Goal: Task Accomplishment & Management: Manage account settings

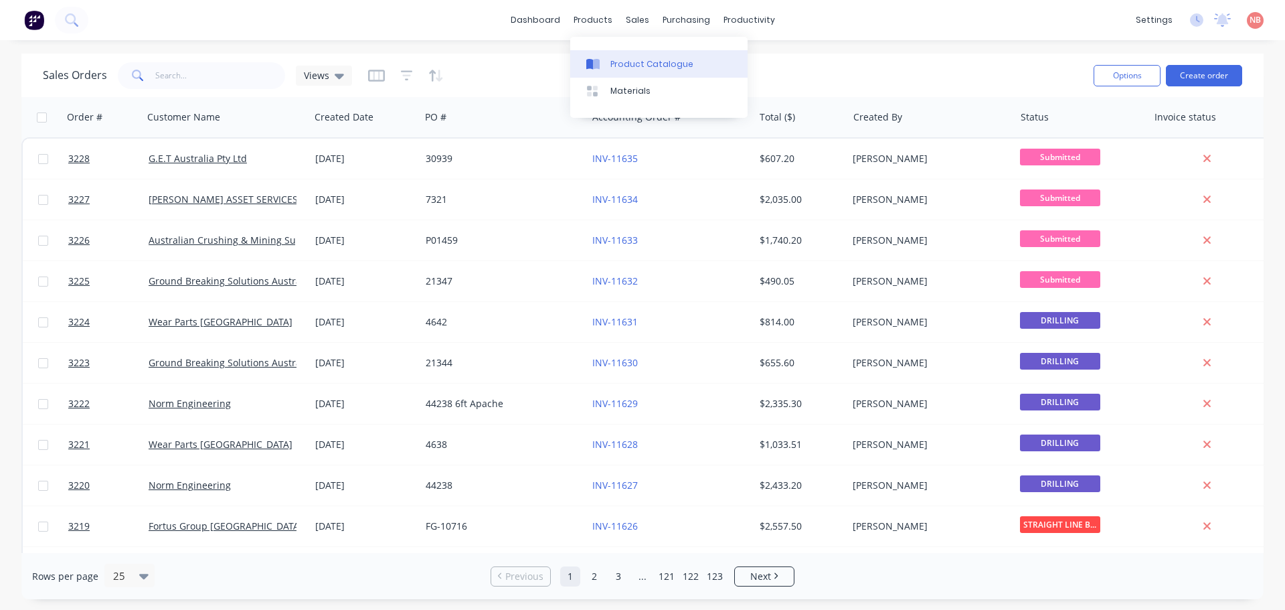
click at [605, 66] on div at bounding box center [596, 64] width 20 height 12
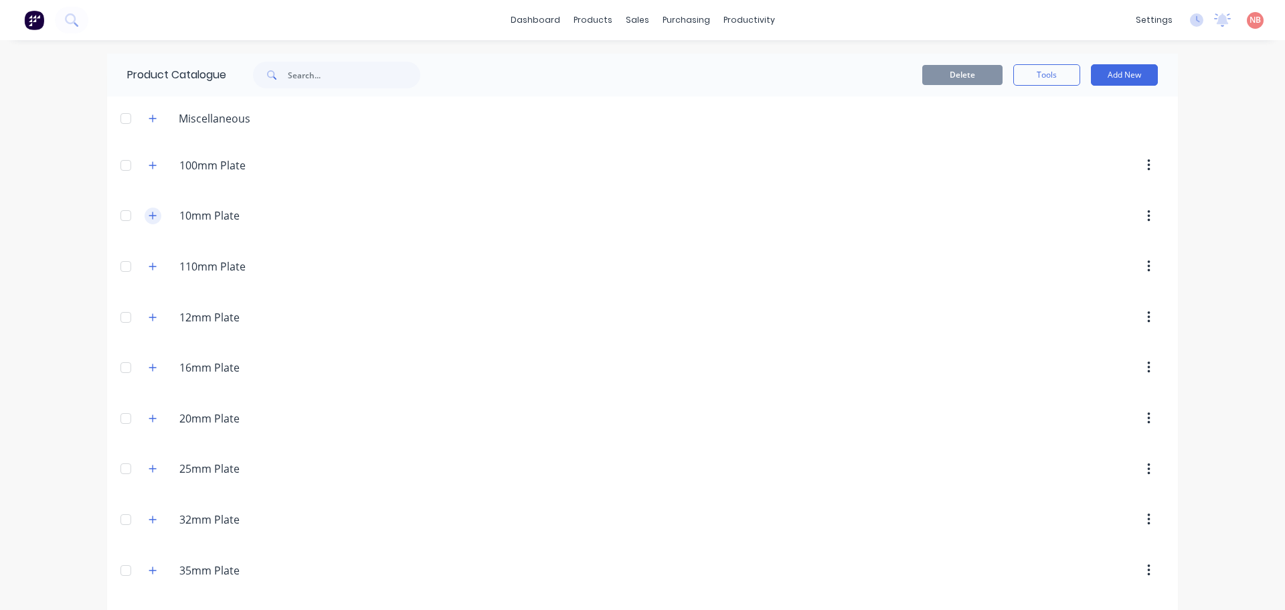
click at [149, 218] on icon "button" at bounding box center [153, 215] width 8 height 9
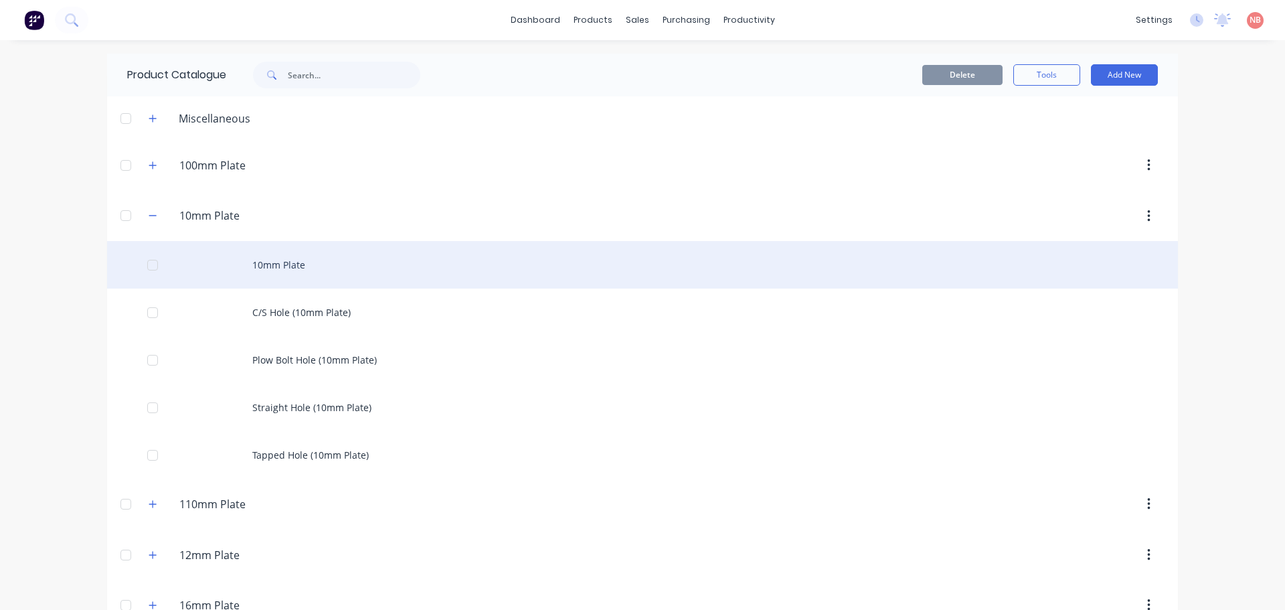
click at [249, 260] on div "10mm Plate" at bounding box center [642, 265] width 1071 height 48
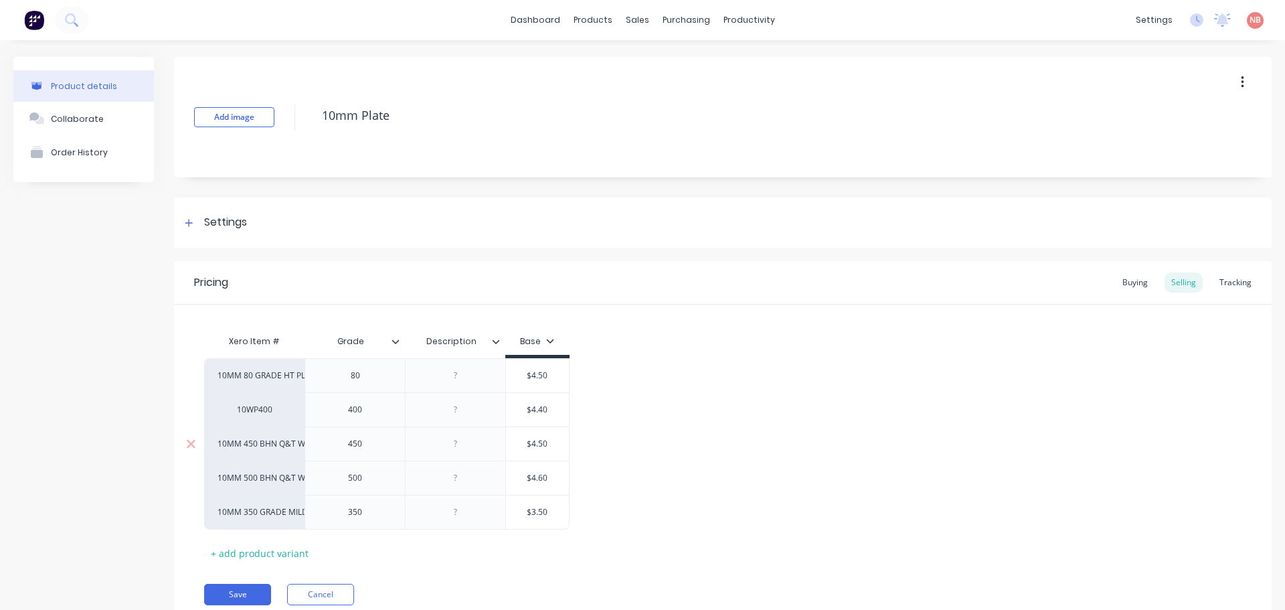
type textarea "x"
click at [637, 52] on link "Sales Orders" at bounding box center [703, 63] width 177 height 27
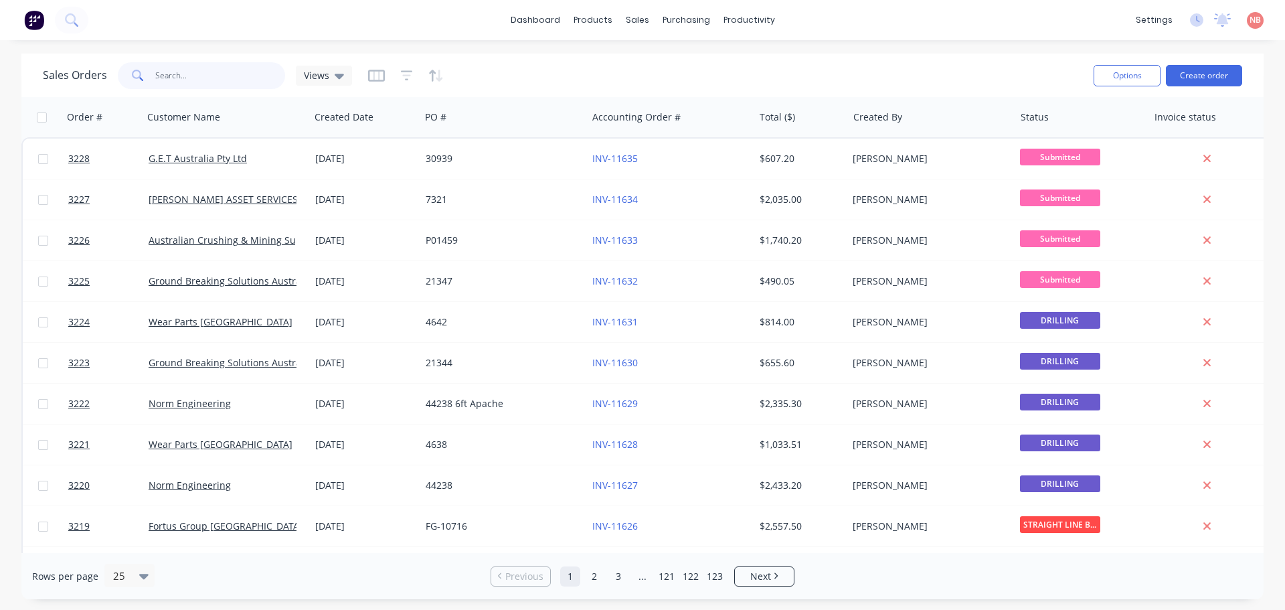
click at [254, 75] on input "text" at bounding box center [220, 75] width 131 height 27
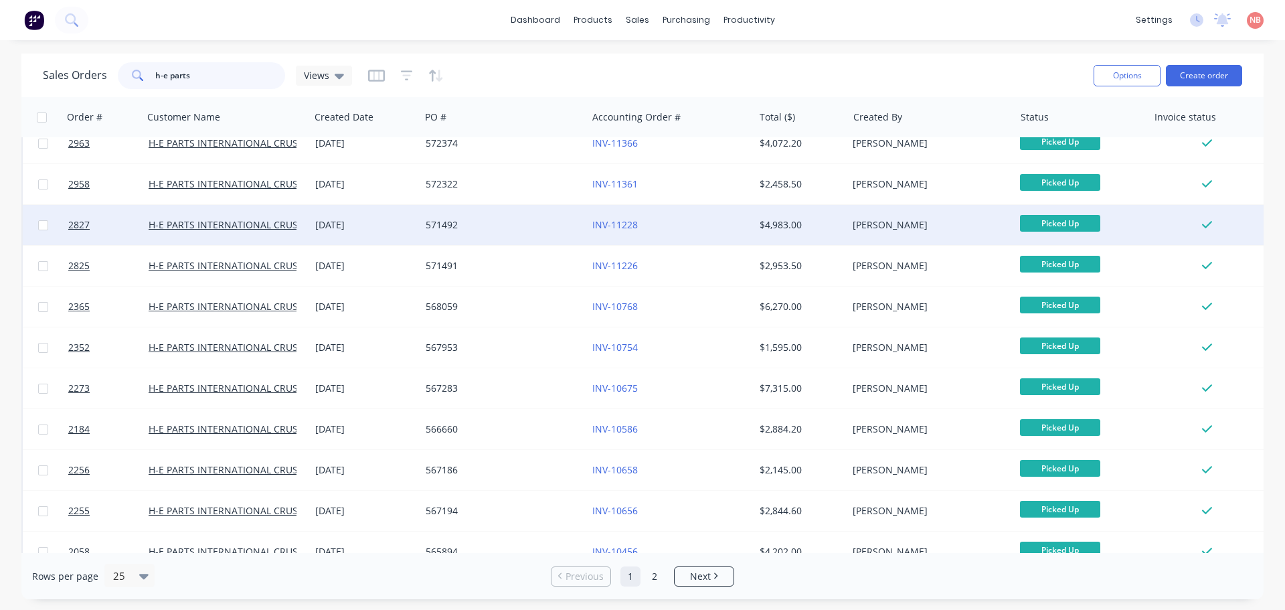
scroll to position [201, 0]
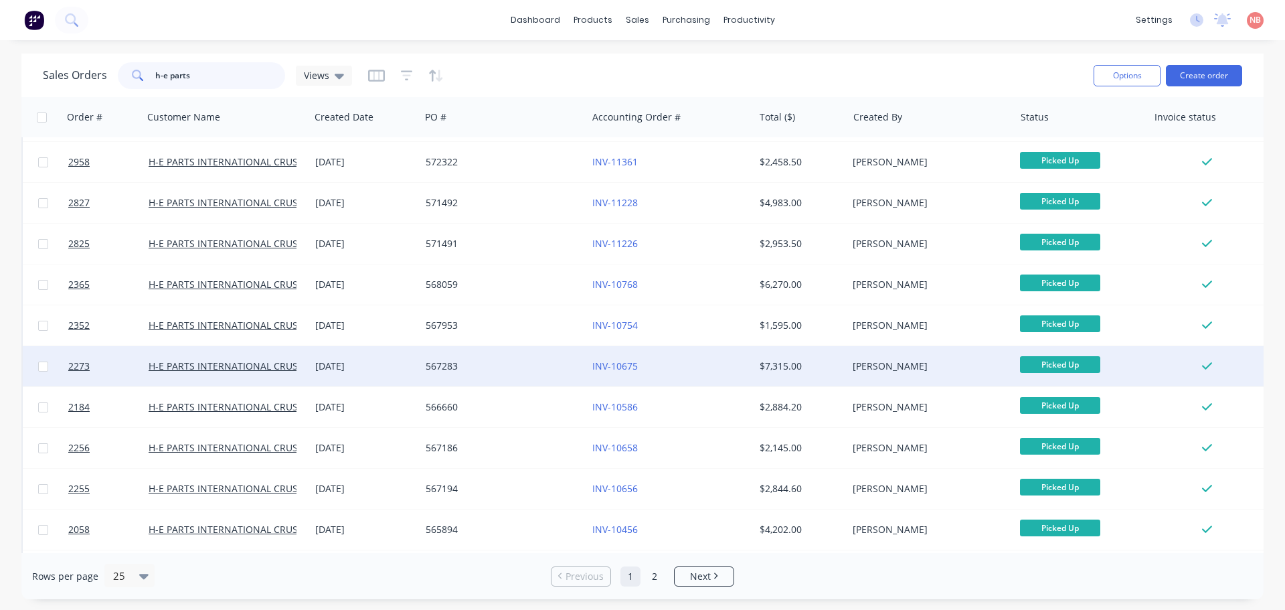
type input "h-e parts"
click at [524, 371] on div "567283" at bounding box center [500, 366] width 149 height 13
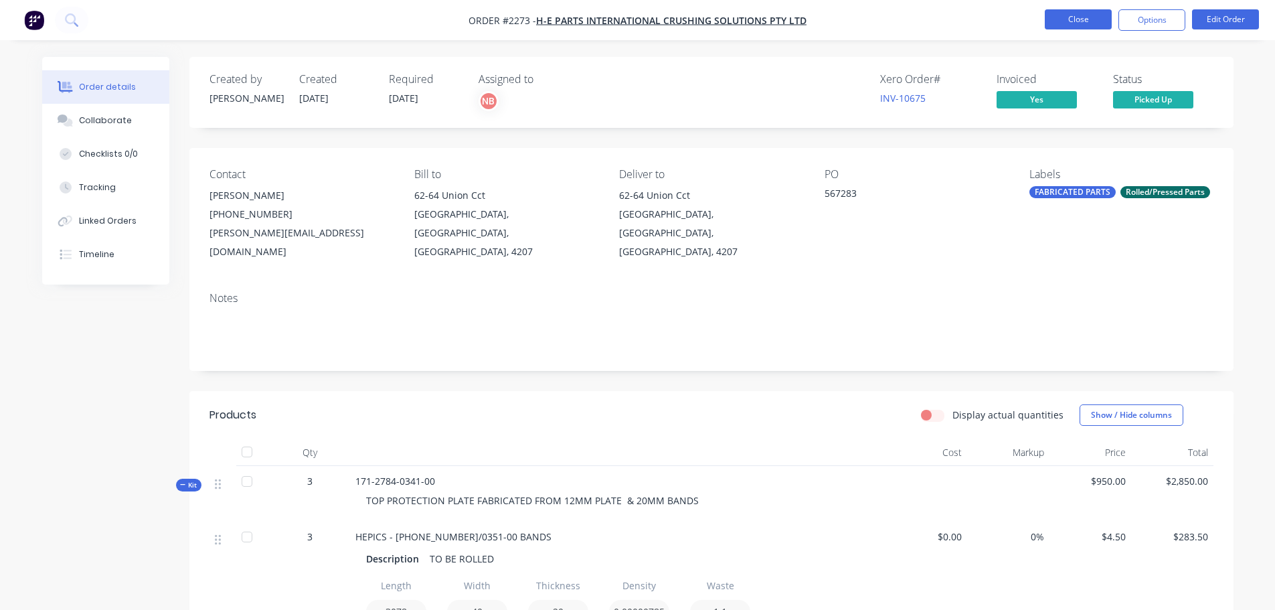
click at [1063, 24] on button "Close" at bounding box center [1078, 19] width 67 height 20
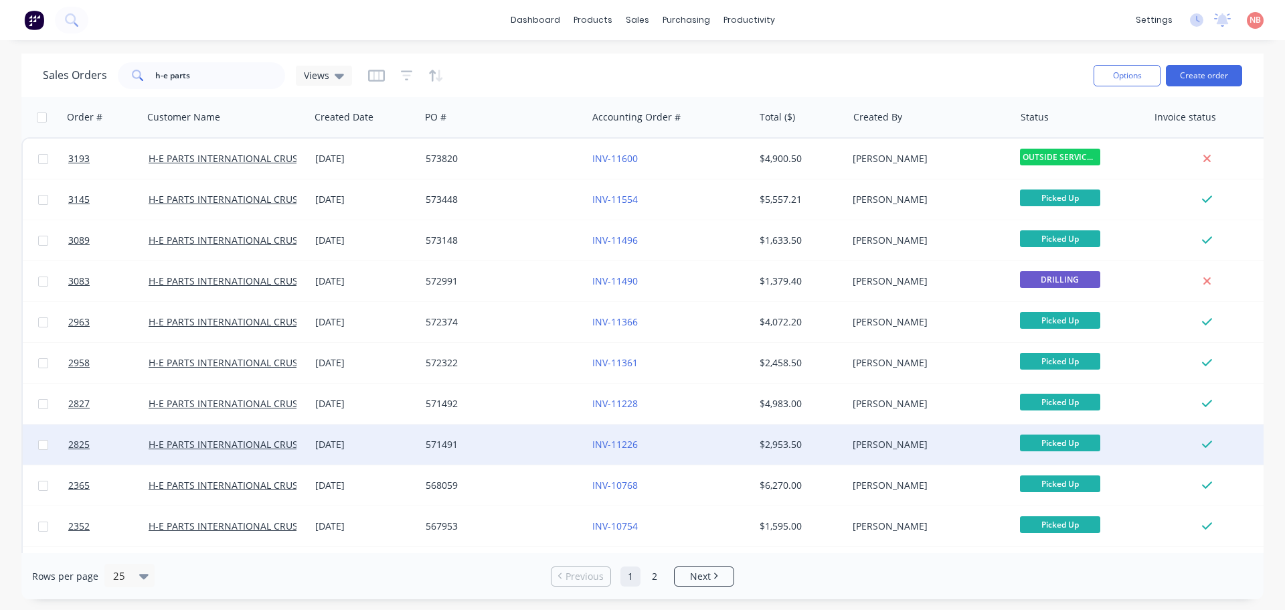
click at [522, 443] on div "571491" at bounding box center [500, 444] width 149 height 13
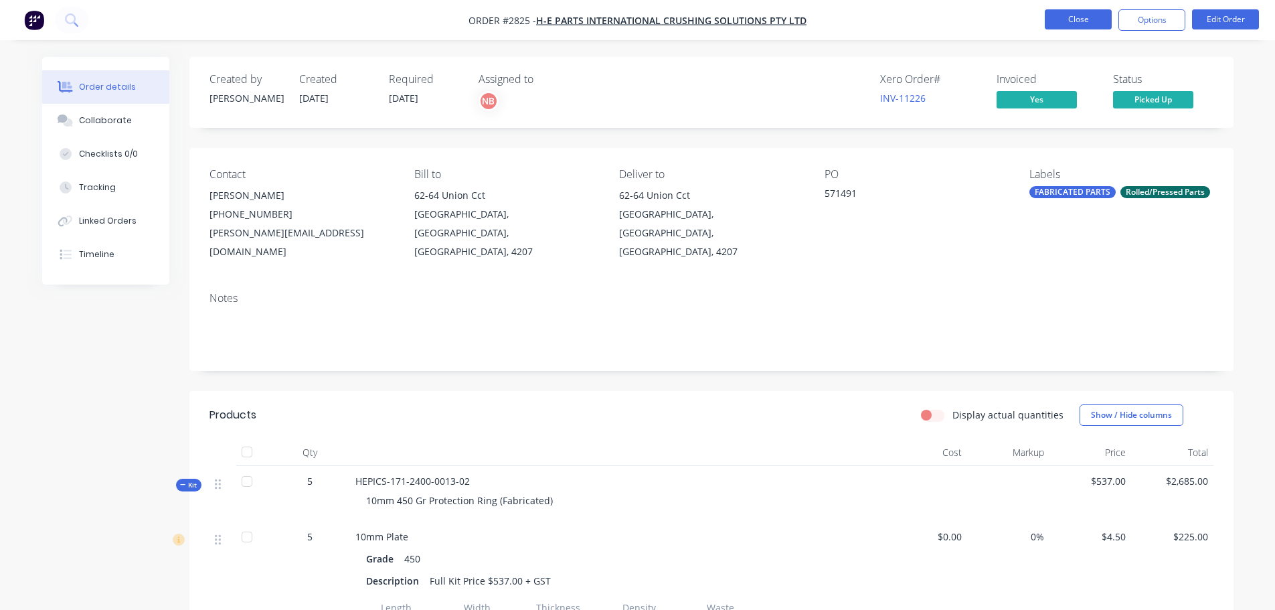
click at [1073, 17] on button "Close" at bounding box center [1078, 19] width 67 height 20
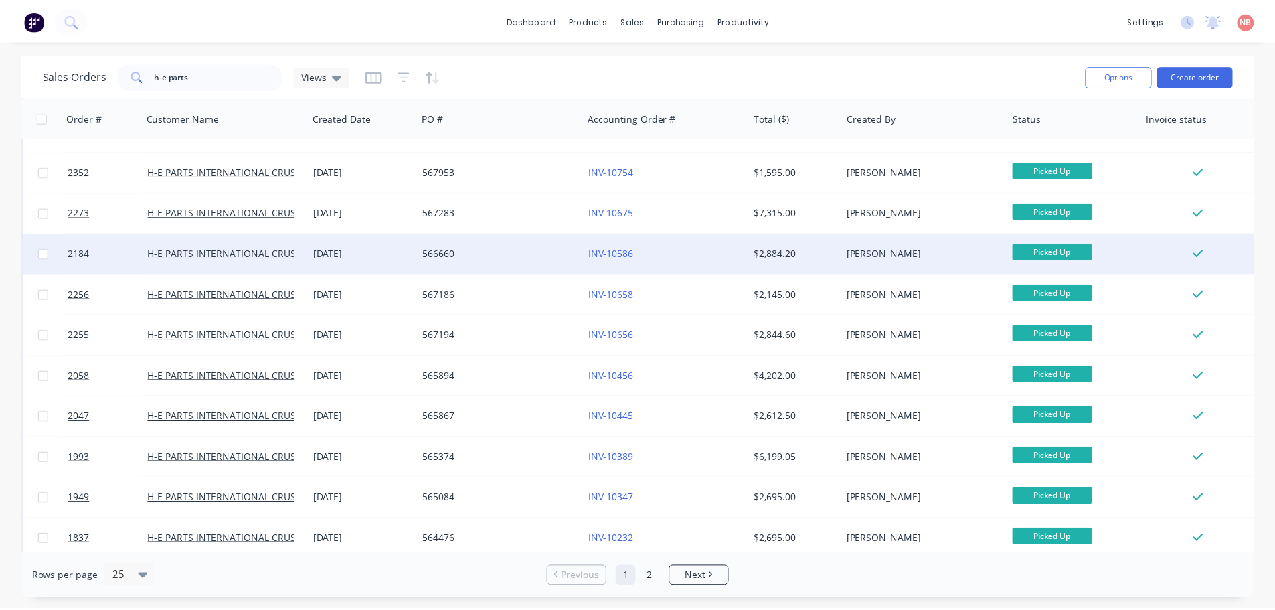
scroll to position [335, 0]
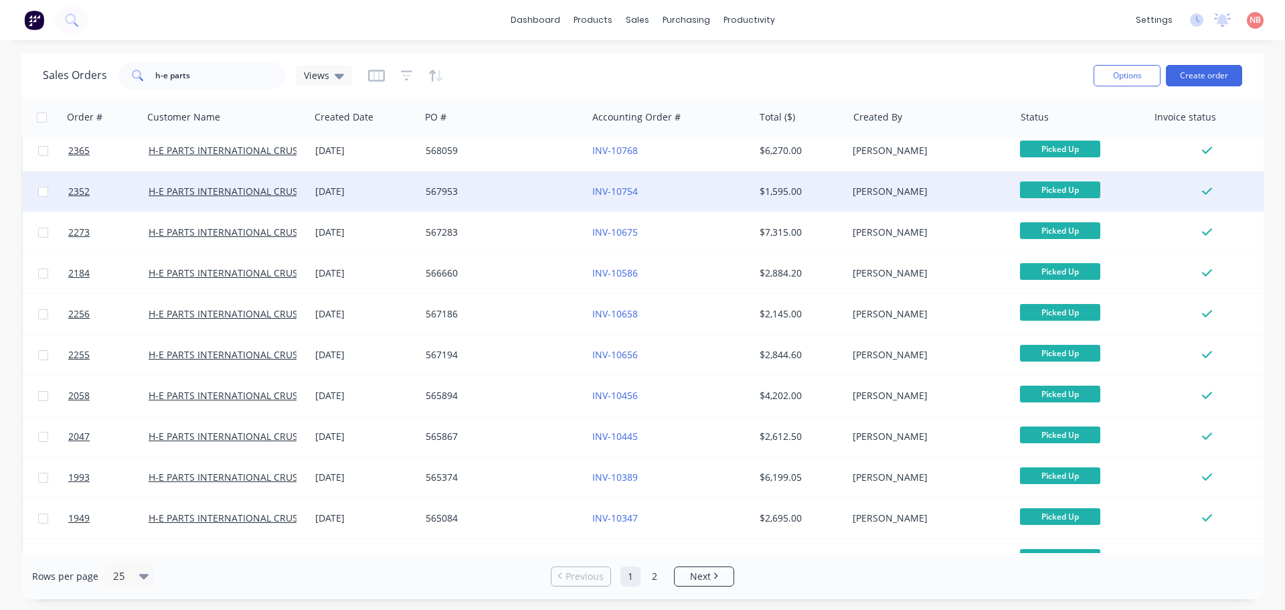
click at [517, 200] on div "567953" at bounding box center [503, 191] width 167 height 40
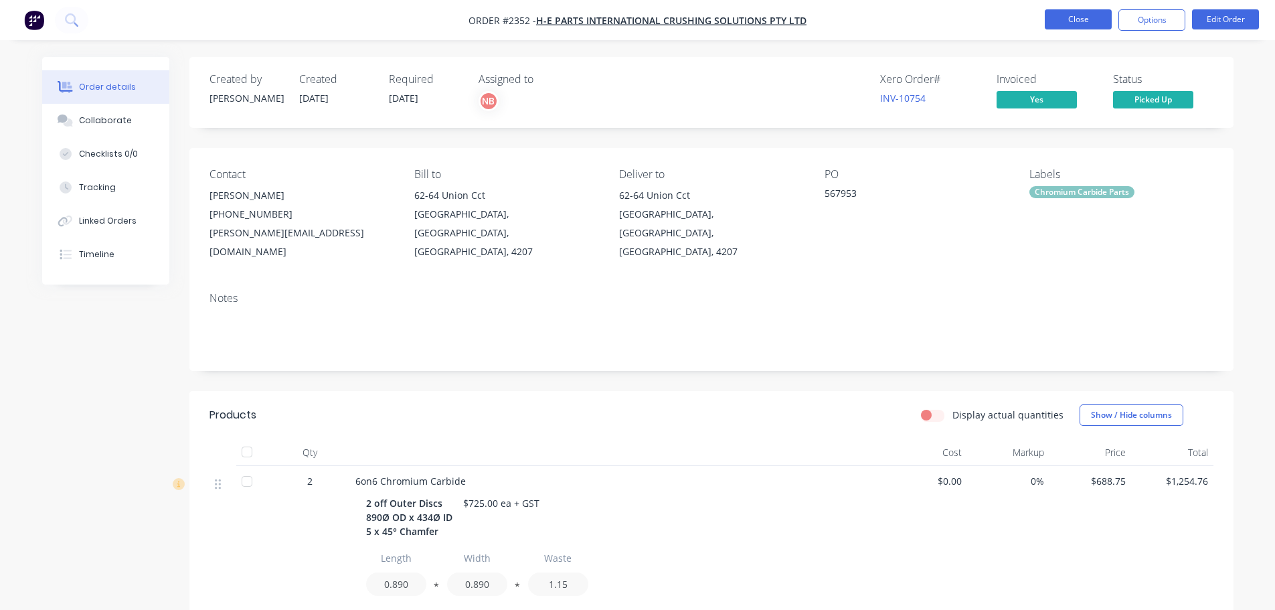
click at [1080, 12] on button "Close" at bounding box center [1078, 19] width 67 height 20
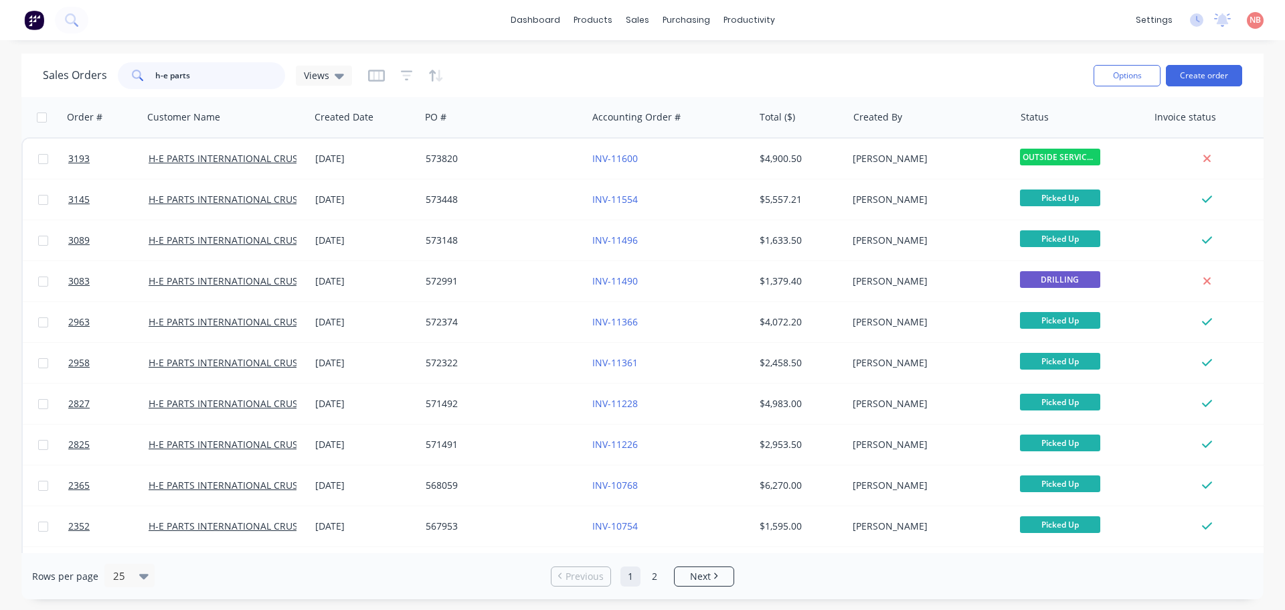
click at [230, 75] on input "h-e parts" at bounding box center [220, 75] width 131 height 27
drag, startPoint x: 230, startPoint y: 75, endPoint x: 84, endPoint y: 79, distance: 145.3
click at [84, 79] on div "Sales Orders h-e parts Views" at bounding box center [197, 75] width 309 height 27
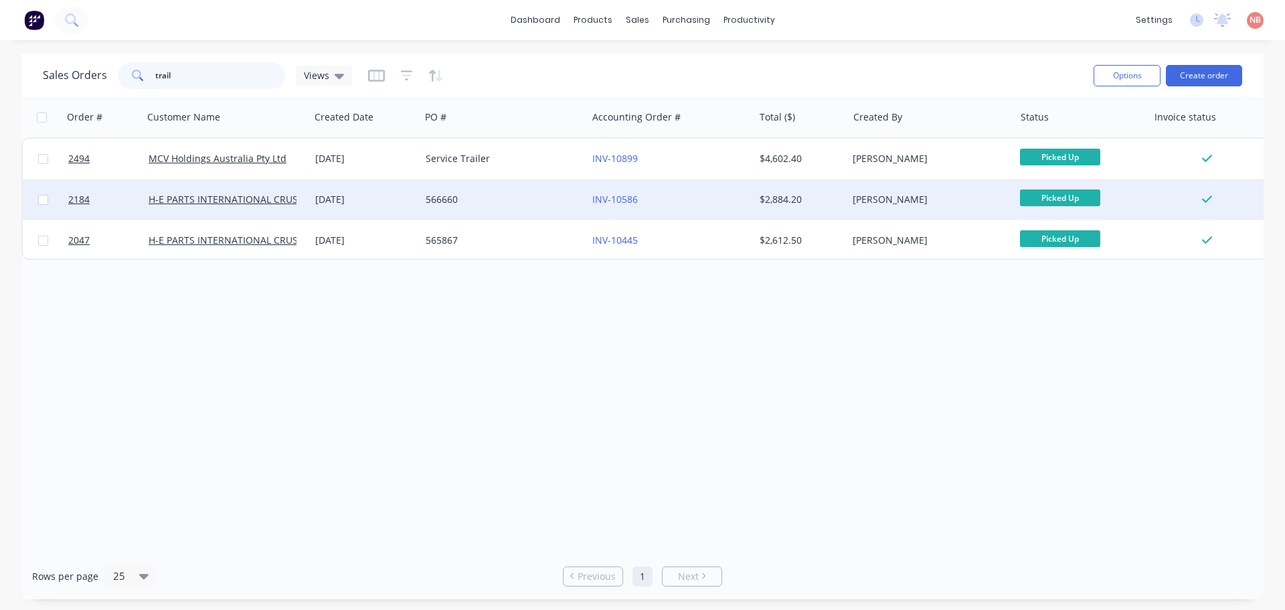
type input "trail"
click at [505, 206] on div "566660" at bounding box center [503, 199] width 167 height 40
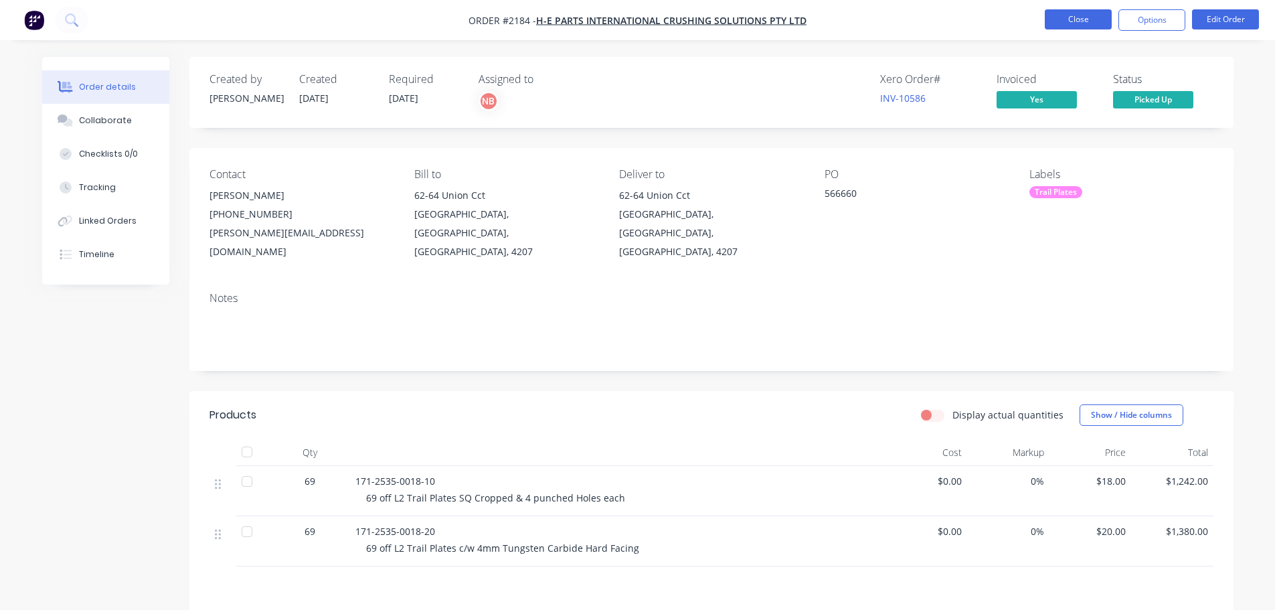
click at [1074, 22] on button "Close" at bounding box center [1078, 19] width 67 height 20
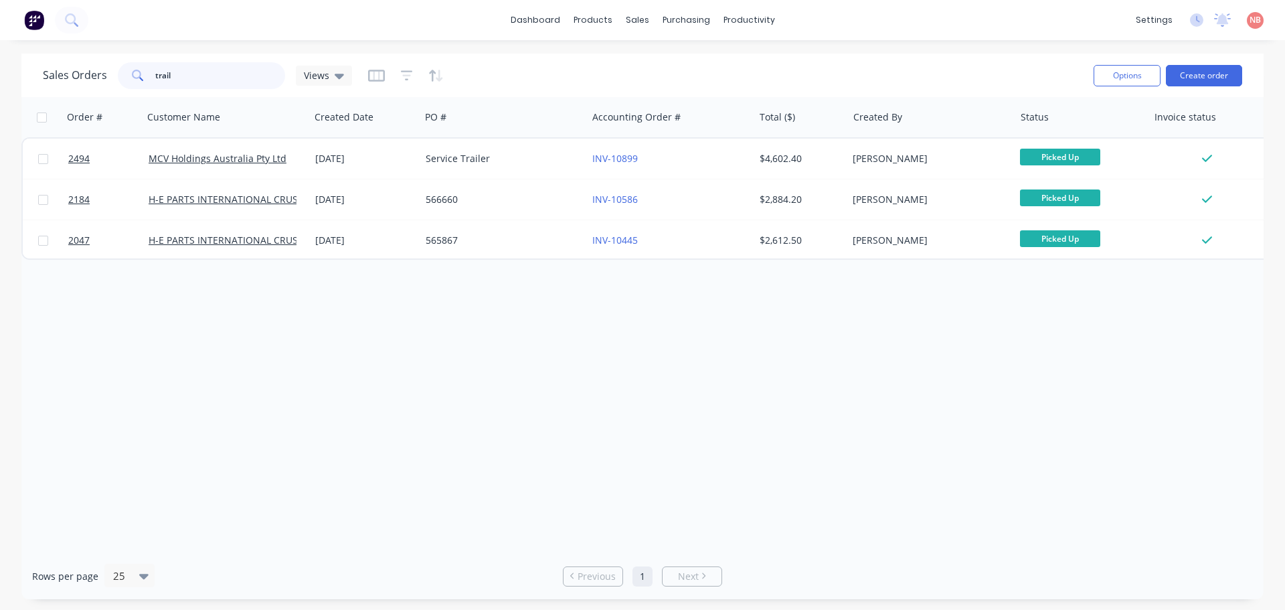
drag, startPoint x: 227, startPoint y: 74, endPoint x: 116, endPoint y: 88, distance: 111.4
click at [118, 88] on div "trail" at bounding box center [201, 75] width 167 height 27
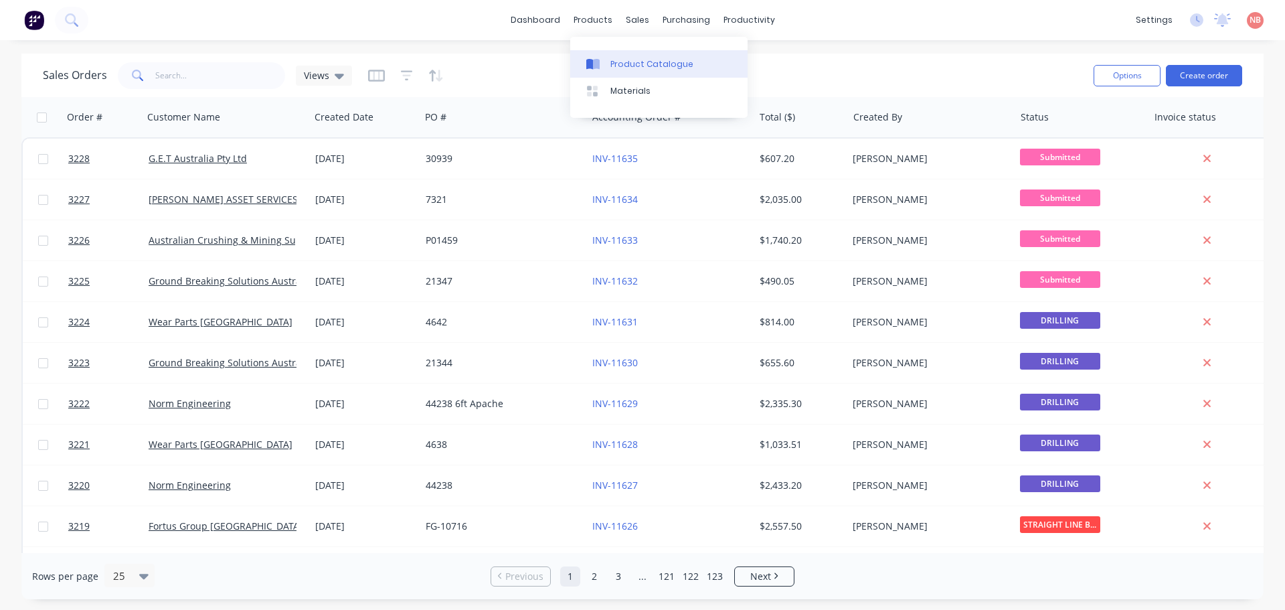
click at [595, 54] on link "Product Catalogue" at bounding box center [658, 63] width 177 height 27
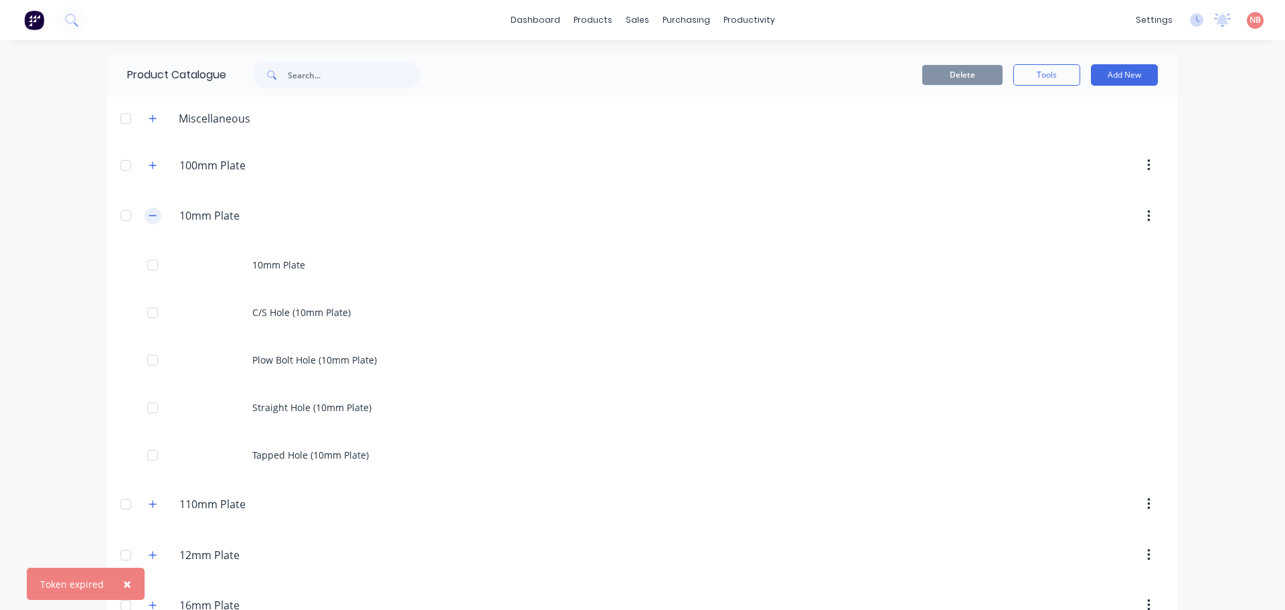
click at [151, 218] on icon "button" at bounding box center [153, 215] width 8 height 9
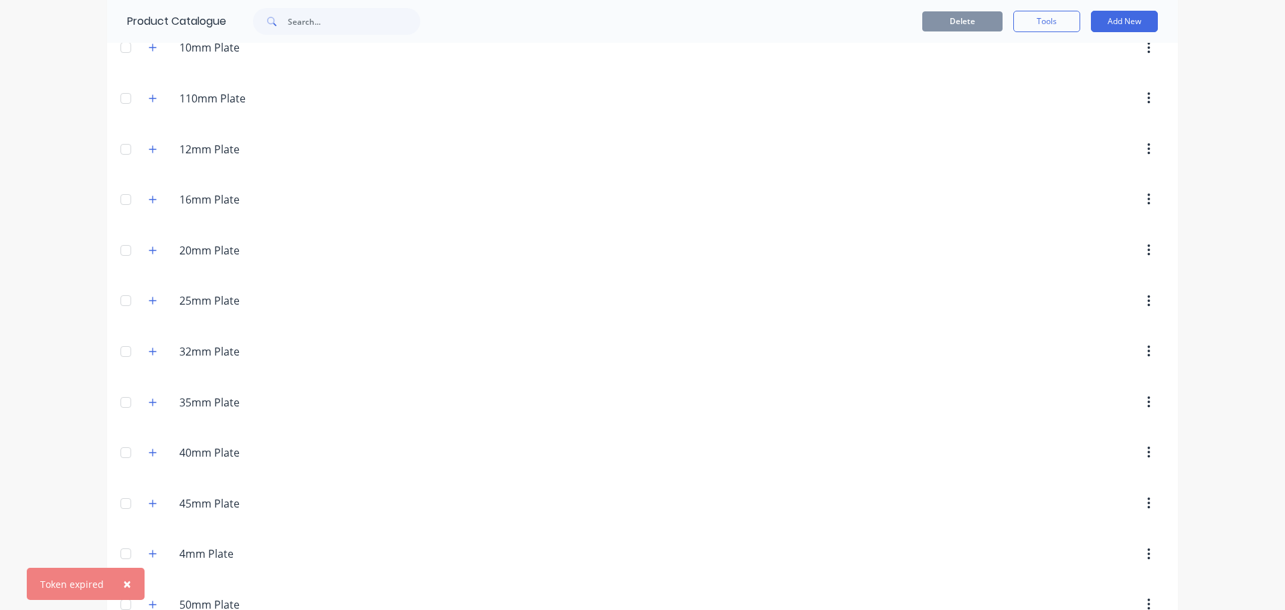
scroll to position [201, 0]
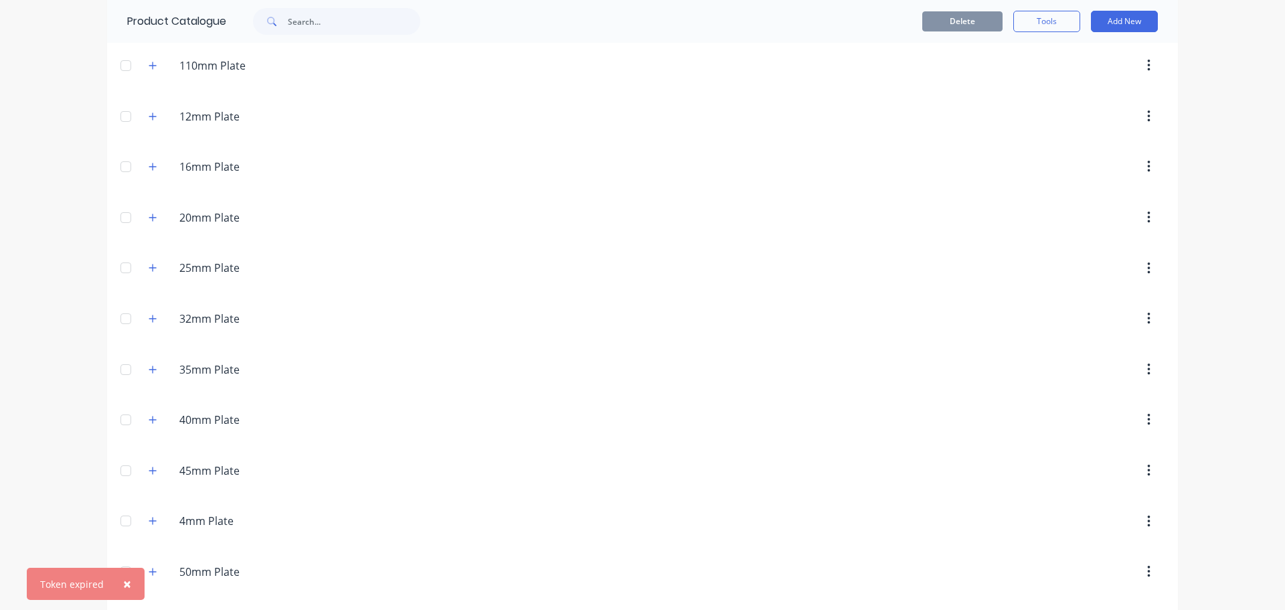
click at [145, 326] on span at bounding box center [153, 318] width 17 height 17
click at [149, 319] on icon "button" at bounding box center [153, 318] width 8 height 9
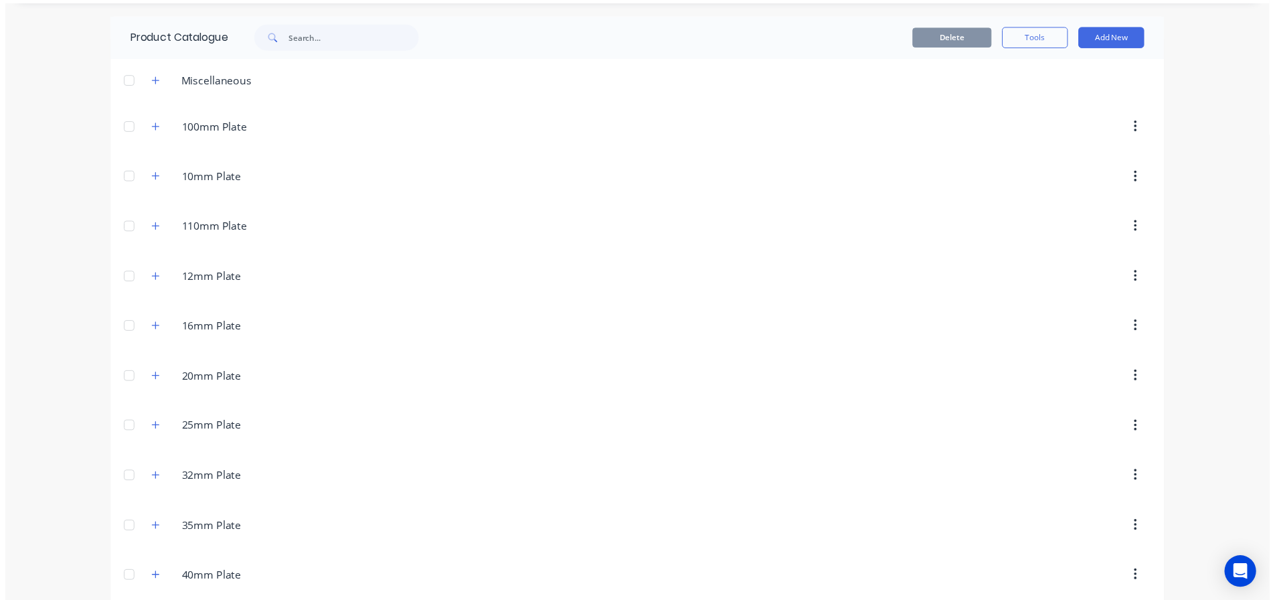
scroll to position [268, 0]
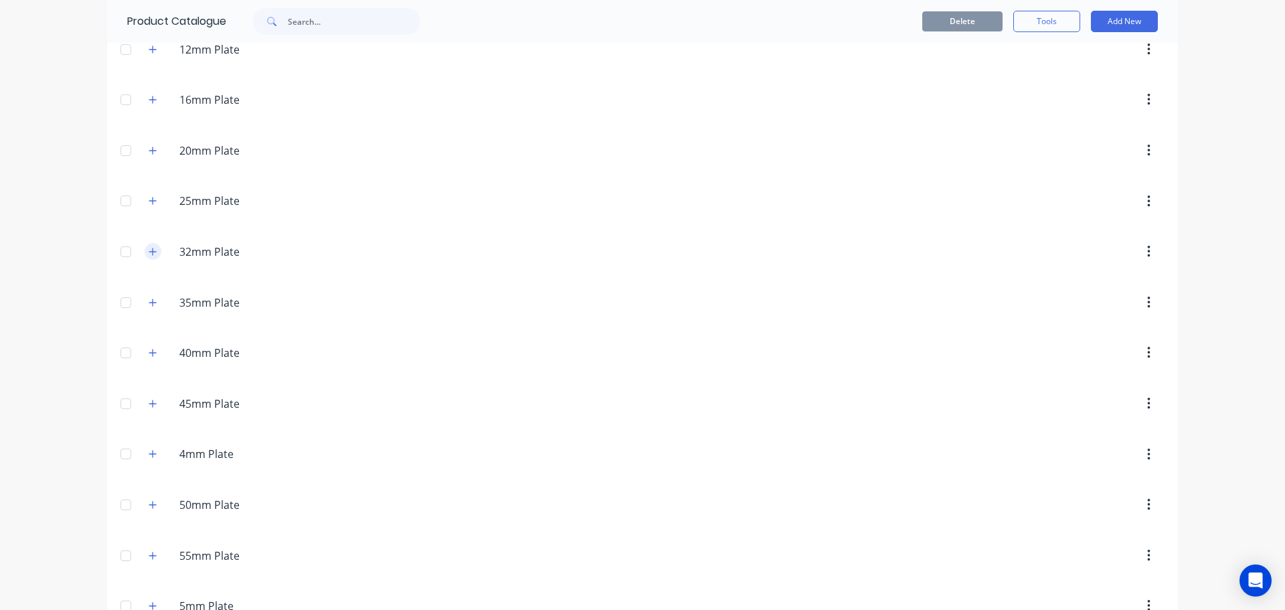
click at [149, 252] on icon "button" at bounding box center [153, 251] width 8 height 9
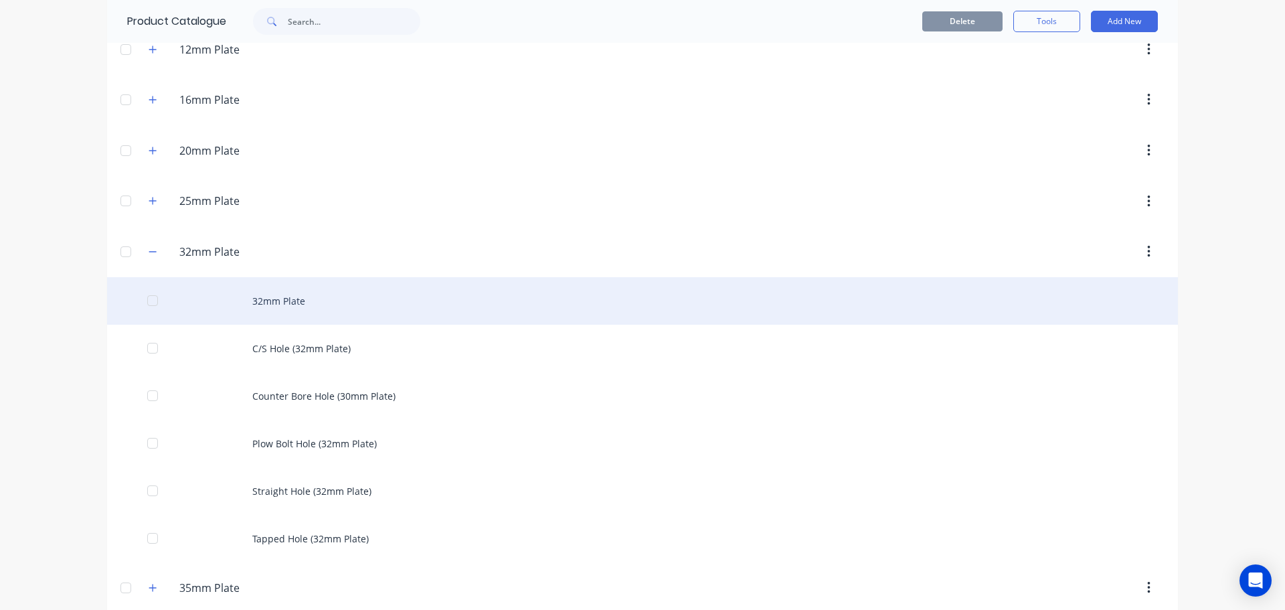
click at [252, 295] on div "32mm Plate" at bounding box center [642, 301] width 1071 height 48
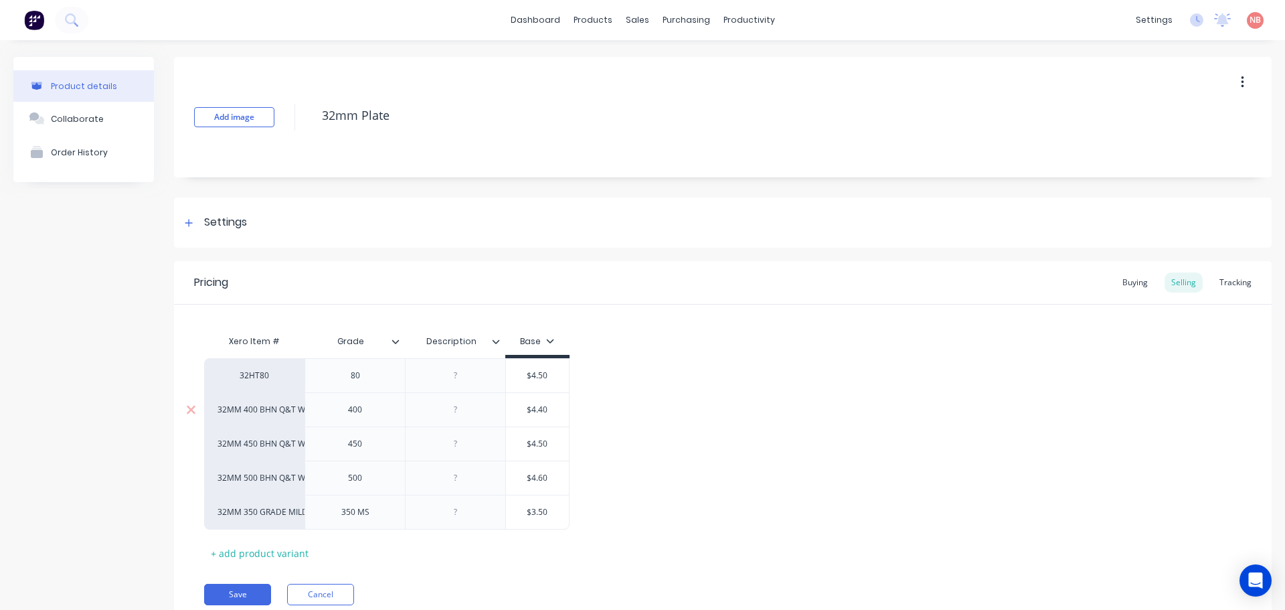
type textarea "x"
drag, startPoint x: 750, startPoint y: 64, endPoint x: 742, endPoint y: 108, distance: 44.9
click at [750, 64] on div "Workflow" at bounding box center [768, 64] width 40 height 12
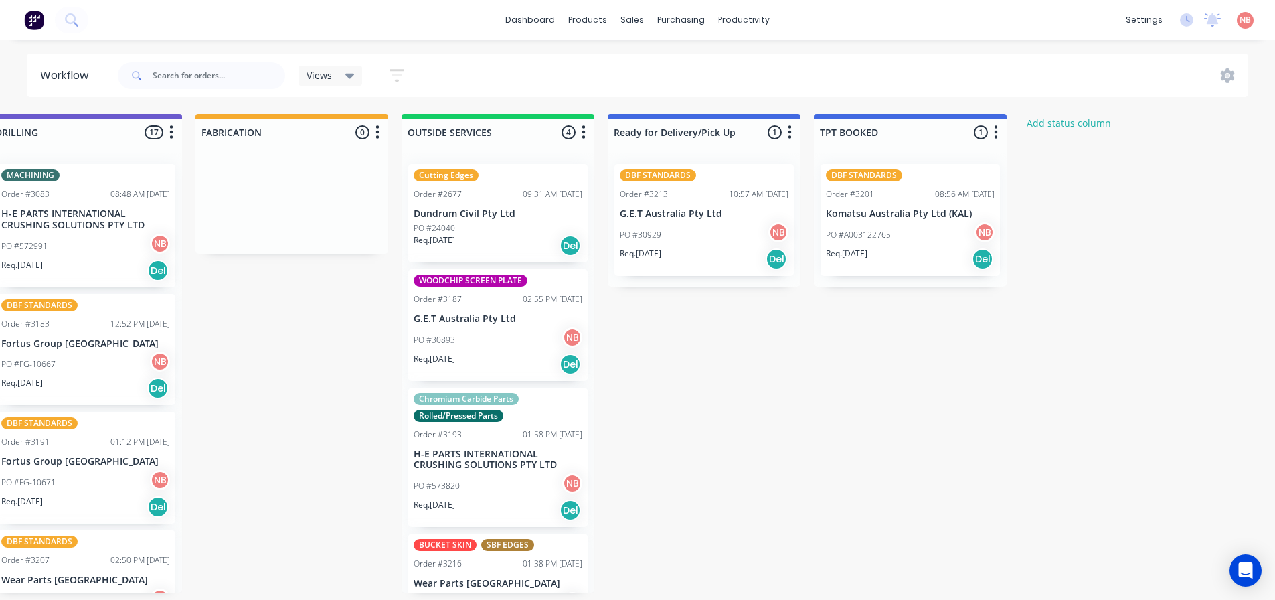
scroll to position [0, 957]
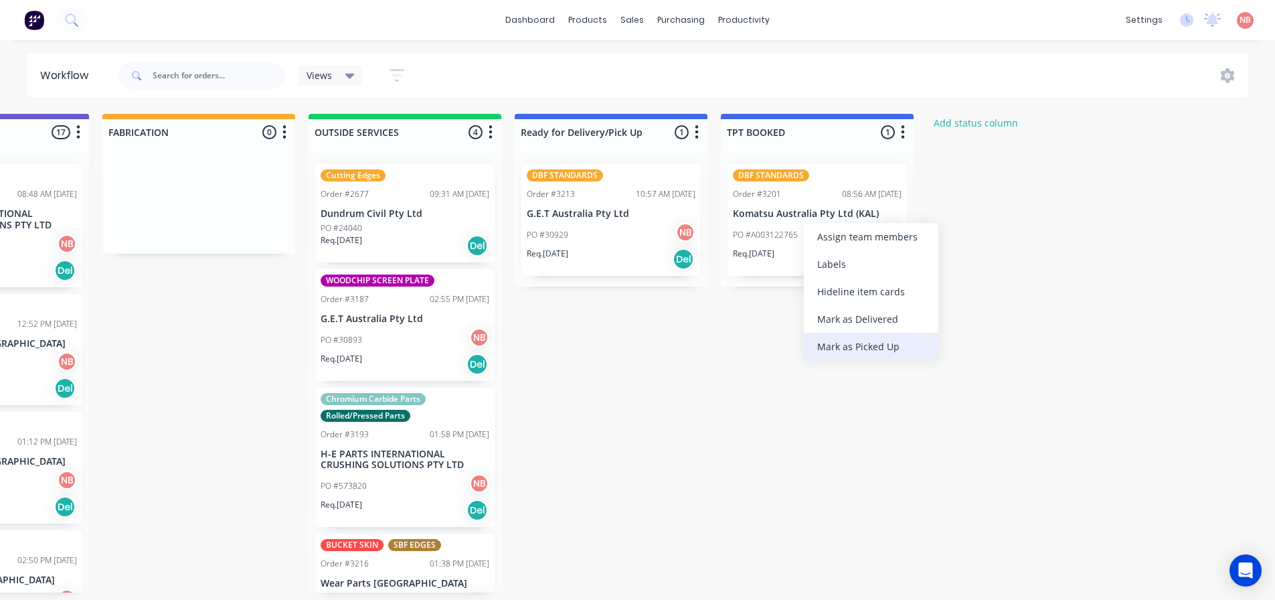
click at [858, 349] on div "Mark as Picked Up" at bounding box center [871, 346] width 135 height 27
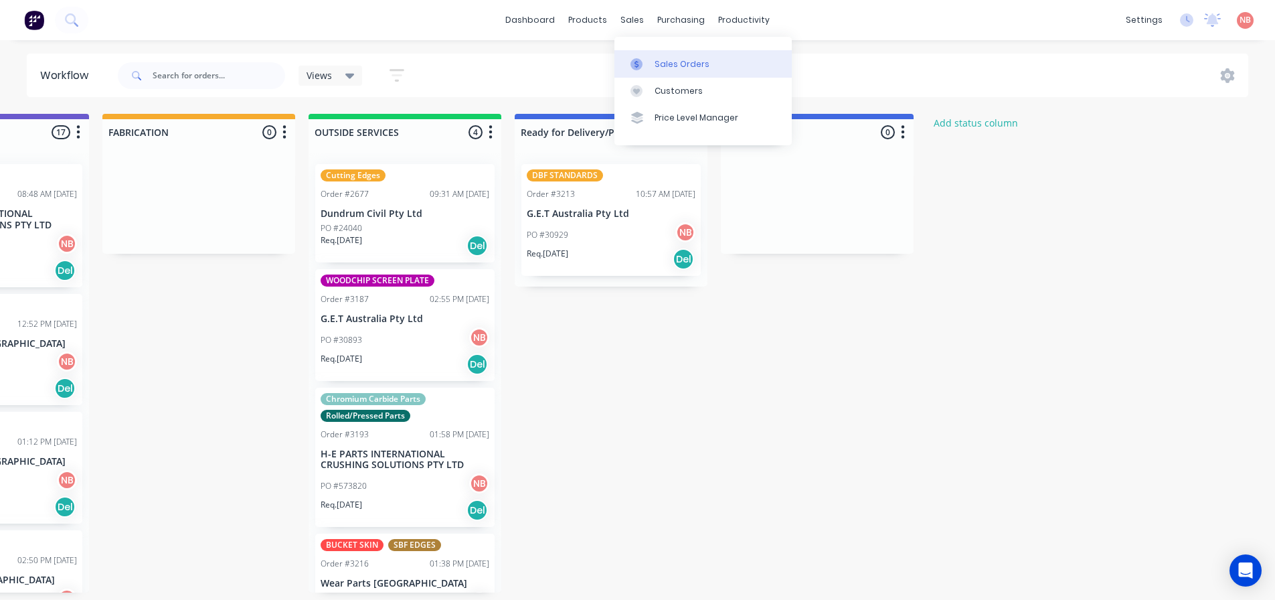
click at [658, 62] on div "Sales Orders" at bounding box center [682, 64] width 55 height 12
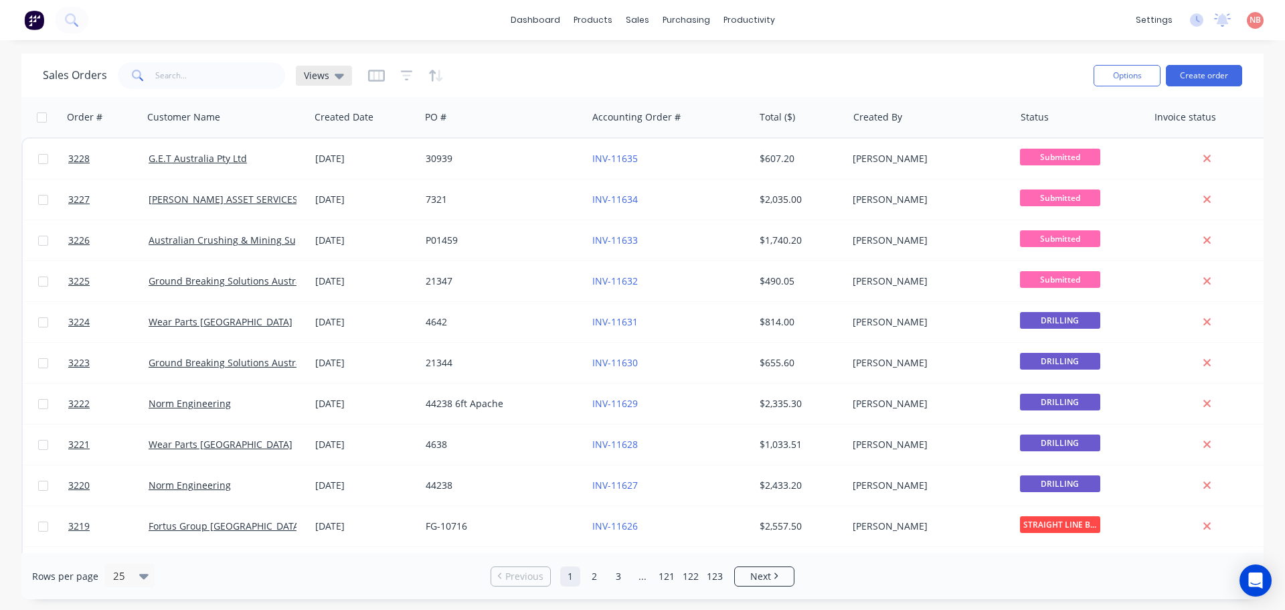
click at [317, 78] on span "Views" at bounding box center [316, 75] width 25 height 14
click at [331, 230] on div "Save new view None (Default) edit Invoice edit" at bounding box center [389, 171] width 201 height 138
click at [331, 219] on button "Invoice" at bounding box center [376, 216] width 153 height 15
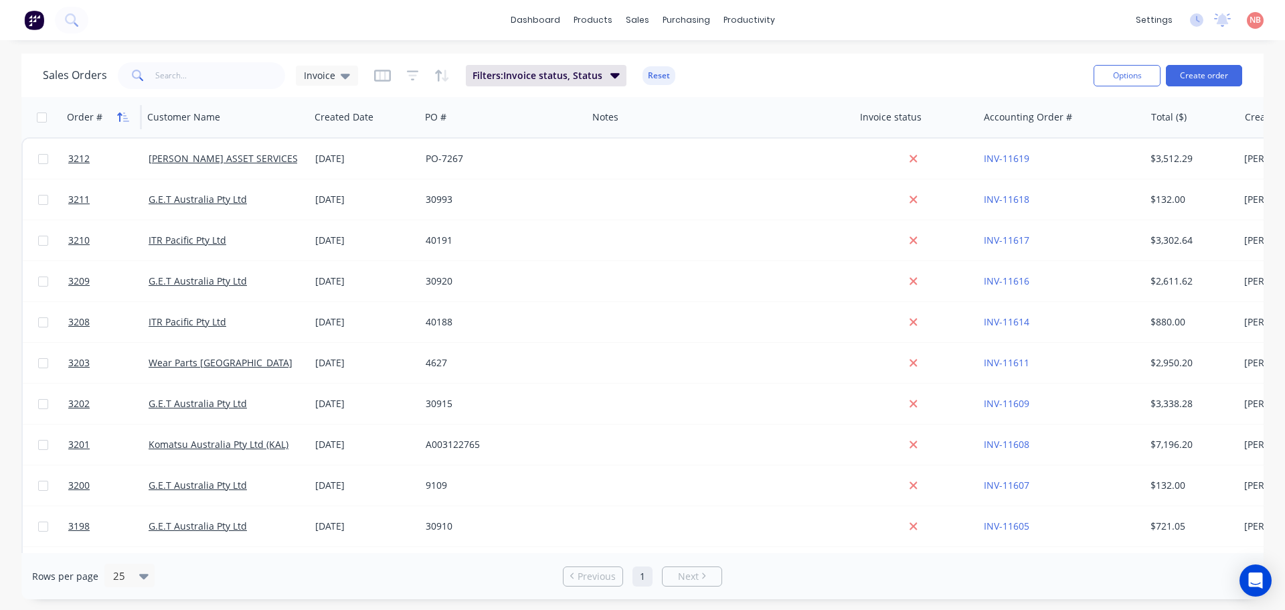
click at [121, 112] on icon "button" at bounding box center [123, 117] width 12 height 11
click at [125, 112] on icon "button" at bounding box center [123, 117] width 12 height 11
click at [788, 108] on div at bounding box center [714, 117] width 244 height 27
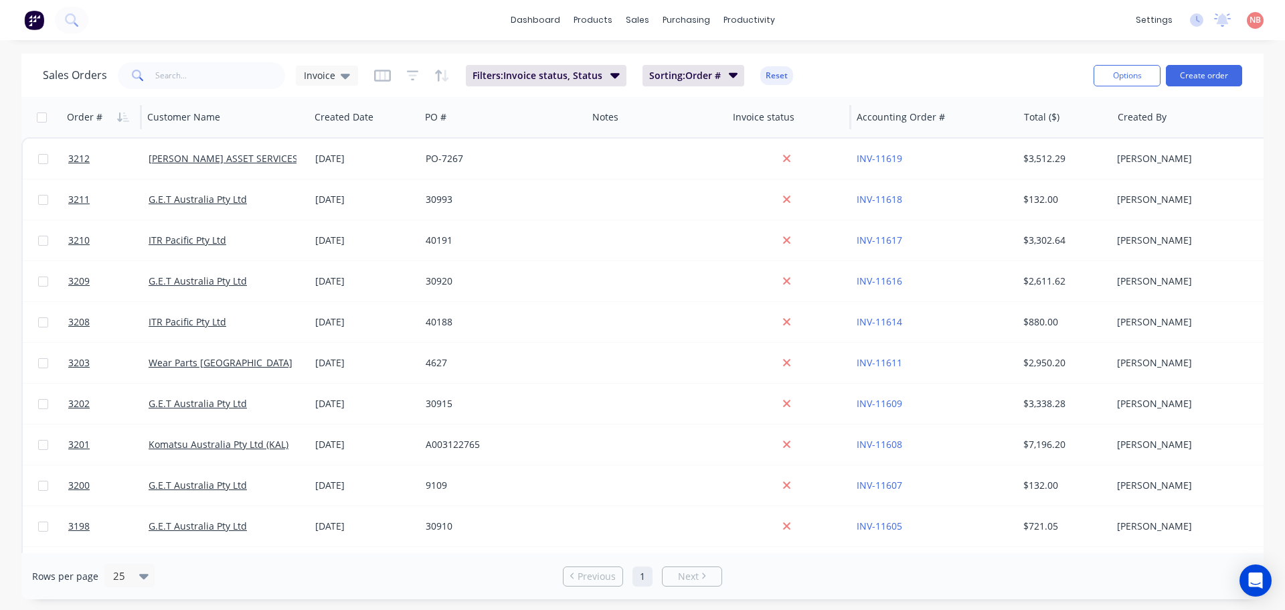
drag, startPoint x: 854, startPoint y: 116, endPoint x: 727, endPoint y: 125, distance: 127.5
click at [727, 125] on div at bounding box center [727, 117] width 2 height 24
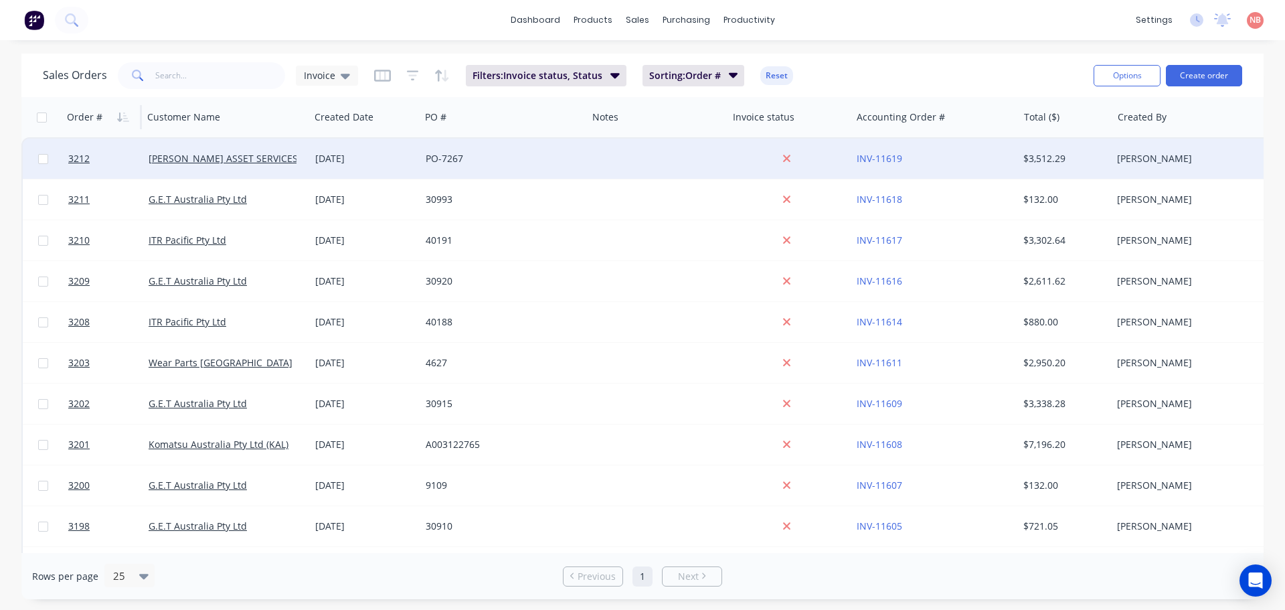
click at [294, 154] on div "[PERSON_NAME] ASSET SERVICES" at bounding box center [223, 158] width 149 height 13
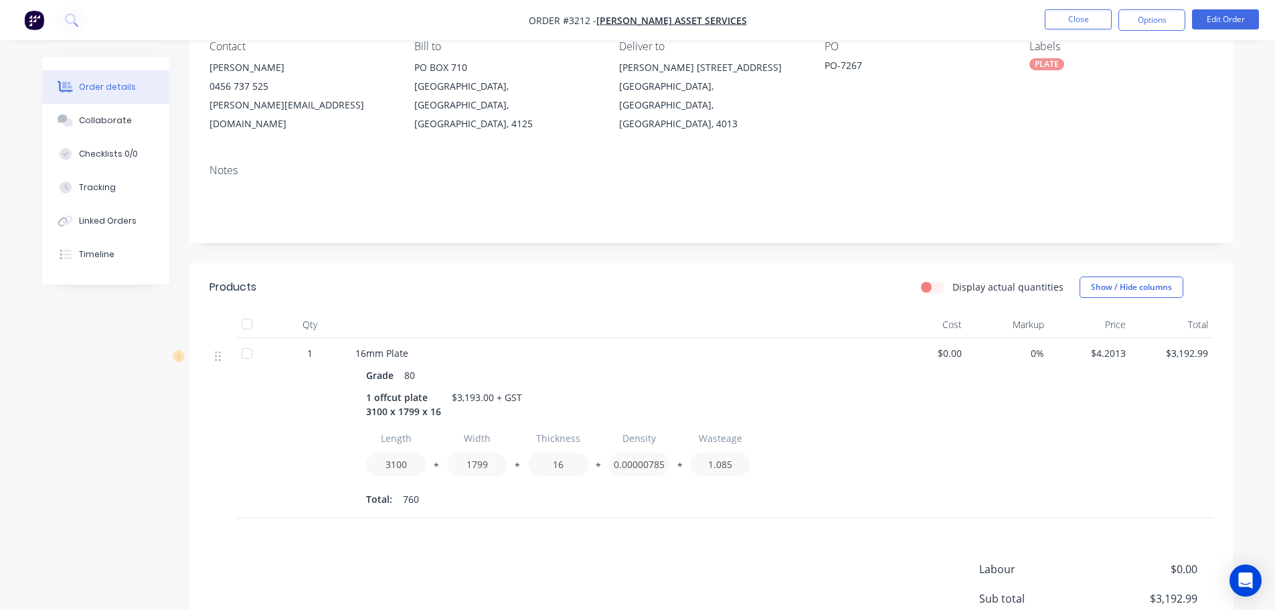
scroll to position [122, 0]
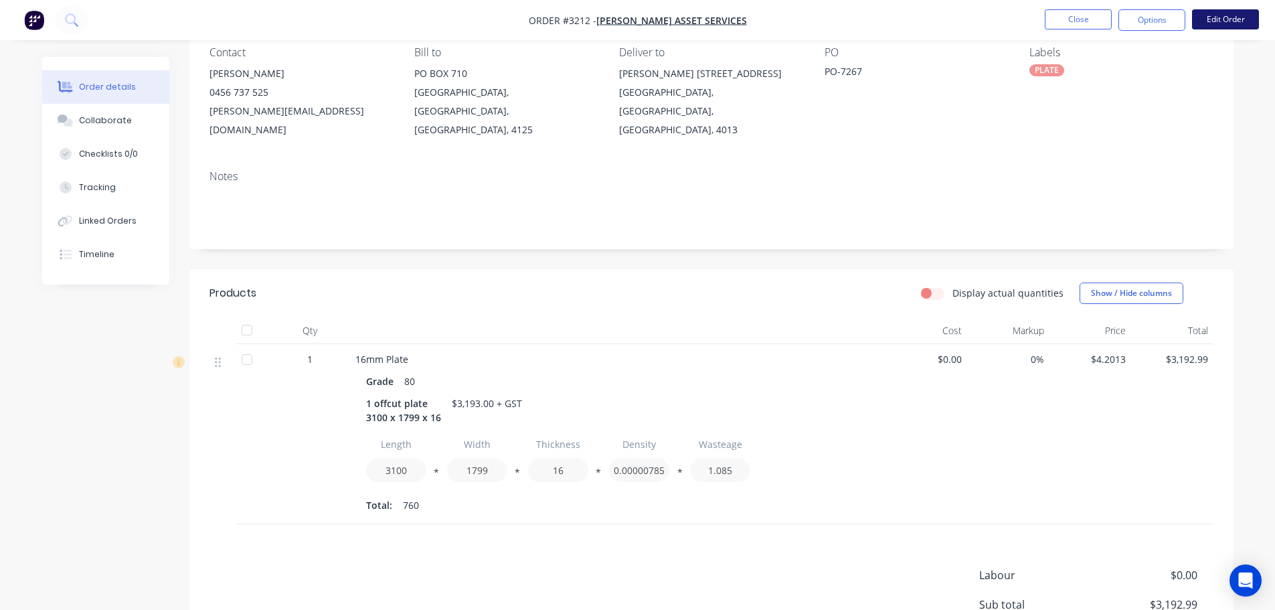
click at [1214, 21] on button "Edit Order" at bounding box center [1225, 19] width 67 height 20
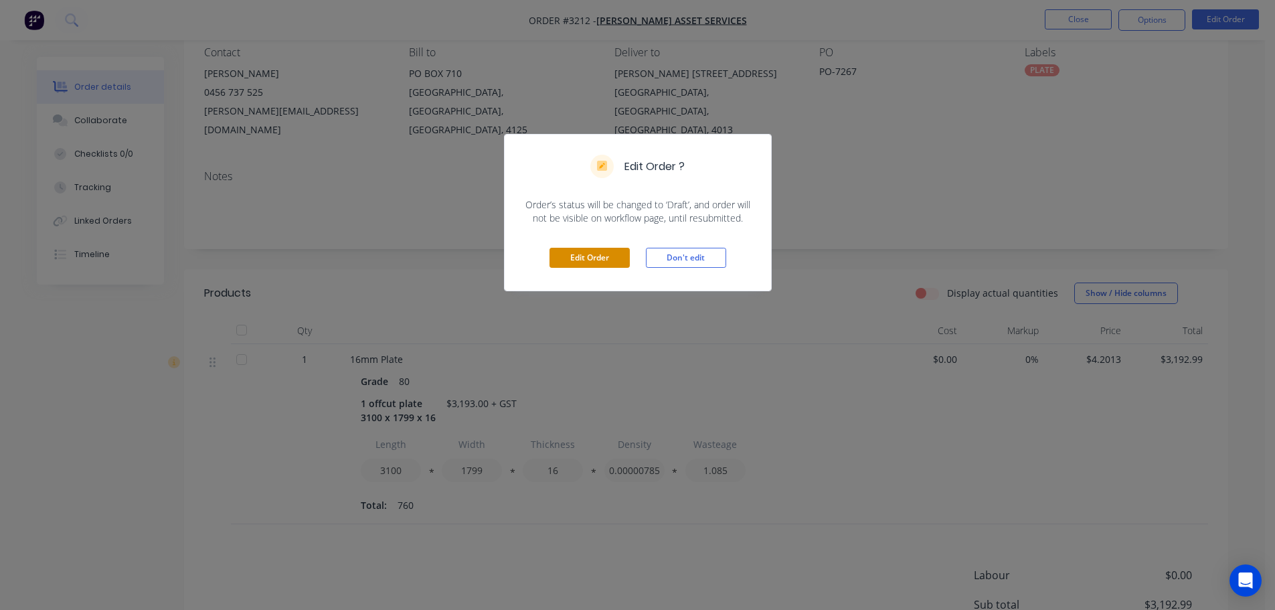
click at [612, 258] on button "Edit Order" at bounding box center [590, 258] width 80 height 20
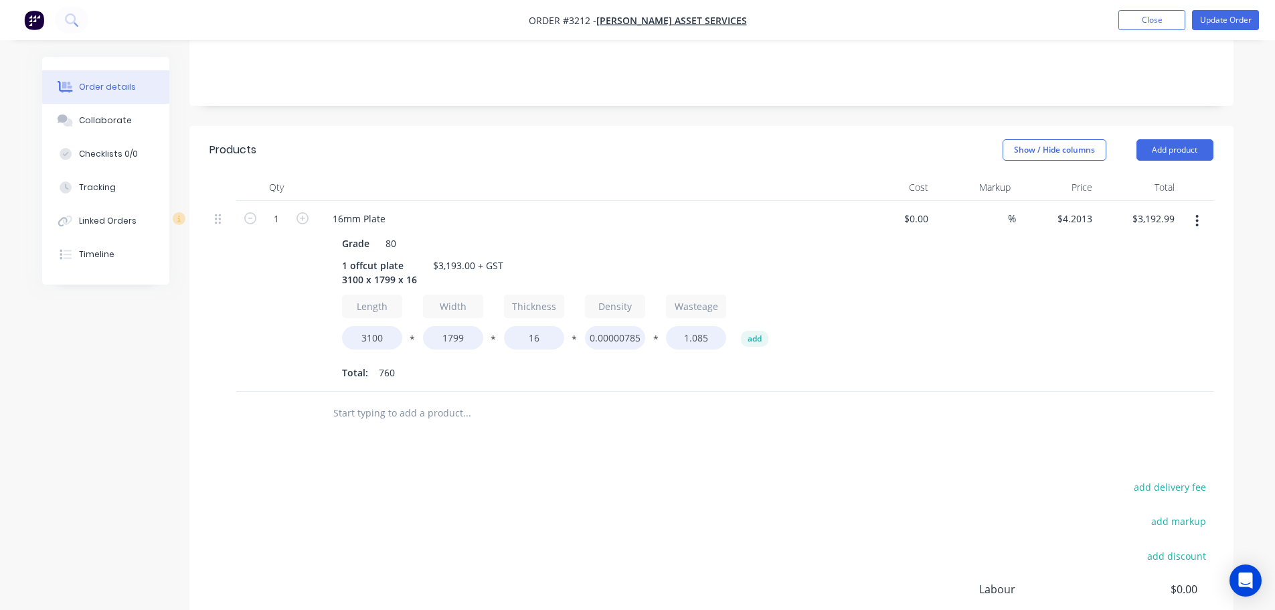
scroll to position [282, 0]
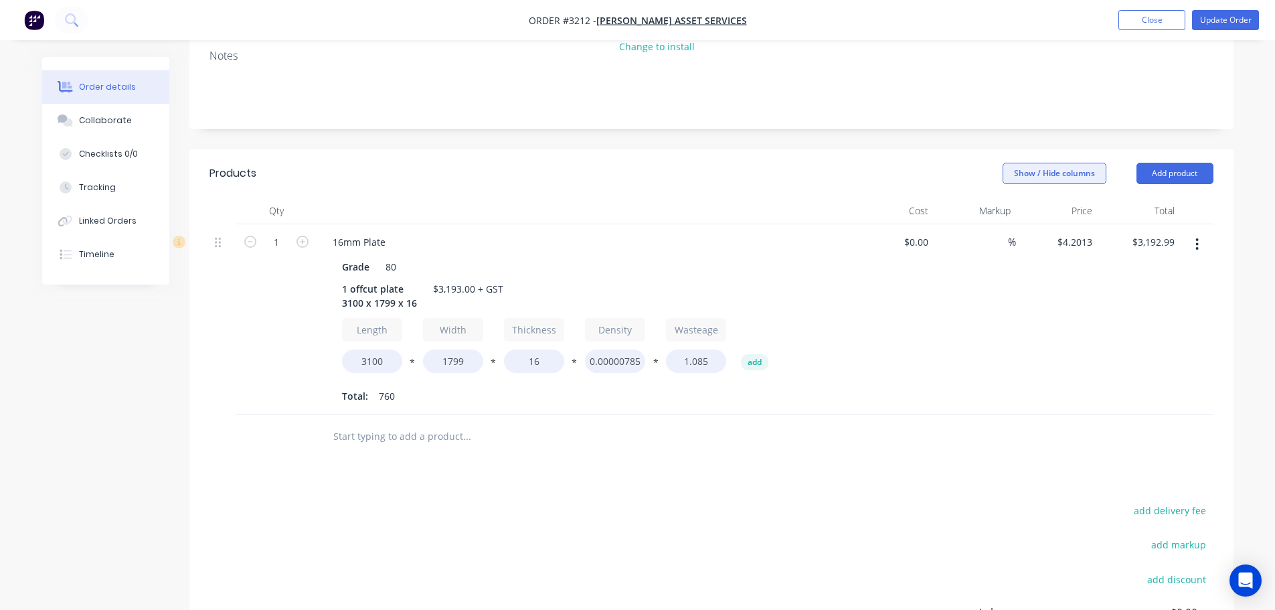
click at [1075, 163] on button "Show / Hide columns" at bounding box center [1055, 173] width 104 height 21
click at [1199, 23] on button "Update Order" at bounding box center [1225, 20] width 67 height 20
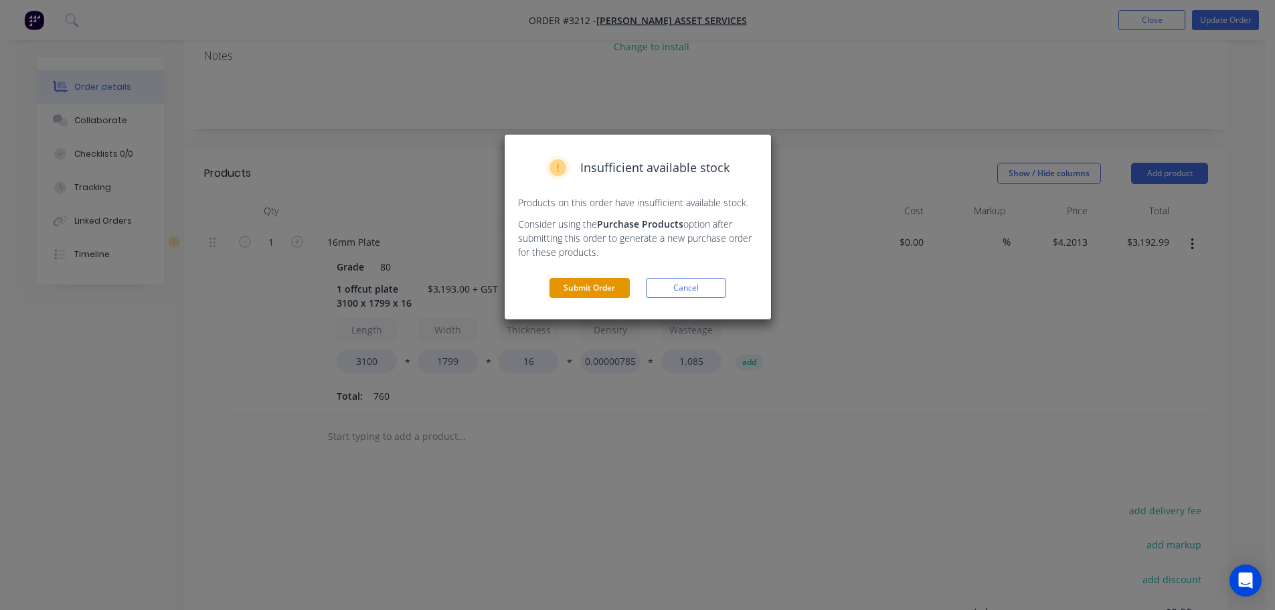
click at [620, 291] on button "Submit Order" at bounding box center [590, 288] width 80 height 20
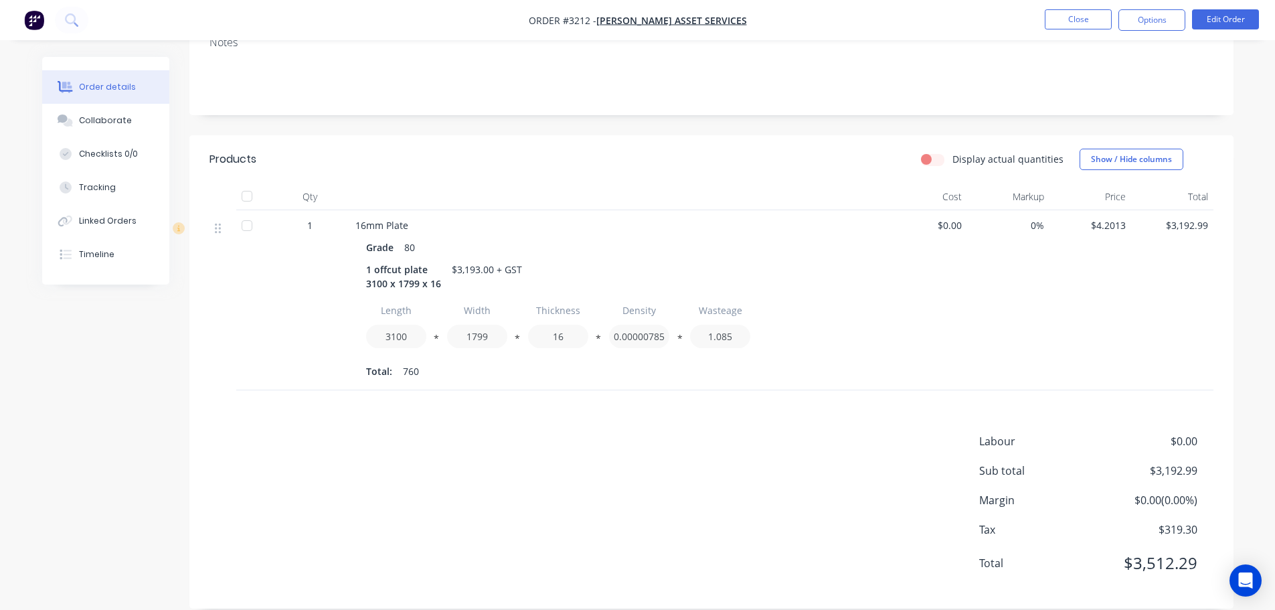
click at [1193, 433] on span "$0.00" at bounding box center [1147, 441] width 99 height 16
click at [989, 433] on span "Labour" at bounding box center [1038, 441] width 119 height 16
click at [1217, 17] on button "Edit Order" at bounding box center [1225, 19] width 67 height 20
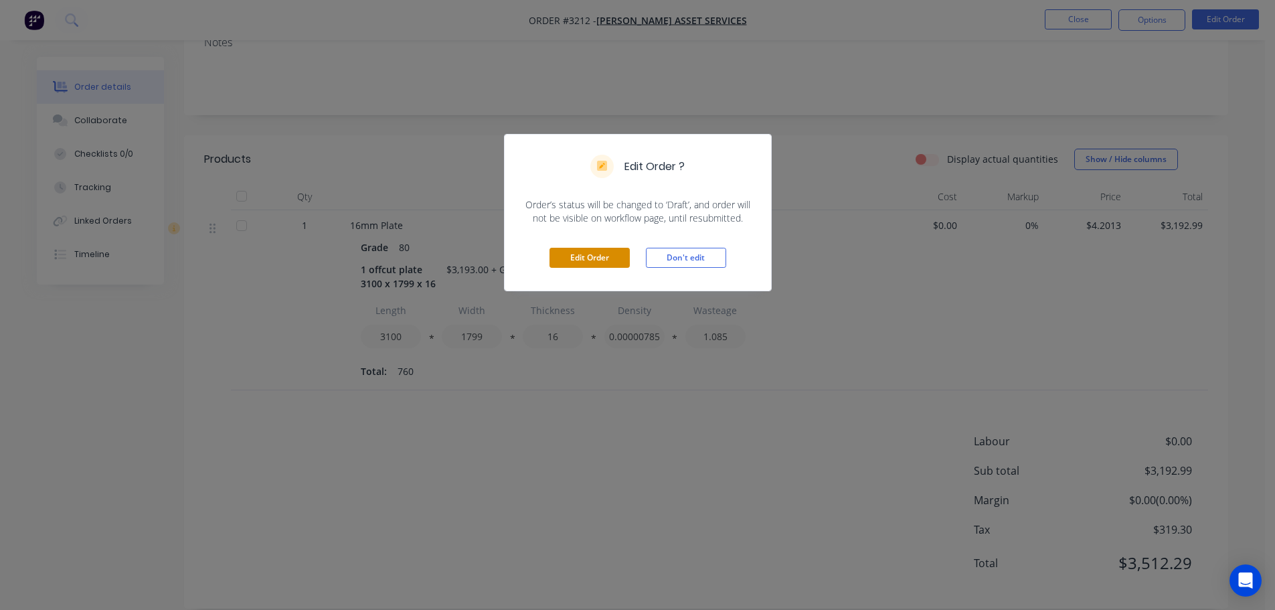
click at [554, 257] on button "Edit Order" at bounding box center [590, 258] width 80 height 20
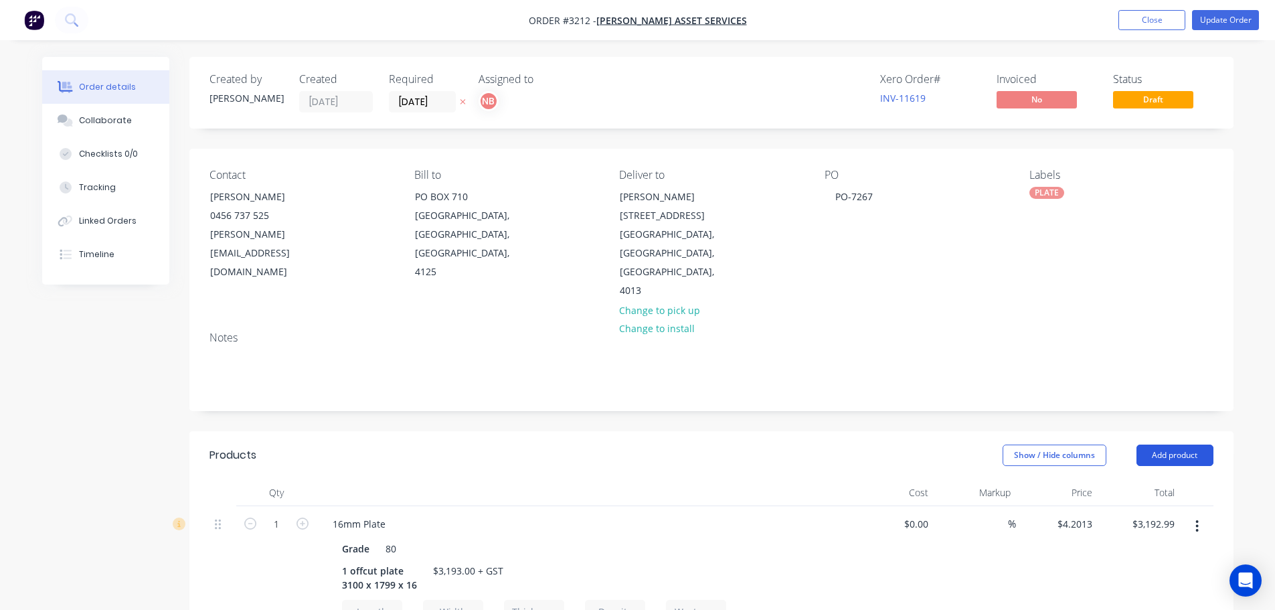
click at [1171, 445] on button "Add product" at bounding box center [1175, 455] width 77 height 21
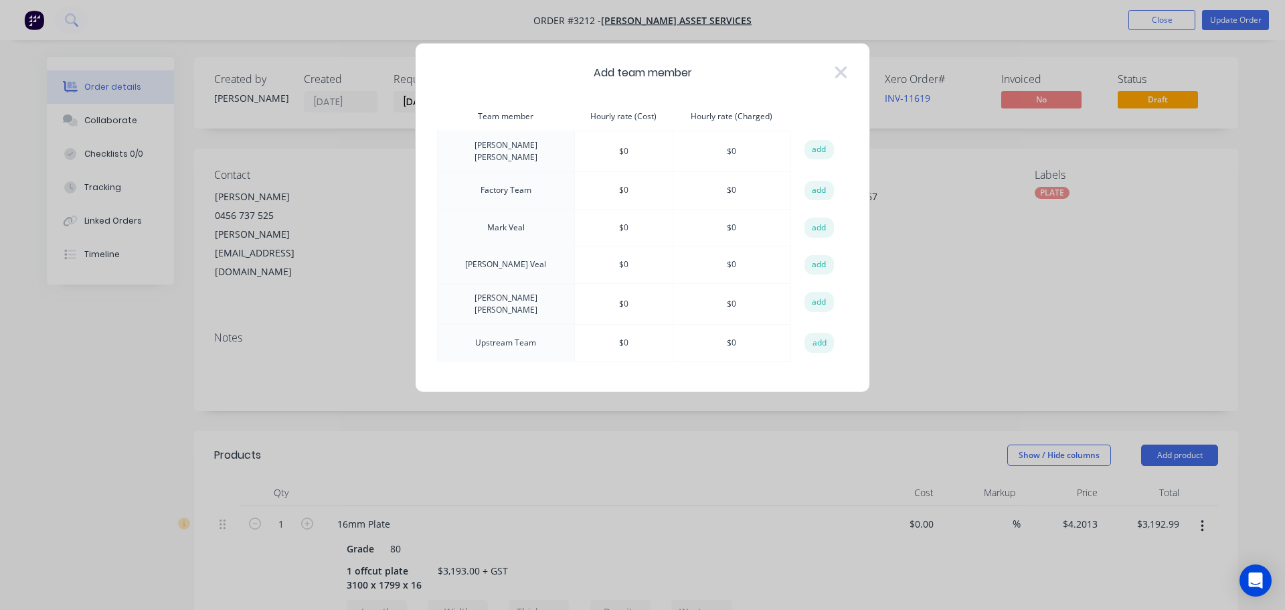
click at [723, 297] on td "$ 0" at bounding box center [732, 303] width 118 height 41
click at [718, 297] on td "$ 0" at bounding box center [732, 303] width 118 height 41
click at [599, 293] on td "$ 0" at bounding box center [623, 303] width 98 height 41
click at [598, 293] on td "$ 0" at bounding box center [623, 303] width 98 height 41
click at [815, 301] on button "add" at bounding box center [819, 302] width 29 height 20
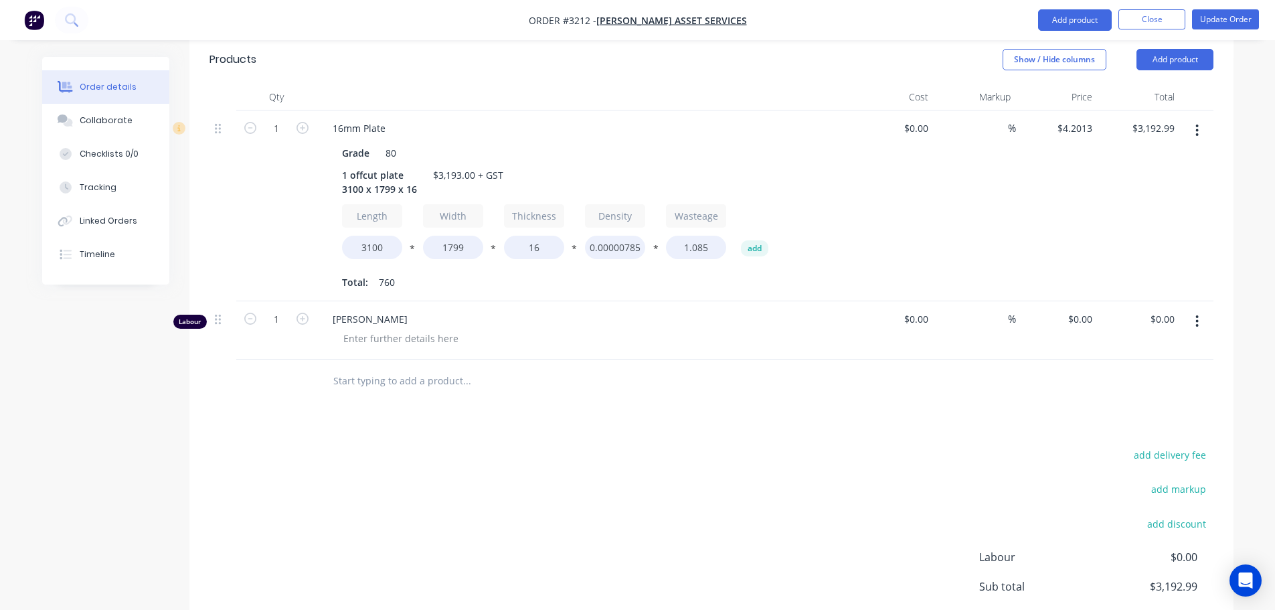
scroll to position [402, 0]
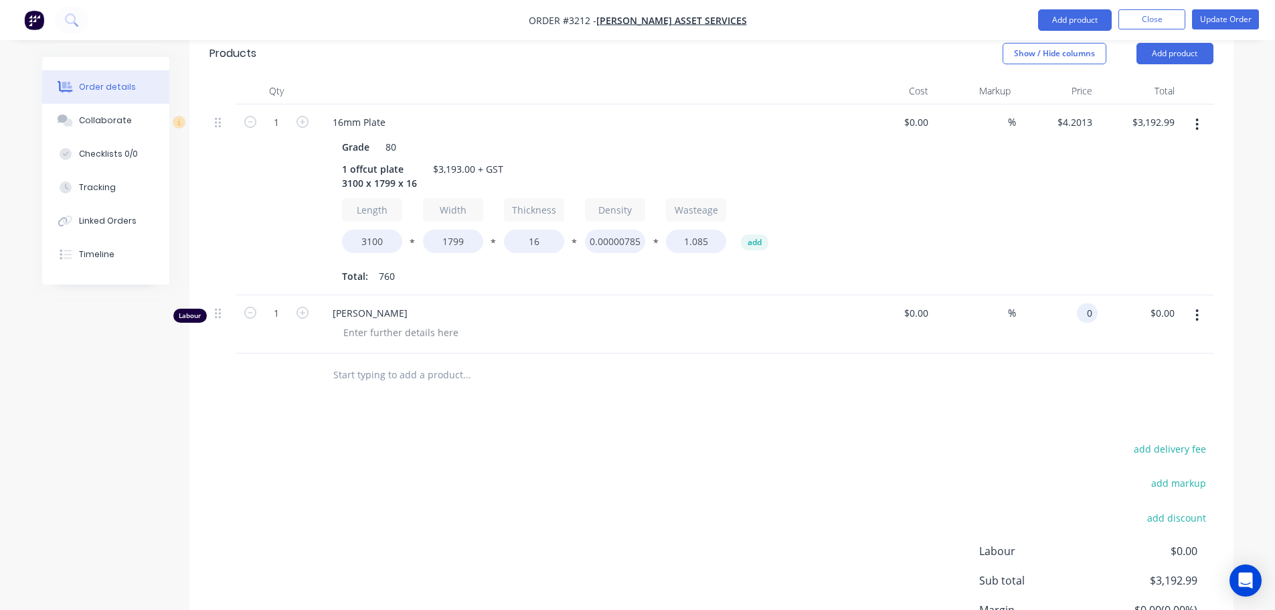
click at [1080, 303] on div "0 0" at bounding box center [1087, 312] width 21 height 19
type input "$0.01"
click at [1007, 364] on div "Products Show / Hide columns Add product Qty Cost Markup Price Total 1 16mm Pla…" at bounding box center [711, 373] width 1044 height 689
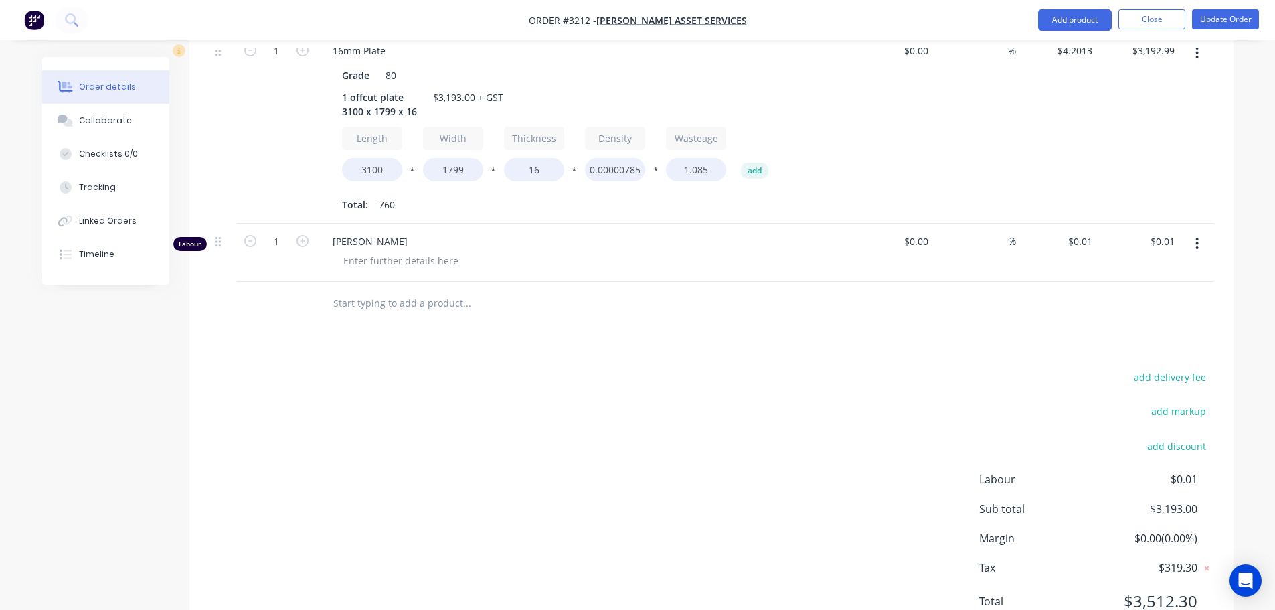
scroll to position [474, 0]
click at [1213, 19] on button "Update Order" at bounding box center [1225, 19] width 67 height 20
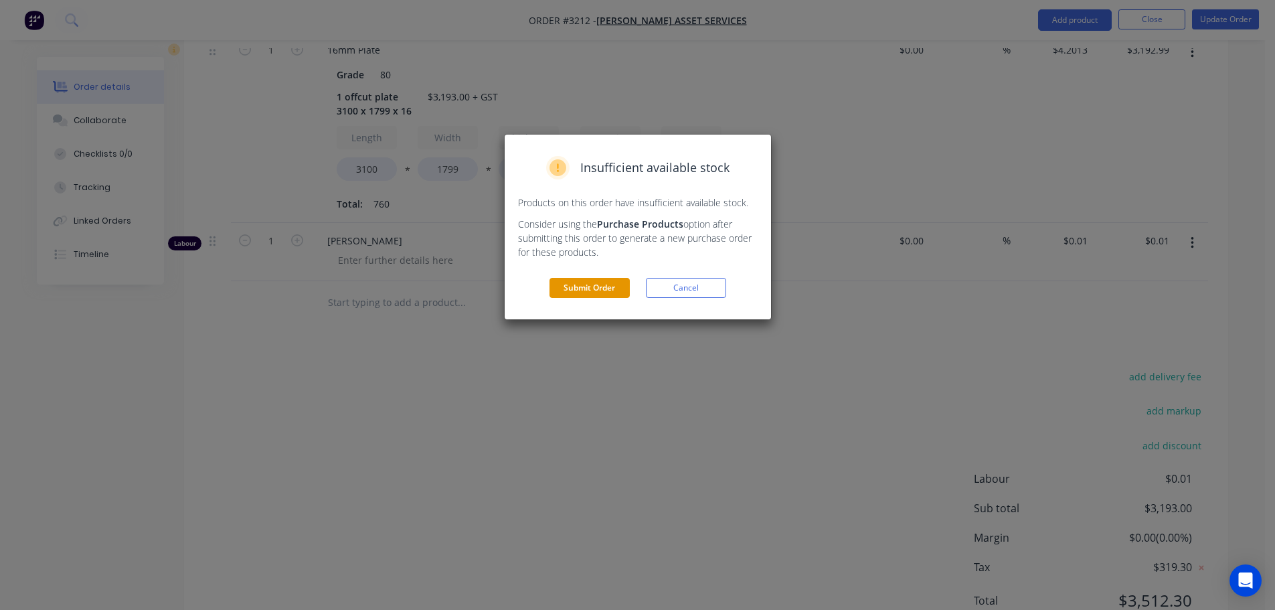
click at [581, 280] on button "Submit Order" at bounding box center [590, 288] width 80 height 20
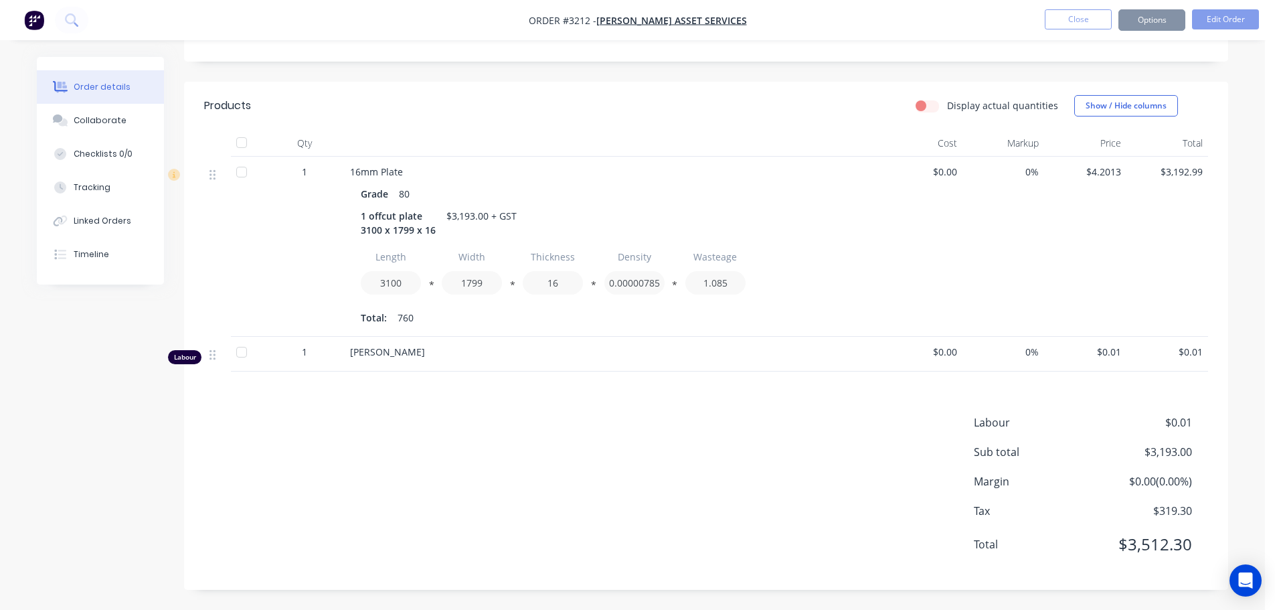
scroll to position [291, 0]
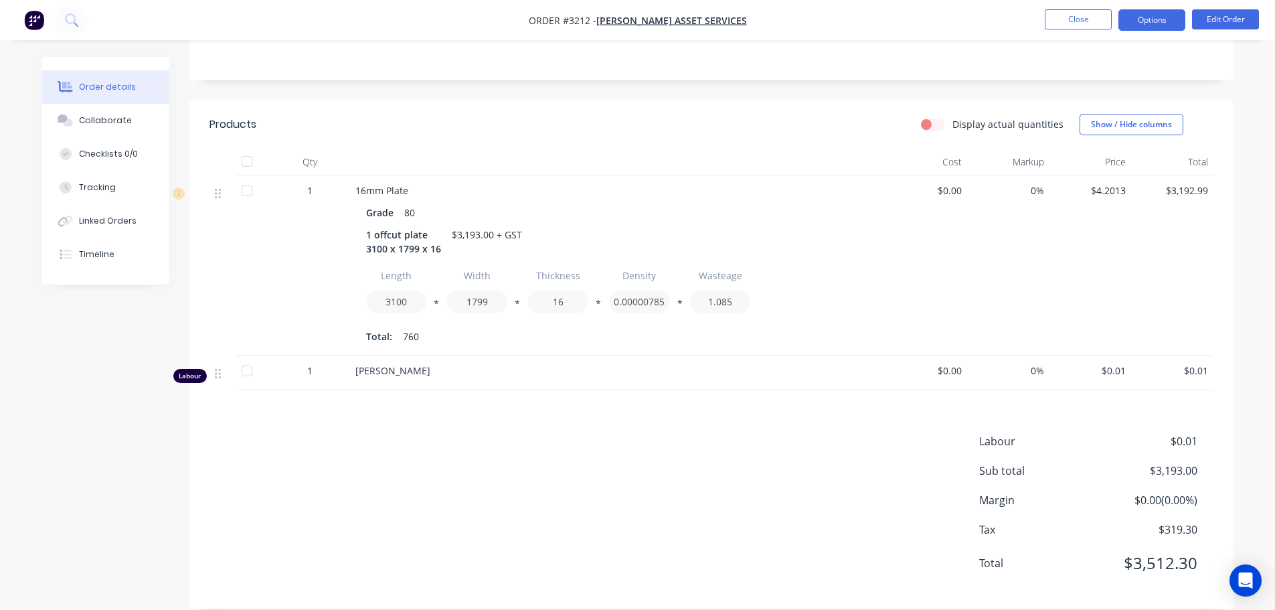
click at [1160, 23] on button "Options" at bounding box center [1152, 19] width 67 height 21
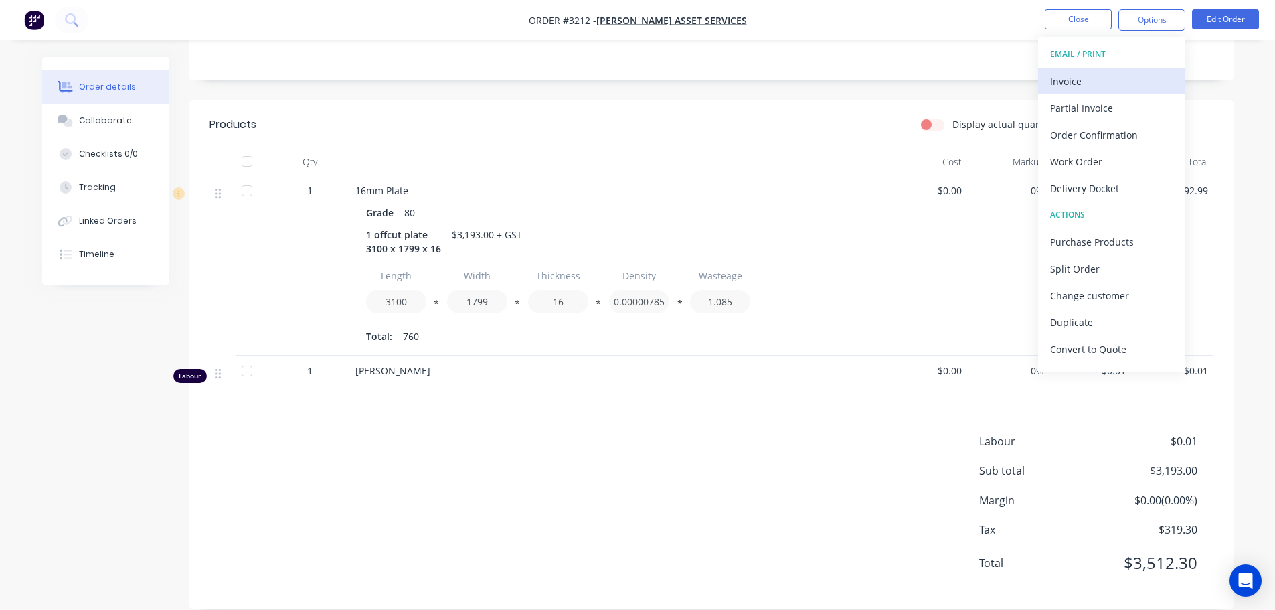
click at [1106, 81] on div "Invoice" at bounding box center [1111, 81] width 123 height 19
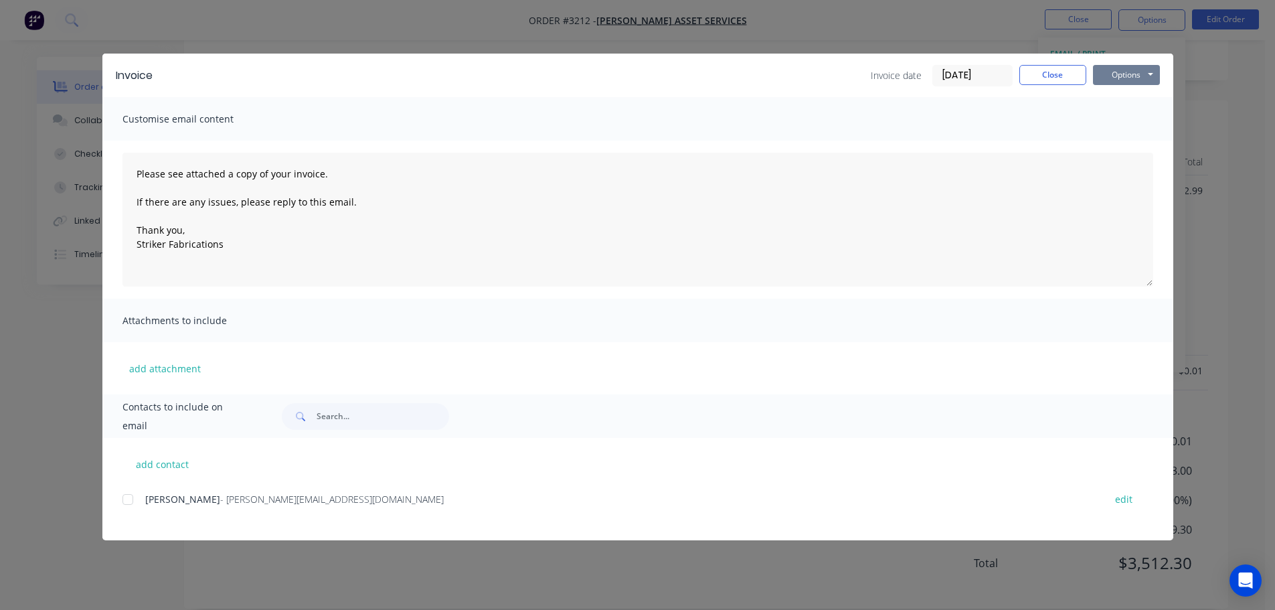
click at [1131, 80] on button "Options" at bounding box center [1126, 75] width 67 height 20
click at [1112, 118] on button "Print" at bounding box center [1136, 121] width 86 height 22
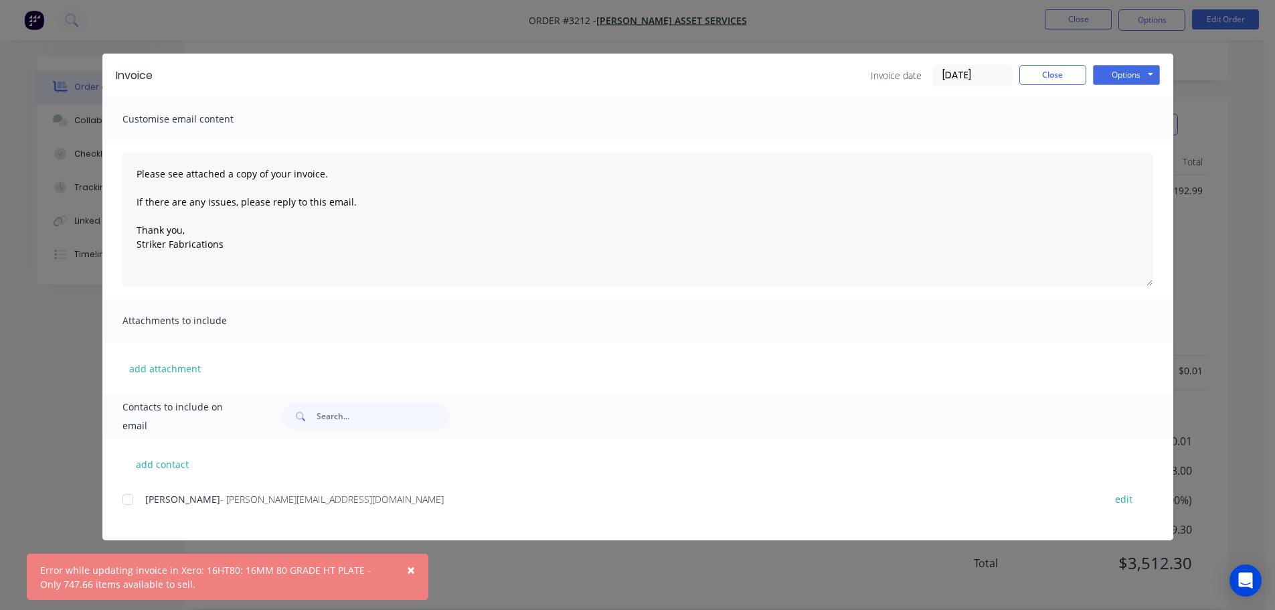
click at [407, 568] on span "×" at bounding box center [411, 569] width 8 height 19
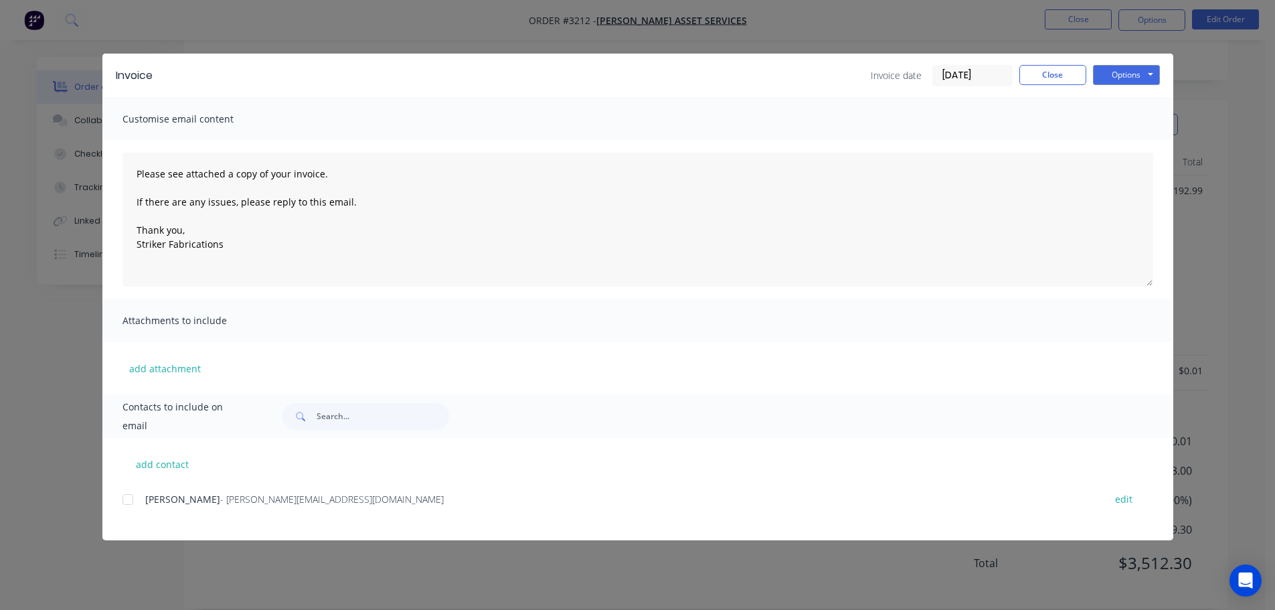
type textarea "Please see attached a copy of your invoice. If there are any issues, please rep…"
click at [1040, 74] on button "Close" at bounding box center [1053, 75] width 67 height 20
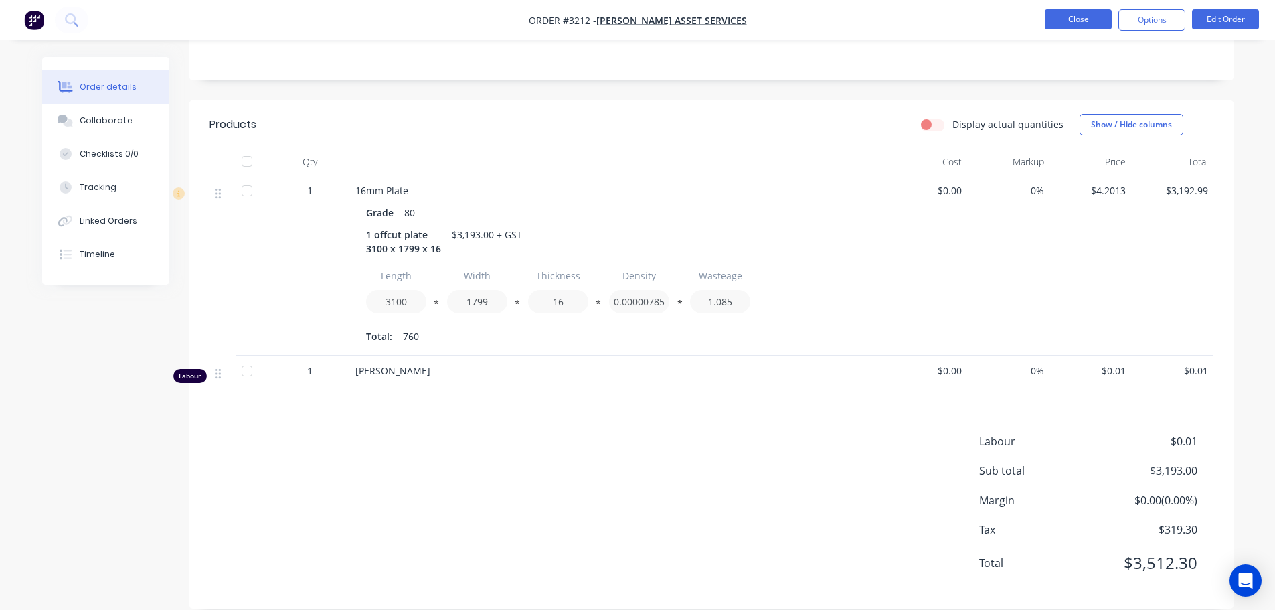
click at [1060, 17] on button "Close" at bounding box center [1078, 19] width 67 height 20
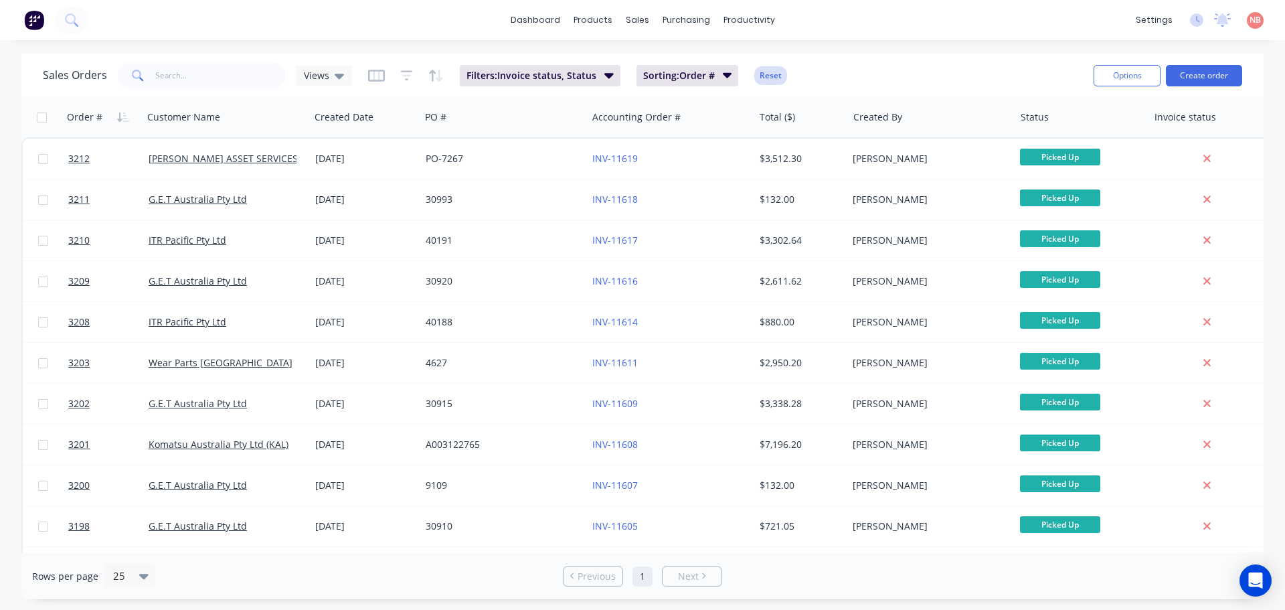
click at [770, 72] on button "Reset" at bounding box center [771, 75] width 33 height 19
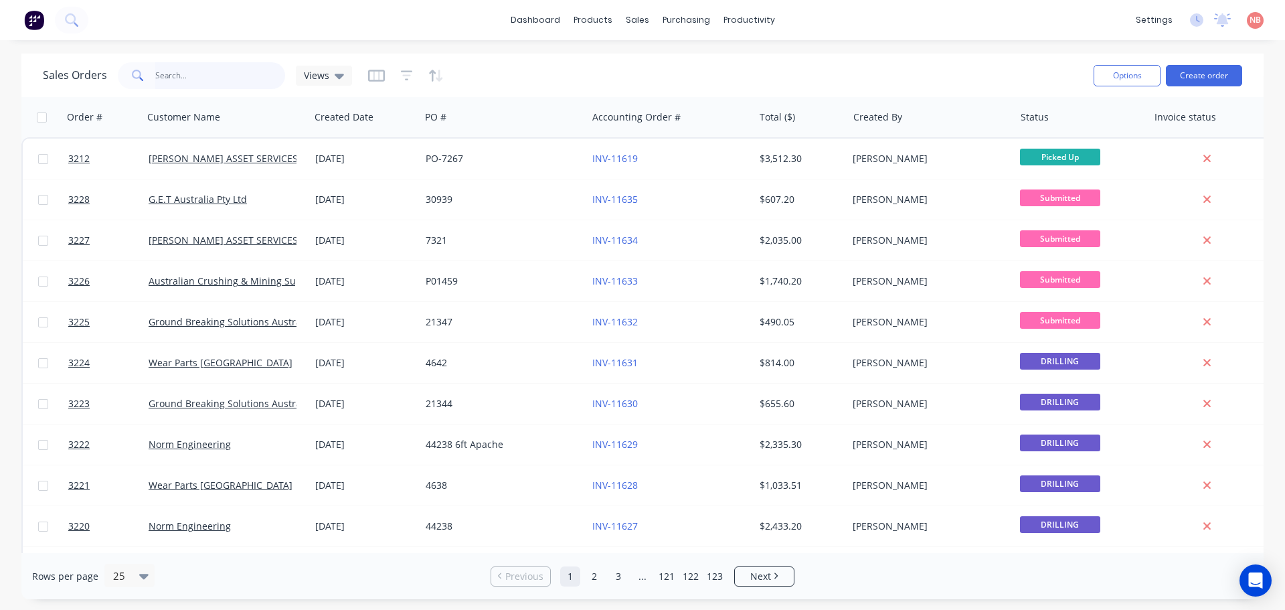
click at [188, 78] on input "text" at bounding box center [220, 75] width 131 height 27
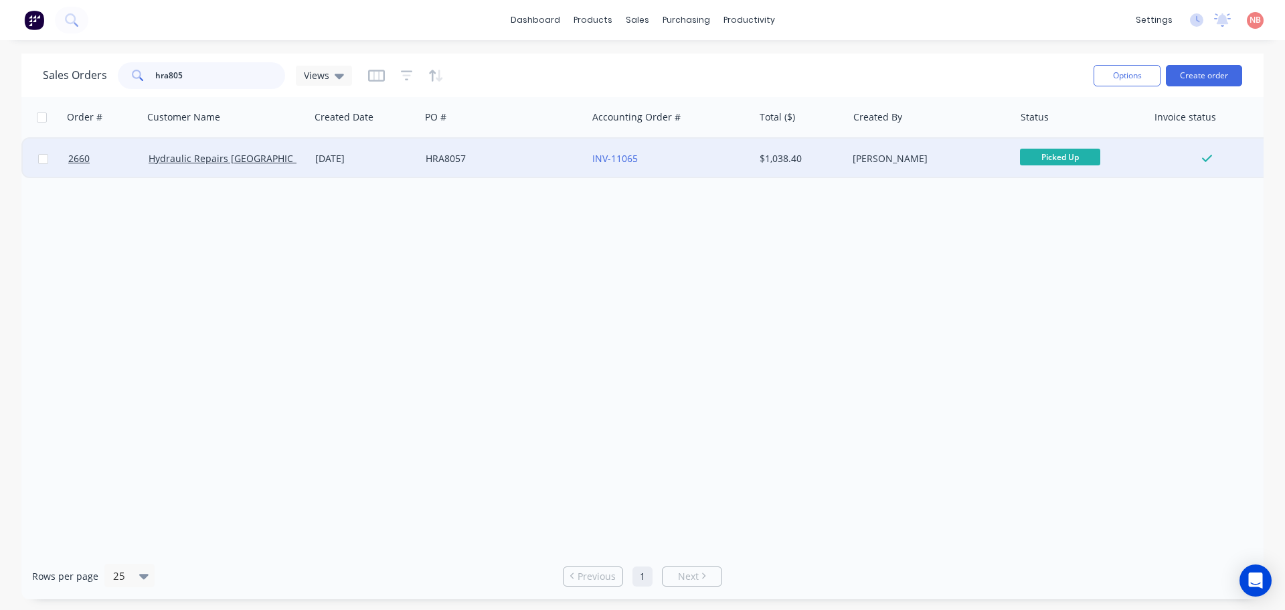
type input "hra805"
click at [490, 159] on div "HRA8057" at bounding box center [500, 158] width 149 height 13
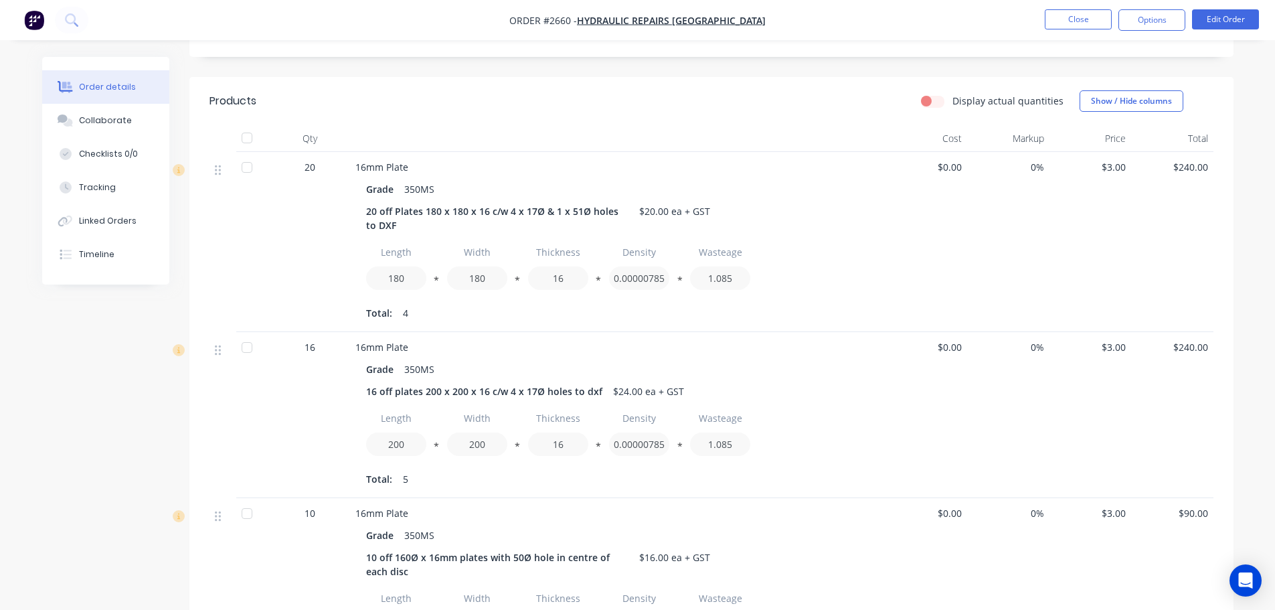
scroll to position [335, 0]
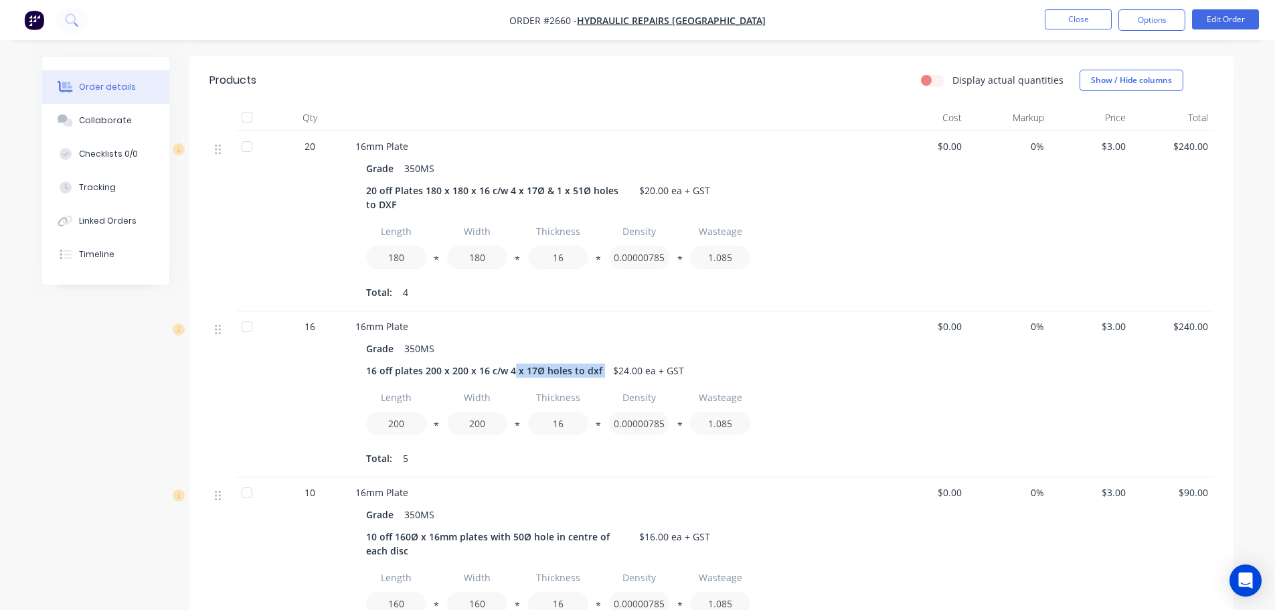
drag, startPoint x: 603, startPoint y: 352, endPoint x: 512, endPoint y: 355, distance: 91.1
click at [512, 361] on div "16 off plates 200 x 200 x 16 c/w 4 x 17Ø holes to dxf $24.00 ea + GST" at bounding box center [617, 370] width 503 height 19
click at [512, 361] on div "16 off plates 200 x 200 x 16 c/w 4 x 17Ø holes to dxf" at bounding box center [487, 370] width 242 height 19
click at [113, 113] on button "Collaborate" at bounding box center [105, 120] width 127 height 33
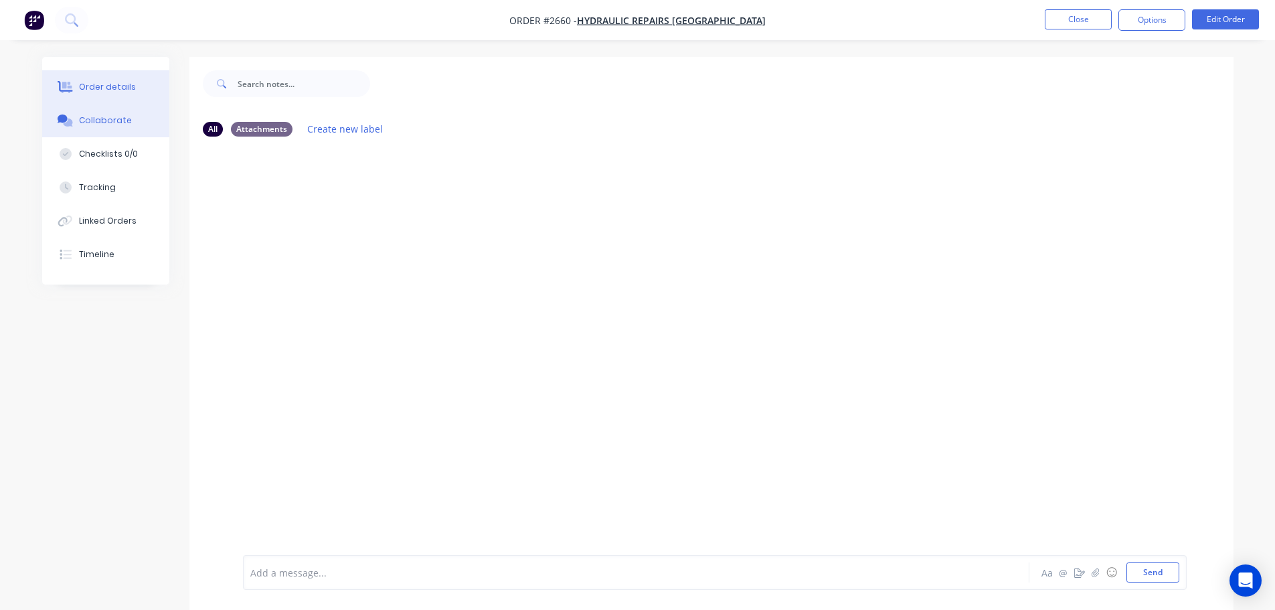
click at [114, 90] on div "Order details" at bounding box center [107, 87] width 57 height 12
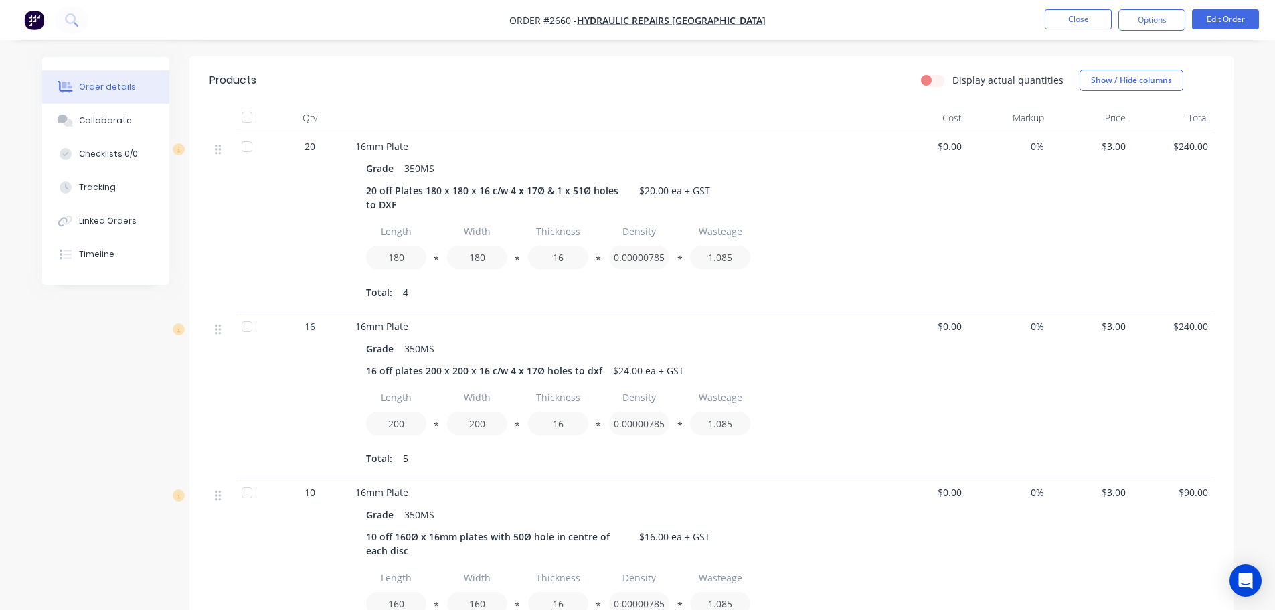
scroll to position [402, 0]
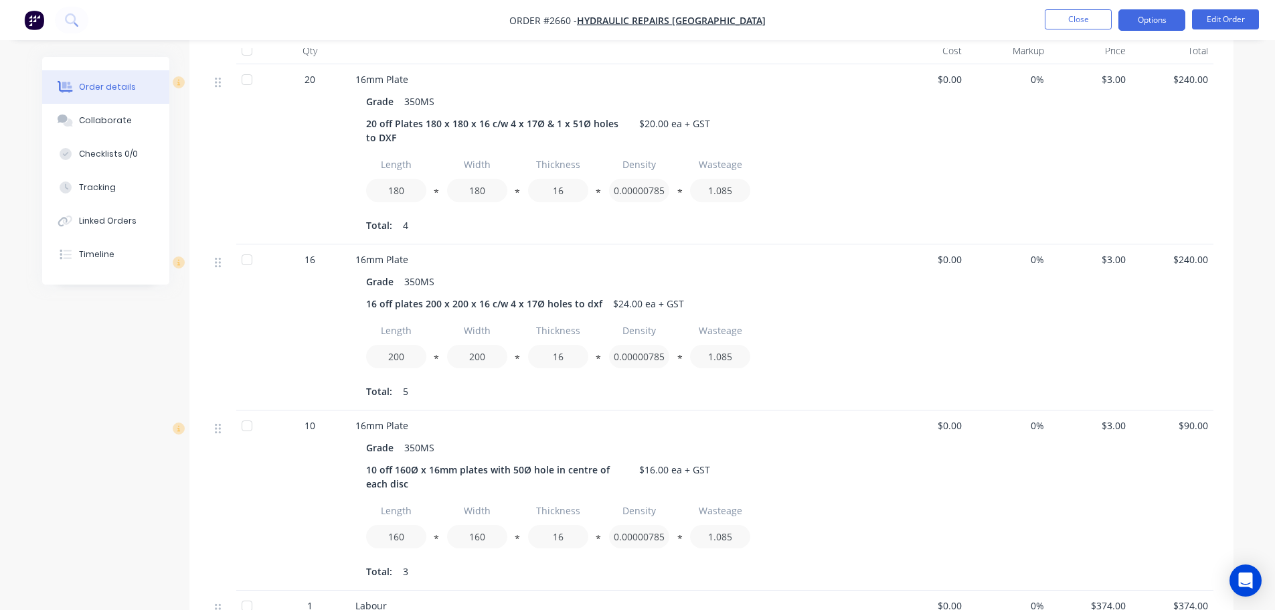
click at [1163, 25] on button "Options" at bounding box center [1152, 19] width 67 height 21
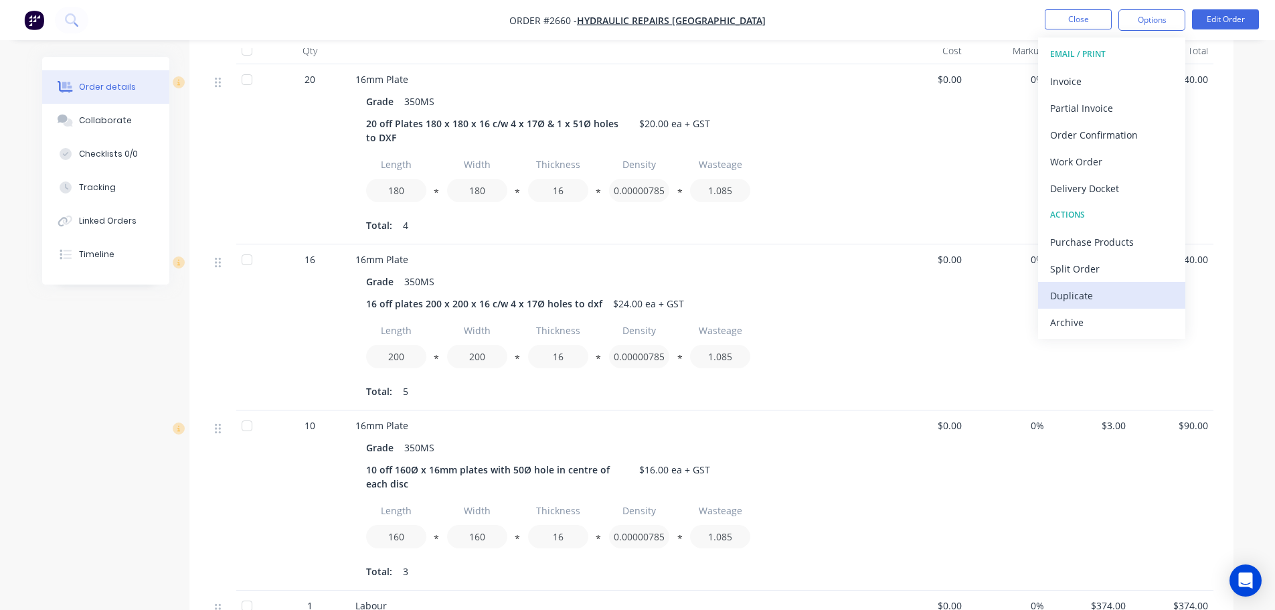
click at [1097, 288] on div "Duplicate" at bounding box center [1111, 295] width 123 height 19
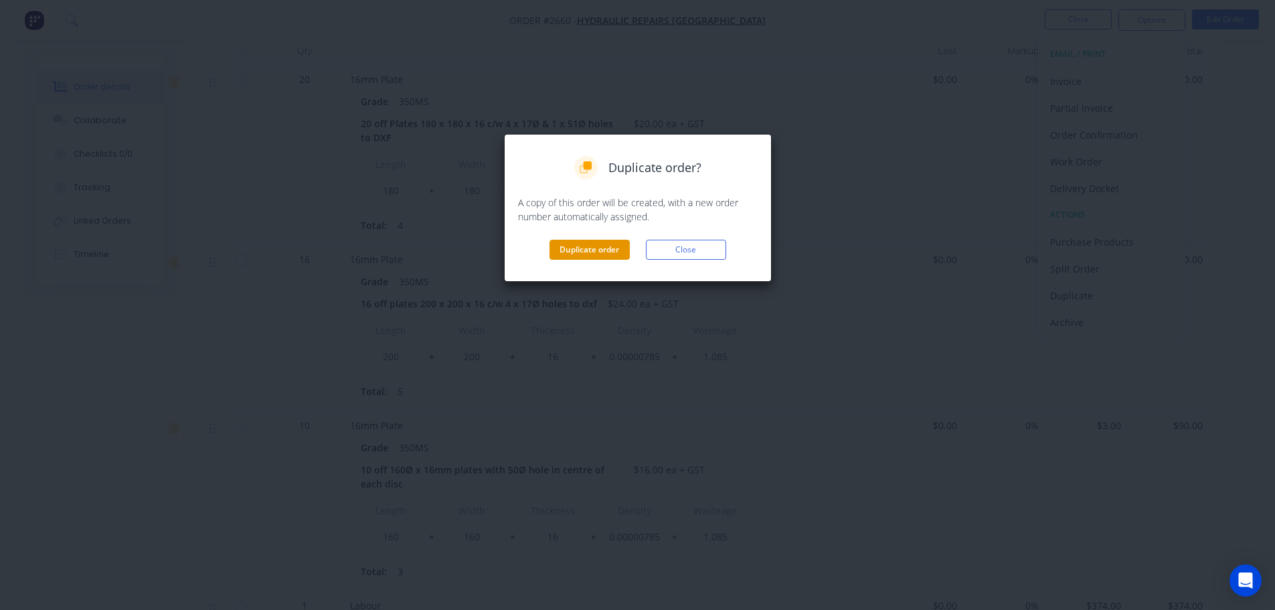
click at [587, 257] on button "Duplicate order" at bounding box center [590, 250] width 80 height 20
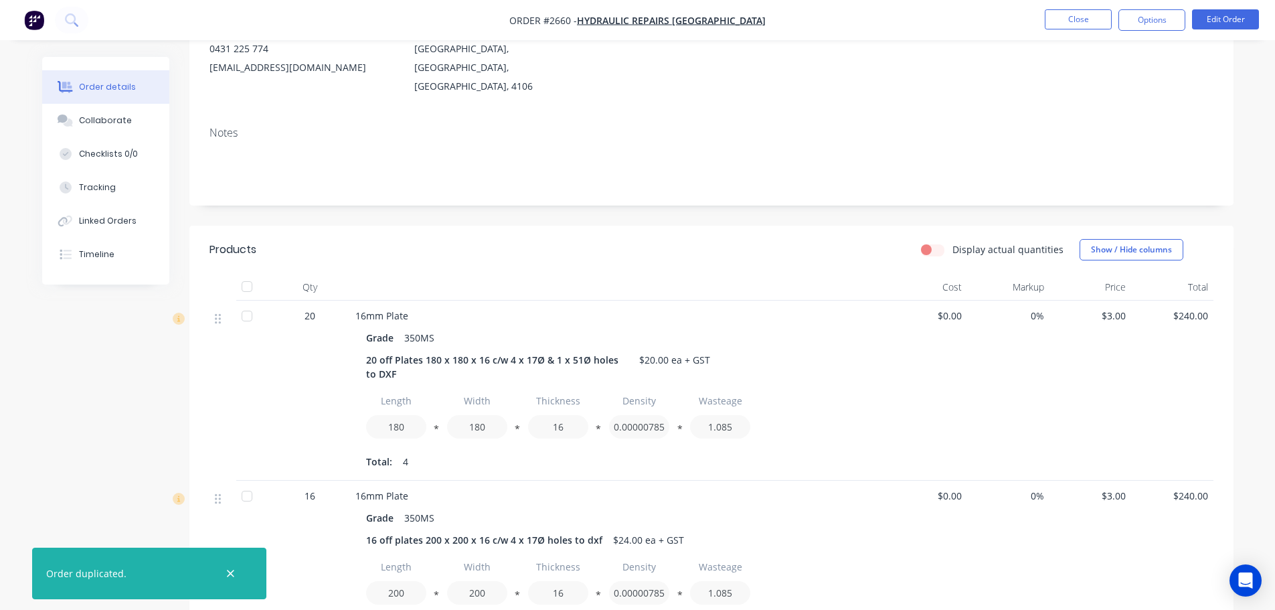
scroll to position [0, 0]
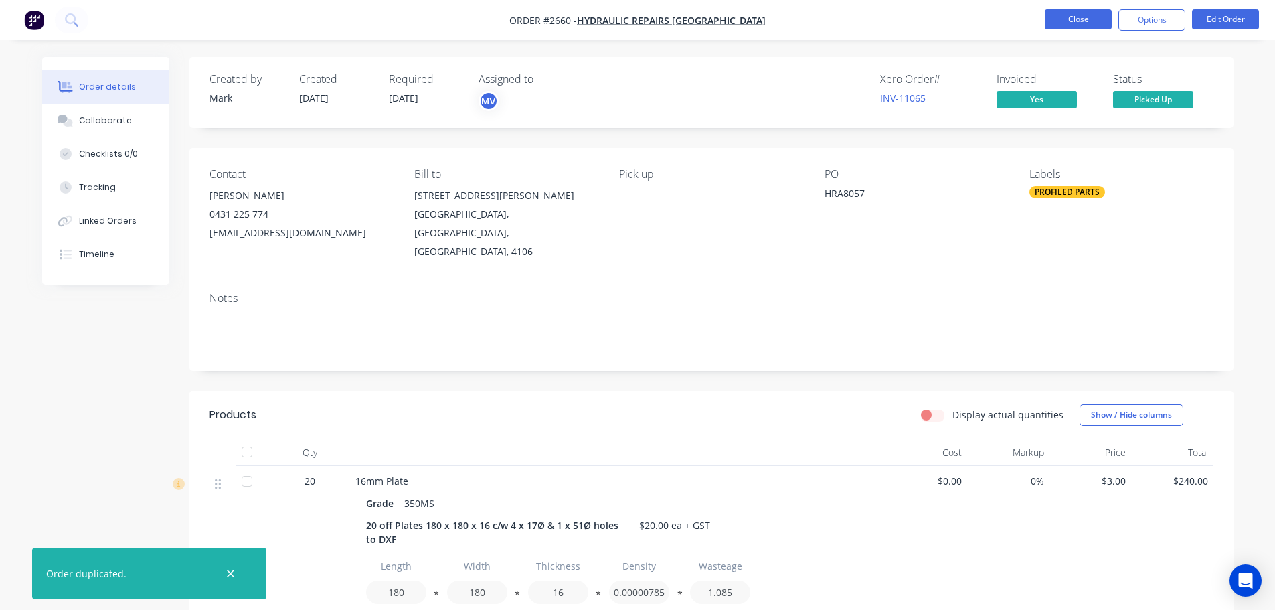
click at [1052, 19] on button "Close" at bounding box center [1078, 19] width 67 height 20
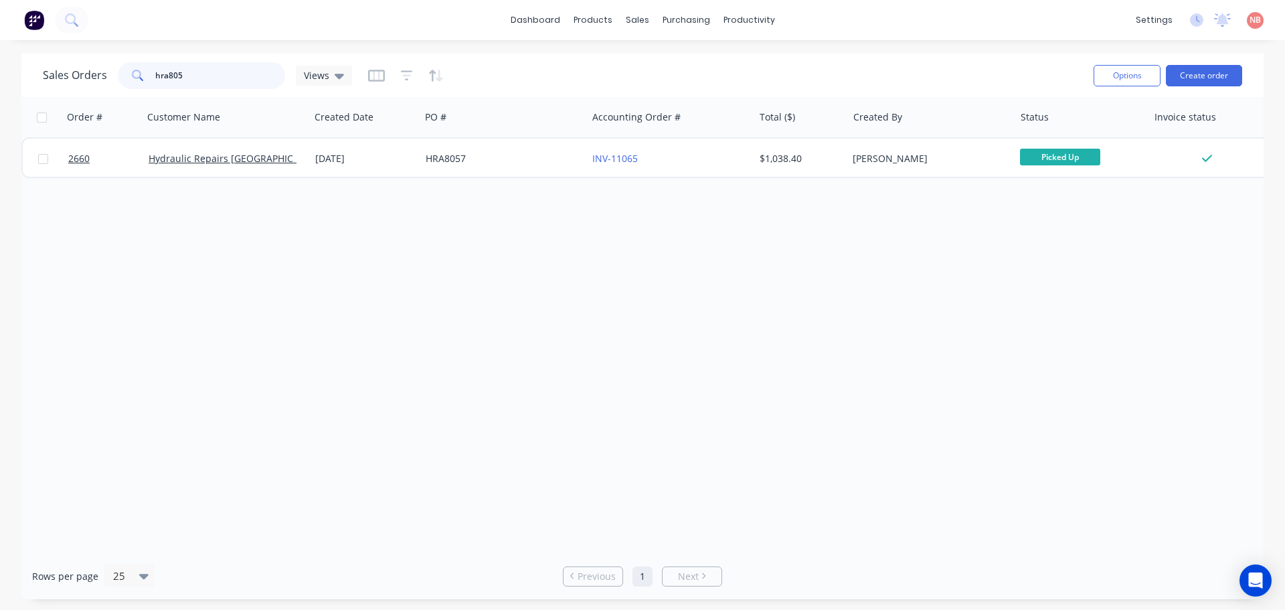
drag, startPoint x: 208, startPoint y: 70, endPoint x: 0, endPoint y: 86, distance: 208.2
click at [0, 86] on div "Sales Orders hra805 Views Options Create order Order # Customer Name Created Da…" at bounding box center [642, 327] width 1285 height 546
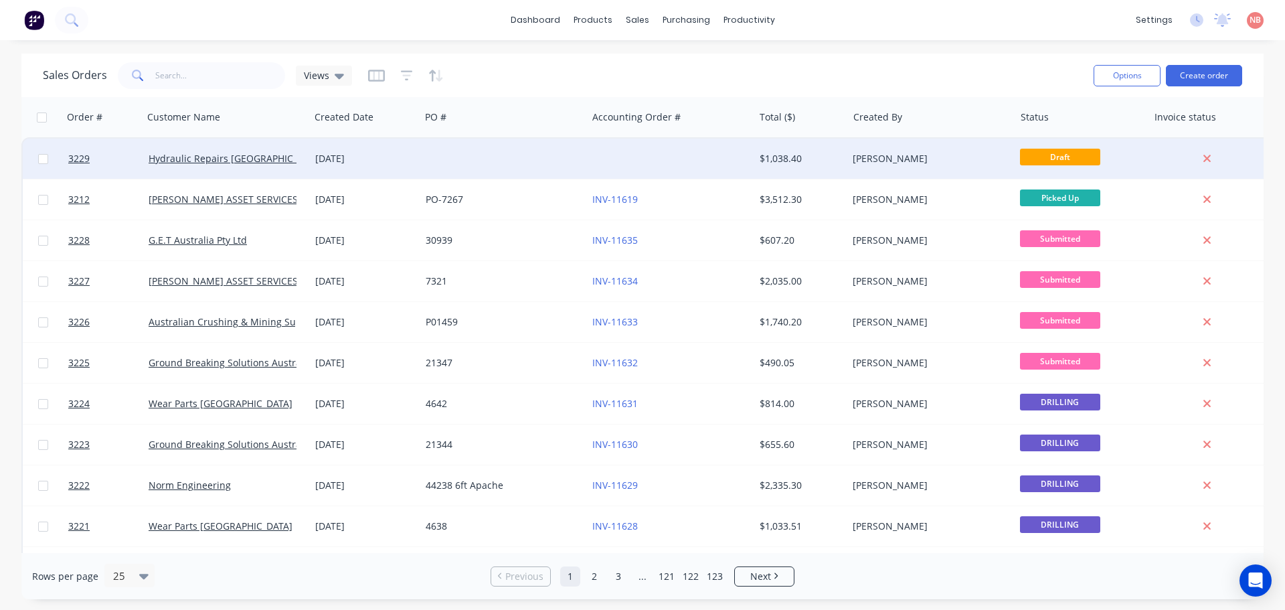
click at [583, 150] on div at bounding box center [503, 159] width 167 height 40
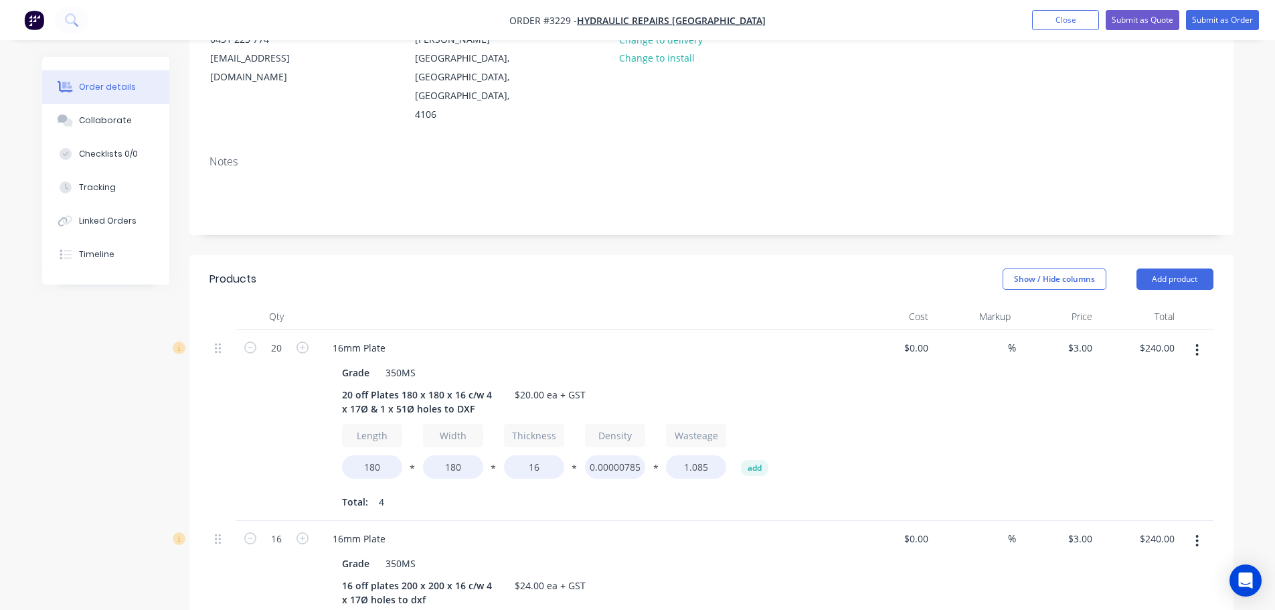
scroll to position [268, 0]
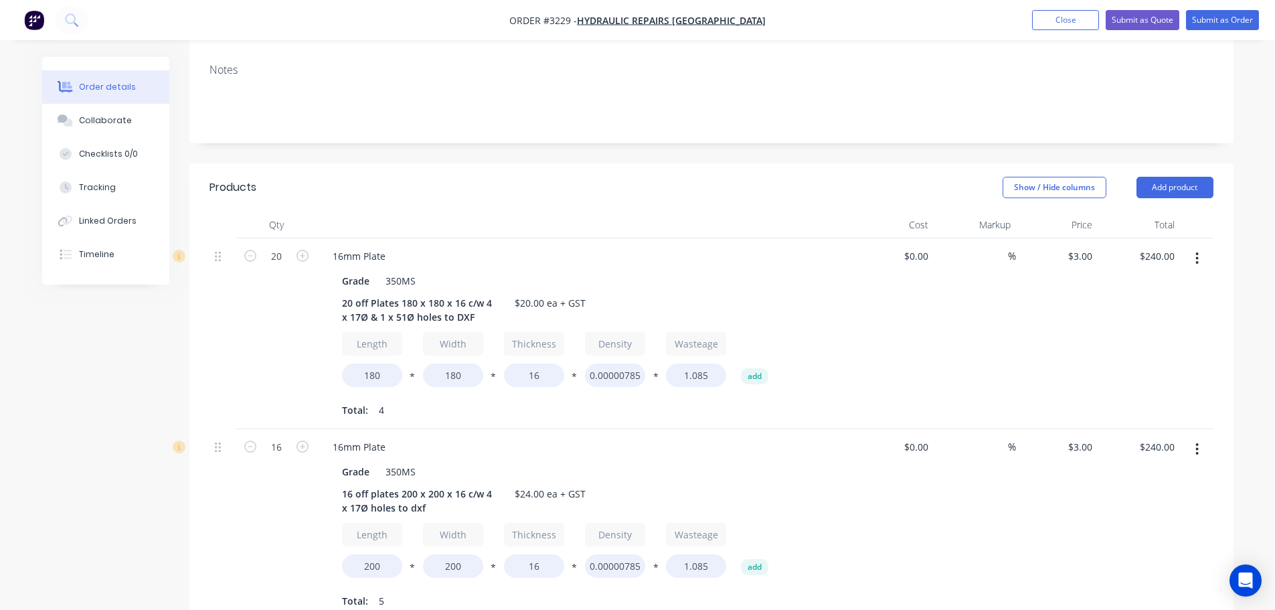
click at [1200, 246] on button "button" at bounding box center [1197, 258] width 31 height 24
click at [1115, 364] on div "Delete" at bounding box center [1150, 373] width 103 height 19
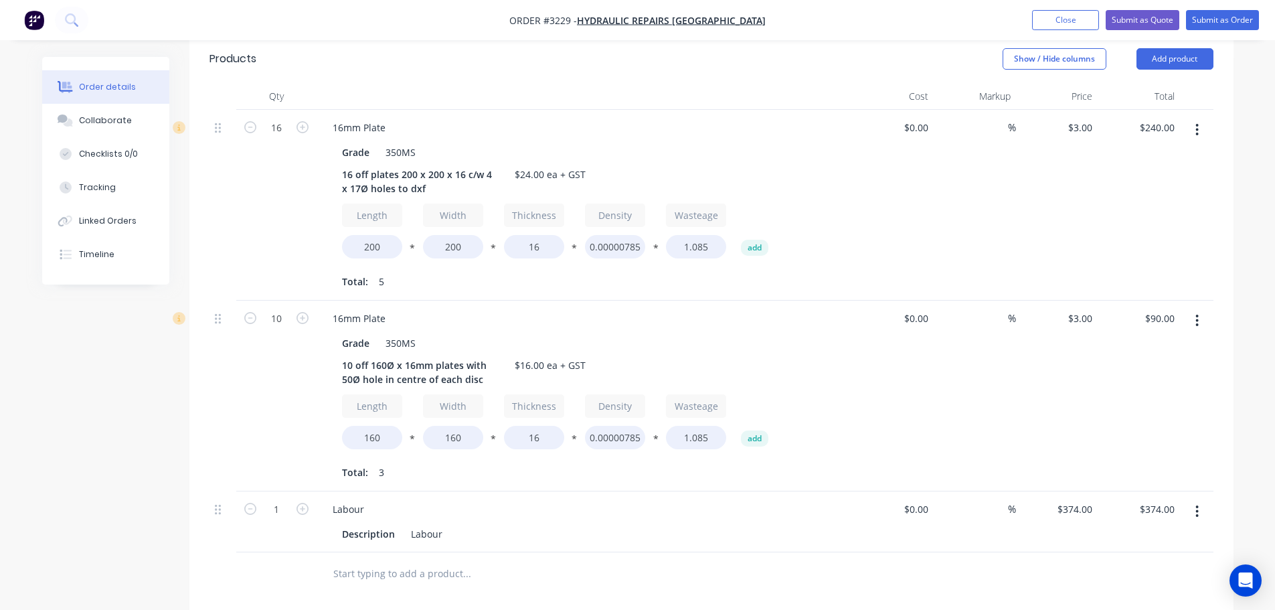
scroll to position [402, 0]
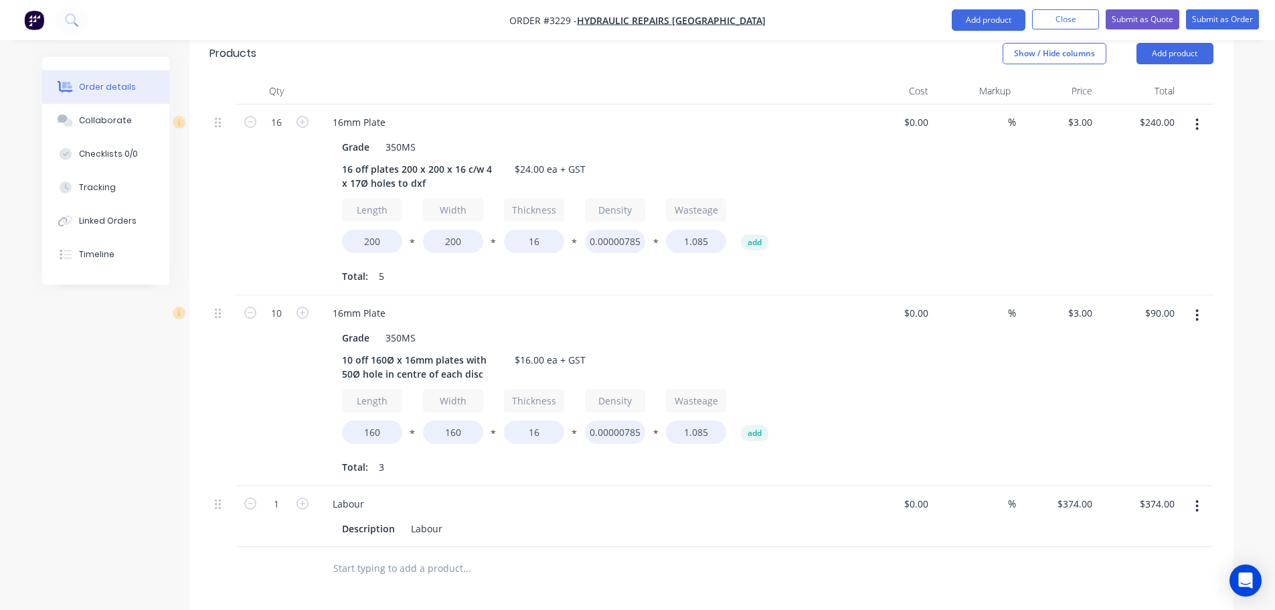
click at [1196, 308] on icon "button" at bounding box center [1197, 315] width 3 height 15
click at [1122, 421] on div "Delete" at bounding box center [1150, 430] width 103 height 19
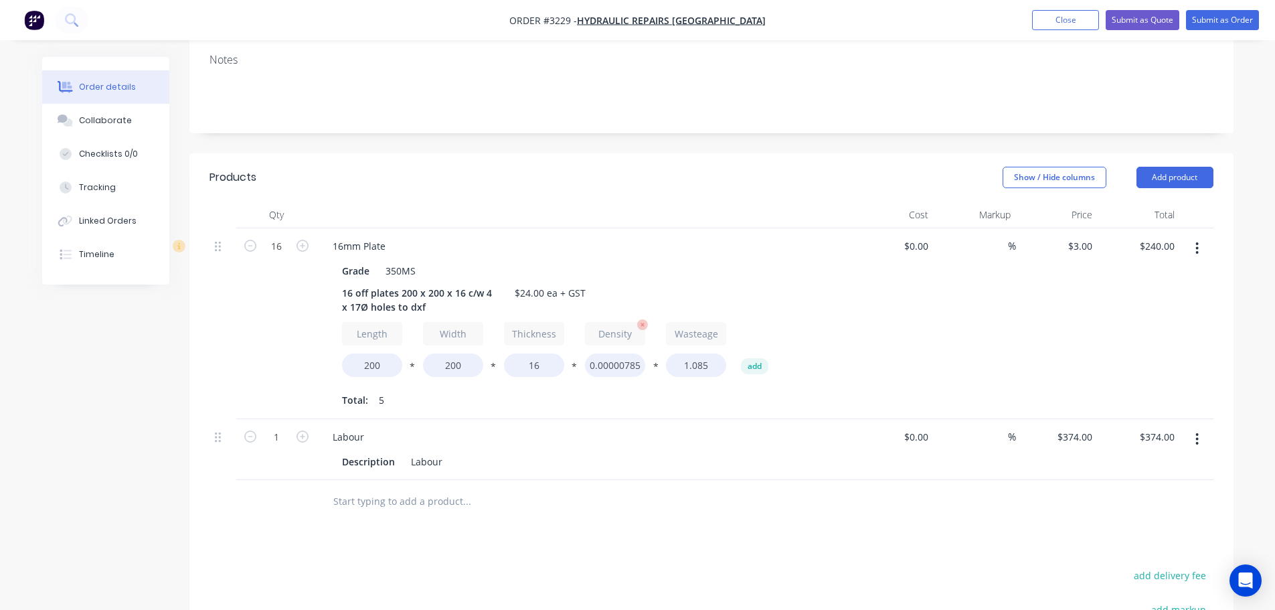
scroll to position [268, 0]
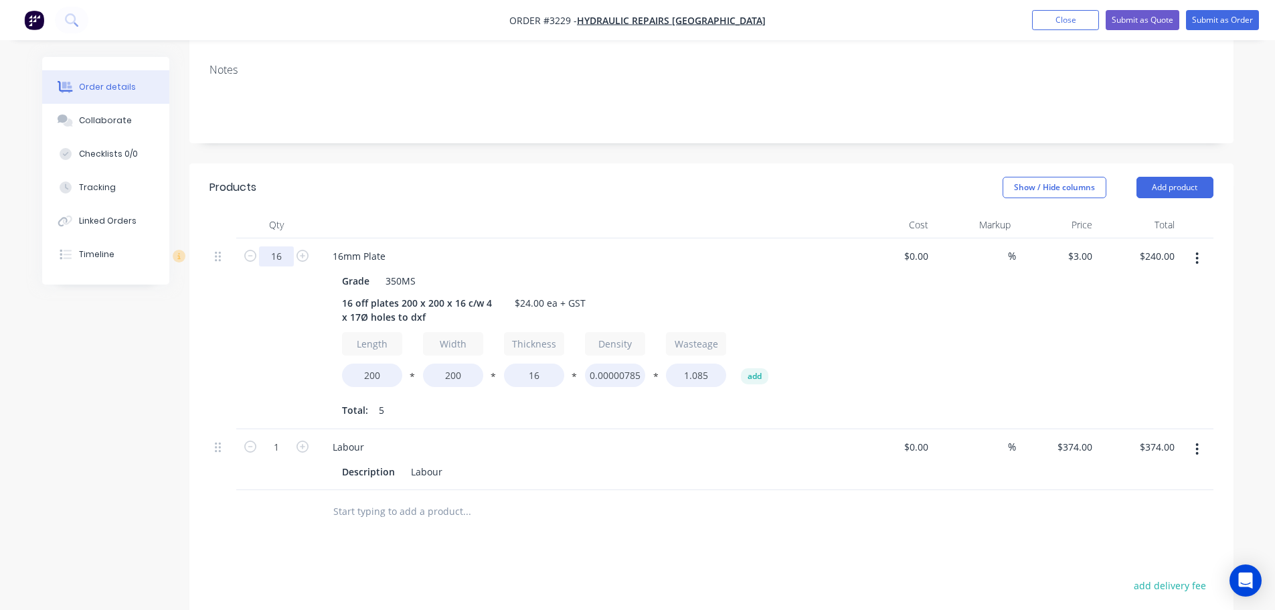
click at [287, 246] on input "16" at bounding box center [276, 256] width 35 height 20
type input "14"
type input "$210.00"
click at [306, 163] on header "Products Show / Hide columns Add product" at bounding box center [711, 187] width 1044 height 48
click at [350, 293] on div "16 off plates 200 x 200 x 16 c/w 4 x 17Ø holes to dxf" at bounding box center [420, 309] width 167 height 33
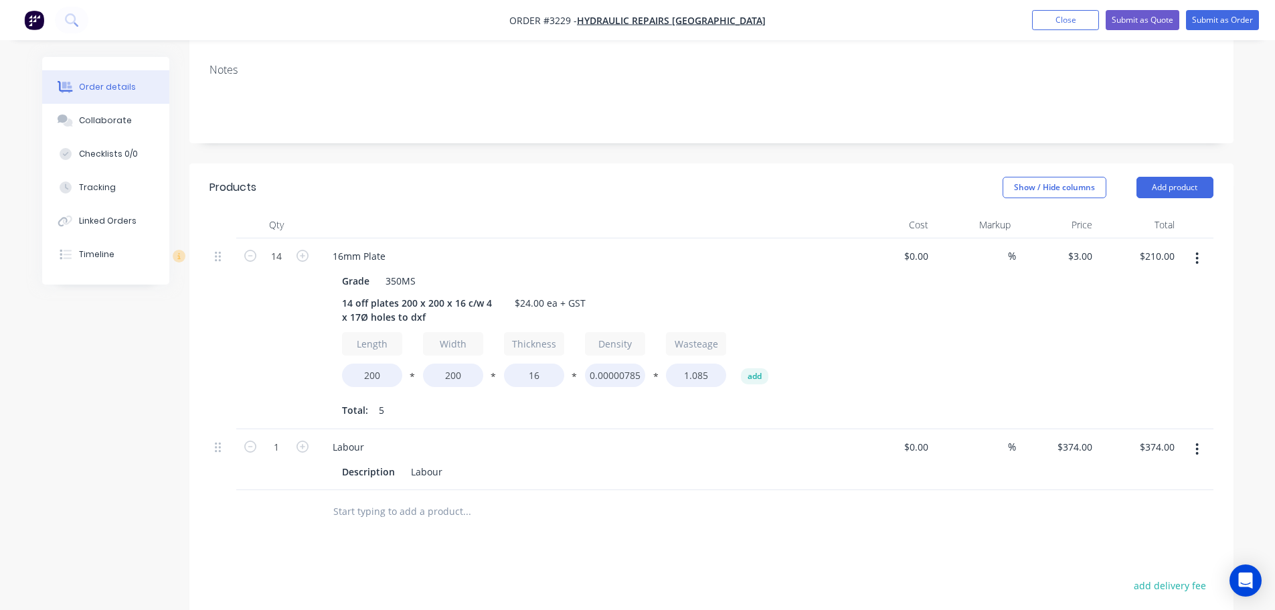
click at [489, 163] on header "Products Show / Hide columns Add product" at bounding box center [711, 187] width 1044 height 48
click at [1068, 429] on div "374 374" at bounding box center [1057, 459] width 82 height 61
type input "$0.00"
click at [999, 277] on div "%" at bounding box center [975, 333] width 82 height 191
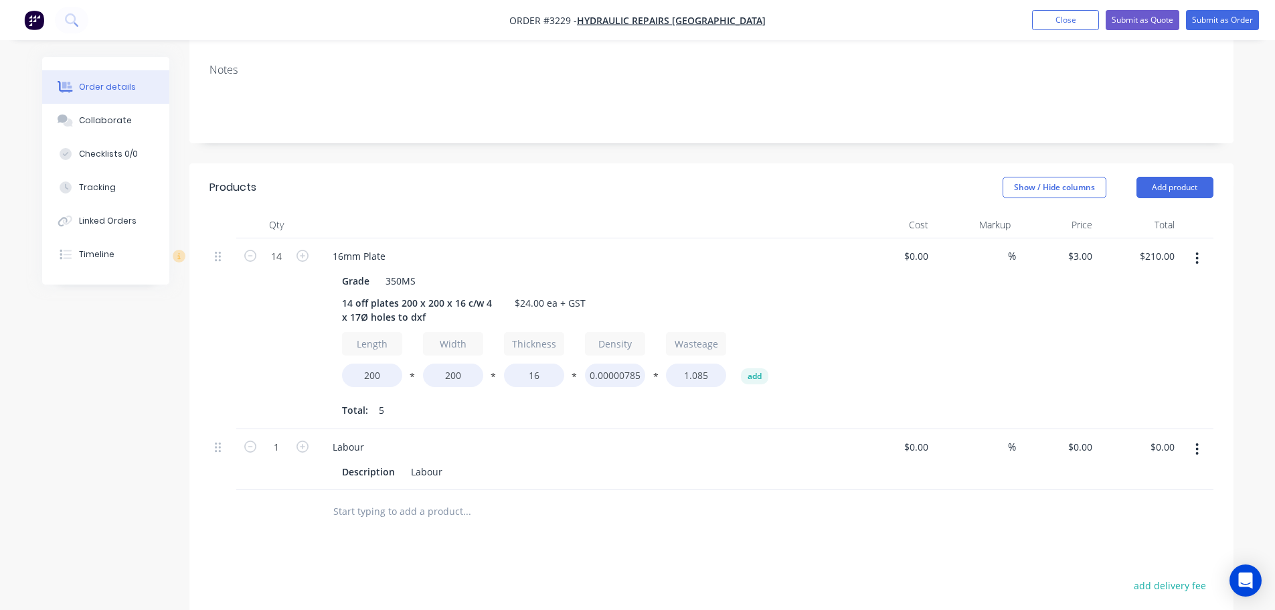
scroll to position [477, 0]
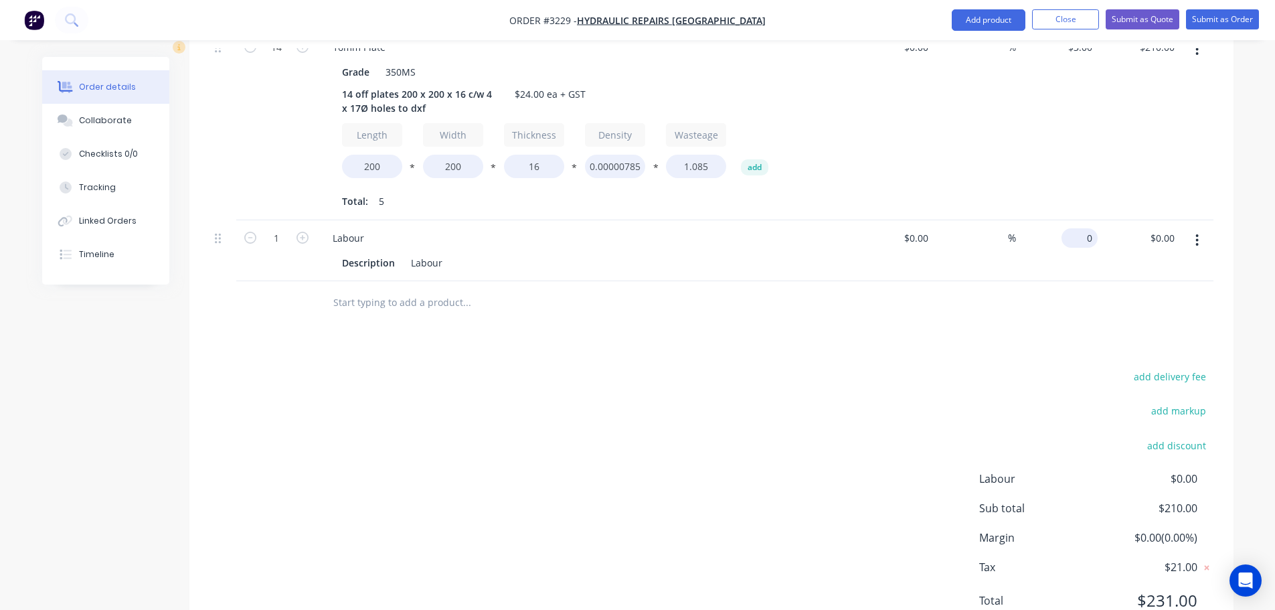
click at [1077, 220] on div "0 $0.00" at bounding box center [1057, 250] width 82 height 61
type input "$126.00"
click at [936, 368] on div "add delivery fee add markup add discount Labour $0.00 Sub total $336.00 Margin …" at bounding box center [712, 497] width 1004 height 258
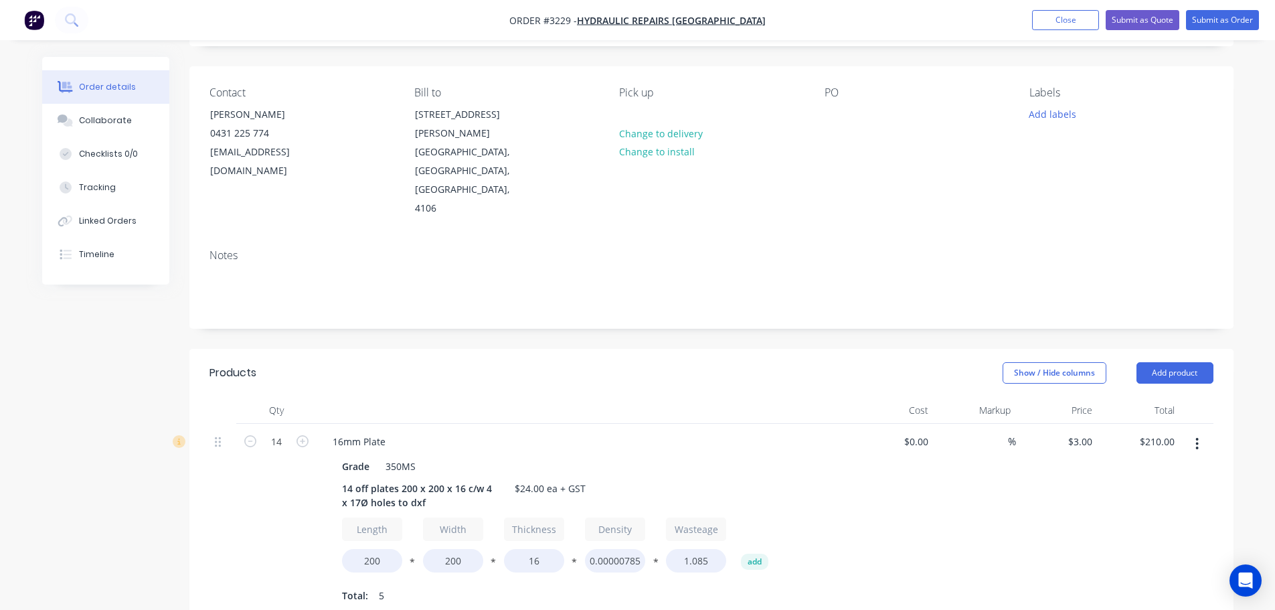
scroll to position [0, 0]
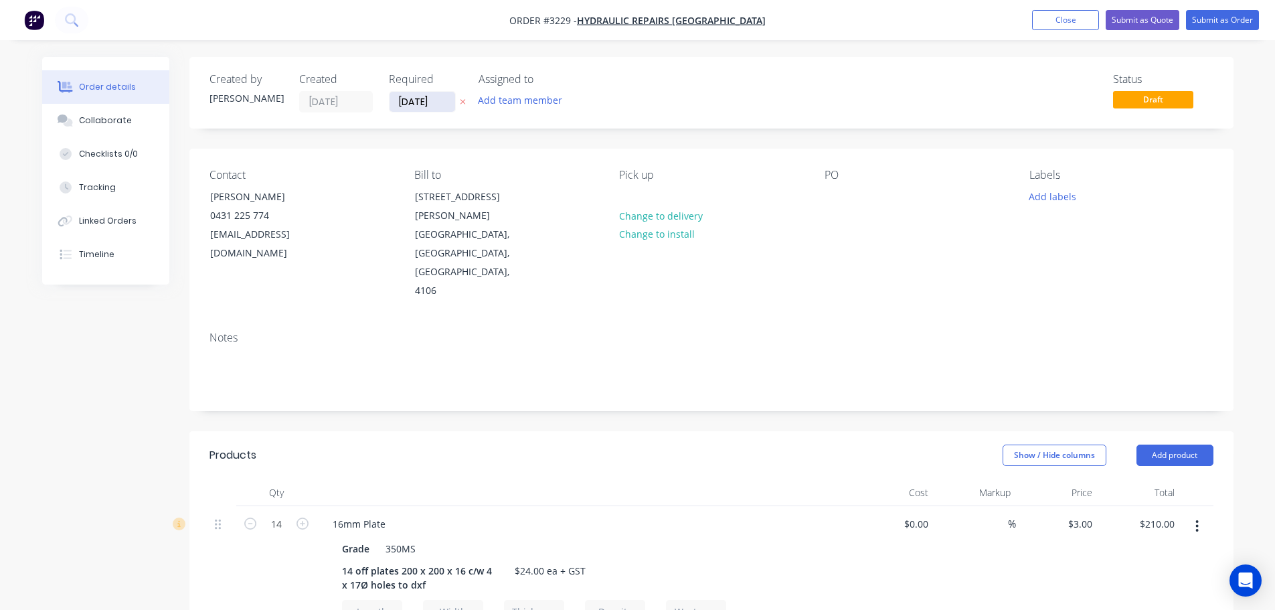
click at [416, 106] on input "[DATE]" at bounding box center [423, 102] width 66 height 20
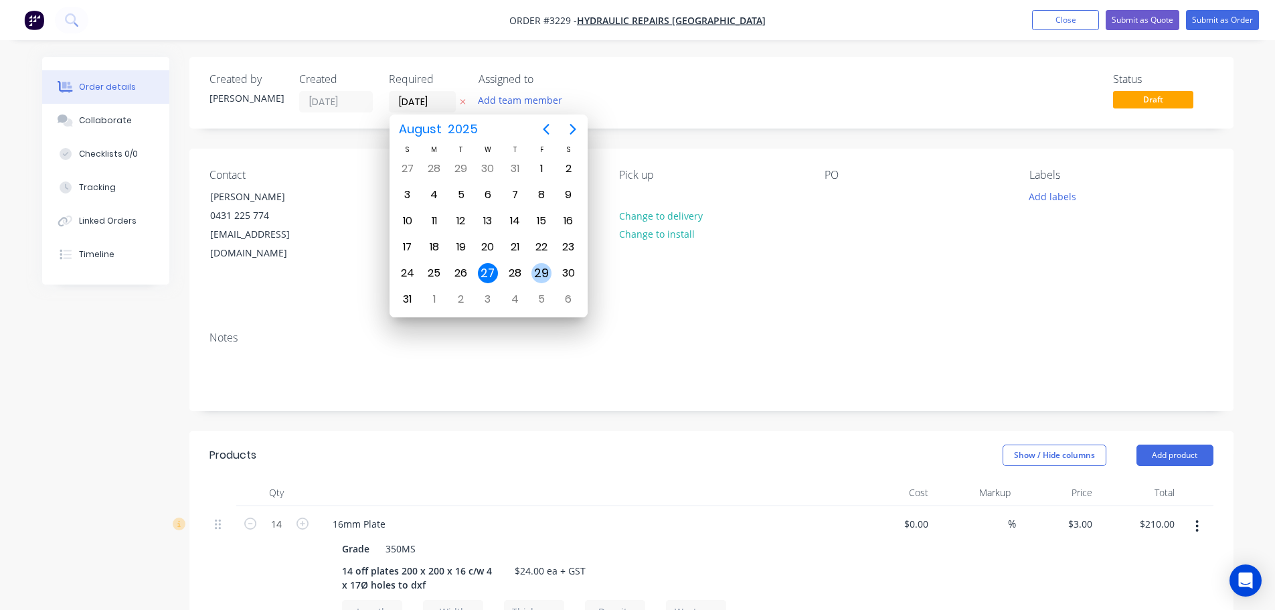
click at [534, 271] on div "29" at bounding box center [542, 273] width 20 height 20
type input "[DATE]"
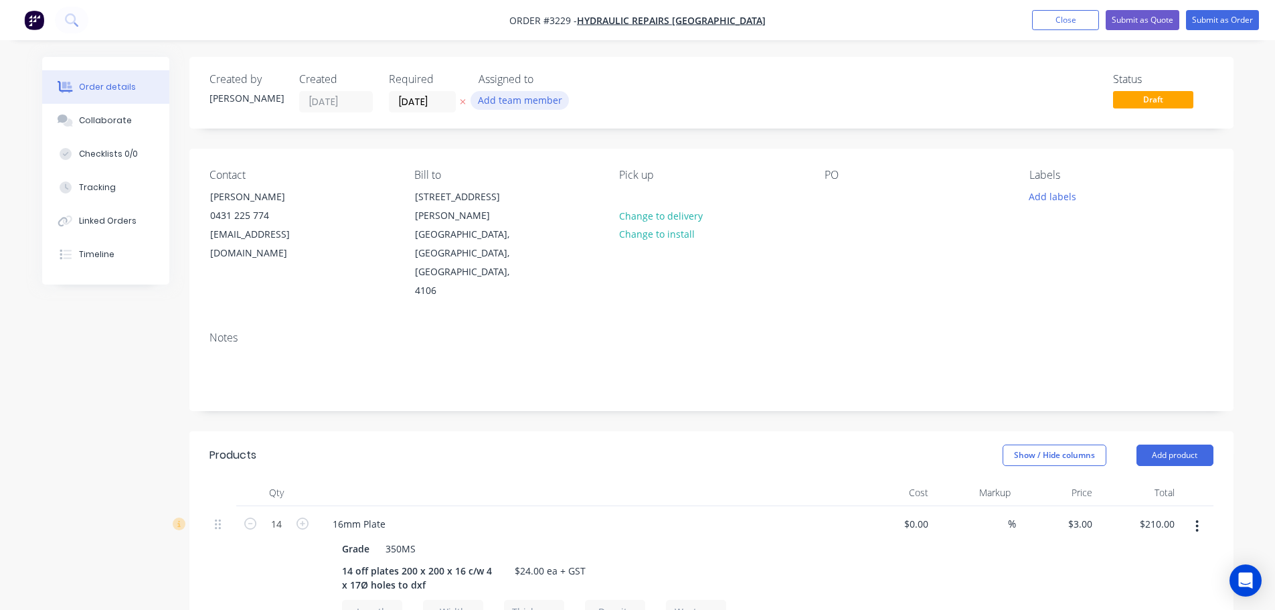
click at [500, 98] on button "Add team member" at bounding box center [520, 100] width 98 height 18
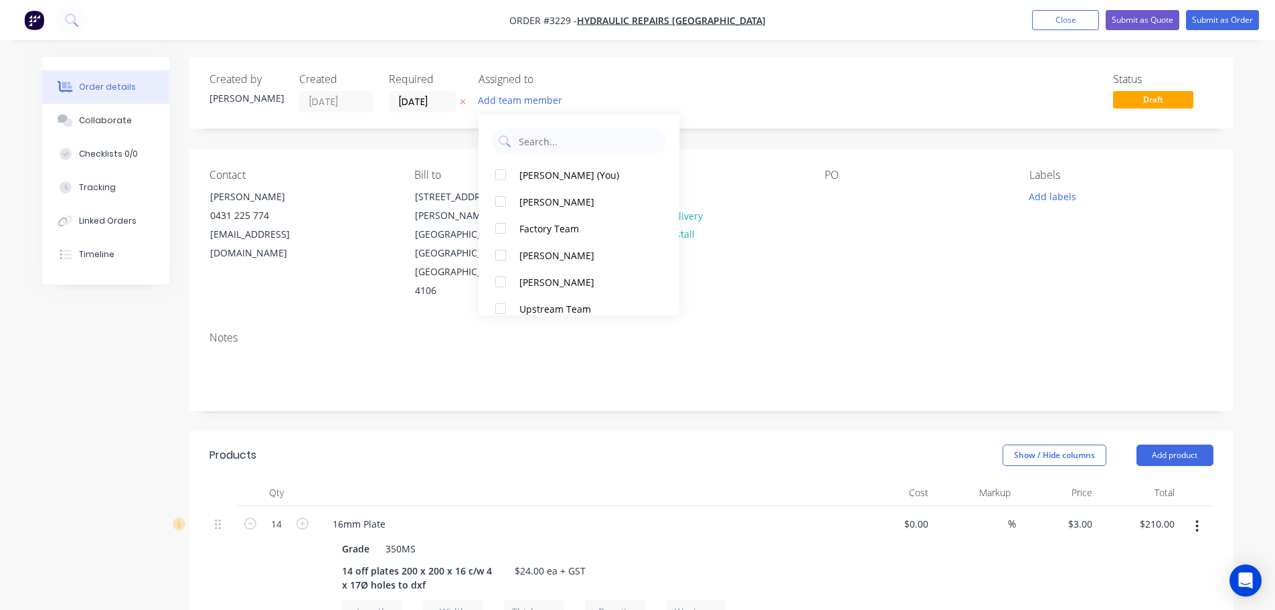
drag, startPoint x: 545, startPoint y: 173, endPoint x: 693, endPoint y: 150, distance: 149.7
click at [546, 173] on div "[PERSON_NAME] (You)" at bounding box center [587, 175] width 134 height 14
click at [792, 119] on div "Created by [PERSON_NAME] Created [DATE] Required [DATE] Assigned to NB Status D…" at bounding box center [711, 93] width 1044 height 72
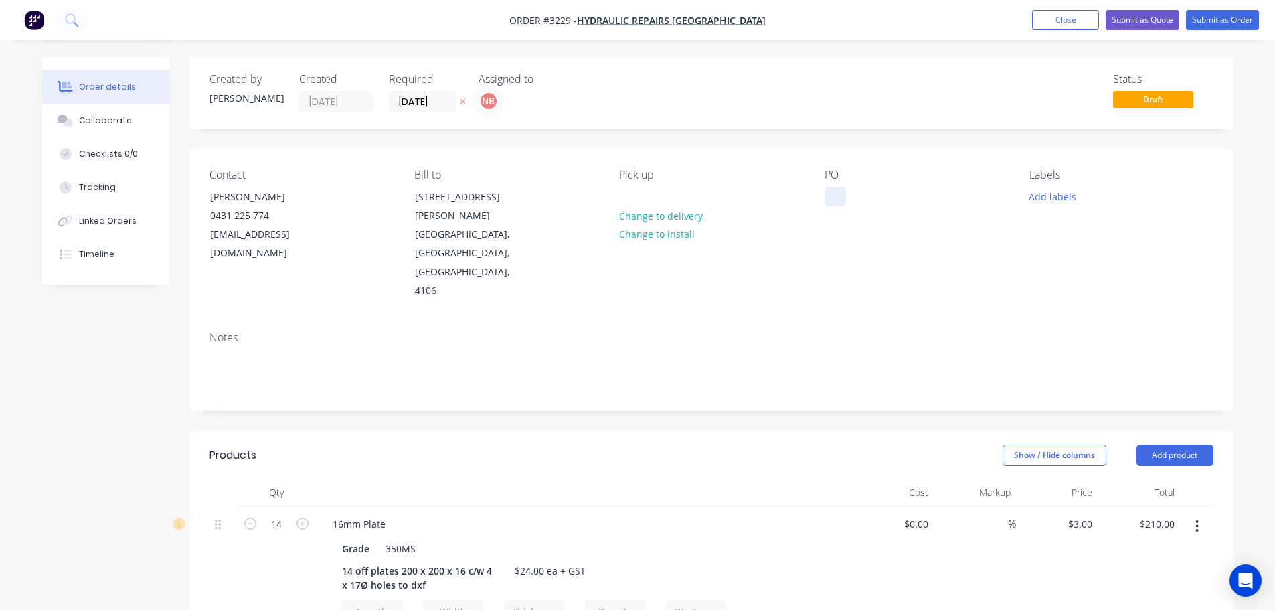
click at [837, 196] on div at bounding box center [835, 196] width 21 height 19
click at [1046, 199] on button "Add labels" at bounding box center [1053, 196] width 62 height 18
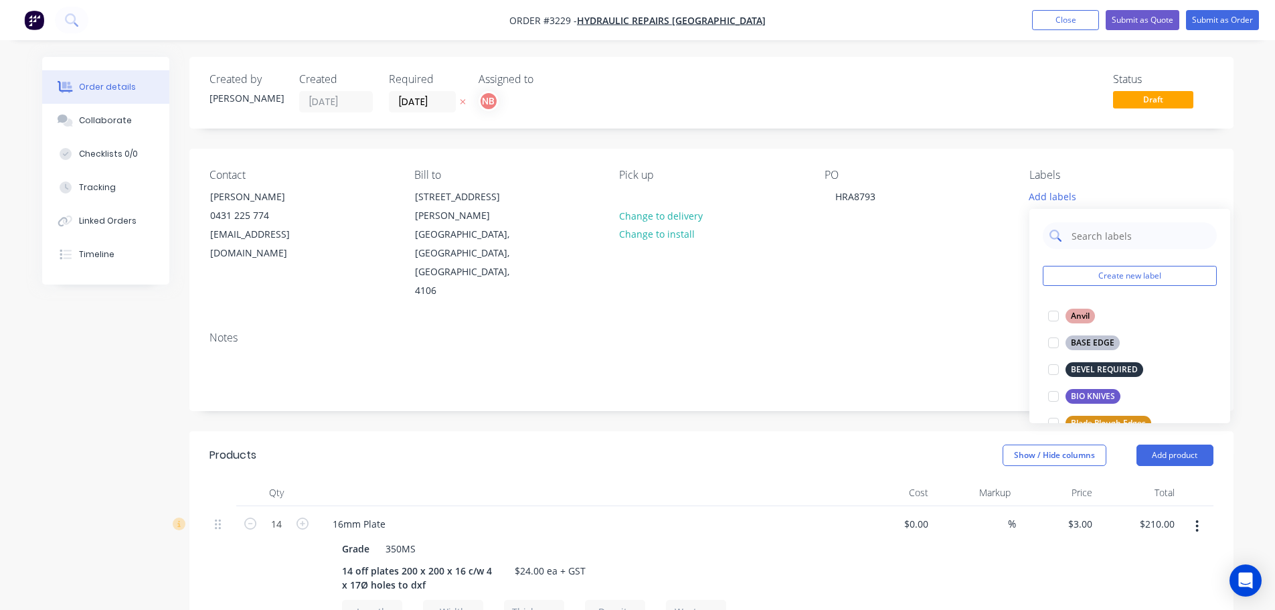
drag, startPoint x: 1080, startPoint y: 236, endPoint x: 1065, endPoint y: 238, distance: 14.9
click at [1080, 236] on input "text" at bounding box center [1140, 235] width 140 height 27
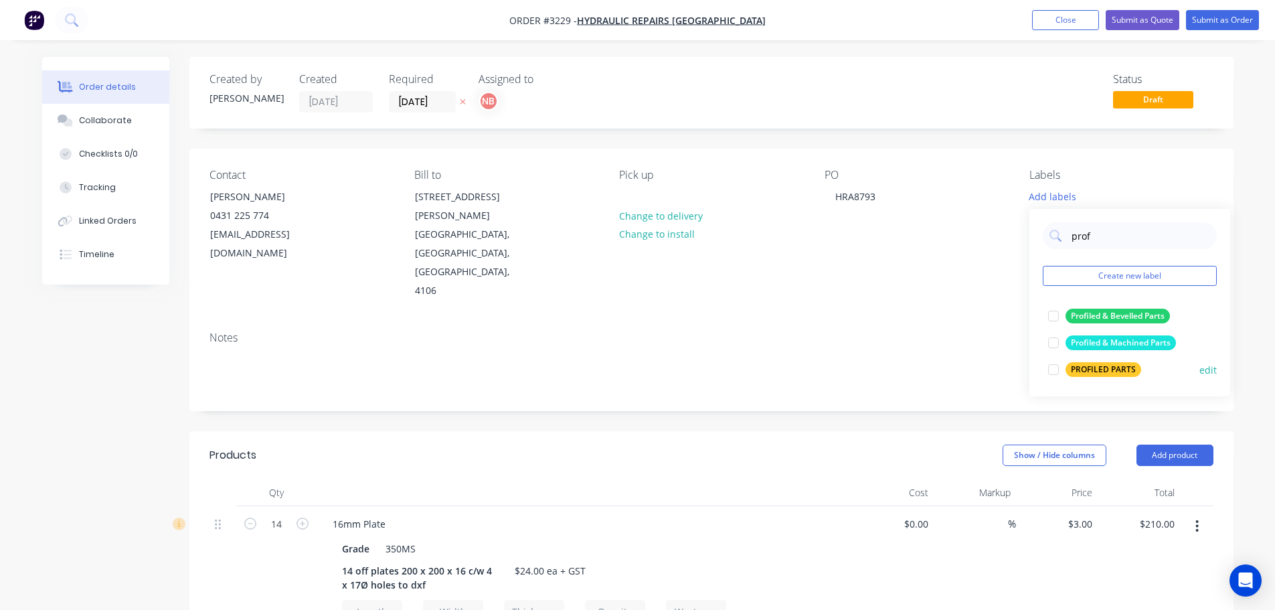
type input "prof"
drag, startPoint x: 1096, startPoint y: 364, endPoint x: 1082, endPoint y: 362, distance: 14.2
click at [1096, 364] on div "PROFILED PARTS" at bounding box center [1104, 369] width 76 height 15
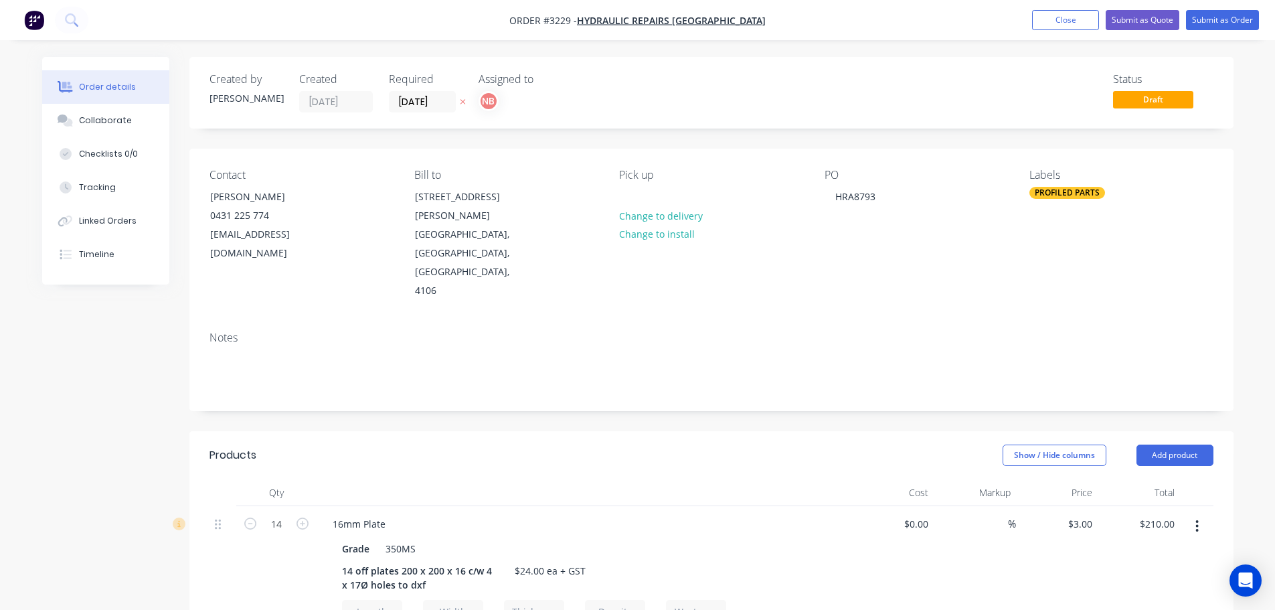
click at [986, 370] on div "Created by [PERSON_NAME] Created [DATE] Required [DATE] Assigned to NB Status D…" at bounding box center [711, 590] width 1044 height 1066
drag, startPoint x: 90, startPoint y: 125, endPoint x: 141, endPoint y: 144, distance: 54.9
click at [90, 125] on div "Collaborate" at bounding box center [105, 120] width 53 height 12
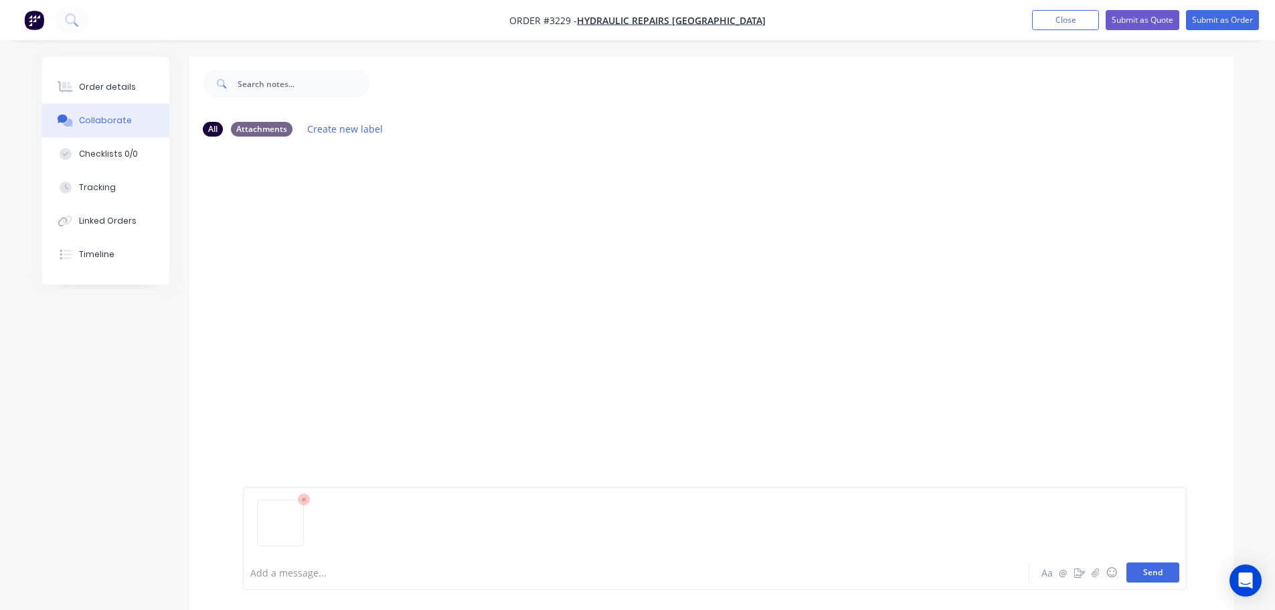
click at [1146, 568] on button "Send" at bounding box center [1153, 572] width 53 height 20
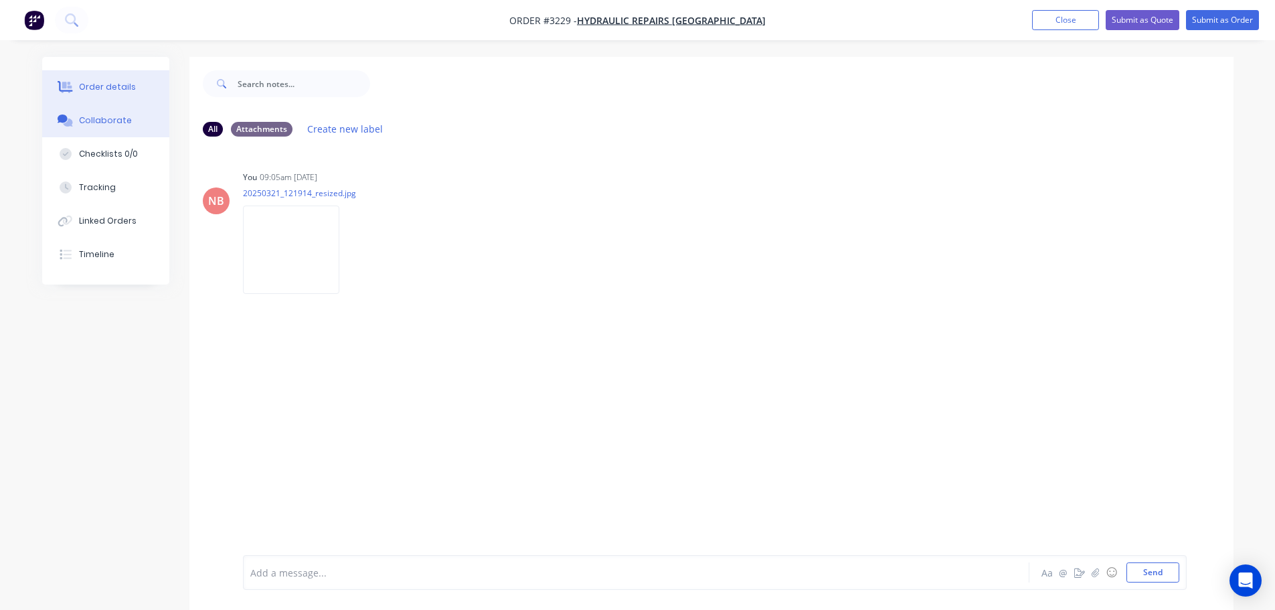
click at [91, 82] on div "Order details" at bounding box center [107, 87] width 57 height 12
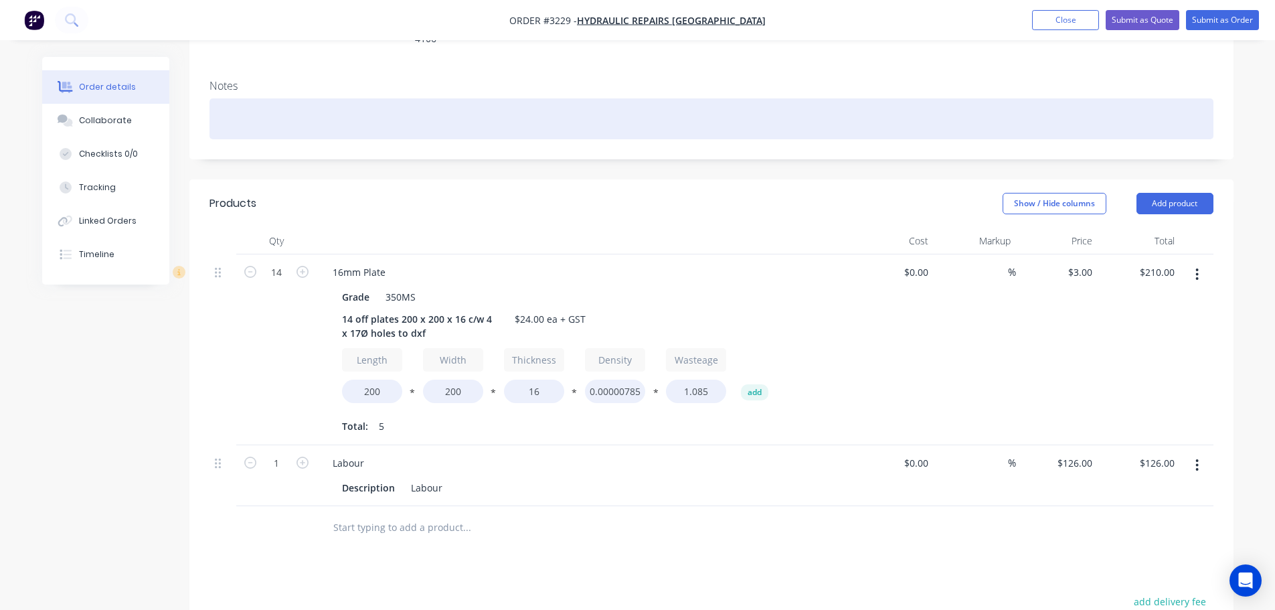
scroll to position [268, 0]
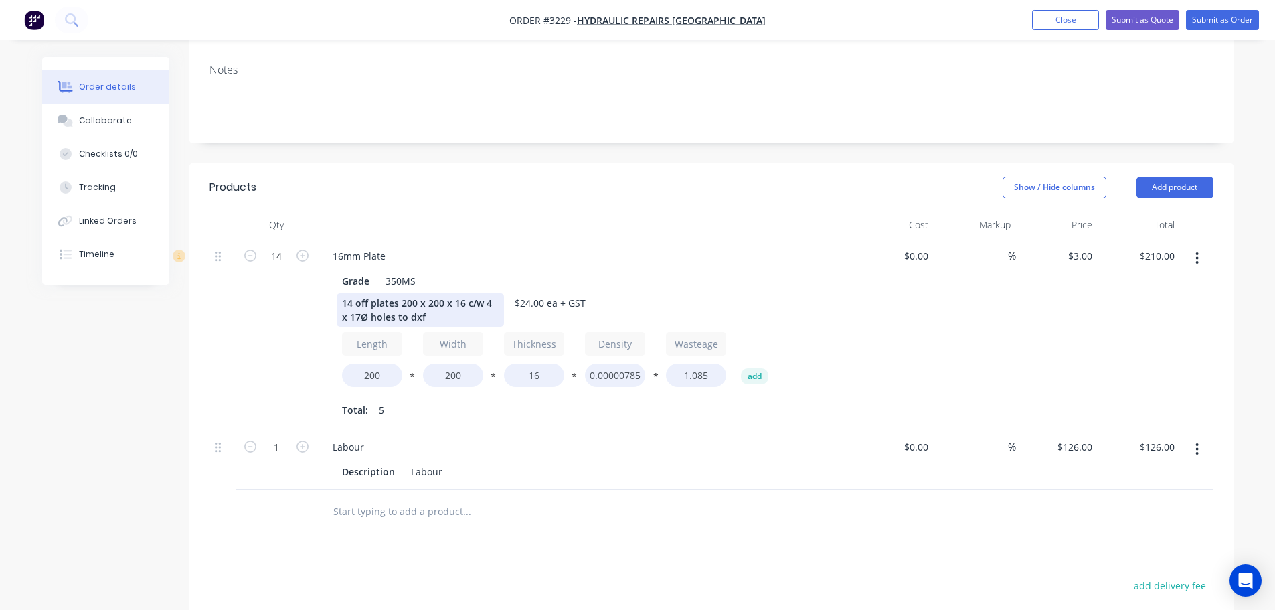
click at [397, 293] on div "14 off plates 200 x 200 x 16 c/w 4 x 17Ø holes to dxf" at bounding box center [420, 309] width 167 height 33
click at [405, 293] on div "14 off plates 200 x 200 x 16 c/w 4 x 17Ø holes to dxf" at bounding box center [420, 309] width 167 height 33
click at [402, 293] on div "14 off plates 200 x 200 x 16 c/w 4 x 17Ø holes to dxf" at bounding box center [420, 309] width 167 height 33
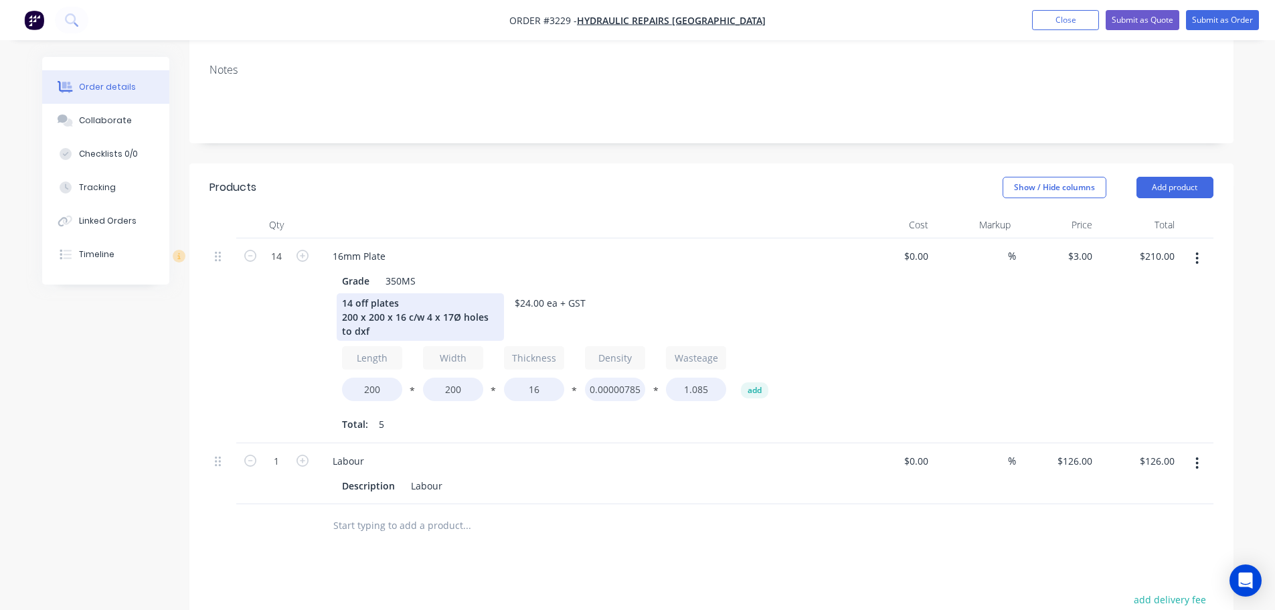
click at [407, 293] on div "14 off plates 200 x 200 x 16 c/w 4 x 17Ø holes to dxf" at bounding box center [420, 317] width 167 height 48
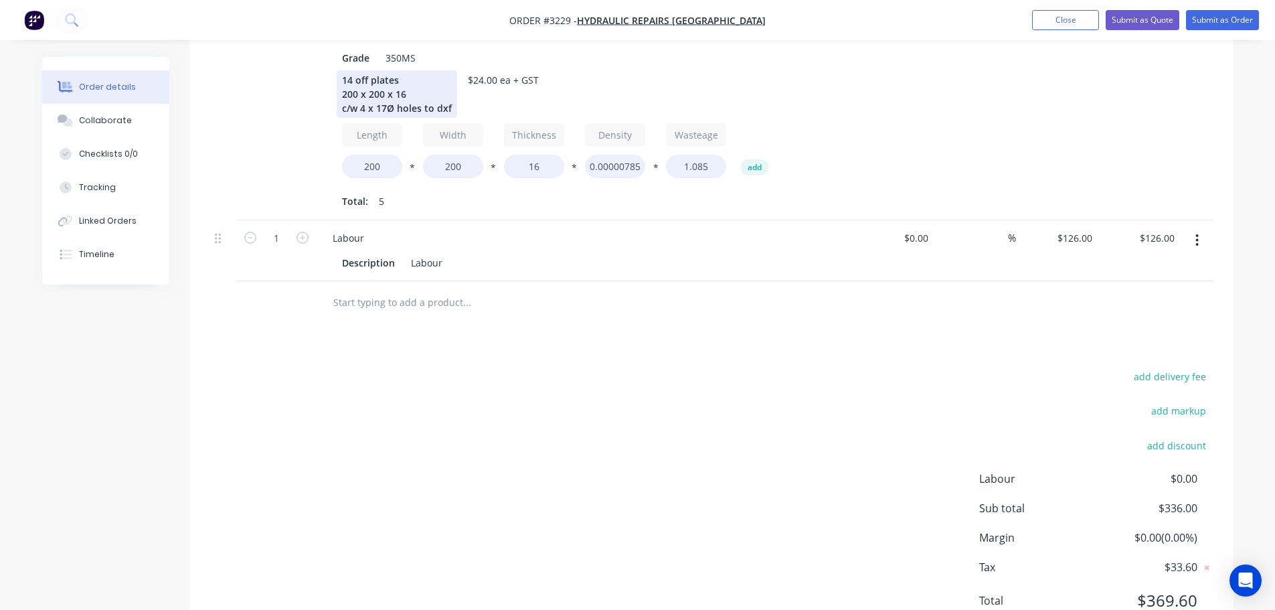
scroll to position [0, 0]
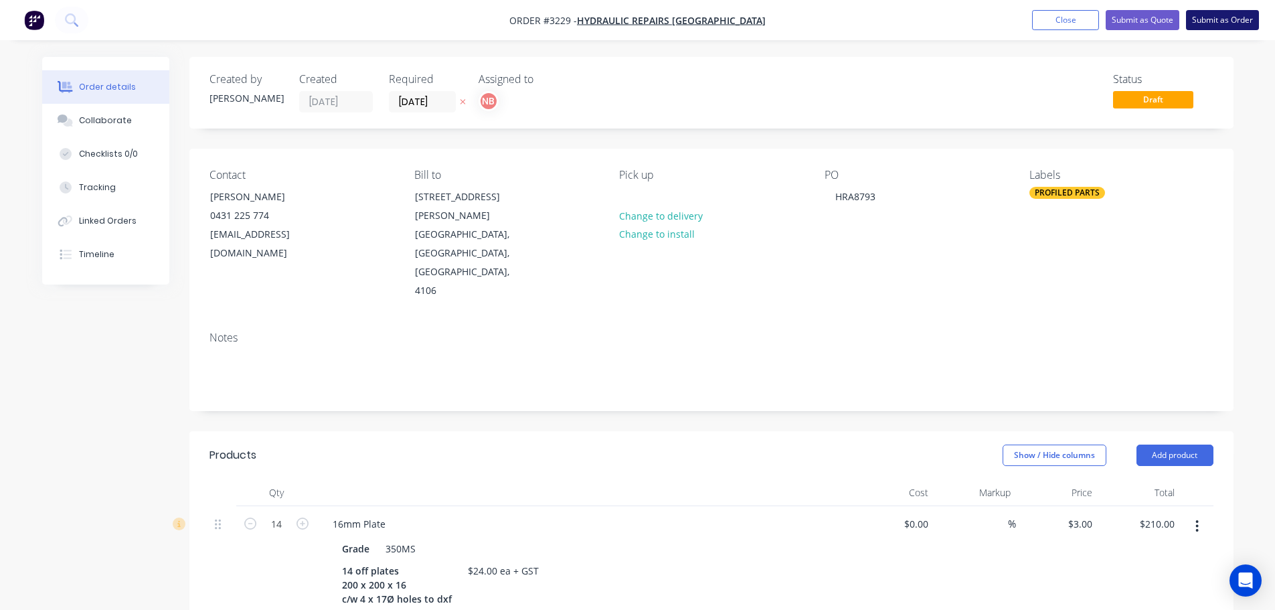
click at [1214, 20] on button "Submit as Order" at bounding box center [1222, 20] width 73 height 20
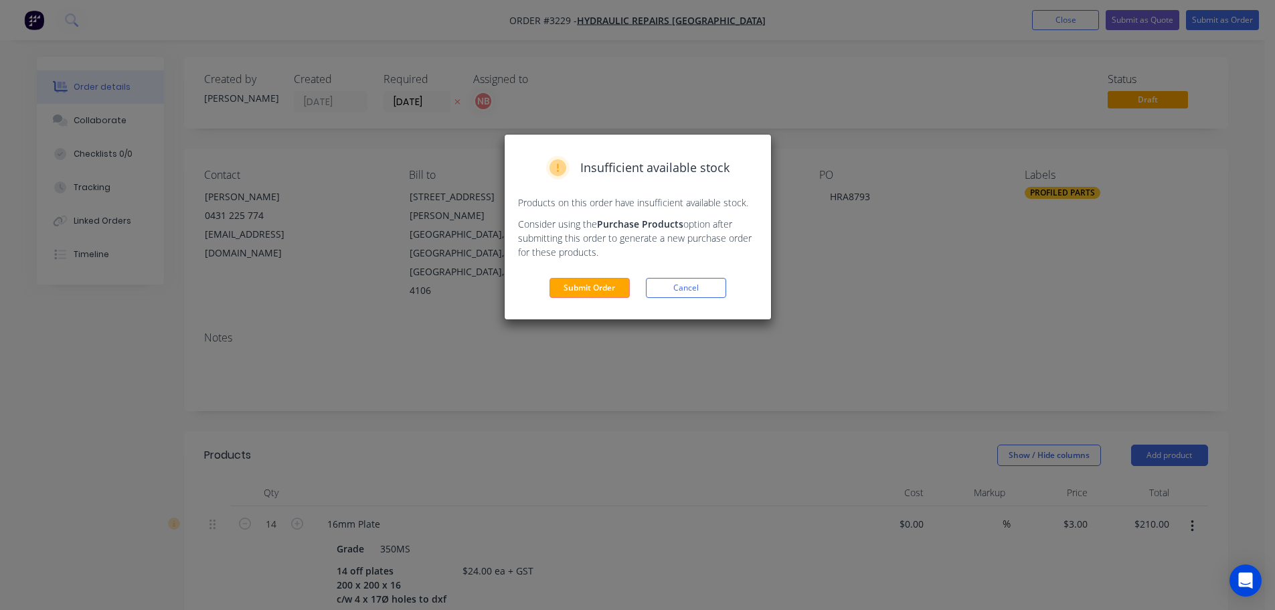
click at [546, 285] on div "Submit Order Cancel" at bounding box center [638, 288] width 240 height 20
click at [566, 290] on button "Submit Order" at bounding box center [590, 288] width 80 height 20
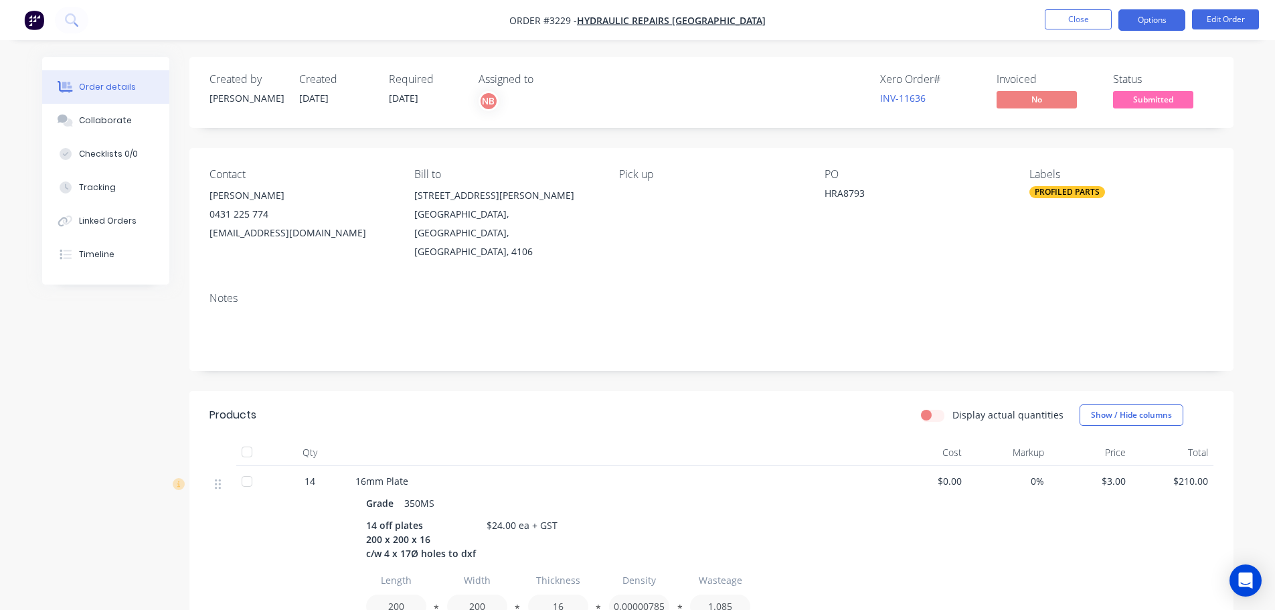
click at [1162, 23] on button "Options" at bounding box center [1152, 19] width 67 height 21
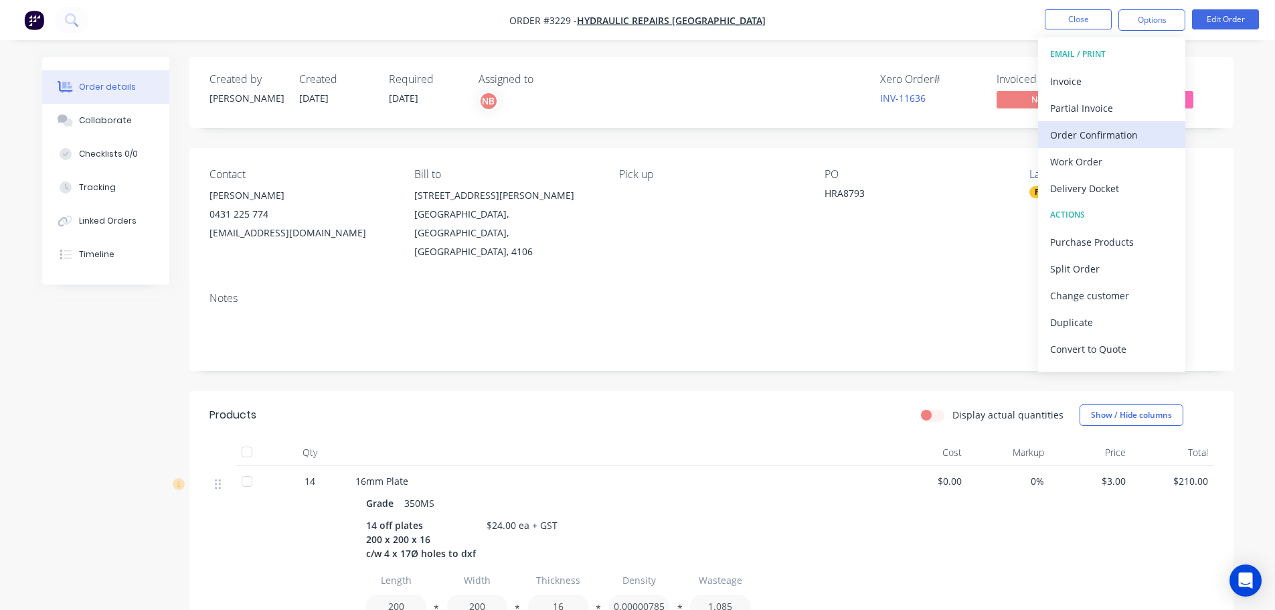
click at [1113, 128] on div "Order Confirmation" at bounding box center [1111, 134] width 123 height 19
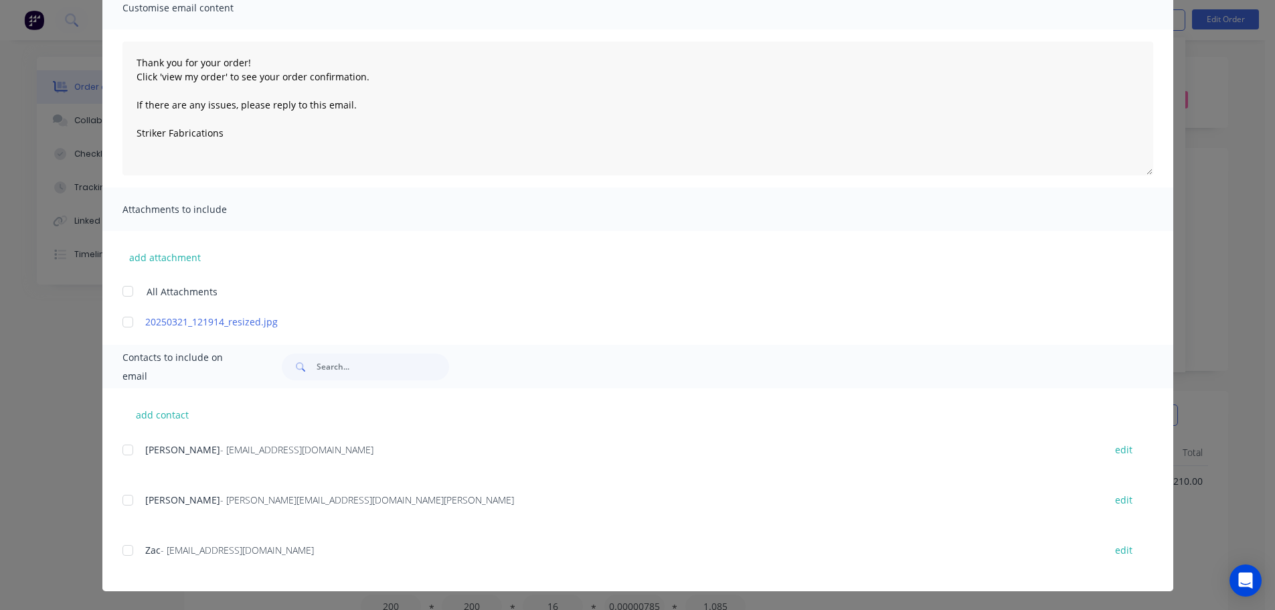
click at [129, 496] on div at bounding box center [127, 500] width 27 height 27
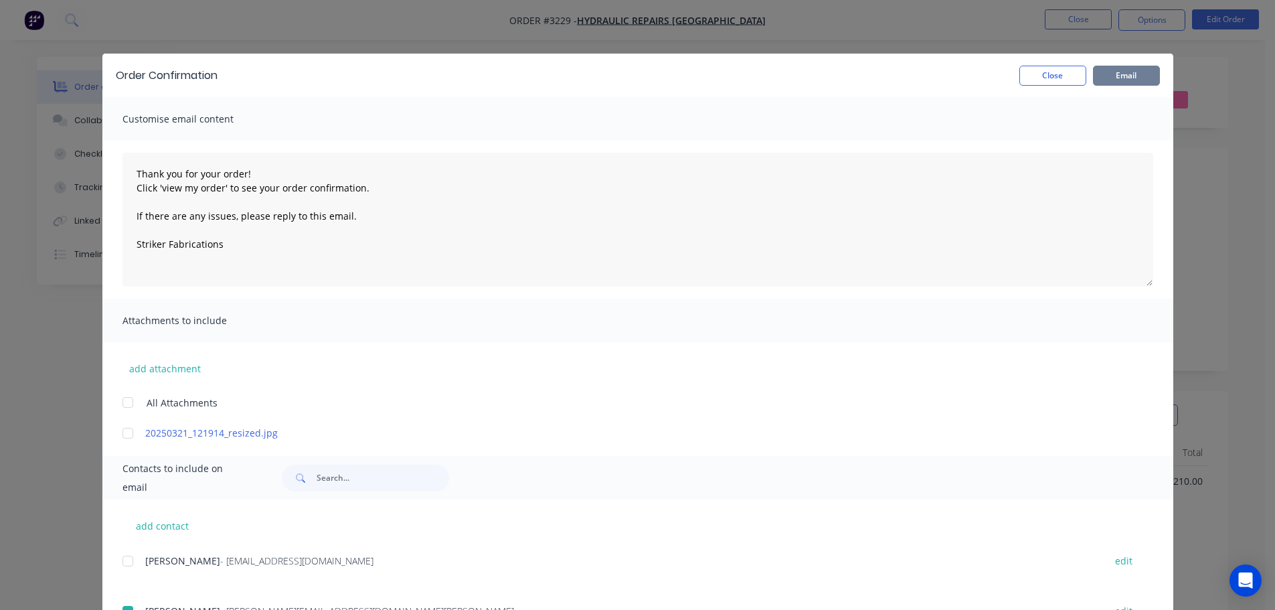
click at [1122, 72] on button "Email" at bounding box center [1126, 76] width 67 height 20
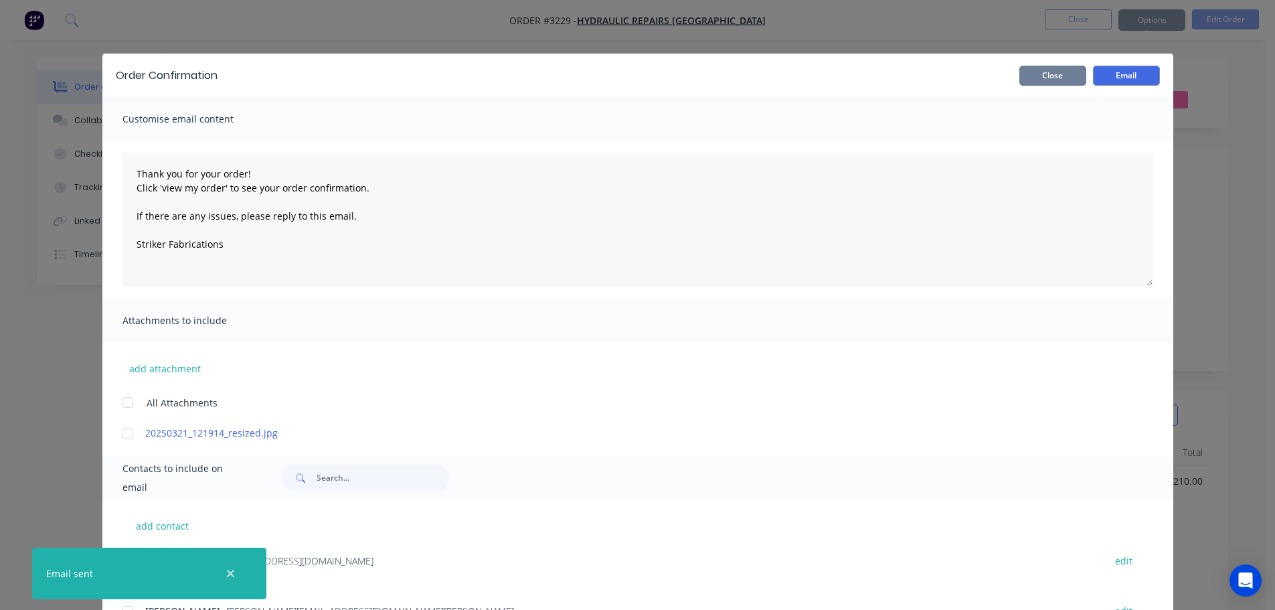
click at [1060, 81] on button "Close" at bounding box center [1053, 76] width 67 height 20
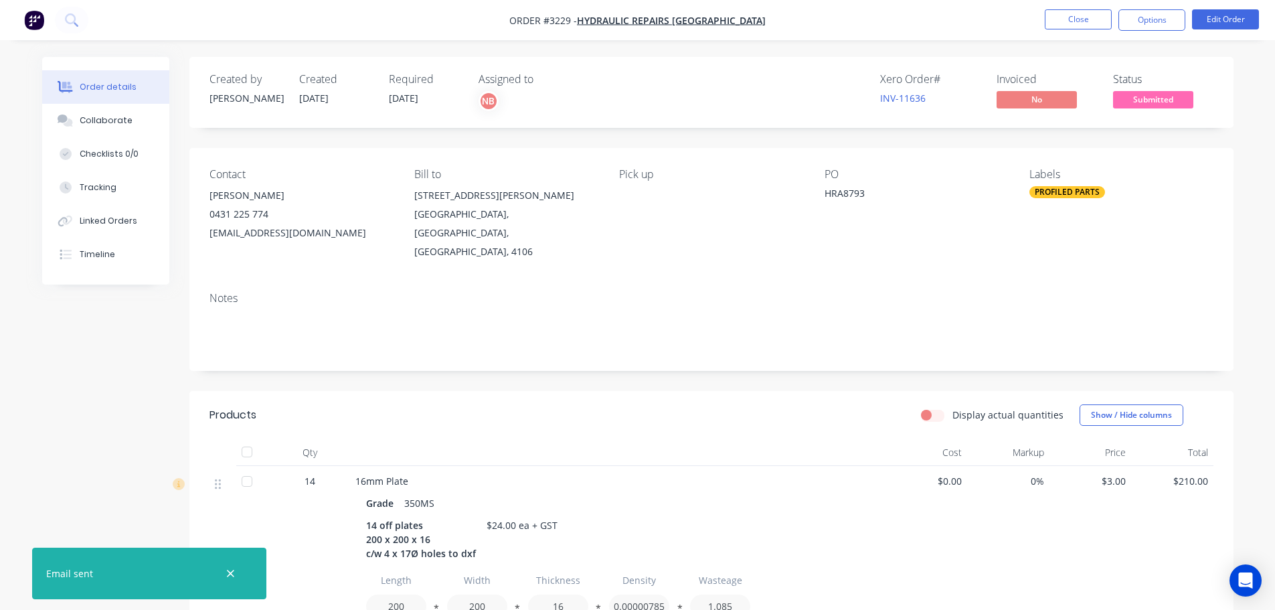
drag, startPoint x: 1127, startPoint y: 21, endPoint x: 1124, endPoint y: 34, distance: 13.0
click at [1127, 21] on button "Options" at bounding box center [1152, 19] width 67 height 21
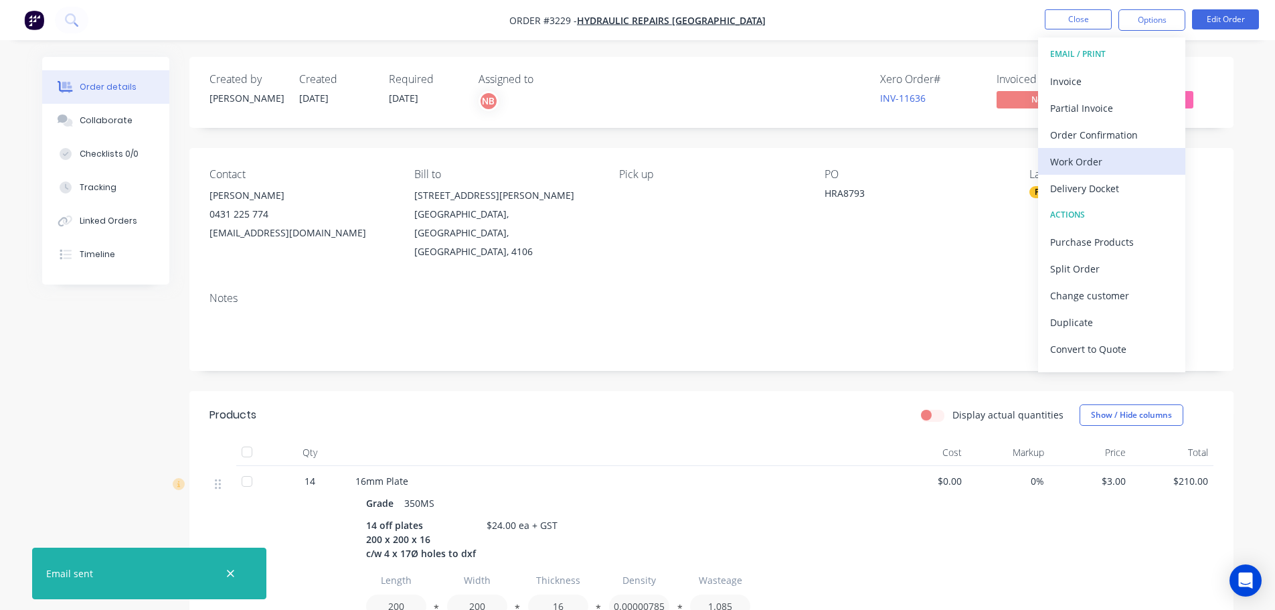
click at [1079, 156] on div "Work Order" at bounding box center [1111, 161] width 123 height 19
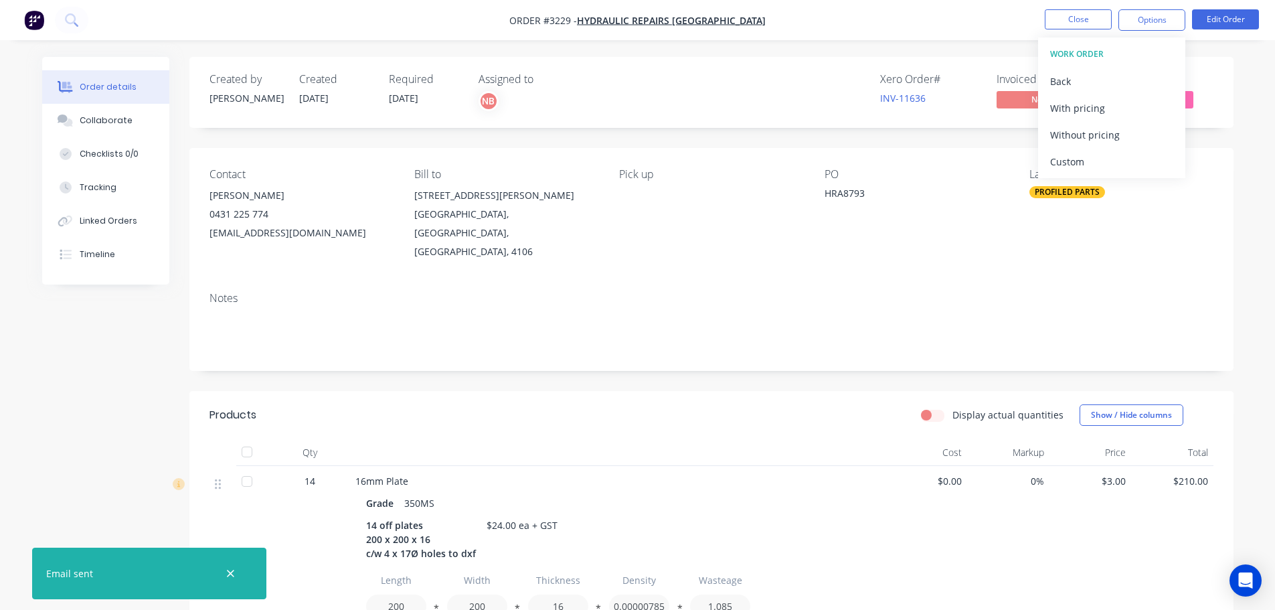
click at [1079, 156] on div "Custom" at bounding box center [1111, 161] width 123 height 19
click at [1079, 141] on div "Without pricing" at bounding box center [1111, 134] width 123 height 19
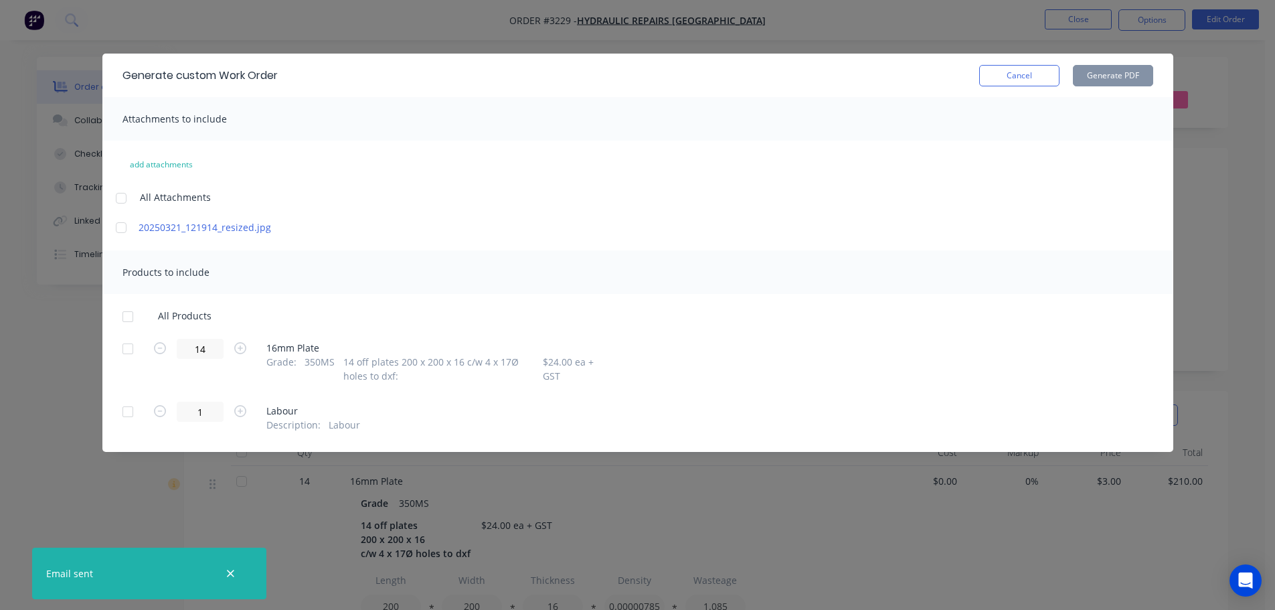
click at [131, 352] on div at bounding box center [127, 348] width 27 height 27
click at [1136, 74] on button "Generate PDF" at bounding box center [1113, 75] width 80 height 21
drag, startPoint x: 1038, startPoint y: 69, endPoint x: 1117, endPoint y: 30, distance: 88.0
click at [1040, 68] on button "Cancel" at bounding box center [1019, 75] width 80 height 21
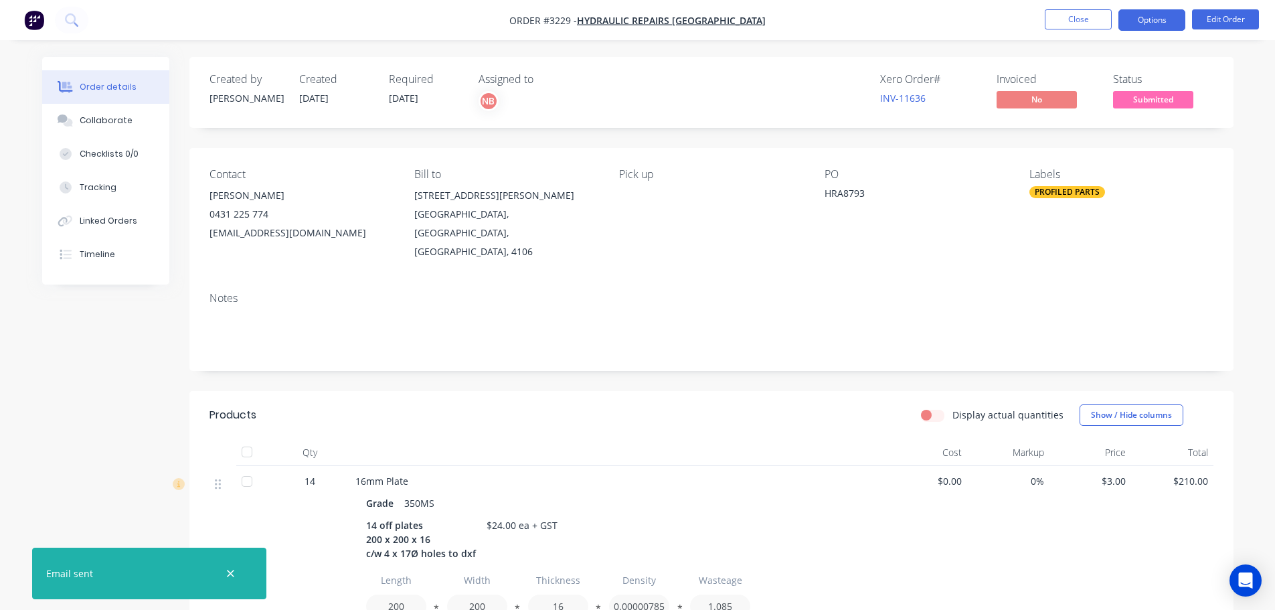
click at [1130, 15] on button "Options" at bounding box center [1152, 19] width 67 height 21
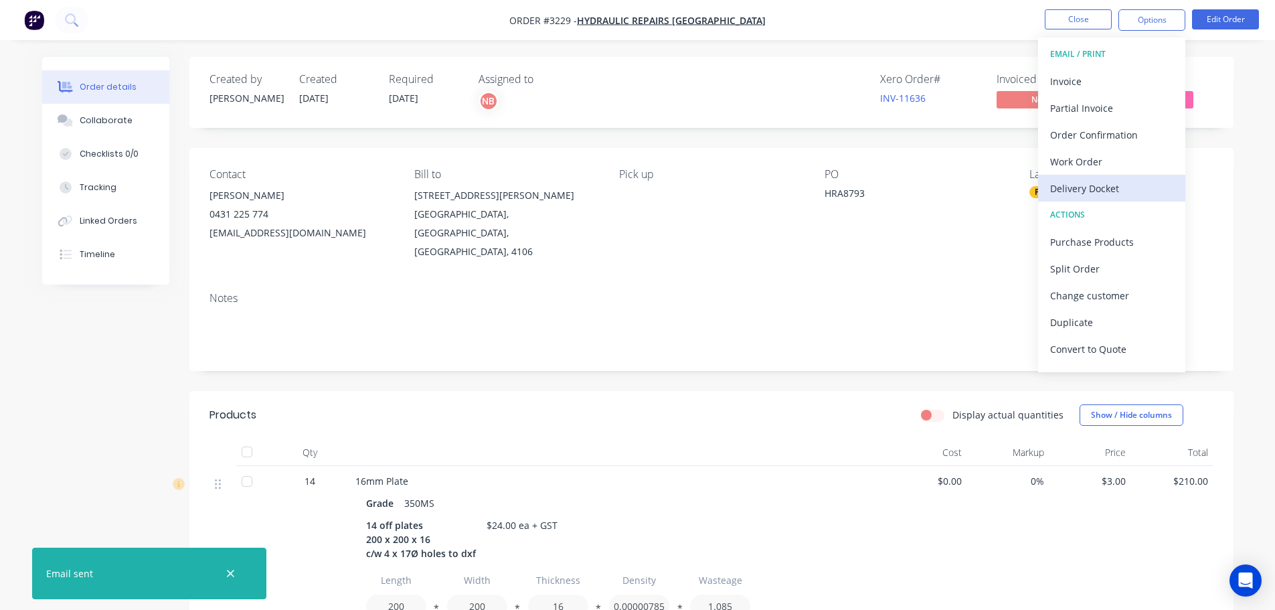
click at [1079, 181] on div "Delivery Docket" at bounding box center [1111, 188] width 123 height 19
click at [1075, 153] on div "Custom" at bounding box center [1111, 161] width 123 height 19
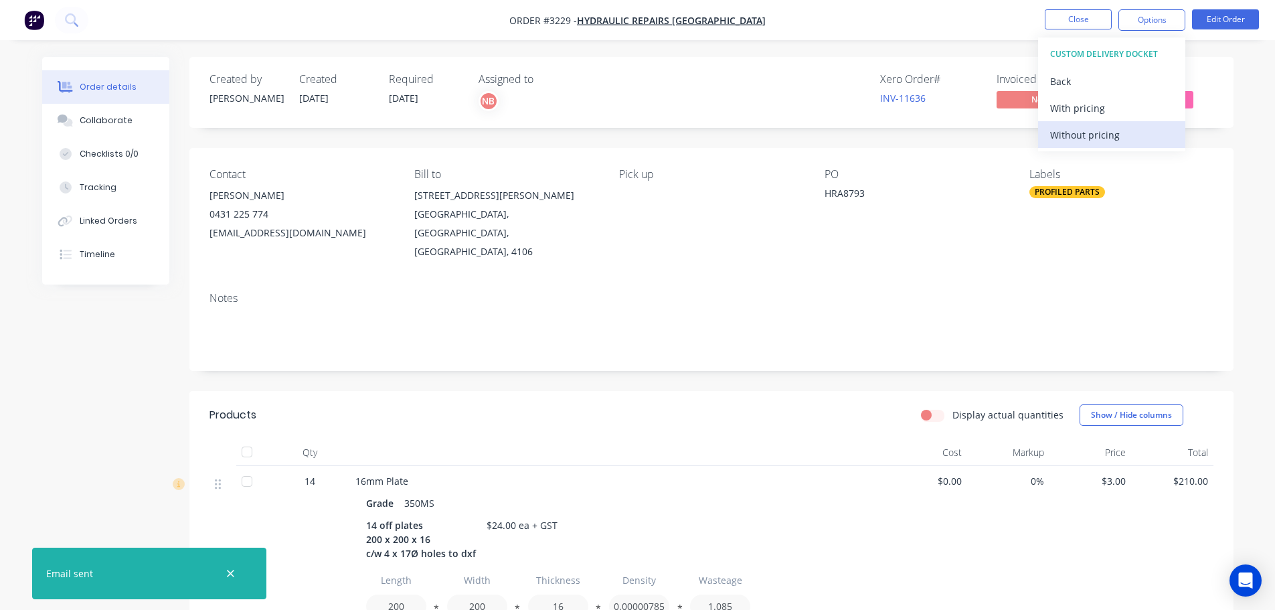
click at [1073, 131] on div "Without pricing" at bounding box center [1111, 134] width 123 height 19
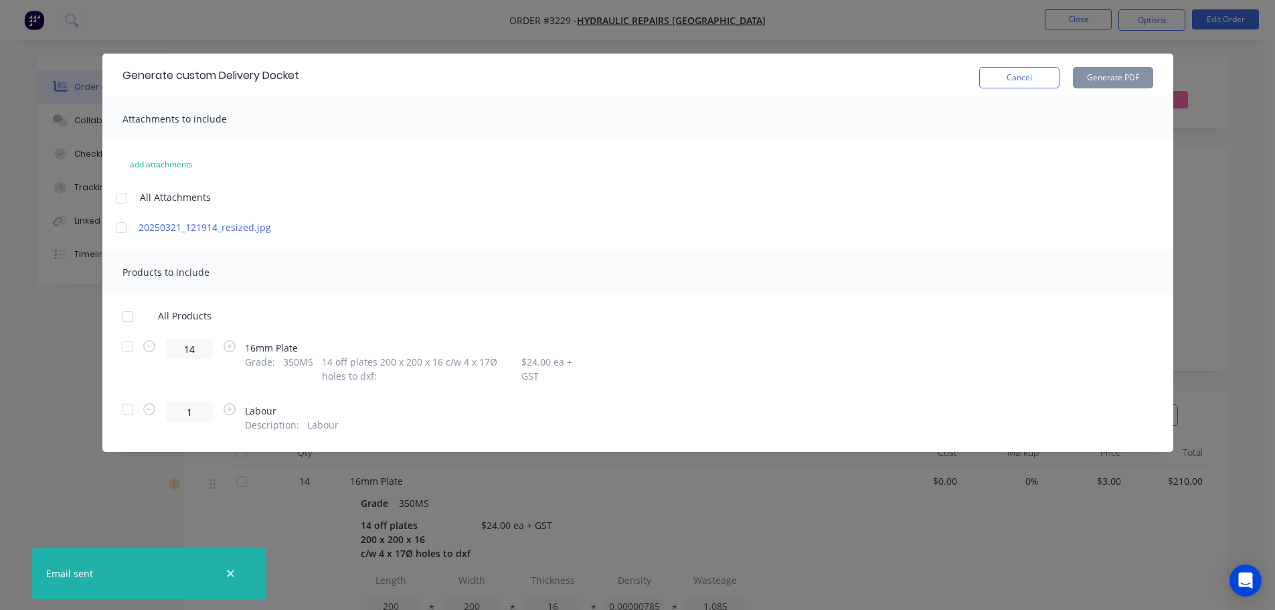
click at [125, 344] on div at bounding box center [127, 346] width 27 height 27
click at [1120, 68] on button "Generate PDF" at bounding box center [1113, 77] width 80 height 21
click at [1018, 82] on button "Cancel" at bounding box center [1019, 77] width 80 height 21
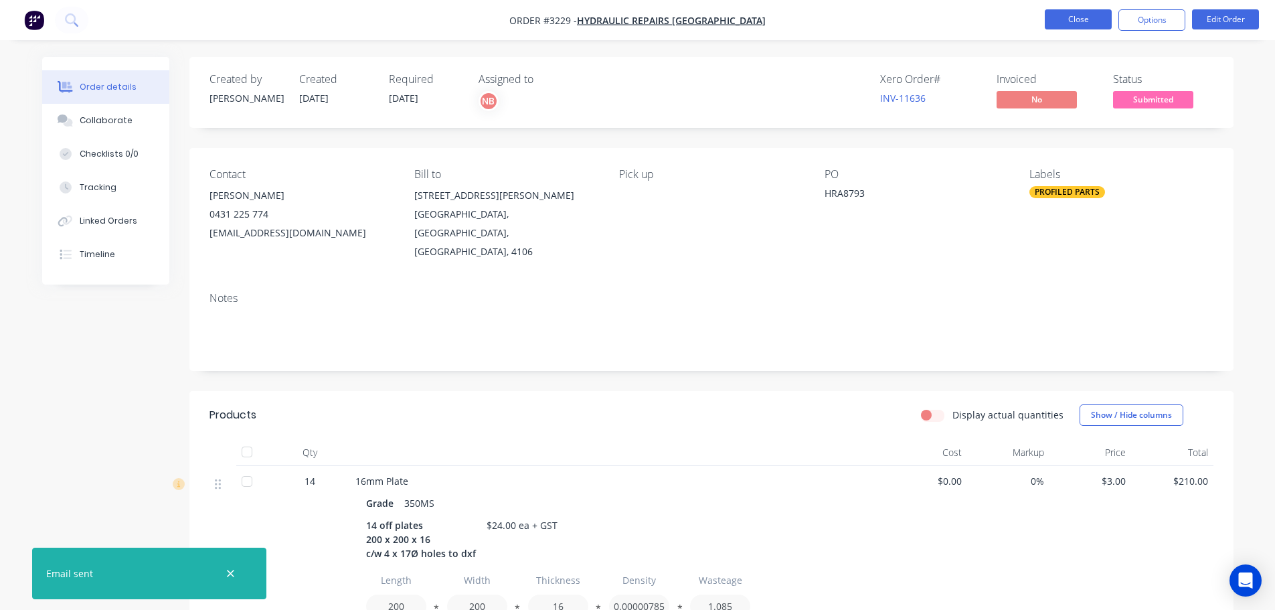
click at [1056, 19] on button "Close" at bounding box center [1078, 19] width 67 height 20
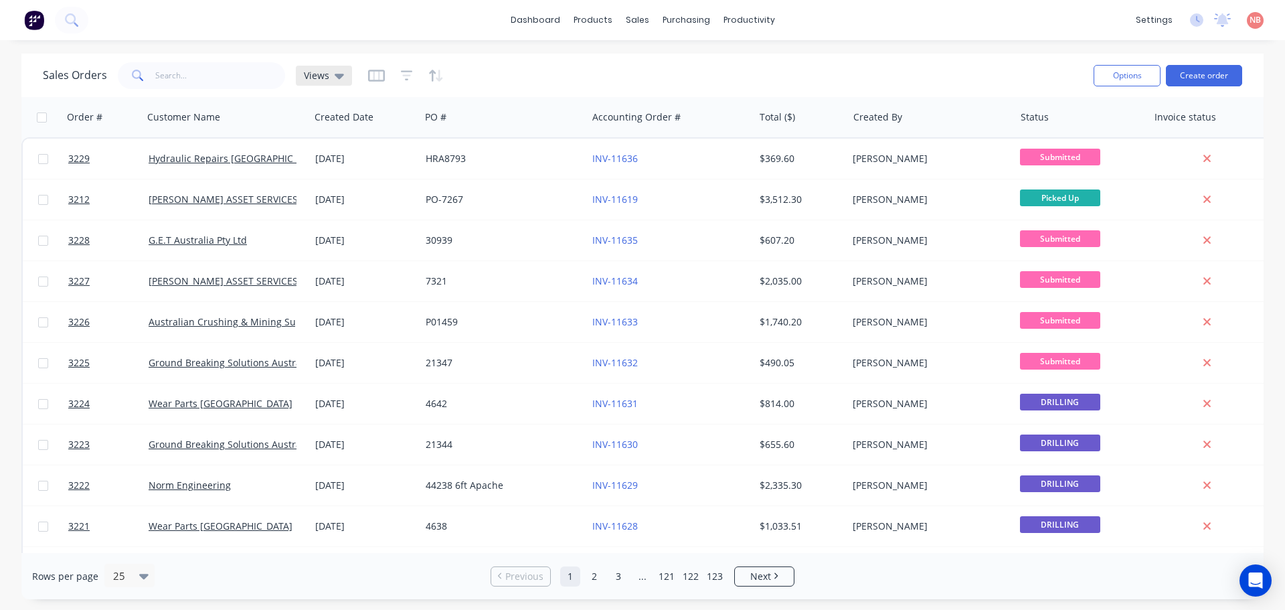
click at [337, 74] on icon at bounding box center [339, 76] width 9 height 5
click at [321, 217] on button "Invoice" at bounding box center [376, 216] width 153 height 15
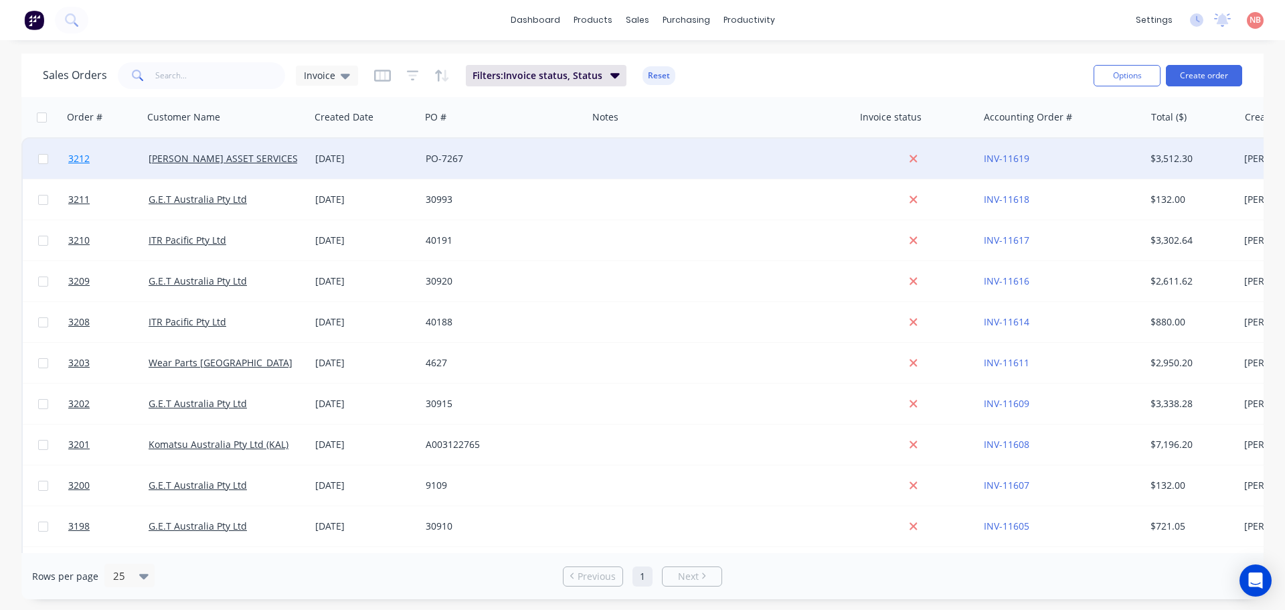
click at [129, 157] on link "3212" at bounding box center [108, 159] width 80 height 40
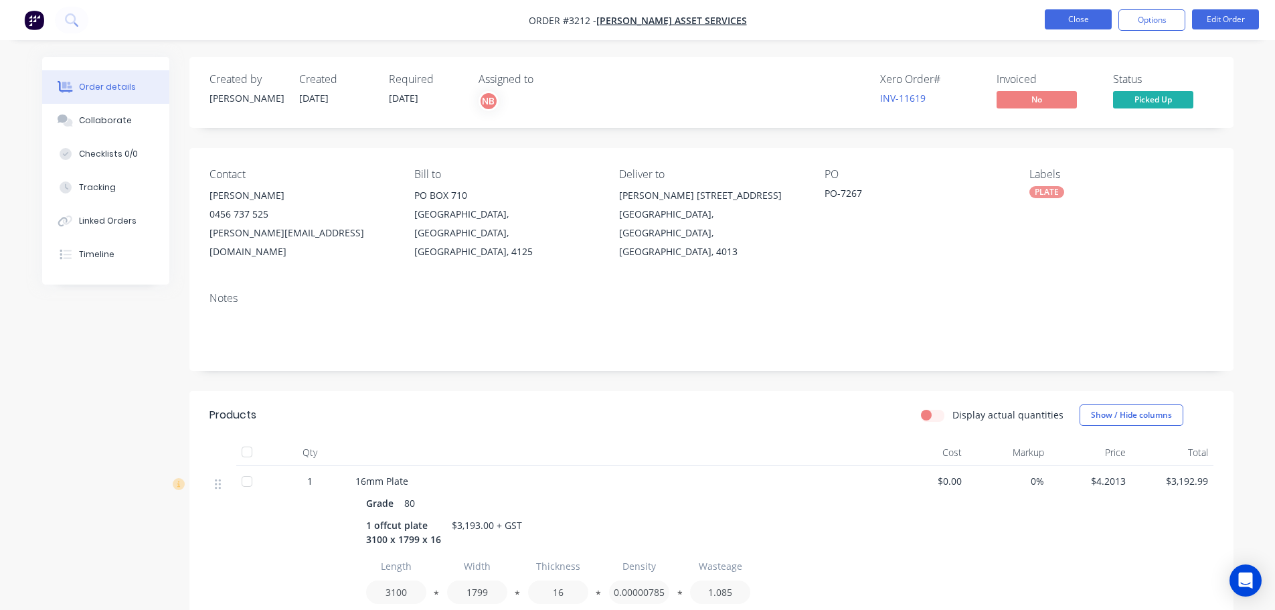
click at [1048, 26] on button "Close" at bounding box center [1078, 19] width 67 height 20
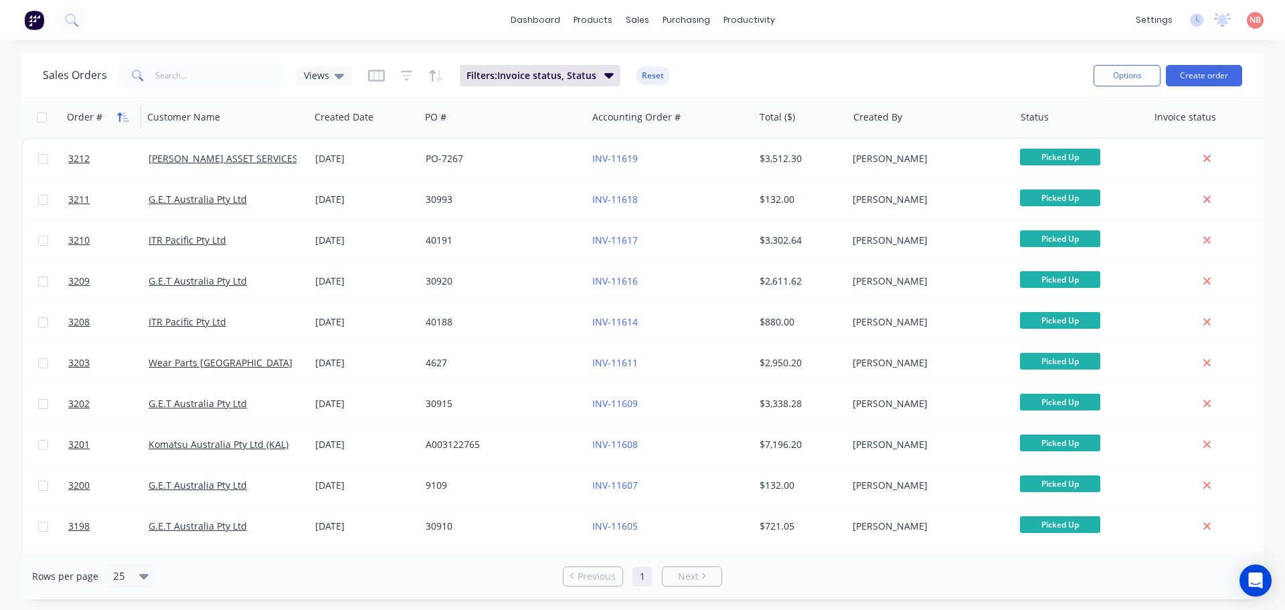
click at [125, 119] on icon "button" at bounding box center [123, 117] width 12 height 11
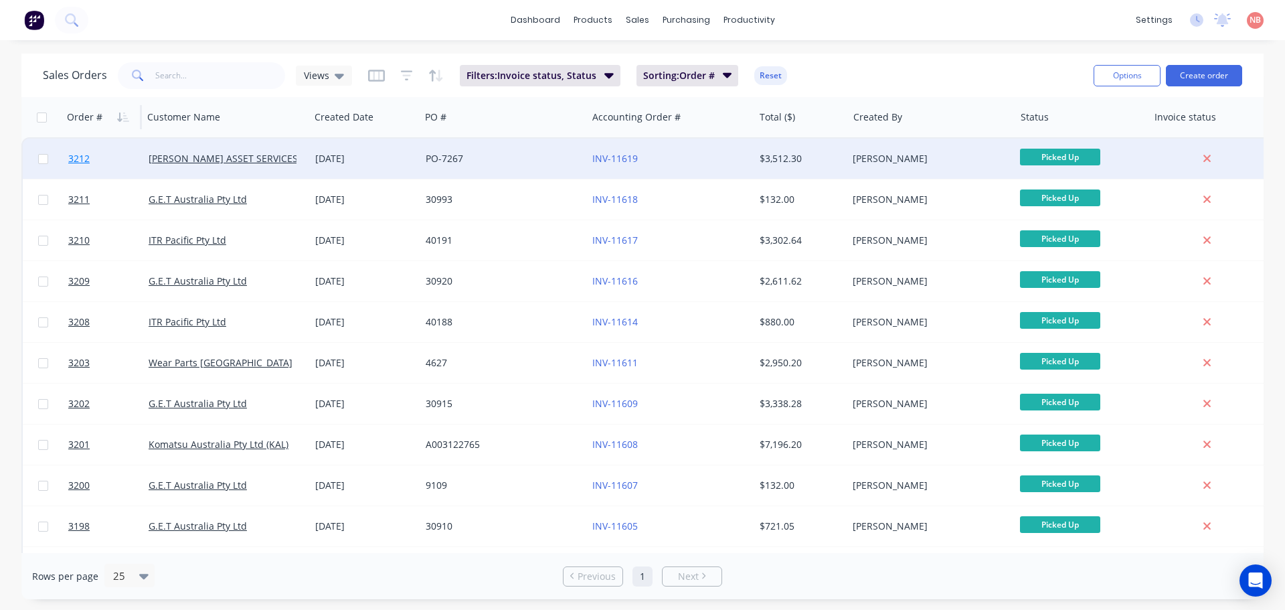
click at [125, 154] on link "3212" at bounding box center [108, 159] width 80 height 40
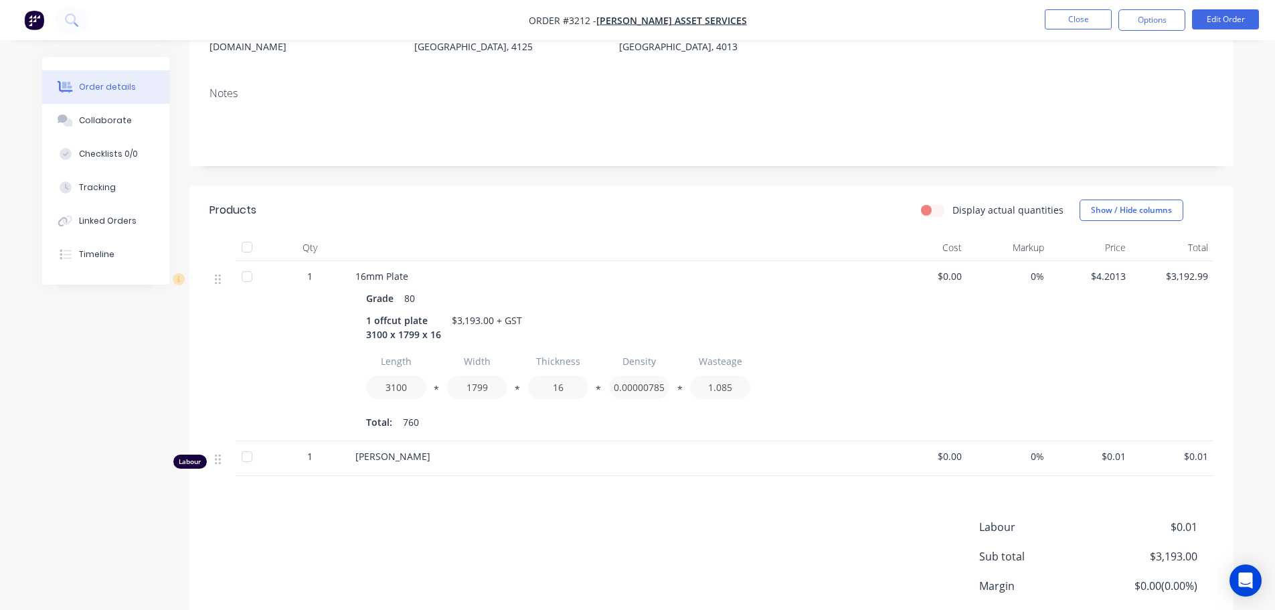
scroll to position [291, 0]
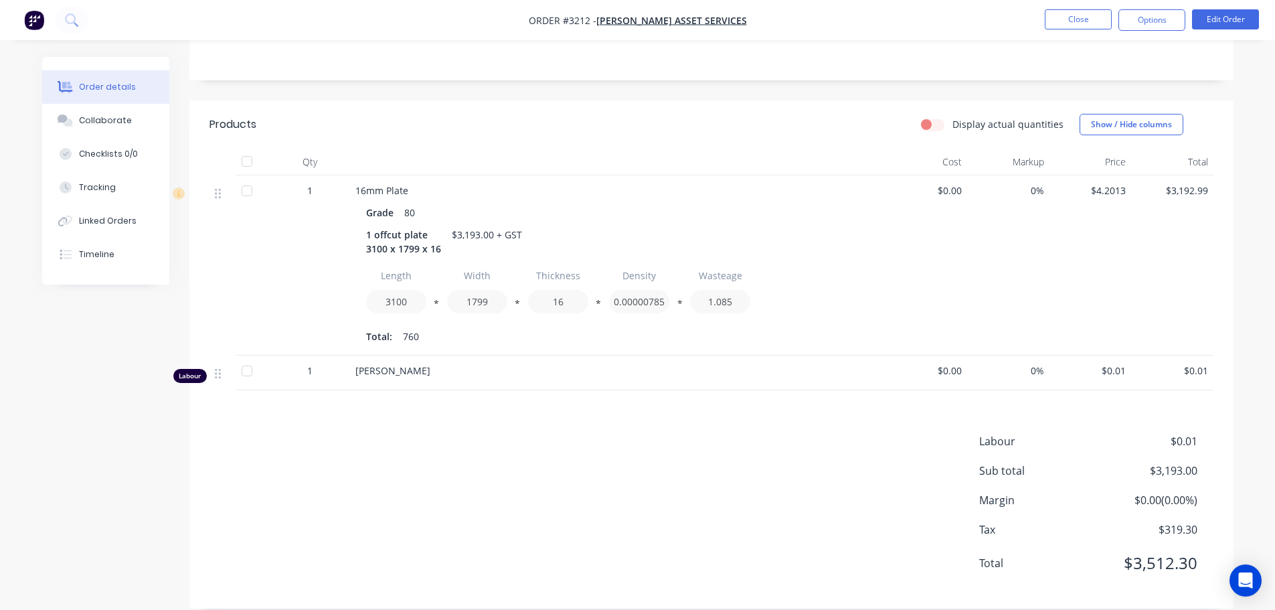
click at [1154, 5] on nav "Order #3212 - [PERSON_NAME] ASSET SERVICES Close Options Edit Order" at bounding box center [637, 20] width 1275 height 40
click at [1151, 12] on button "Options" at bounding box center [1152, 19] width 67 height 21
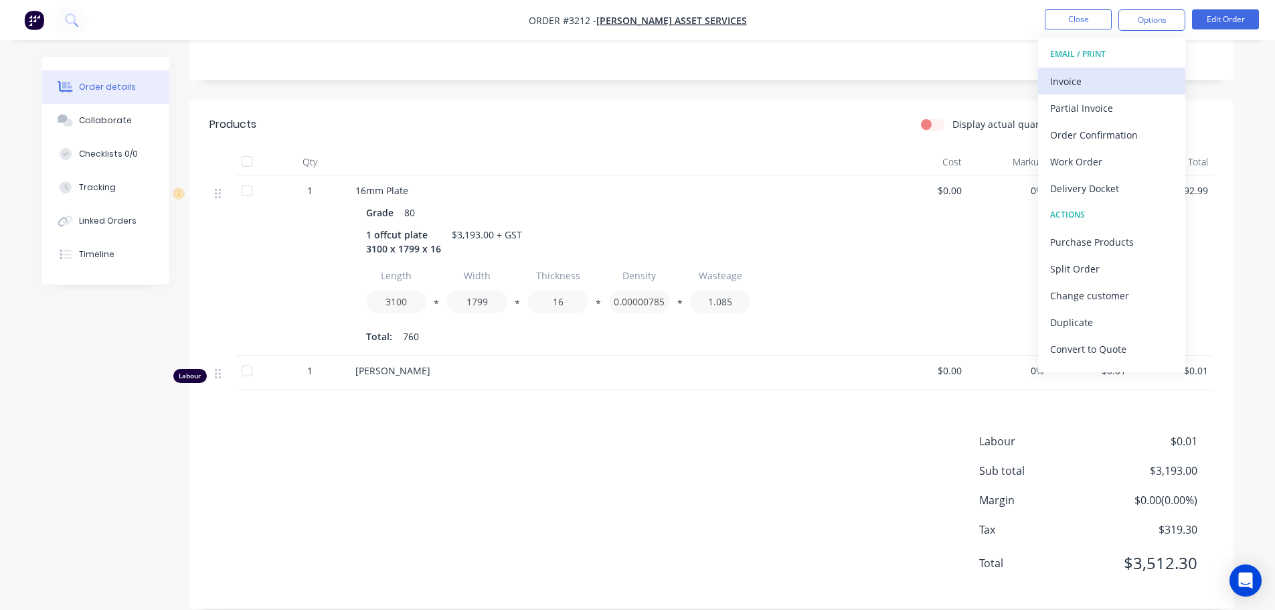
click at [1103, 72] on div "Invoice" at bounding box center [1111, 81] width 123 height 19
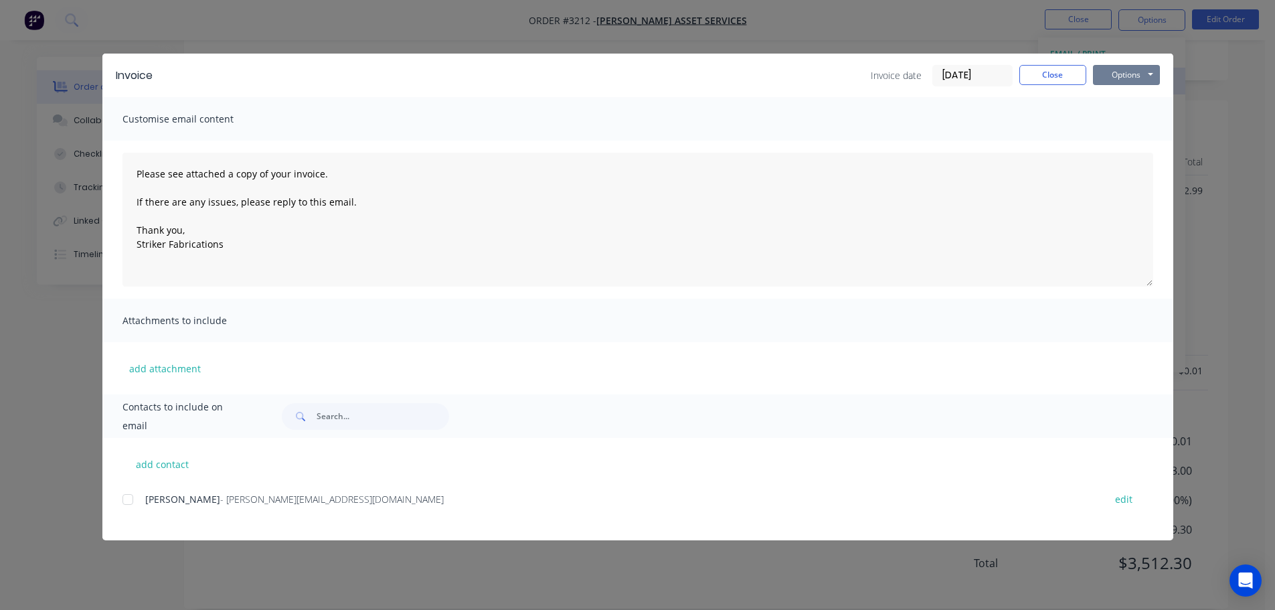
click at [1103, 71] on button "Options" at bounding box center [1126, 75] width 67 height 20
click at [1124, 114] on button "Print" at bounding box center [1136, 121] width 86 height 22
click at [1132, 76] on button "Options" at bounding box center [1126, 75] width 67 height 20
click at [1117, 112] on button "Print" at bounding box center [1136, 121] width 86 height 22
click at [137, 491] on div at bounding box center [127, 499] width 27 height 27
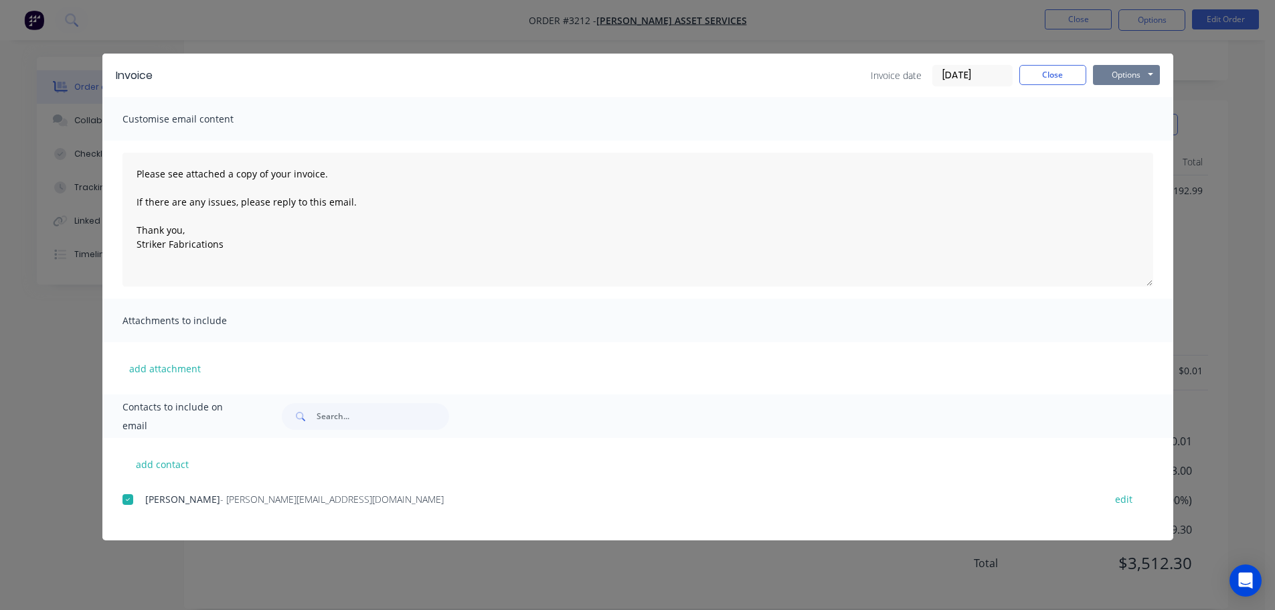
click at [1113, 80] on button "Options" at bounding box center [1126, 75] width 67 height 20
click at [1112, 135] on button "Email" at bounding box center [1136, 143] width 86 height 22
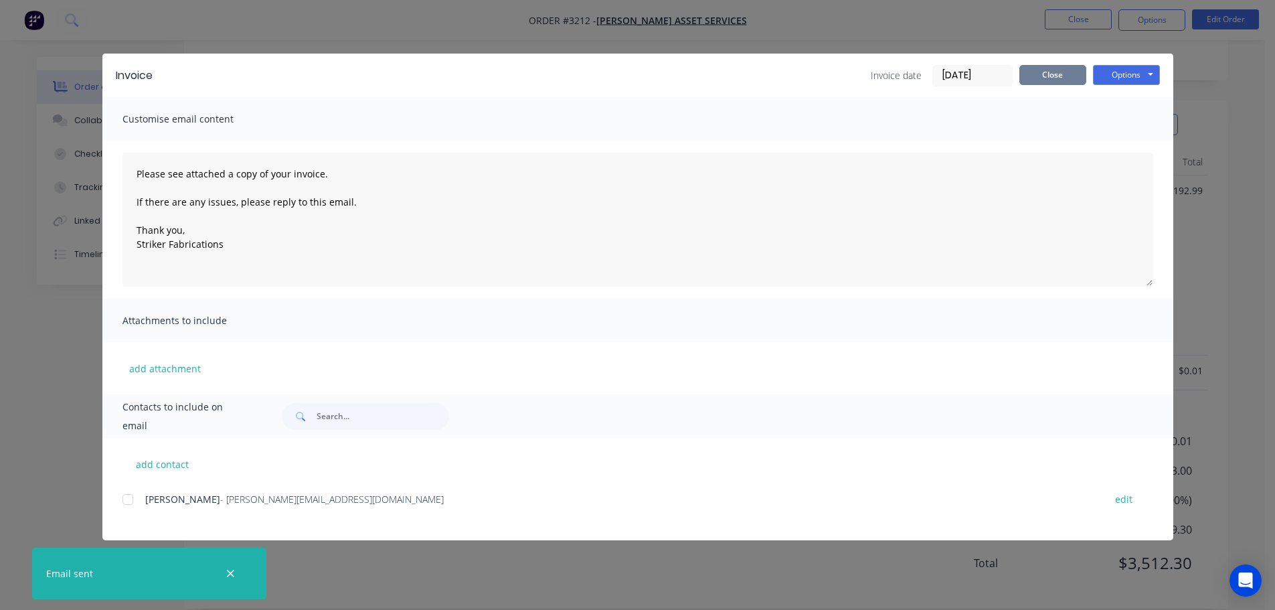
click at [1024, 76] on button "Close" at bounding box center [1053, 75] width 67 height 20
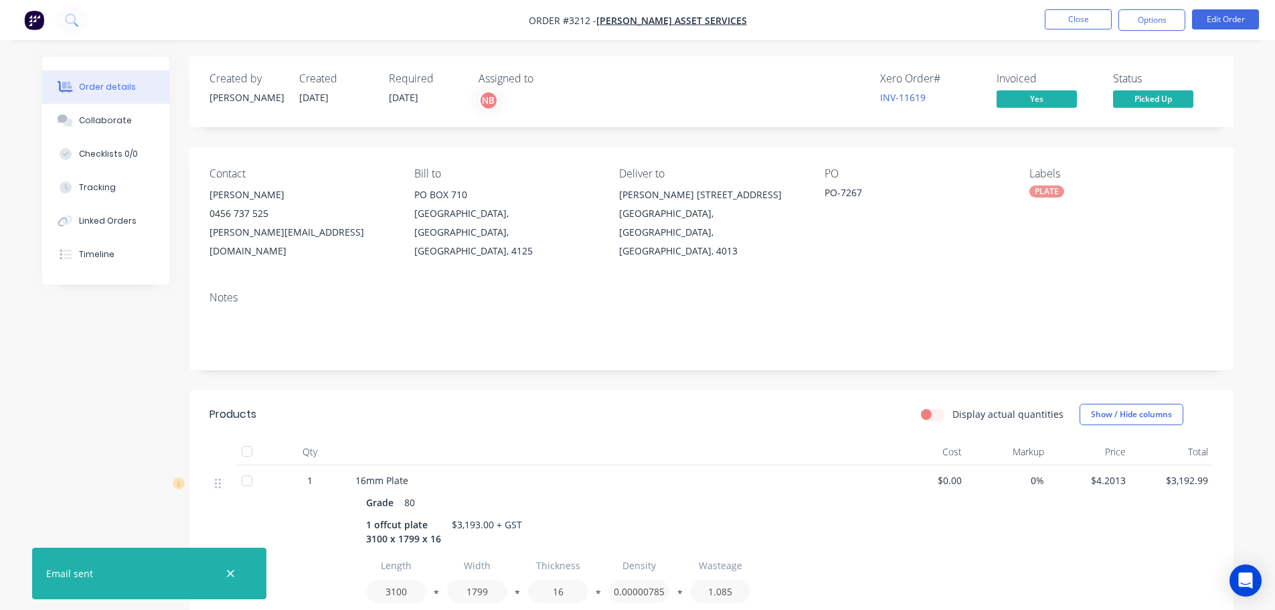
scroll to position [0, 0]
click at [1064, 30] on li "Close" at bounding box center [1078, 19] width 67 height 21
click at [1064, 25] on button "Close" at bounding box center [1078, 19] width 67 height 20
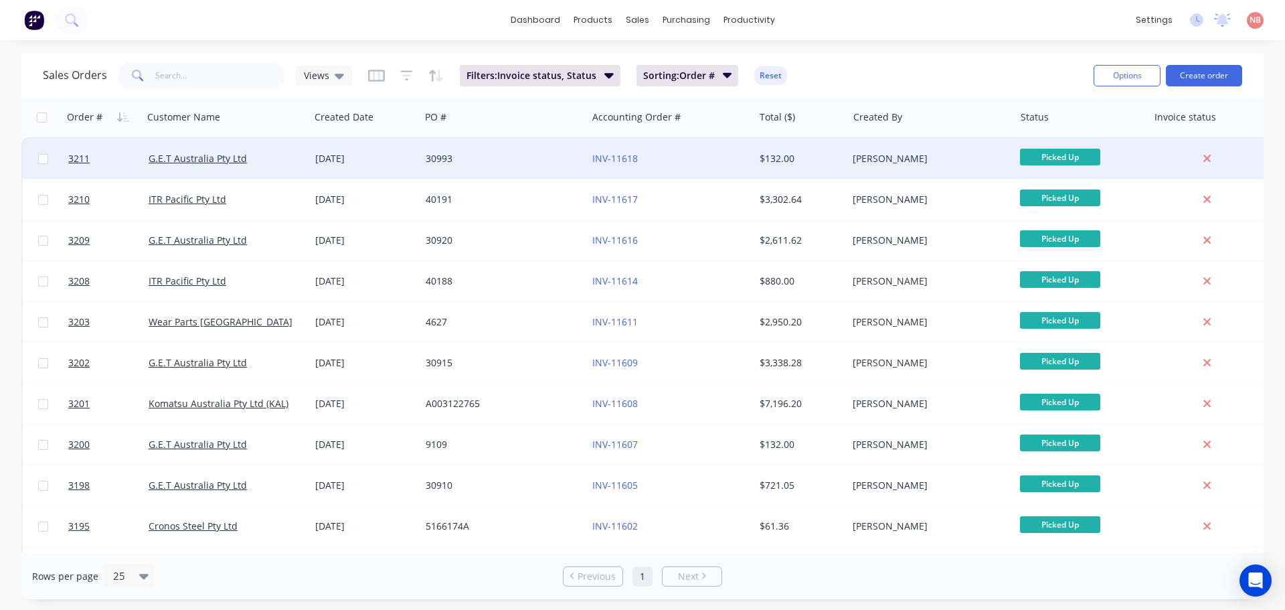
click at [490, 147] on div "30993" at bounding box center [503, 159] width 167 height 40
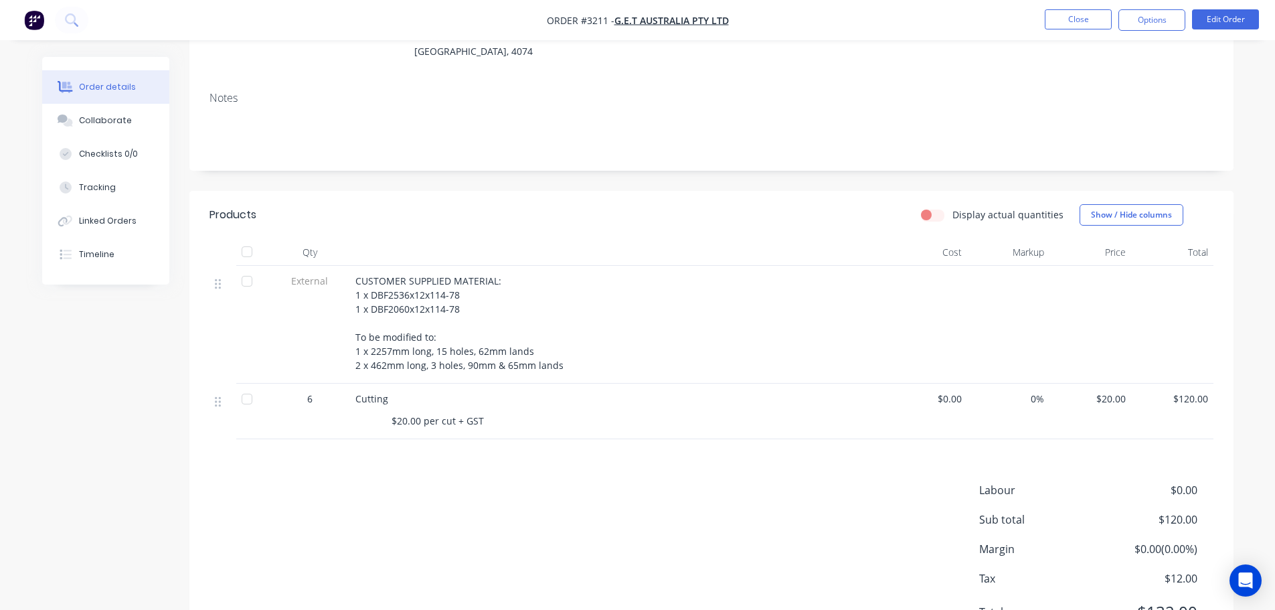
scroll to position [201, 0]
click at [1144, 18] on button "Options" at bounding box center [1152, 19] width 67 height 21
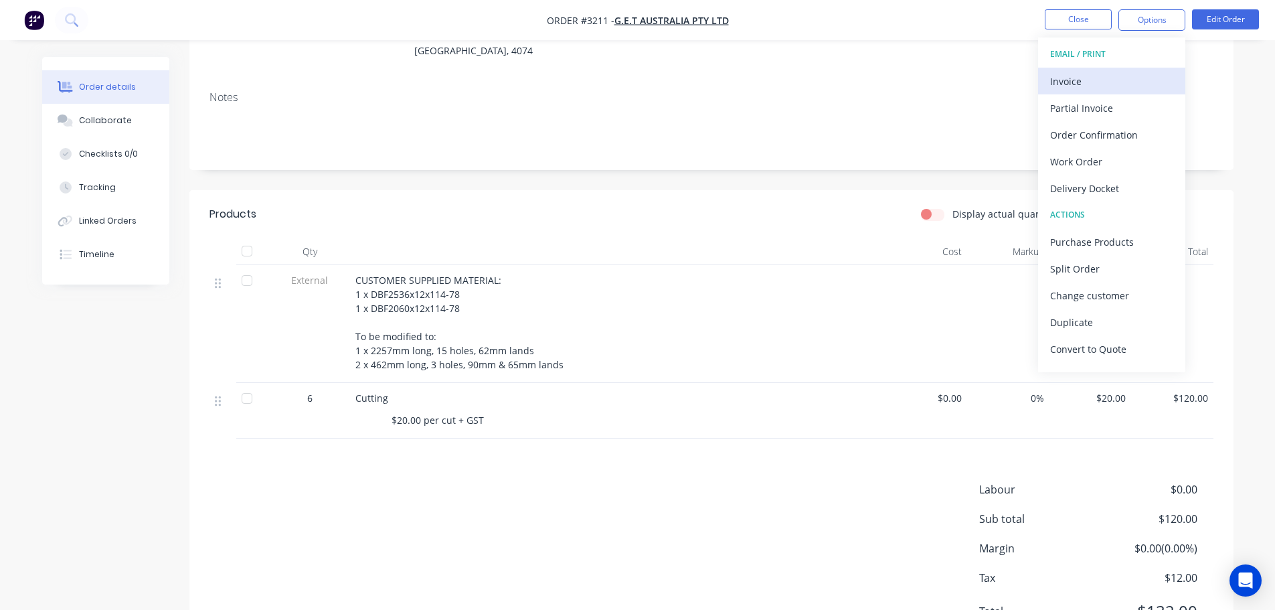
click at [1111, 72] on div "Invoice" at bounding box center [1111, 81] width 123 height 19
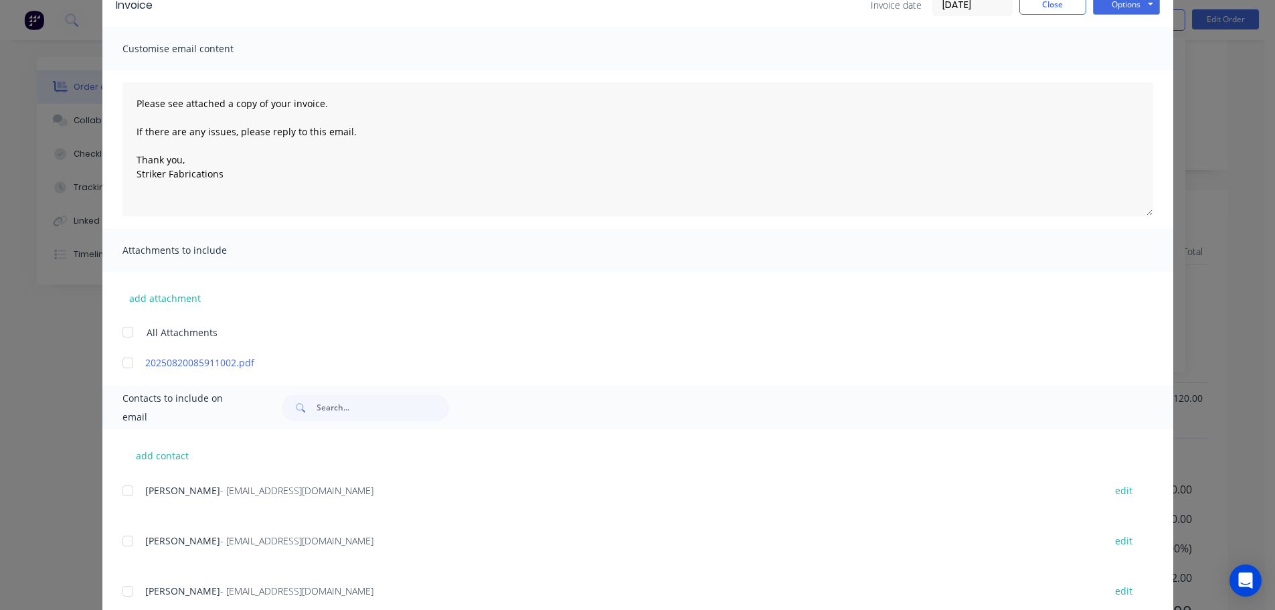
scroll to position [134, 0]
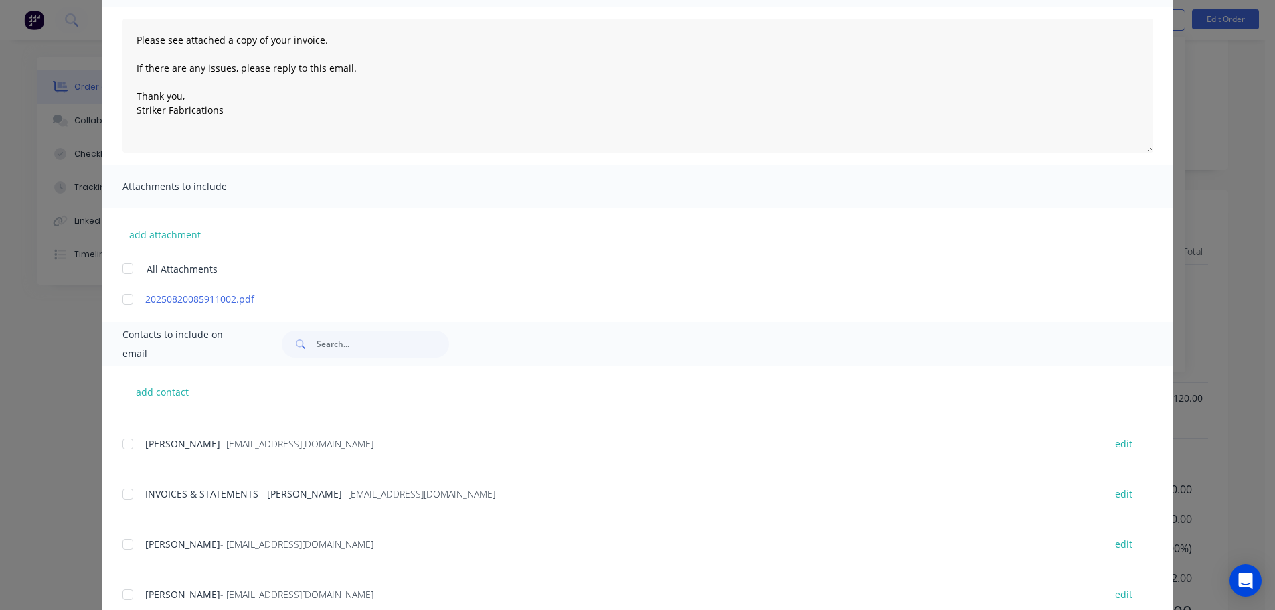
click at [121, 498] on div at bounding box center [127, 494] width 27 height 27
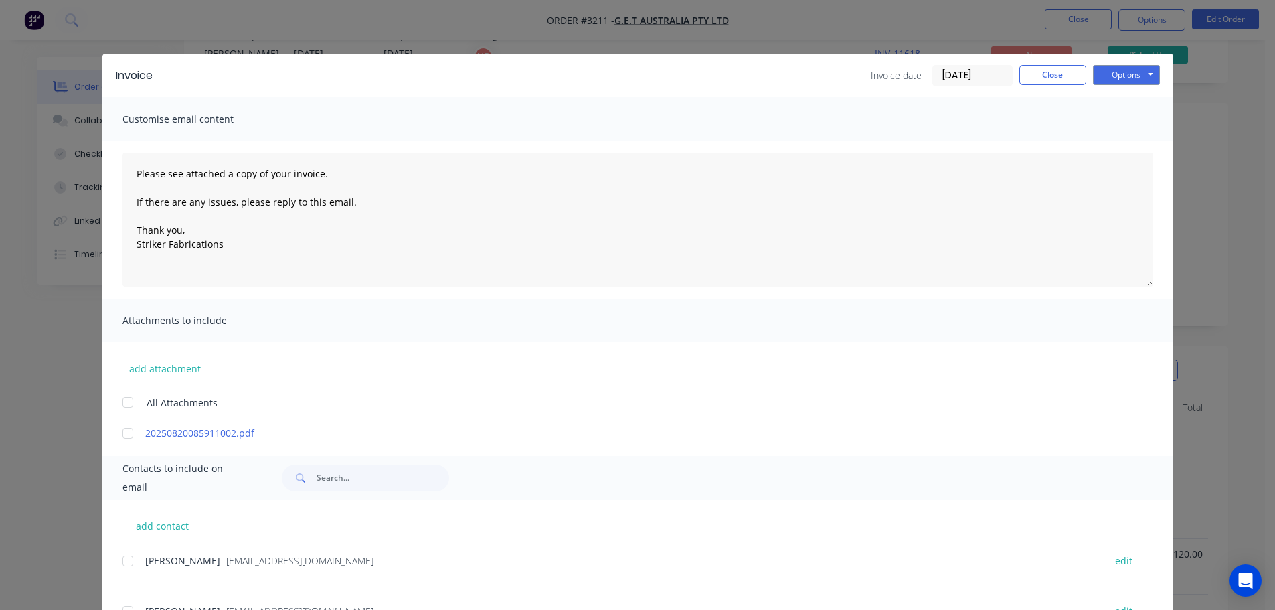
scroll to position [0, 0]
click at [1119, 84] on button "Options" at bounding box center [1126, 75] width 67 height 20
click at [1110, 117] on button "Print" at bounding box center [1136, 121] width 86 height 22
click at [1128, 71] on button "Options" at bounding box center [1126, 75] width 67 height 20
click at [1124, 141] on button "Email" at bounding box center [1136, 143] width 86 height 22
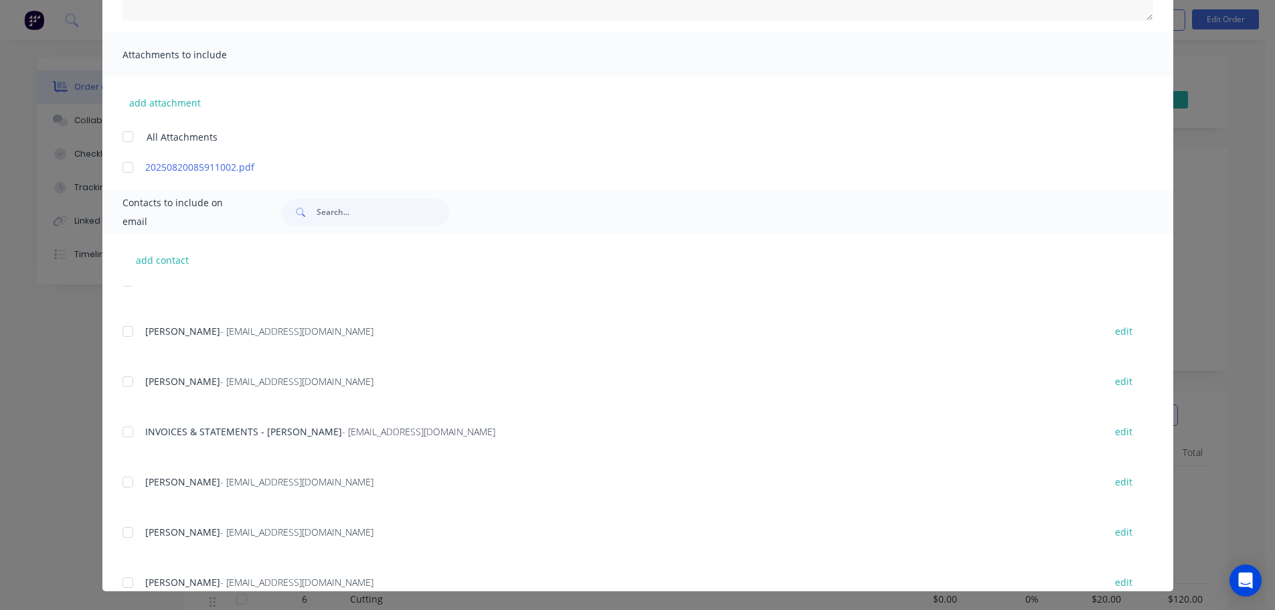
scroll to position [264, 0]
click at [121, 434] on div at bounding box center [127, 433] width 27 height 27
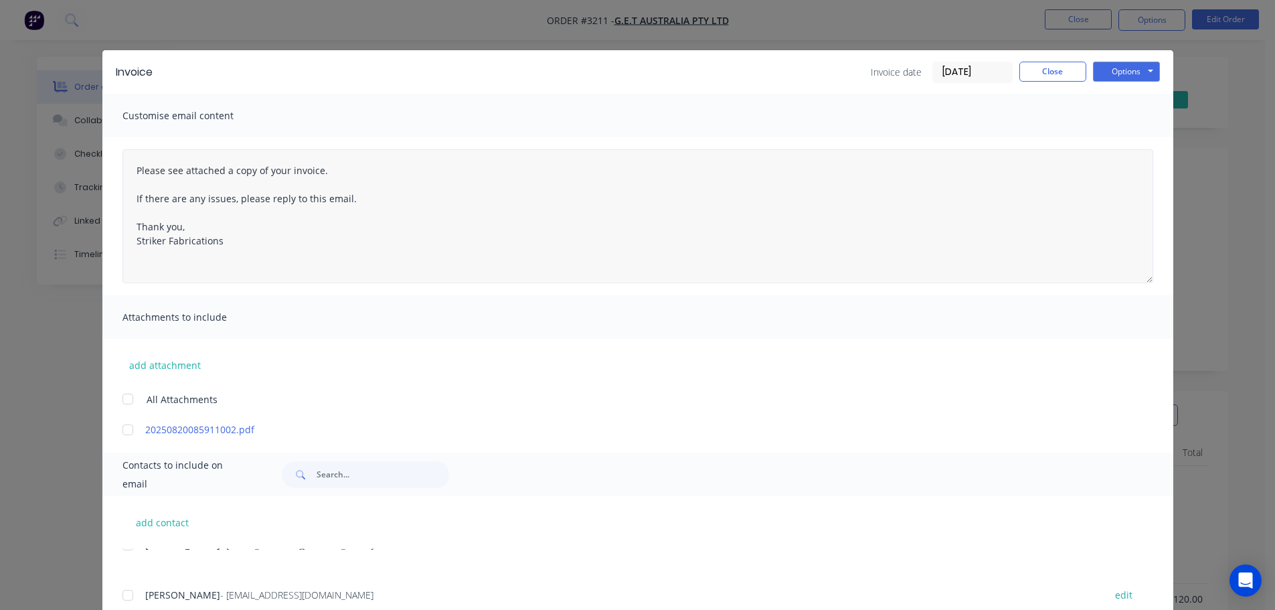
scroll to position [0, 0]
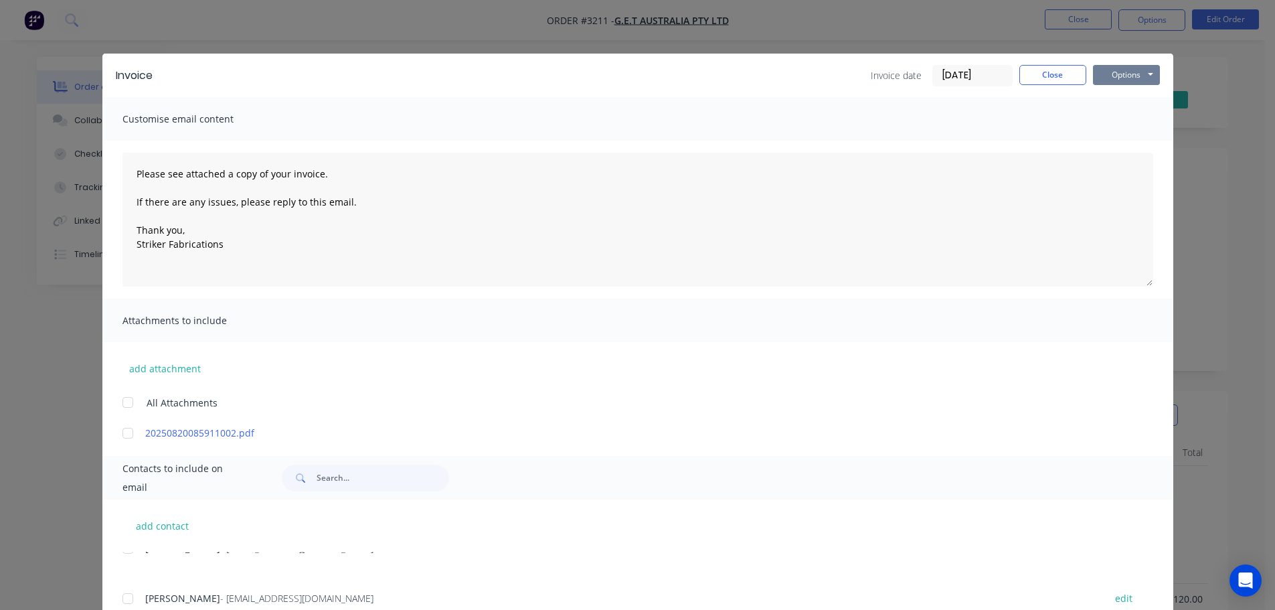
click at [1119, 76] on button "Options" at bounding box center [1126, 75] width 67 height 20
click at [1109, 141] on button "Email" at bounding box center [1136, 143] width 86 height 22
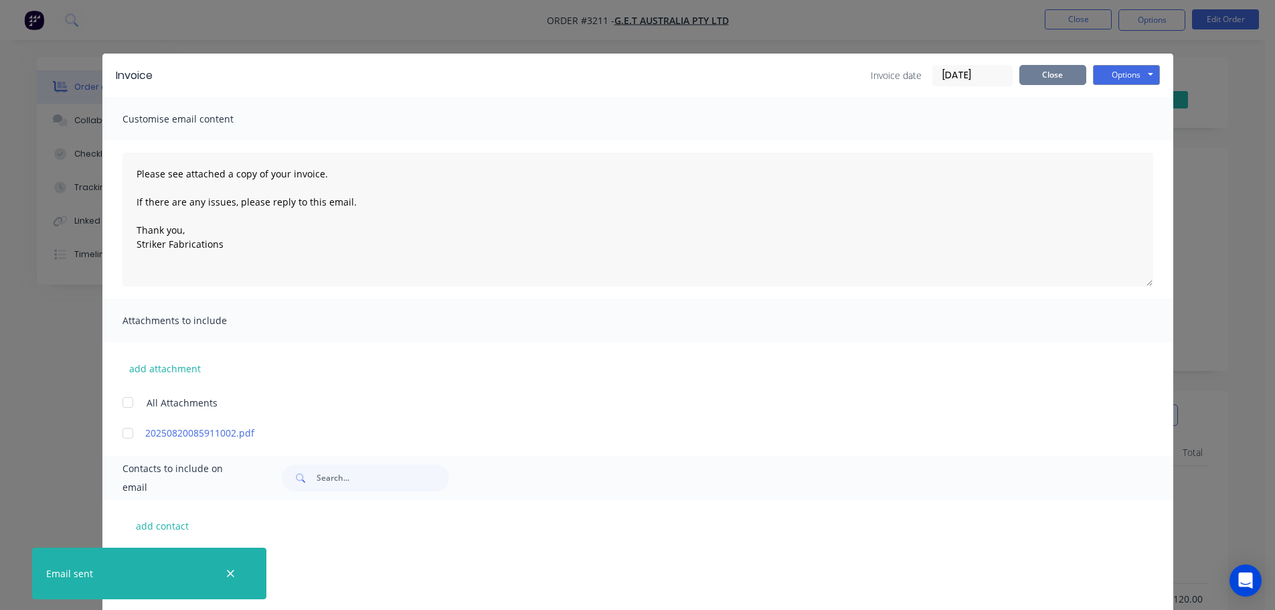
scroll to position [264, 0]
click at [1057, 71] on button "Close" at bounding box center [1053, 75] width 67 height 20
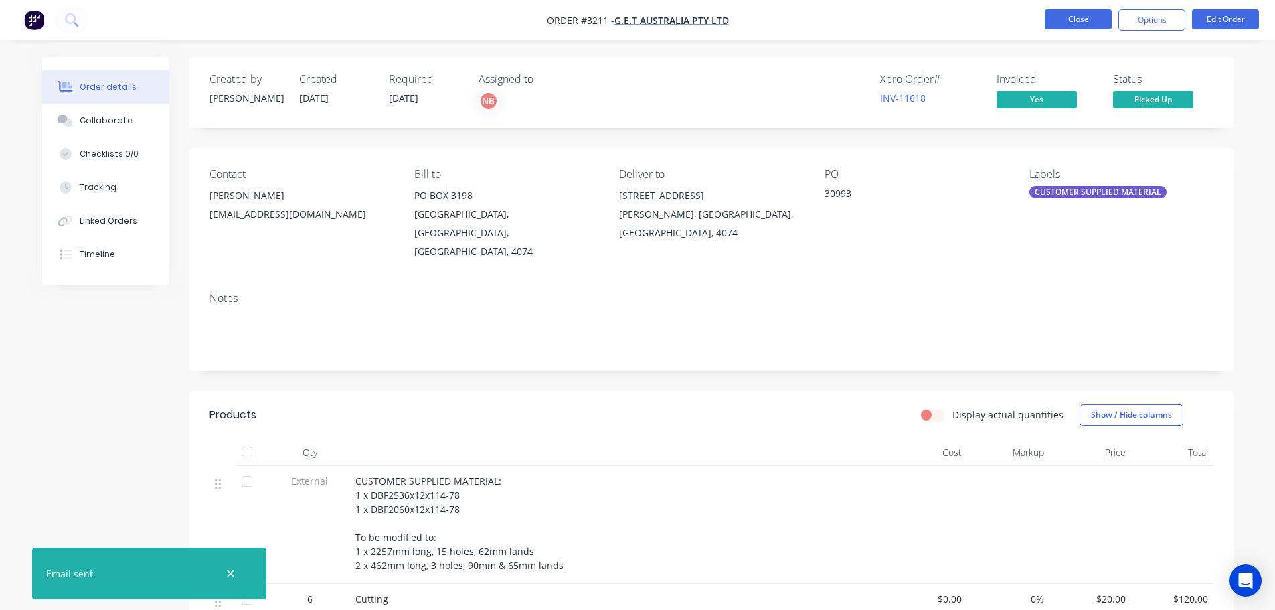
click at [1076, 12] on button "Close" at bounding box center [1078, 19] width 67 height 20
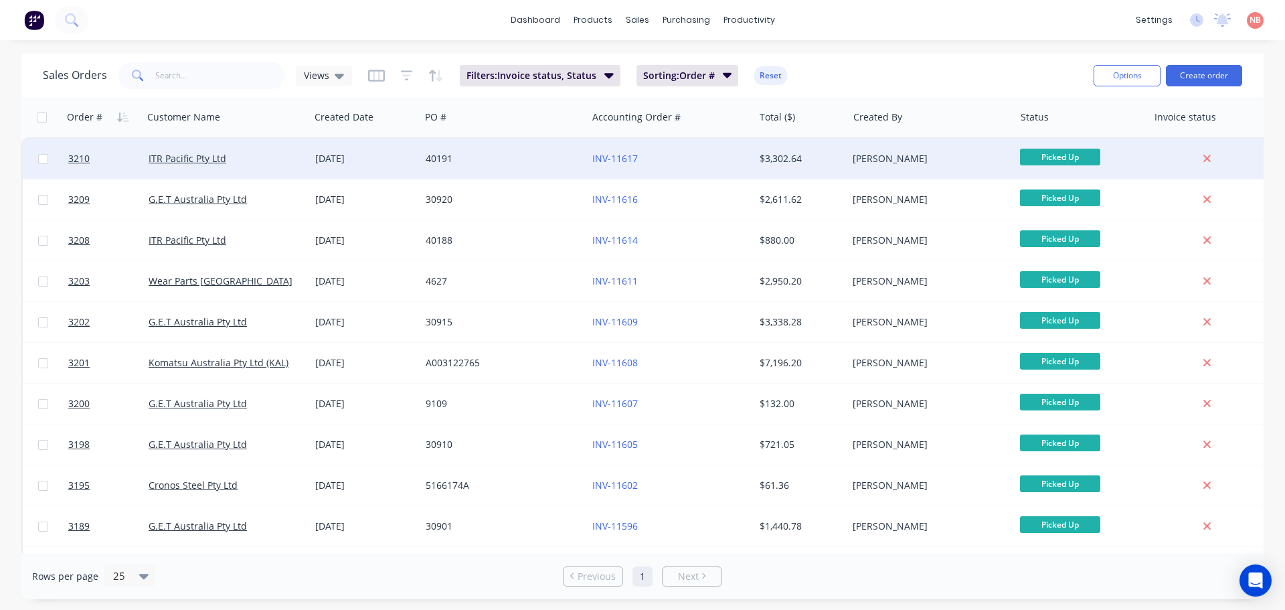
click at [562, 163] on div "40191" at bounding box center [500, 158] width 149 height 13
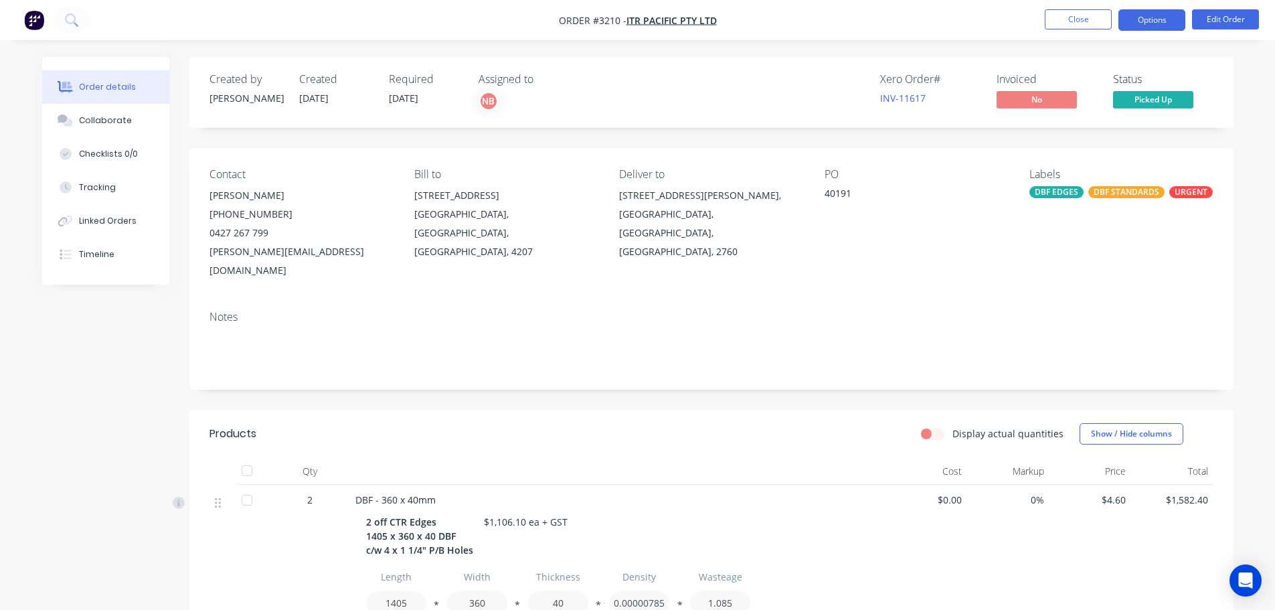
click at [1129, 13] on button "Options" at bounding box center [1152, 19] width 67 height 21
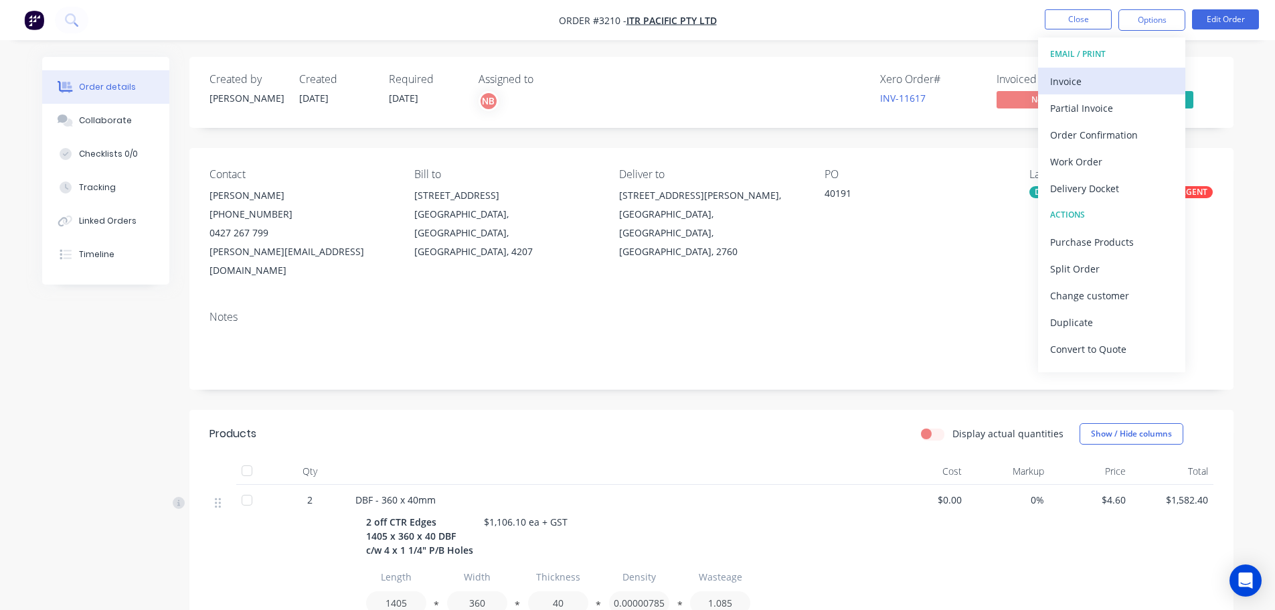
click at [1091, 72] on div "Invoice" at bounding box center [1111, 81] width 123 height 19
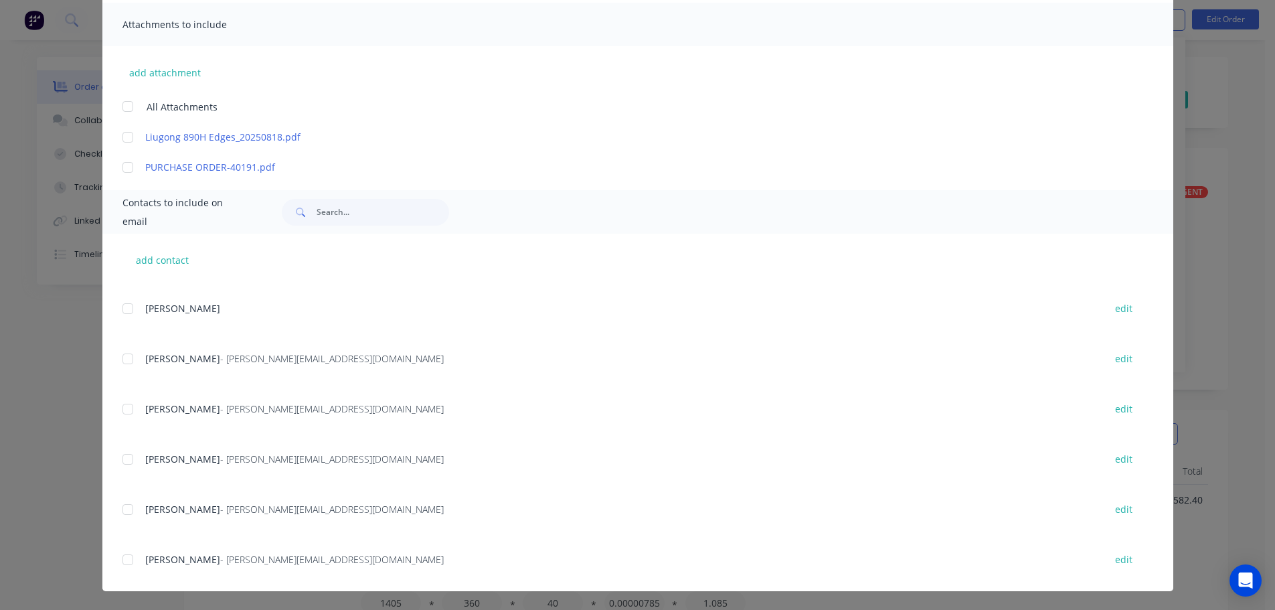
scroll to position [469, 0]
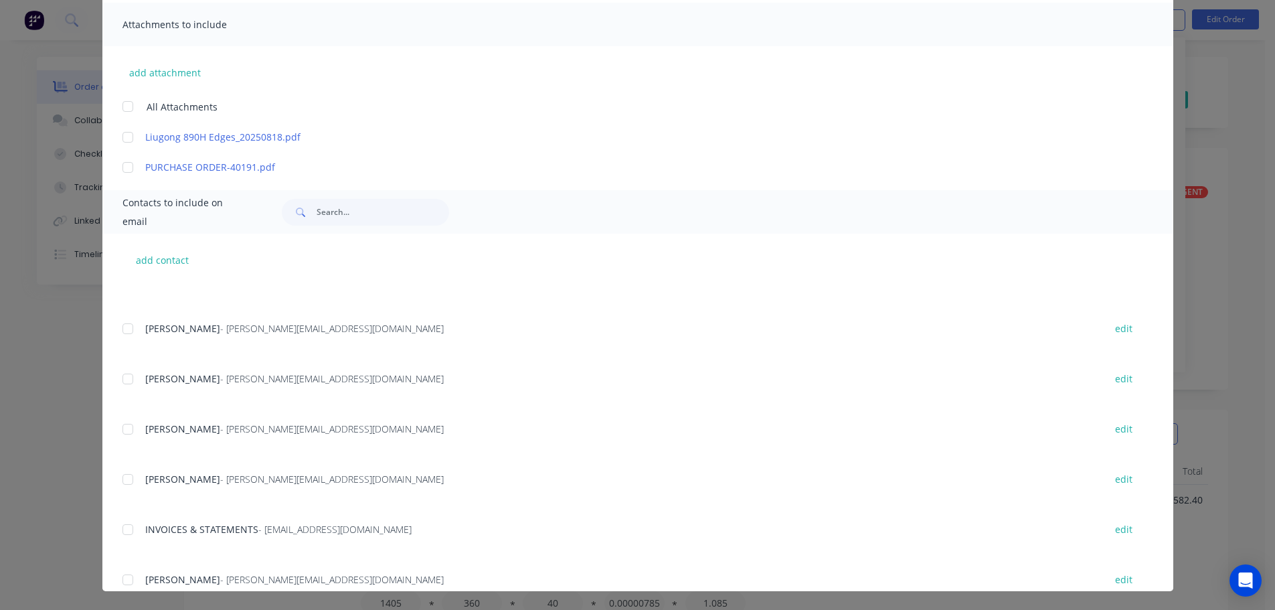
click at [123, 524] on div at bounding box center [127, 529] width 27 height 27
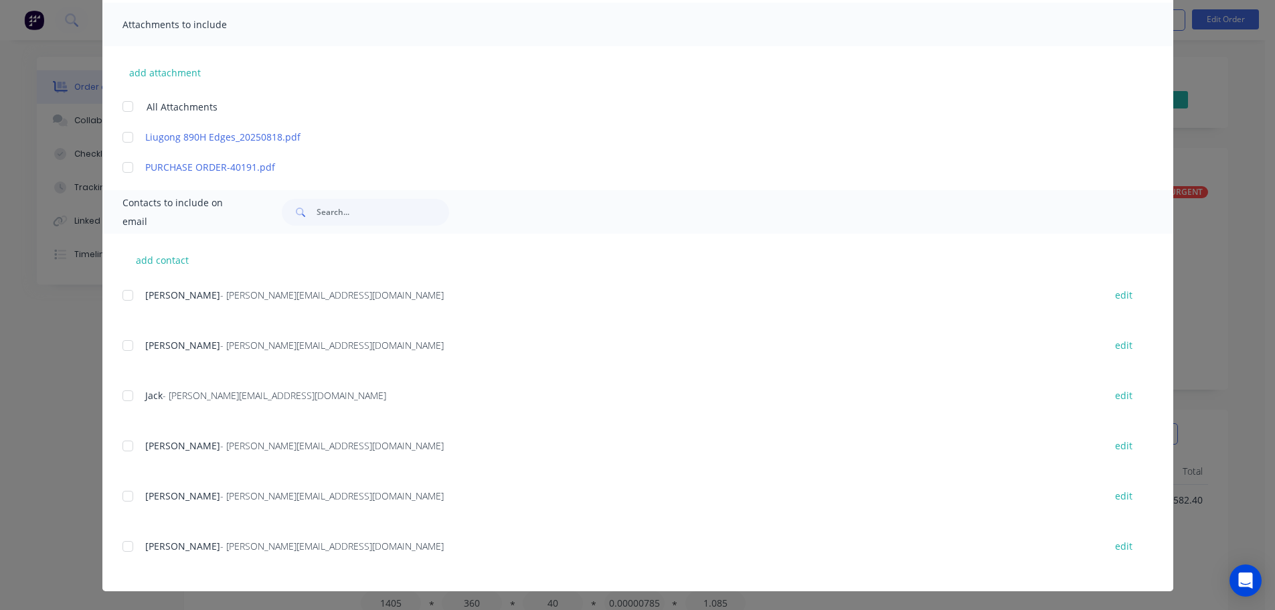
scroll to position [0, 0]
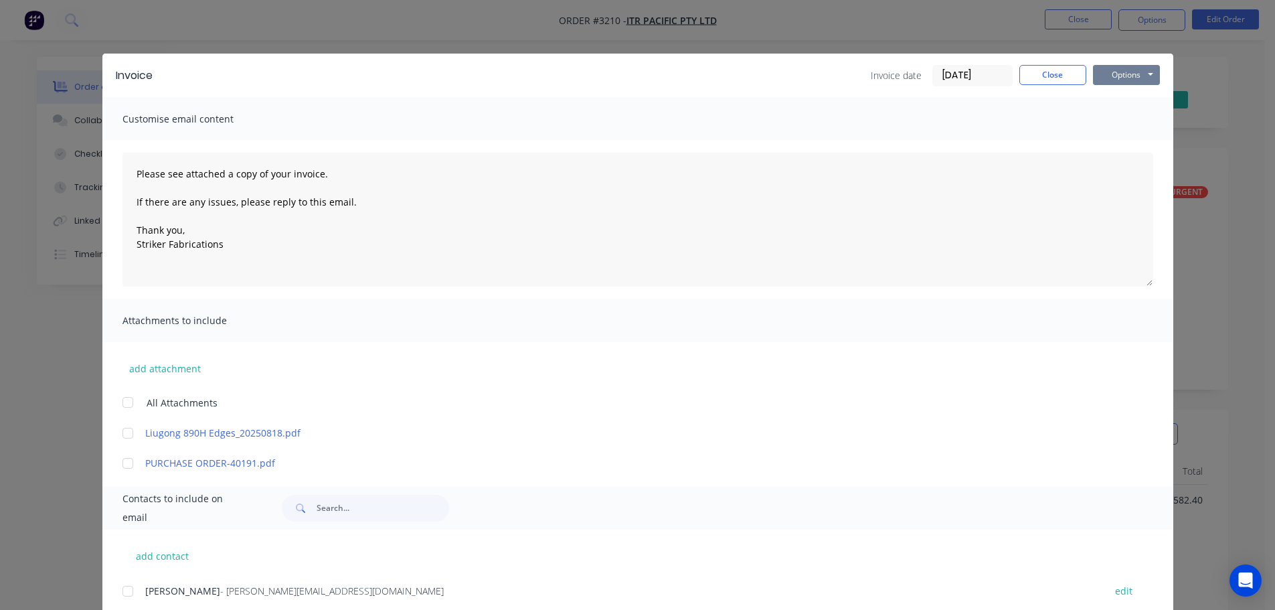
click at [1114, 66] on button "Options" at bounding box center [1126, 75] width 67 height 20
click at [1105, 120] on button "Print" at bounding box center [1136, 121] width 86 height 22
drag, startPoint x: 1113, startPoint y: 64, endPoint x: 1116, endPoint y: 80, distance: 15.6
click at [1115, 65] on button "Options" at bounding box center [1126, 75] width 67 height 20
click at [1123, 140] on button "Email" at bounding box center [1136, 143] width 86 height 22
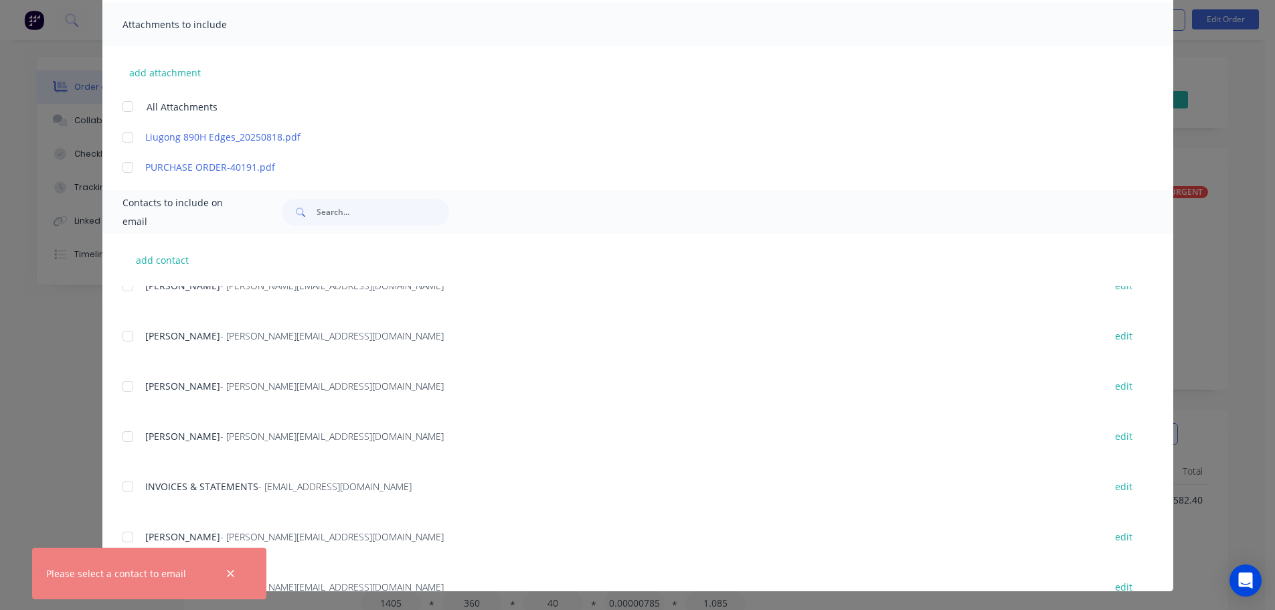
scroll to position [536, 0]
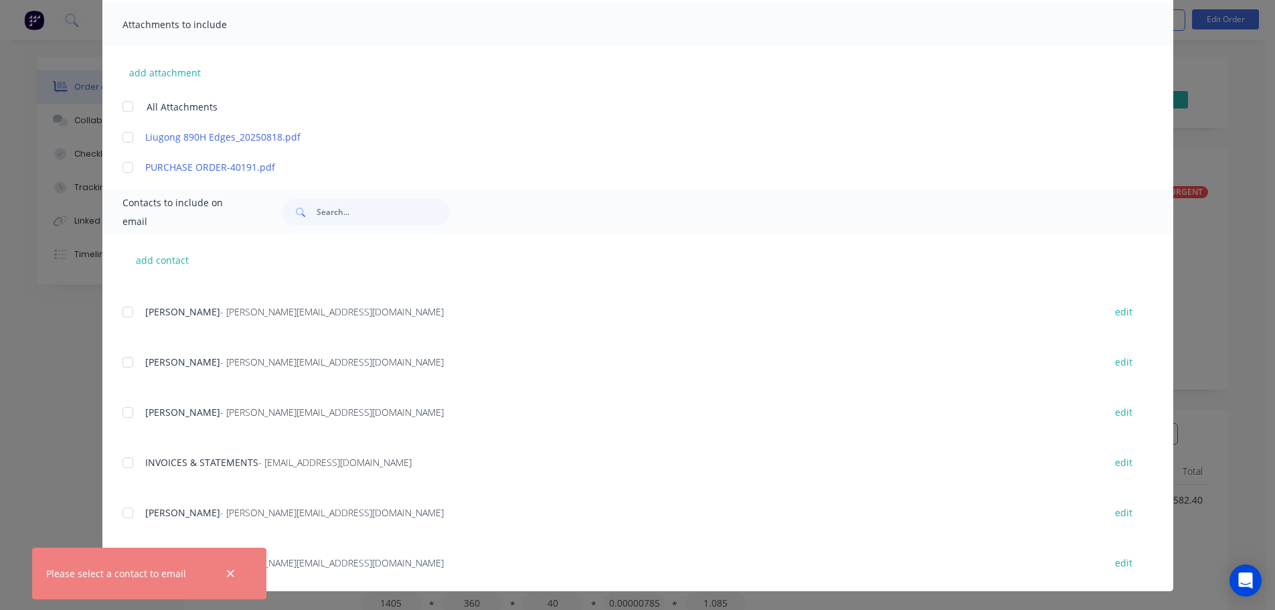
drag, startPoint x: 122, startPoint y: 465, endPoint x: 270, endPoint y: 418, distance: 155.6
click at [121, 465] on div at bounding box center [127, 462] width 27 height 27
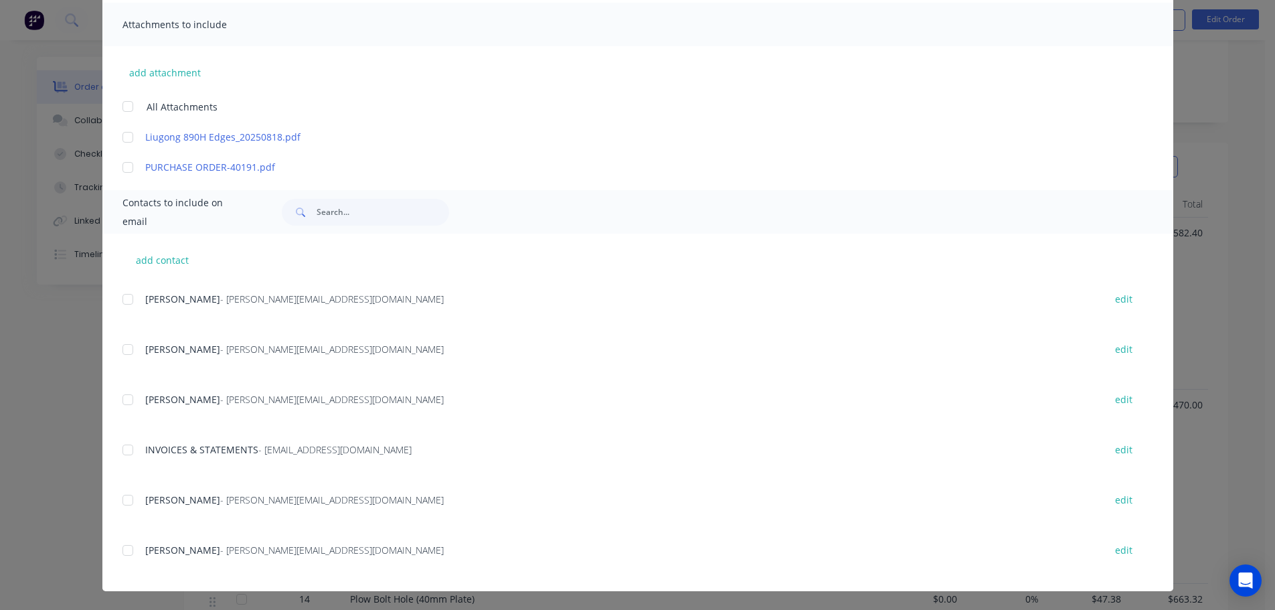
scroll to position [268, 0]
click at [126, 452] on div at bounding box center [127, 450] width 27 height 27
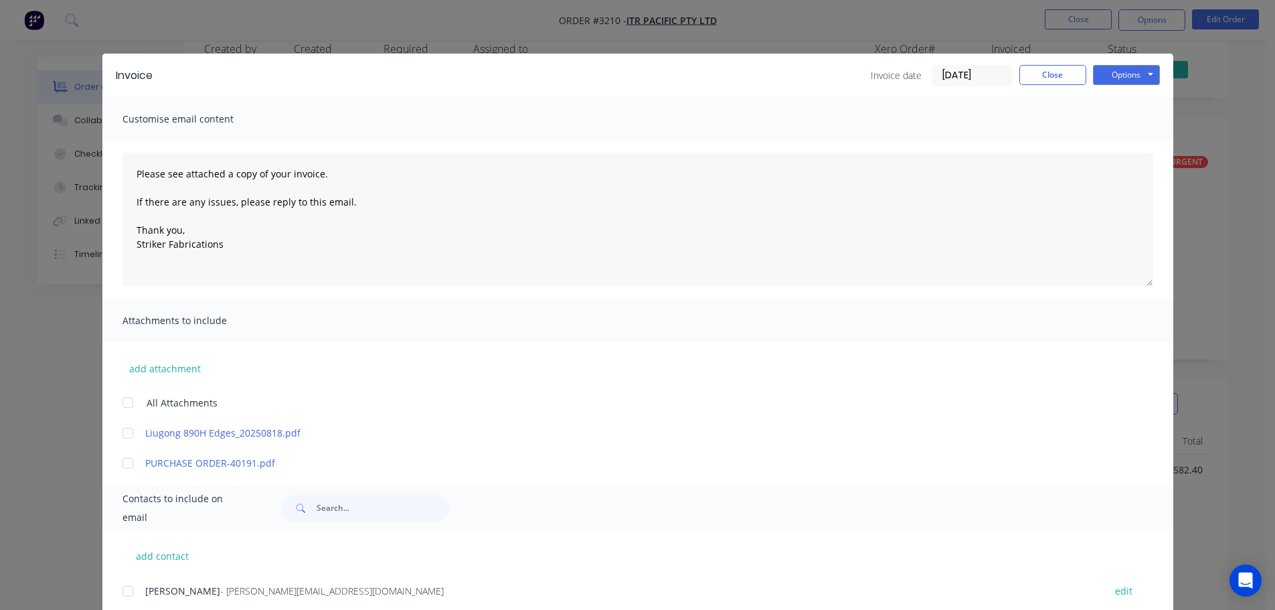
scroll to position [0, 0]
click at [1109, 76] on button "Options" at bounding box center [1126, 75] width 67 height 20
click at [1099, 143] on button "Email" at bounding box center [1136, 143] width 86 height 22
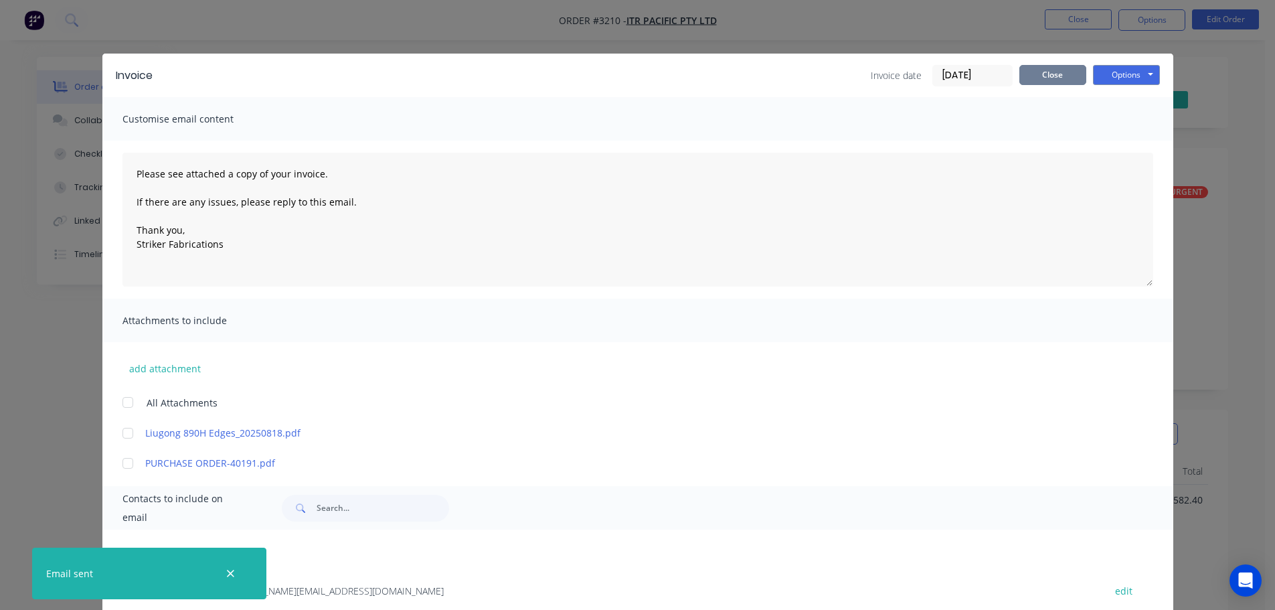
click at [1050, 69] on button "Close" at bounding box center [1053, 75] width 67 height 20
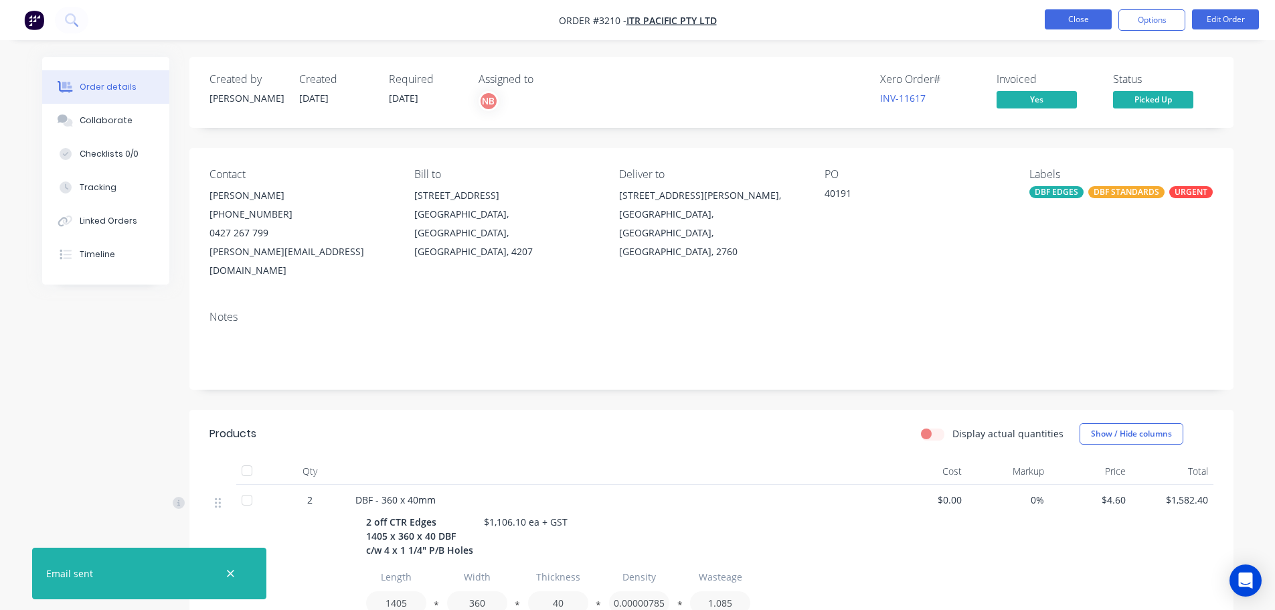
click at [1072, 14] on button "Close" at bounding box center [1078, 19] width 67 height 20
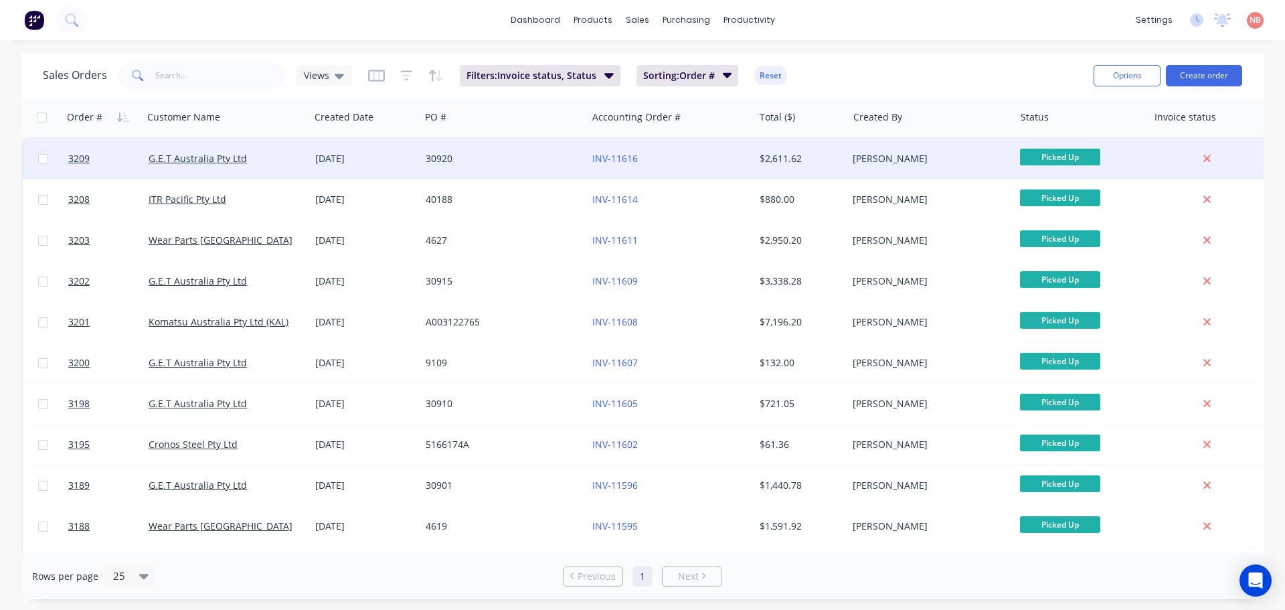
click at [523, 171] on div "30920" at bounding box center [503, 159] width 167 height 40
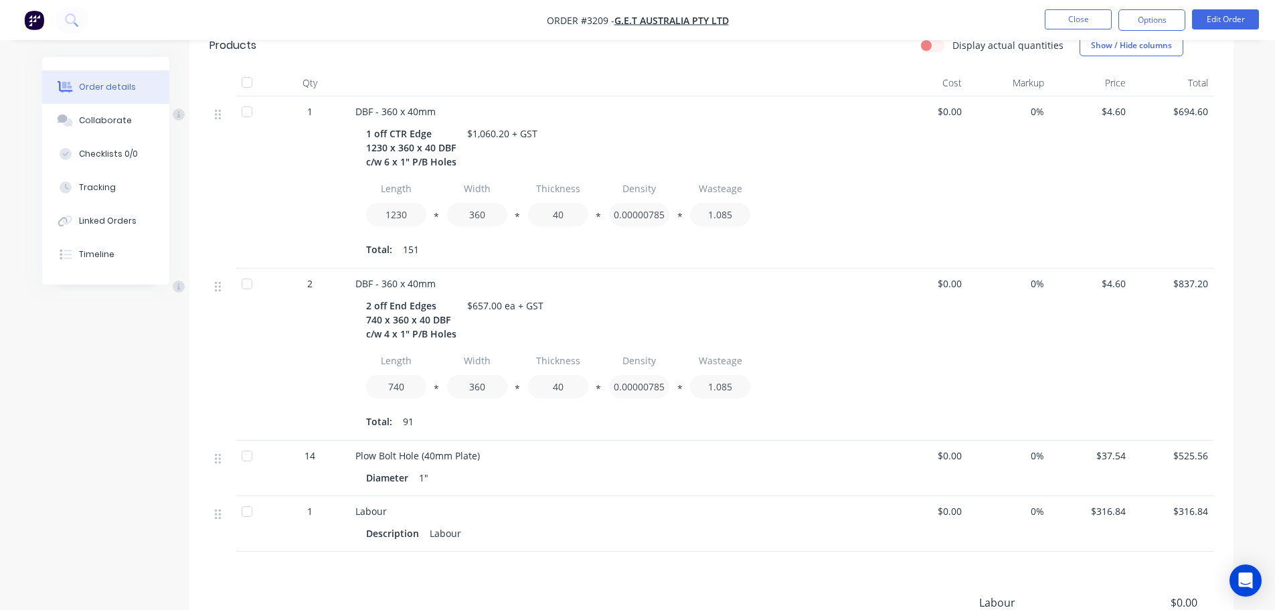
scroll to position [531, 0]
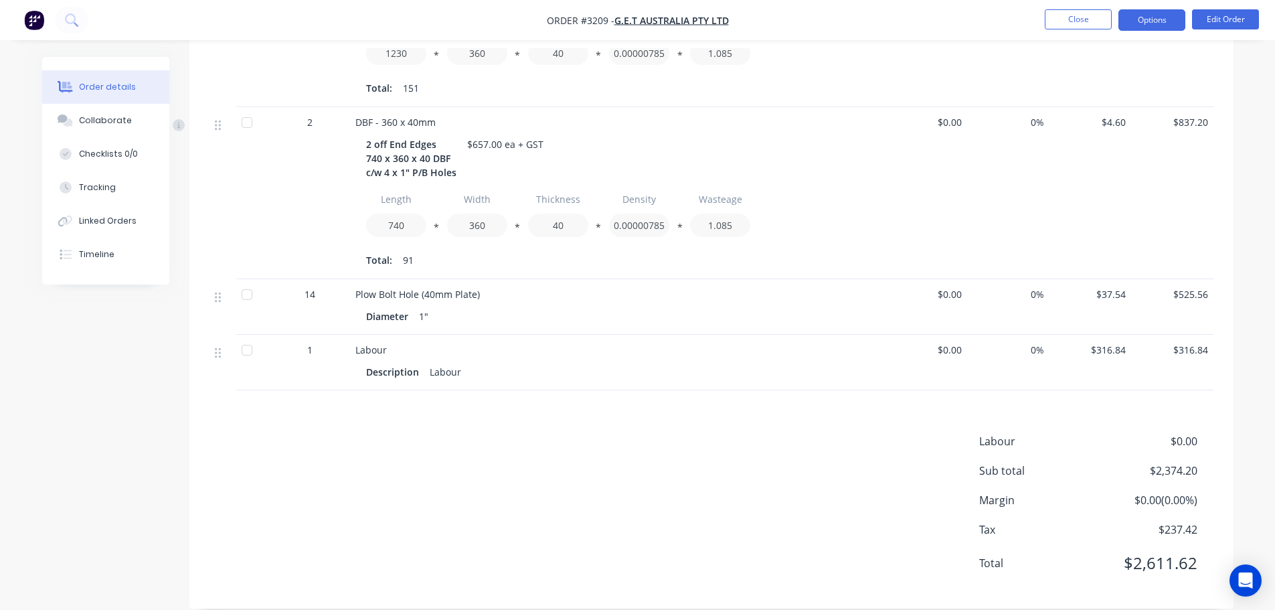
click at [1143, 22] on button "Options" at bounding box center [1152, 19] width 67 height 21
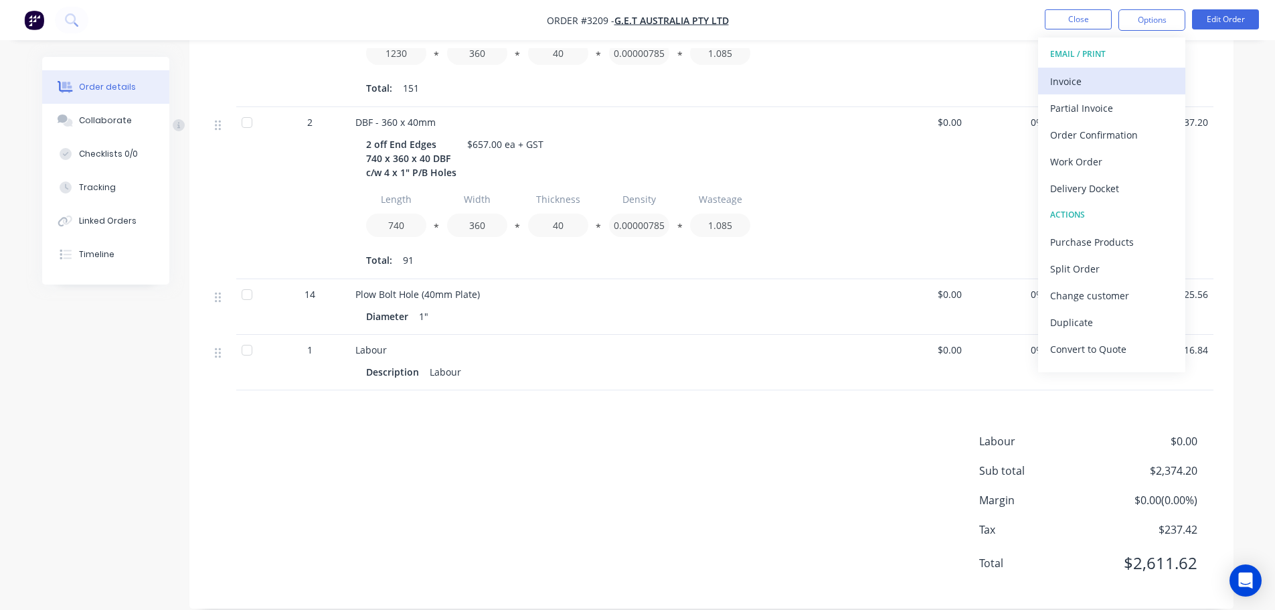
click at [1093, 78] on div "Invoice" at bounding box center [1111, 81] width 123 height 19
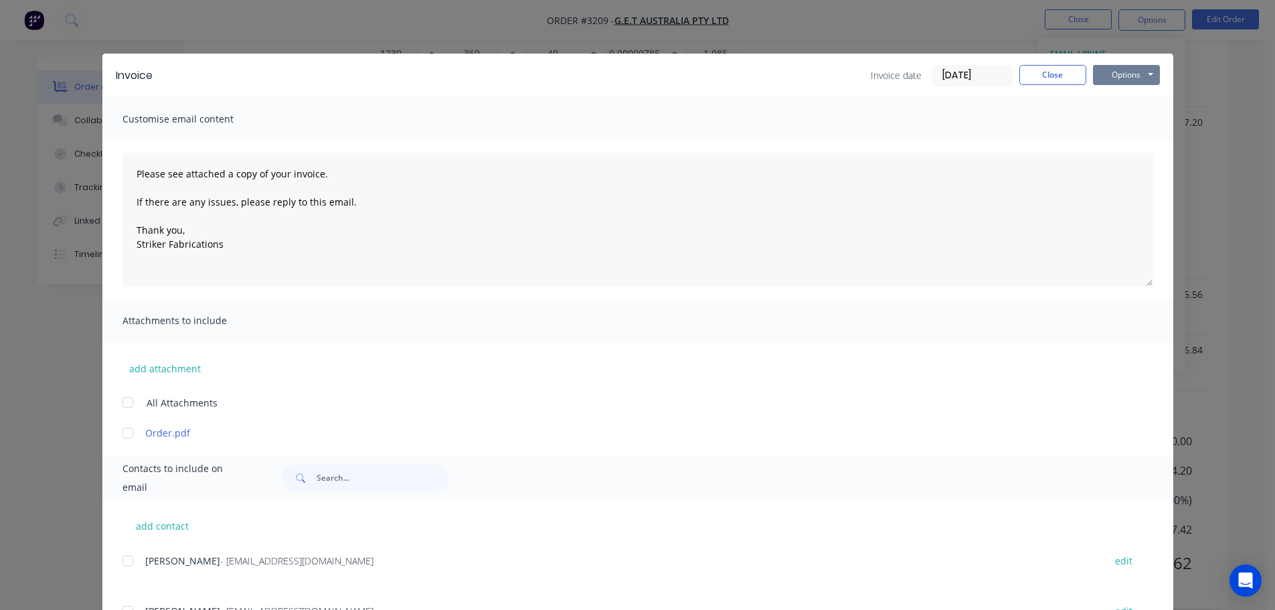
click at [1141, 75] on button "Options" at bounding box center [1126, 75] width 67 height 20
click at [1111, 115] on button "Print" at bounding box center [1136, 121] width 86 height 22
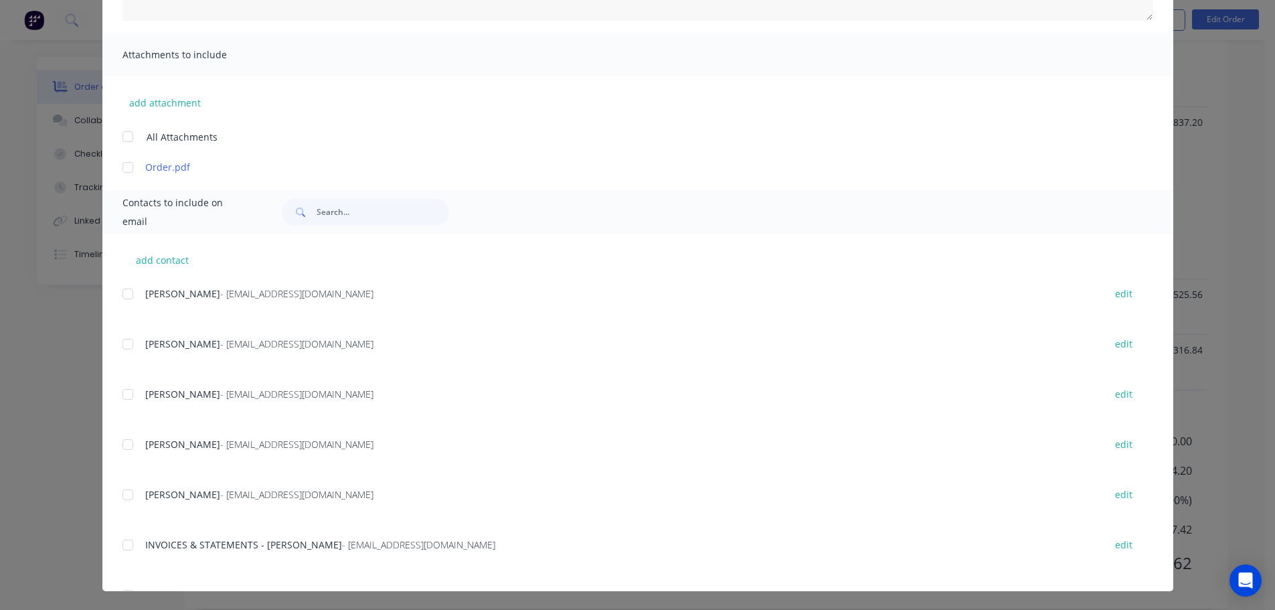
scroll to position [268, 0]
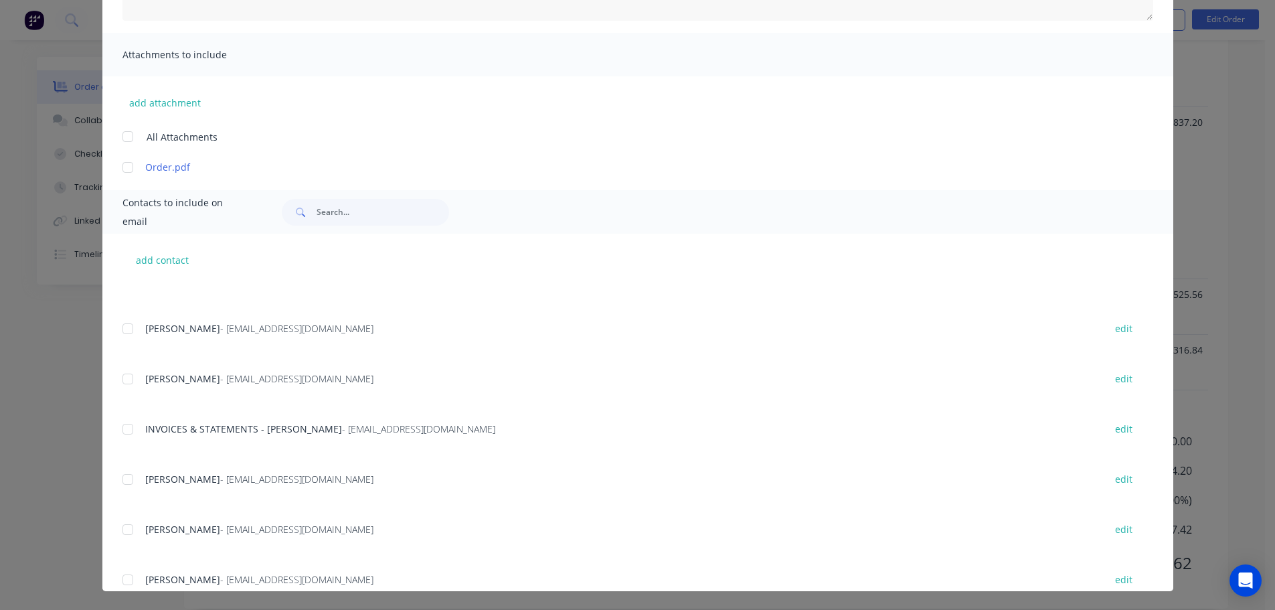
click at [119, 430] on div at bounding box center [127, 429] width 27 height 27
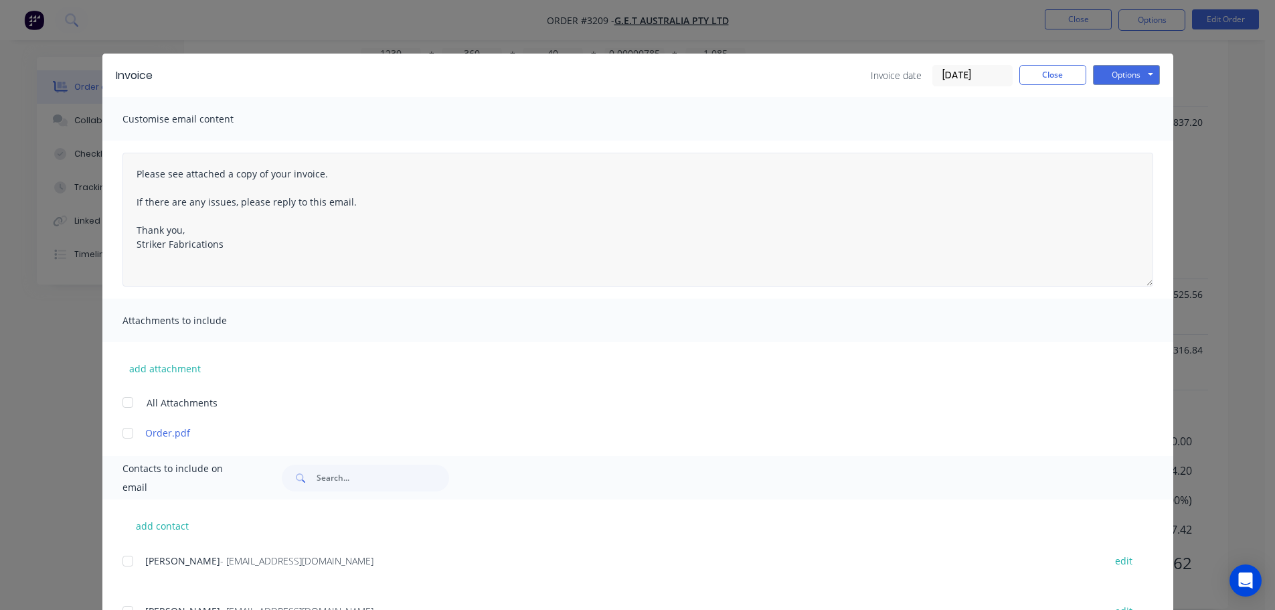
scroll to position [464, 0]
click at [1101, 70] on button "Options" at bounding box center [1126, 75] width 67 height 20
click at [1098, 141] on button "Email" at bounding box center [1136, 143] width 86 height 22
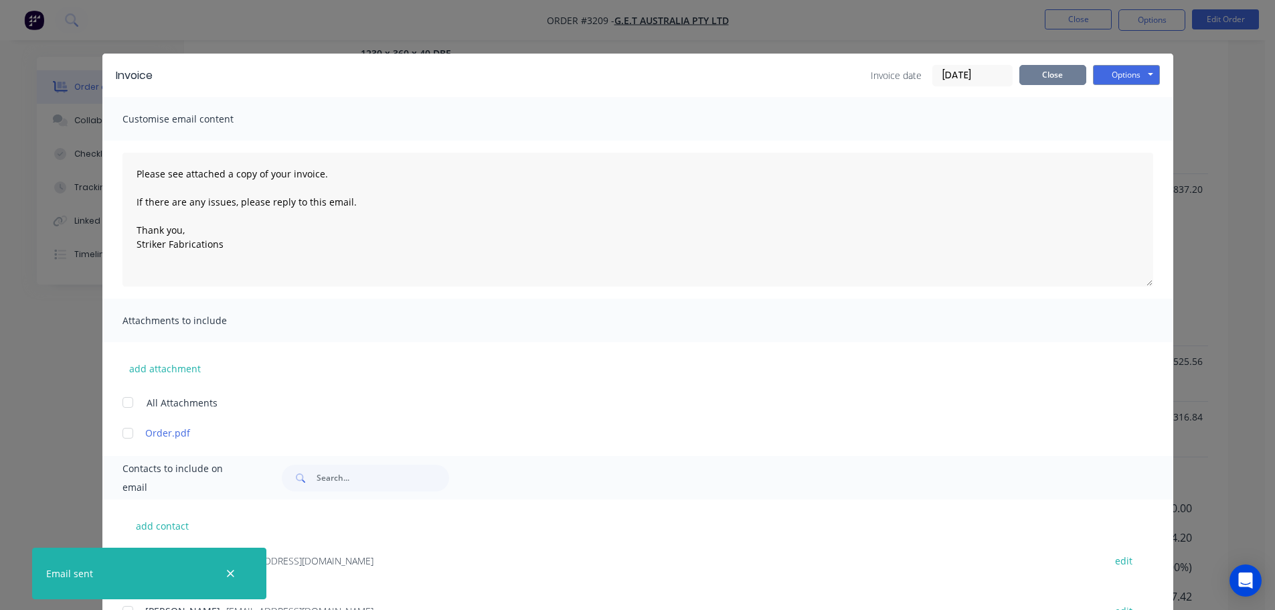
click at [1060, 76] on button "Close" at bounding box center [1053, 75] width 67 height 20
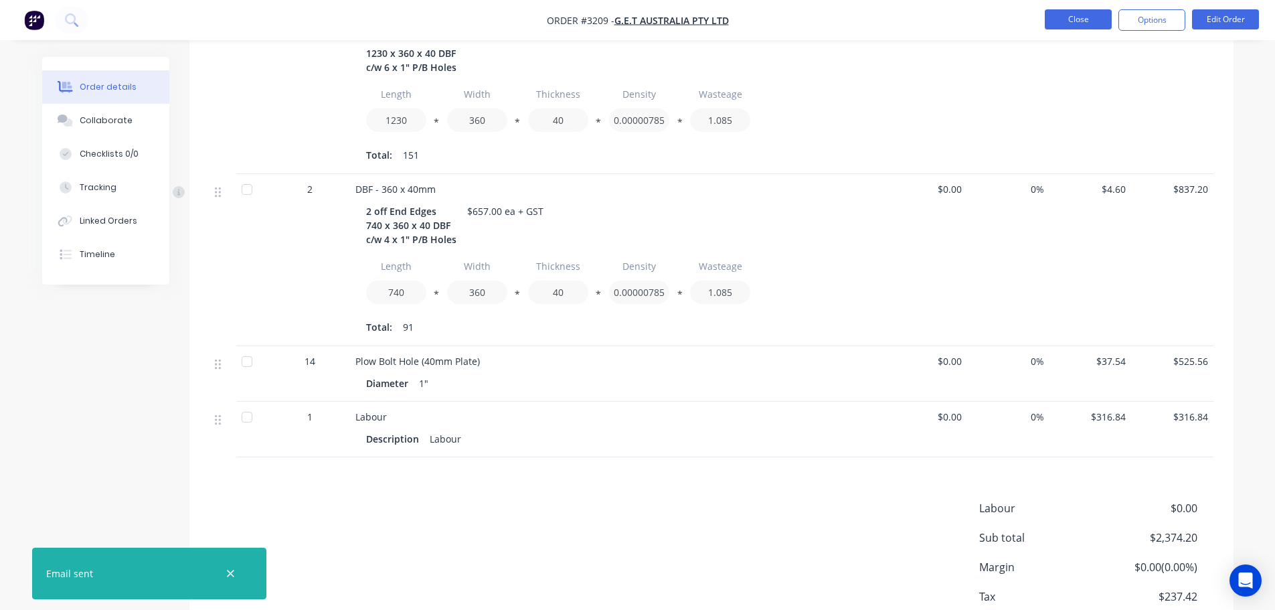
click at [1067, 25] on button "Close" at bounding box center [1078, 19] width 67 height 20
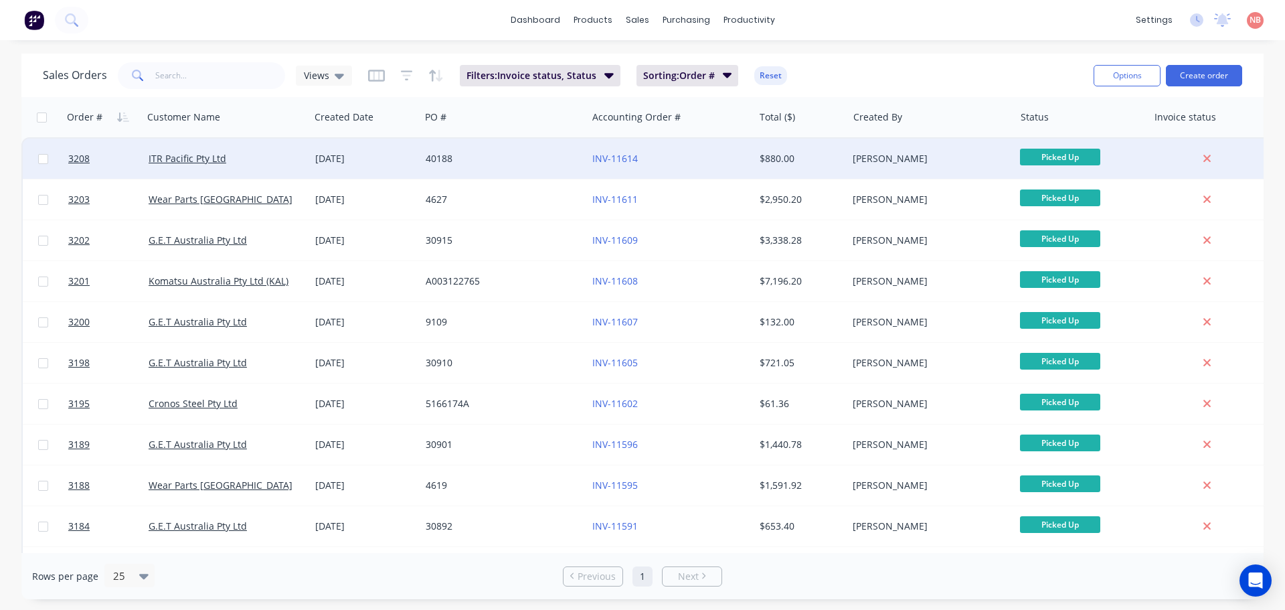
click at [493, 163] on div "40188" at bounding box center [500, 158] width 149 height 13
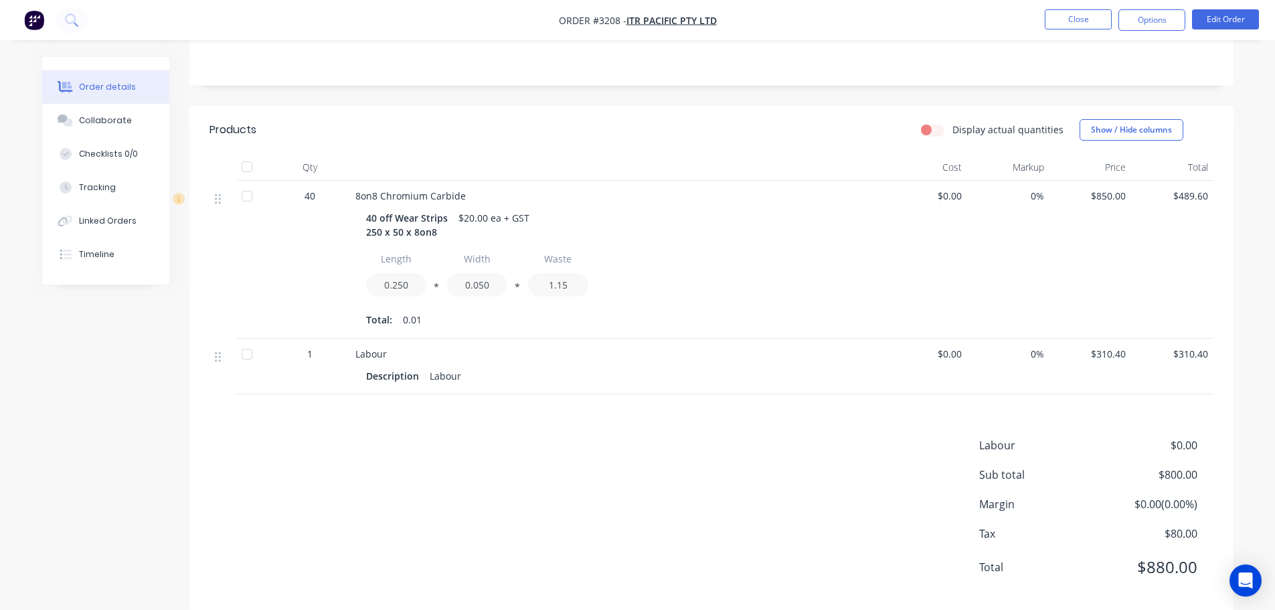
scroll to position [308, 0]
click at [1214, 27] on button "Edit Order" at bounding box center [1225, 19] width 67 height 20
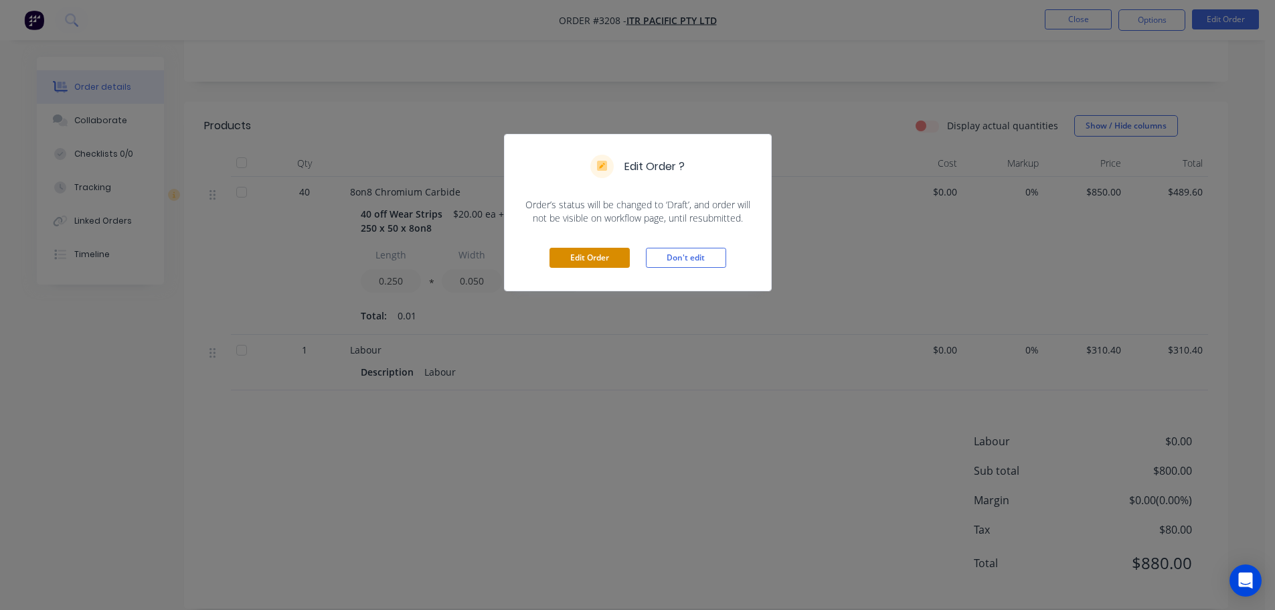
click at [577, 254] on button "Edit Order" at bounding box center [590, 258] width 80 height 20
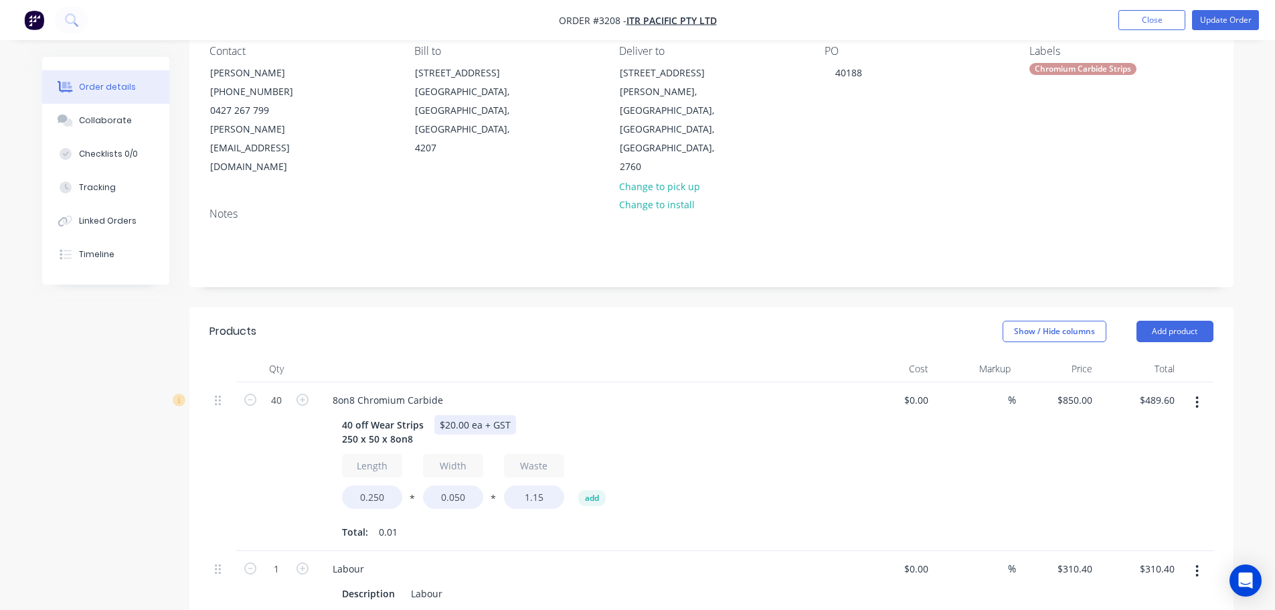
scroll to position [134, 0]
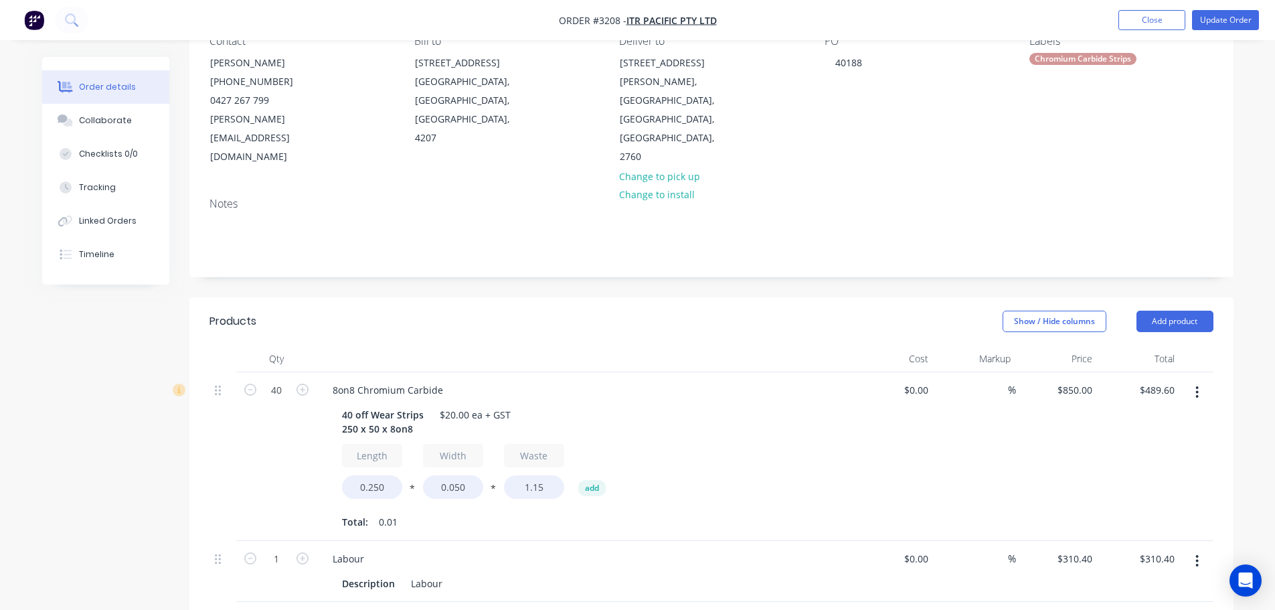
click at [1197, 385] on icon "button" at bounding box center [1197, 392] width 3 height 15
click at [927, 418] on div "$0.00 $0.00" at bounding box center [893, 456] width 82 height 169
click at [1197, 311] on button "Add product" at bounding box center [1175, 321] width 77 height 21
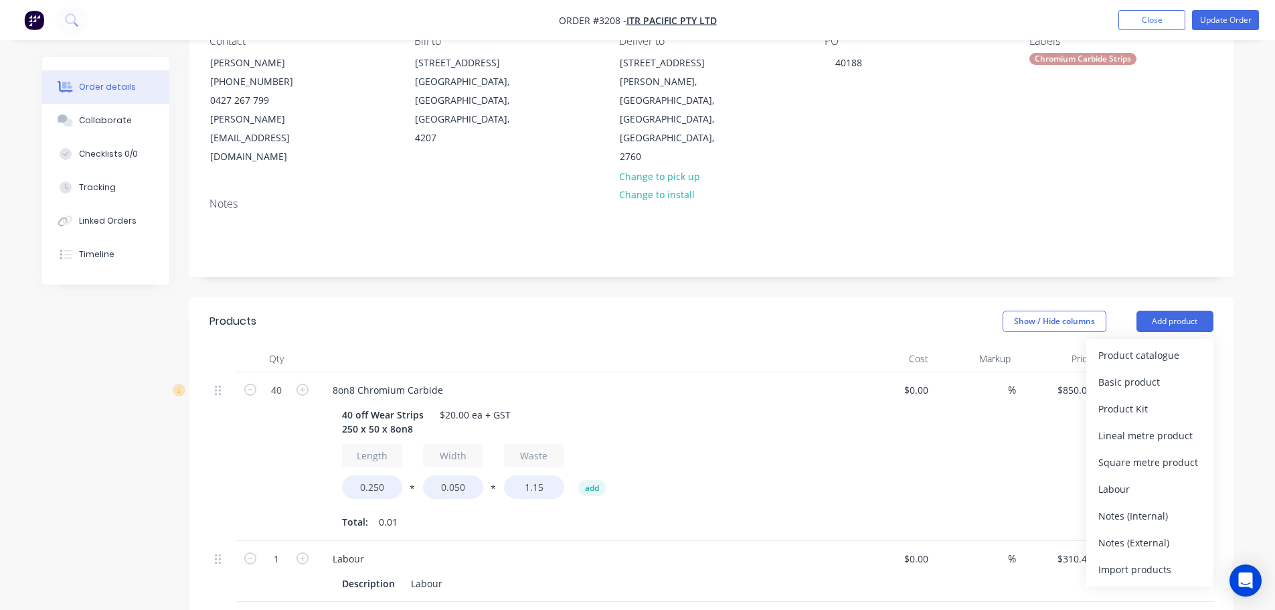
click at [1147, 369] on button "Basic product" at bounding box center [1150, 382] width 127 height 27
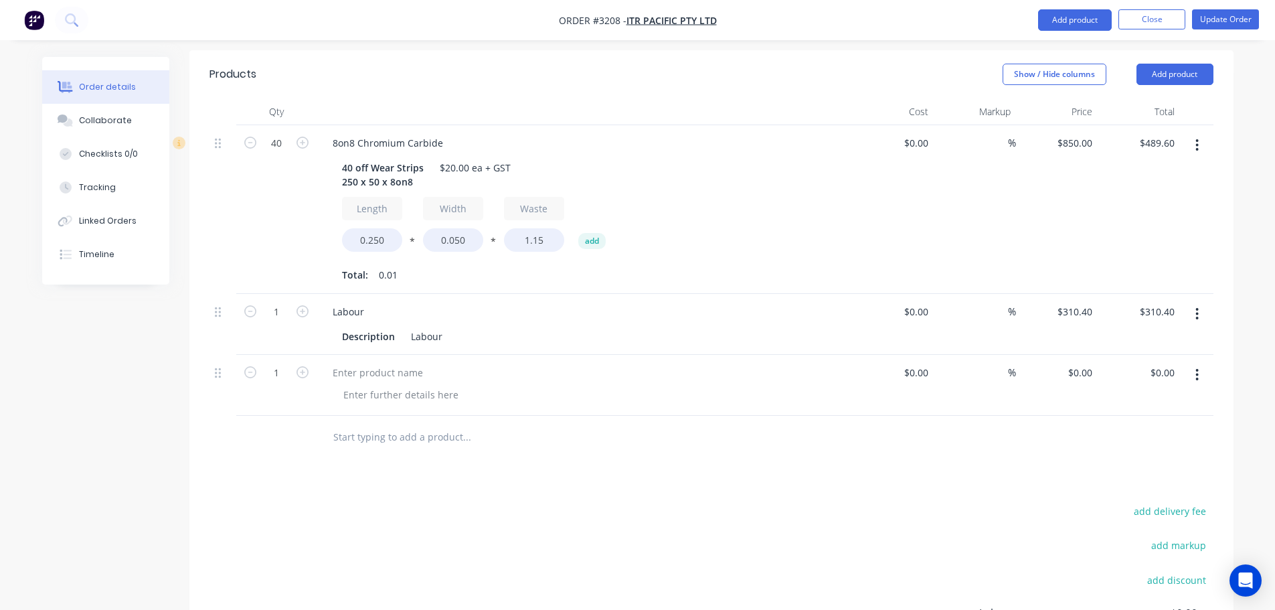
scroll to position [402, 0]
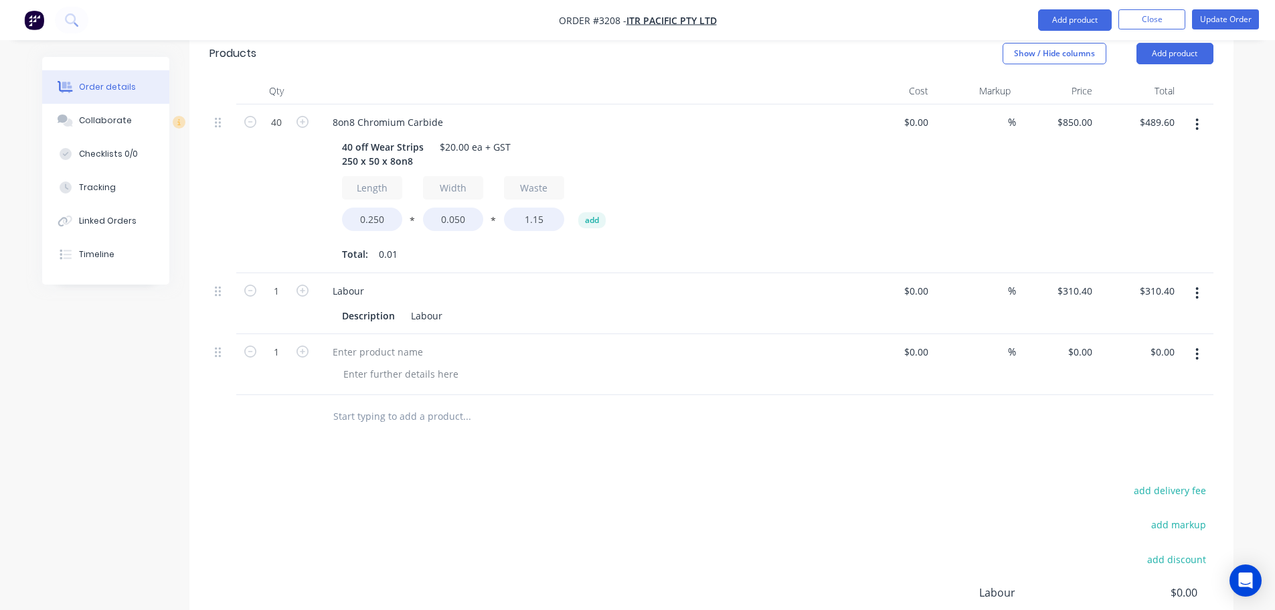
click at [1192, 342] on button "button" at bounding box center [1197, 354] width 31 height 24
click at [1129, 456] on button "Delete" at bounding box center [1150, 469] width 127 height 27
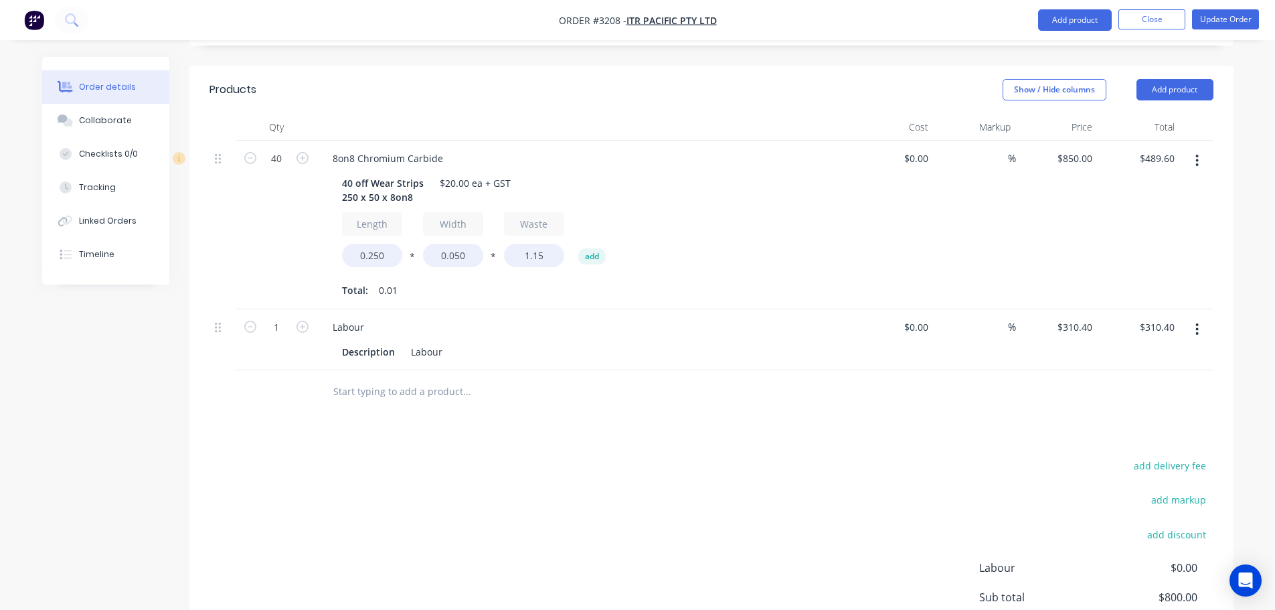
scroll to position [335, 0]
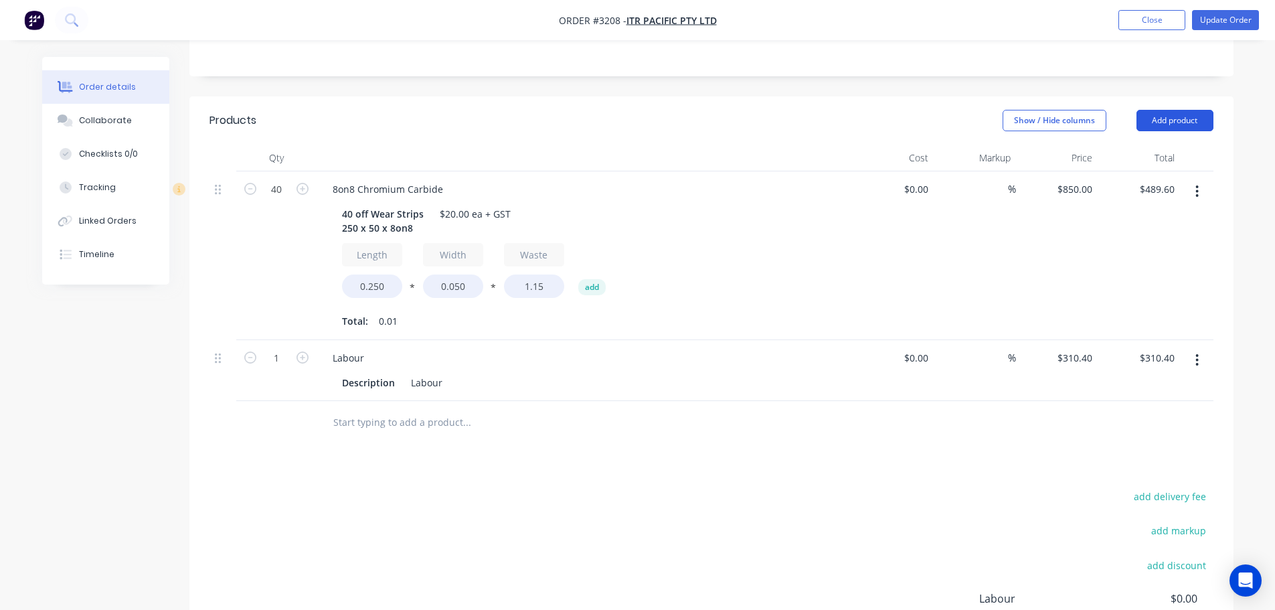
click at [1166, 110] on button "Add product" at bounding box center [1175, 120] width 77 height 21
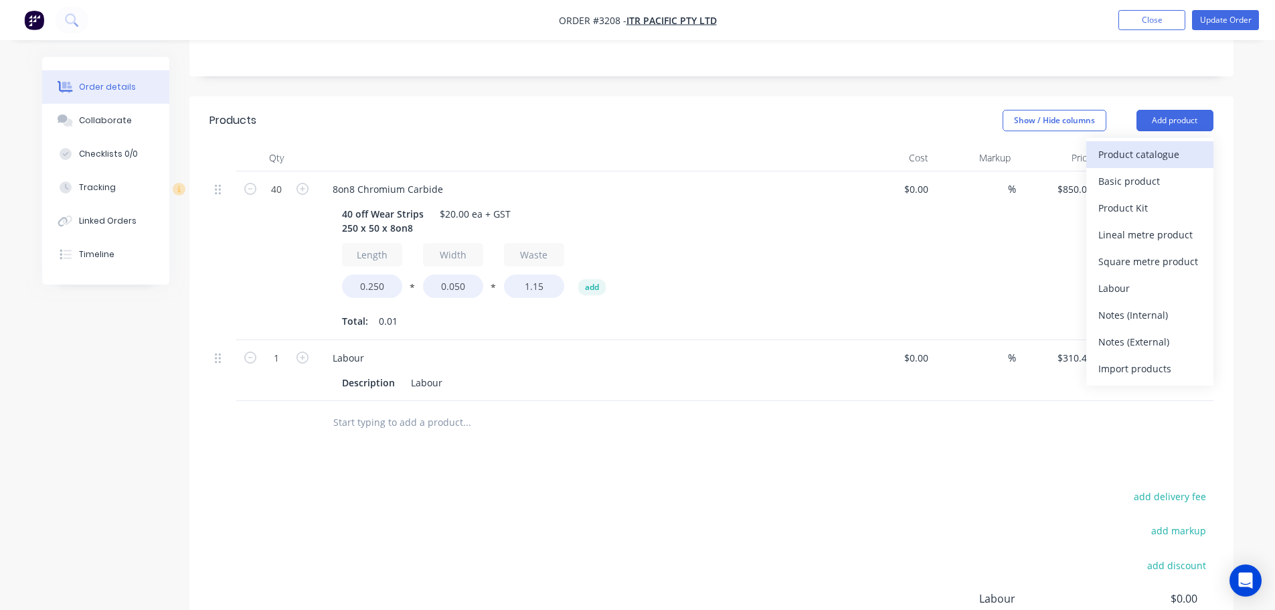
click at [1152, 145] on div "Product catalogue" at bounding box center [1150, 154] width 103 height 19
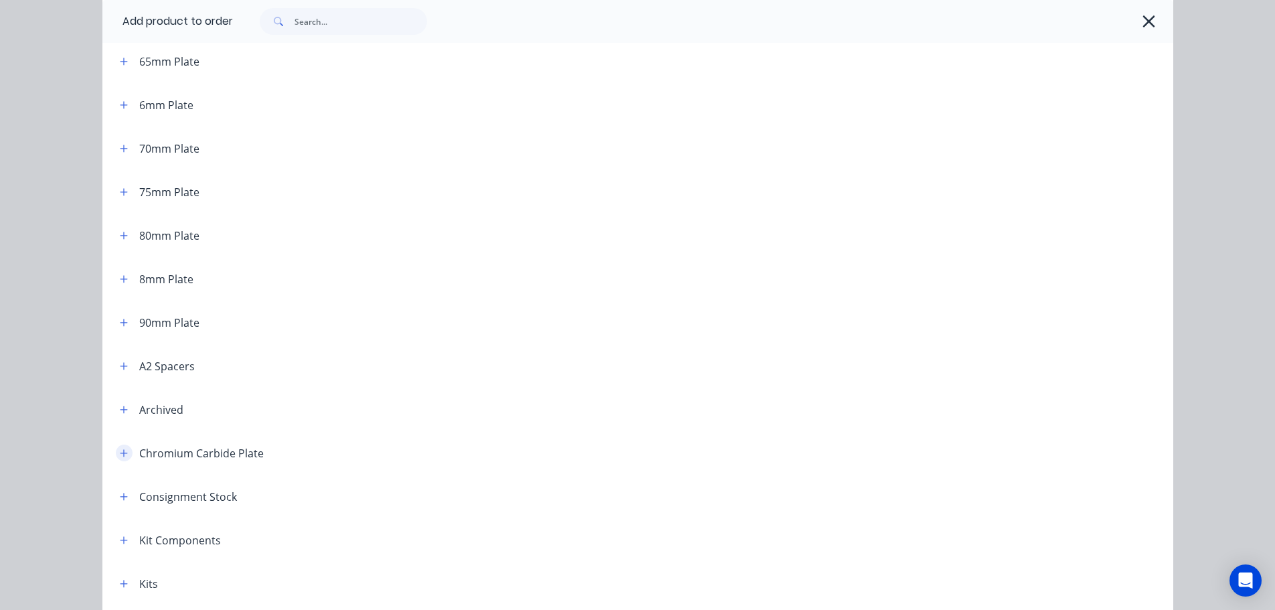
click at [120, 455] on icon "button" at bounding box center [124, 453] width 8 height 9
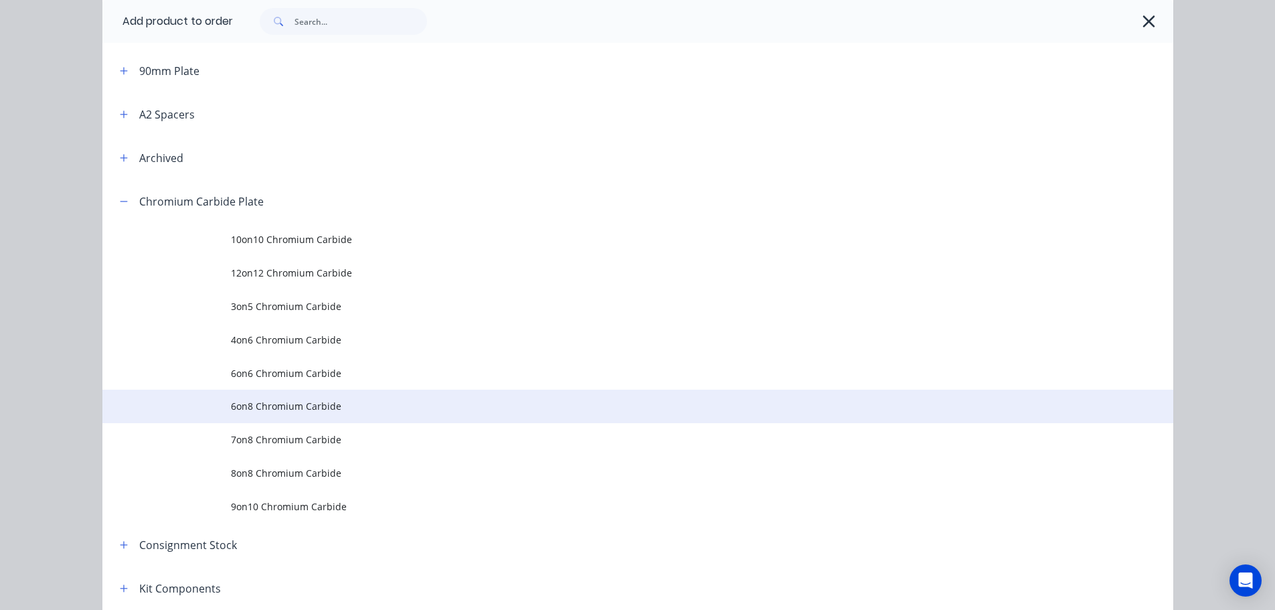
scroll to position [1071, 0]
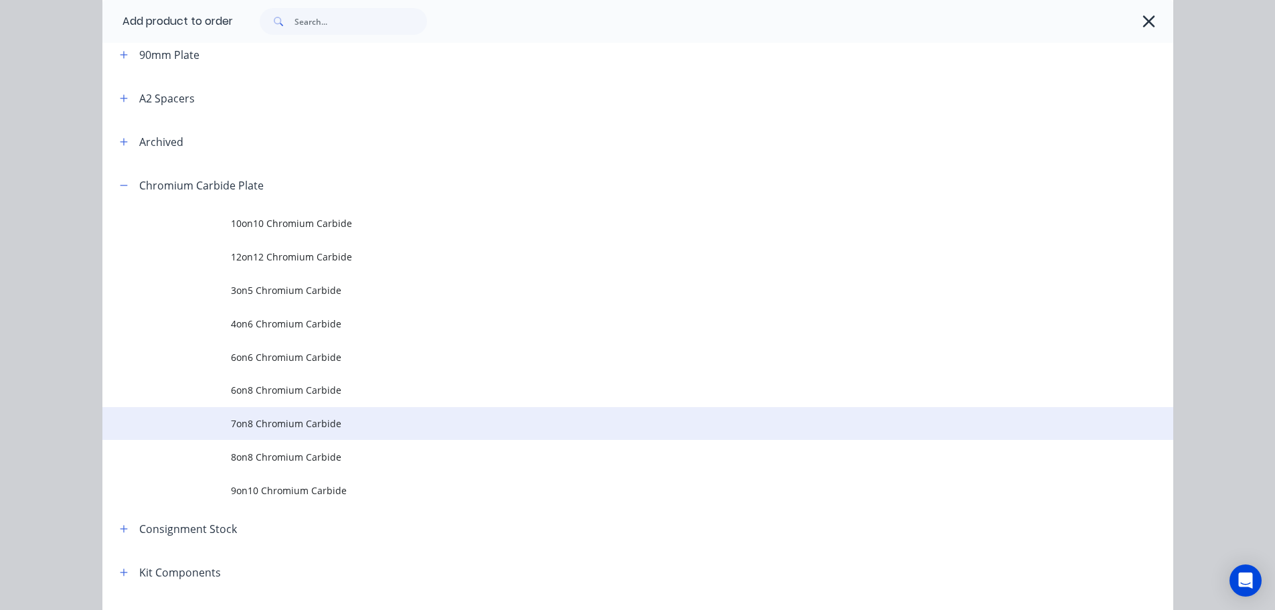
click at [296, 415] on td "7on8 Chromium Carbide" at bounding box center [702, 423] width 943 height 33
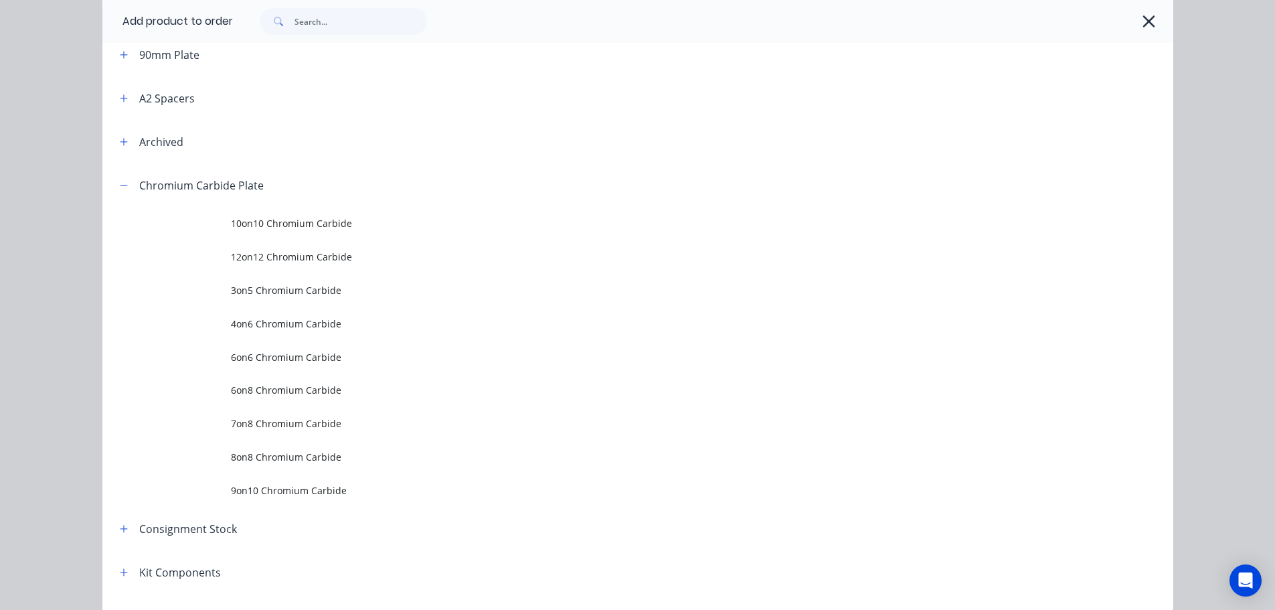
scroll to position [0, 0]
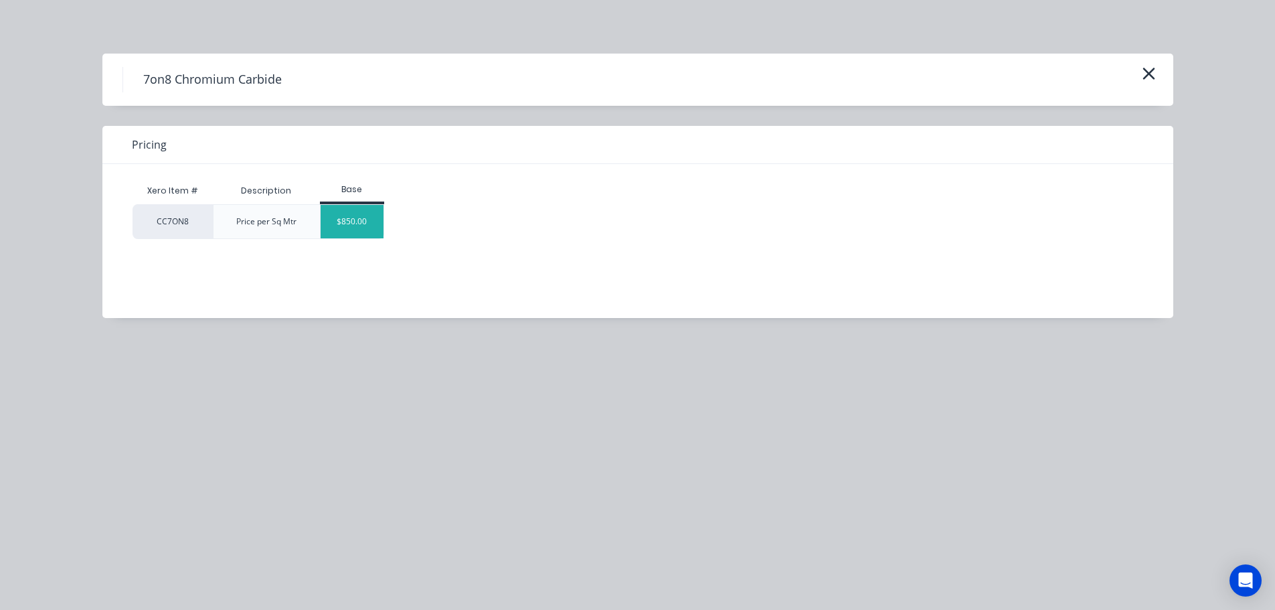
click at [362, 223] on div "$850.00" at bounding box center [352, 221] width 63 height 33
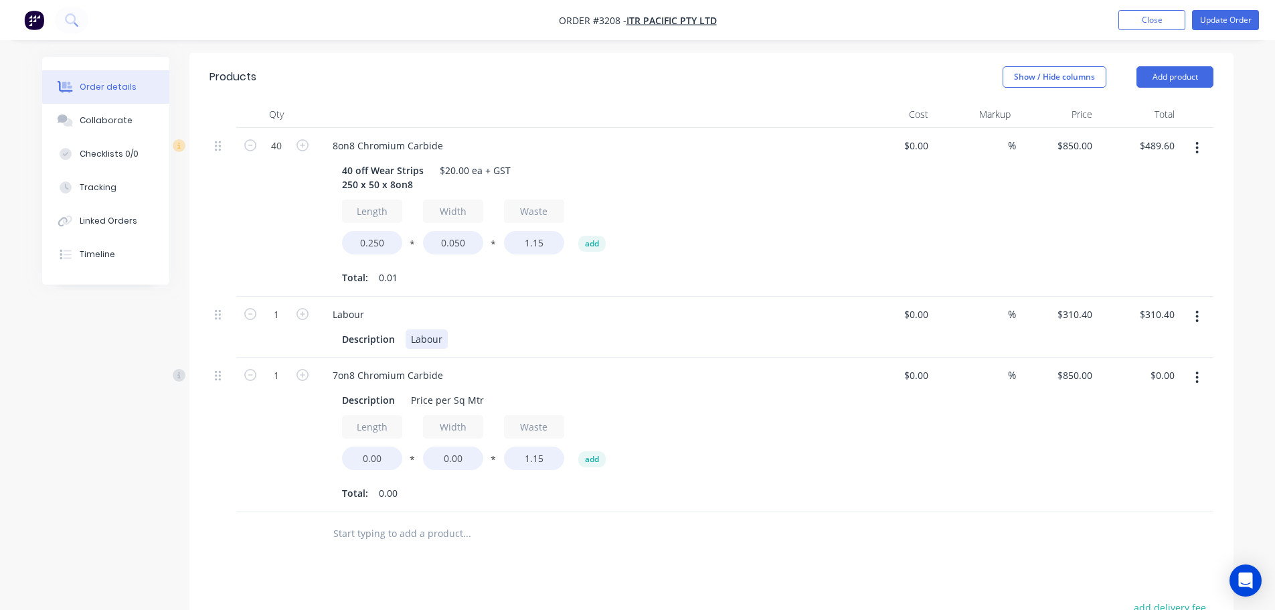
scroll to position [402, 0]
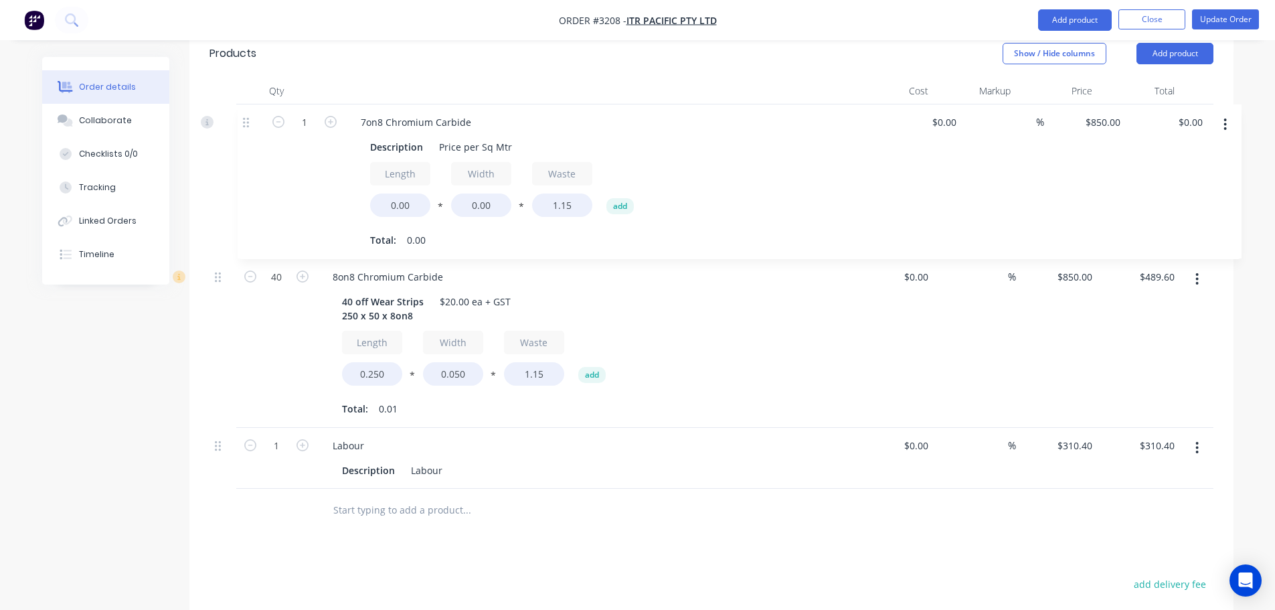
drag, startPoint x: 222, startPoint y: 316, endPoint x: 250, endPoint y: 106, distance: 212.1
click at [250, 106] on div "40 8on8 Chromium Carbide 40 off Wear Strips 250 x 50 x 8on8 $20.00 ea + GST Len…" at bounding box center [712, 296] width 1004 height 384
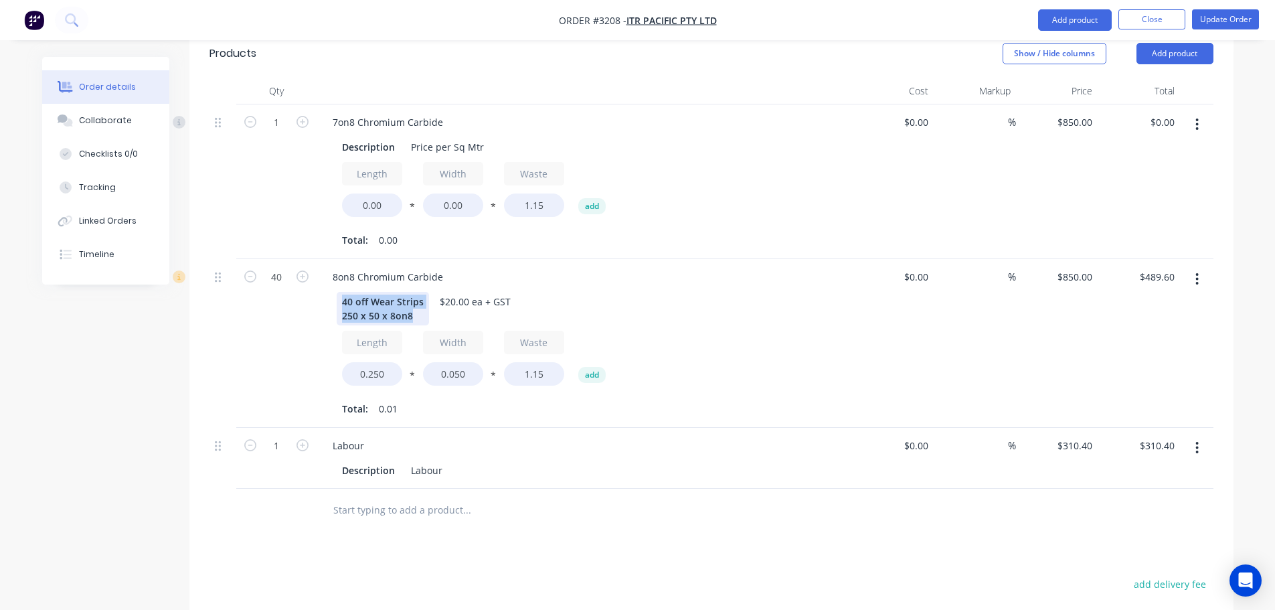
drag, startPoint x: 372, startPoint y: 258, endPoint x: 417, endPoint y: 281, distance: 50.3
click at [417, 292] on div "40 off Wear Strips 250 x 50 x 8on8" at bounding box center [383, 308] width 92 height 33
copy div "40 off Wear Strips 250 x 50 x 8on8"
click at [370, 137] on div "Description" at bounding box center [369, 146] width 64 height 19
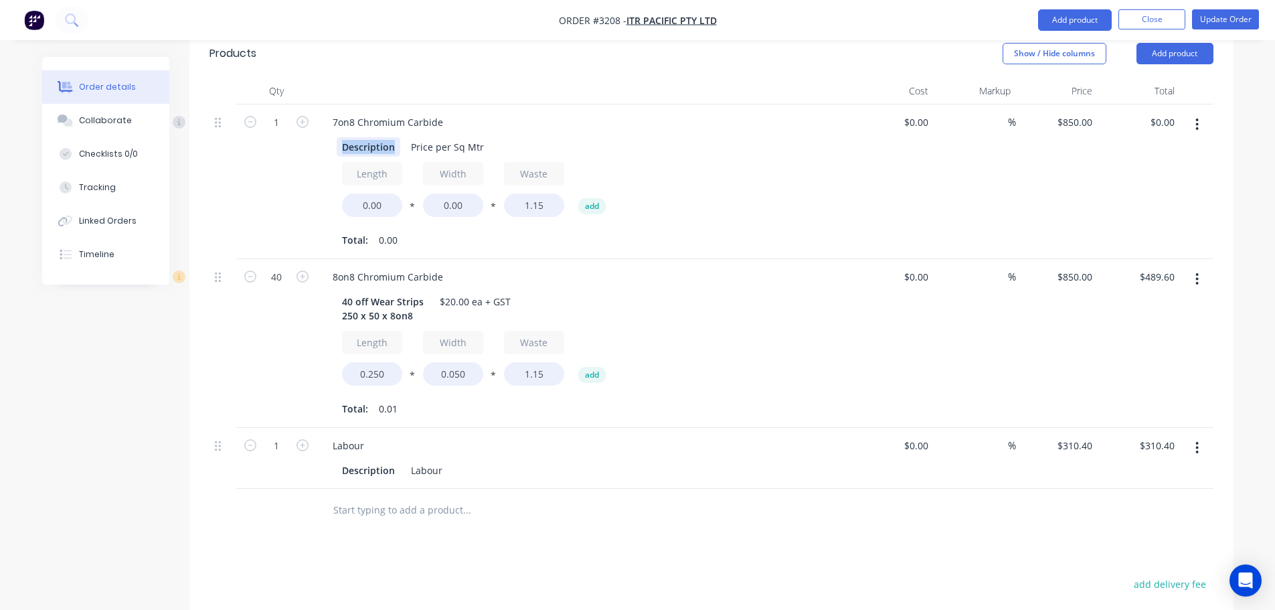
paste div
drag, startPoint x: 434, startPoint y: 277, endPoint x: 529, endPoint y: 279, distance: 95.1
click at [529, 292] on div "40 off Wear Strips 250 x 50 x 8on8 $20.00 ea + GST" at bounding box center [582, 308] width 490 height 33
copy div "$20.00 ea + GST"
click at [530, 137] on div "Price per Sq Mtr" at bounding box center [547, 146] width 84 height 19
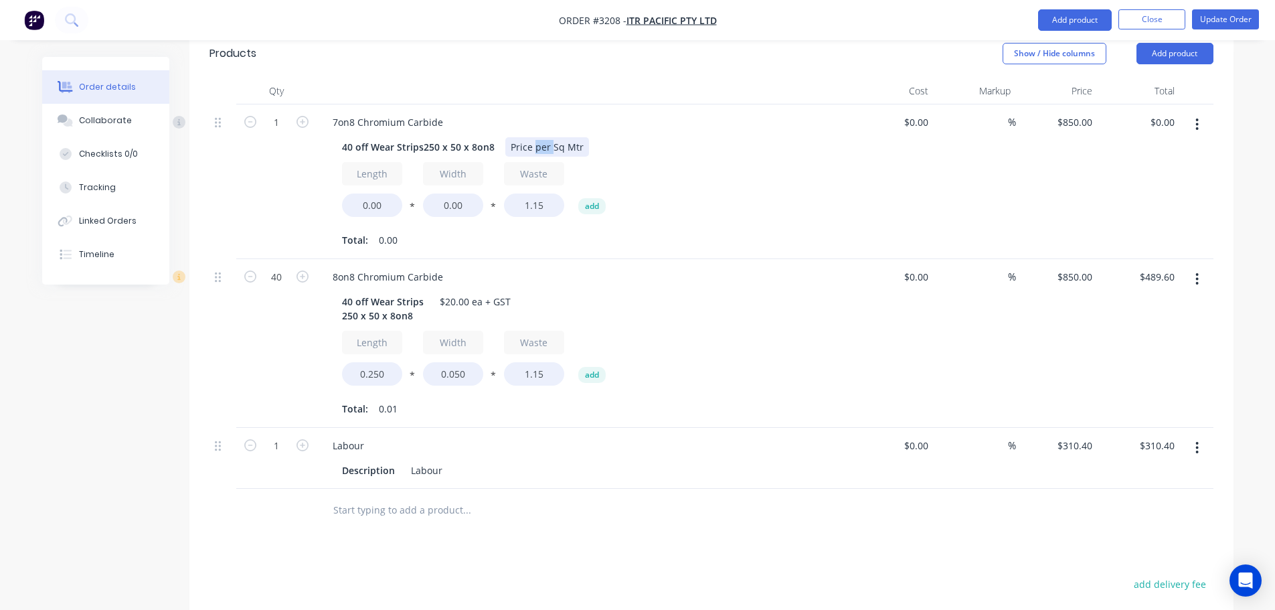
click at [530, 137] on div "Price per Sq Mtr" at bounding box center [547, 146] width 84 height 19
paste div
click at [420, 137] on div "40 off Wear Strips250 x 50 x 8on8" at bounding box center [418, 146] width 163 height 19
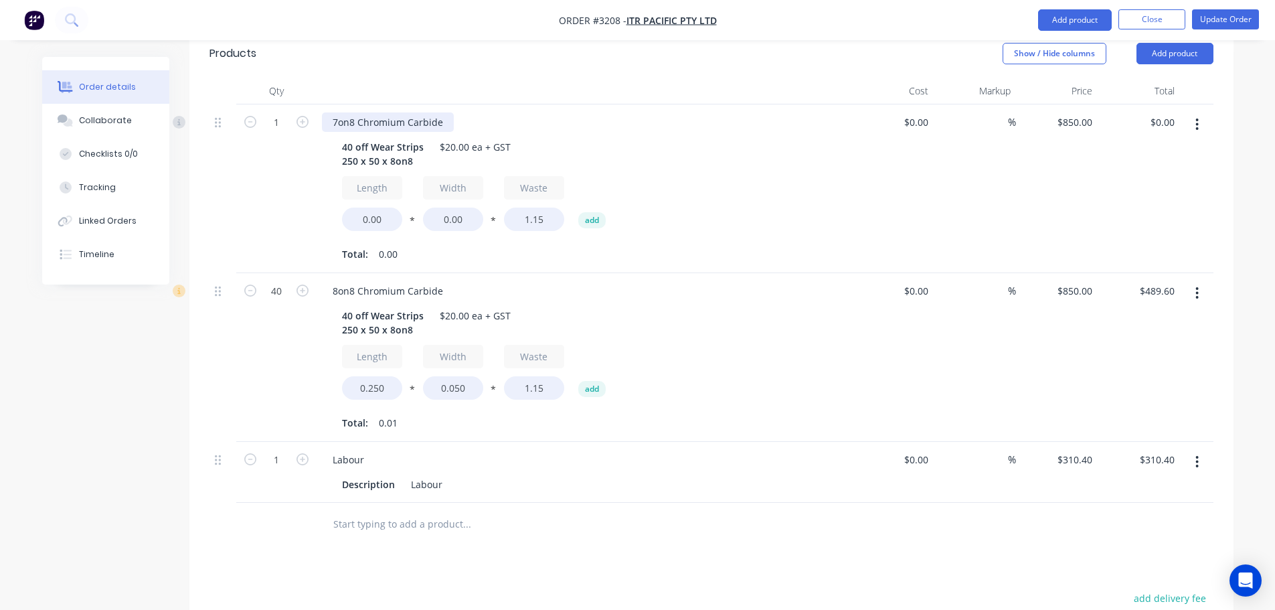
click at [337, 112] on div "7on8 Chromium Carbide" at bounding box center [388, 121] width 132 height 19
click at [279, 112] on input "1" at bounding box center [276, 122] width 35 height 20
type input "40"
click at [378, 208] on input "0.00" at bounding box center [372, 219] width 60 height 23
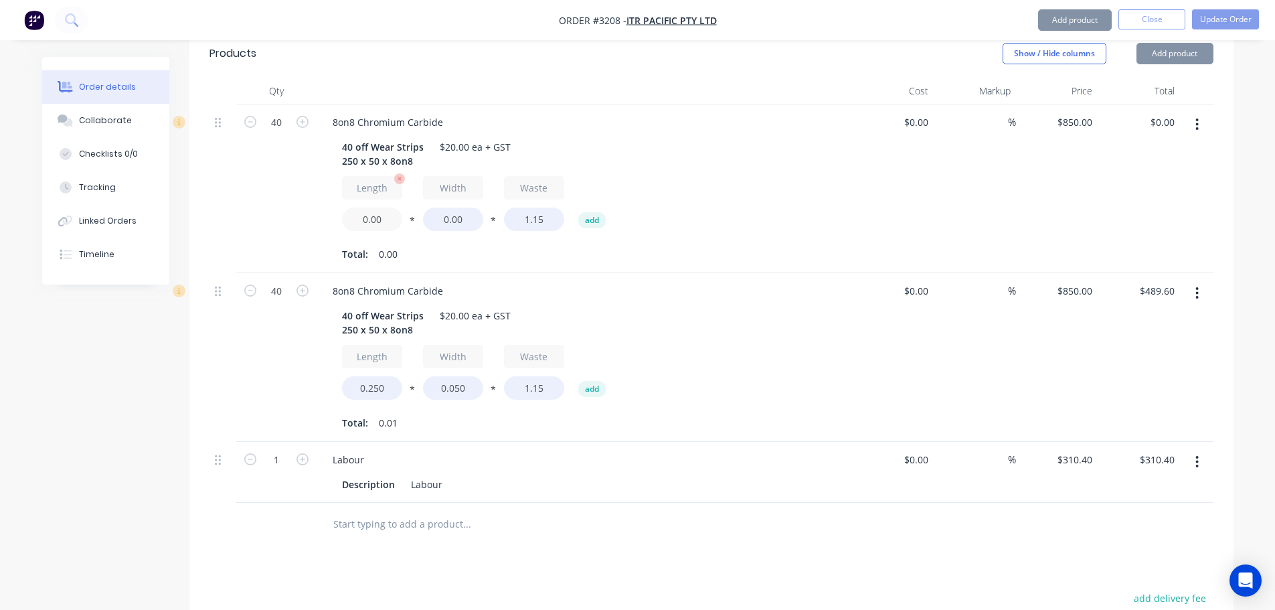
click at [378, 208] on input "0.00" at bounding box center [372, 219] width 60 height 23
type input "0.250"
click at [444, 208] on input "0.00" at bounding box center [453, 219] width 60 height 23
type input "0.050"
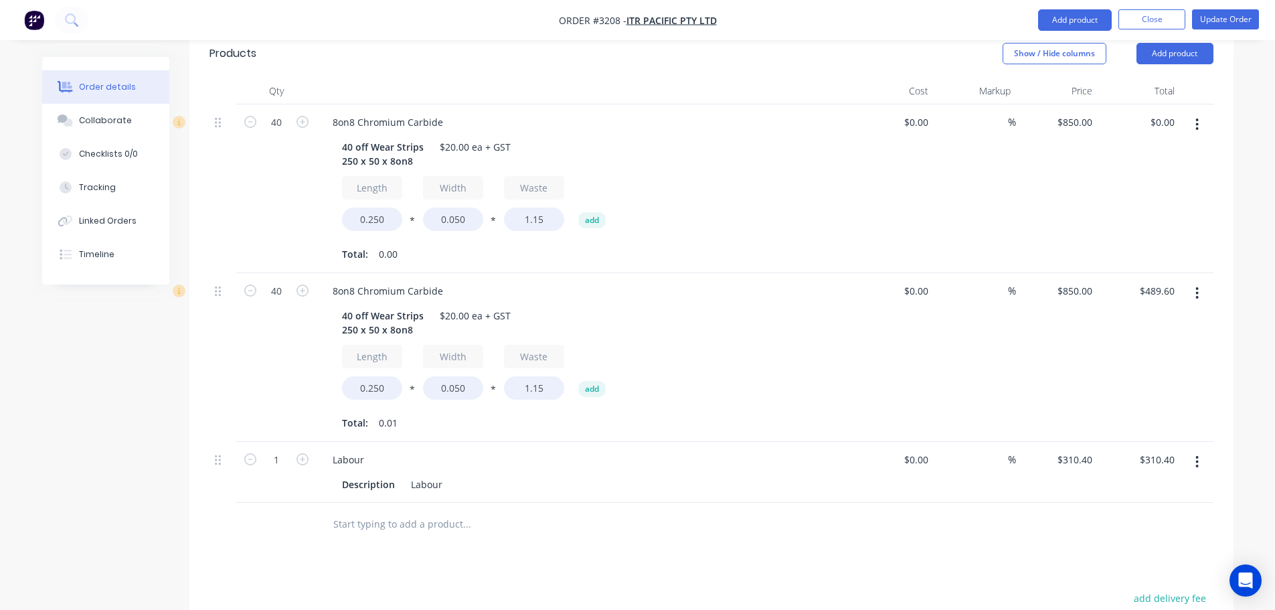
type input "$489.60"
click at [568, 229] on div "8on8 Chromium Carbide 40 off Wear Strips 250 x 50 x 8on8 $20.00 ea + GST Length…" at bounding box center [585, 188] width 536 height 169
click at [1194, 281] on button "button" at bounding box center [1197, 293] width 31 height 24
click at [1099, 399] on div "Delete" at bounding box center [1150, 408] width 103 height 19
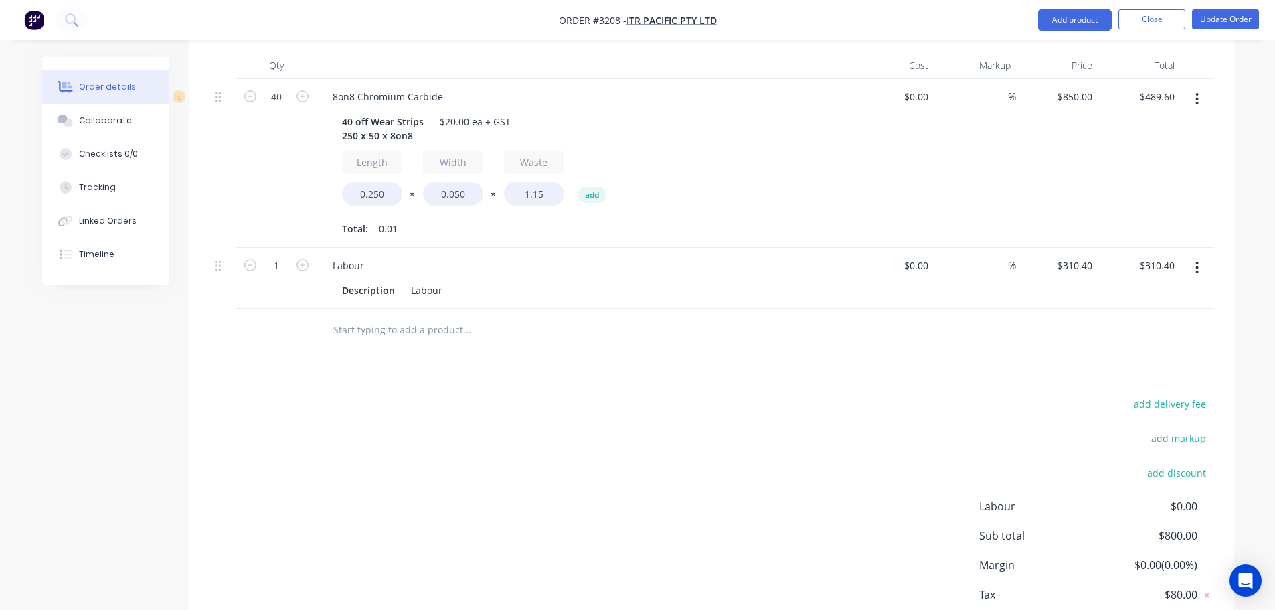
scroll to position [406, 0]
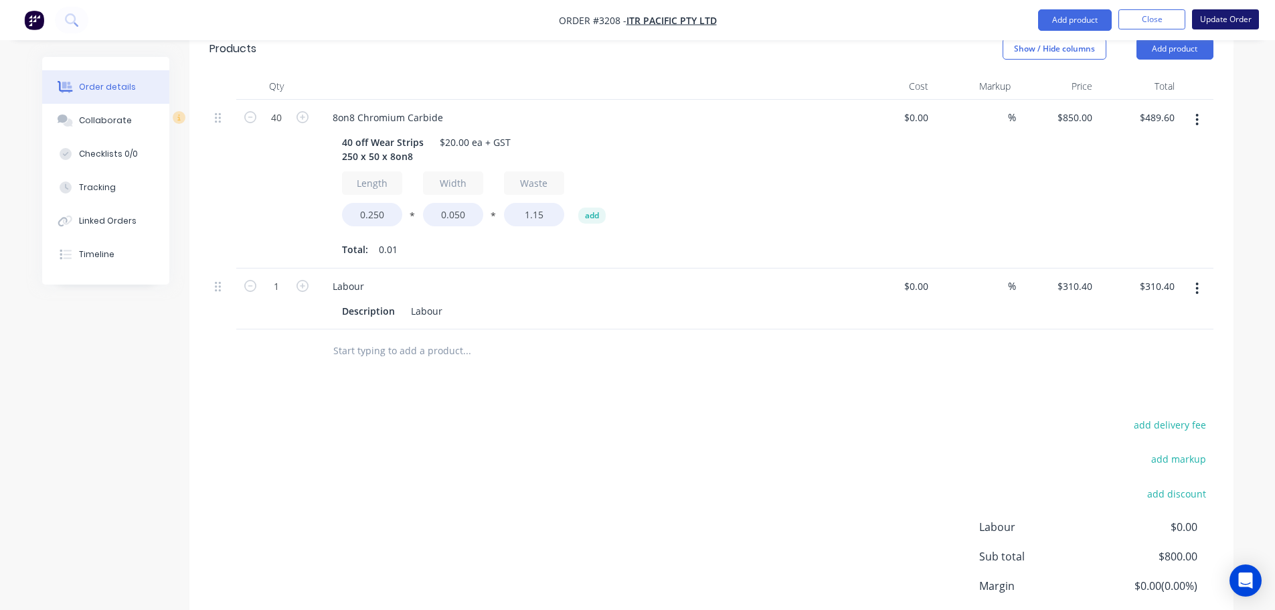
click at [1202, 19] on button "Update Order" at bounding box center [1225, 19] width 67 height 20
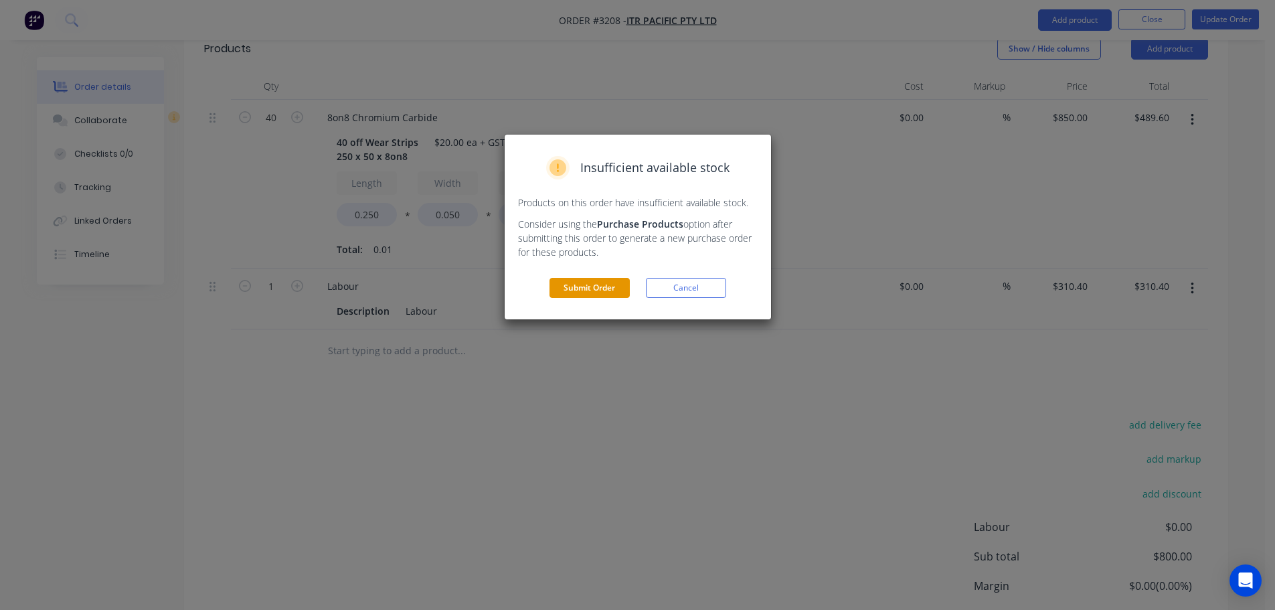
click at [611, 286] on button "Submit Order" at bounding box center [590, 288] width 80 height 20
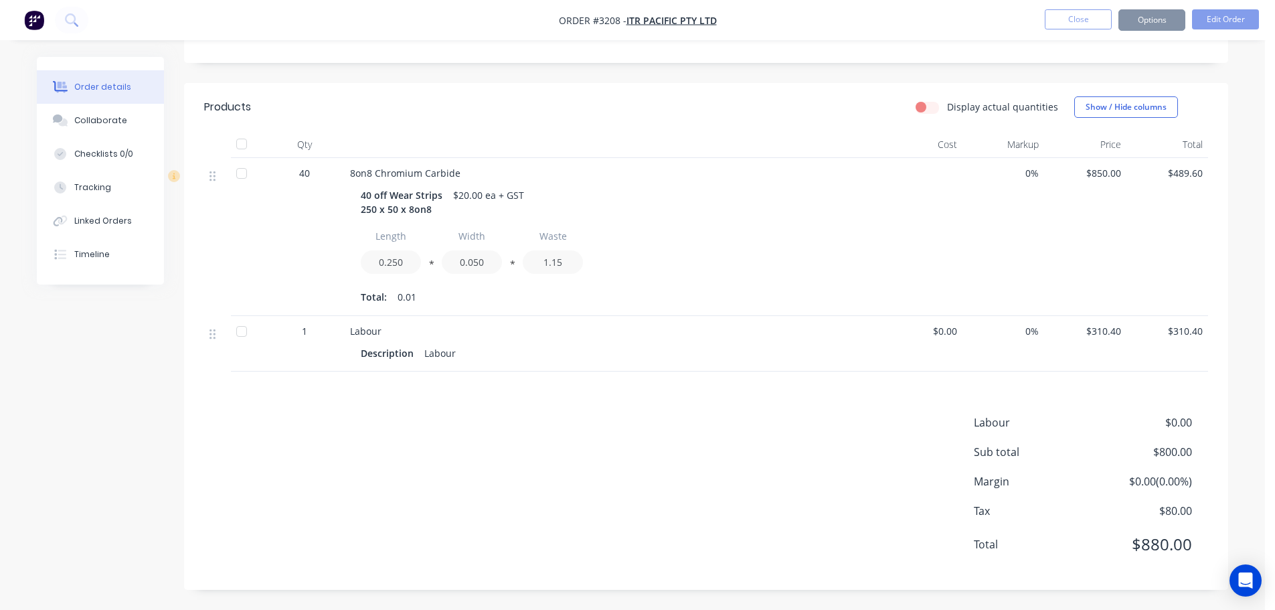
scroll to position [308, 0]
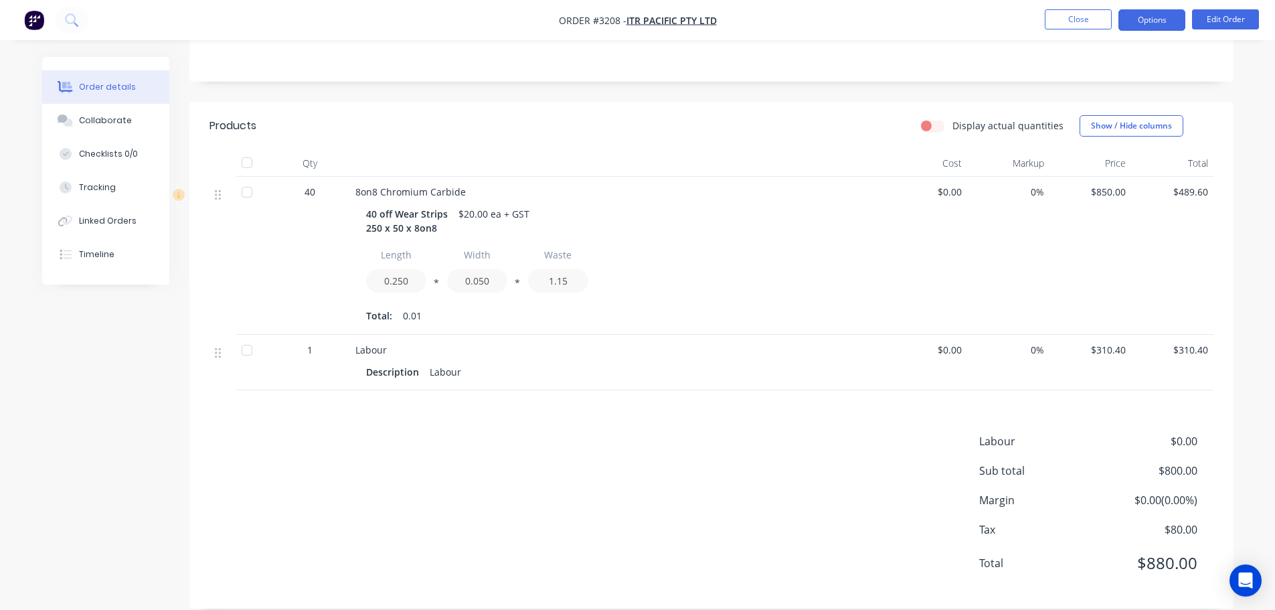
click at [1149, 27] on button "Options" at bounding box center [1152, 19] width 67 height 21
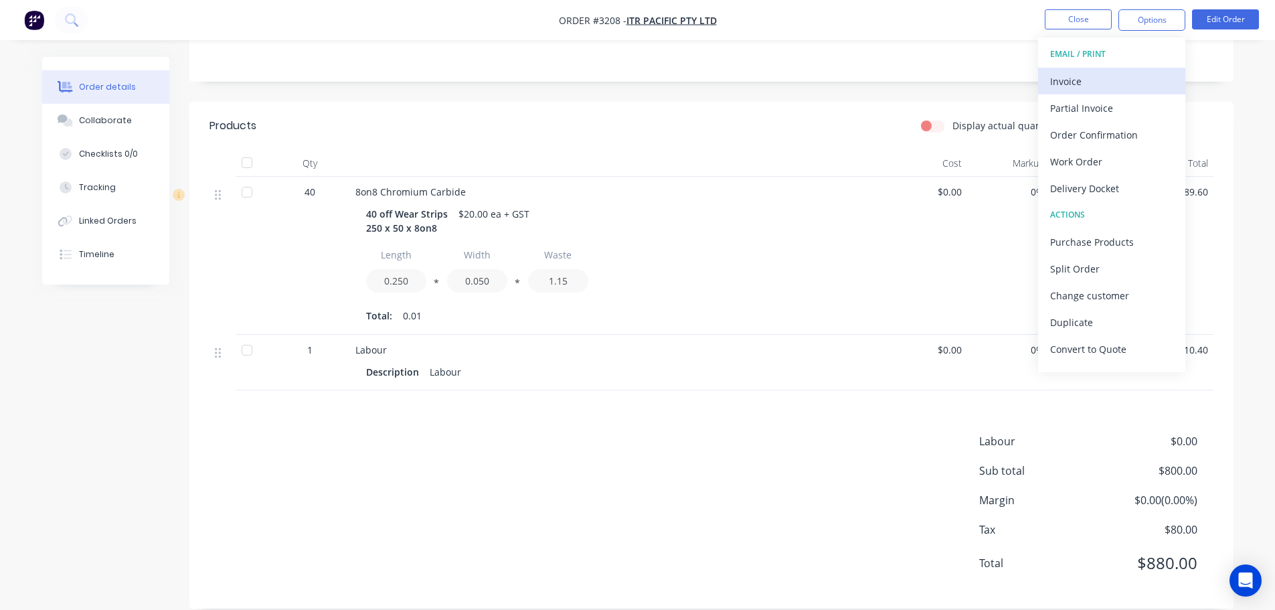
click at [1088, 90] on div "Invoice" at bounding box center [1111, 81] width 123 height 19
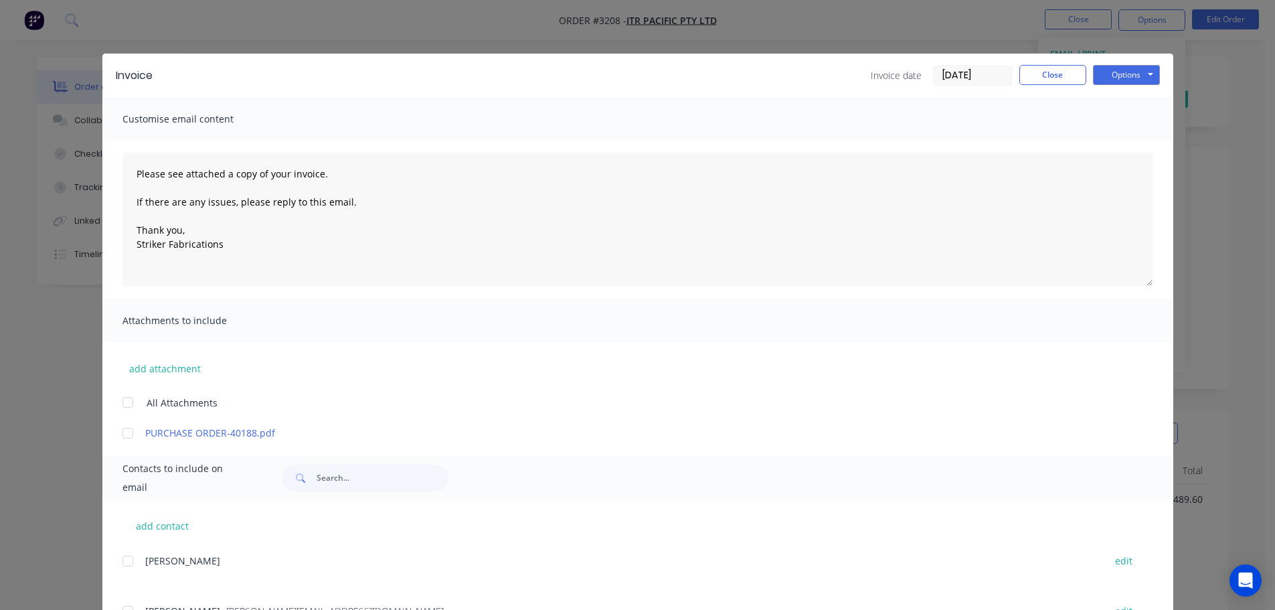
scroll to position [0, 0]
click at [1139, 70] on button "Options" at bounding box center [1126, 75] width 67 height 20
click at [1104, 118] on button "Print" at bounding box center [1136, 121] width 86 height 22
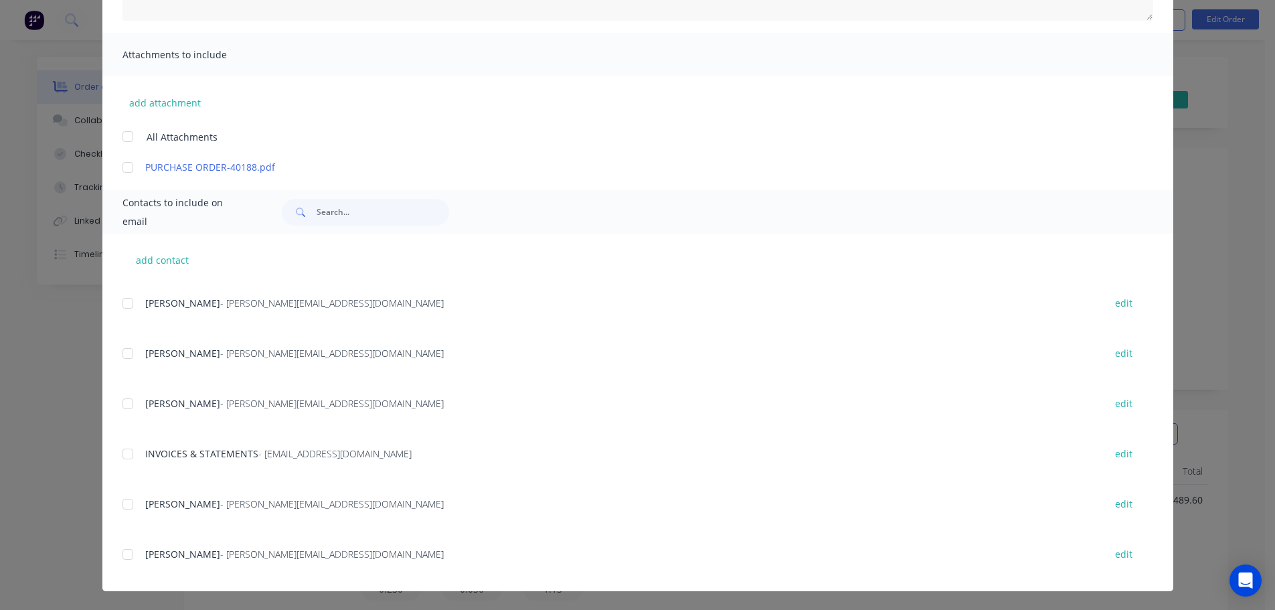
scroll to position [548, 0]
click at [125, 452] on div at bounding box center [127, 450] width 27 height 27
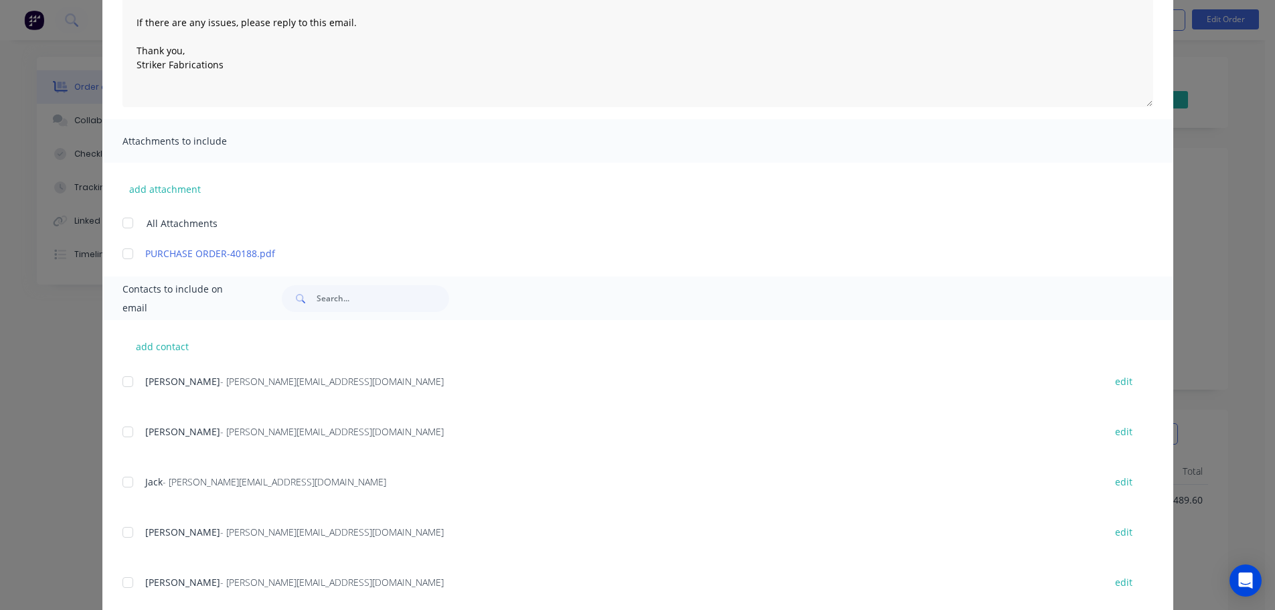
scroll to position [0, 0]
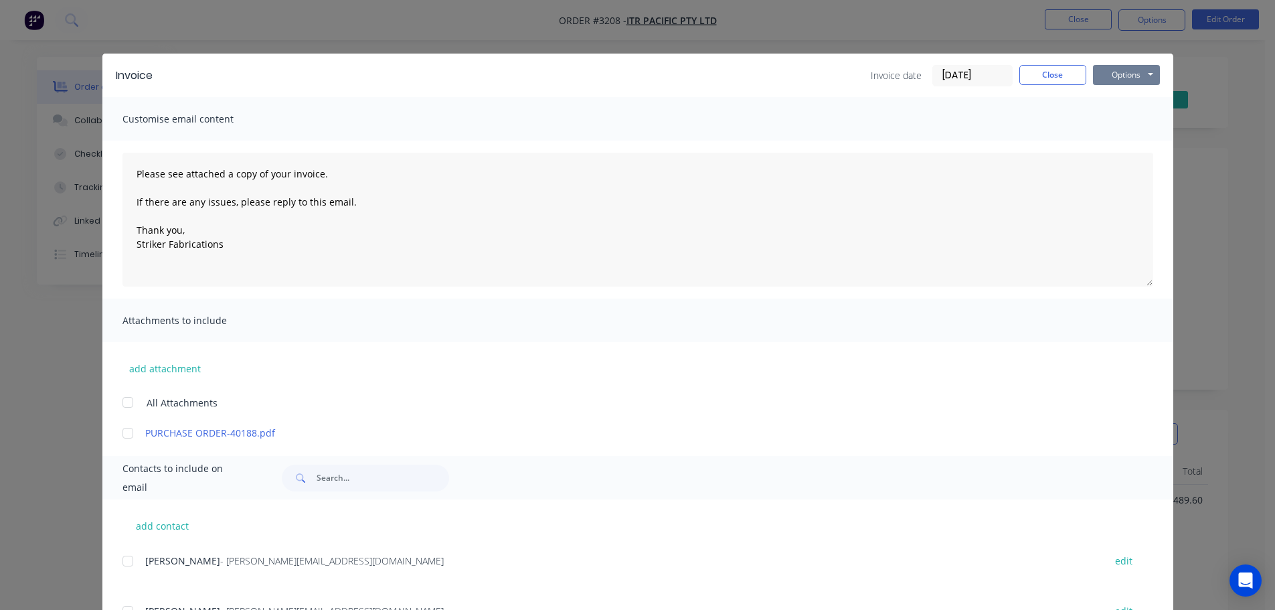
click at [1132, 81] on button "Options" at bounding box center [1126, 75] width 67 height 20
click at [1121, 141] on button "Email" at bounding box center [1136, 143] width 86 height 22
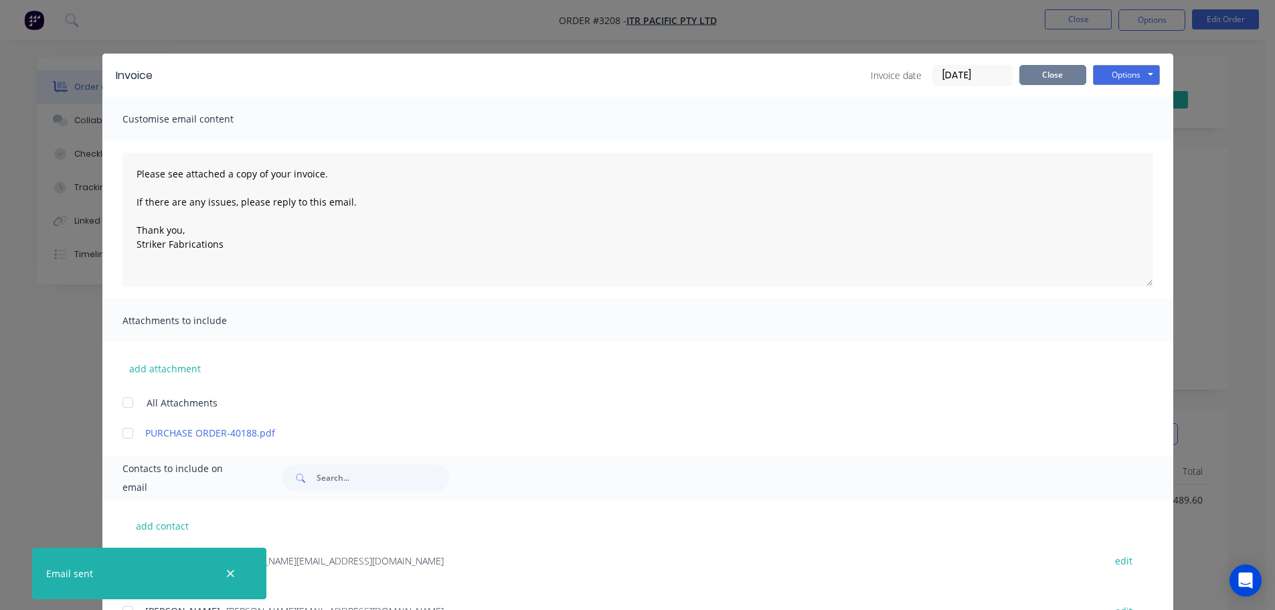
click at [1060, 76] on button "Close" at bounding box center [1053, 75] width 67 height 20
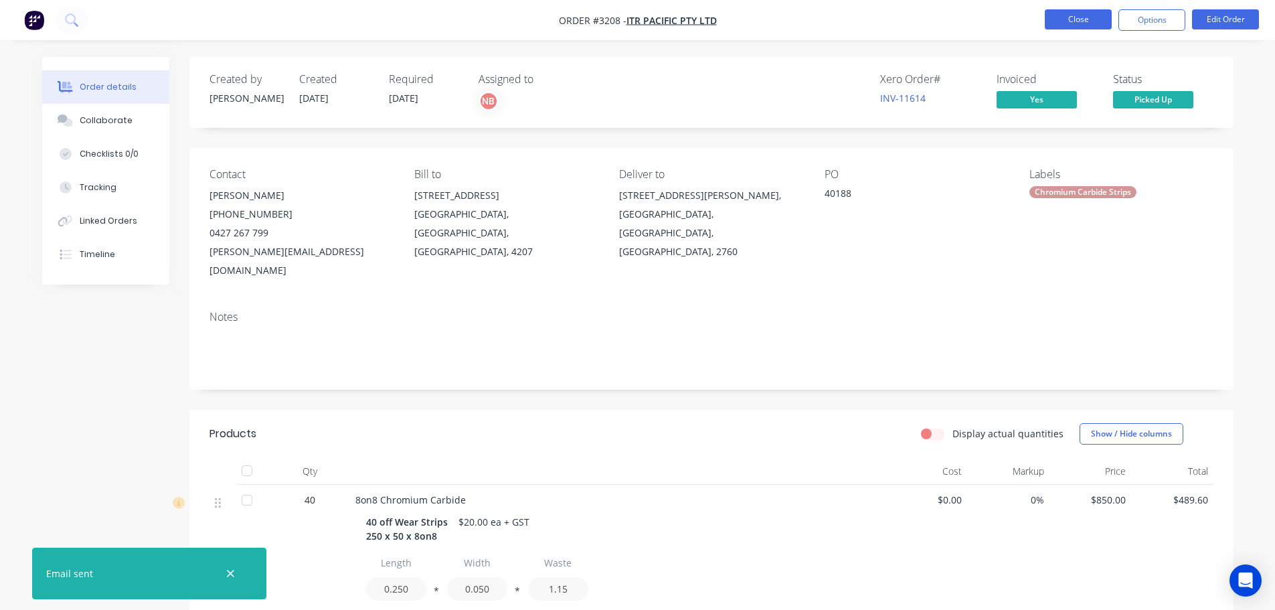
click at [1059, 26] on button "Close" at bounding box center [1078, 19] width 67 height 20
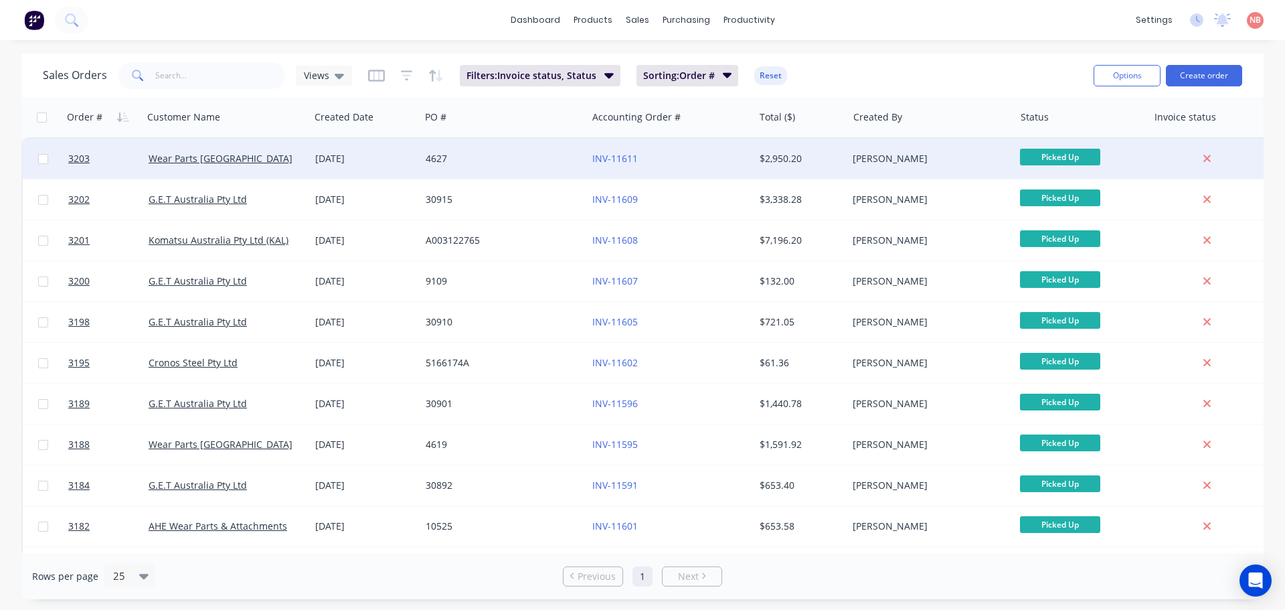
click at [496, 161] on div "4627" at bounding box center [500, 158] width 149 height 13
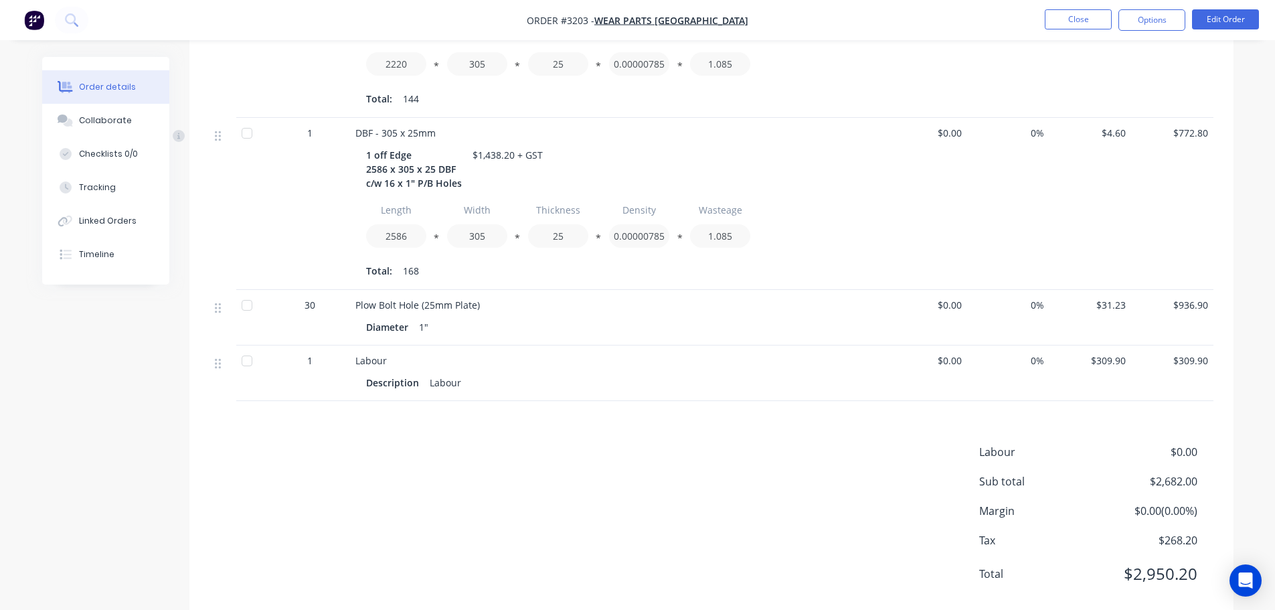
scroll to position [531, 0]
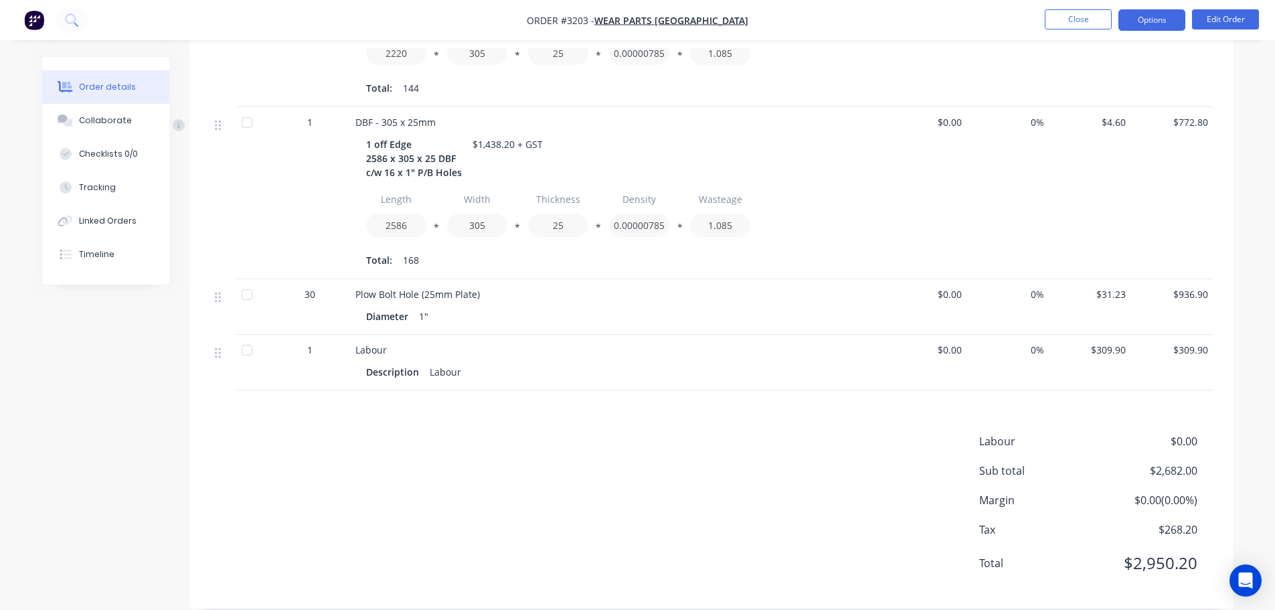
click at [1147, 21] on button "Options" at bounding box center [1152, 19] width 67 height 21
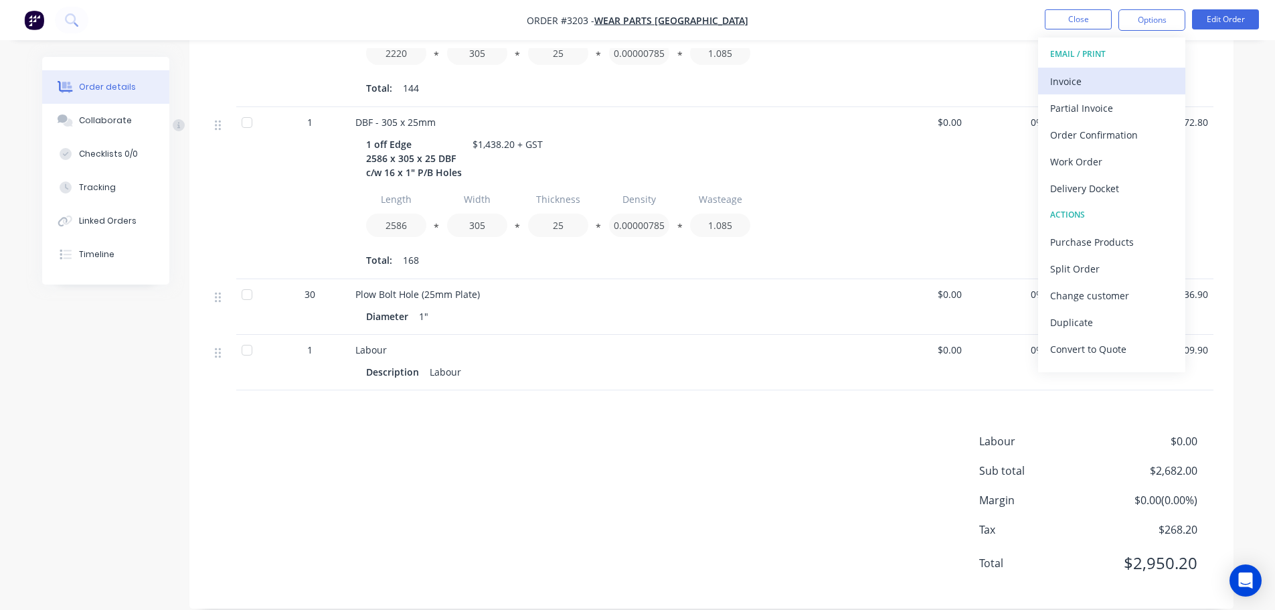
click at [1102, 69] on button "Invoice" at bounding box center [1111, 81] width 147 height 27
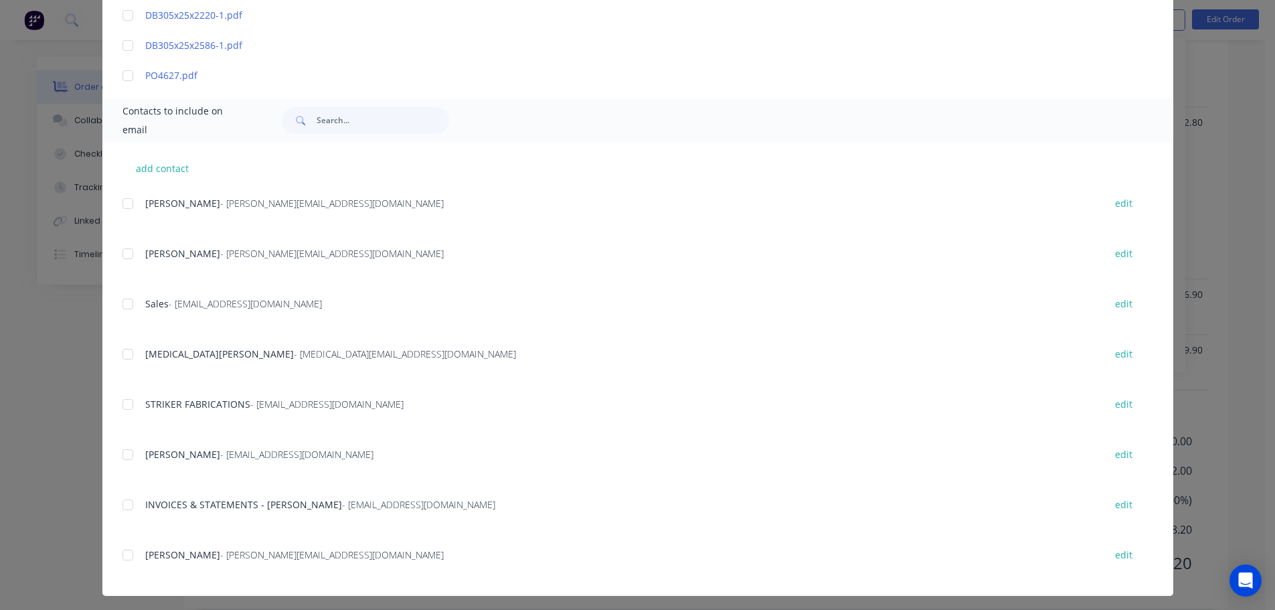
scroll to position [422, 0]
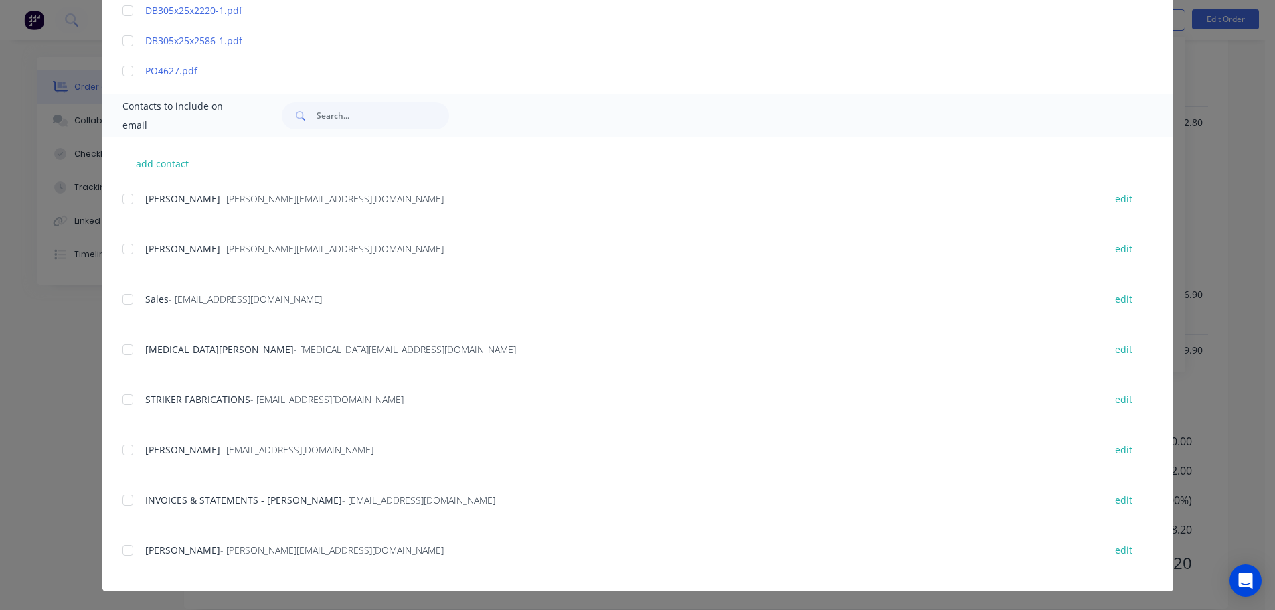
click at [121, 501] on div at bounding box center [127, 500] width 27 height 27
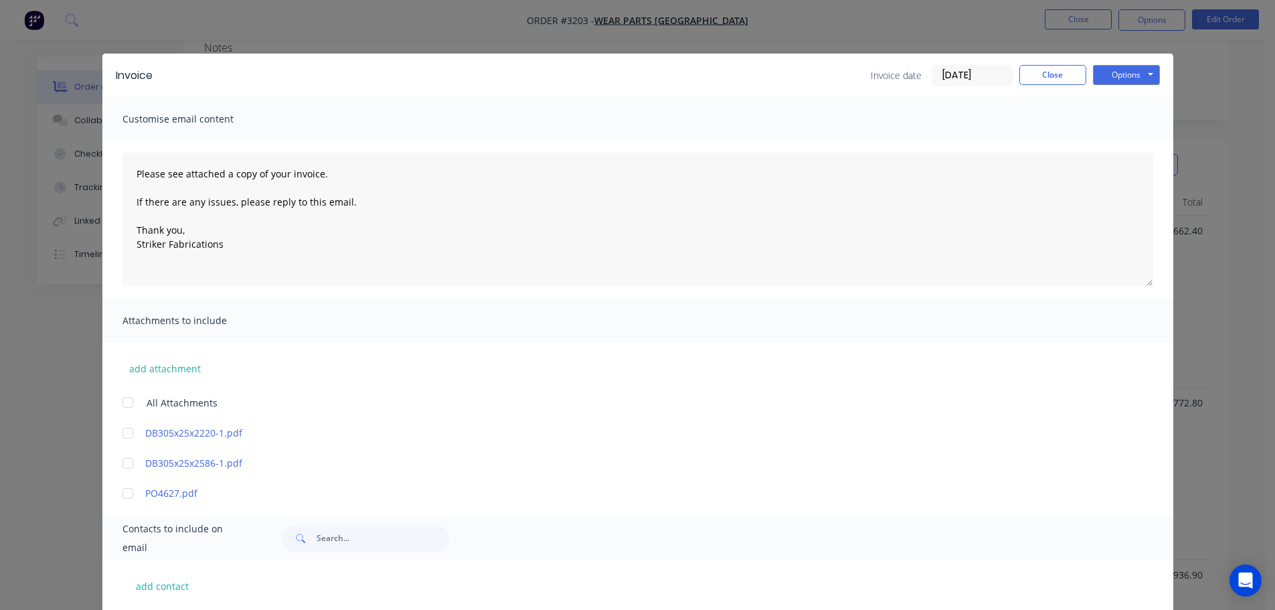
scroll to position [0, 0]
click at [1110, 80] on button "Options" at bounding box center [1126, 75] width 67 height 20
click at [1117, 114] on button "Print" at bounding box center [1136, 121] width 86 height 22
click at [1101, 83] on button "Options" at bounding box center [1126, 75] width 67 height 20
click at [1106, 137] on button "Email" at bounding box center [1136, 143] width 86 height 22
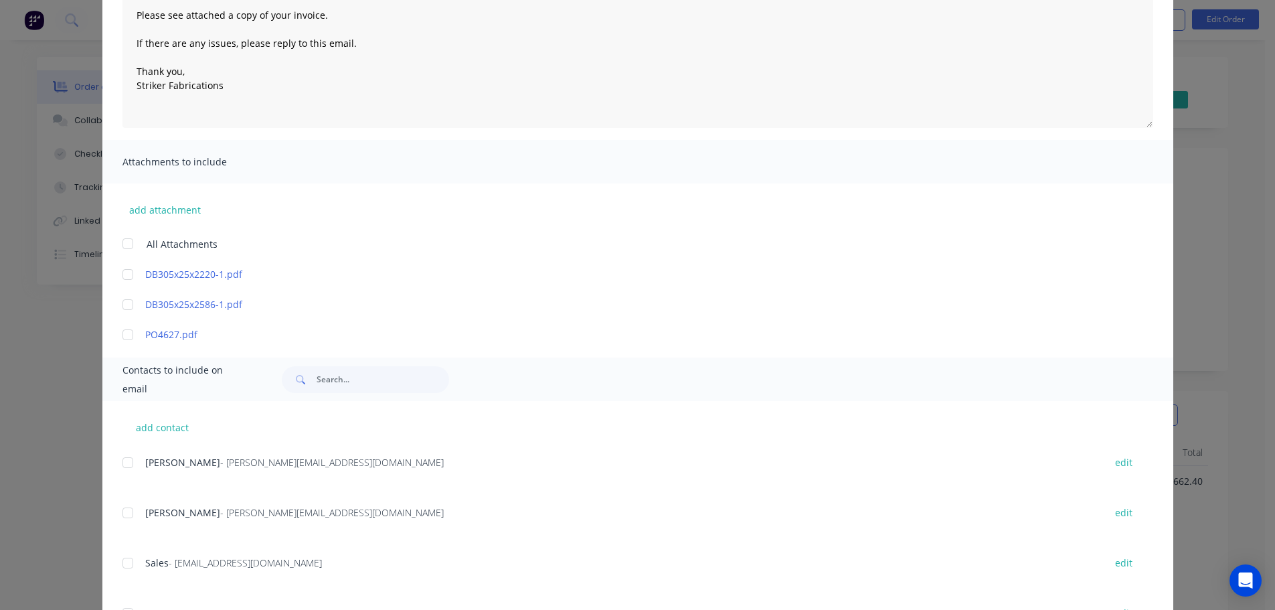
scroll to position [422, 0]
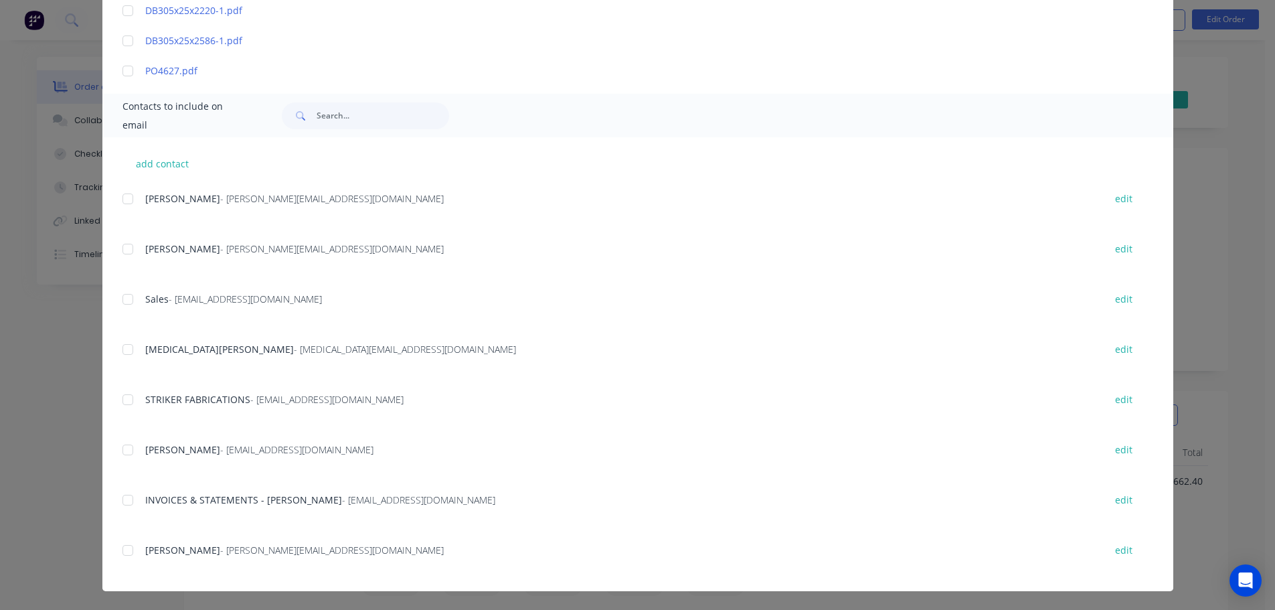
click at [127, 506] on div at bounding box center [127, 500] width 27 height 27
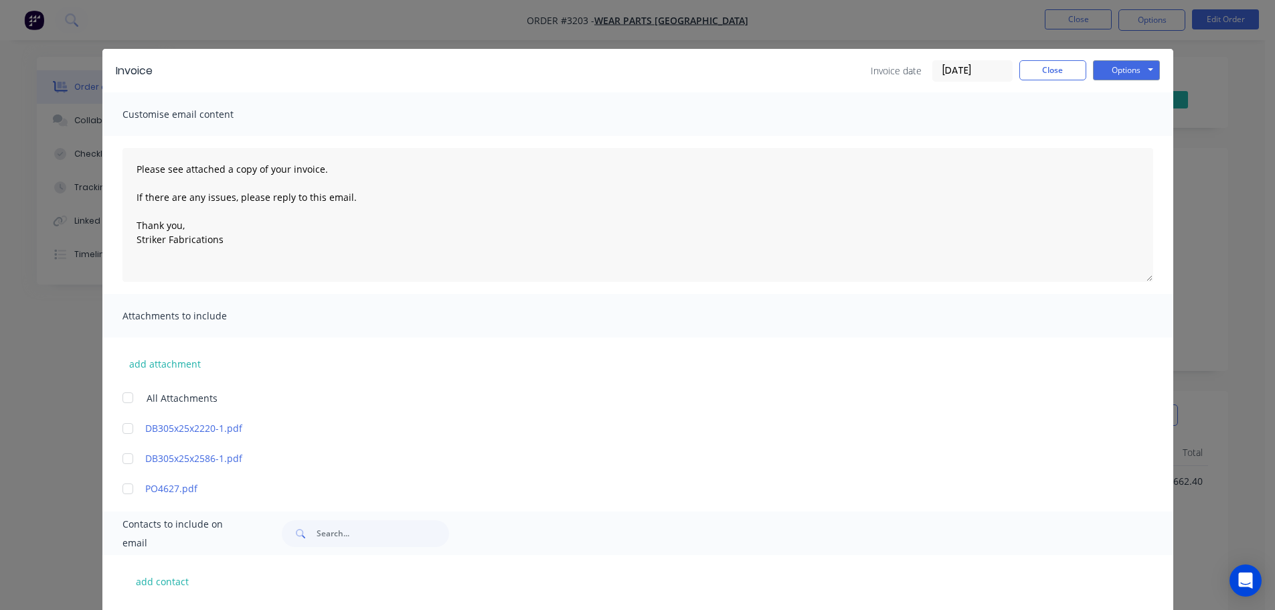
scroll to position [0, 0]
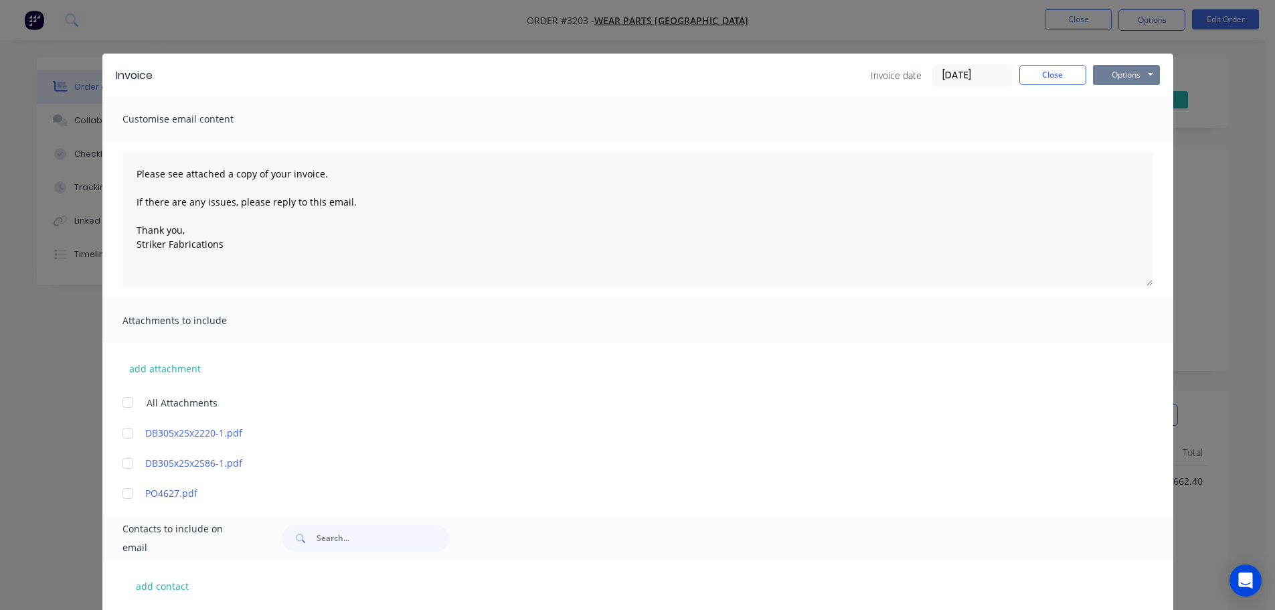
click at [1132, 80] on button "Options" at bounding box center [1126, 75] width 67 height 20
click at [1125, 134] on button "Email" at bounding box center [1136, 143] width 86 height 22
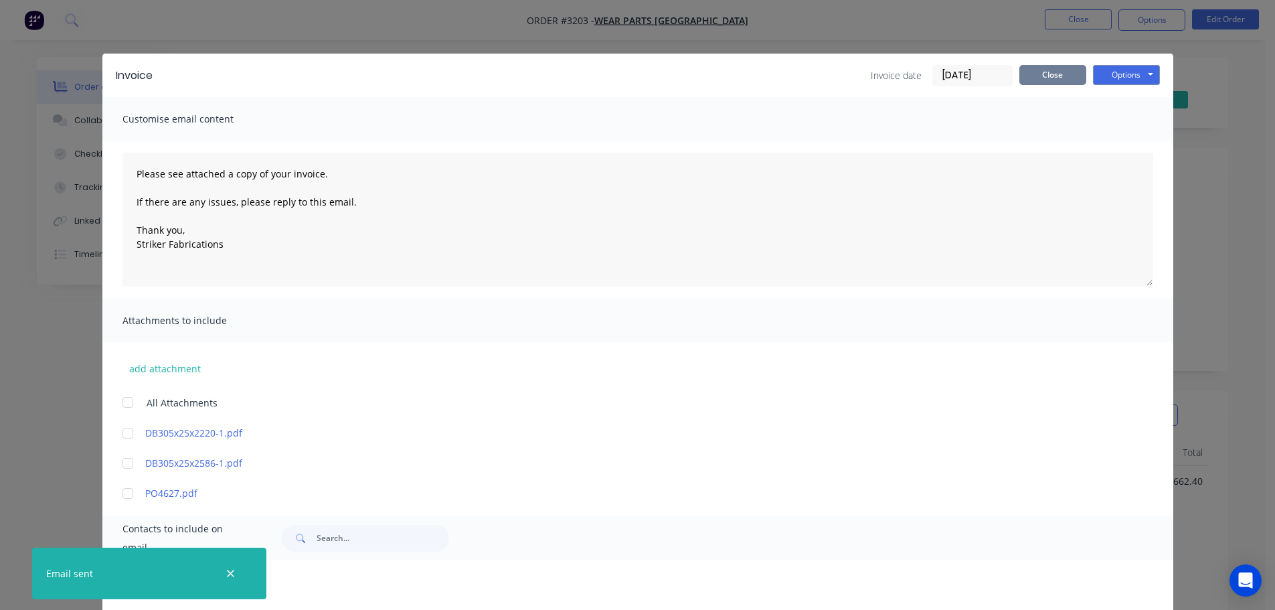
click at [1072, 79] on button "Close" at bounding box center [1053, 75] width 67 height 20
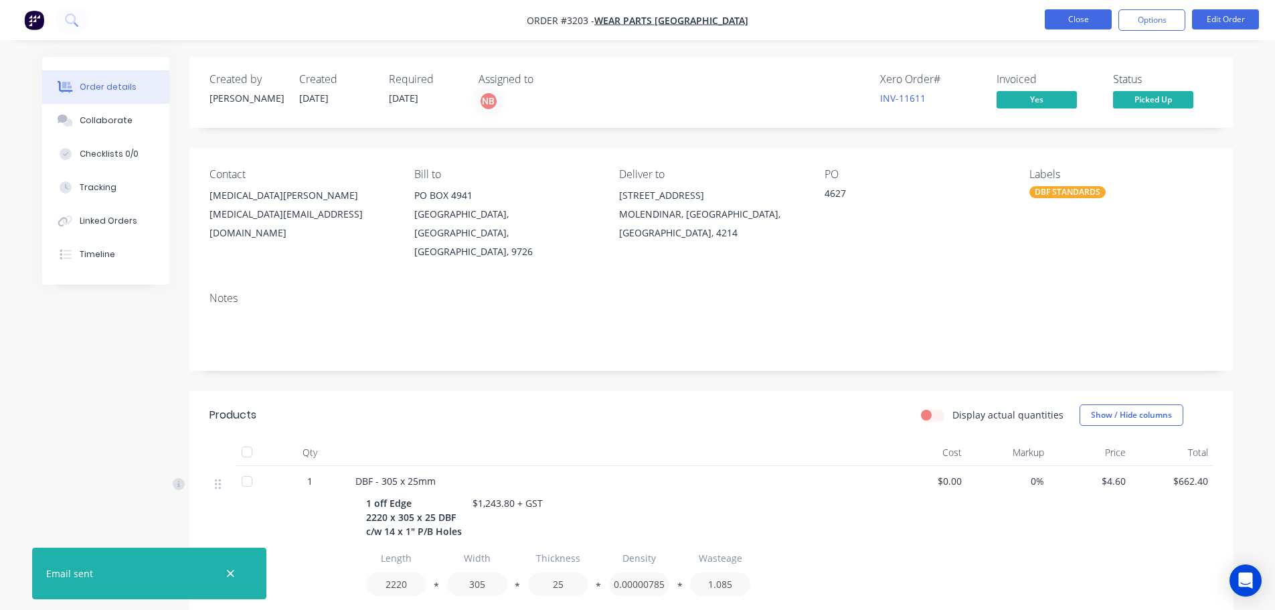
click at [1064, 17] on button "Close" at bounding box center [1078, 19] width 67 height 20
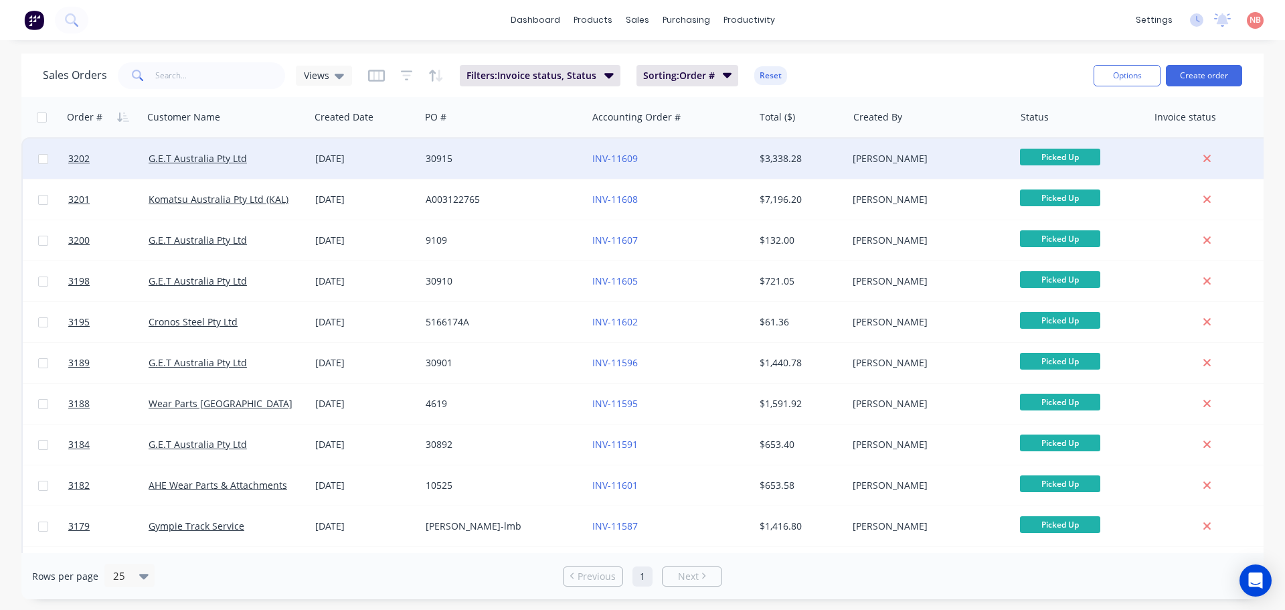
click at [556, 155] on div "30915" at bounding box center [500, 158] width 149 height 13
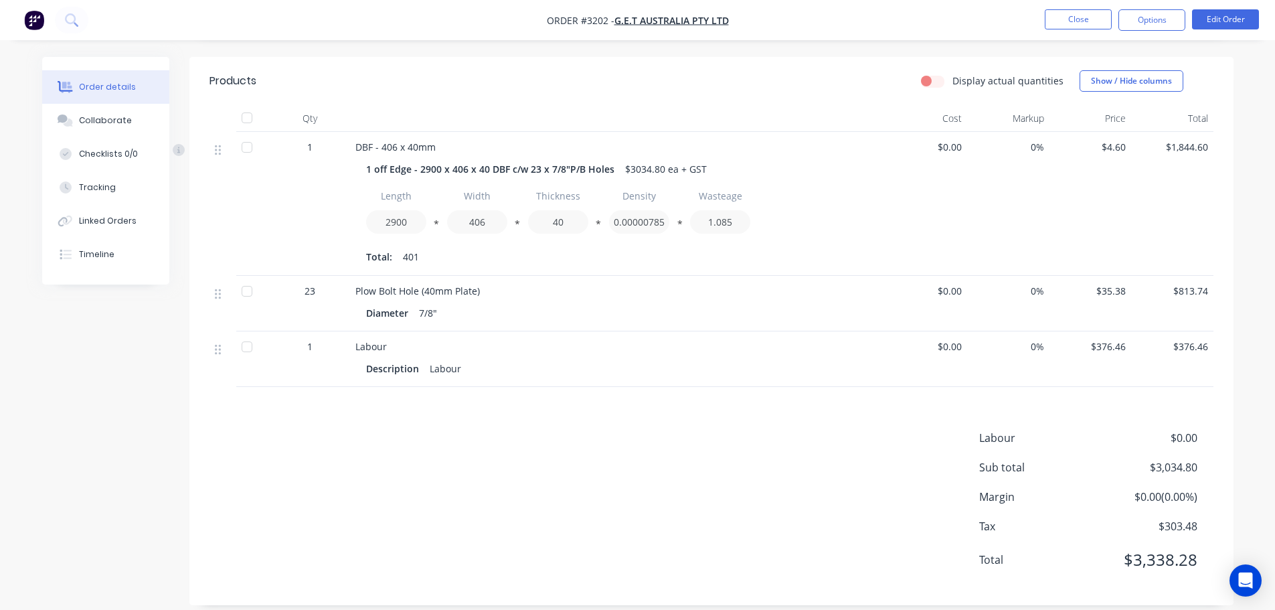
scroll to position [349, 0]
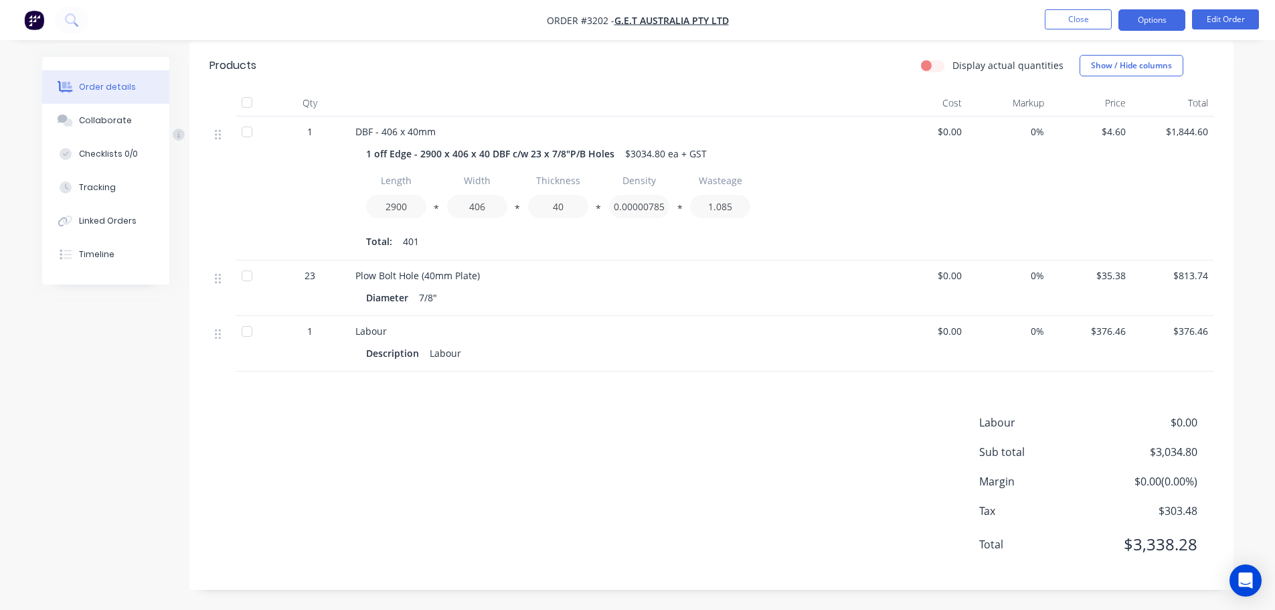
click at [1125, 13] on button "Options" at bounding box center [1152, 19] width 67 height 21
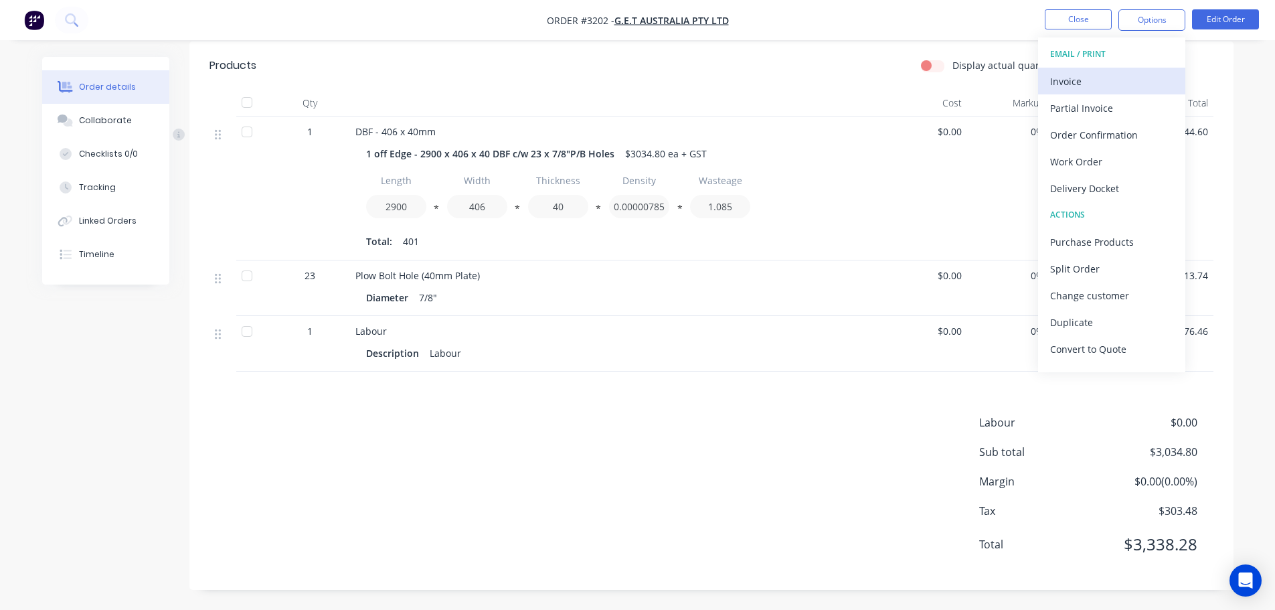
click at [1093, 78] on div "Invoice" at bounding box center [1111, 81] width 123 height 19
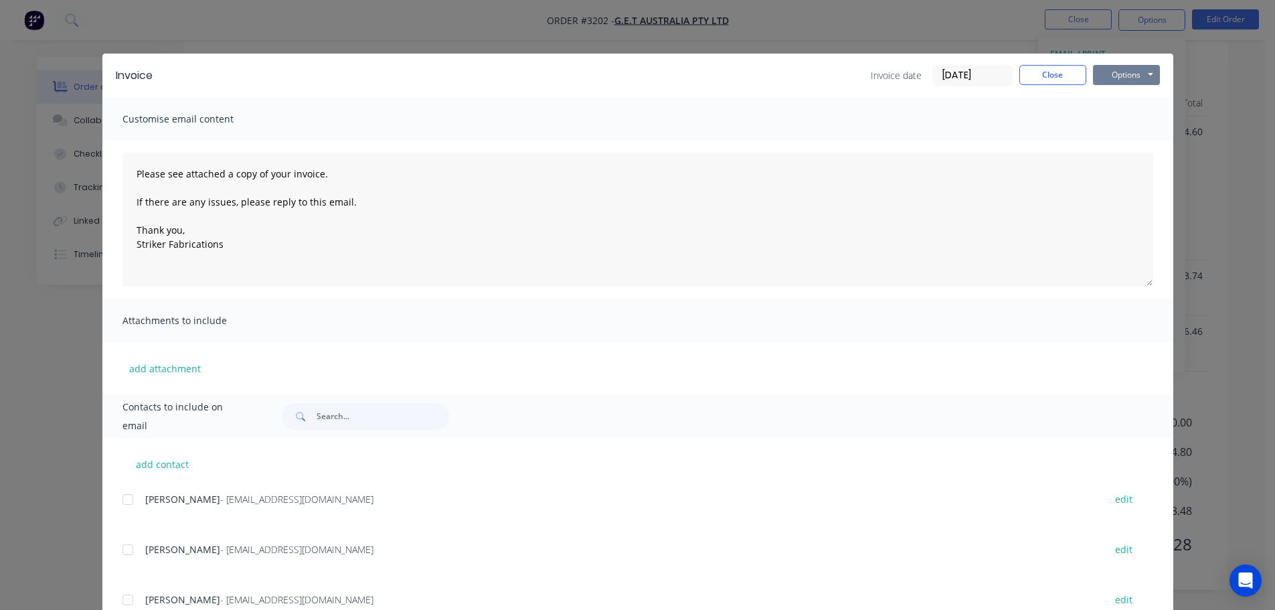
click at [1103, 81] on button "Options" at bounding box center [1126, 75] width 67 height 20
click at [1103, 123] on button "Print" at bounding box center [1136, 121] width 86 height 22
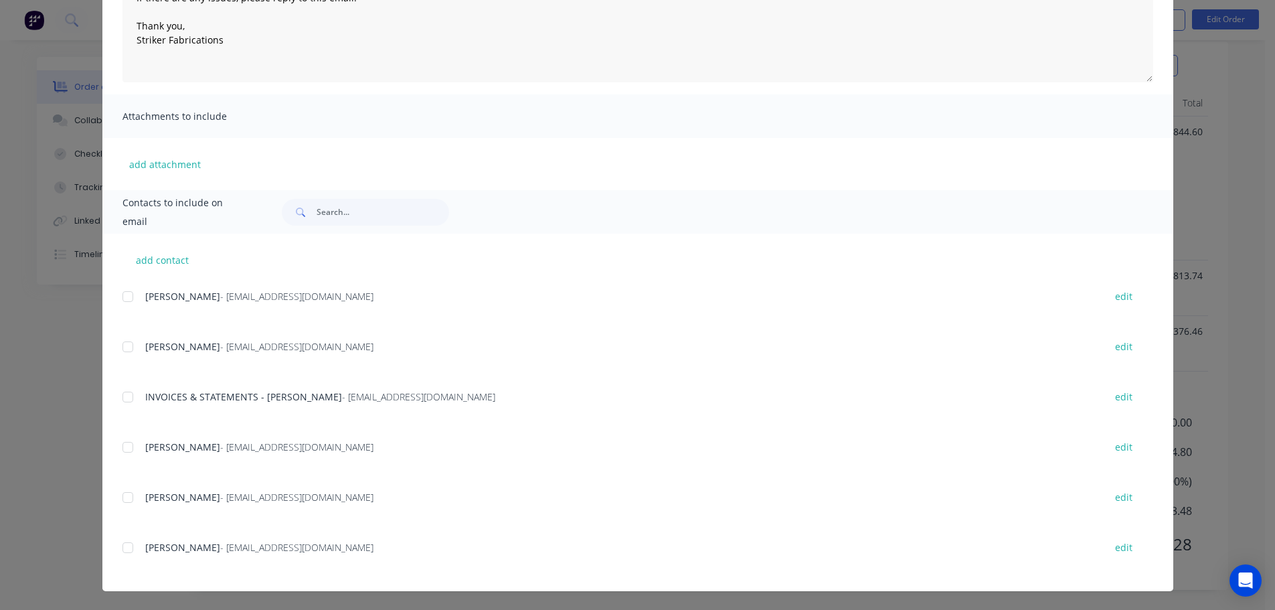
scroll to position [335, 0]
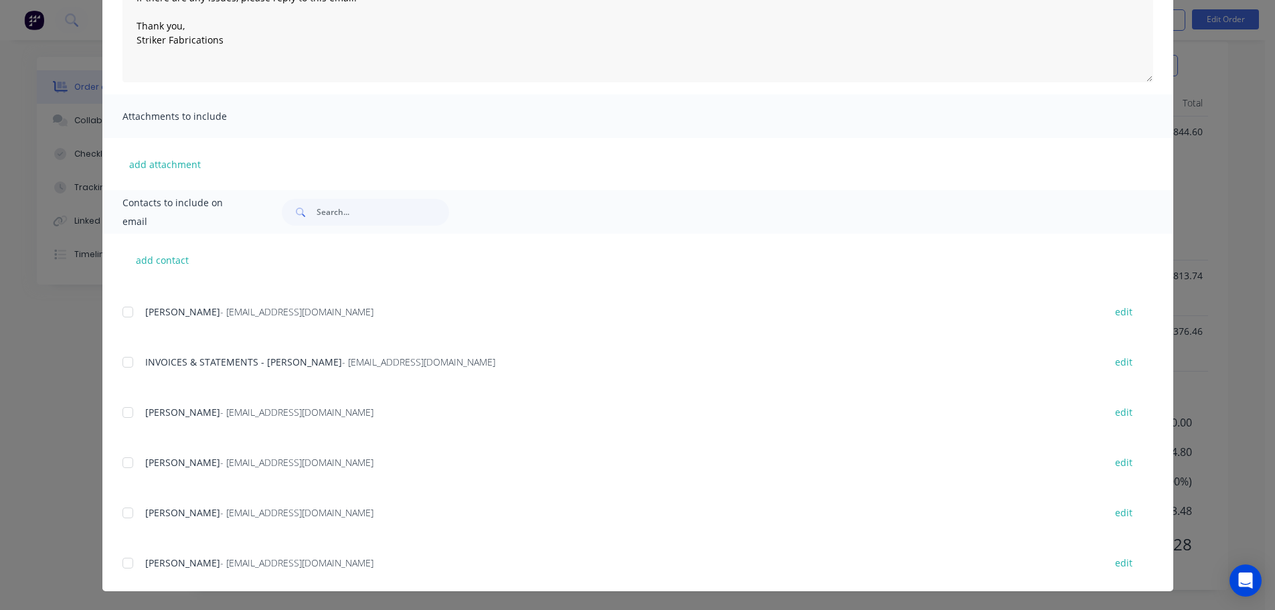
click at [127, 361] on div at bounding box center [127, 362] width 27 height 27
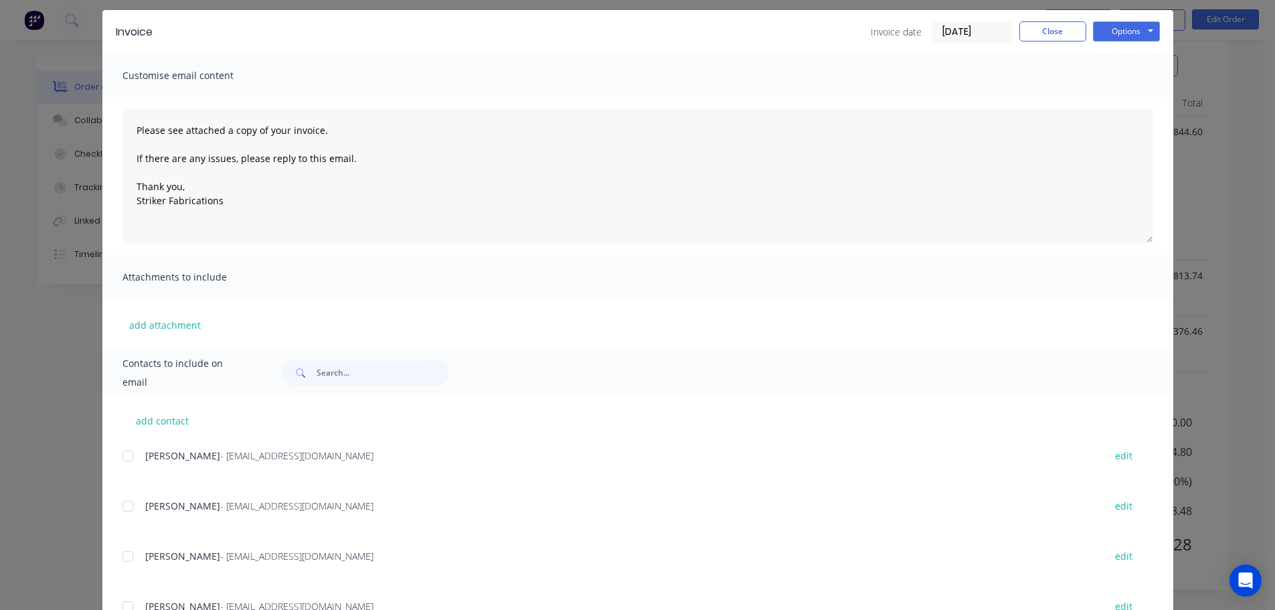
scroll to position [67, 0]
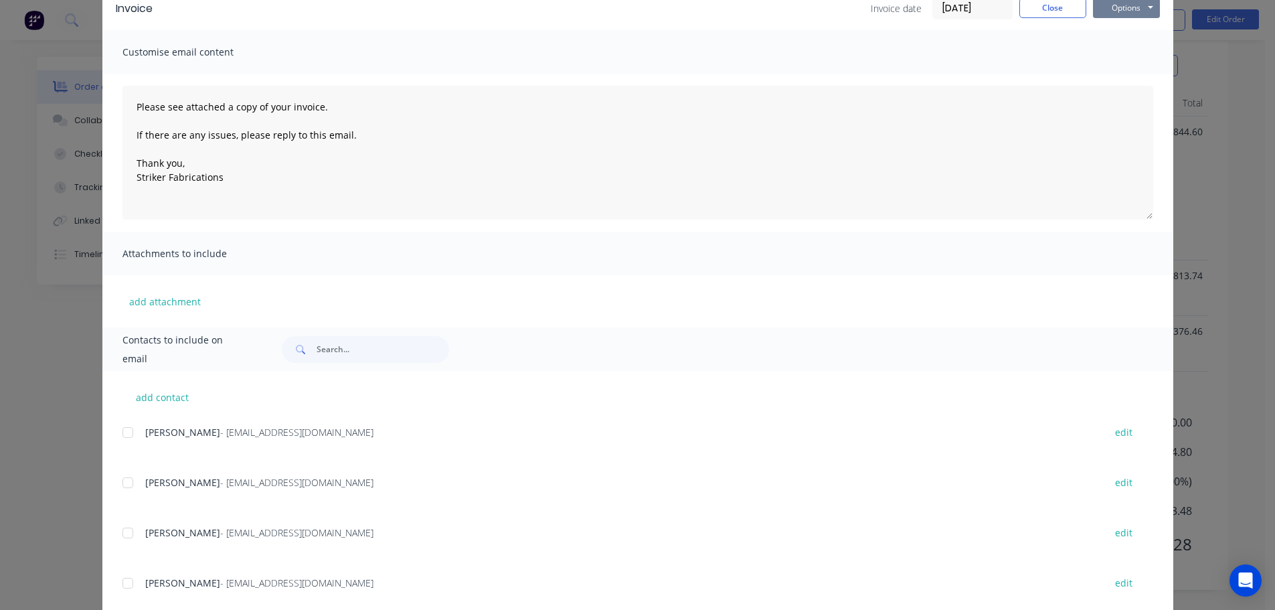
click at [1127, 15] on button "Options" at bounding box center [1126, 8] width 67 height 20
click at [1125, 73] on button "Email" at bounding box center [1136, 76] width 86 height 22
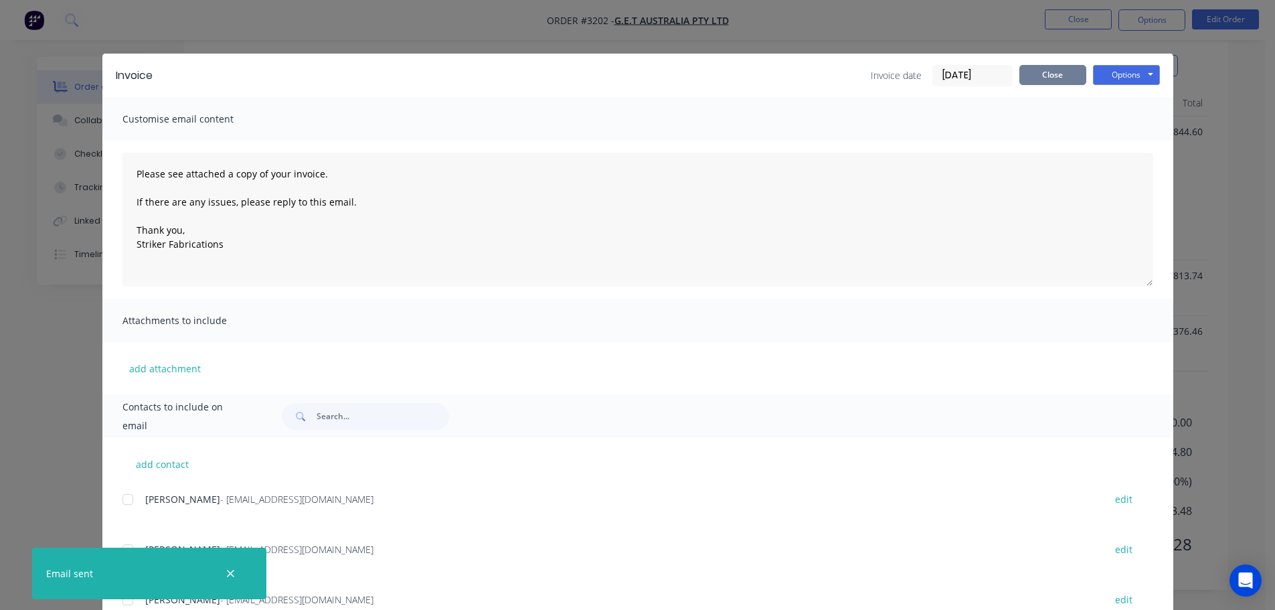
click at [1040, 76] on button "Close" at bounding box center [1053, 75] width 67 height 20
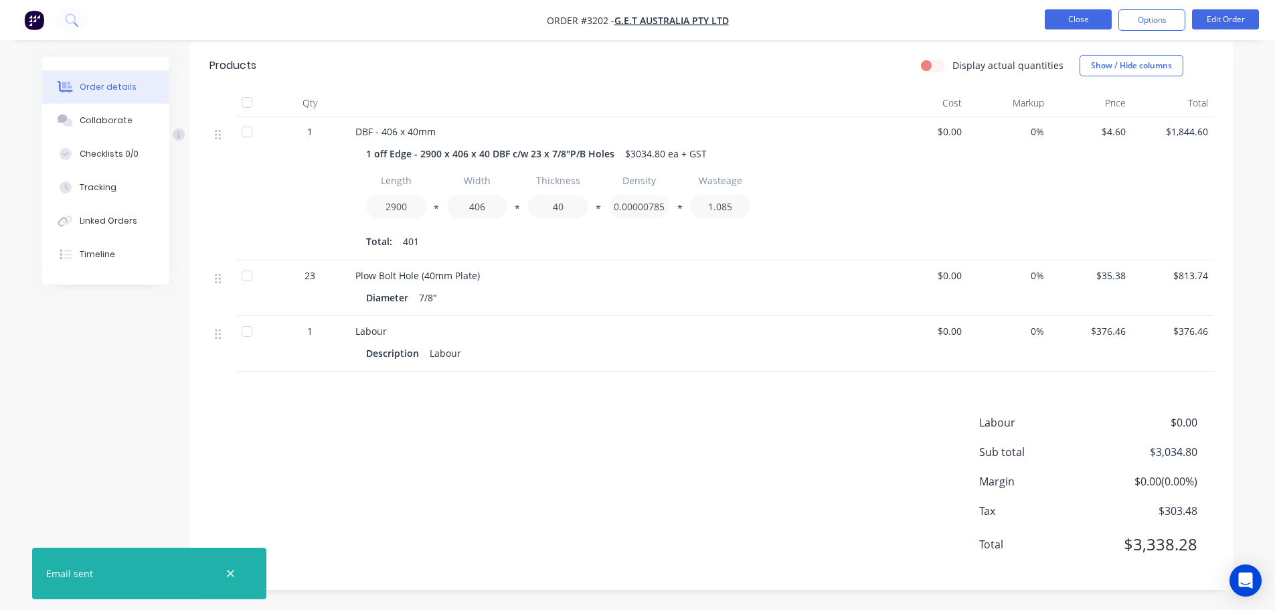
click at [1066, 15] on button "Close" at bounding box center [1078, 19] width 67 height 20
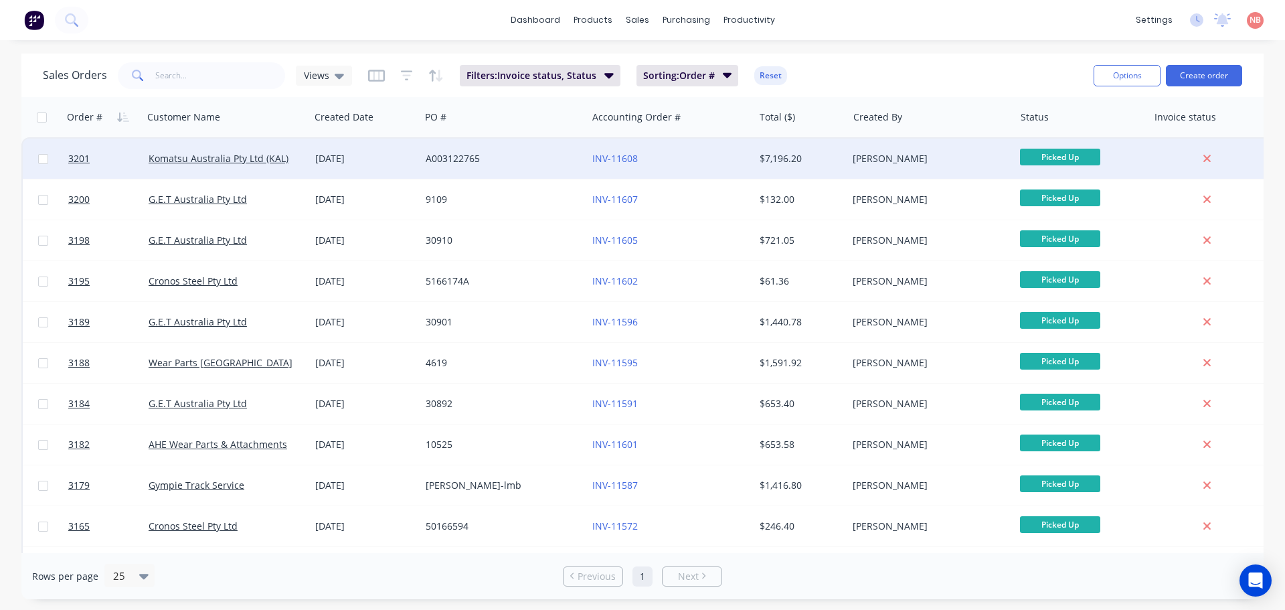
click at [562, 159] on div "A003122765" at bounding box center [500, 158] width 149 height 13
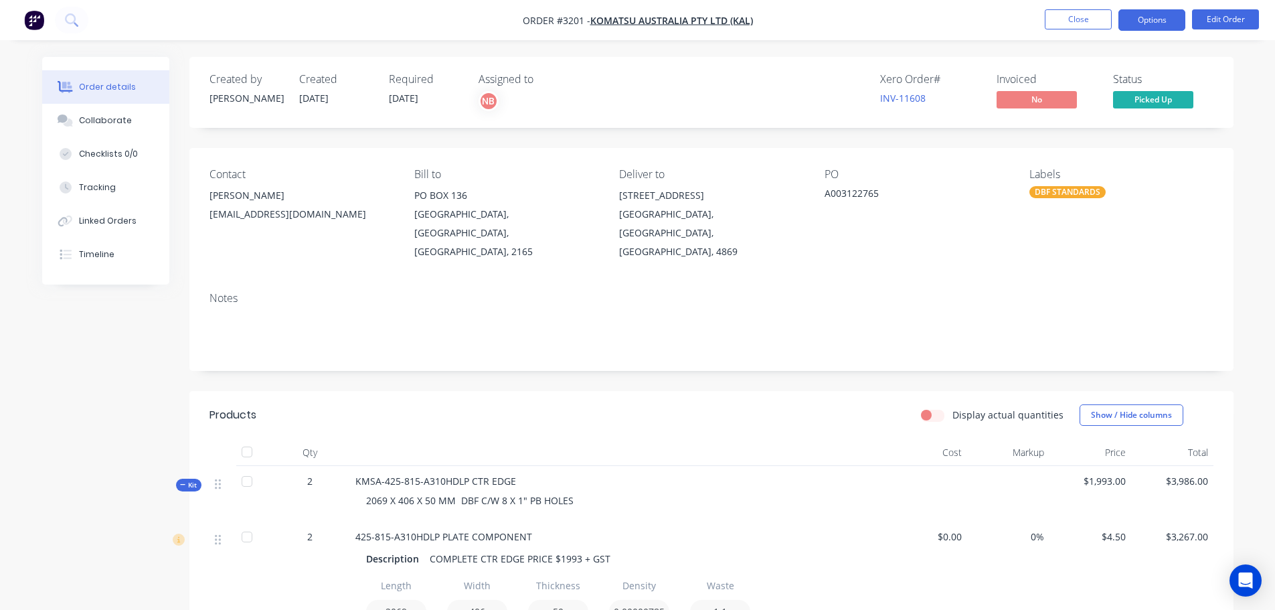
click at [1154, 18] on button "Options" at bounding box center [1152, 19] width 67 height 21
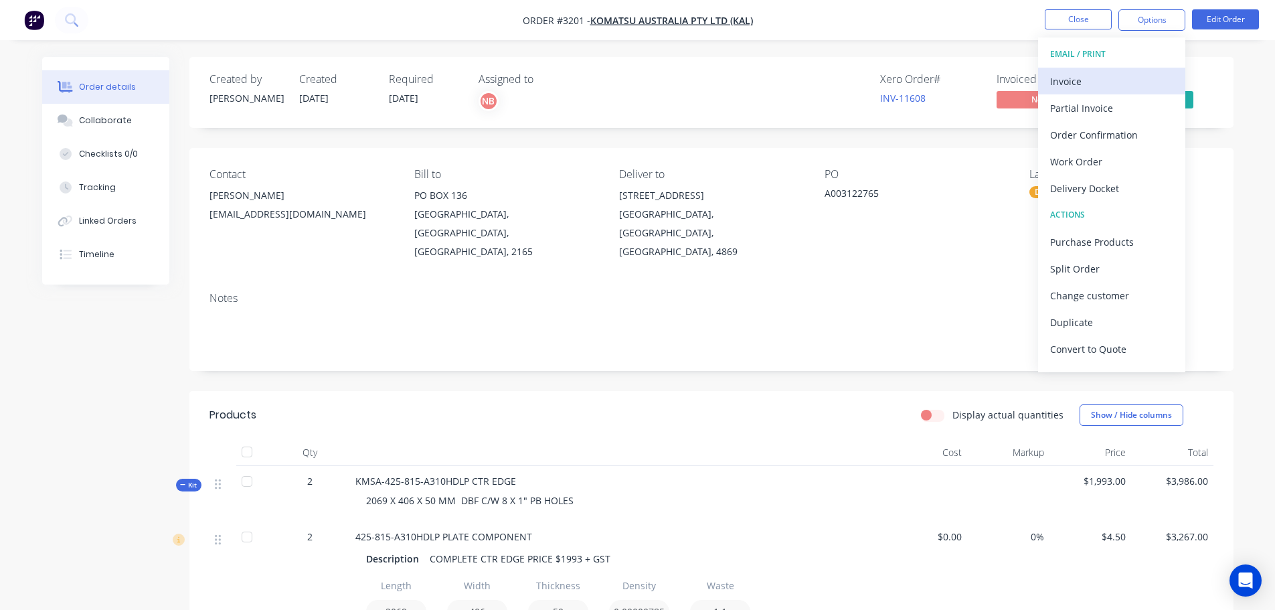
click at [1103, 76] on div "Invoice" at bounding box center [1111, 81] width 123 height 19
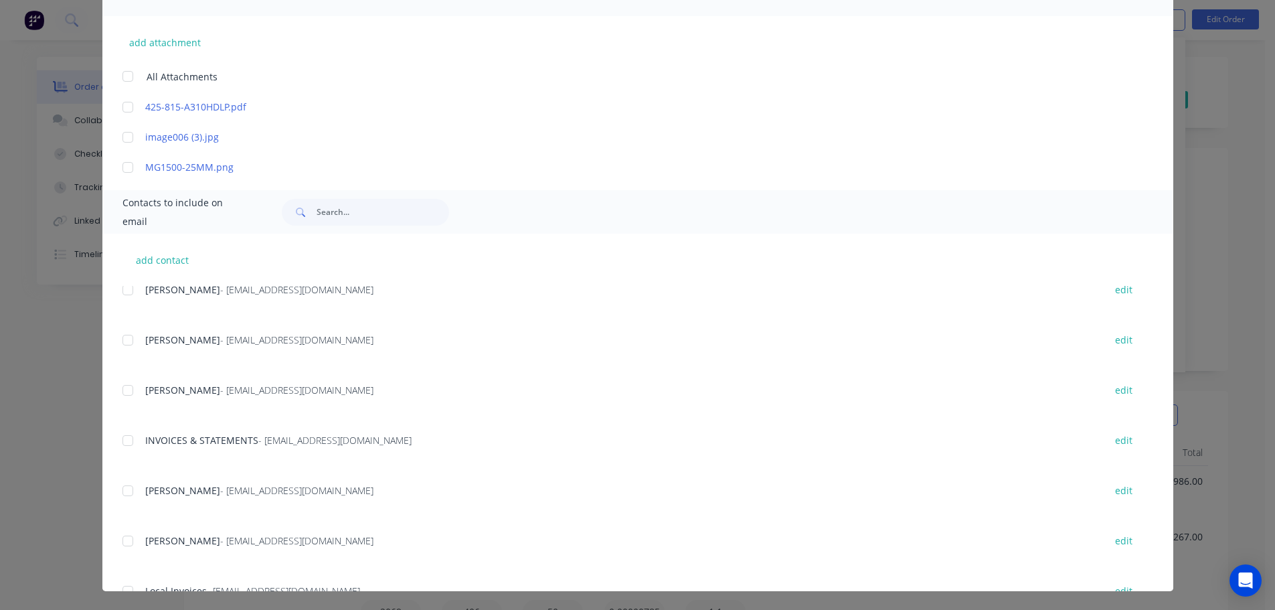
scroll to position [1071, 0]
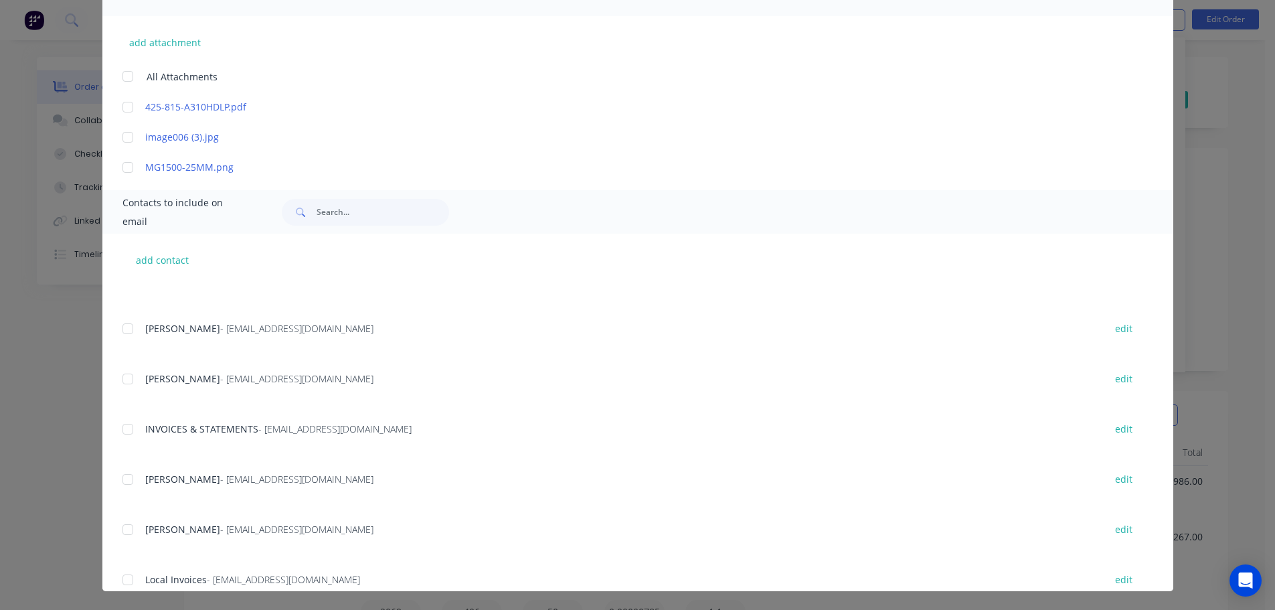
click at [125, 428] on div at bounding box center [127, 429] width 27 height 27
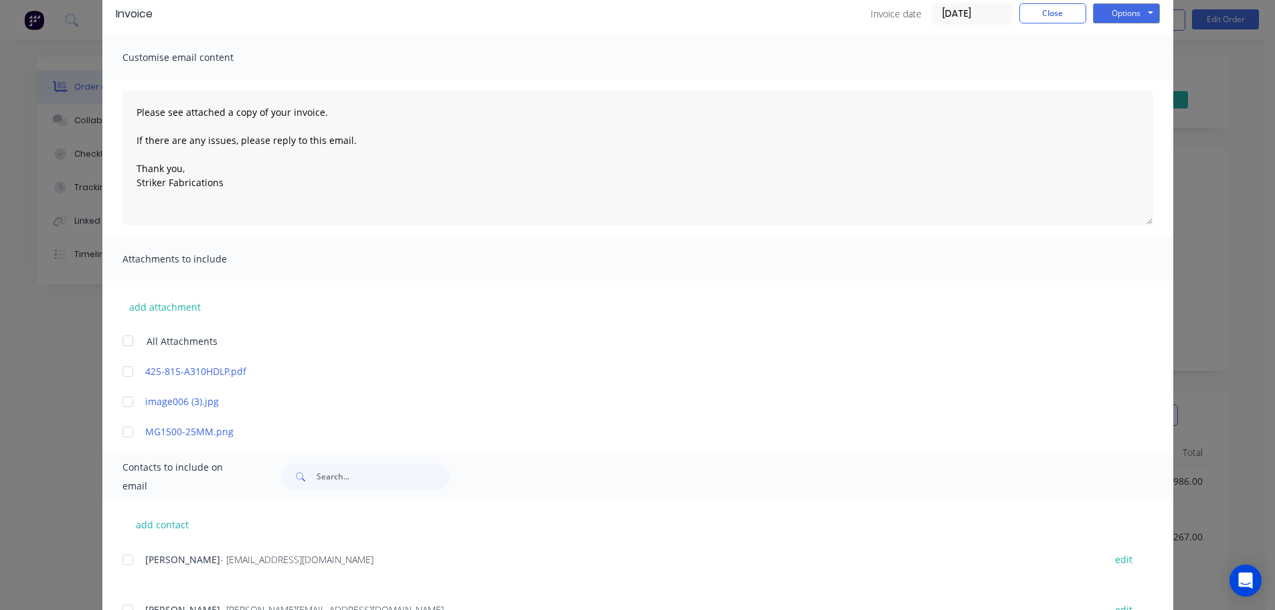
scroll to position [0, 0]
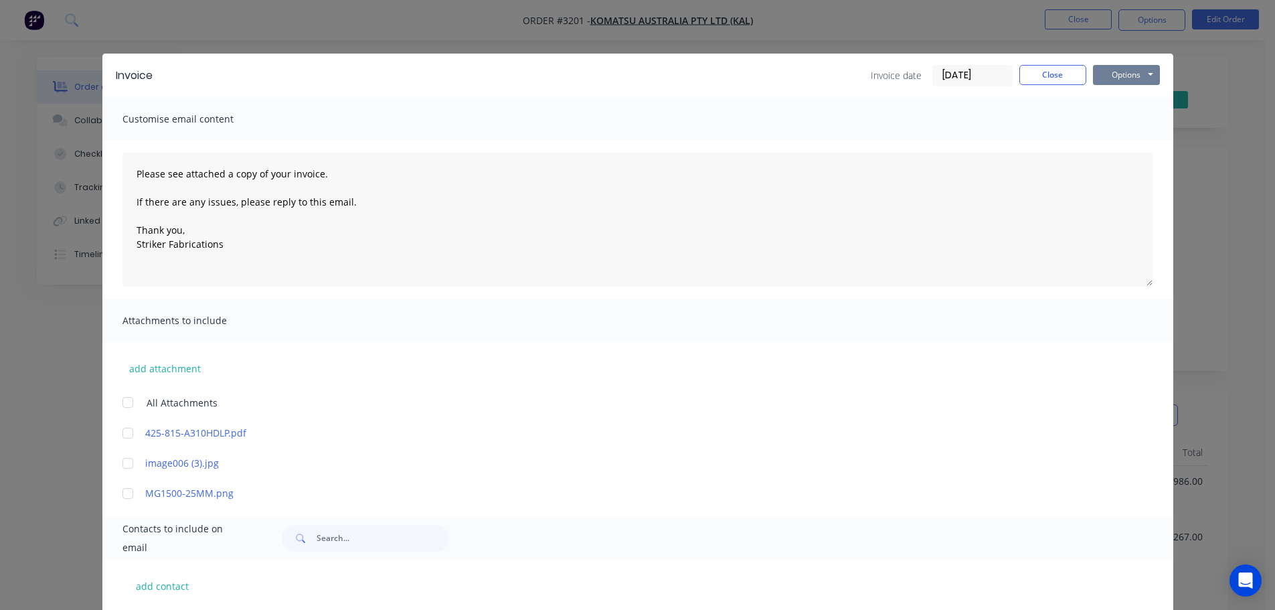
click at [1115, 74] on button "Options" at bounding box center [1126, 75] width 67 height 20
click at [1117, 122] on button "Print" at bounding box center [1136, 121] width 86 height 22
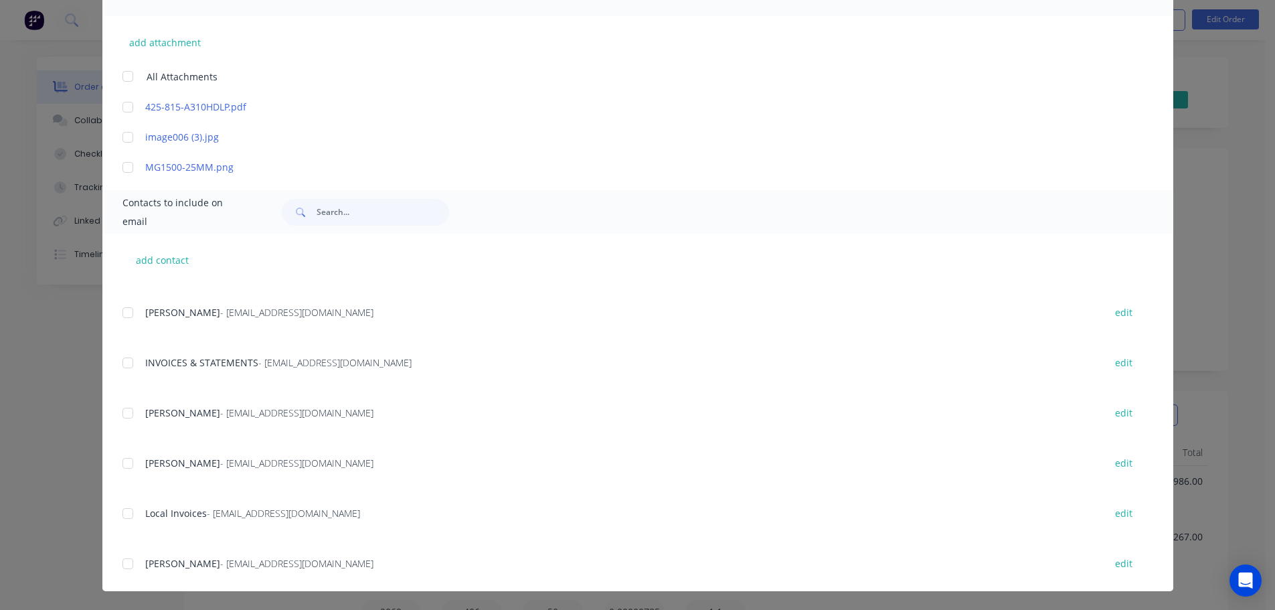
scroll to position [1138, 0]
click at [125, 359] on div at bounding box center [127, 362] width 27 height 27
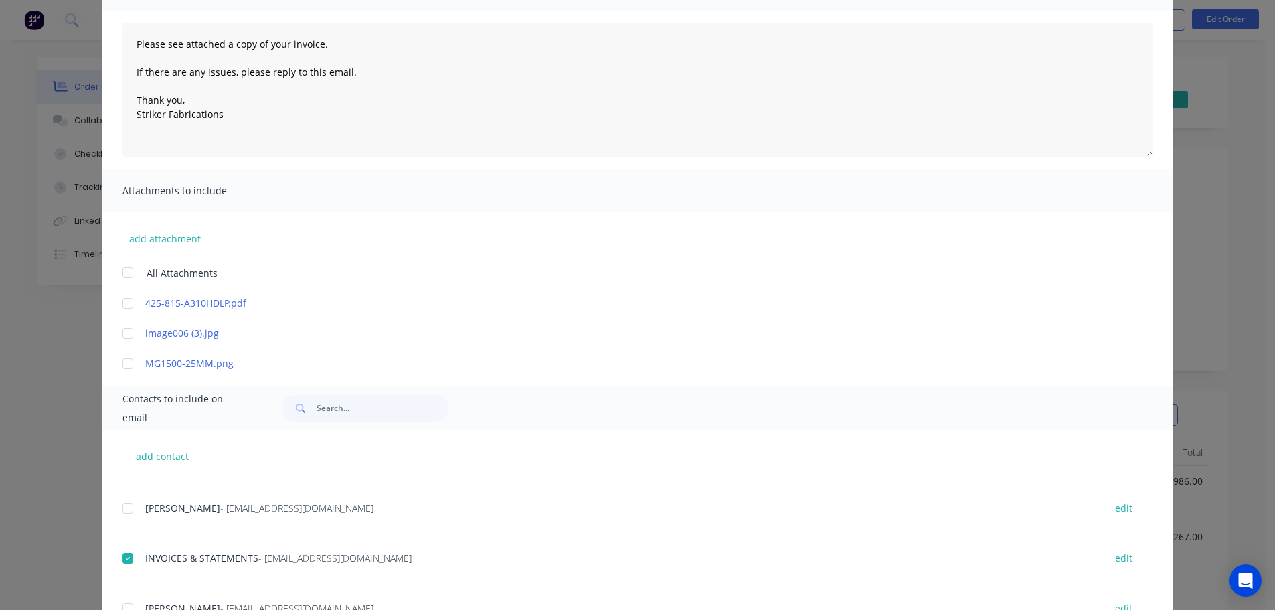
scroll to position [0, 0]
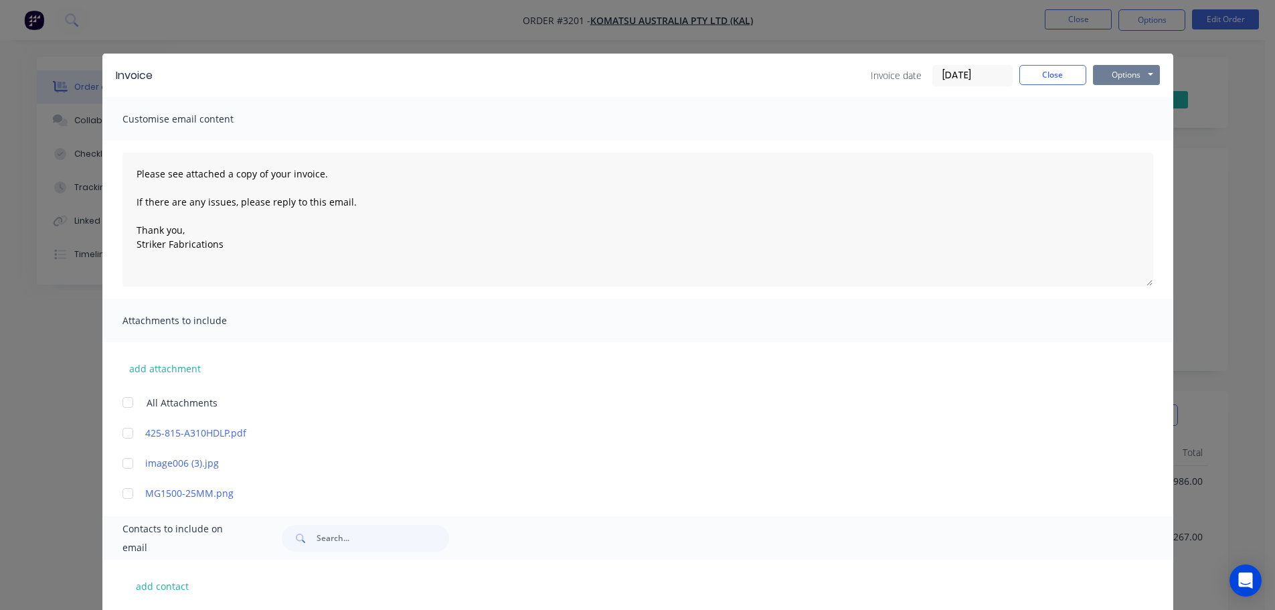
click at [1135, 75] on button "Options" at bounding box center [1126, 75] width 67 height 20
click at [1117, 141] on button "Email" at bounding box center [1136, 143] width 86 height 22
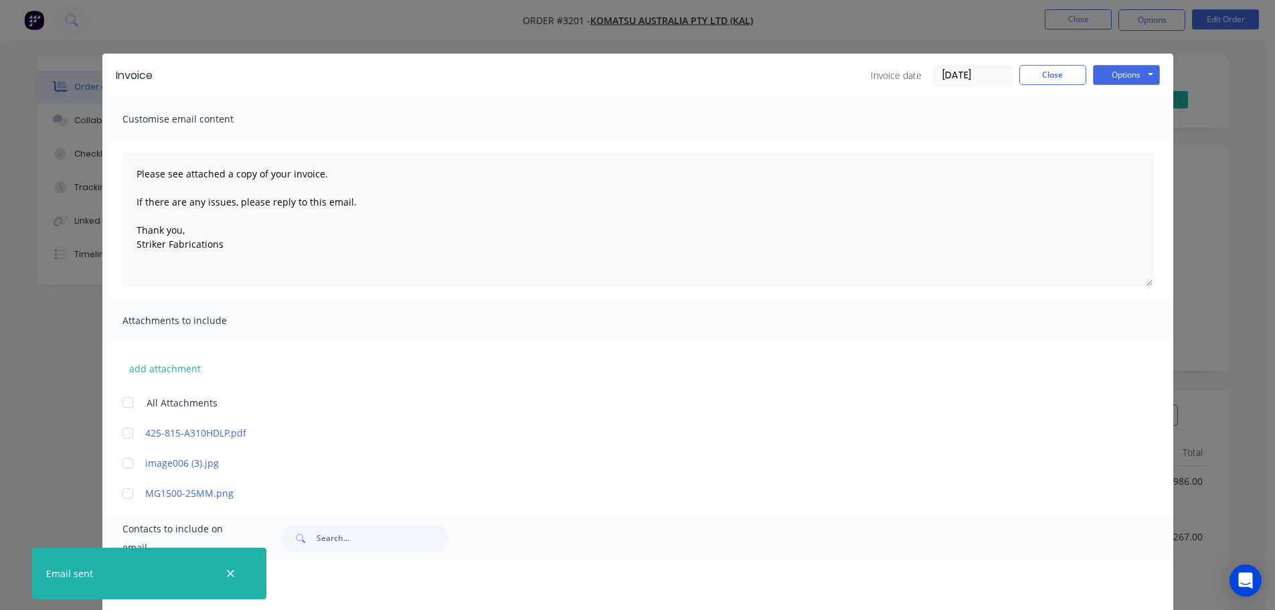
scroll to position [1138, 0]
click at [1049, 65] on button "Close" at bounding box center [1053, 75] width 67 height 20
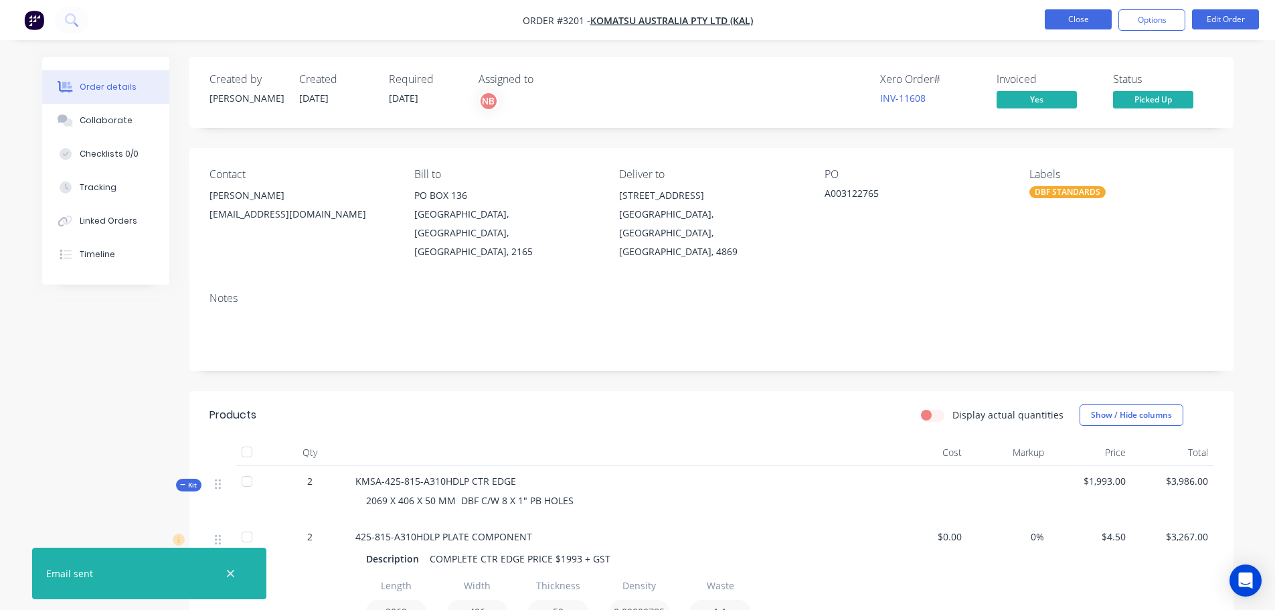
click at [1075, 23] on button "Close" at bounding box center [1078, 19] width 67 height 20
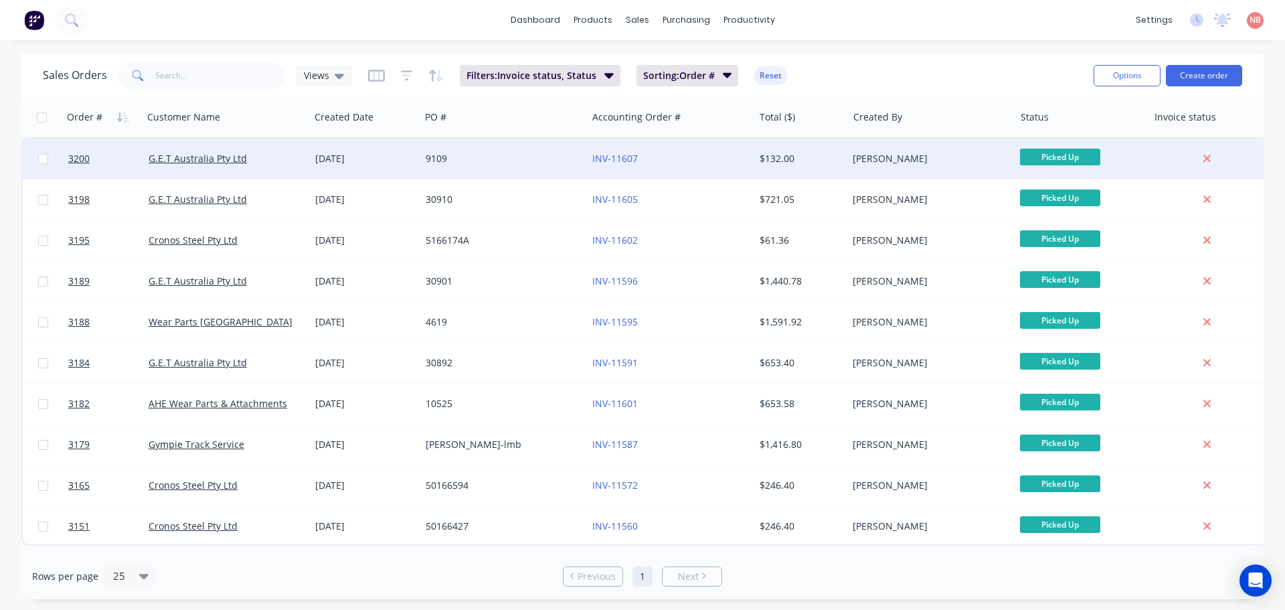
click at [522, 156] on div "9109" at bounding box center [500, 158] width 149 height 13
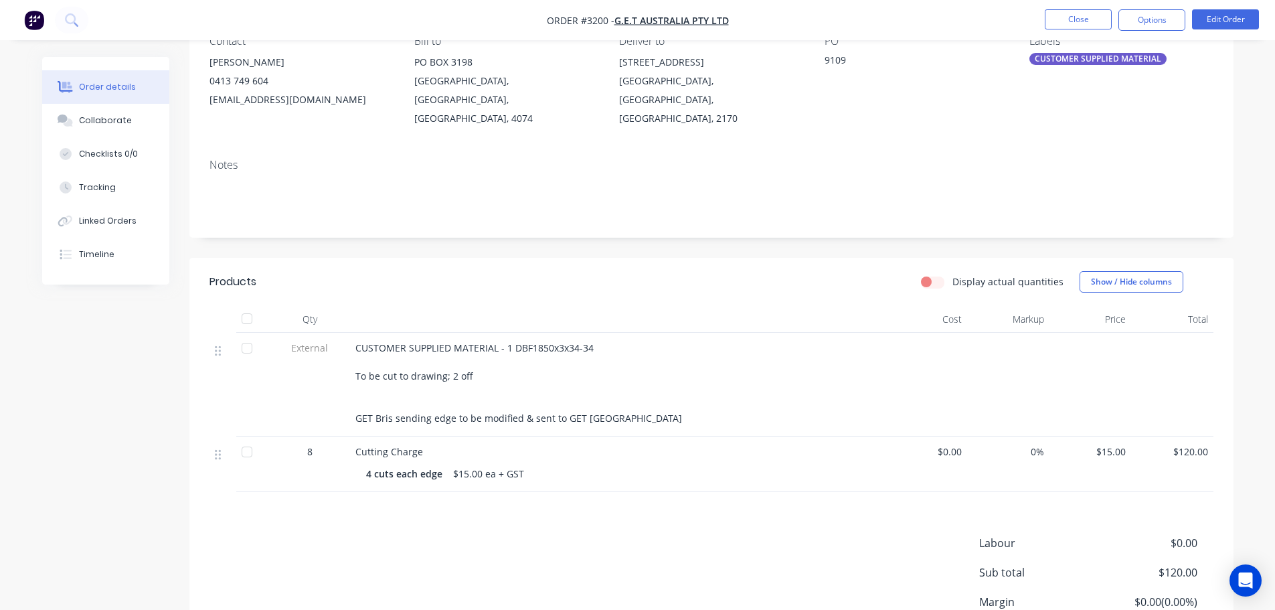
scroll to position [134, 0]
click at [1210, 21] on button "Edit Order" at bounding box center [1225, 19] width 67 height 20
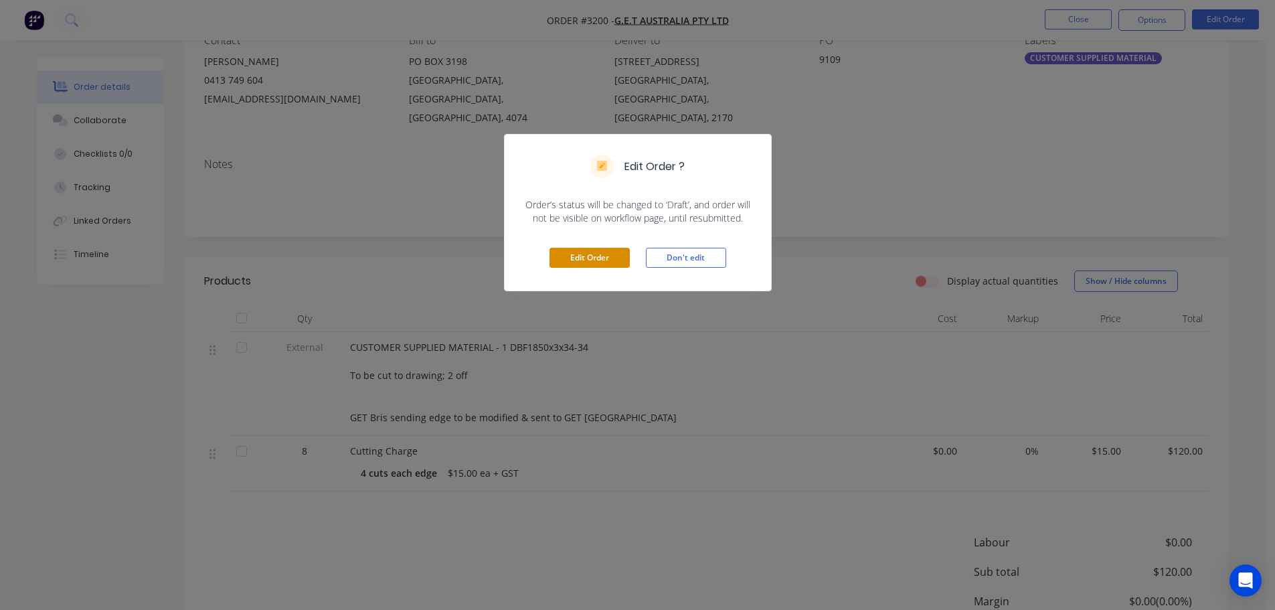
click at [618, 264] on button "Edit Order" at bounding box center [590, 258] width 80 height 20
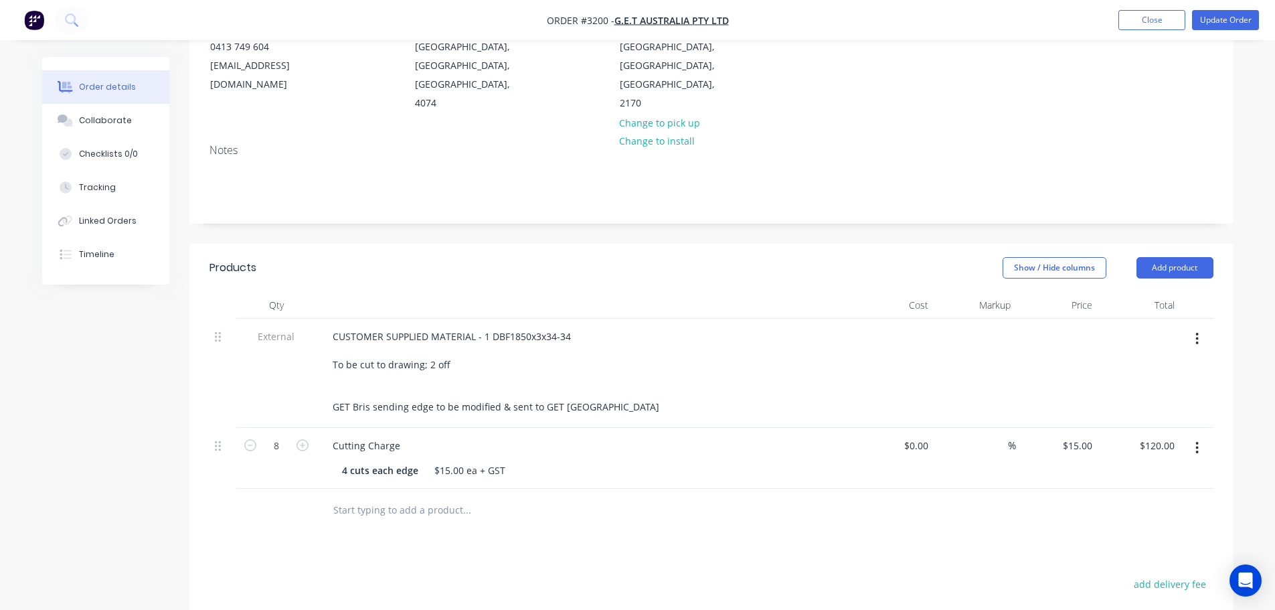
scroll to position [201, 0]
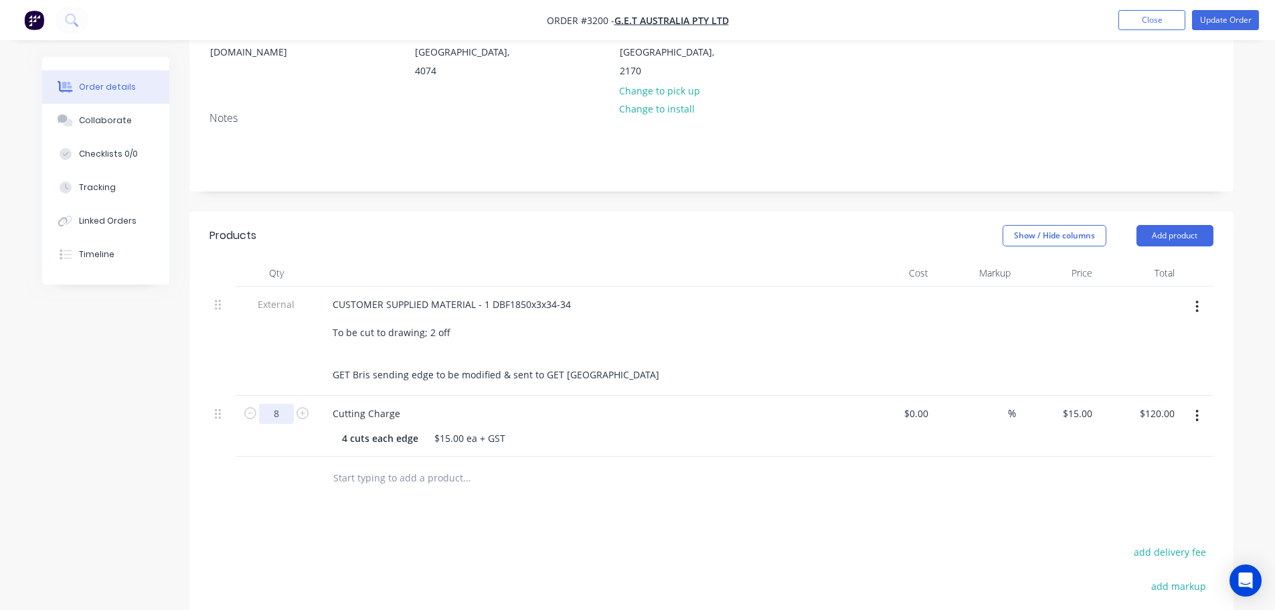
click at [271, 404] on input "8" at bounding box center [276, 414] width 35 height 20
type input "6"
type input "$90.00"
click at [287, 349] on div "External" at bounding box center [276, 341] width 80 height 109
drag, startPoint x: 416, startPoint y: 417, endPoint x: 319, endPoint y: 417, distance: 97.7
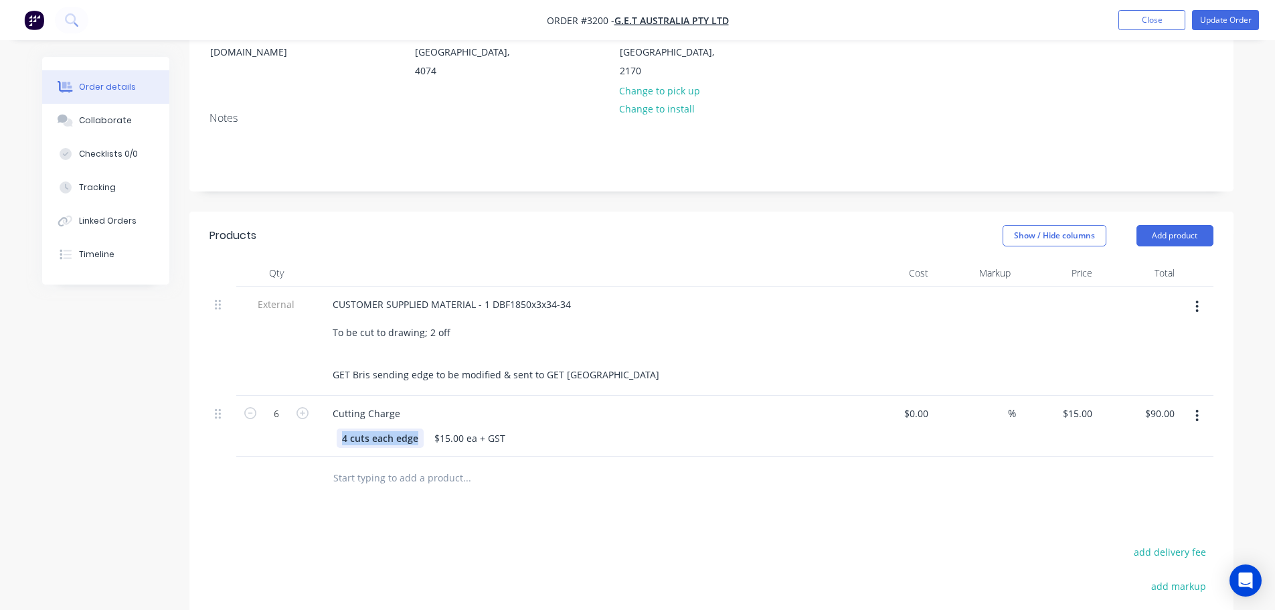
click at [319, 417] on div "Cutting Charge 4 cuts each edge $15.00 ea + GST" at bounding box center [585, 426] width 536 height 61
click at [1206, 23] on button "Update Order" at bounding box center [1225, 20] width 67 height 20
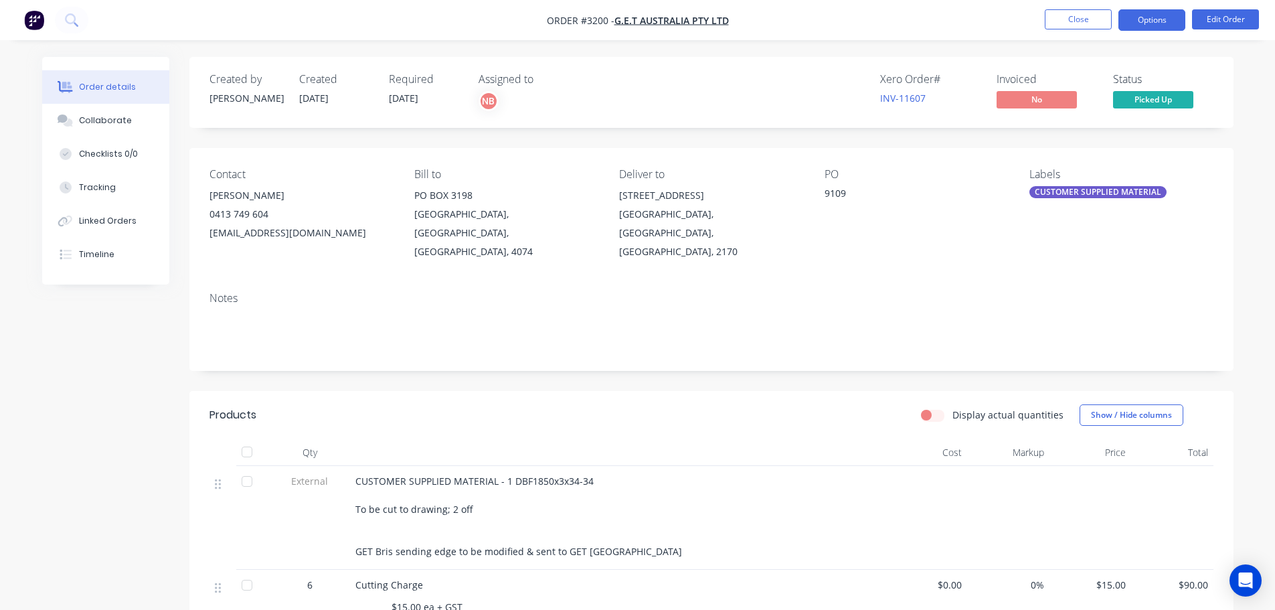
click at [1132, 26] on button "Options" at bounding box center [1152, 19] width 67 height 21
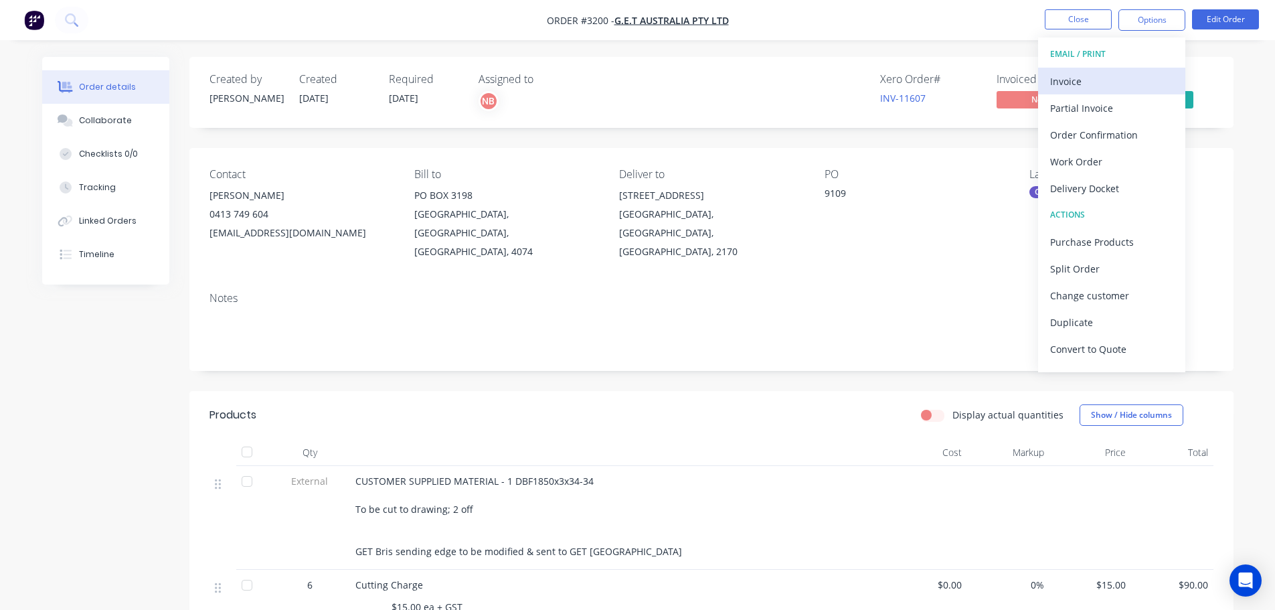
click at [1084, 88] on div "Invoice" at bounding box center [1111, 81] width 123 height 19
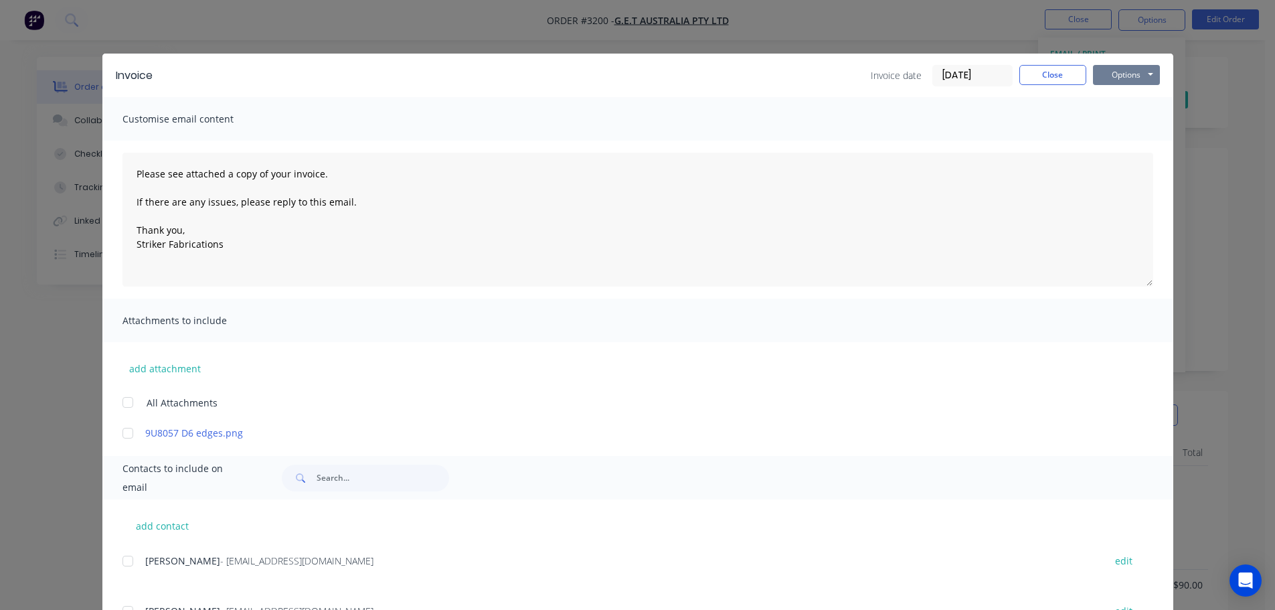
click at [1138, 73] on button "Options" at bounding box center [1126, 75] width 67 height 20
click at [1105, 112] on button "Print" at bounding box center [1136, 121] width 86 height 22
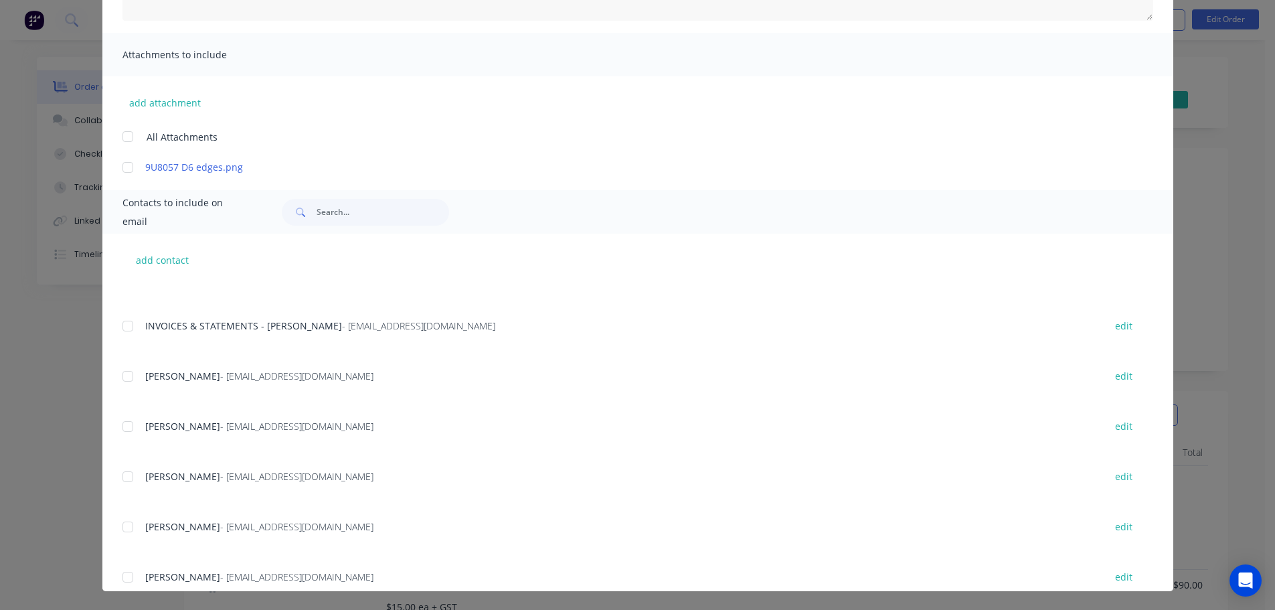
scroll to position [398, 0]
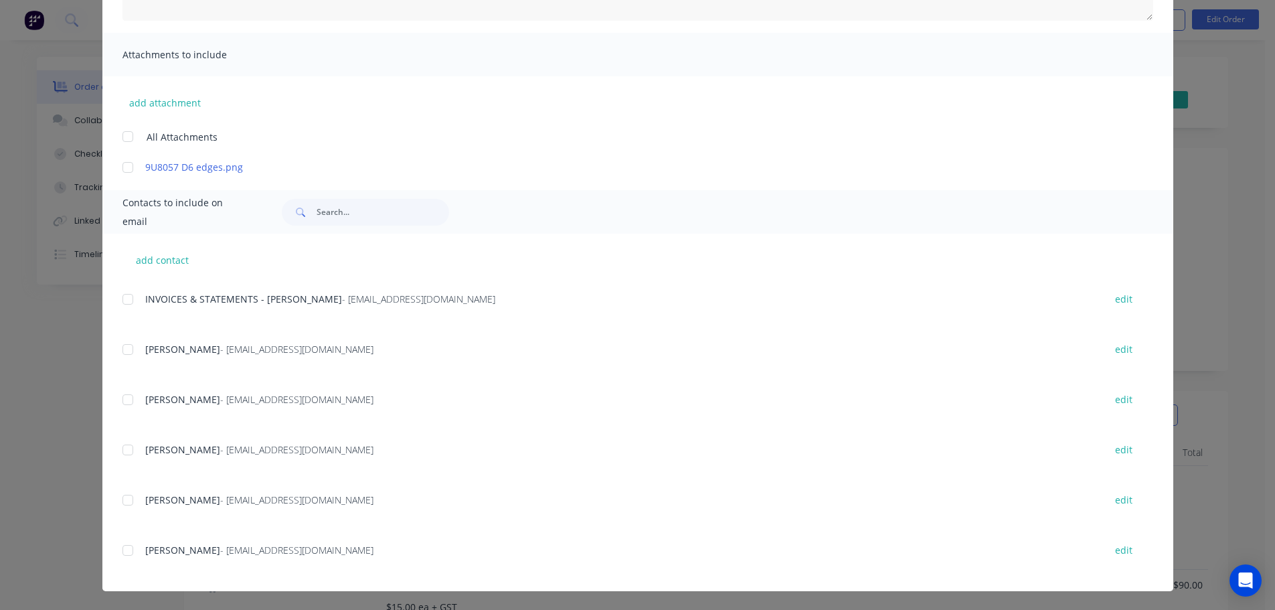
click at [127, 297] on div at bounding box center [127, 299] width 27 height 27
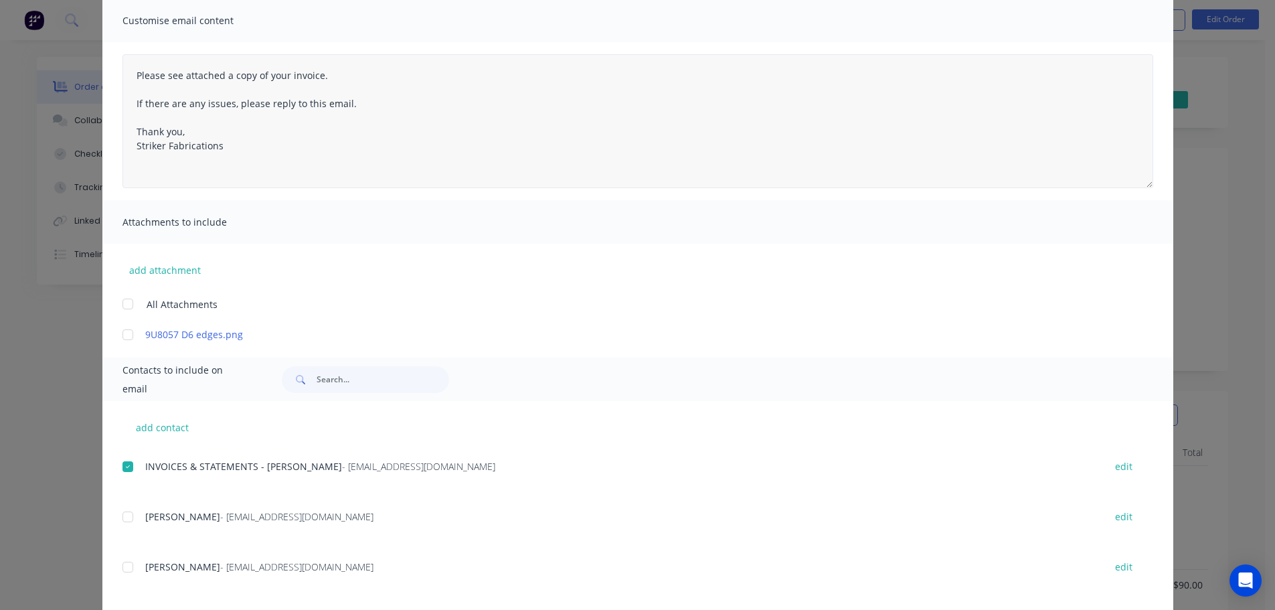
scroll to position [0, 0]
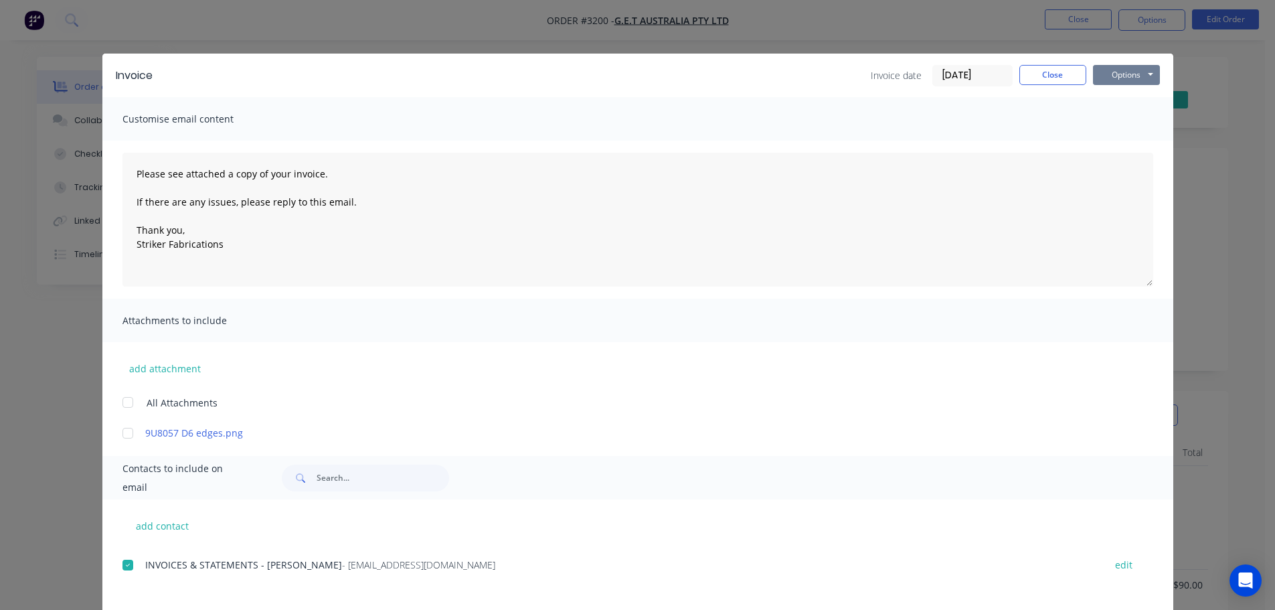
click at [1107, 74] on button "Options" at bounding box center [1126, 75] width 67 height 20
click at [1116, 138] on button "Email" at bounding box center [1136, 143] width 86 height 22
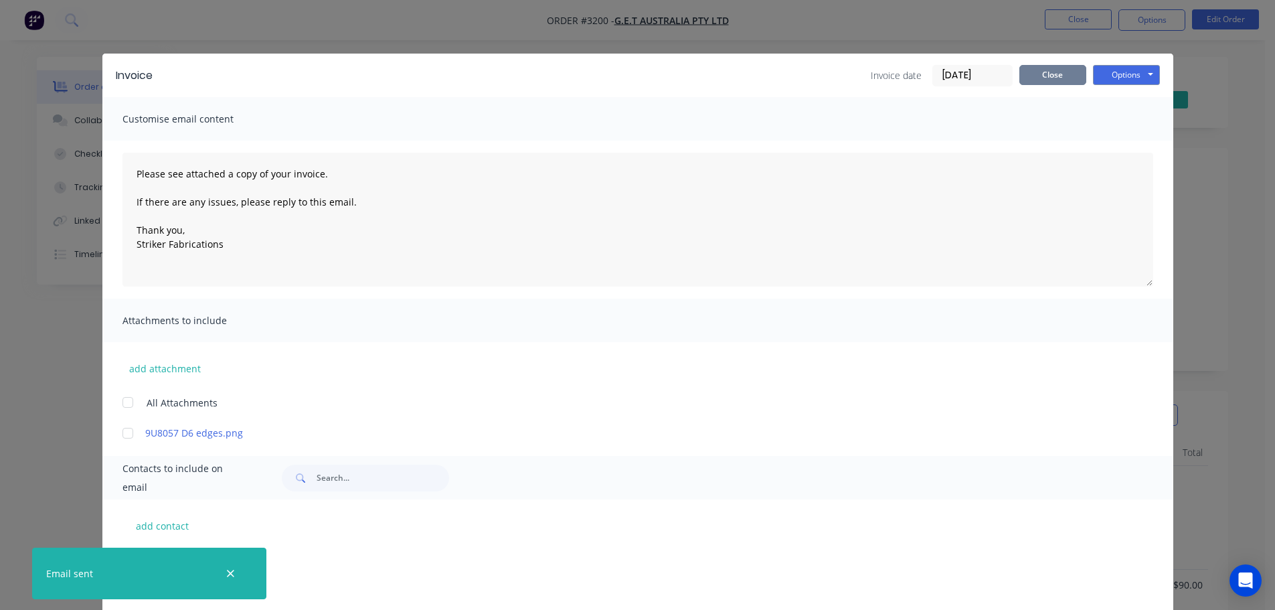
scroll to position [398, 0]
click at [1050, 77] on button "Close" at bounding box center [1053, 75] width 67 height 20
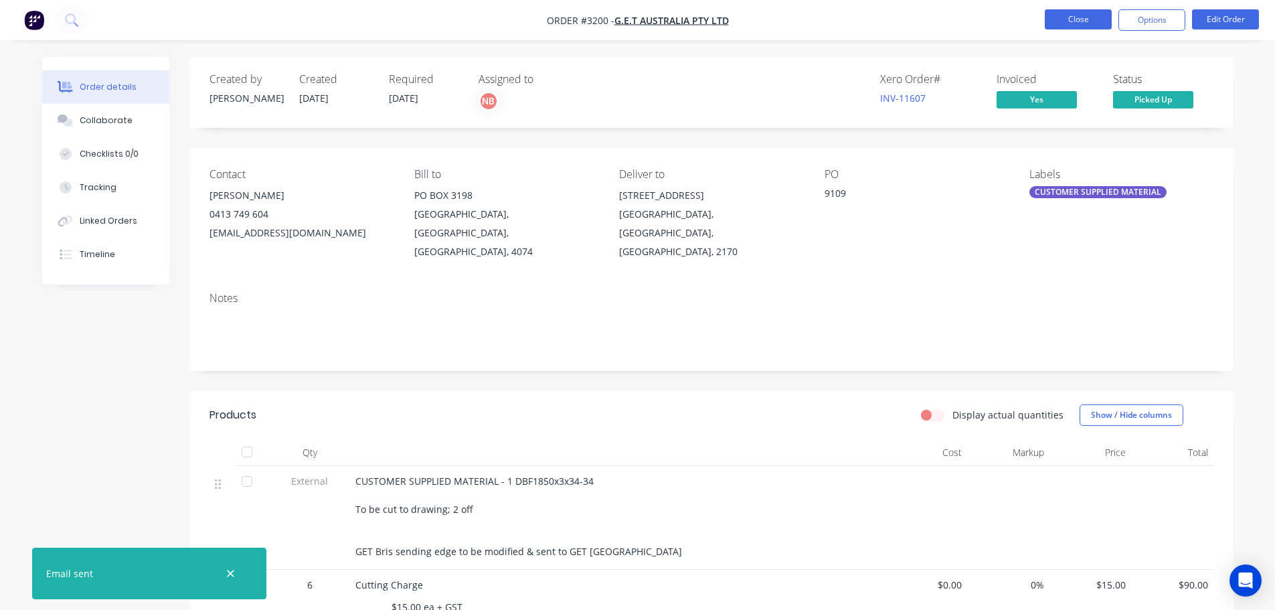
click at [1075, 13] on button "Close" at bounding box center [1078, 19] width 67 height 20
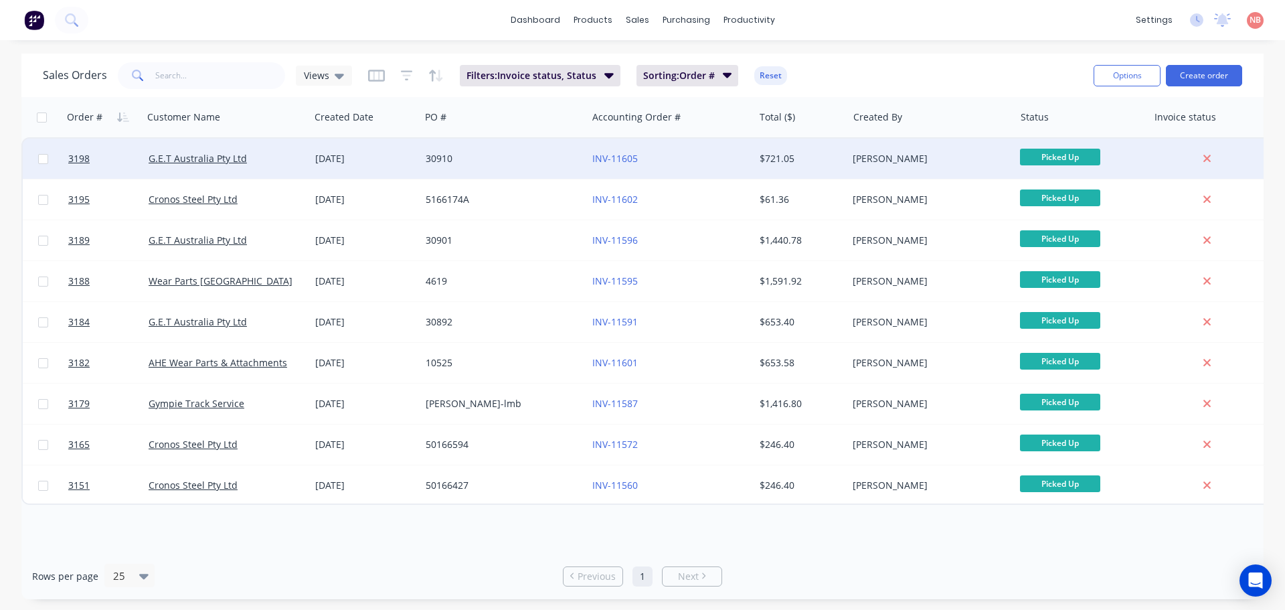
click at [499, 163] on div "30910" at bounding box center [500, 158] width 149 height 13
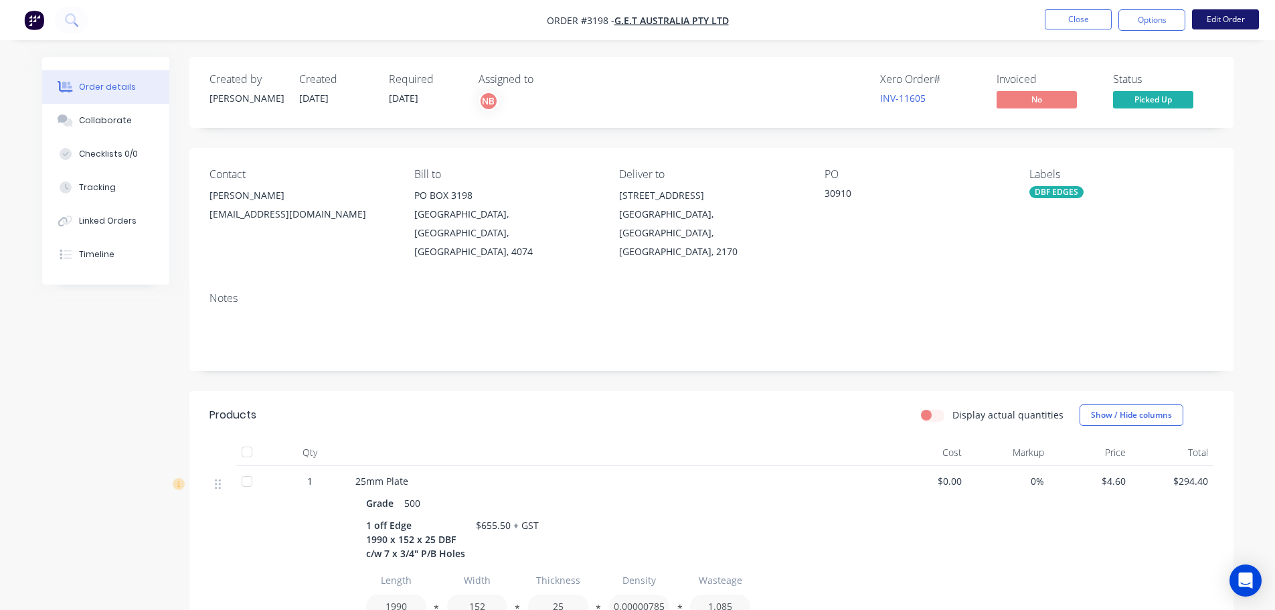
click at [1214, 22] on button "Edit Order" at bounding box center [1225, 19] width 67 height 20
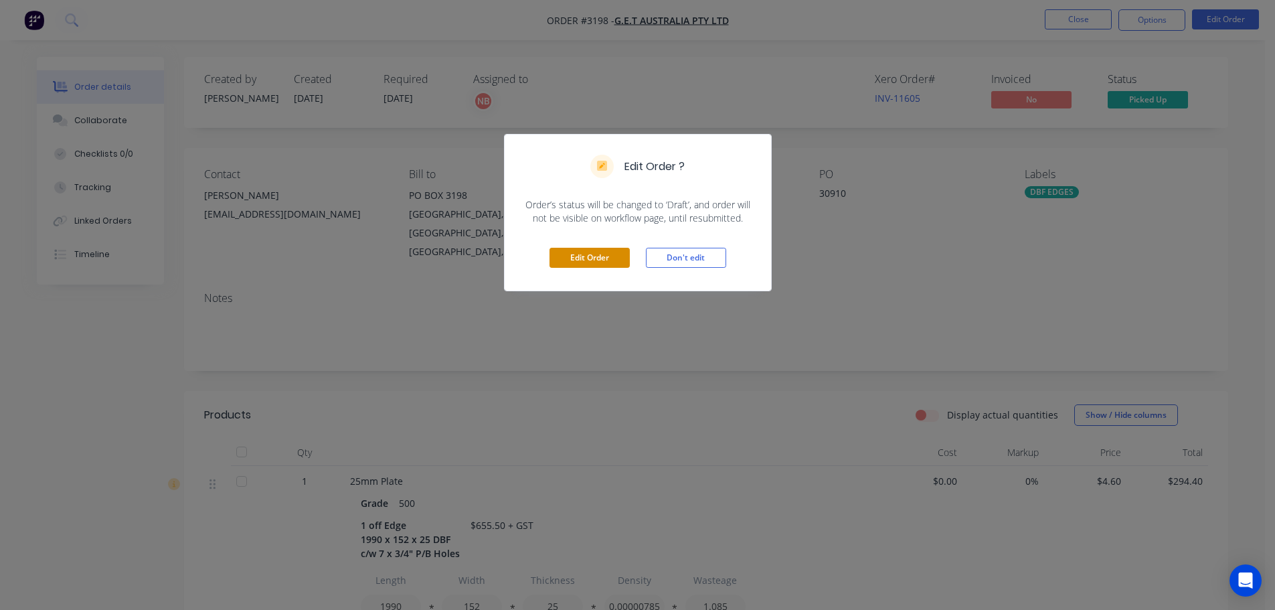
click at [582, 254] on button "Edit Order" at bounding box center [590, 258] width 80 height 20
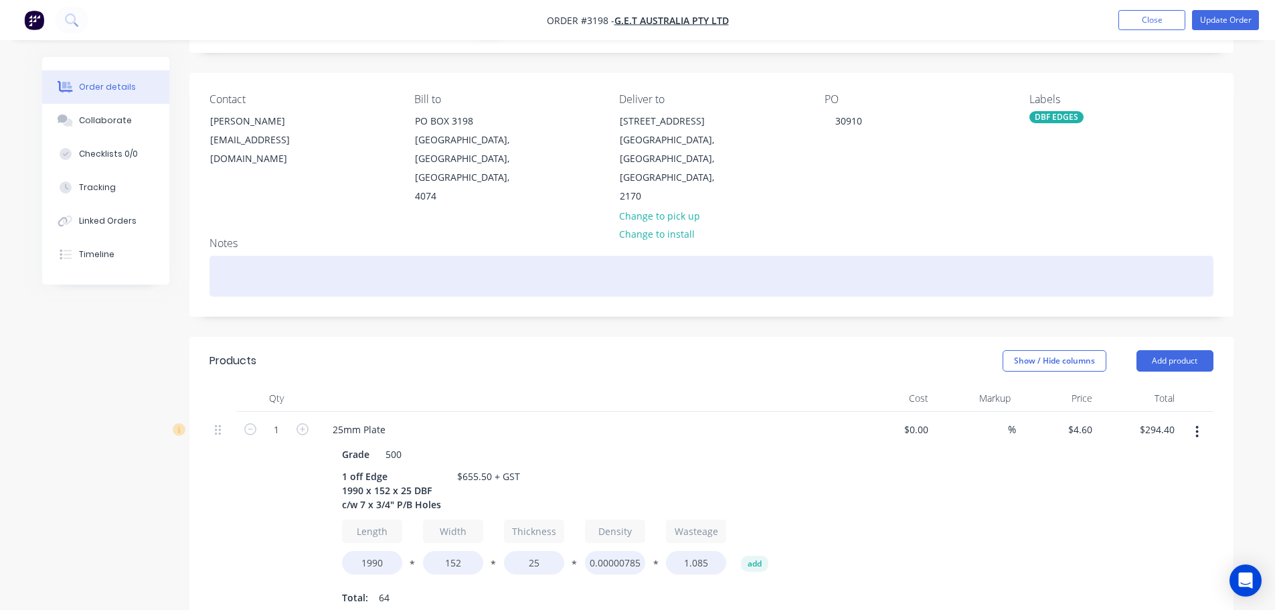
scroll to position [67, 0]
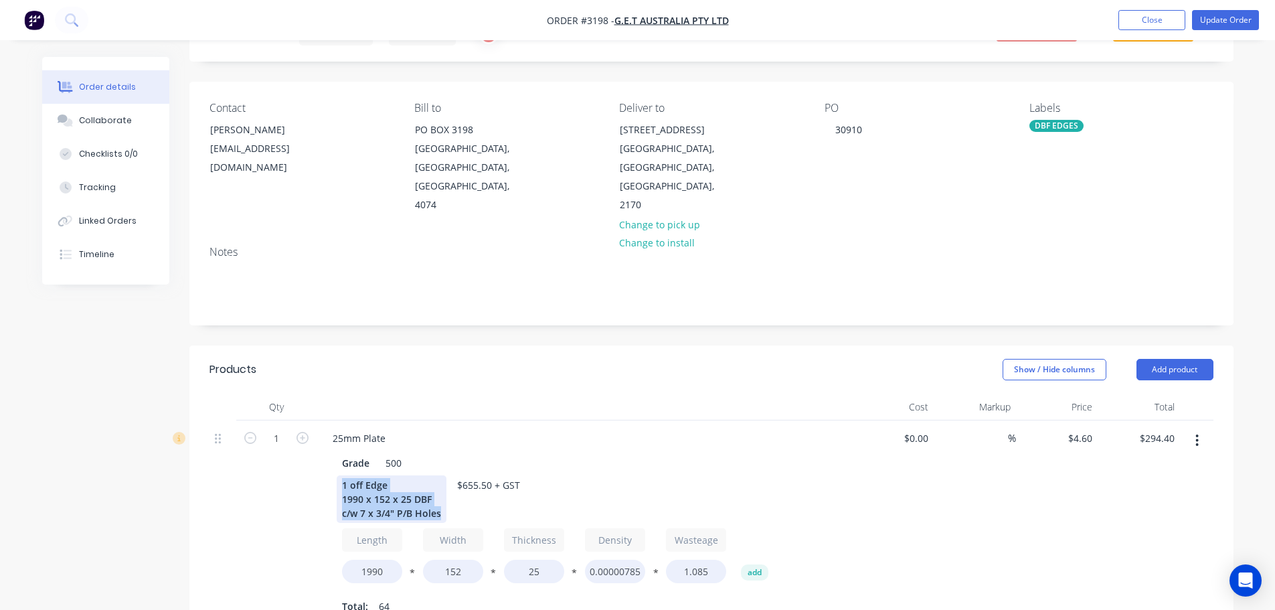
drag, startPoint x: 444, startPoint y: 494, endPoint x: 332, endPoint y: 455, distance: 118.6
click at [332, 455] on div "Grade 500 1 off Edge 1990 x 152 x 25 DBF c/w 7 x 3/4" P/B Holes $655.50 + GST L…" at bounding box center [584, 534] width 525 height 166
copy div "1 off Edge 1990 x 152 x 25 DBF c/w 7 x 3/4" P/B Holes"
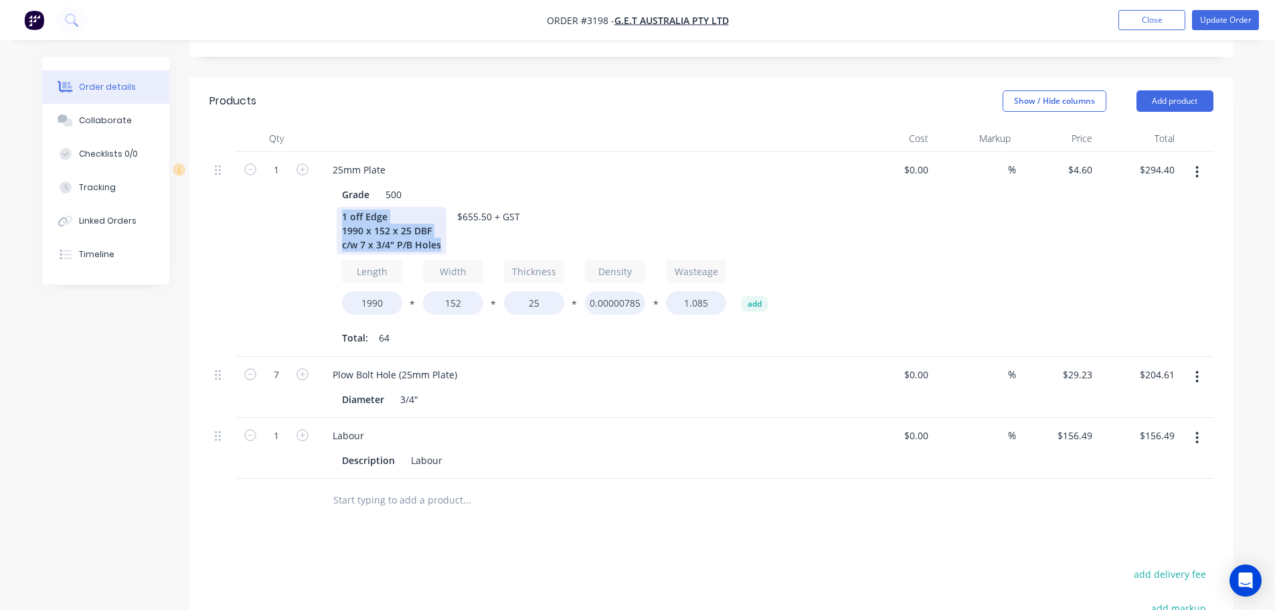
scroll to position [335, 0]
click at [1202, 161] on button "button" at bounding box center [1197, 173] width 31 height 24
click at [1117, 198] on div "Edit" at bounding box center [1150, 207] width 103 height 19
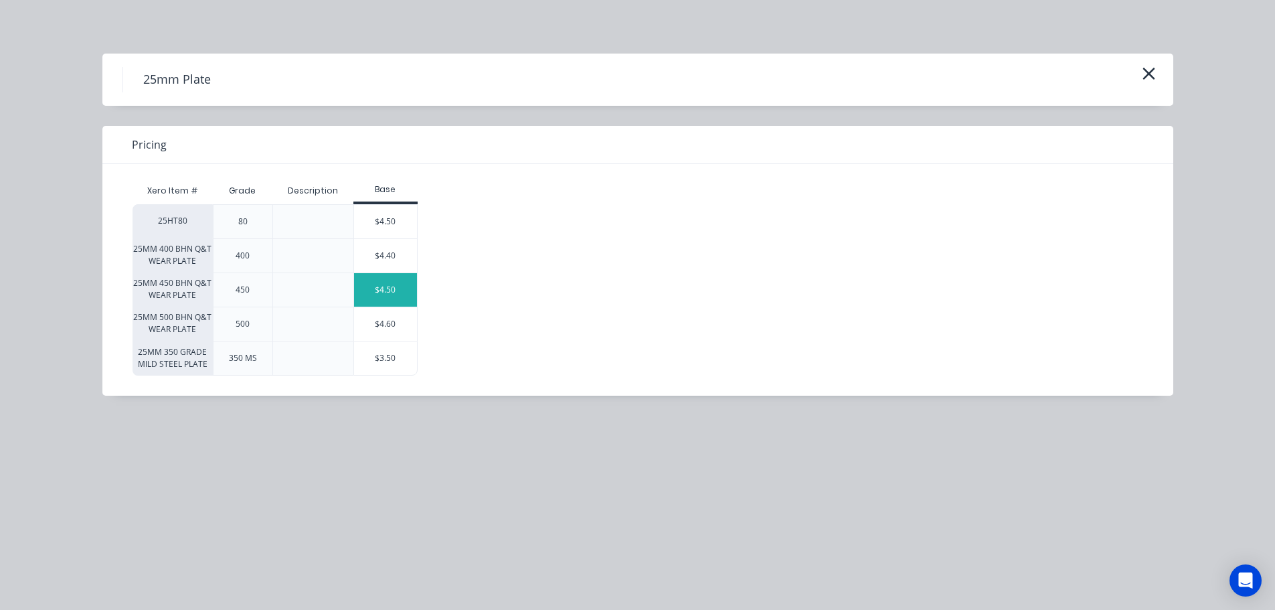
click at [392, 287] on div "$4.50" at bounding box center [385, 289] width 63 height 33
type input "$4.50"
type input "$288.00"
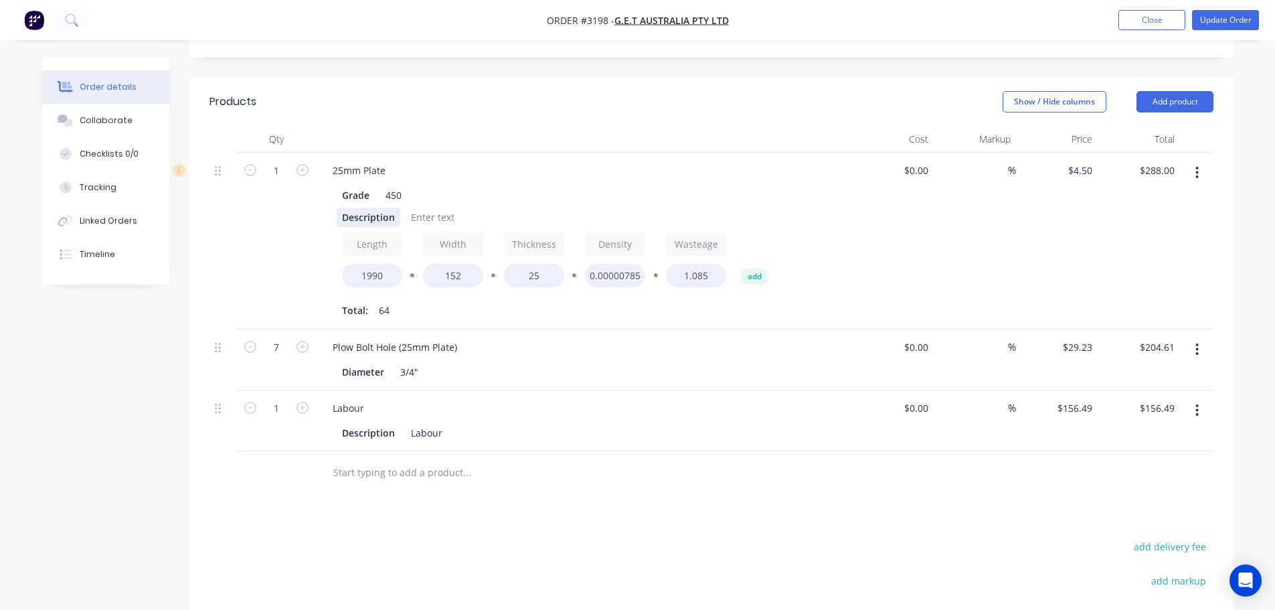
click at [352, 208] on div "Description" at bounding box center [369, 217] width 64 height 19
paste div
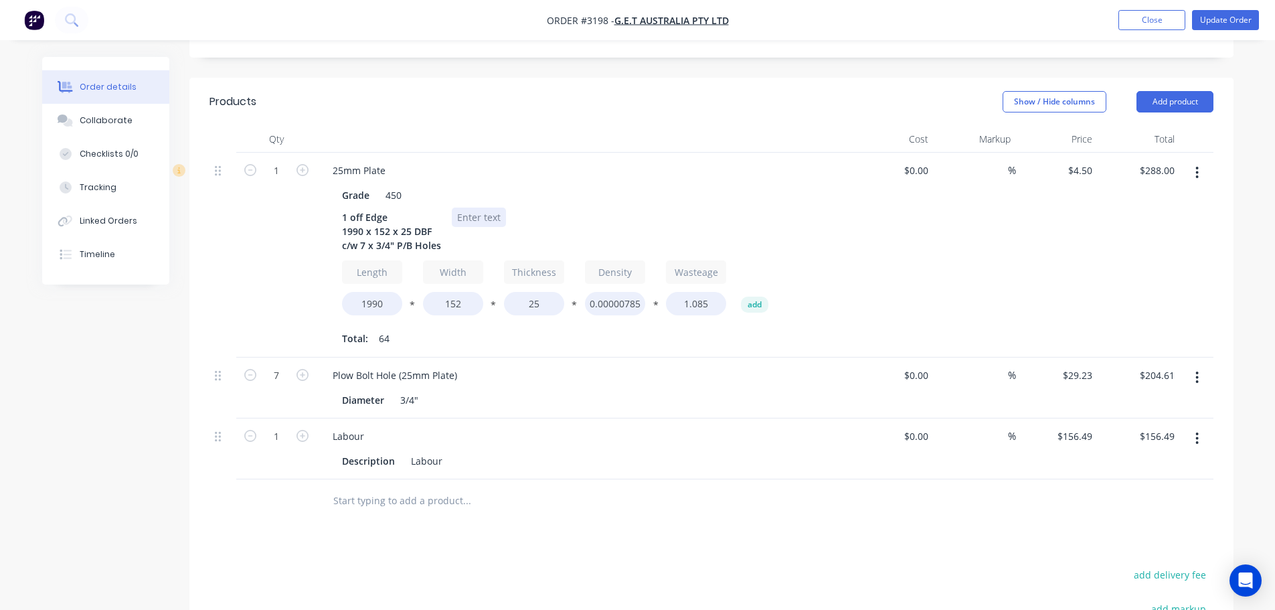
click at [485, 208] on div "1 off Edge 1990 x 152 x 25 DBF c/w 7 x 3/4" P/B Holes" at bounding box center [582, 232] width 490 height 48
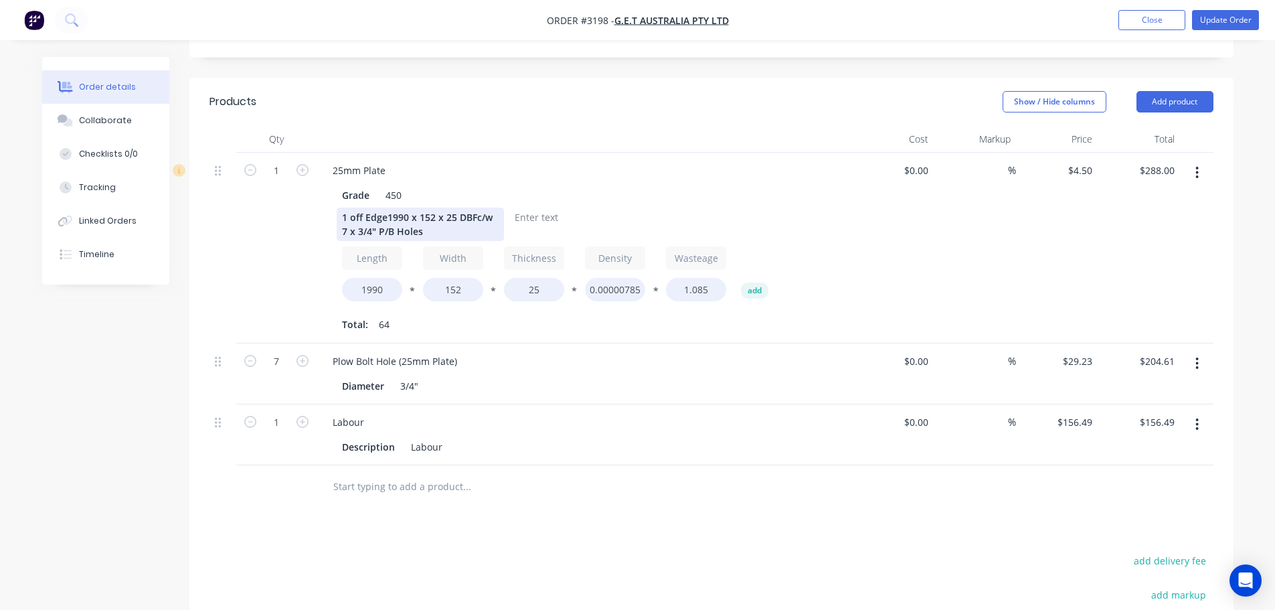
click at [386, 208] on div "1 off Edge1990 x 152 x 25 DBFc/w 7 x 3/4" P/B Holes" at bounding box center [420, 224] width 167 height 33
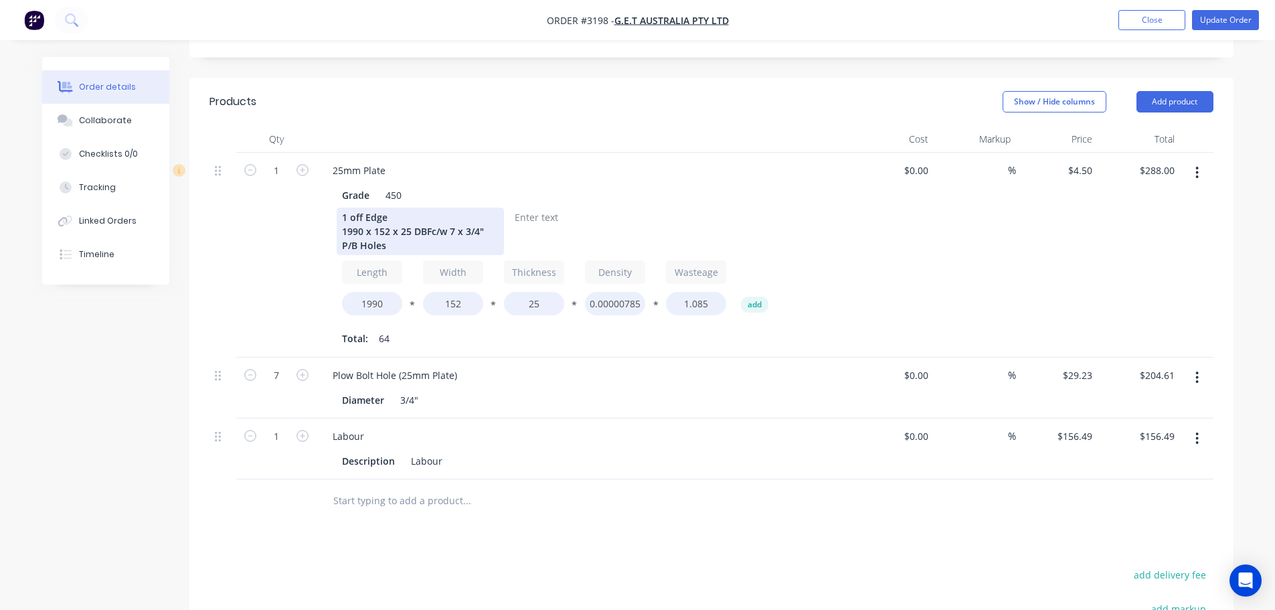
click at [430, 216] on div "1 off Edge 1990 x 152 x 25 DBFc/w 7 x 3/4" P/B Holes" at bounding box center [420, 232] width 167 height 48
click at [486, 208] on div at bounding box center [479, 217] width 54 height 19
click at [1083, 161] on input "4.5" at bounding box center [1088, 170] width 20 height 19
type input "$4.60"
type input "$294.40"
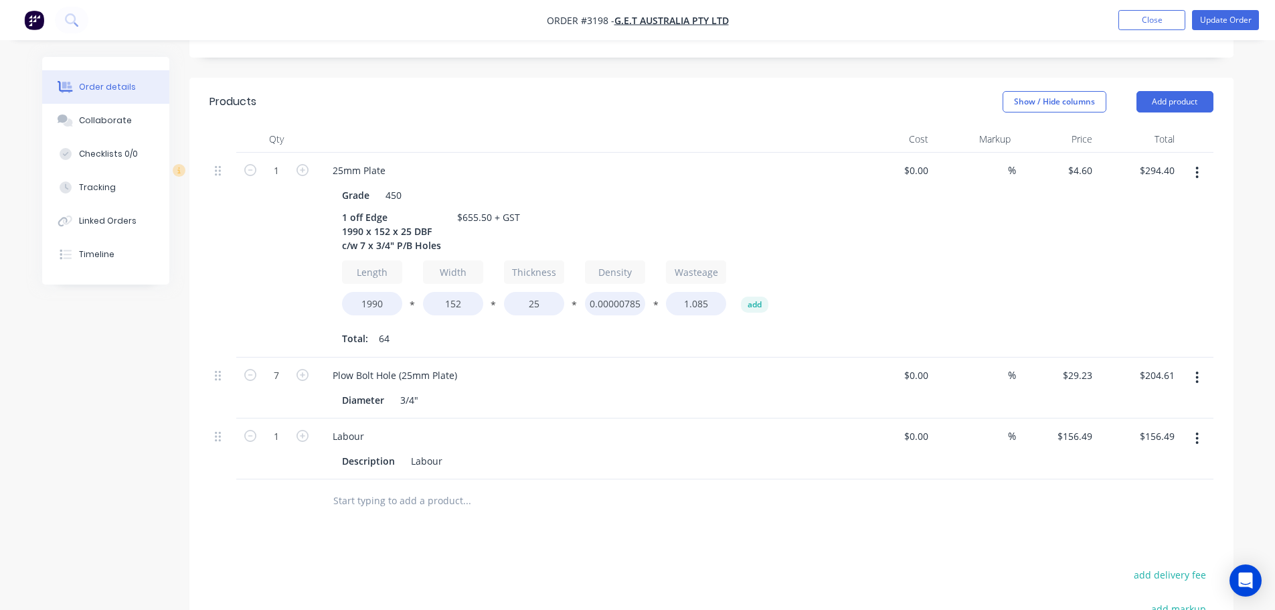
click at [1016, 234] on div "$4.60 $4.60" at bounding box center [1057, 255] width 82 height 205
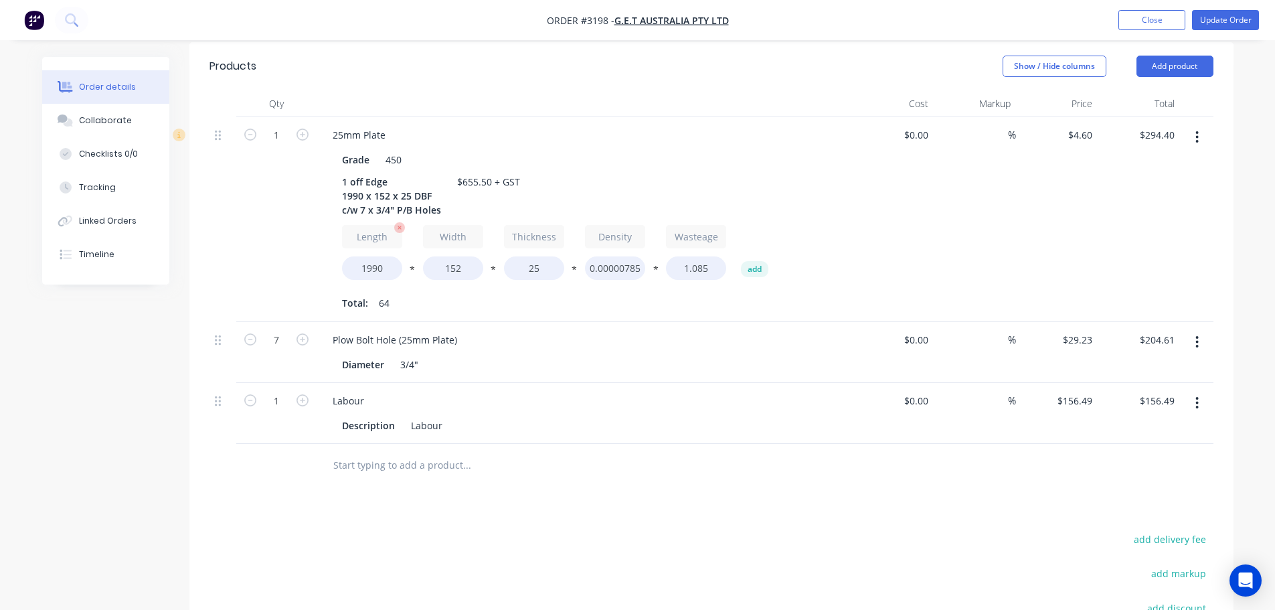
scroll to position [370, 0]
click at [391, 151] on div "450" at bounding box center [393, 160] width 27 height 19
click at [545, 151] on div "Grade 500" at bounding box center [582, 160] width 490 height 19
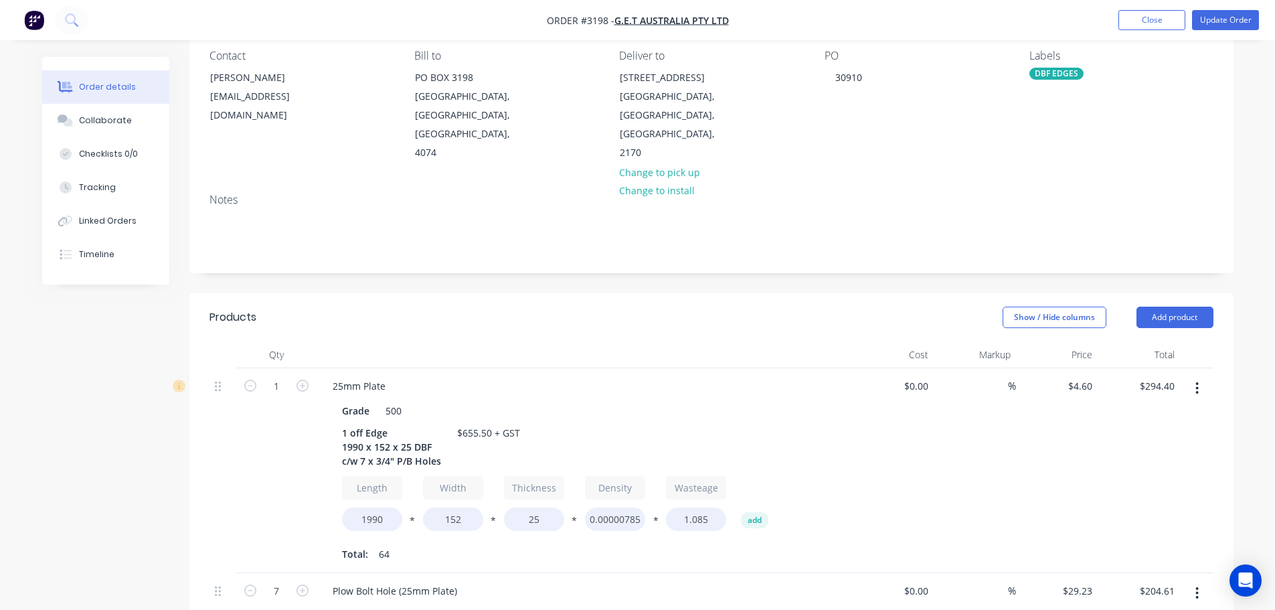
scroll to position [102, 0]
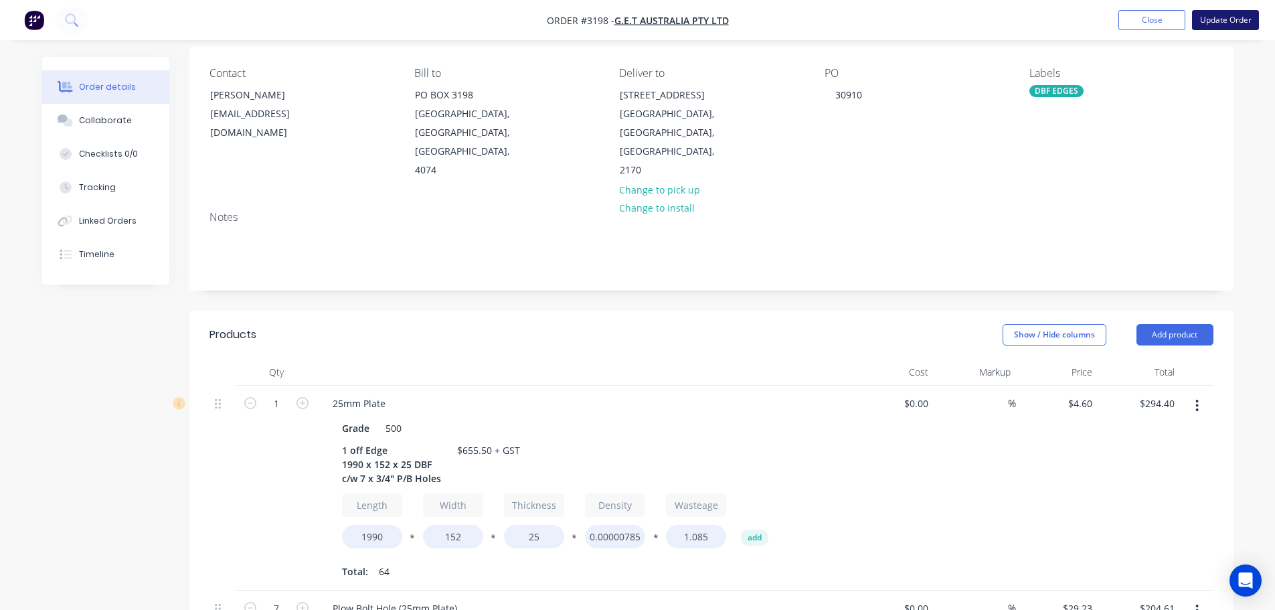
click at [1222, 23] on button "Update Order" at bounding box center [1225, 20] width 67 height 20
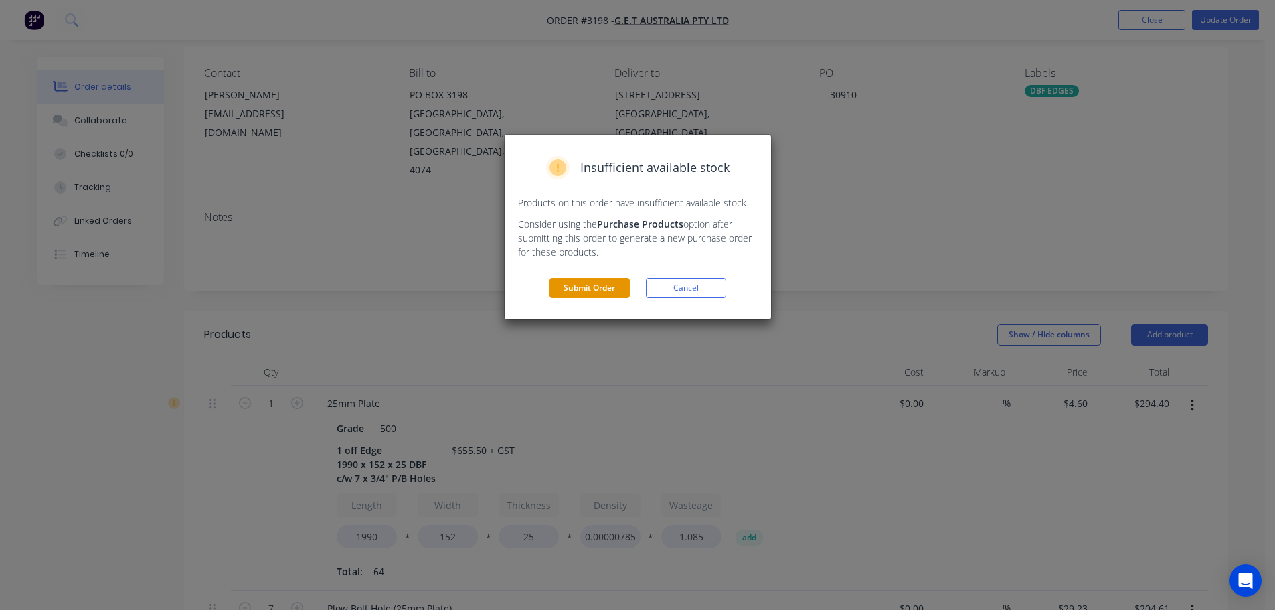
click at [586, 283] on button "Submit Order" at bounding box center [590, 288] width 80 height 20
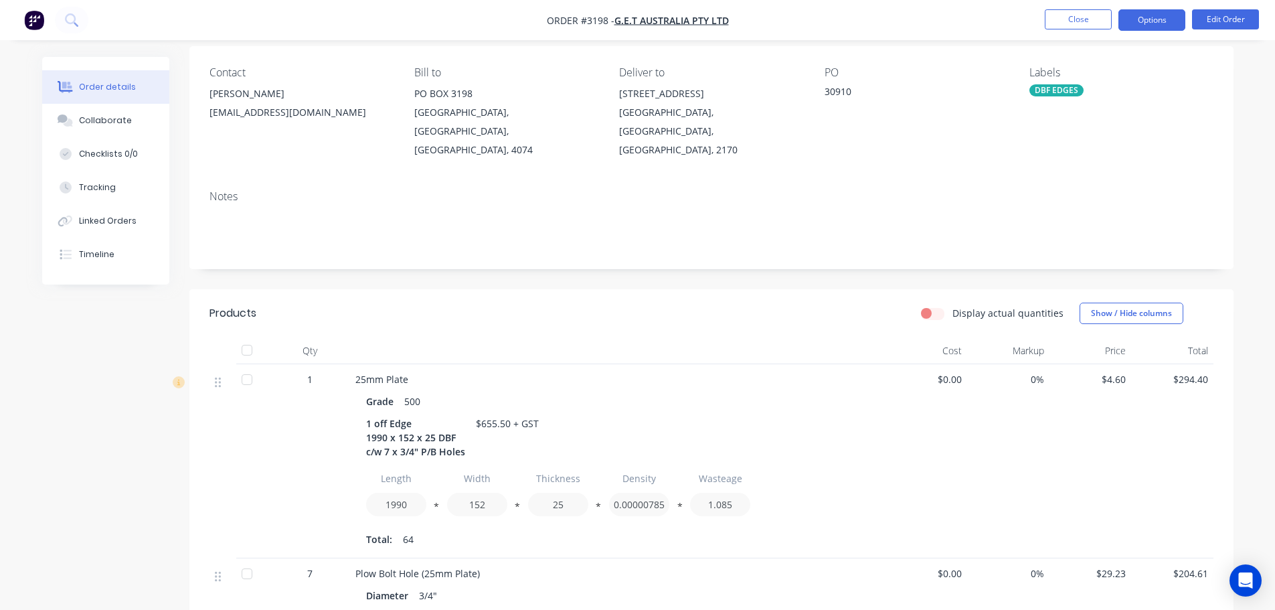
click at [1141, 18] on button "Options" at bounding box center [1152, 19] width 67 height 21
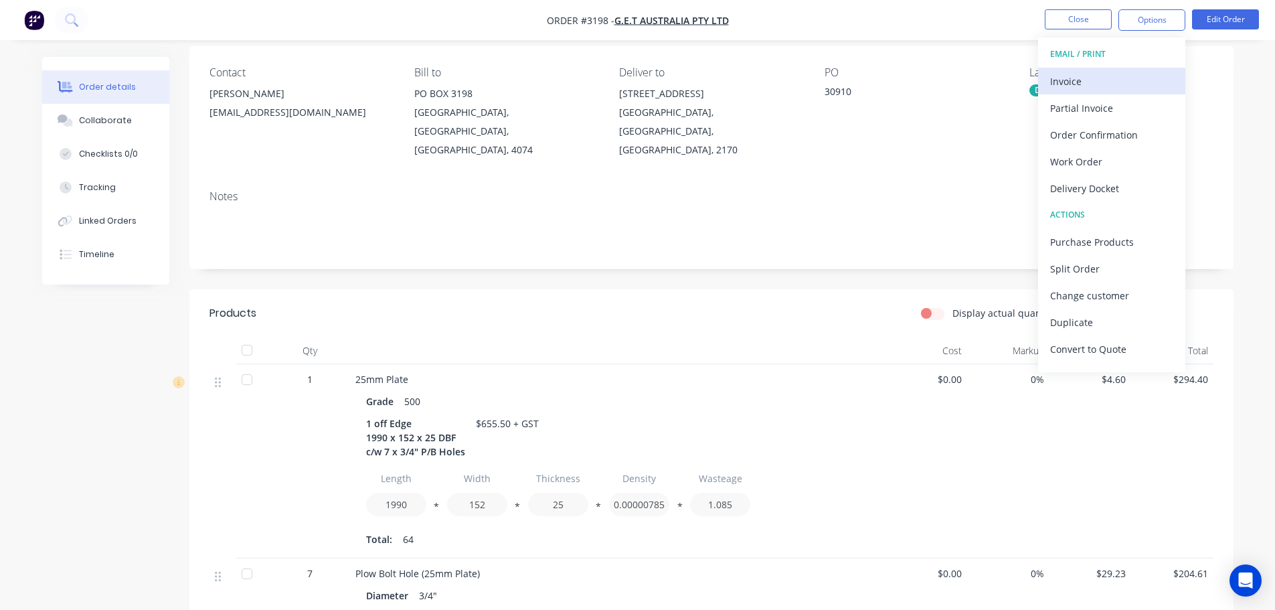
click at [1070, 76] on div "Invoice" at bounding box center [1111, 81] width 123 height 19
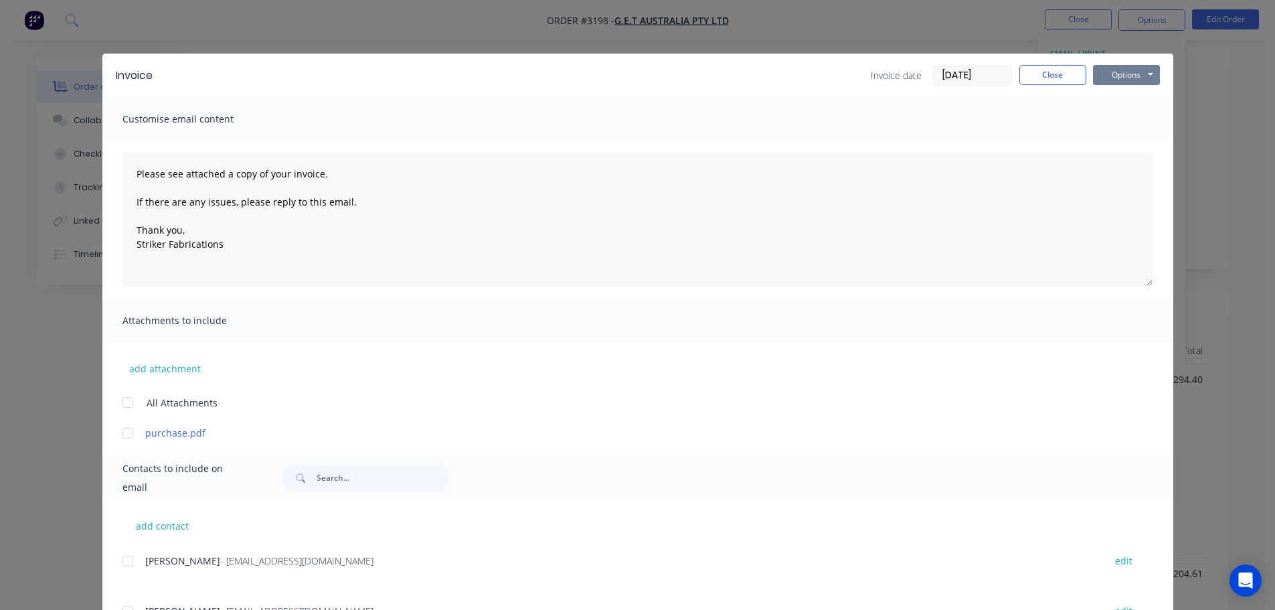
click at [1097, 76] on button "Options" at bounding box center [1126, 75] width 67 height 20
click at [1107, 120] on button "Print" at bounding box center [1136, 121] width 86 height 22
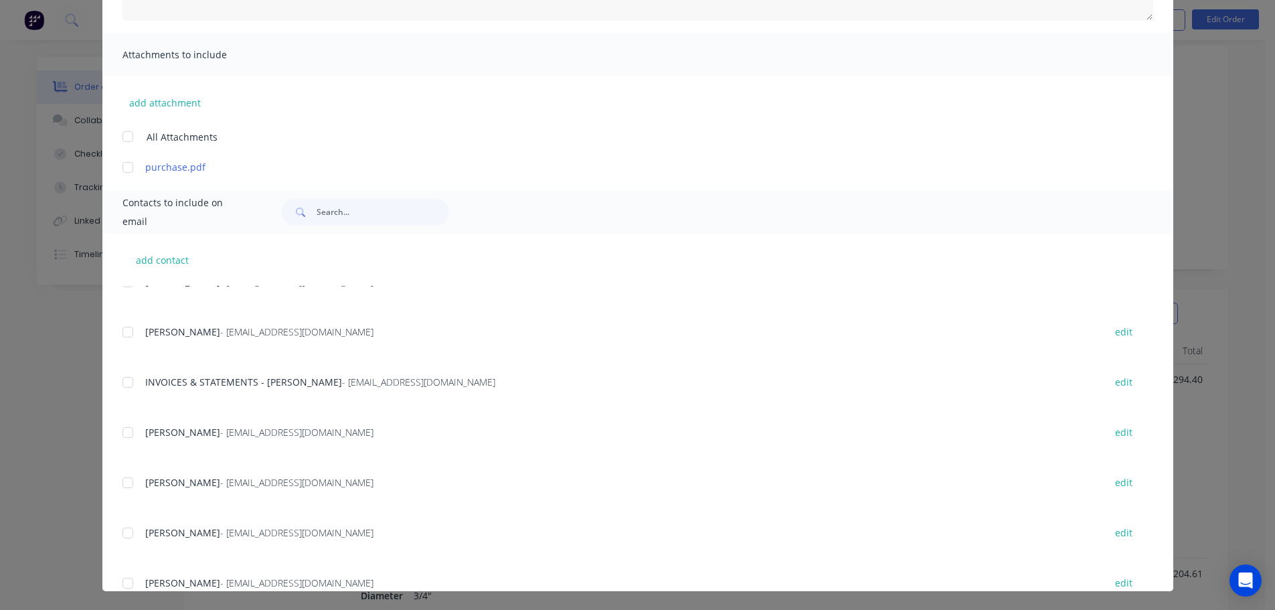
scroll to position [335, 0]
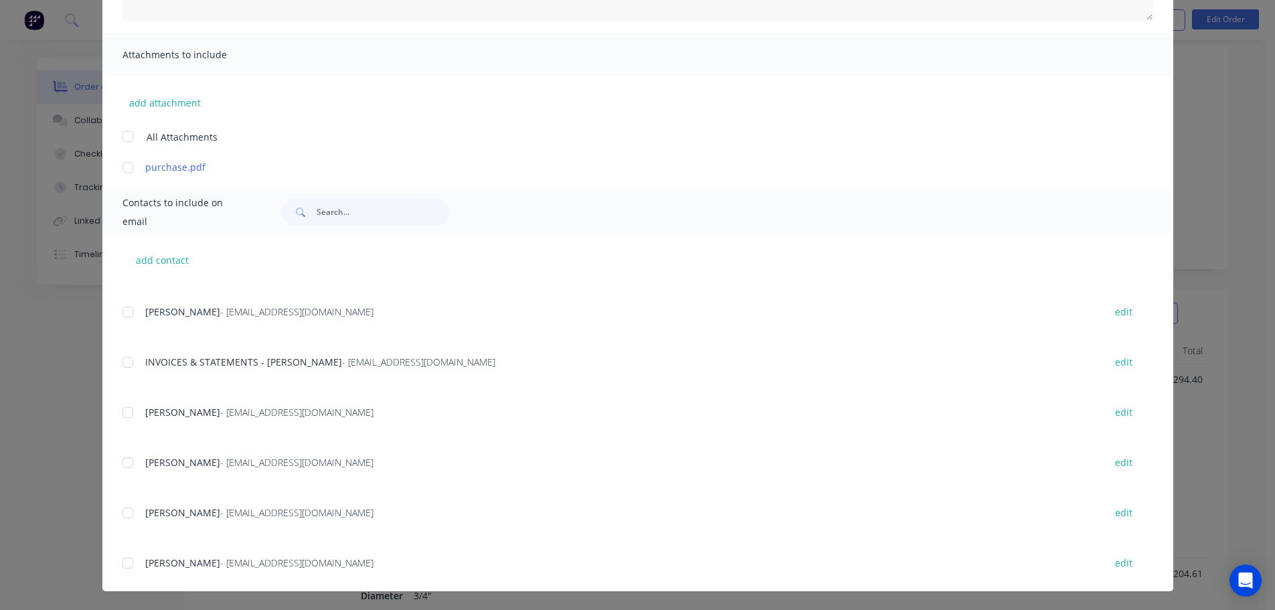
click at [119, 360] on div at bounding box center [127, 362] width 27 height 27
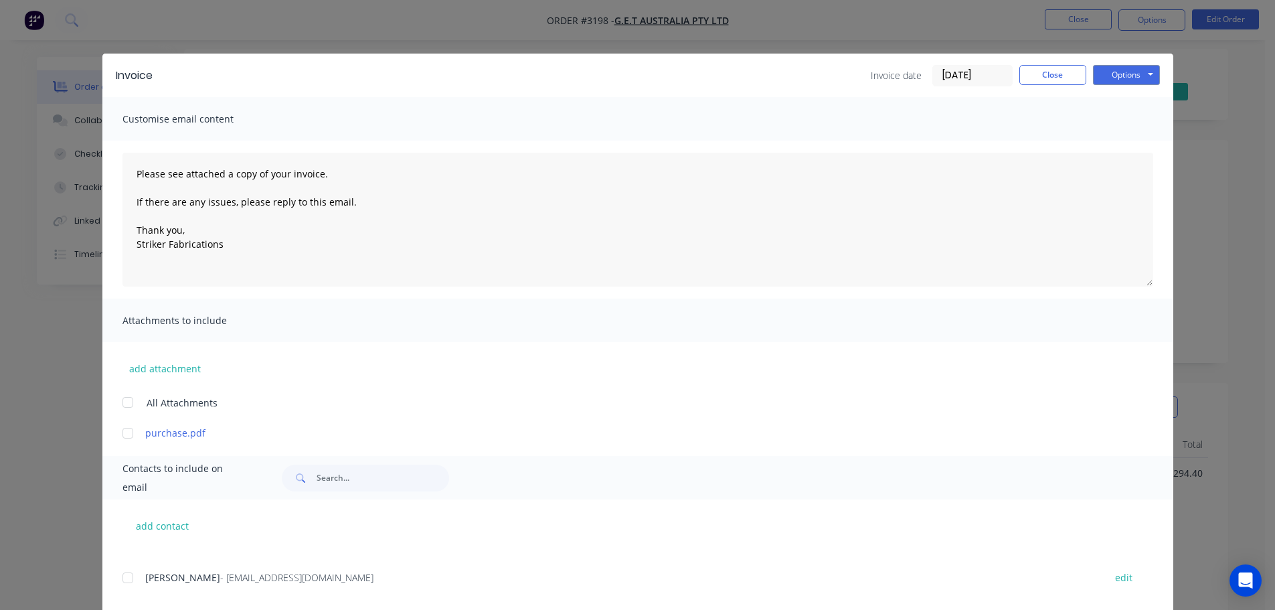
scroll to position [0, 0]
click at [1109, 75] on button "Options" at bounding box center [1126, 75] width 67 height 20
click at [1121, 139] on button "Email" at bounding box center [1136, 143] width 86 height 22
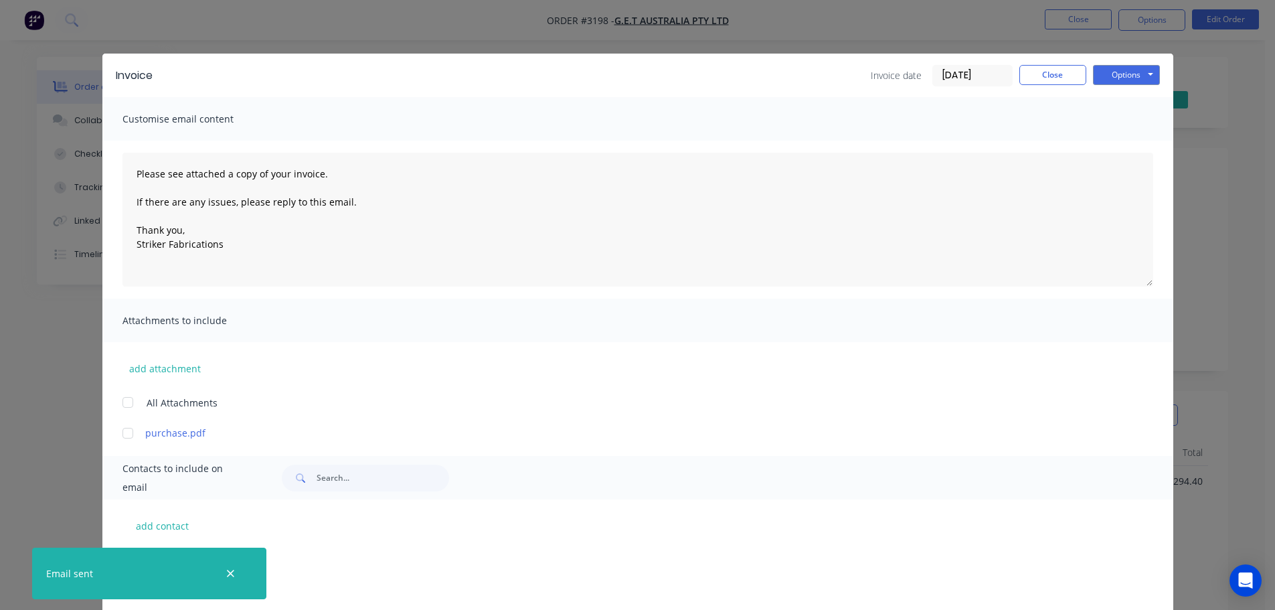
scroll to position [335, 0]
click at [1043, 78] on button "Close" at bounding box center [1053, 75] width 67 height 20
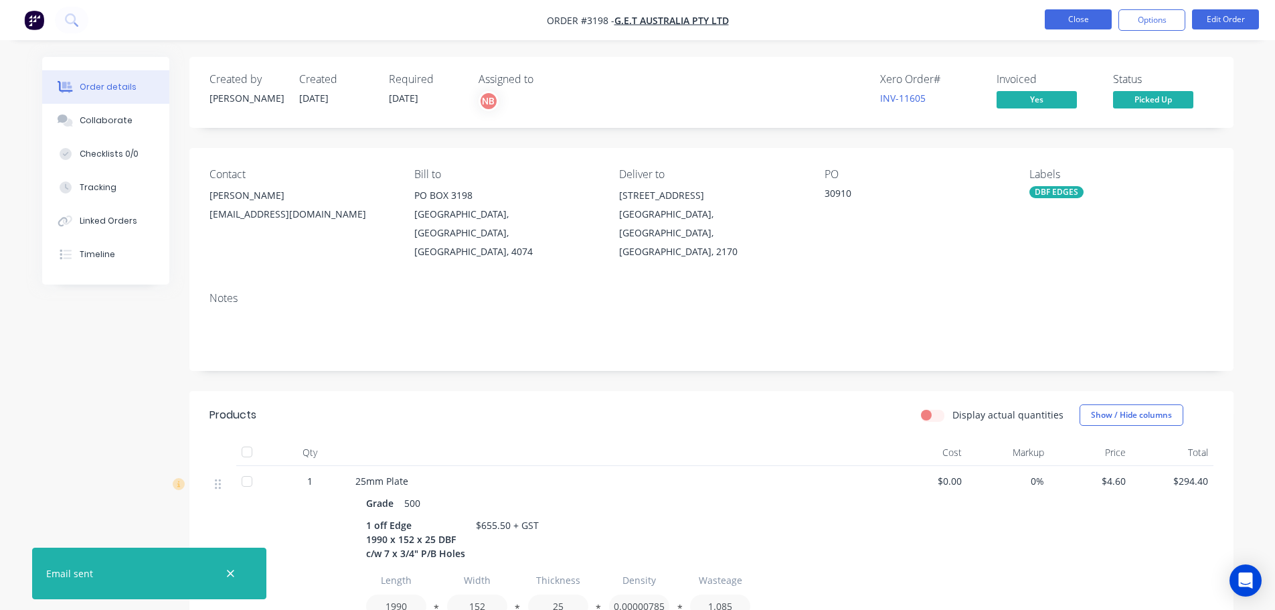
click at [1066, 19] on button "Close" at bounding box center [1078, 19] width 67 height 20
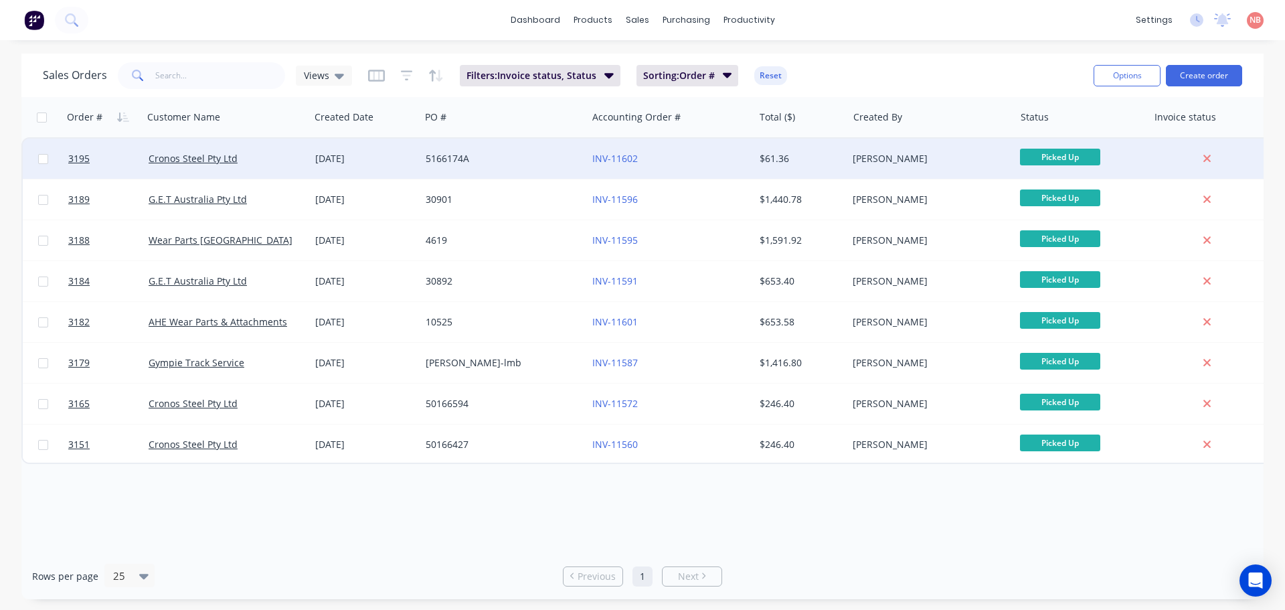
click at [495, 159] on div "5166174A" at bounding box center [500, 158] width 149 height 13
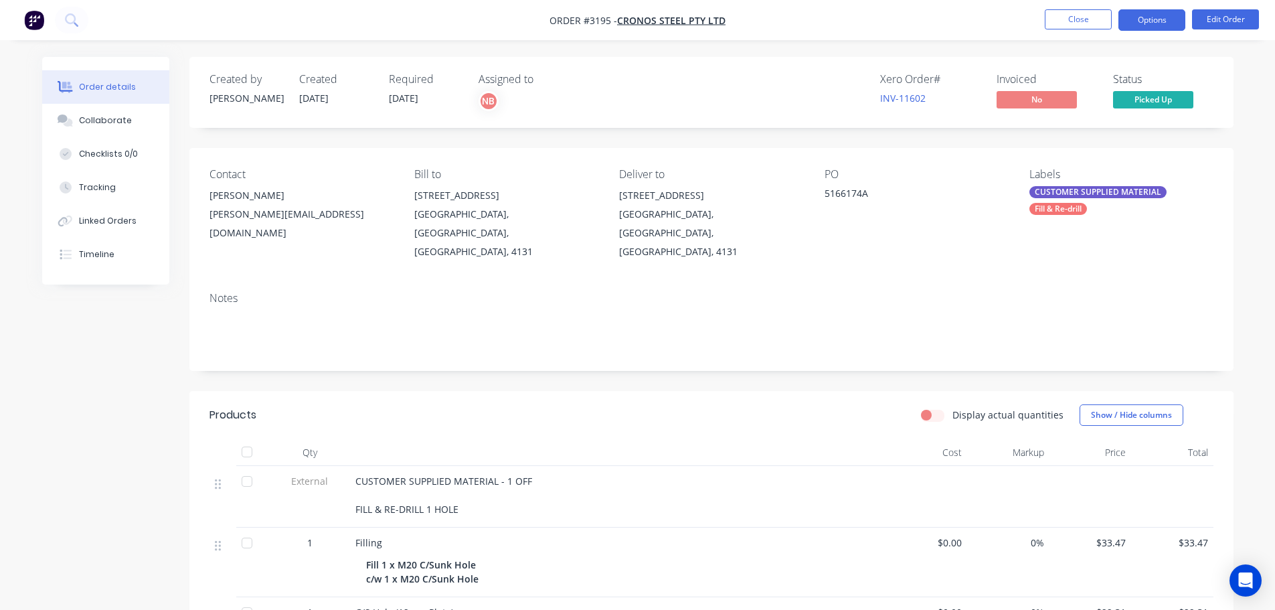
click at [1164, 20] on button "Options" at bounding box center [1152, 19] width 67 height 21
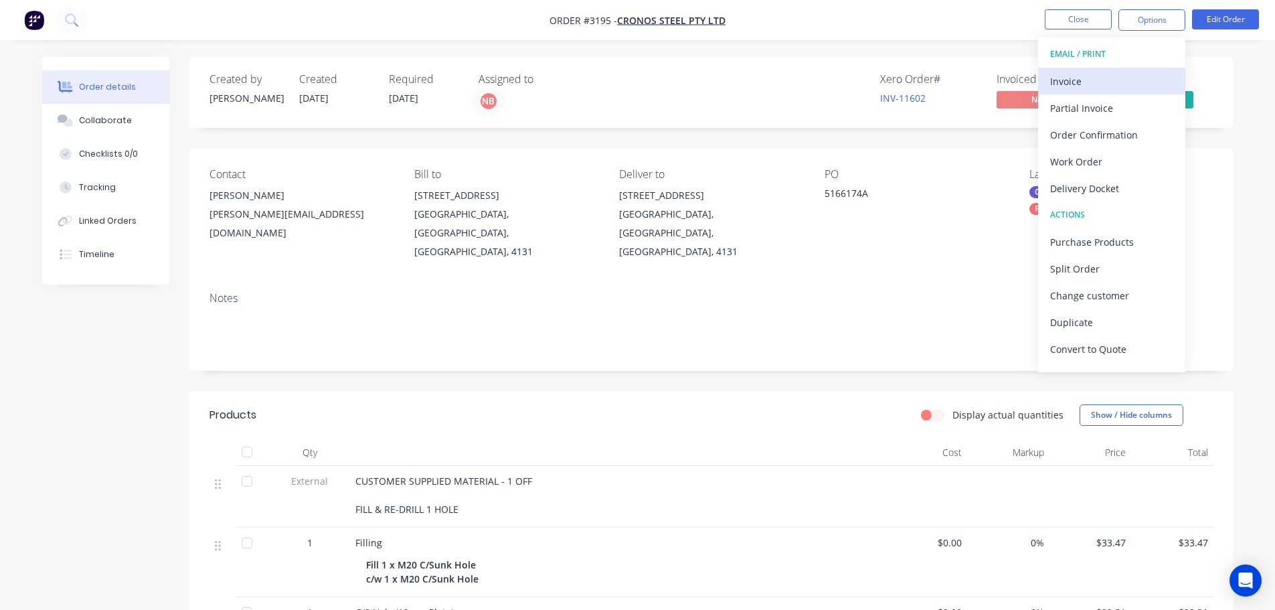
click at [1093, 76] on div "Invoice" at bounding box center [1111, 81] width 123 height 19
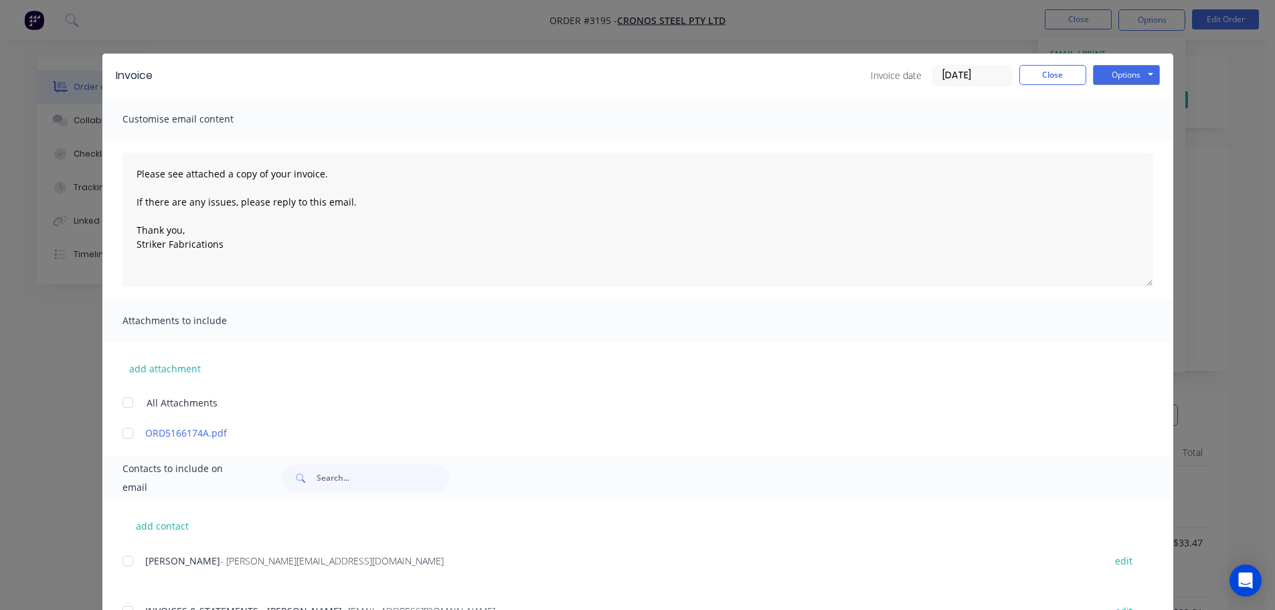
click at [1099, 89] on div "Invoice Invoice date [DATE] Close Options Preview Print Email" at bounding box center [637, 76] width 1071 height 44
click at [1103, 80] on button "Options" at bounding box center [1126, 75] width 67 height 20
click at [1107, 118] on button "Print" at bounding box center [1136, 121] width 86 height 22
click at [1118, 75] on button "Options" at bounding box center [1126, 75] width 67 height 20
click at [1119, 125] on button "Print" at bounding box center [1136, 121] width 86 height 22
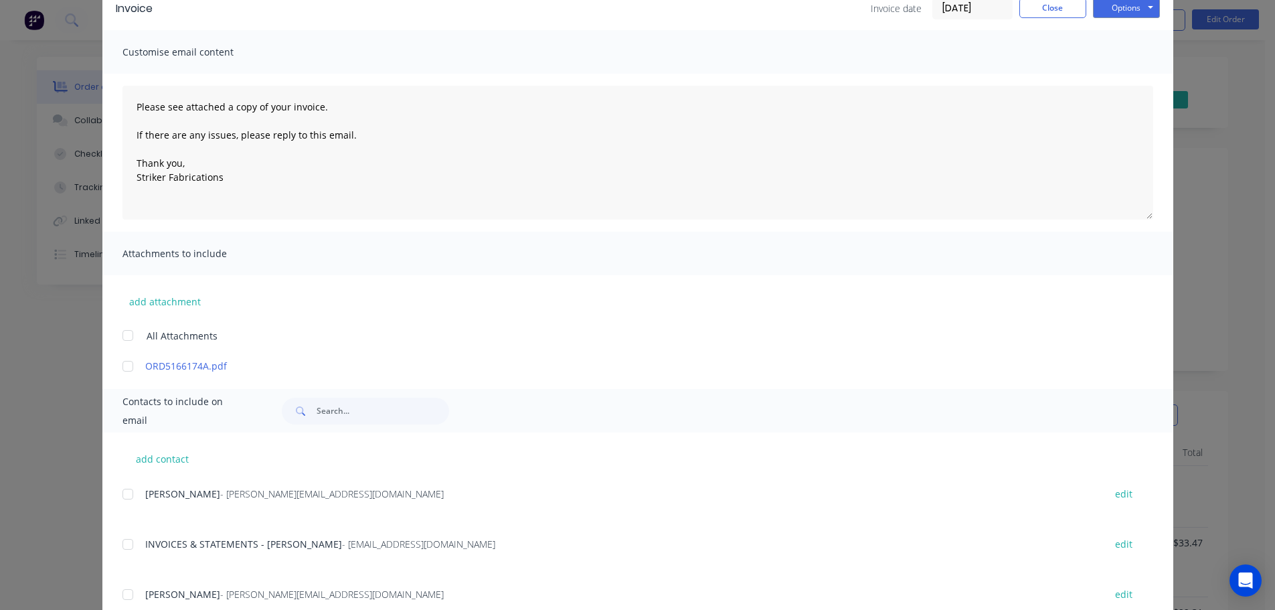
drag, startPoint x: 125, startPoint y: 540, endPoint x: 594, endPoint y: 352, distance: 506.0
click at [125, 540] on div at bounding box center [127, 544] width 27 height 27
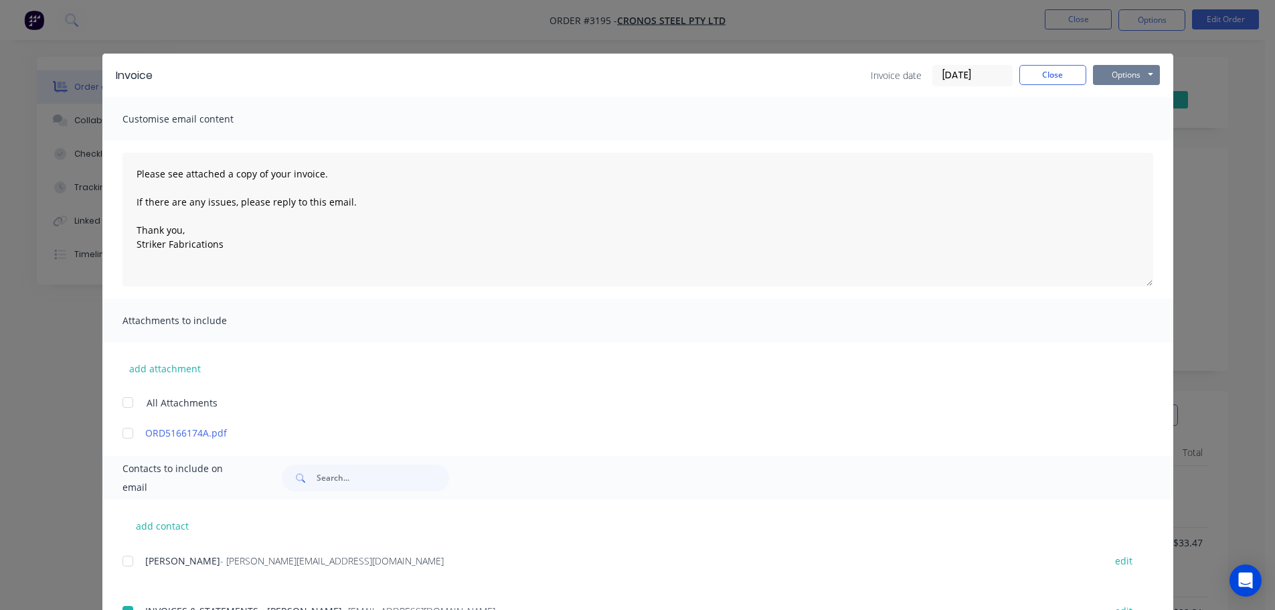
click at [1099, 72] on button "Options" at bounding box center [1126, 75] width 67 height 20
click at [1109, 140] on button "Email" at bounding box center [1136, 143] width 86 height 22
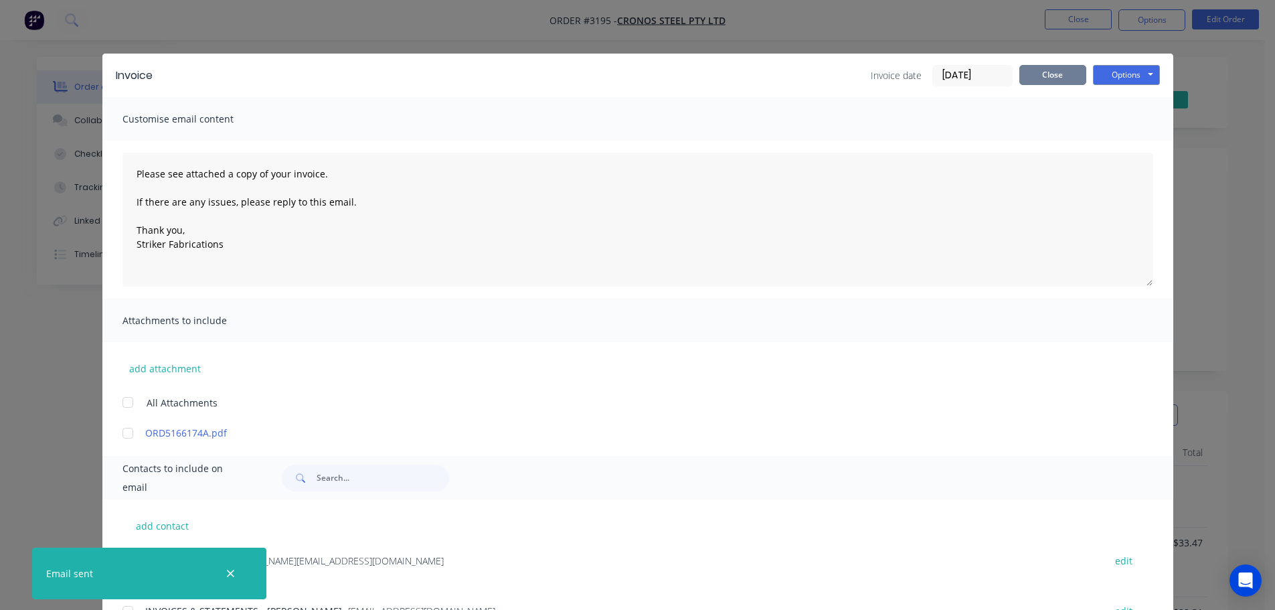
click at [1045, 70] on button "Close" at bounding box center [1053, 75] width 67 height 20
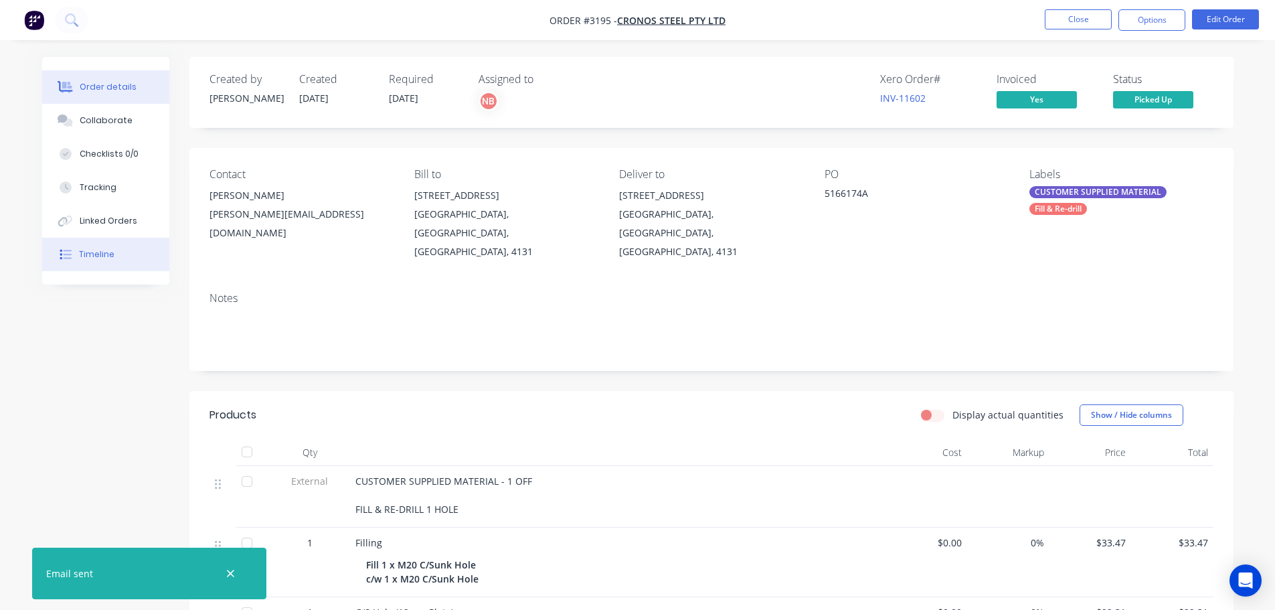
click at [94, 258] on div "Timeline" at bounding box center [96, 254] width 35 height 12
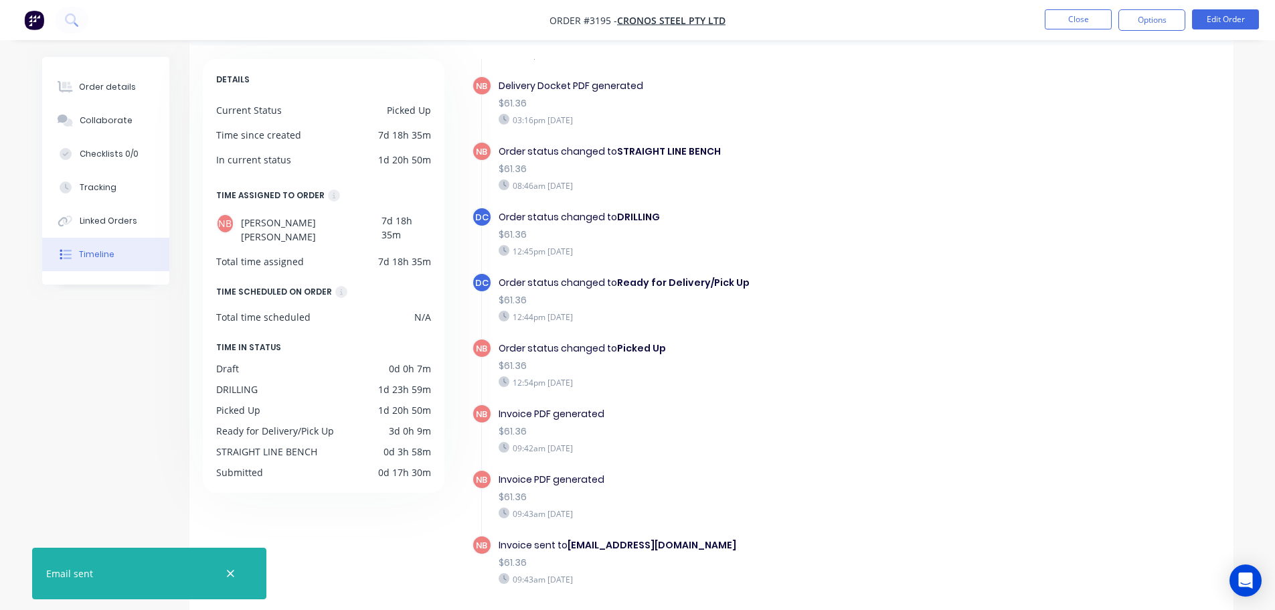
scroll to position [103, 0]
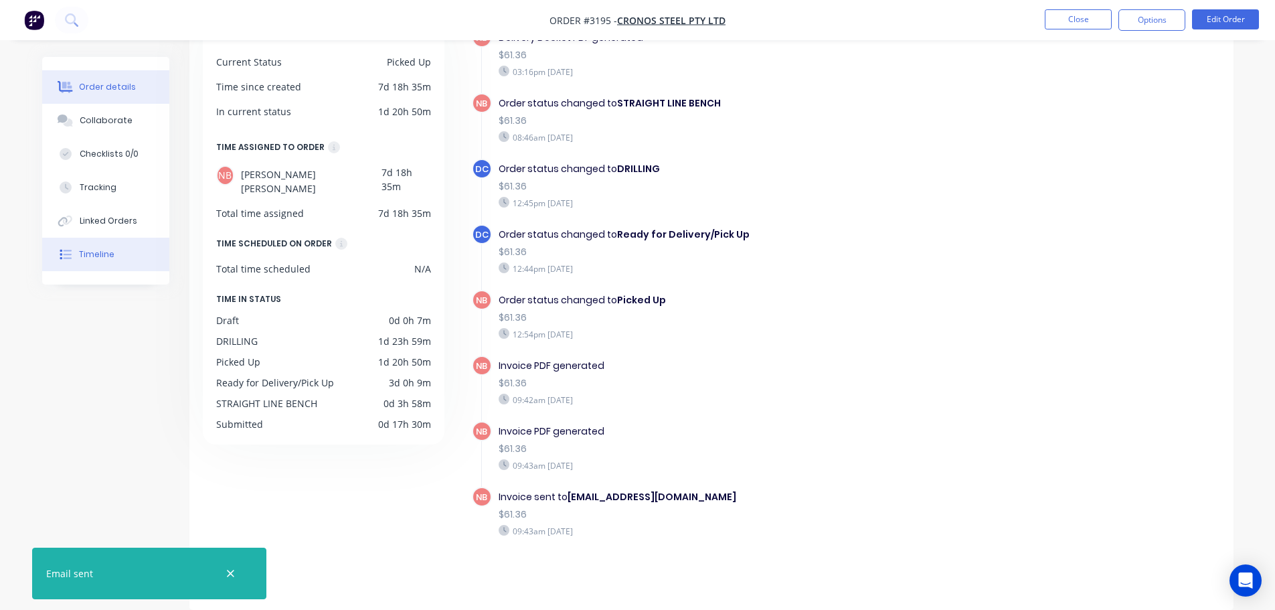
click at [75, 79] on button "Order details" at bounding box center [105, 86] width 127 height 33
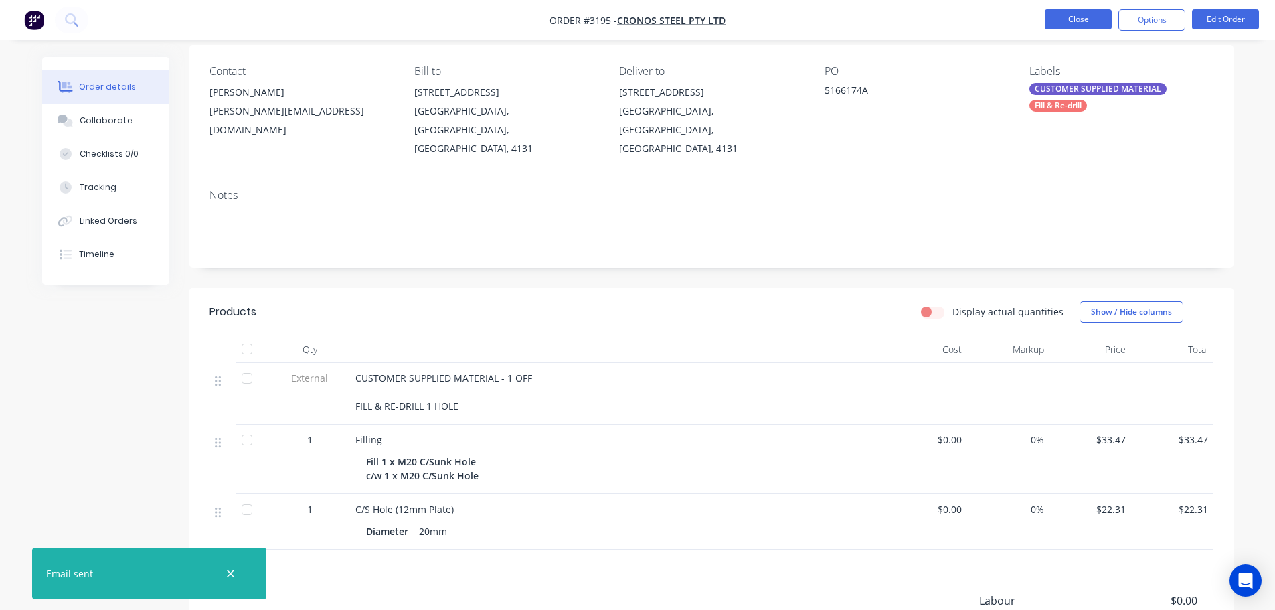
click at [1062, 29] on button "Close" at bounding box center [1078, 19] width 67 height 20
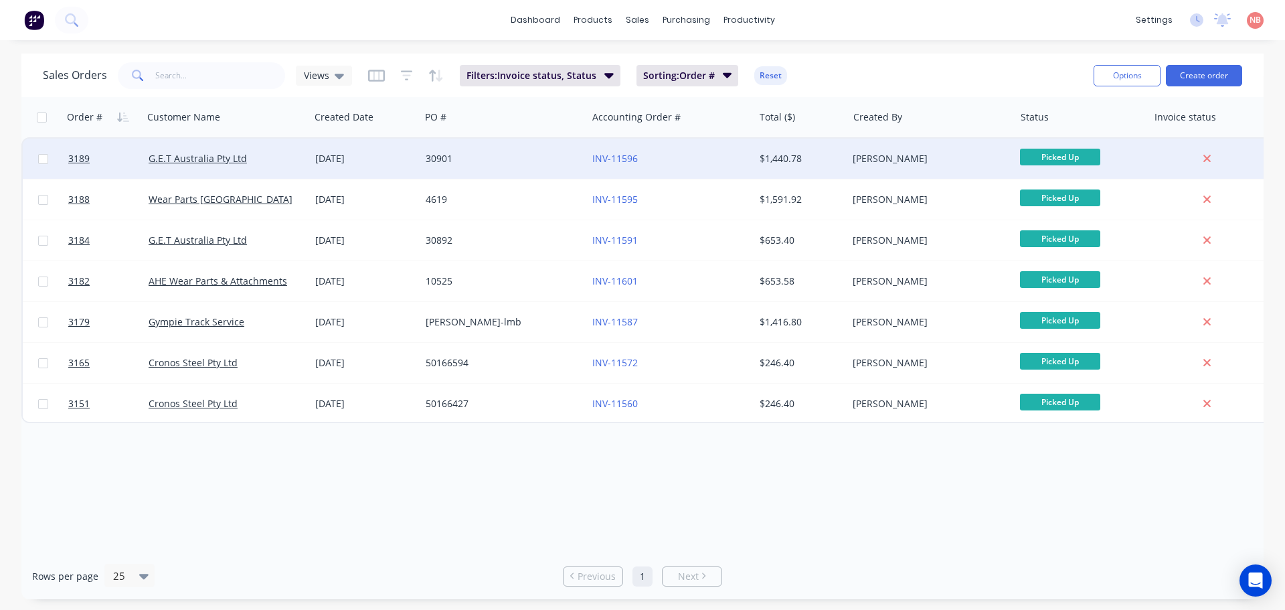
click at [564, 161] on div "30901" at bounding box center [500, 158] width 149 height 13
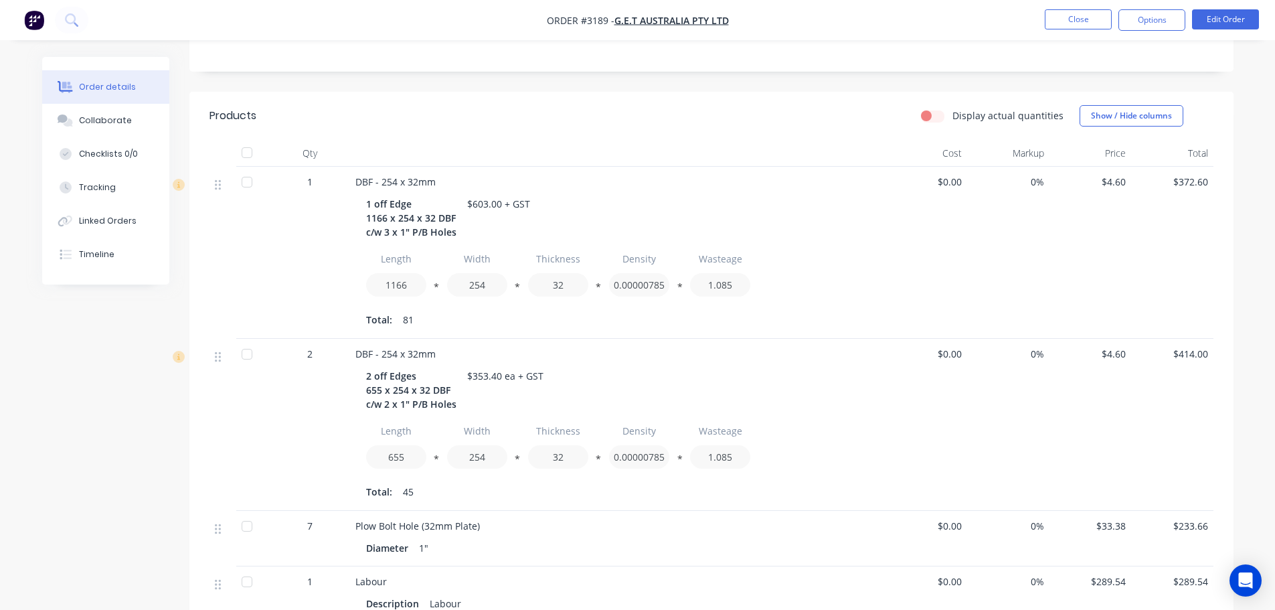
scroll to position [531, 0]
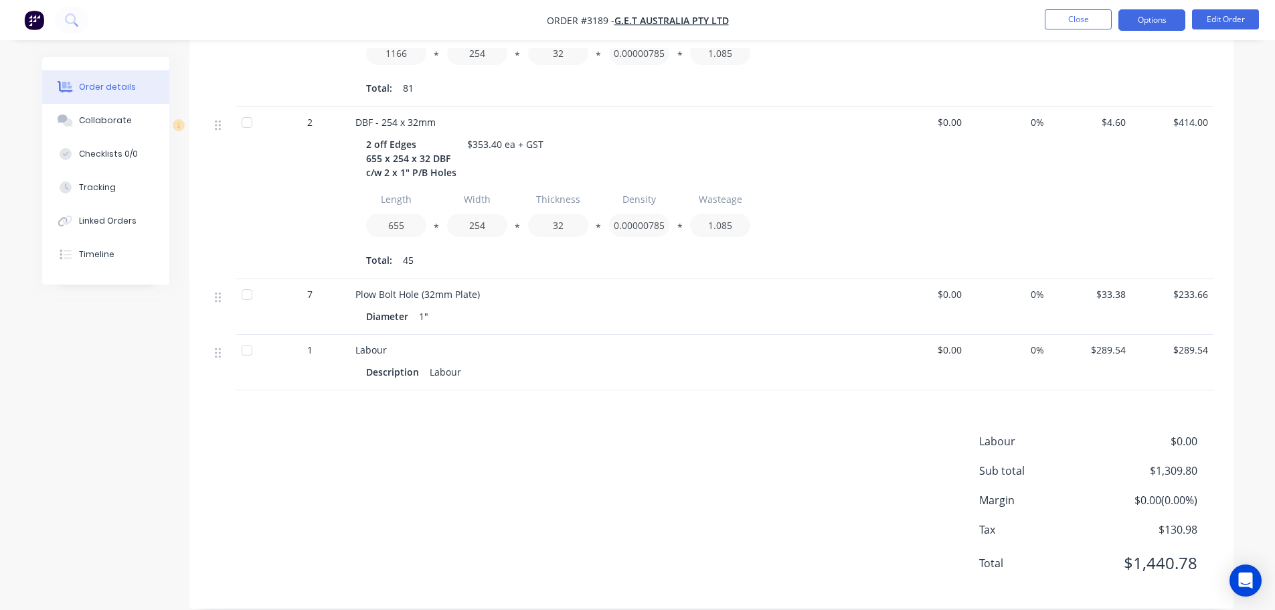
click at [1142, 20] on button "Options" at bounding box center [1152, 19] width 67 height 21
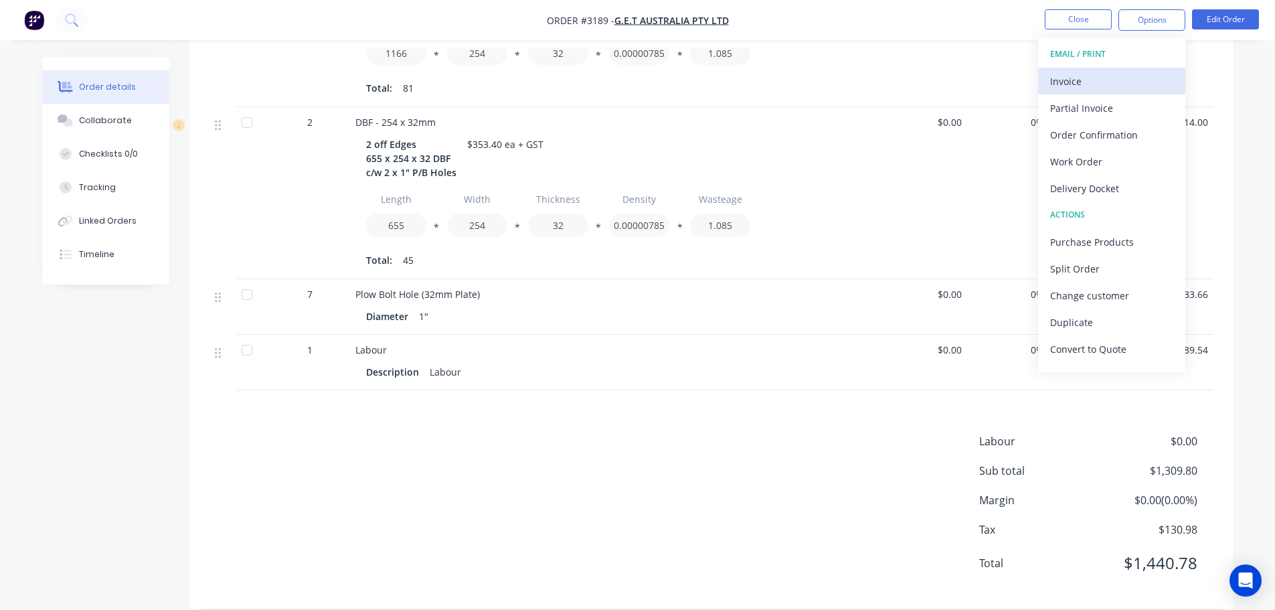
click at [1091, 80] on div "Invoice" at bounding box center [1111, 81] width 123 height 19
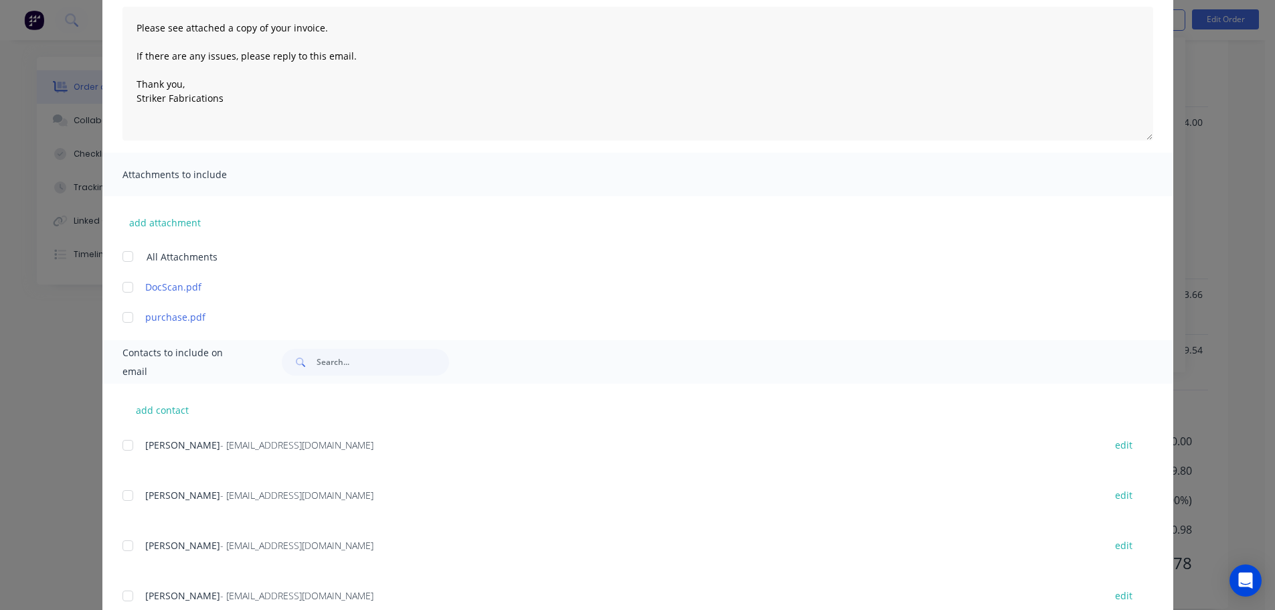
scroll to position [0, 0]
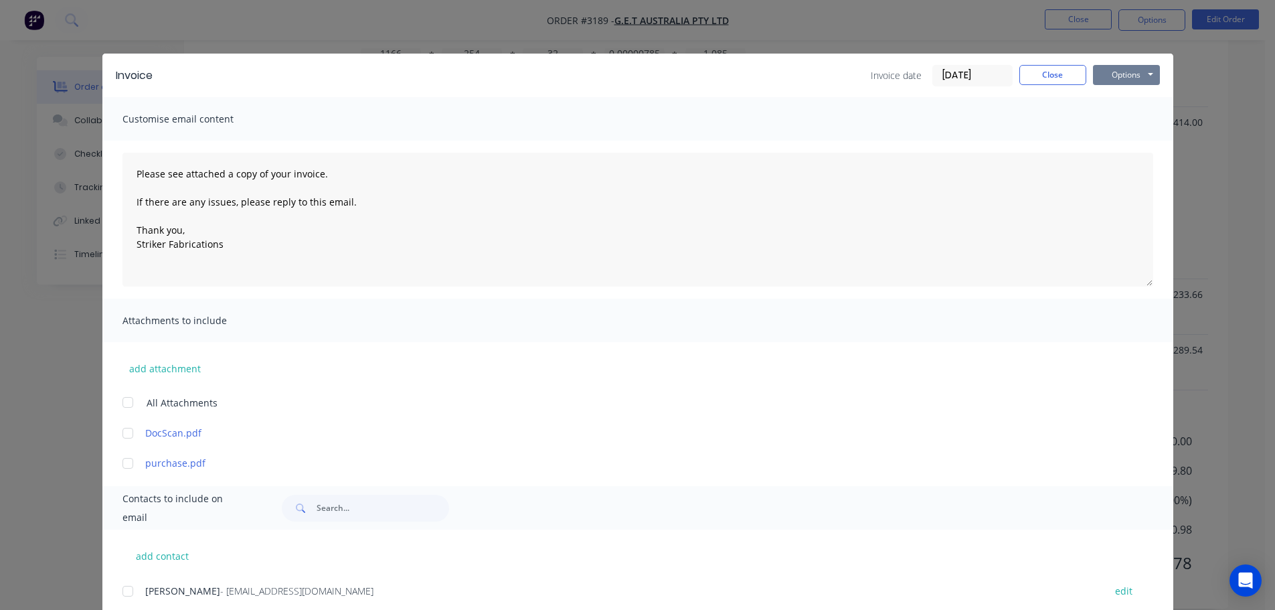
click at [1113, 65] on button "Options" at bounding box center [1126, 75] width 67 height 20
click at [1115, 115] on button "Print" at bounding box center [1136, 121] width 86 height 22
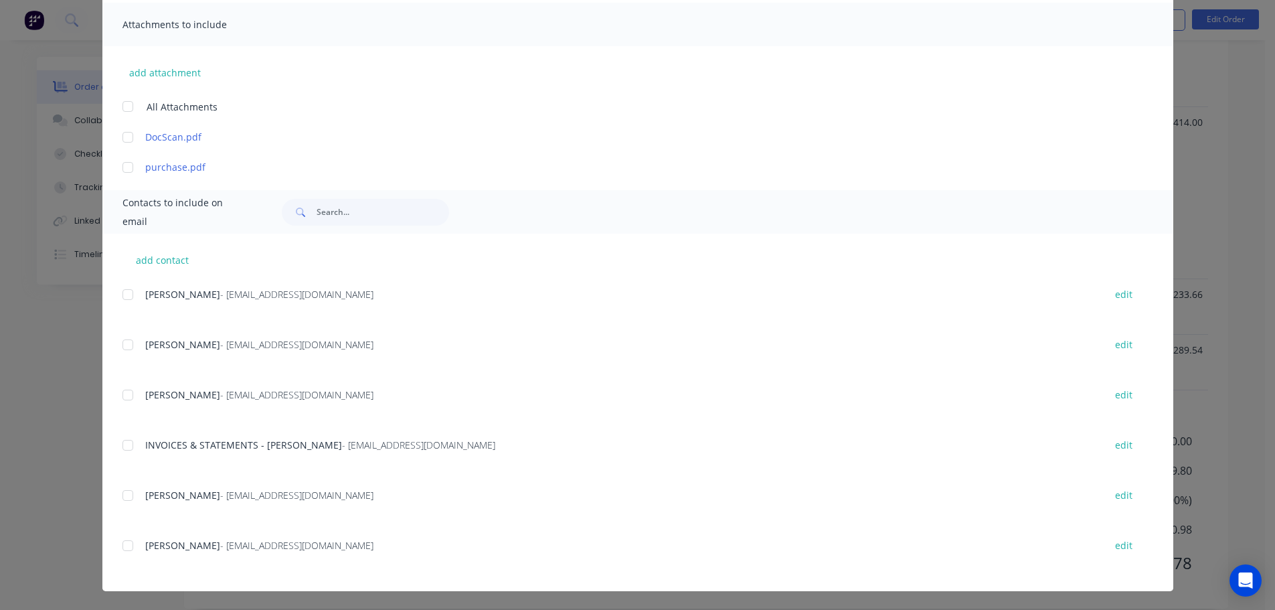
scroll to position [335, 0]
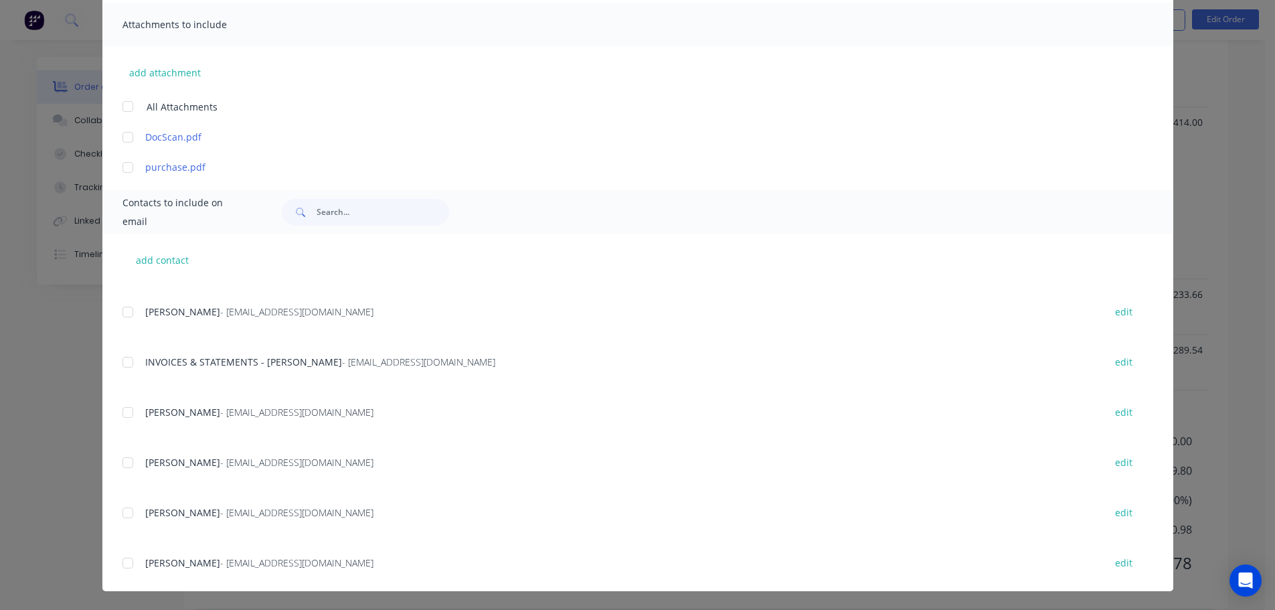
click at [126, 358] on div at bounding box center [127, 362] width 27 height 27
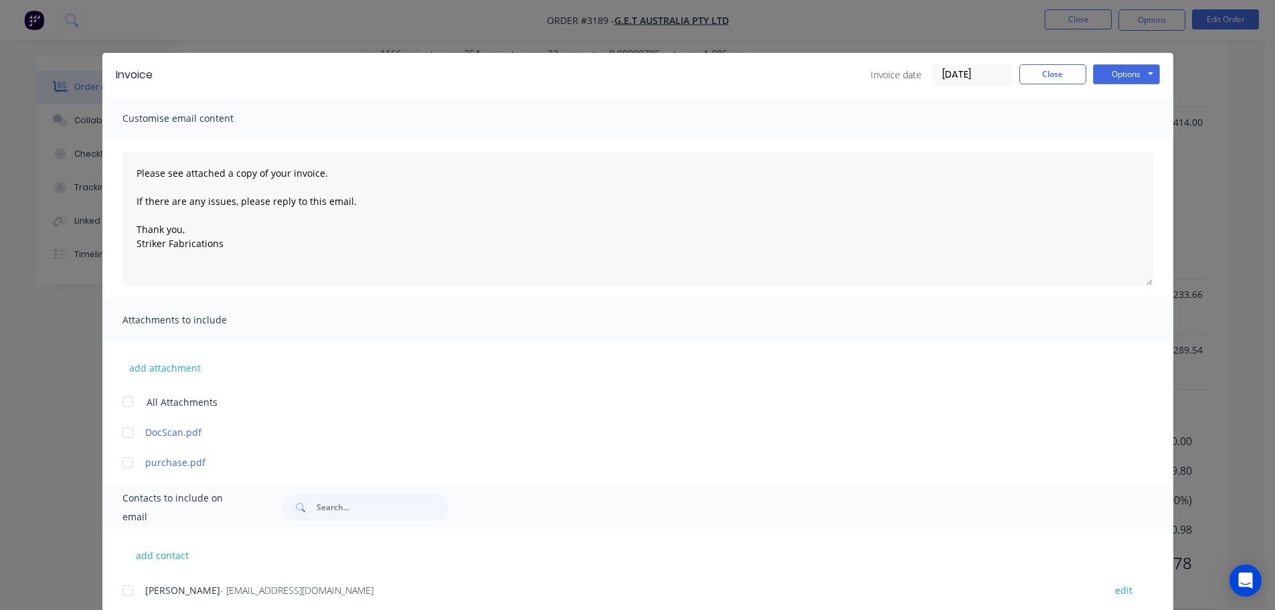
scroll to position [0, 0]
click at [1108, 79] on button "Options" at bounding box center [1126, 75] width 67 height 20
click at [1111, 141] on button "Email" at bounding box center [1136, 143] width 86 height 22
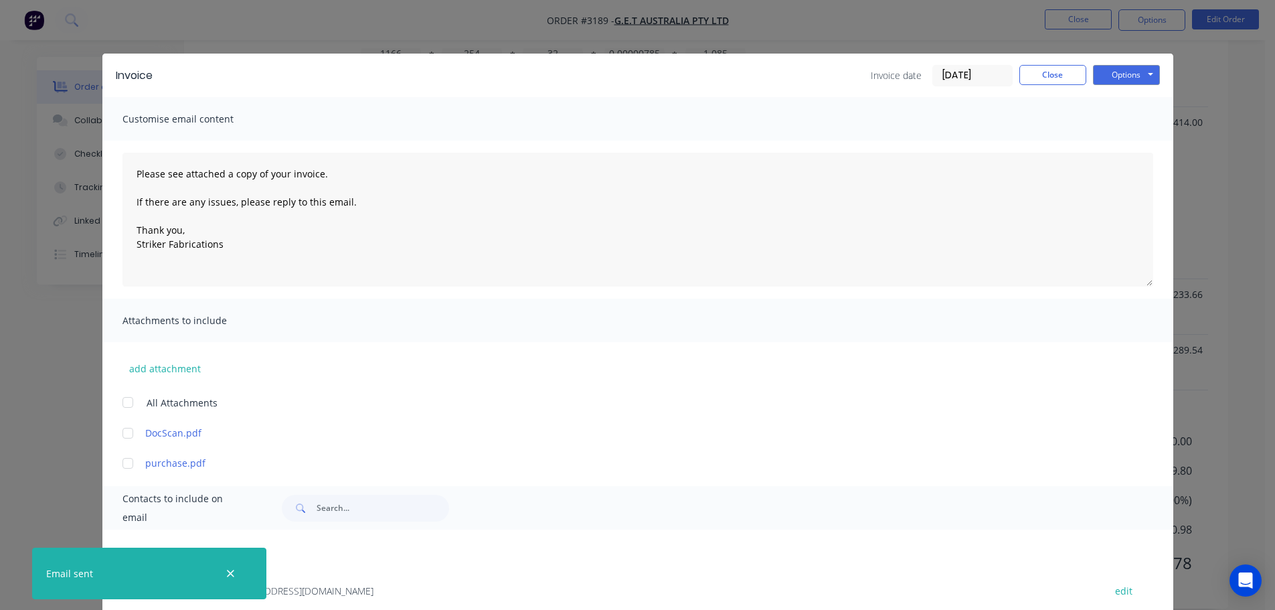
drag, startPoint x: 635, startPoint y: 291, endPoint x: 785, endPoint y: 109, distance: 235.0
click at [785, 109] on div "Customise email content" at bounding box center [637, 119] width 1071 height 44
click at [1040, 79] on button "Close" at bounding box center [1053, 75] width 67 height 20
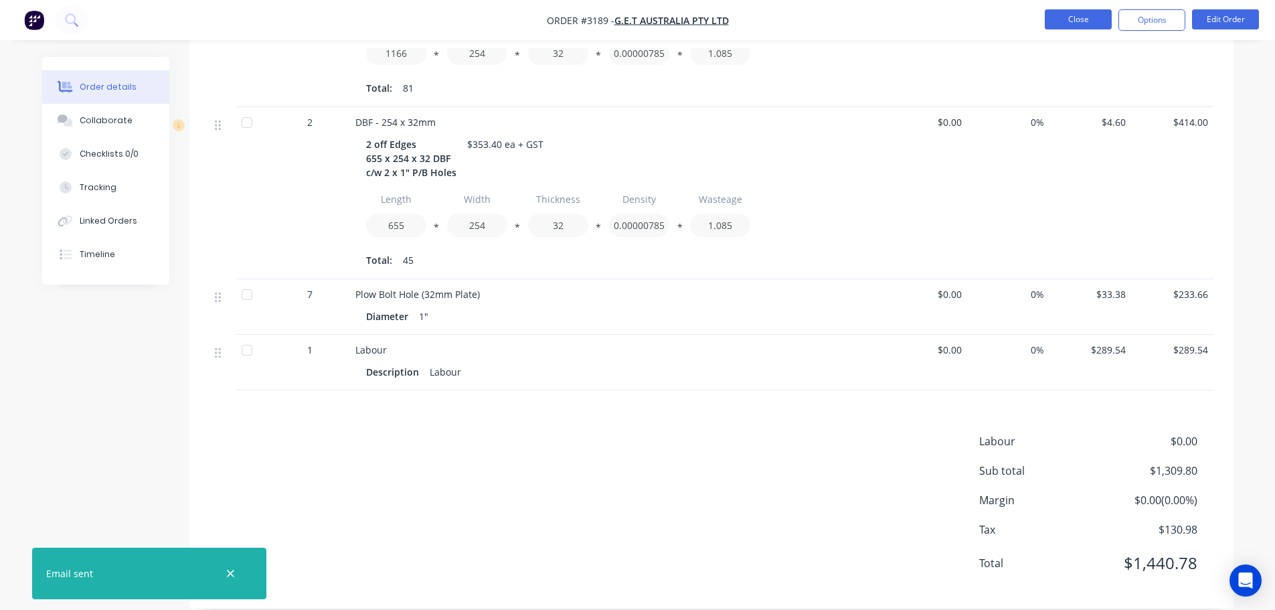
click at [1073, 21] on button "Close" at bounding box center [1078, 19] width 67 height 20
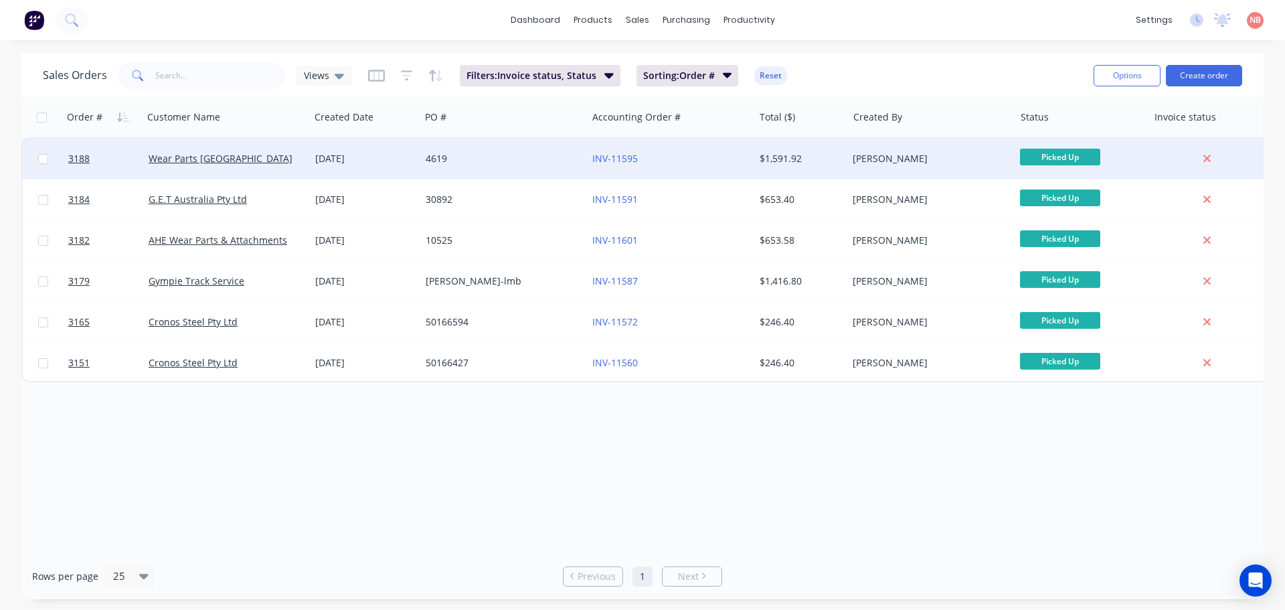
click at [533, 156] on div "4619" at bounding box center [500, 158] width 149 height 13
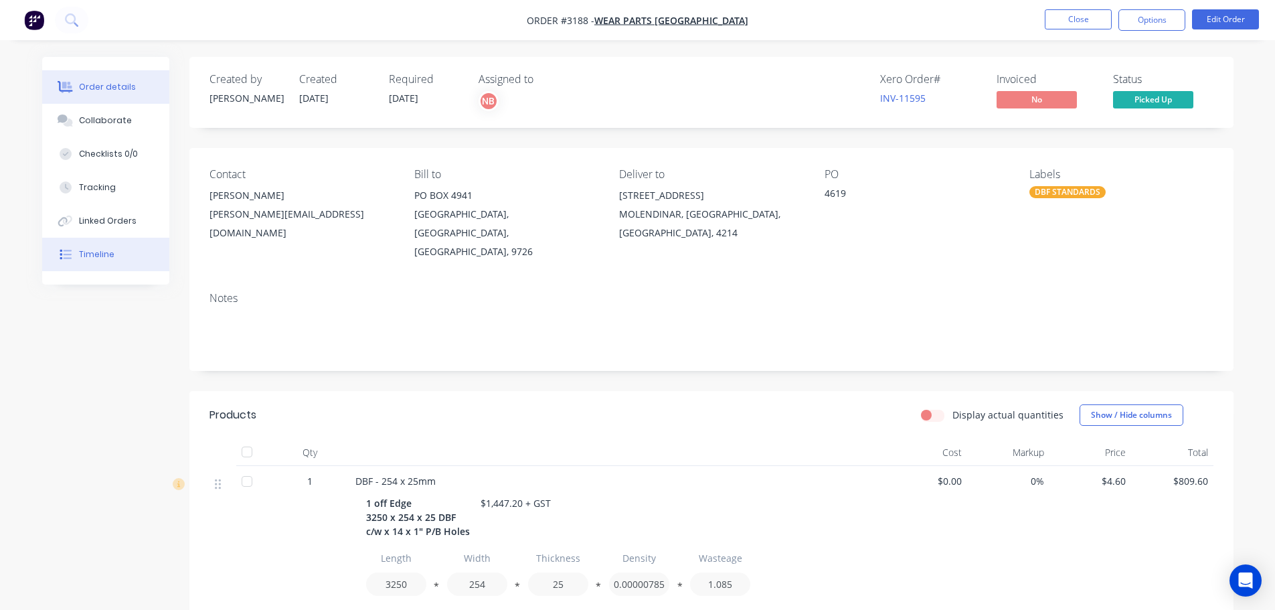
click at [123, 258] on button "Timeline" at bounding box center [105, 254] width 127 height 33
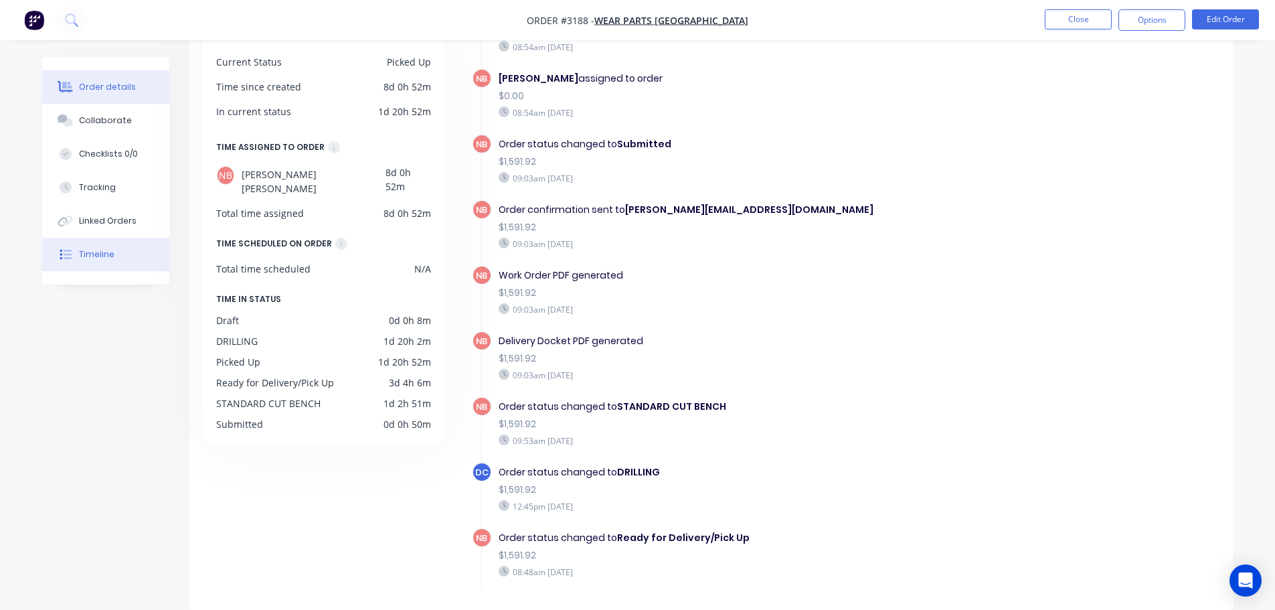
click at [68, 88] on icon at bounding box center [67, 87] width 11 height 11
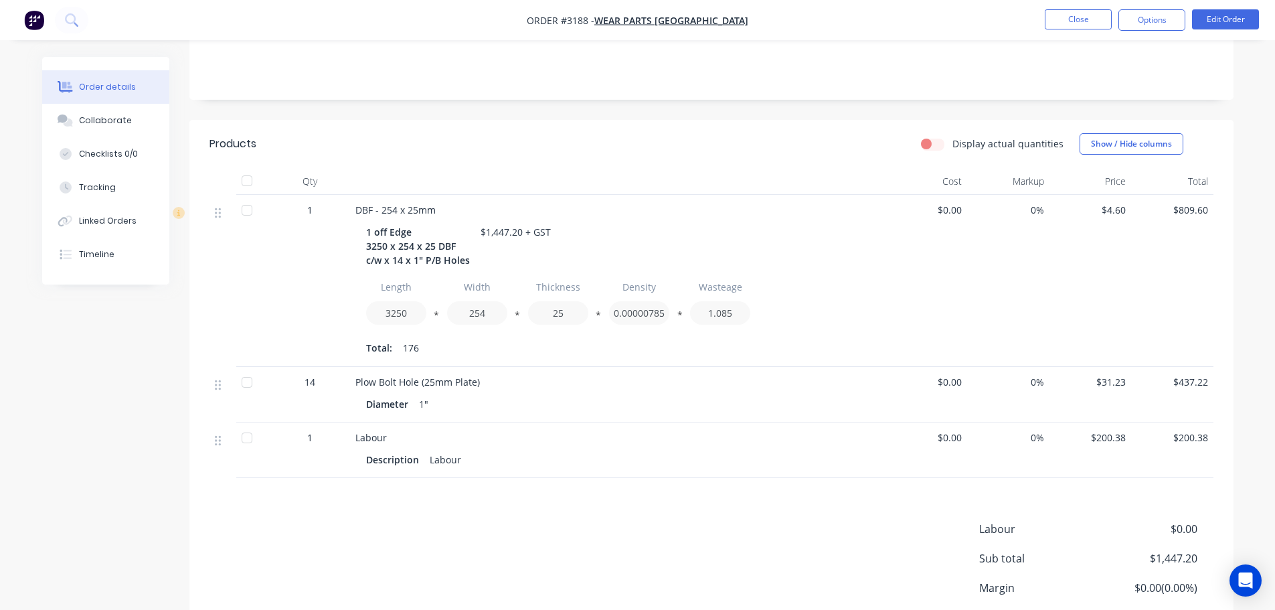
scroll to position [359, 0]
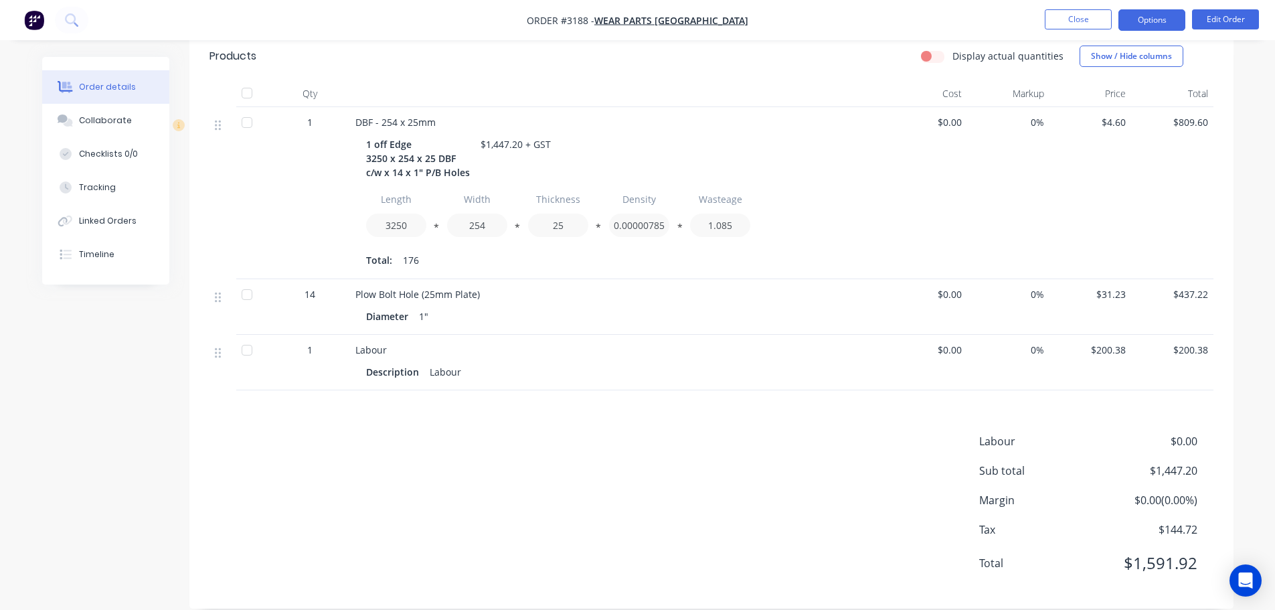
click at [1147, 19] on button "Options" at bounding box center [1152, 19] width 67 height 21
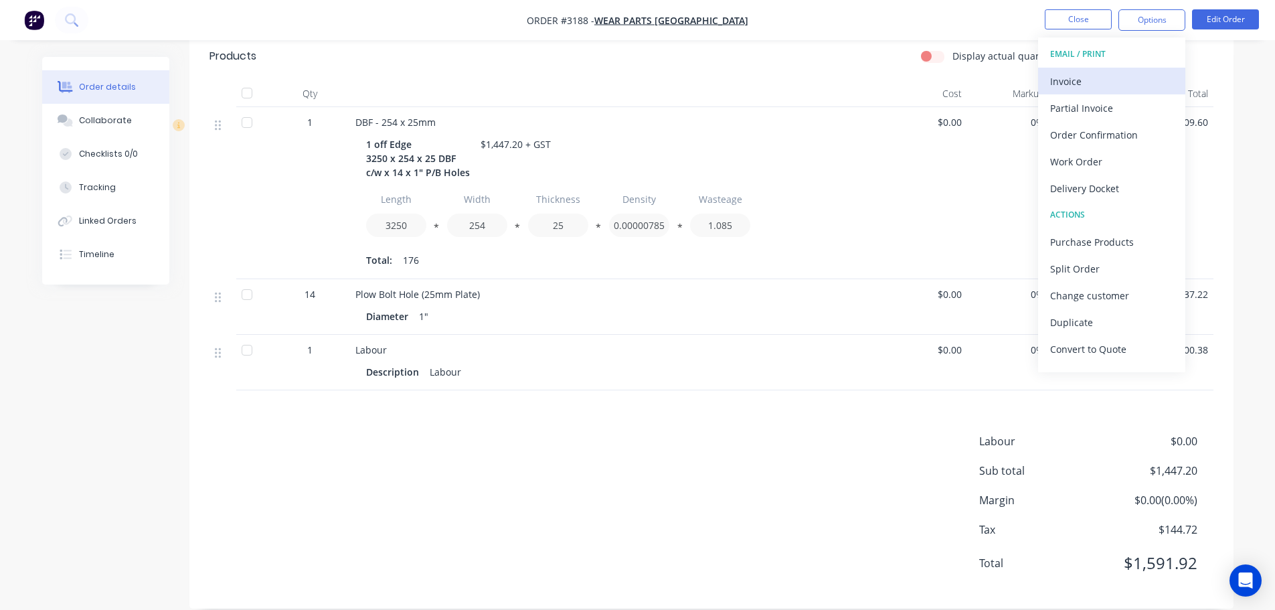
click at [1102, 77] on div "Invoice" at bounding box center [1111, 81] width 123 height 19
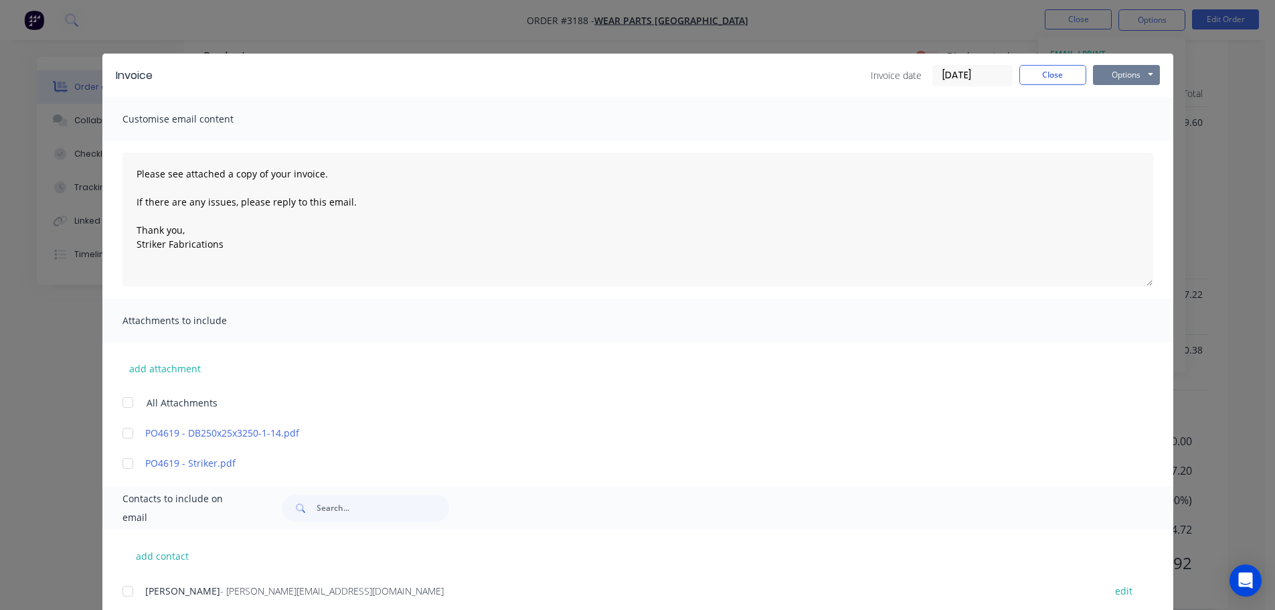
click at [1109, 70] on button "Options" at bounding box center [1126, 75] width 67 height 20
click at [1109, 116] on button "Print" at bounding box center [1136, 121] width 86 height 22
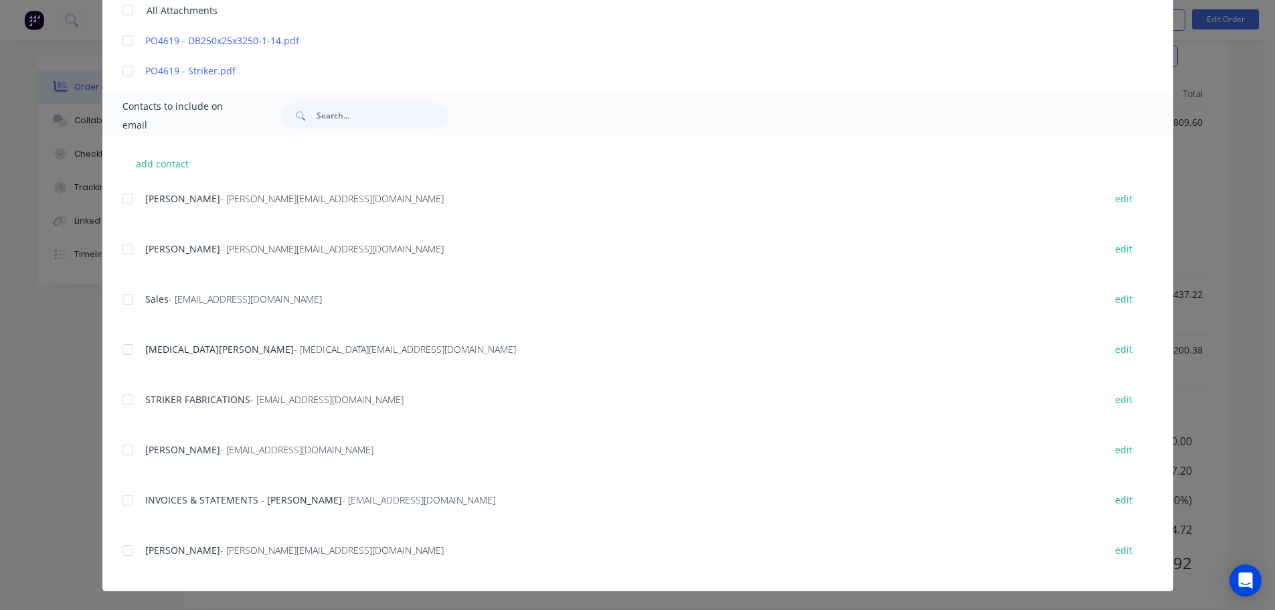
click at [126, 500] on div at bounding box center [127, 500] width 27 height 27
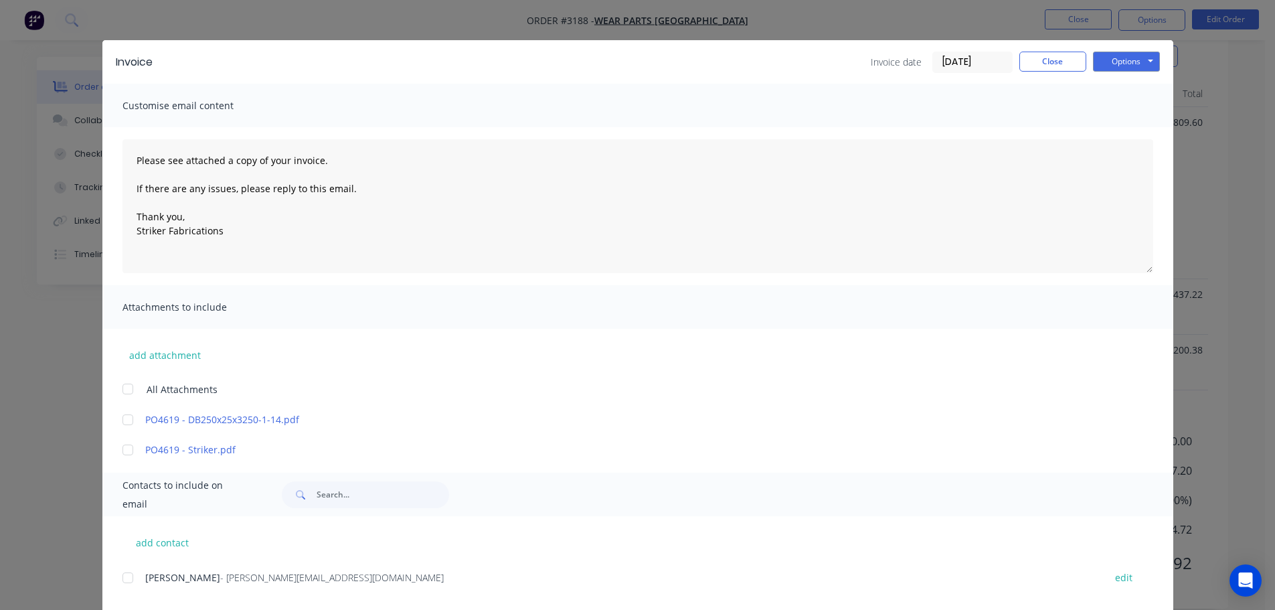
scroll to position [0, 0]
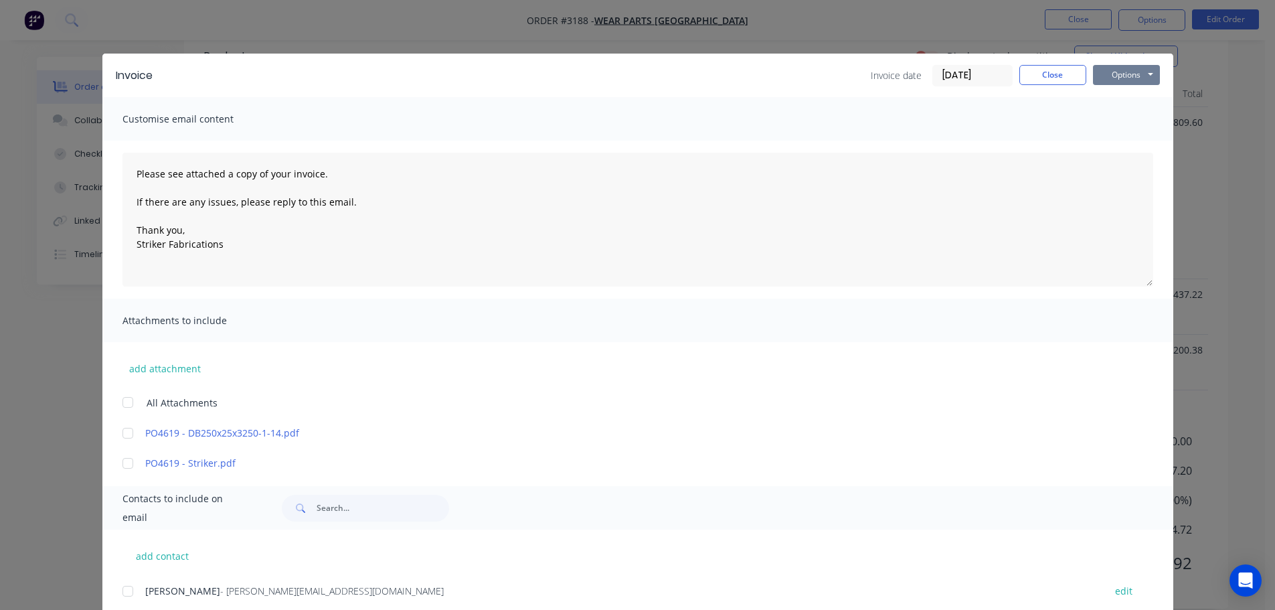
click at [1123, 76] on button "Options" at bounding box center [1126, 75] width 67 height 20
click at [1125, 139] on button "Email" at bounding box center [1136, 143] width 86 height 22
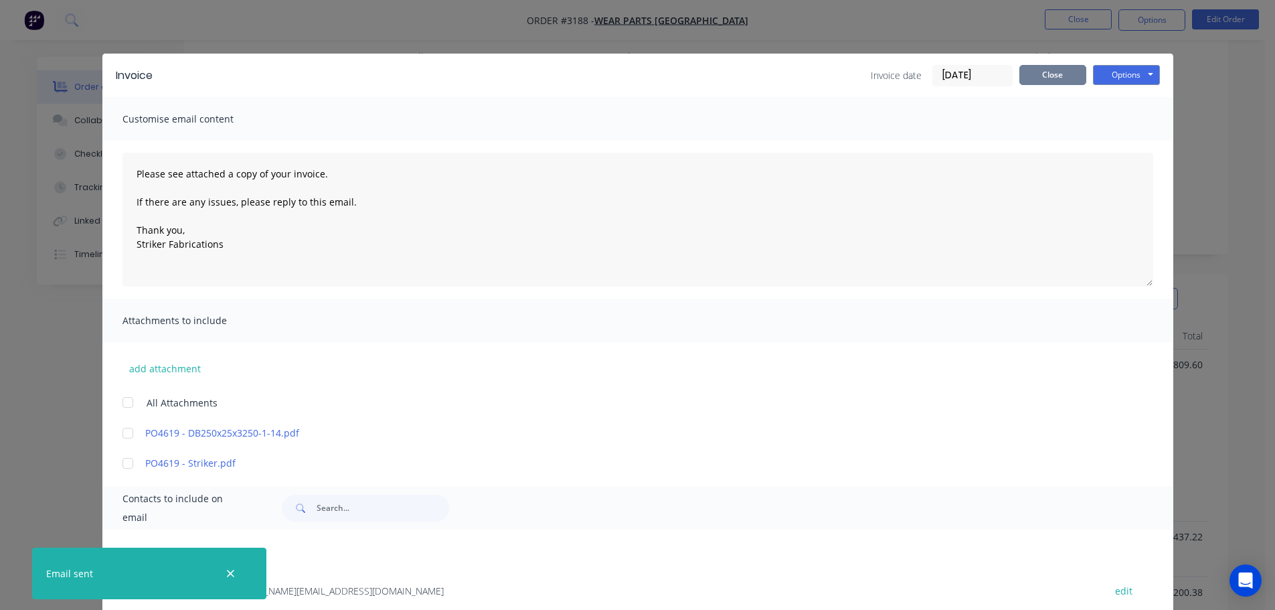
scroll to position [91, 0]
click at [1053, 76] on button "Close" at bounding box center [1053, 75] width 67 height 20
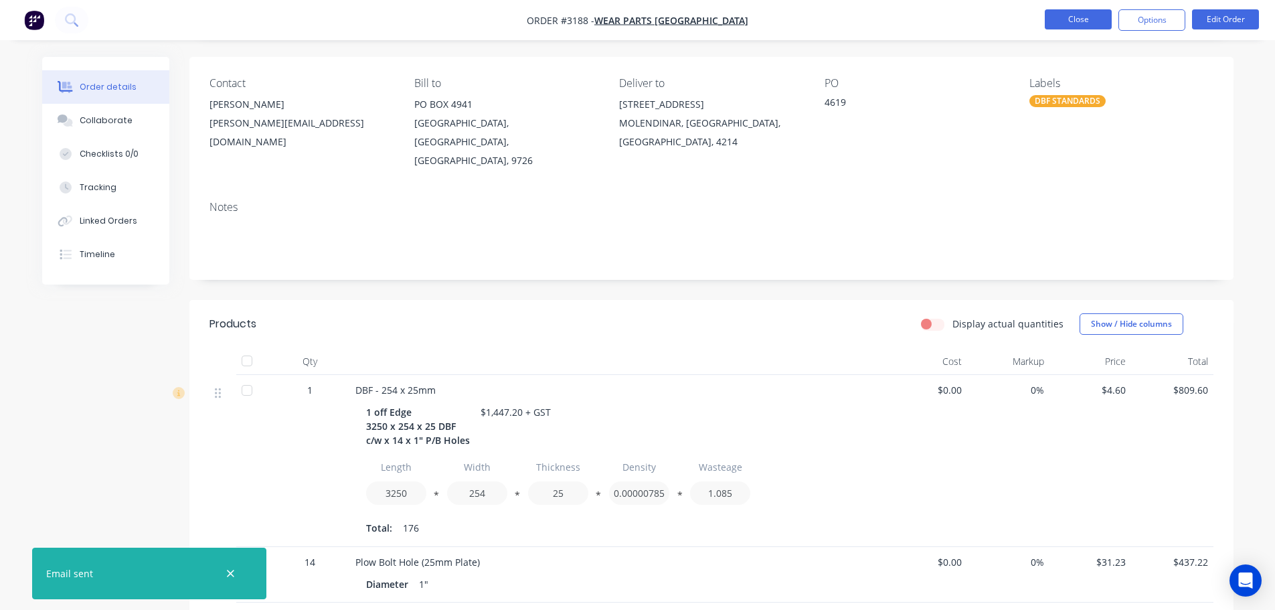
click at [1068, 21] on button "Close" at bounding box center [1078, 19] width 67 height 20
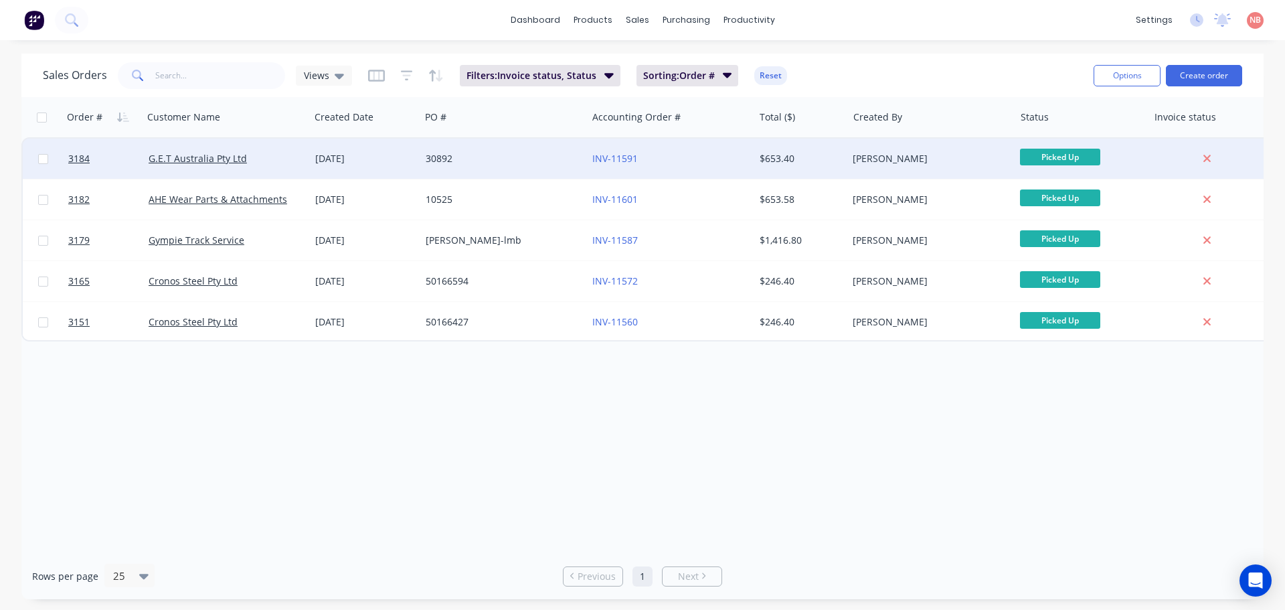
click at [538, 156] on div "30892" at bounding box center [500, 158] width 149 height 13
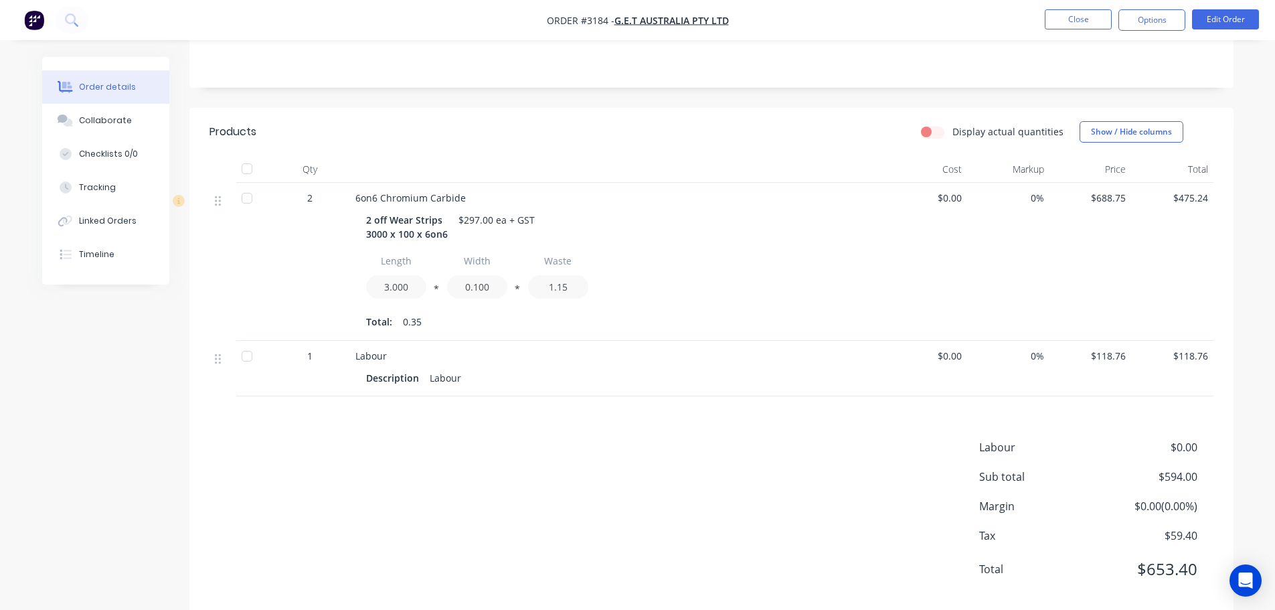
scroll to position [289, 0]
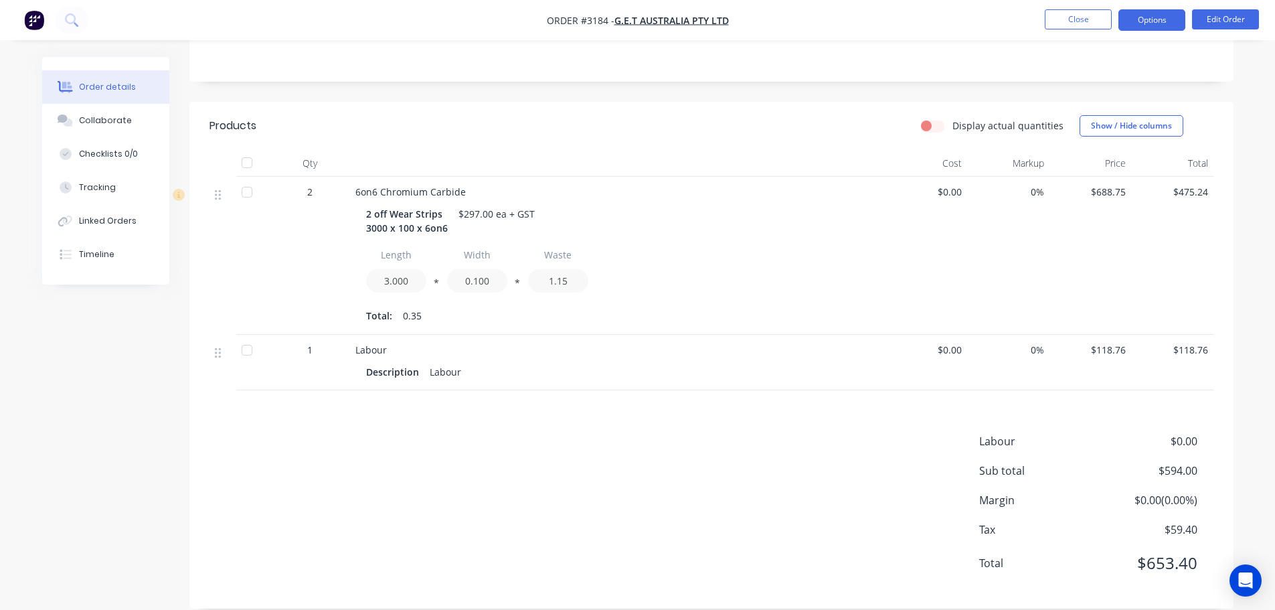
click at [1153, 13] on button "Options" at bounding box center [1152, 19] width 67 height 21
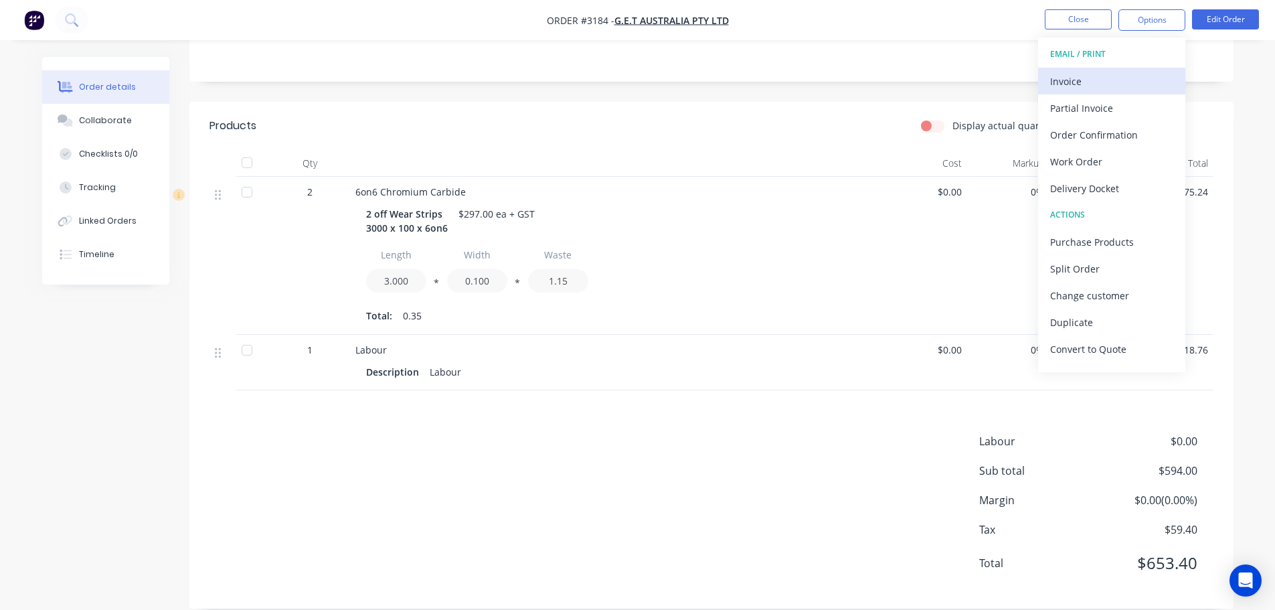
click at [1105, 81] on div "Invoice" at bounding box center [1111, 81] width 123 height 19
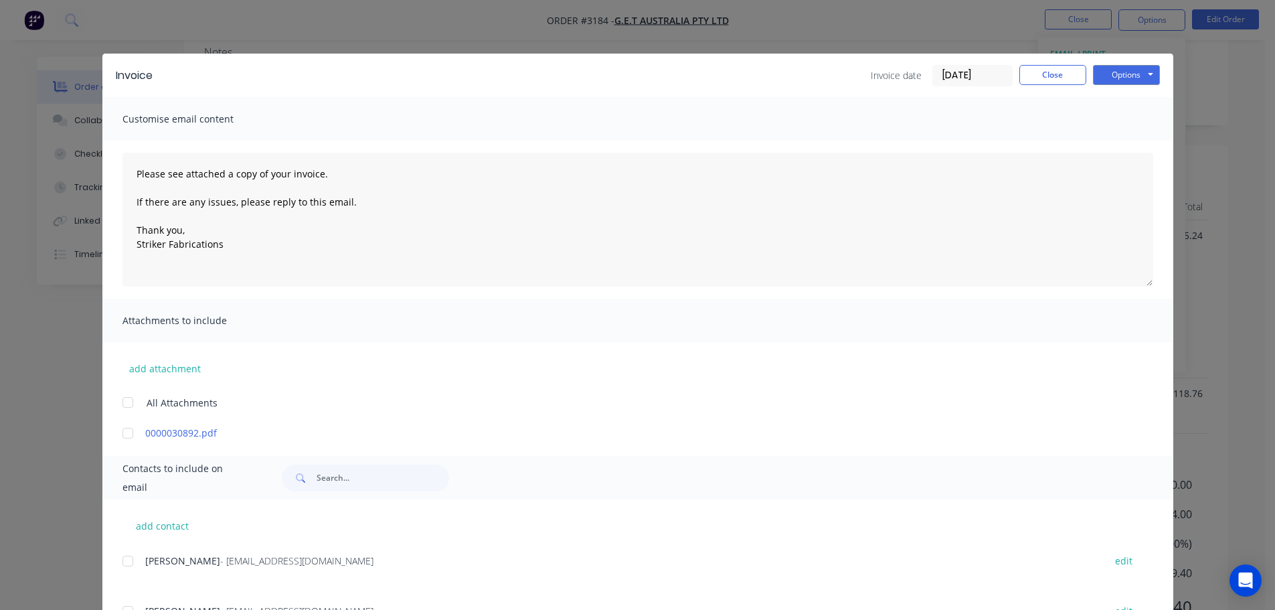
scroll to position [222, 0]
click at [1116, 78] on button "Options" at bounding box center [1126, 75] width 67 height 20
click at [1114, 121] on button "Print" at bounding box center [1136, 121] width 86 height 22
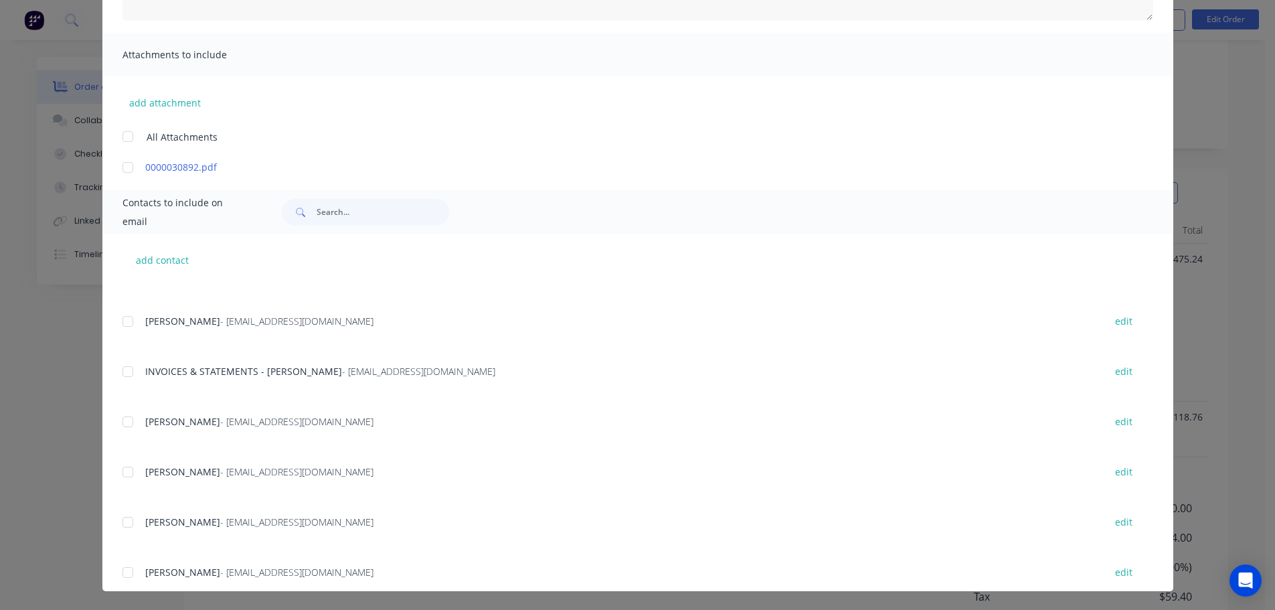
scroll to position [335, 0]
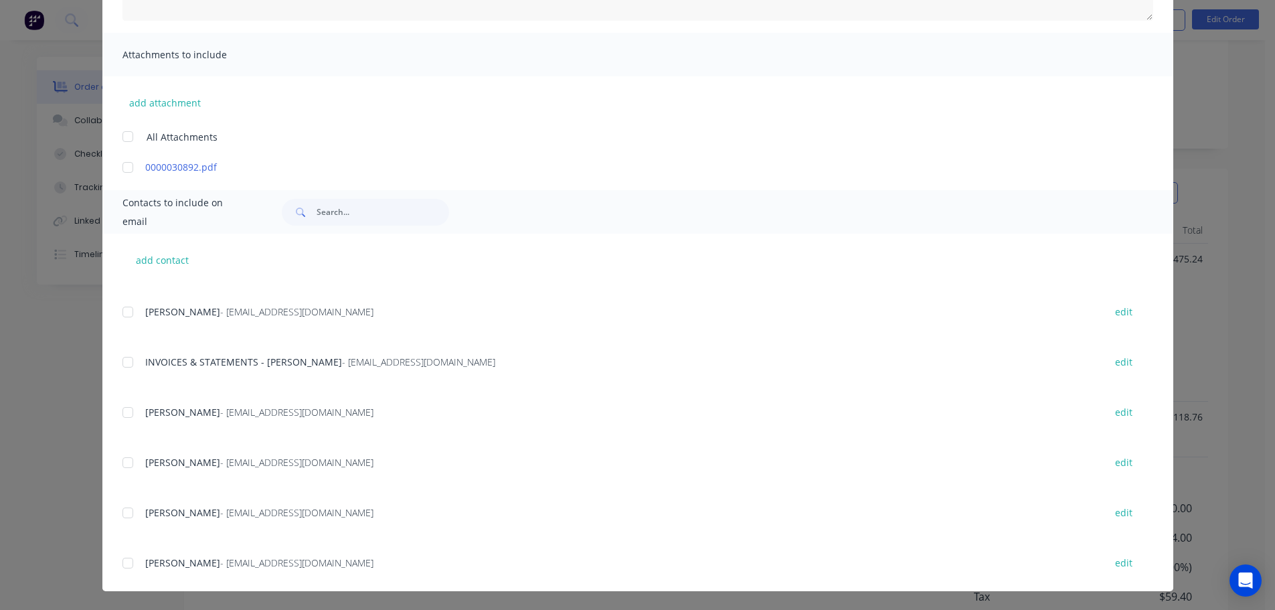
click at [134, 361] on div at bounding box center [127, 362] width 27 height 27
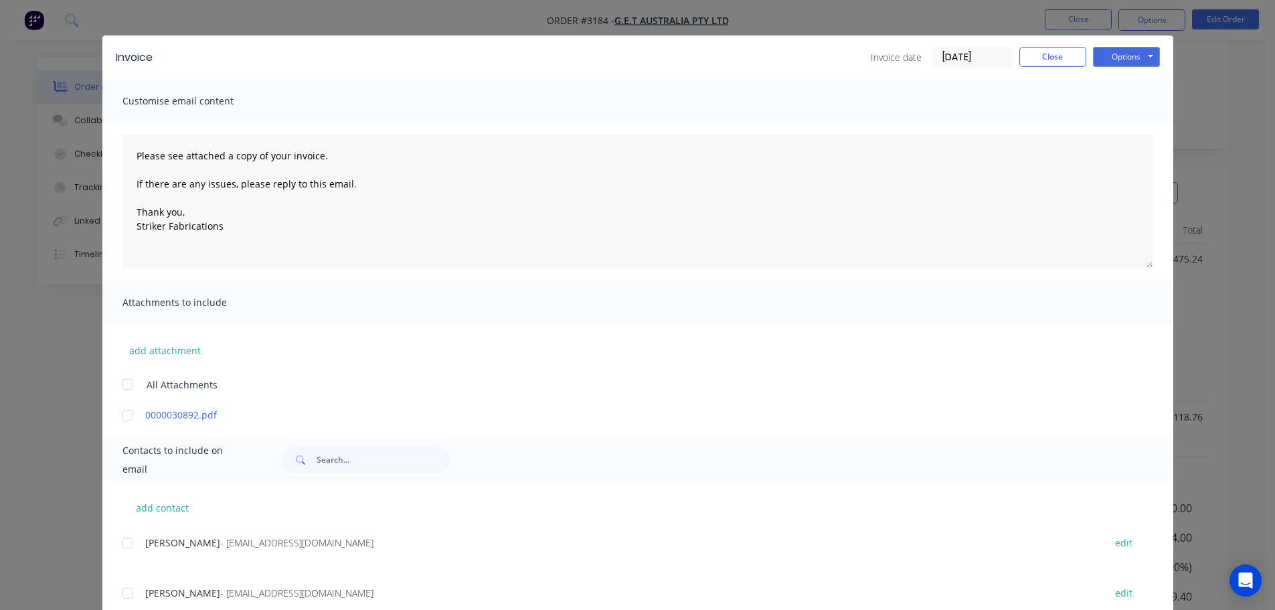
scroll to position [0, 0]
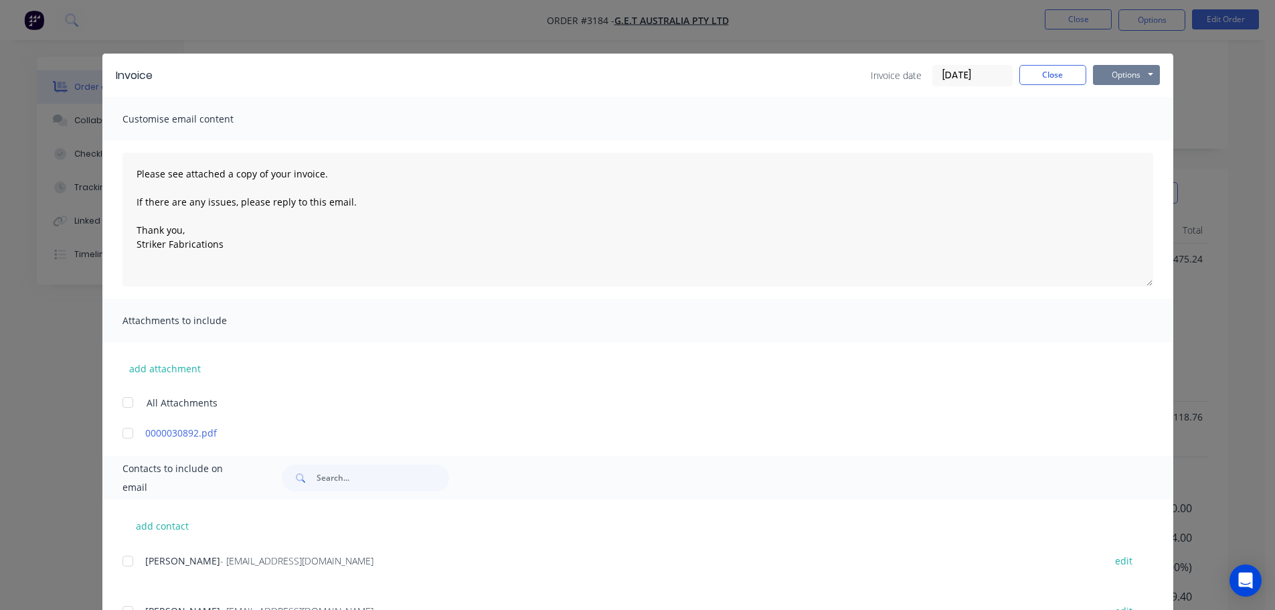
click at [1103, 74] on button "Options" at bounding box center [1126, 75] width 67 height 20
click at [1119, 139] on button "Email" at bounding box center [1136, 143] width 86 height 22
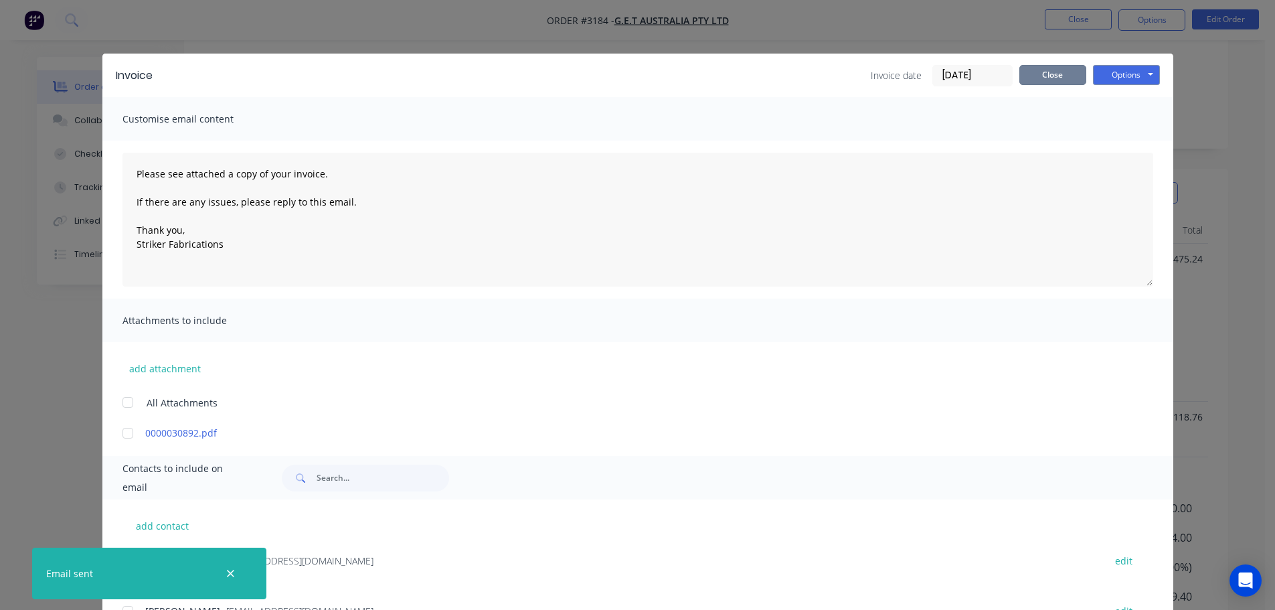
click at [1043, 75] on button "Close" at bounding box center [1053, 75] width 67 height 20
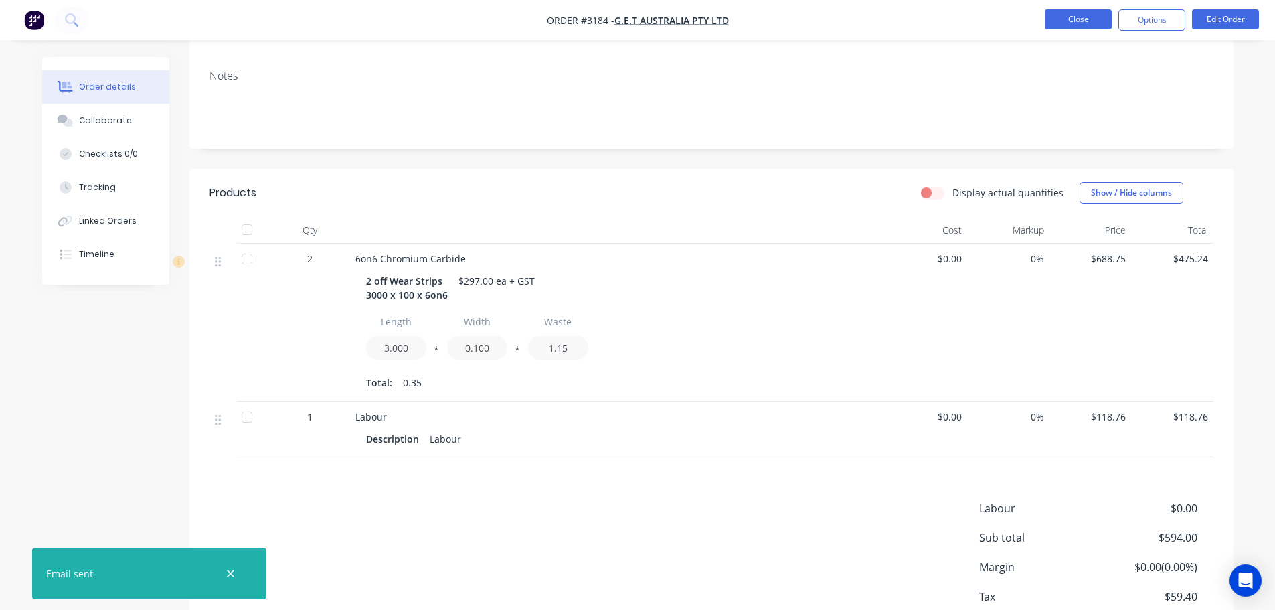
click at [1078, 19] on button "Close" at bounding box center [1078, 19] width 67 height 20
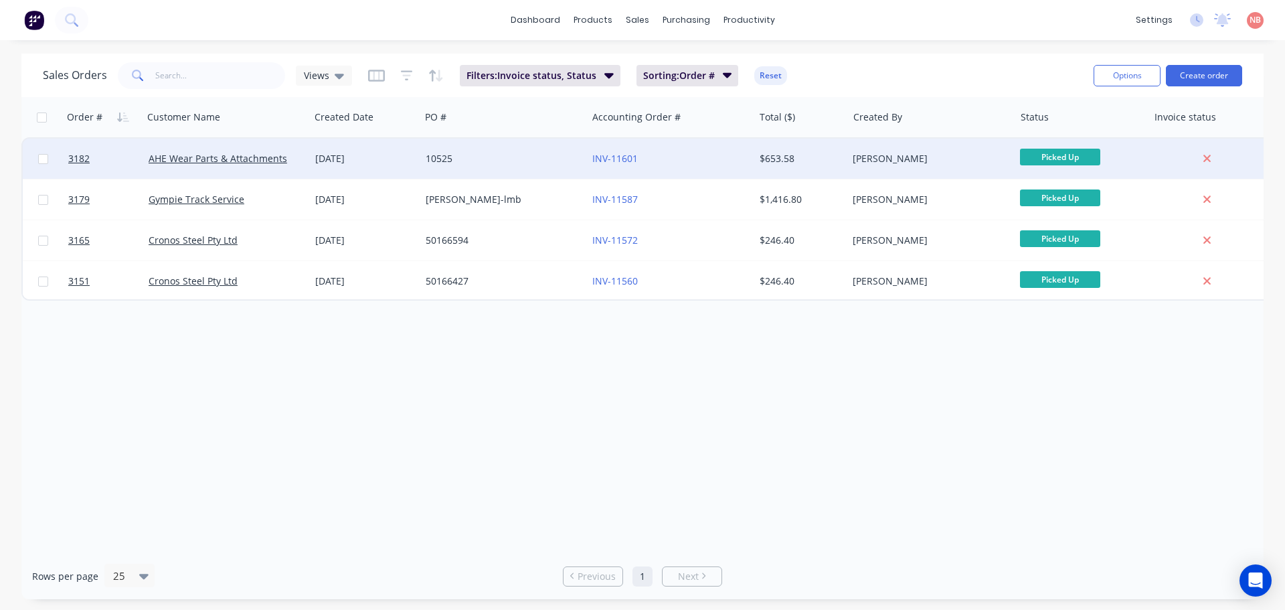
click at [530, 153] on div "10525" at bounding box center [500, 158] width 149 height 13
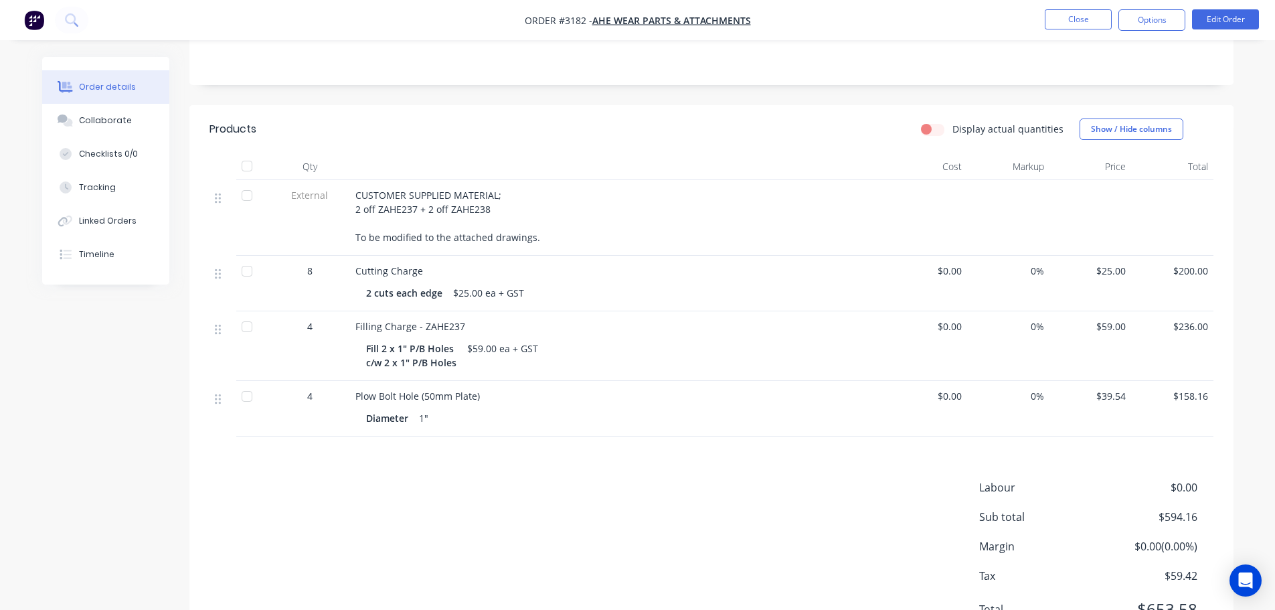
scroll to position [332, 0]
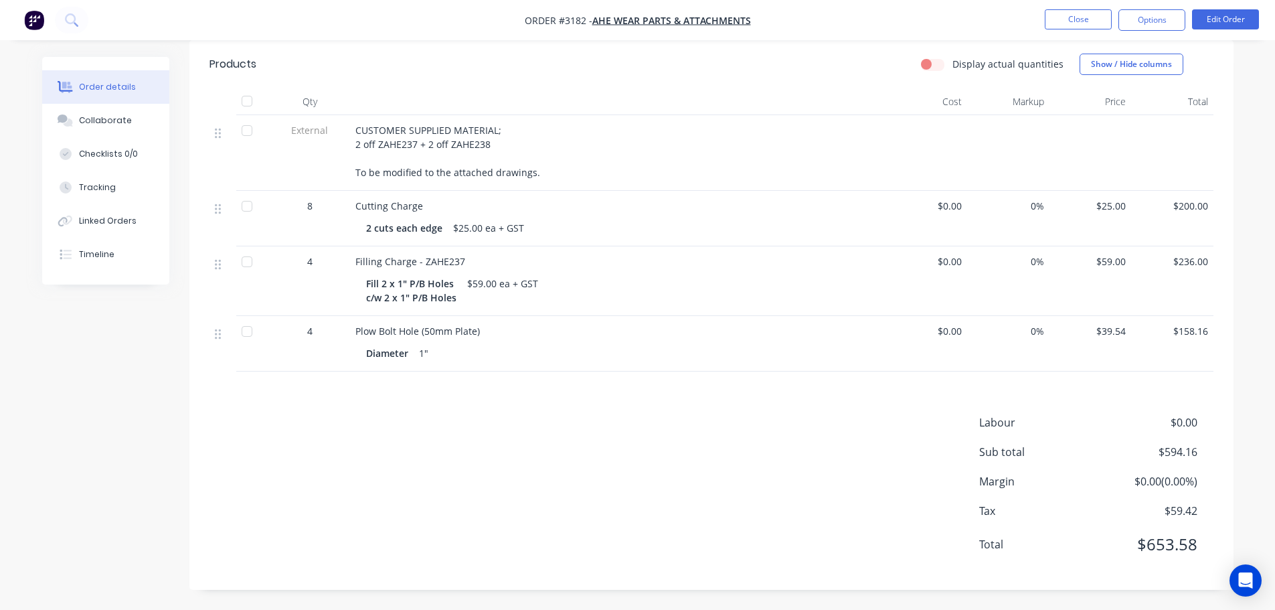
click at [1164, 17] on button "Options" at bounding box center [1152, 19] width 67 height 21
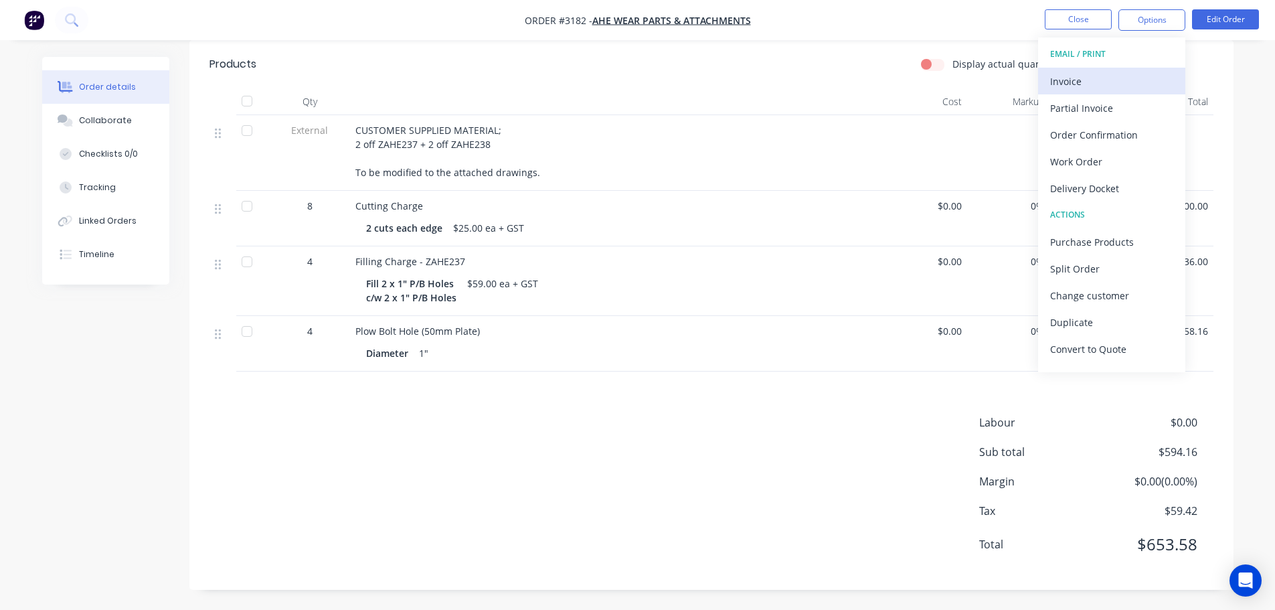
click at [1091, 84] on div "Invoice" at bounding box center [1111, 81] width 123 height 19
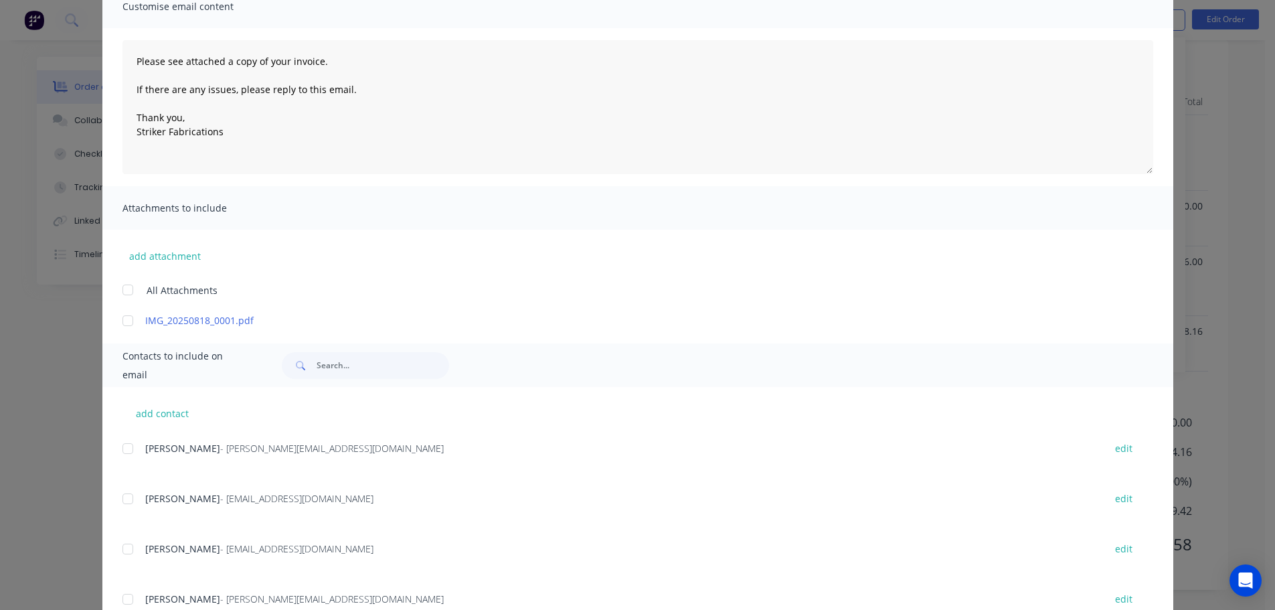
scroll to position [0, 0]
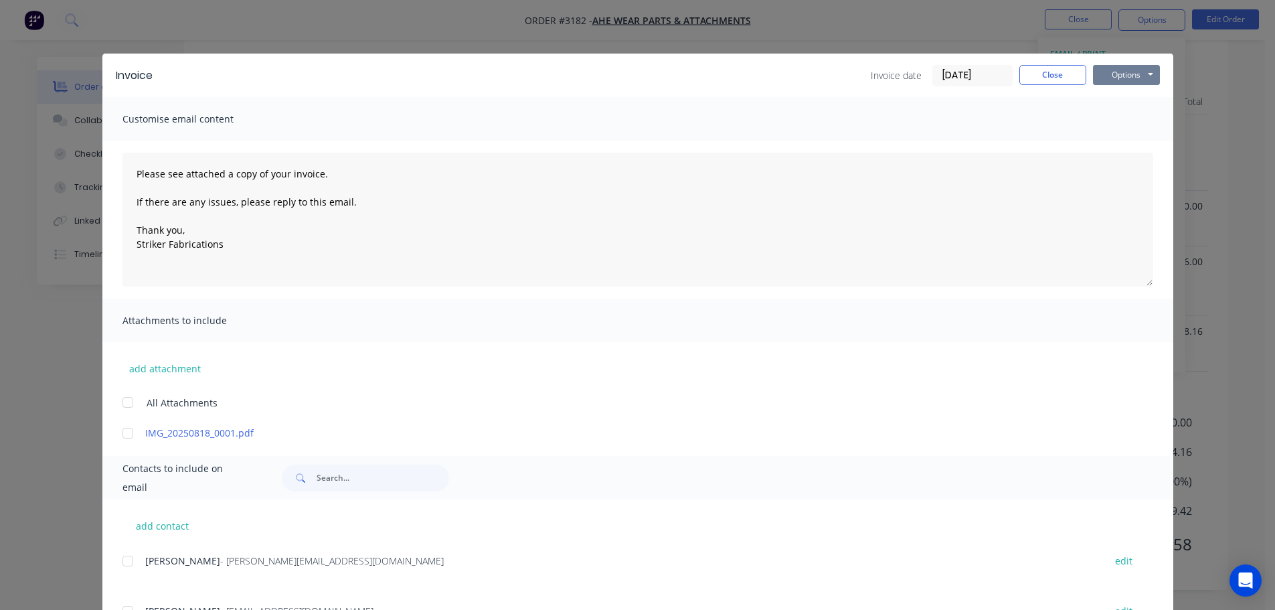
click at [1126, 74] on button "Options" at bounding box center [1126, 75] width 67 height 20
click at [1107, 119] on button "Print" at bounding box center [1136, 121] width 86 height 22
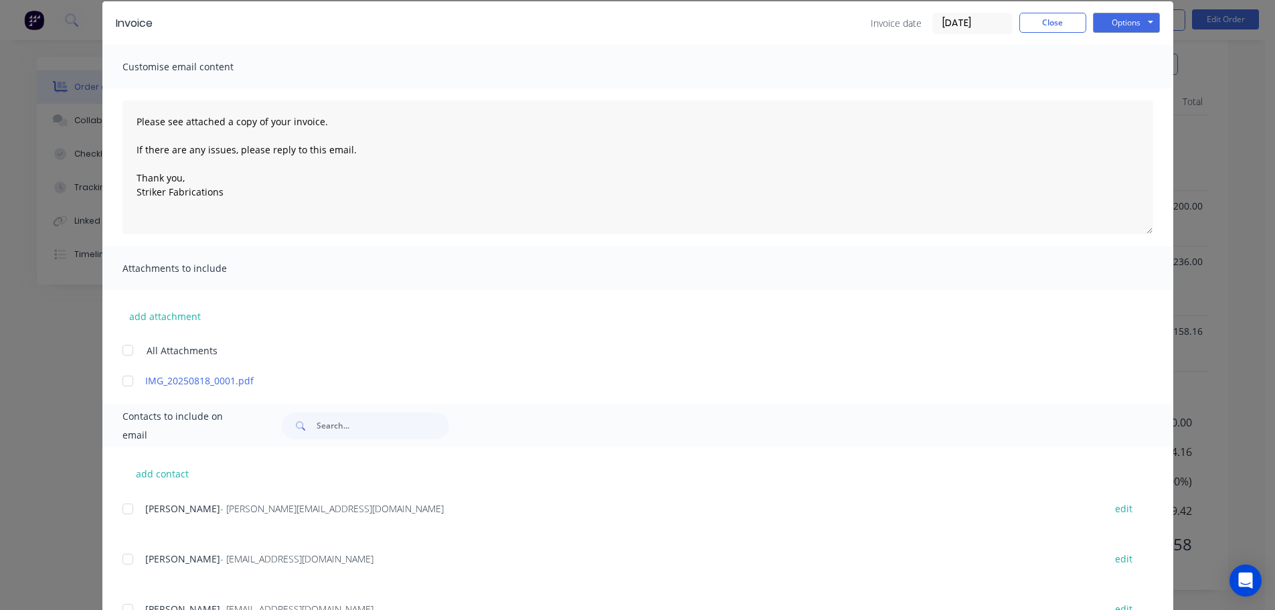
scroll to position [212, 0]
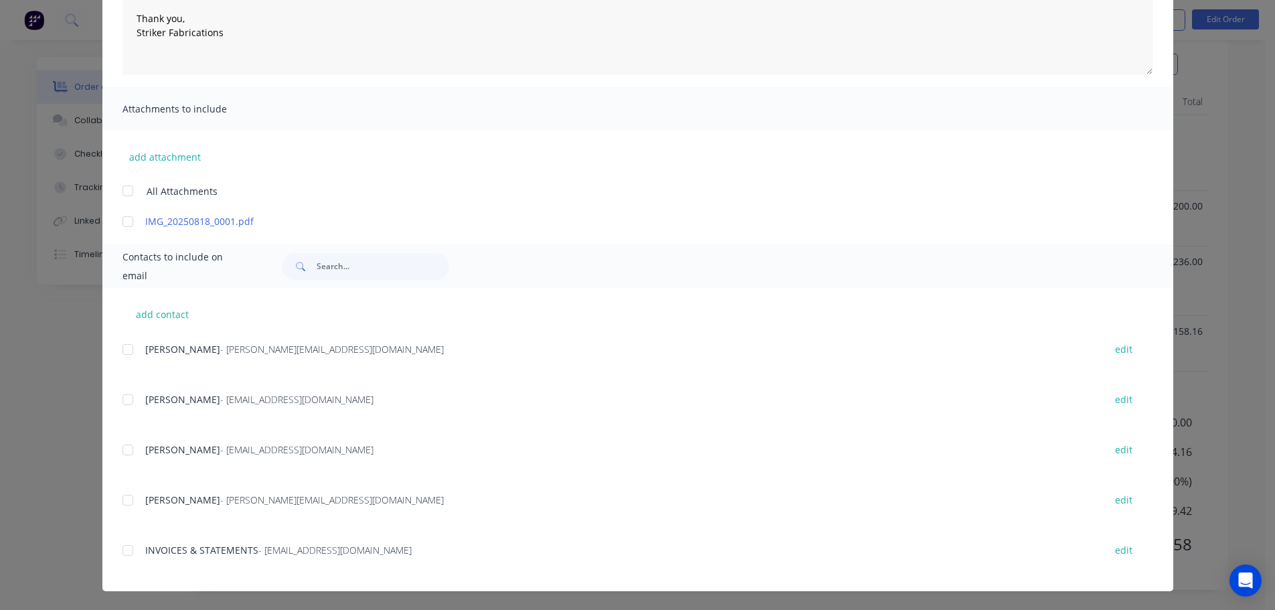
click at [125, 548] on div at bounding box center [127, 550] width 27 height 27
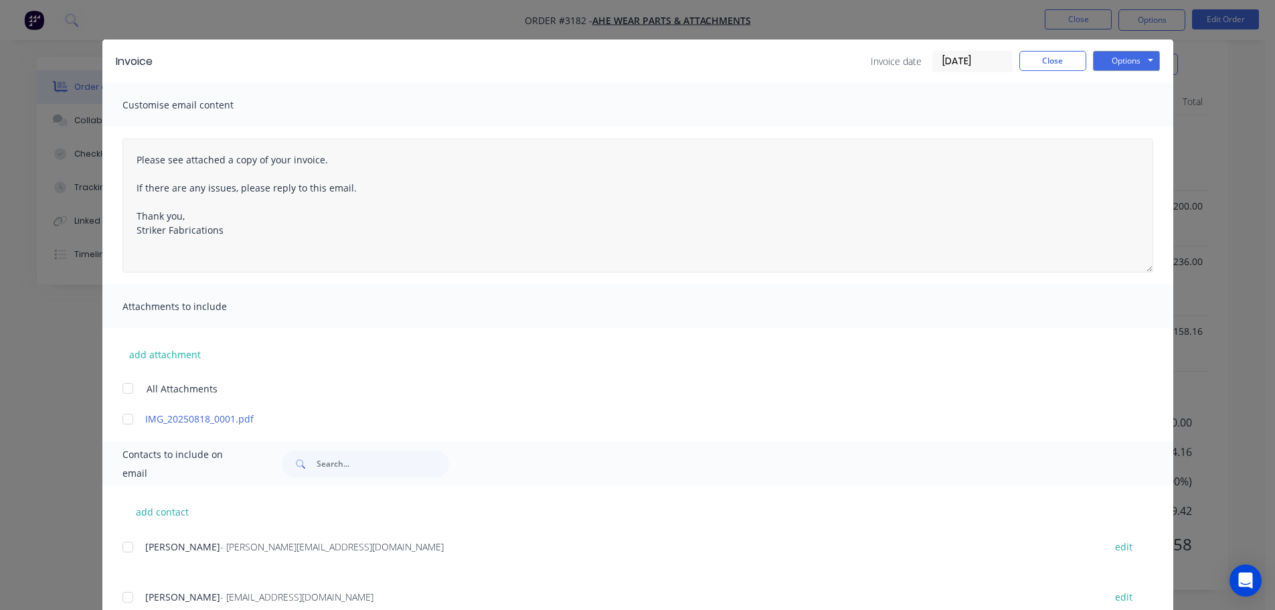
scroll to position [0, 0]
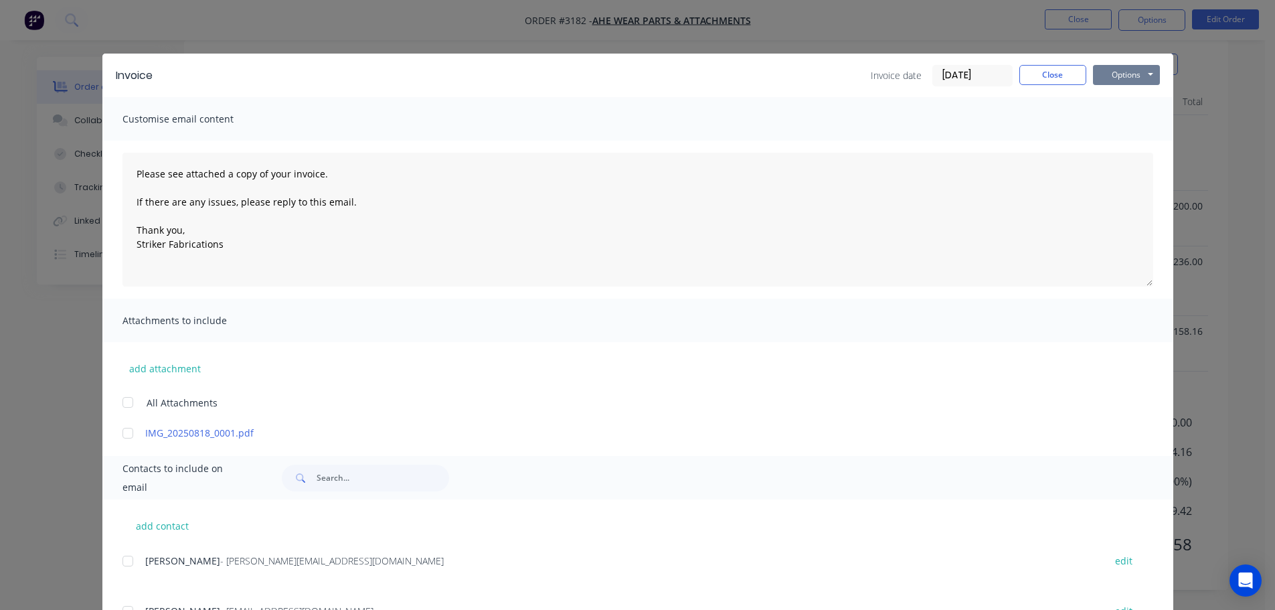
click at [1107, 68] on button "Options" at bounding box center [1126, 75] width 67 height 20
click at [1117, 140] on button "Email" at bounding box center [1136, 143] width 86 height 22
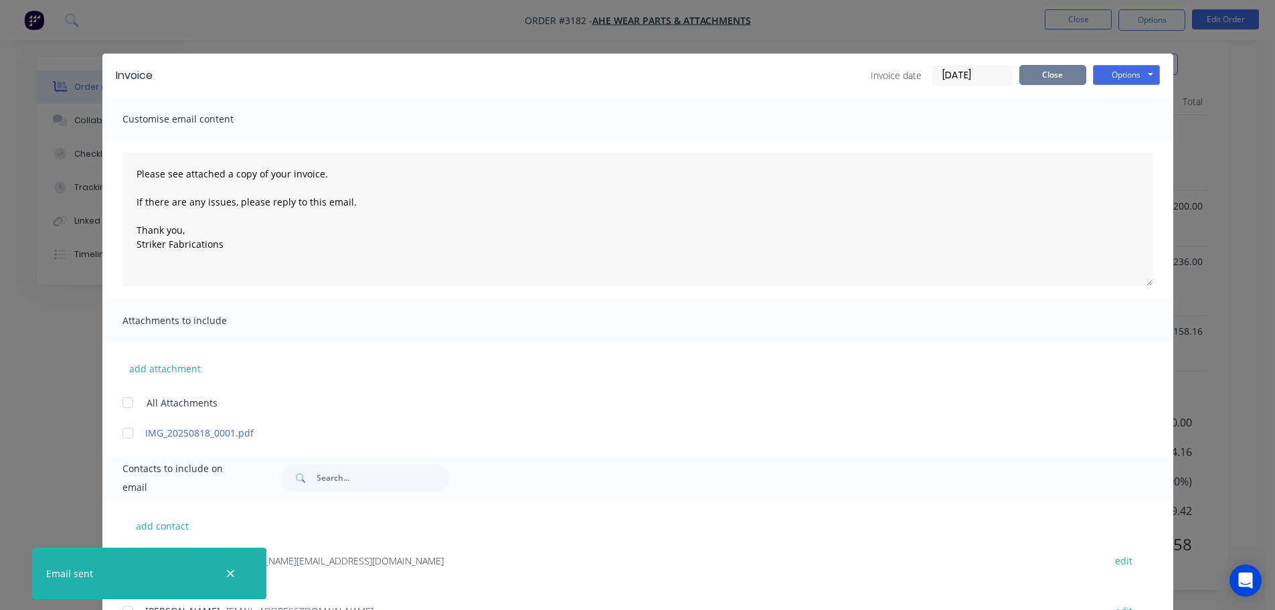
click at [1044, 79] on button "Close" at bounding box center [1053, 75] width 67 height 20
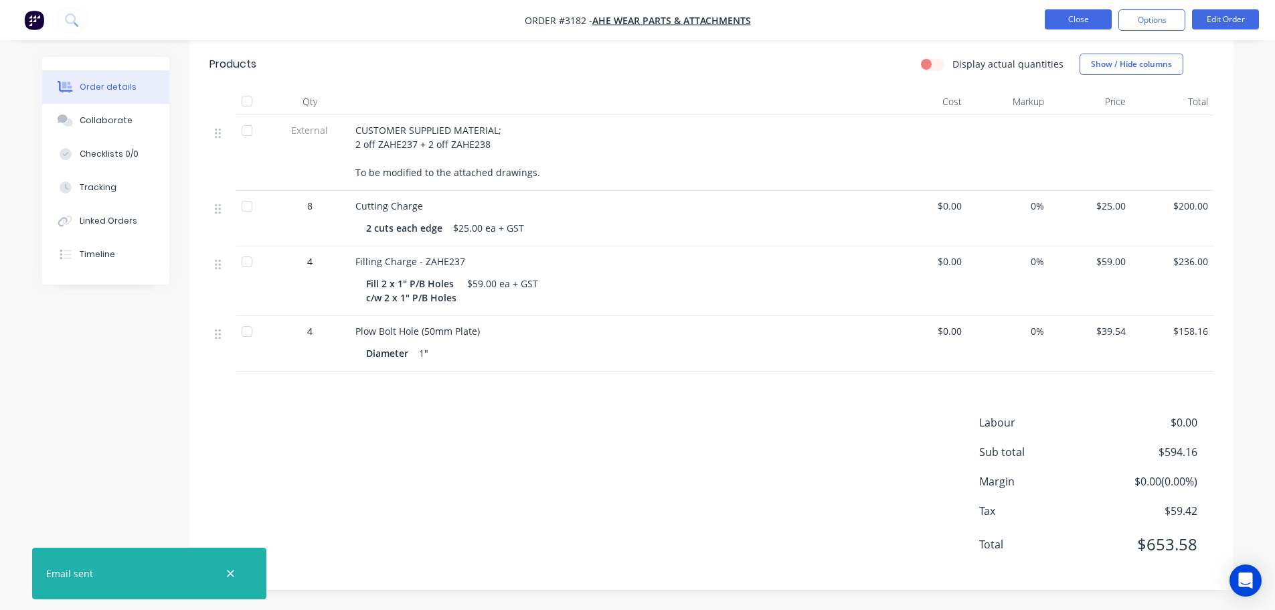
click at [1071, 11] on button "Close" at bounding box center [1078, 19] width 67 height 20
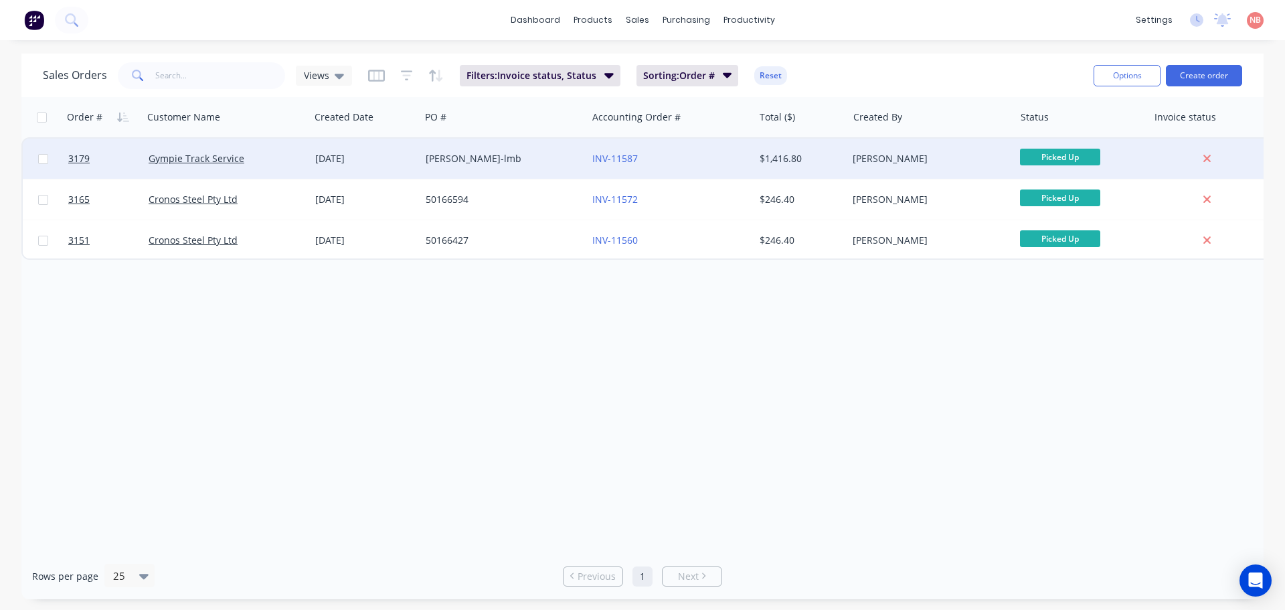
click at [667, 154] on div "INV-11587" at bounding box center [666, 158] width 149 height 13
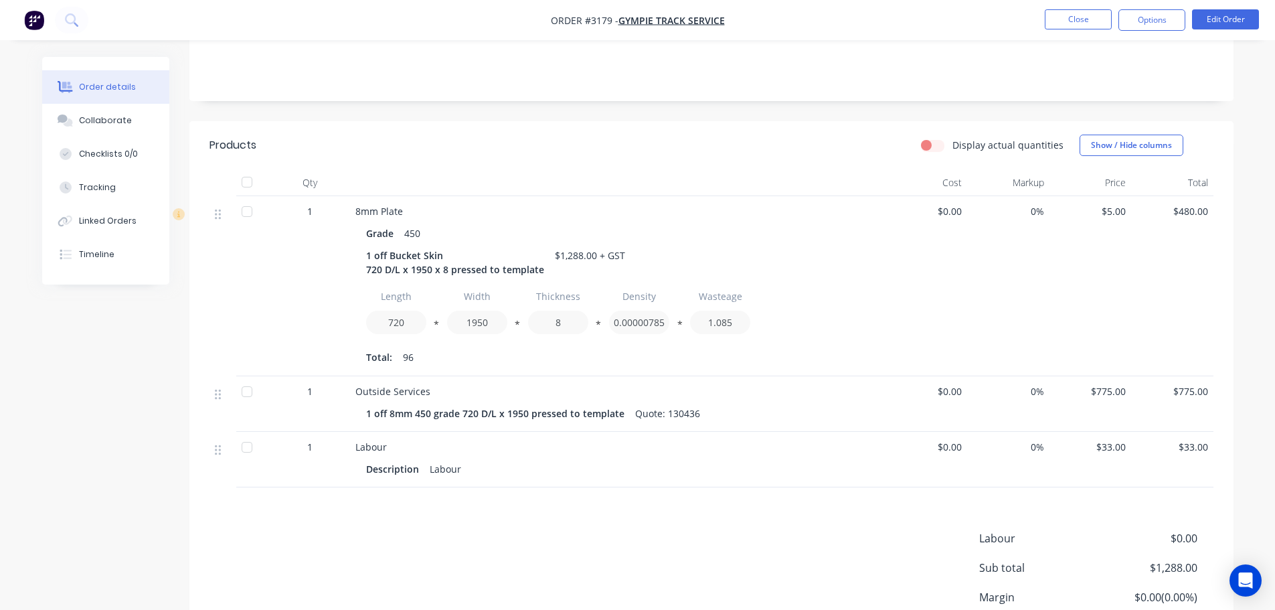
scroll to position [367, 0]
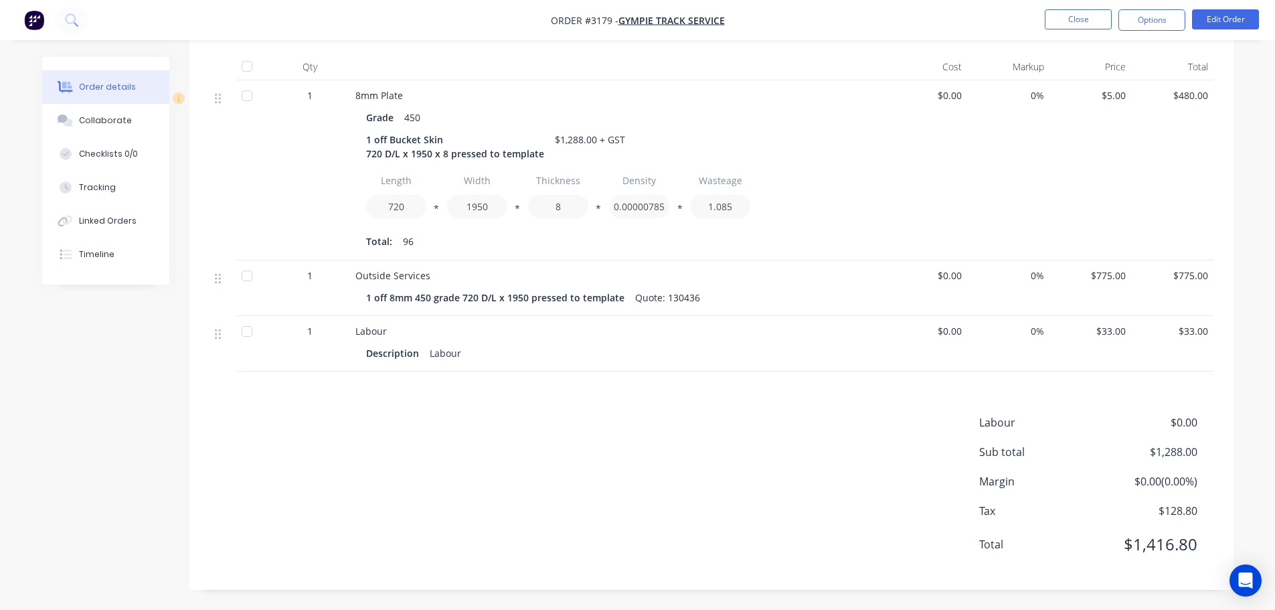
click at [1147, 7] on nav "Order #3179 - Gympie Track Service Close Options Edit Order" at bounding box center [637, 20] width 1275 height 40
click at [1145, 13] on button "Options" at bounding box center [1152, 19] width 67 height 21
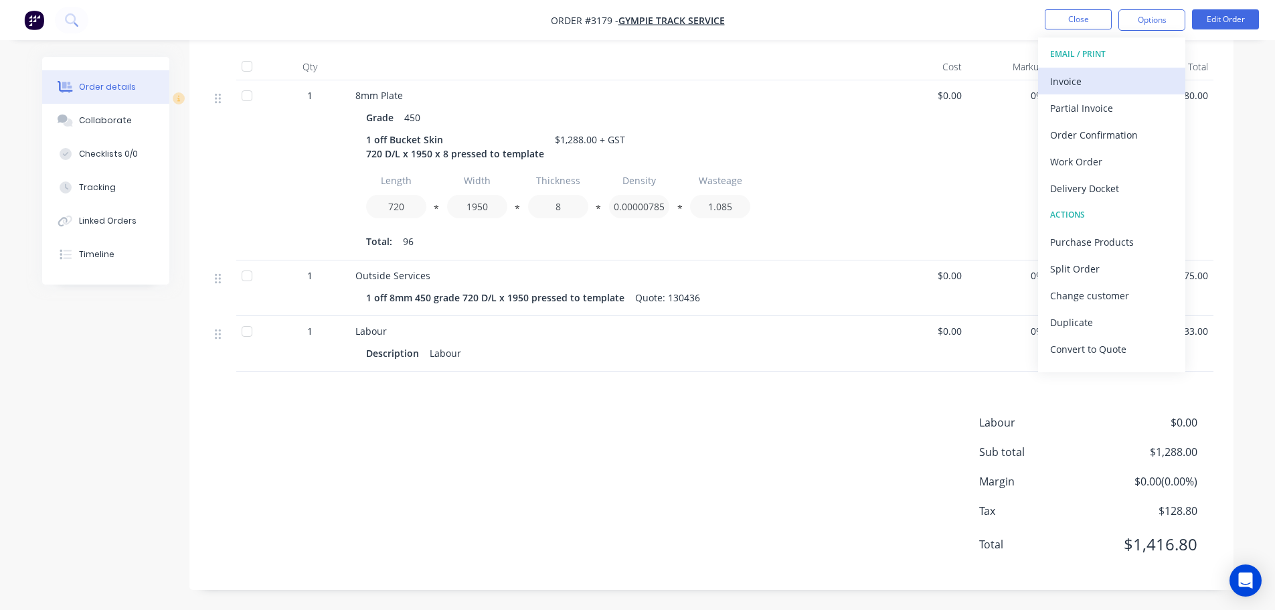
click at [1111, 75] on div "Invoice" at bounding box center [1111, 81] width 123 height 19
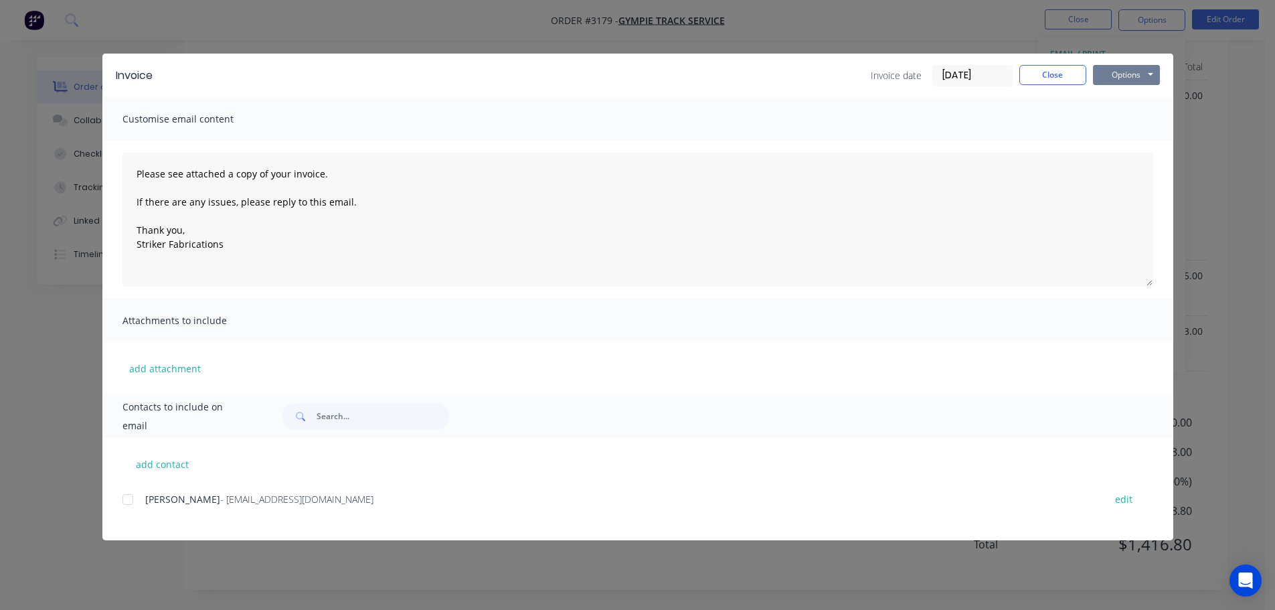
click at [1121, 79] on button "Options" at bounding box center [1126, 75] width 67 height 20
click at [1113, 118] on button "Print" at bounding box center [1136, 121] width 86 height 22
click at [128, 502] on div at bounding box center [127, 499] width 27 height 27
click at [1132, 74] on button "Options" at bounding box center [1126, 75] width 67 height 20
click at [1117, 141] on button "Email" at bounding box center [1136, 143] width 86 height 22
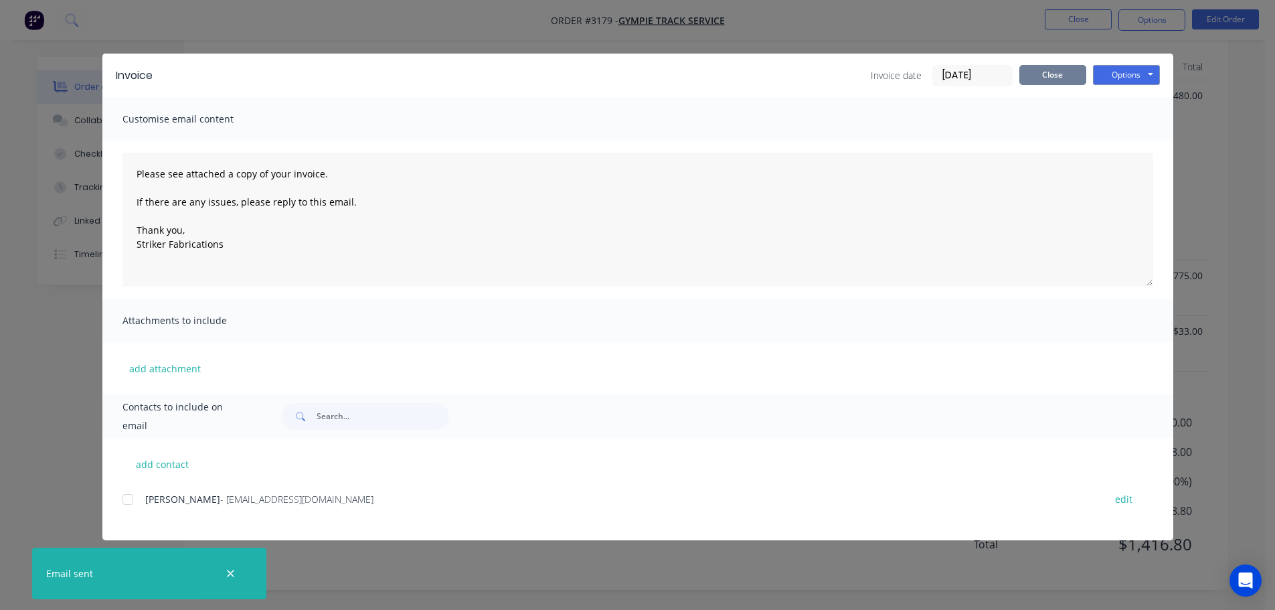
click at [1038, 77] on button "Close" at bounding box center [1053, 75] width 67 height 20
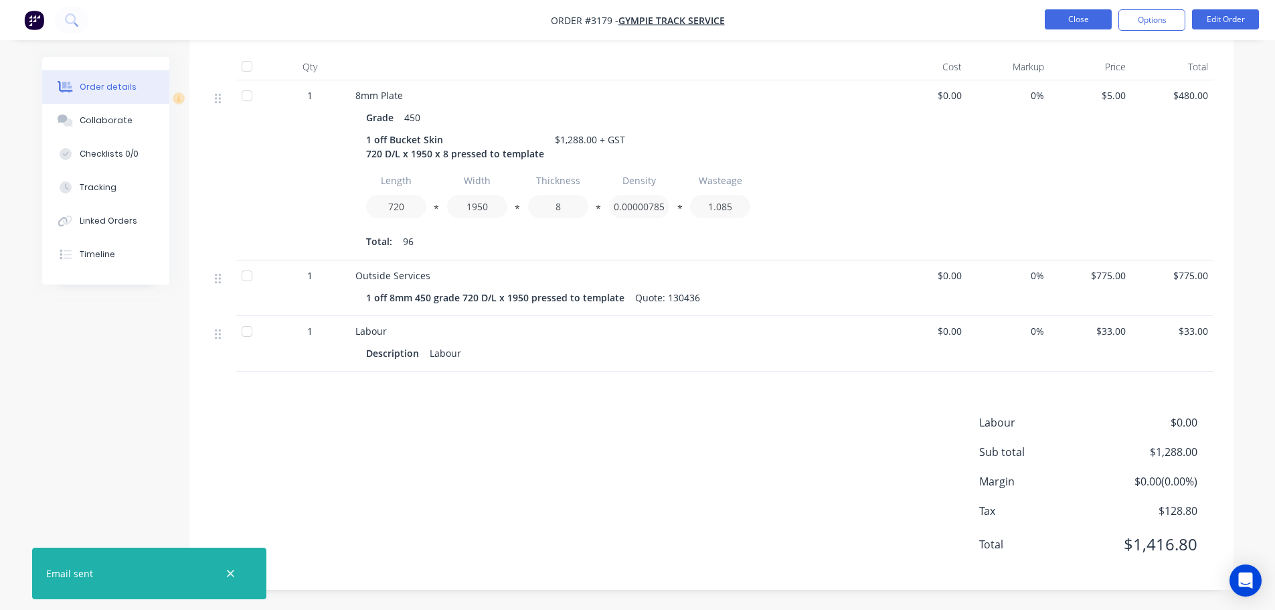
click at [1066, 25] on button "Close" at bounding box center [1078, 19] width 67 height 20
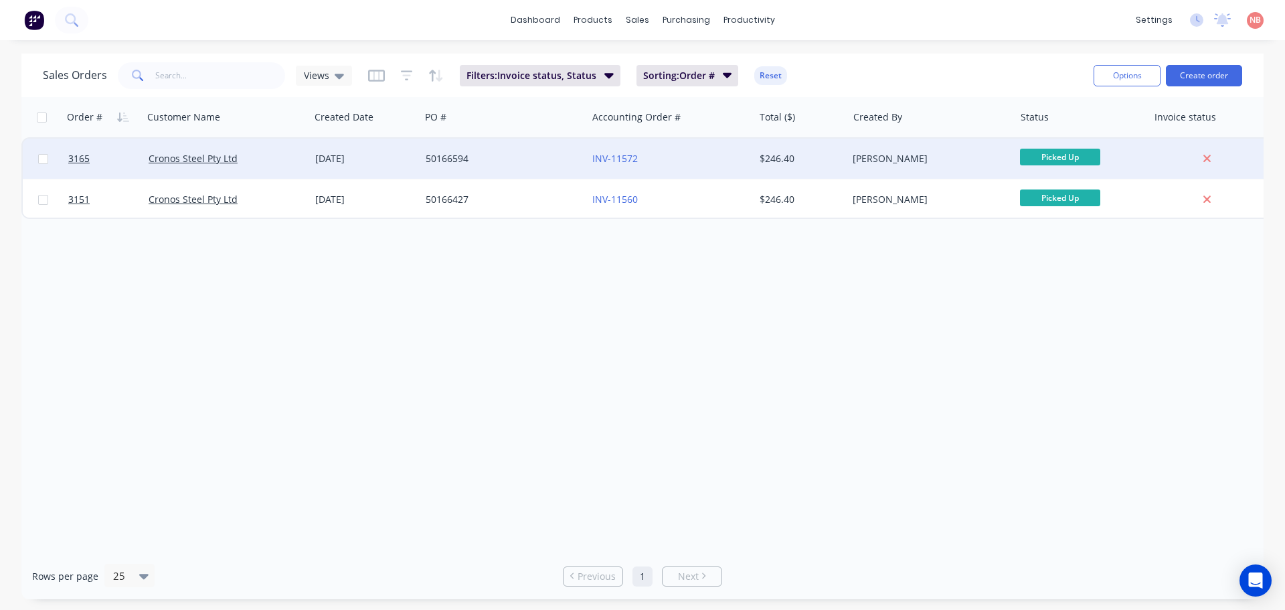
click at [520, 163] on div "50166594" at bounding box center [500, 158] width 149 height 13
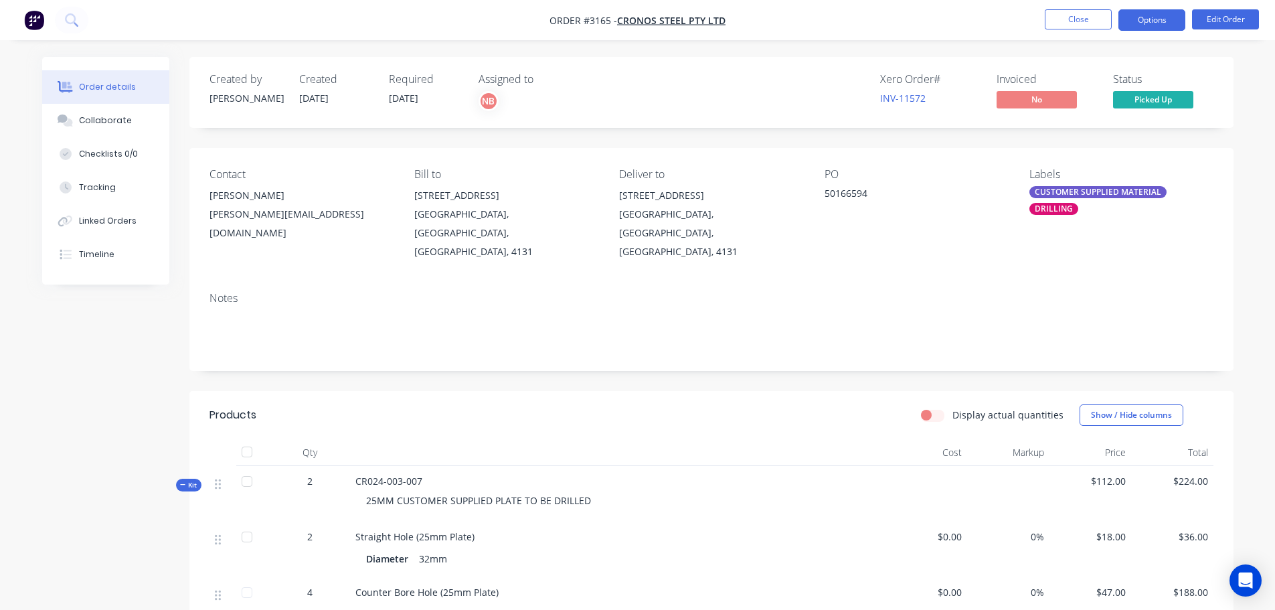
click at [1174, 19] on button "Options" at bounding box center [1152, 19] width 67 height 21
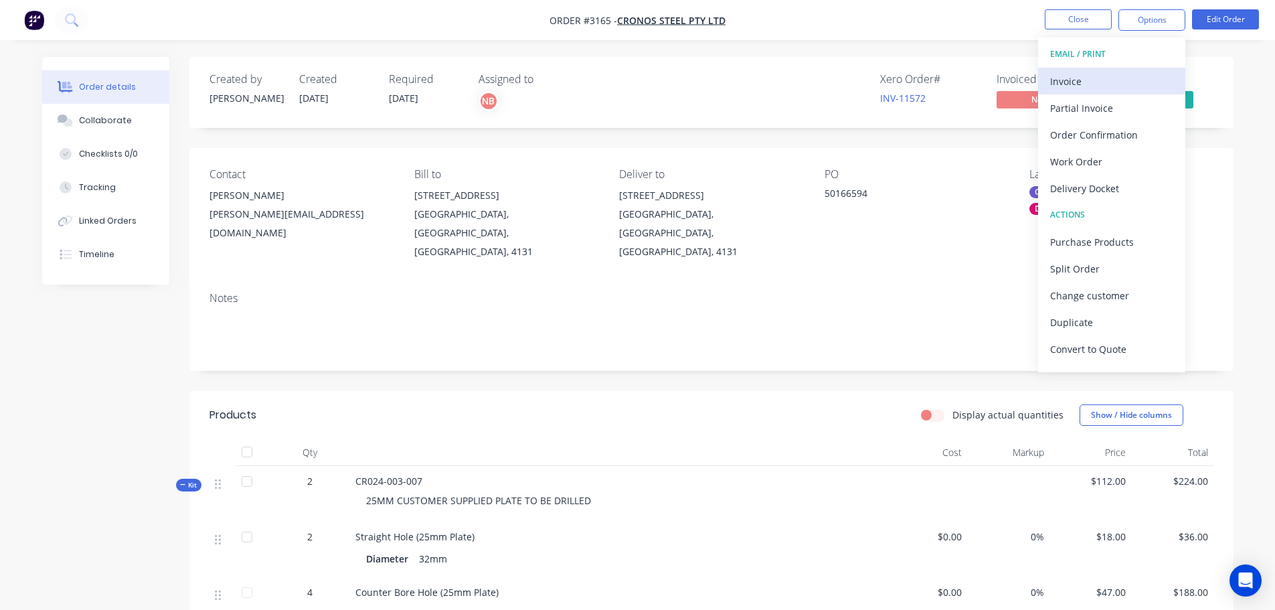
click at [1081, 72] on div "Invoice" at bounding box center [1111, 81] width 123 height 19
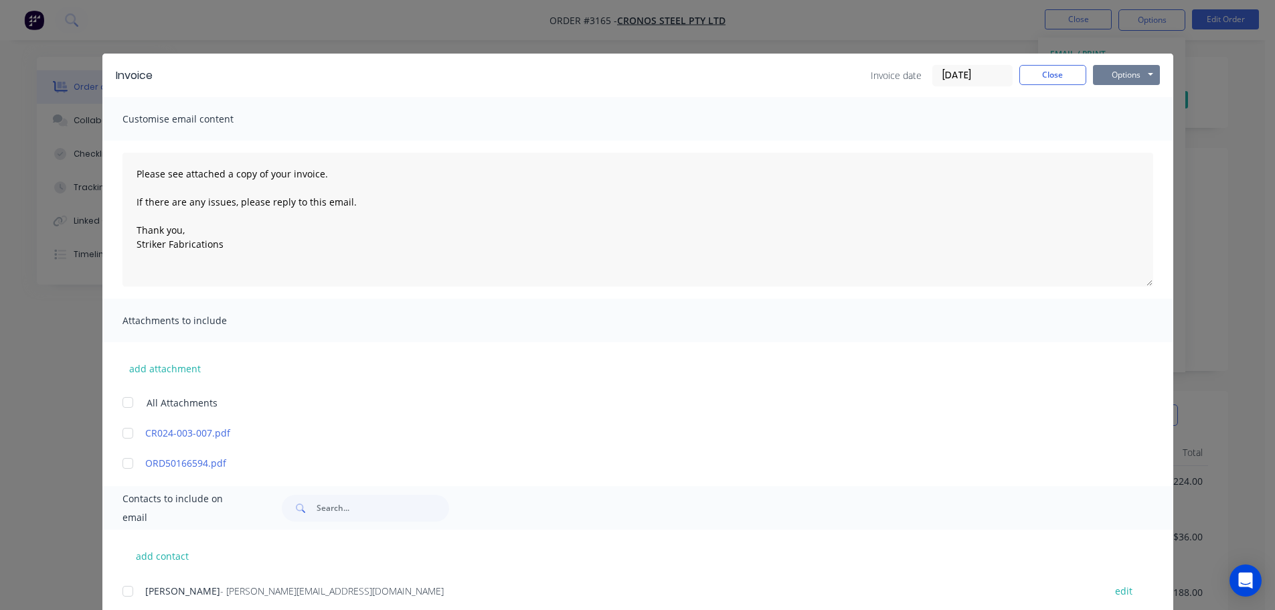
click at [1116, 74] on button "Options" at bounding box center [1126, 75] width 67 height 20
click at [1113, 127] on button "Print" at bounding box center [1136, 121] width 86 height 22
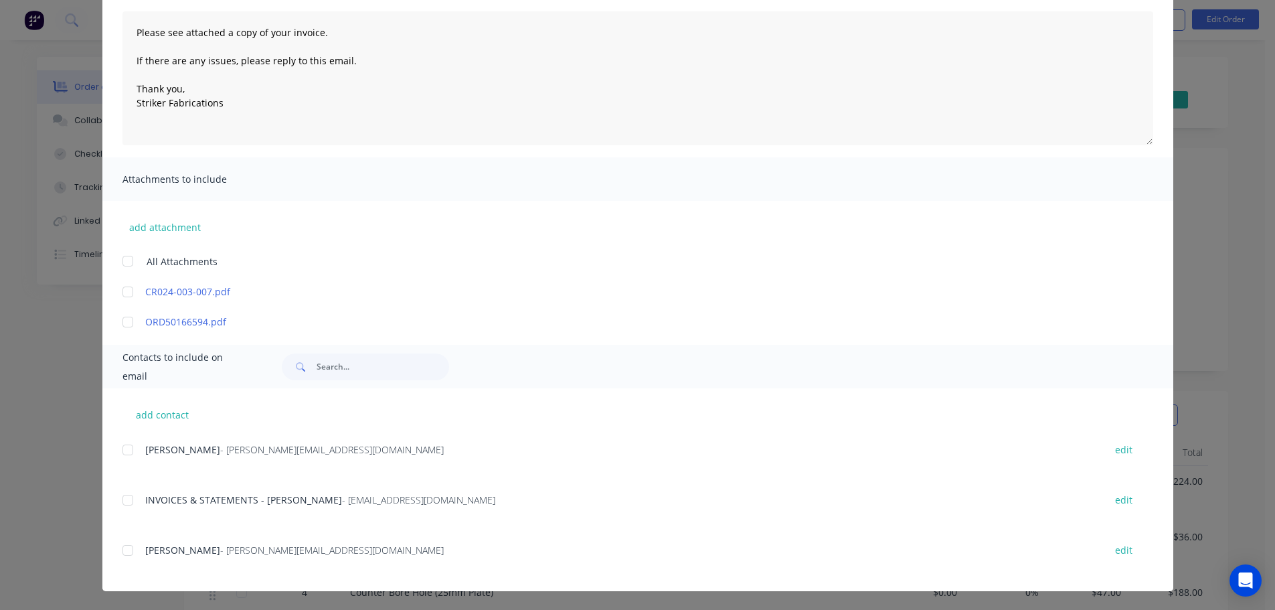
click at [130, 497] on div at bounding box center [127, 500] width 27 height 27
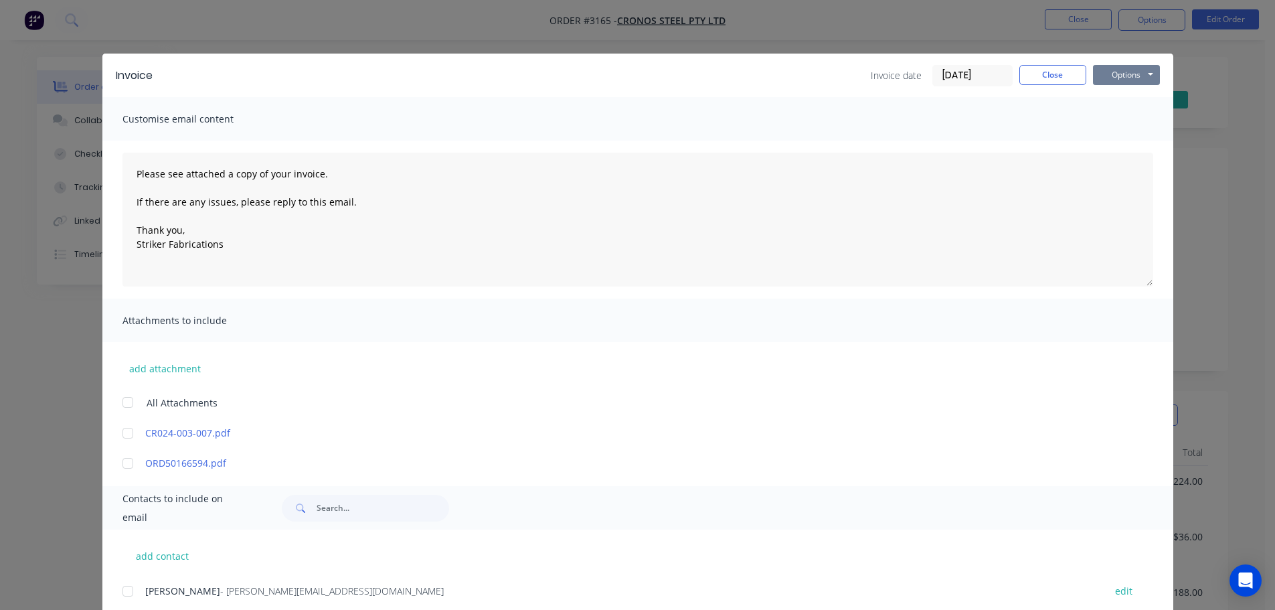
click at [1142, 73] on button "Options" at bounding box center [1126, 75] width 67 height 20
click at [1107, 141] on button "Email" at bounding box center [1136, 143] width 86 height 22
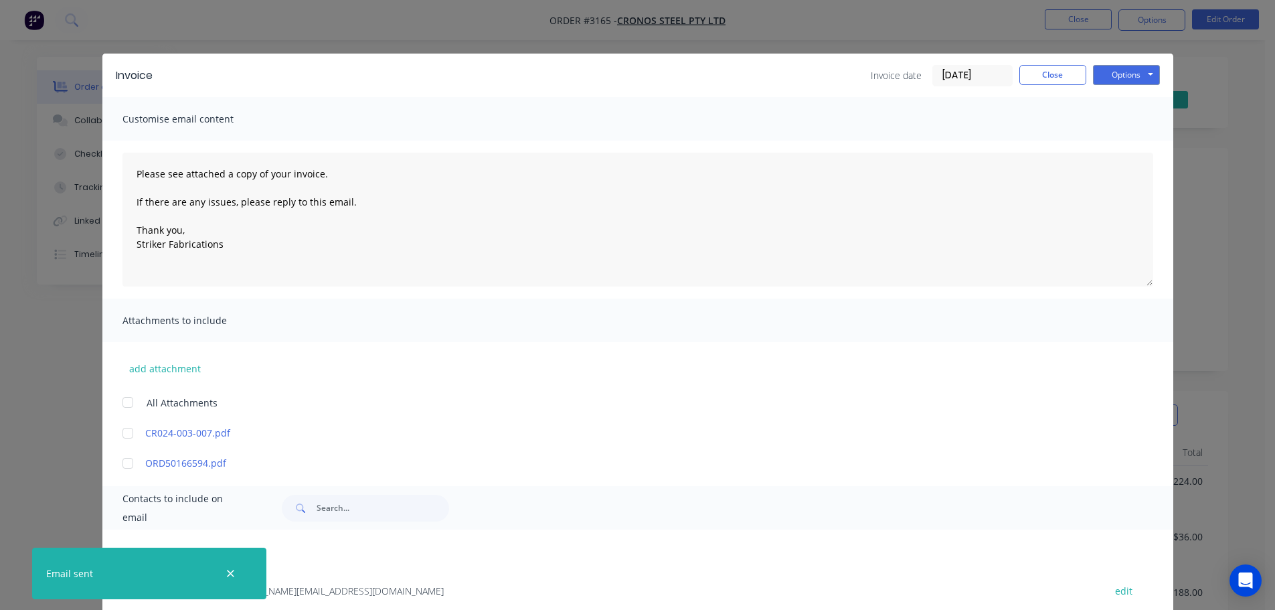
click at [1045, 62] on div "Invoice Invoice date [DATE] Close Options Preview Print Email" at bounding box center [637, 76] width 1071 height 44
drag, startPoint x: 1045, startPoint y: 84, endPoint x: 1054, endPoint y: 45, distance: 40.4
click at [1044, 81] on button "Close" at bounding box center [1053, 75] width 67 height 20
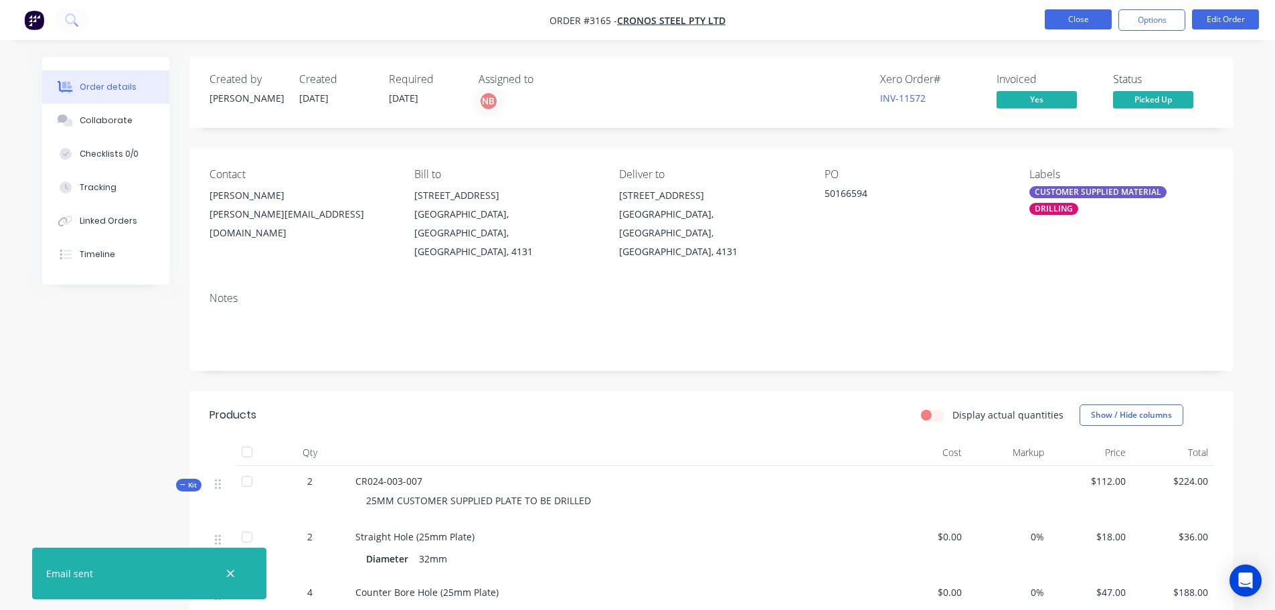
click at [1060, 19] on button "Close" at bounding box center [1078, 19] width 67 height 20
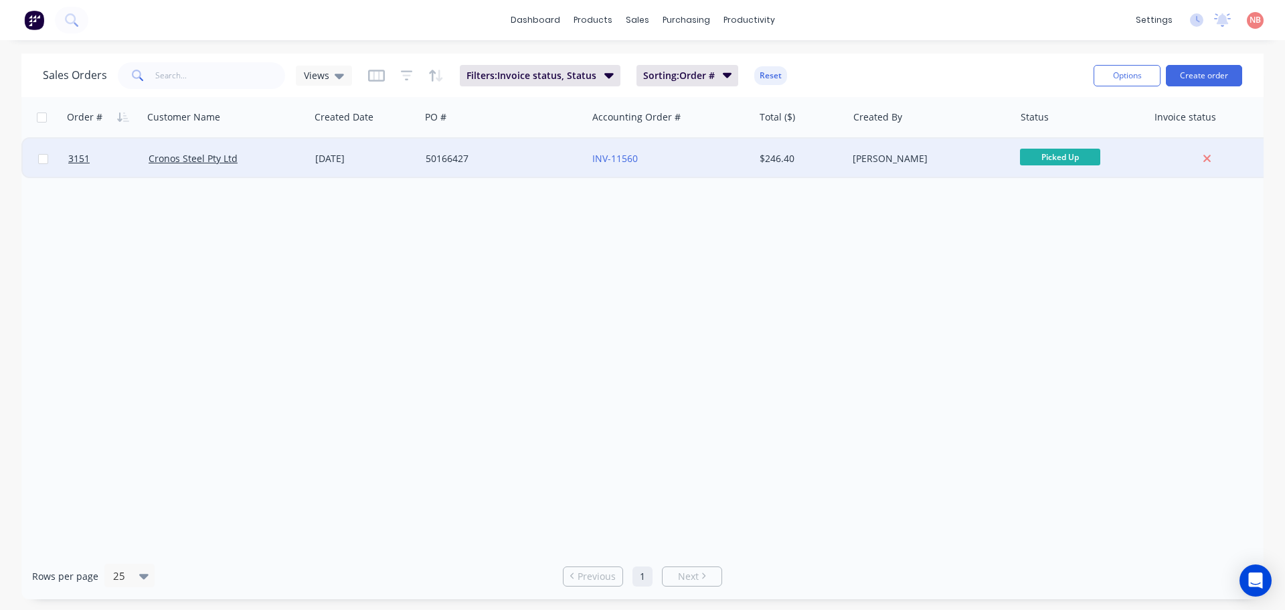
click at [485, 155] on div "50166427" at bounding box center [500, 158] width 149 height 13
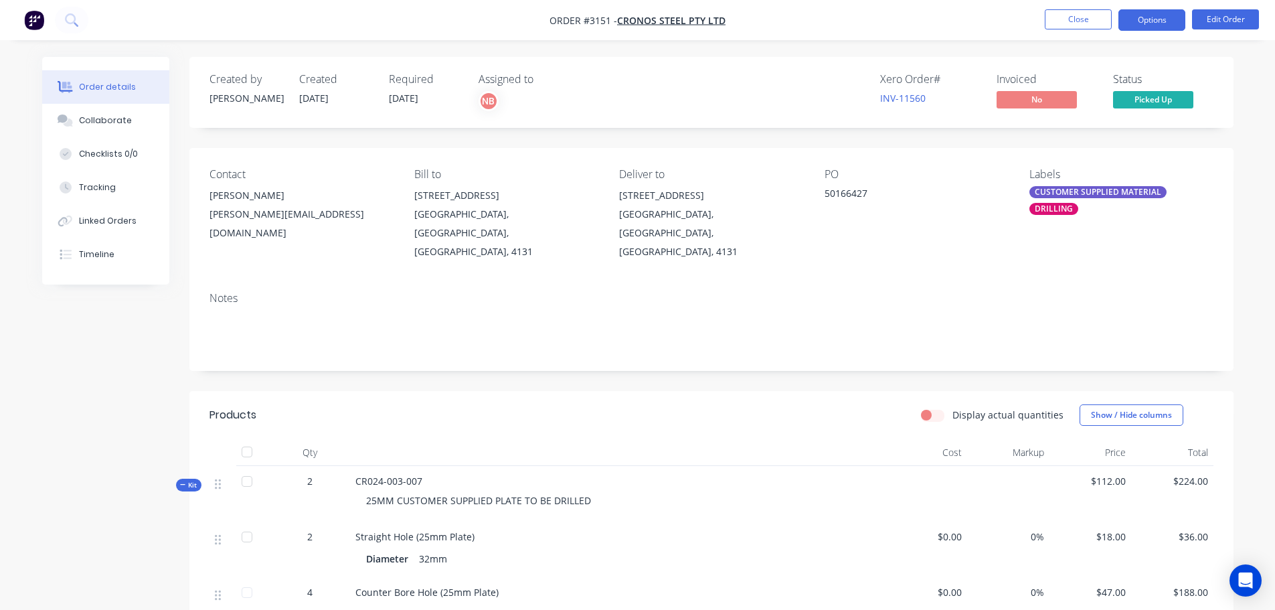
click at [1164, 27] on button "Options" at bounding box center [1152, 19] width 67 height 21
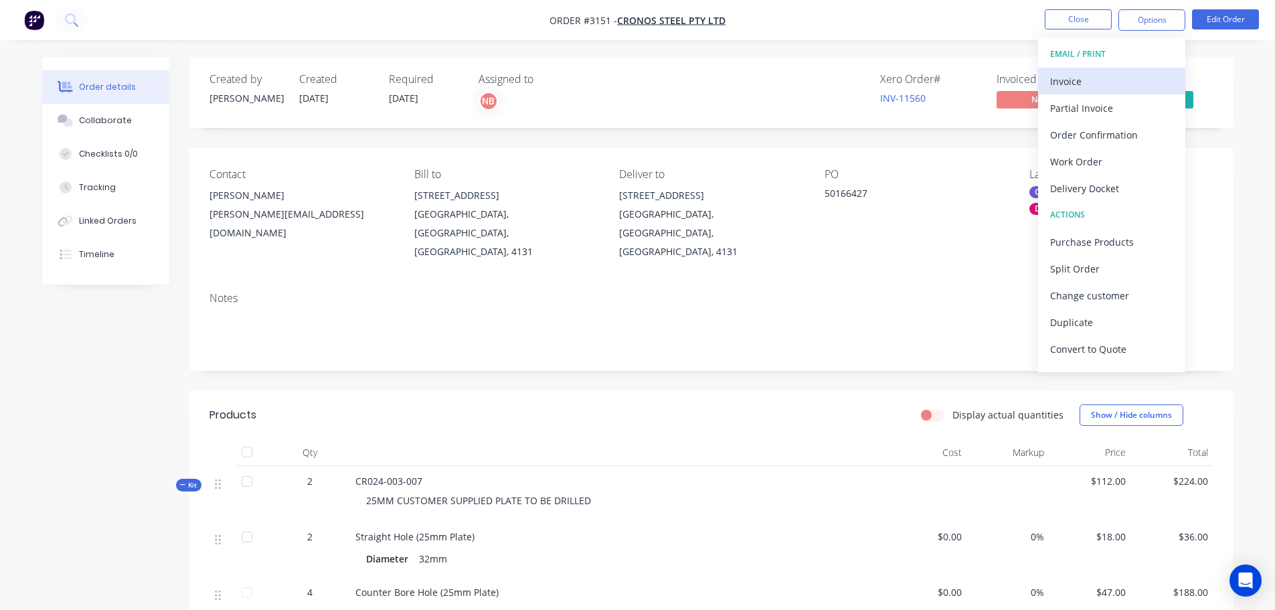
click at [1099, 74] on div "Invoice" at bounding box center [1111, 81] width 123 height 19
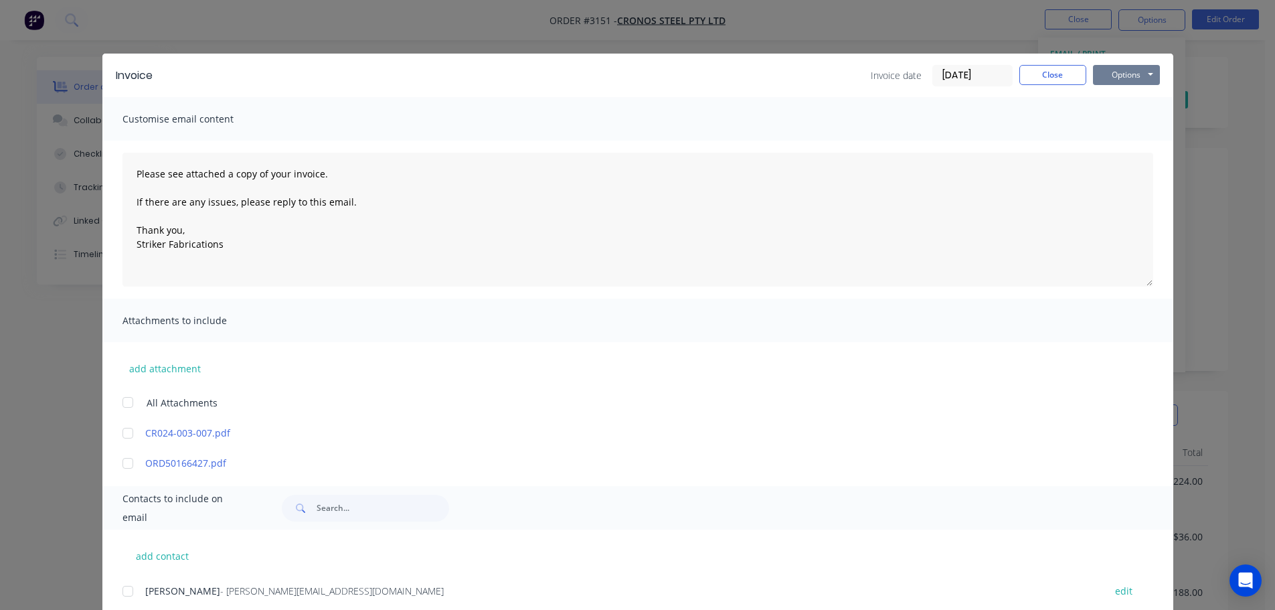
click at [1137, 71] on button "Options" at bounding box center [1126, 75] width 67 height 20
click at [1103, 115] on button "Print" at bounding box center [1136, 121] width 86 height 22
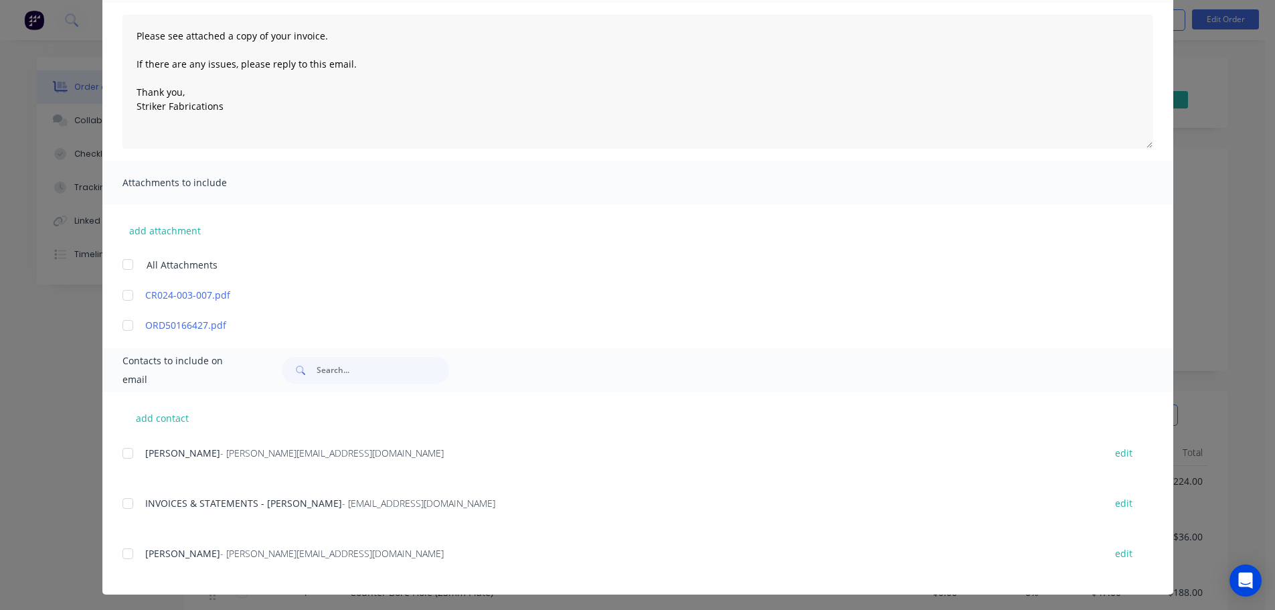
scroll to position [141, 0]
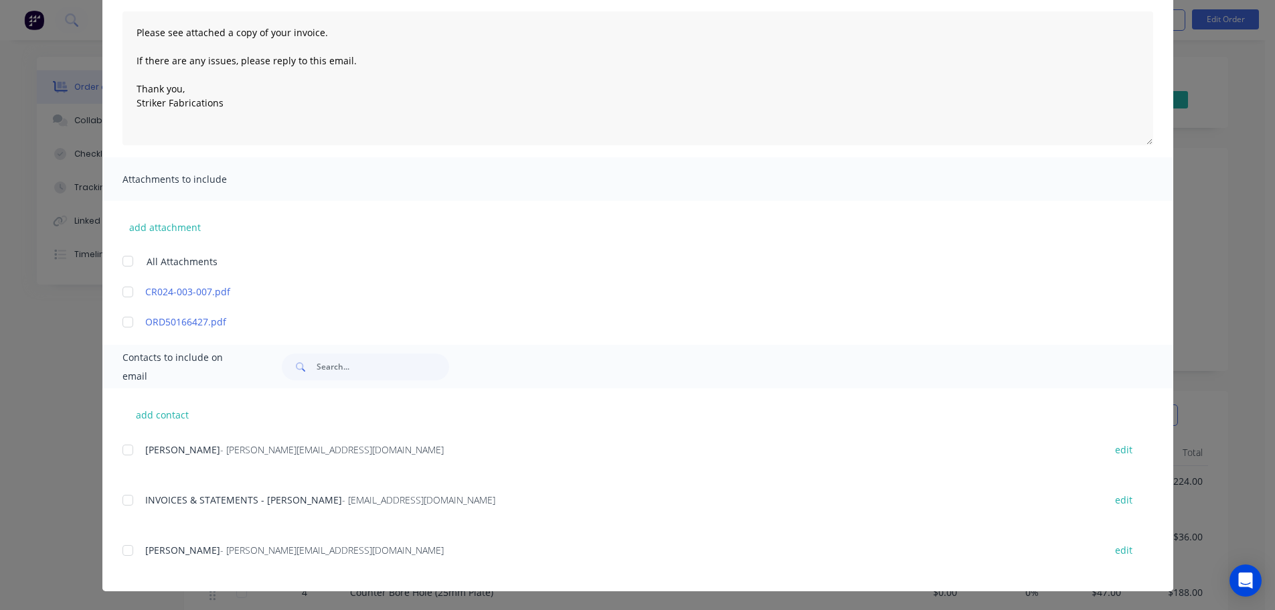
click at [125, 509] on div at bounding box center [127, 500] width 27 height 27
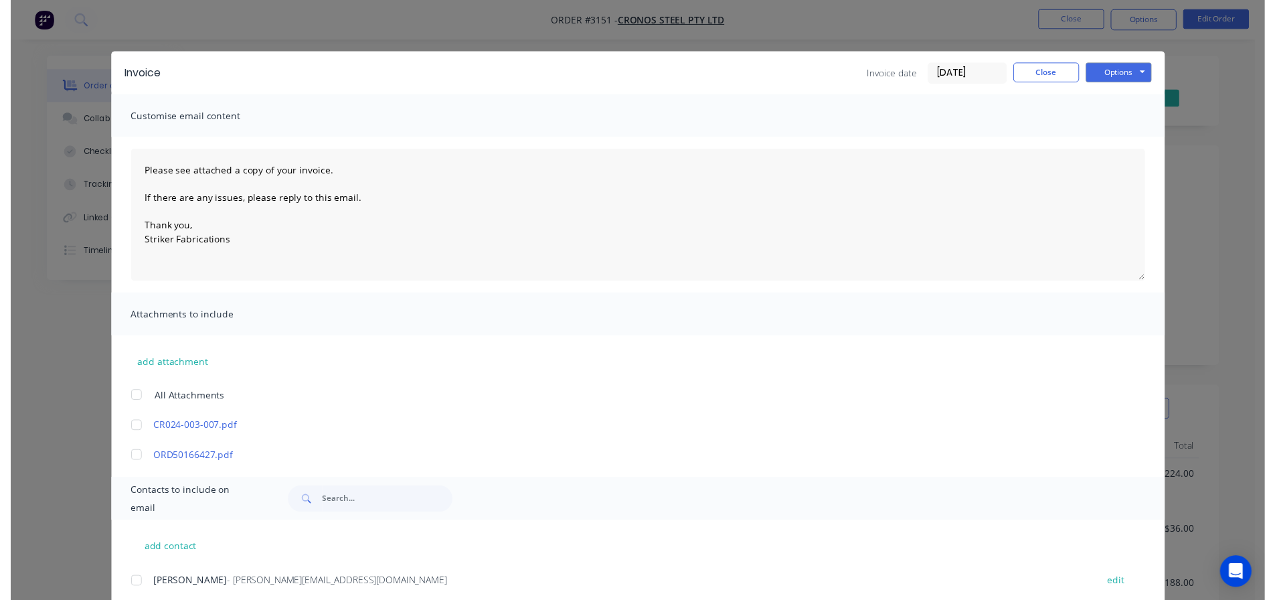
scroll to position [0, 0]
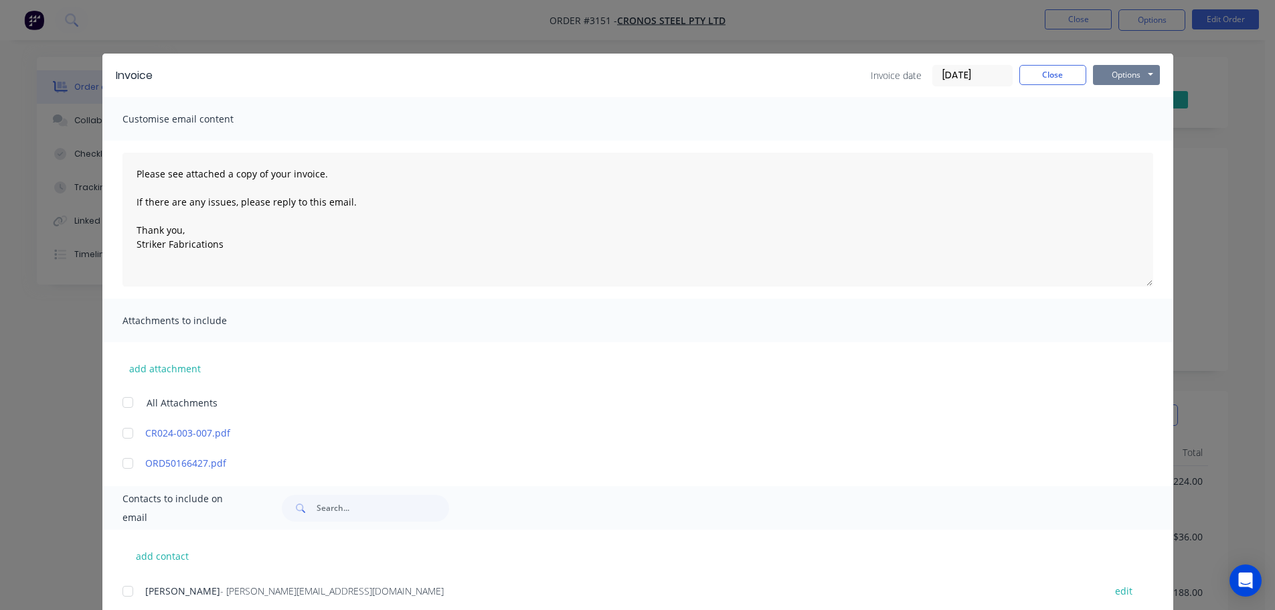
click at [1127, 80] on button "Options" at bounding box center [1126, 75] width 67 height 20
click at [1117, 135] on button "Email" at bounding box center [1136, 143] width 86 height 22
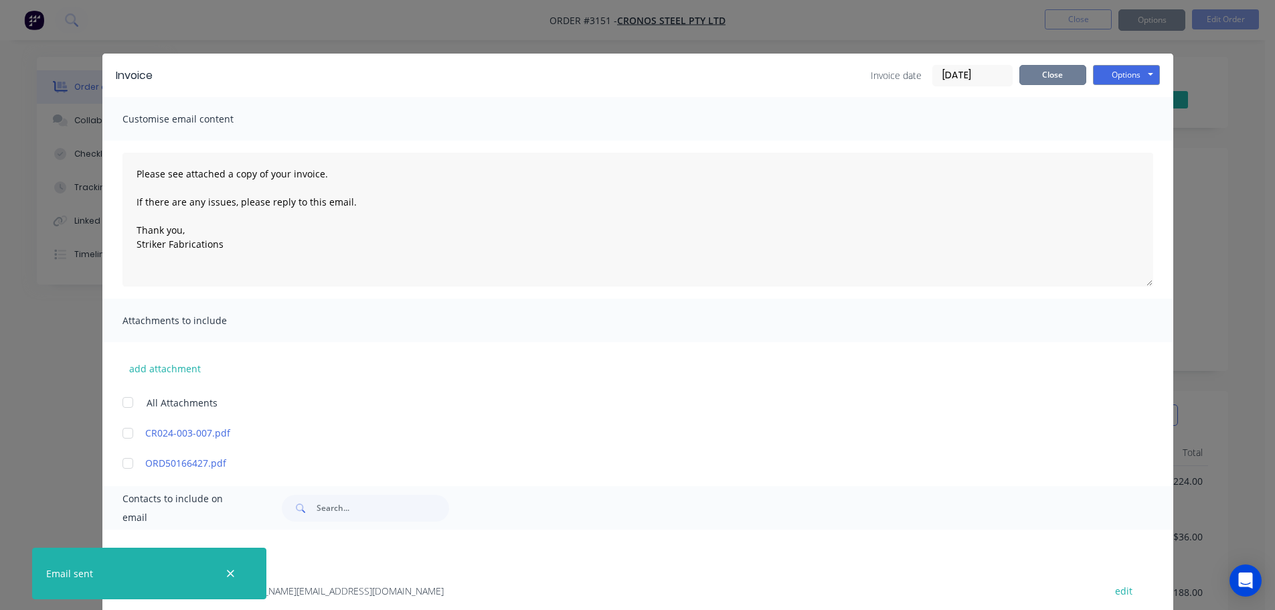
click at [1062, 77] on button "Close" at bounding box center [1053, 75] width 67 height 20
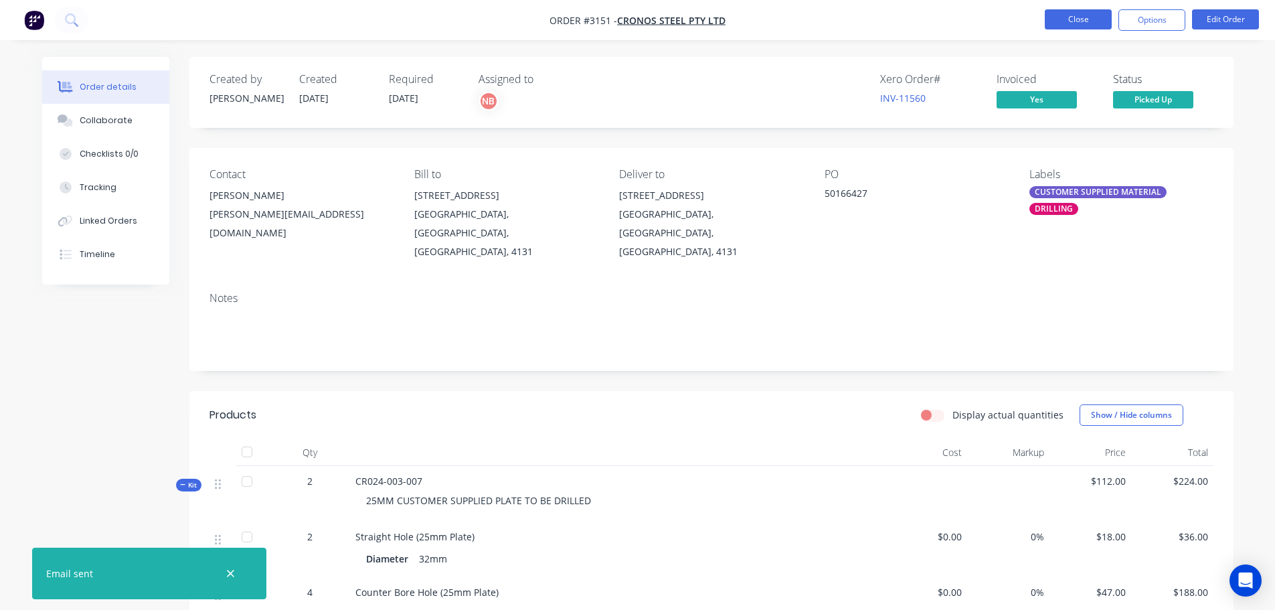
click at [1078, 13] on button "Close" at bounding box center [1078, 19] width 67 height 20
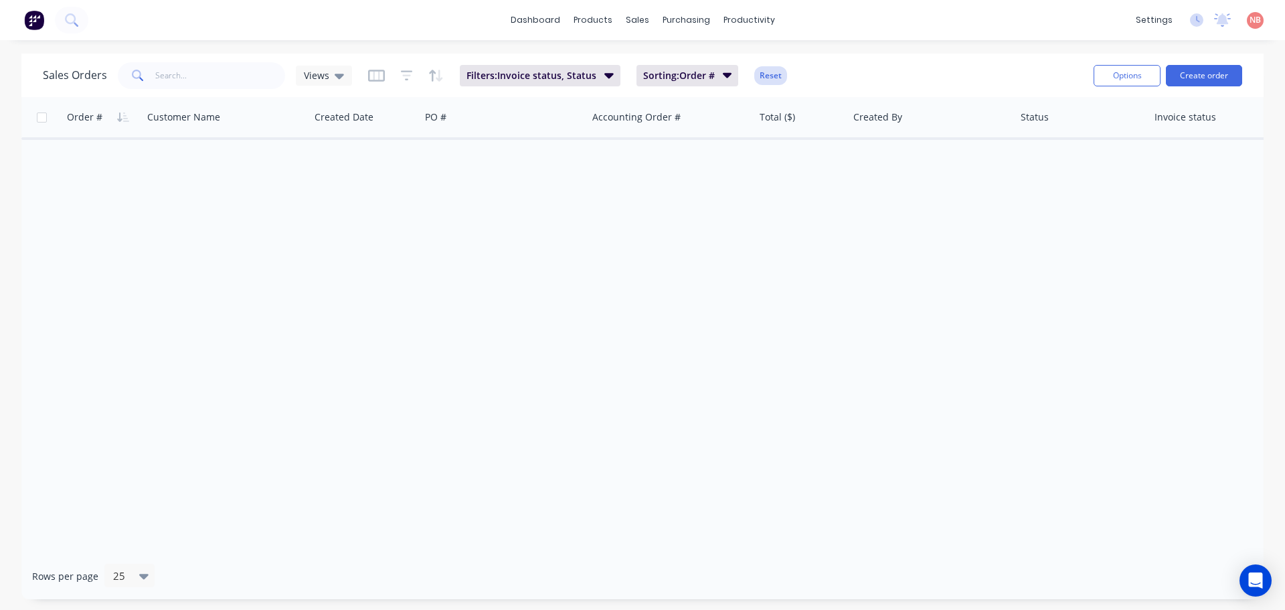
click at [770, 72] on button "Reset" at bounding box center [771, 75] width 33 height 19
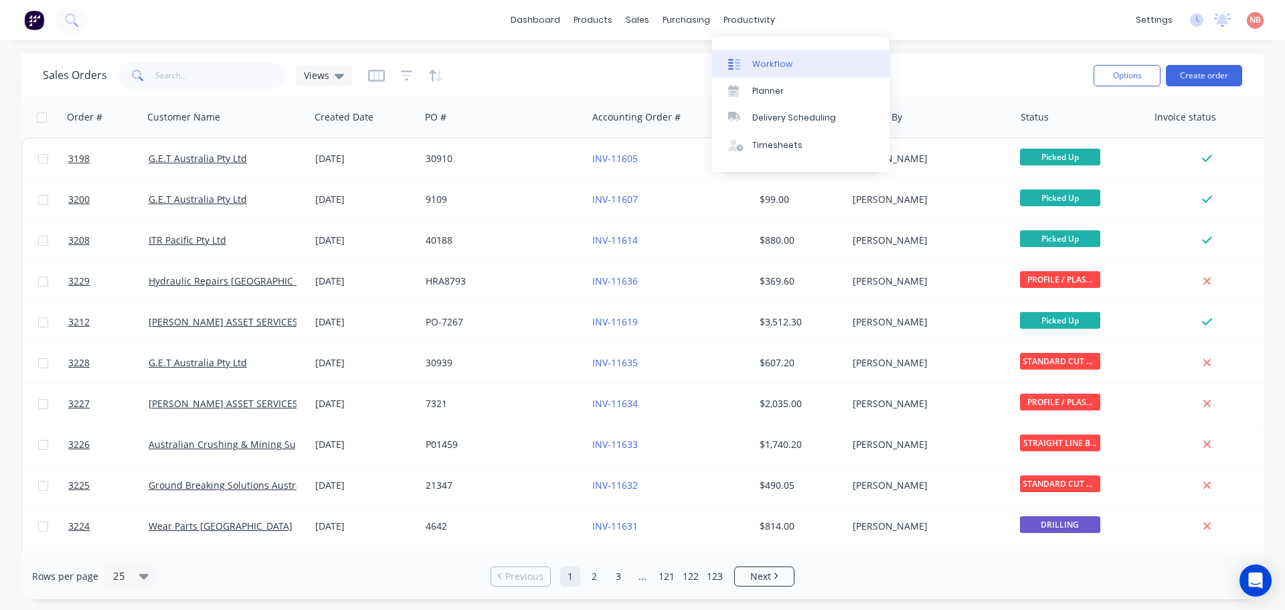
click at [765, 72] on link "Workflow" at bounding box center [800, 63] width 177 height 27
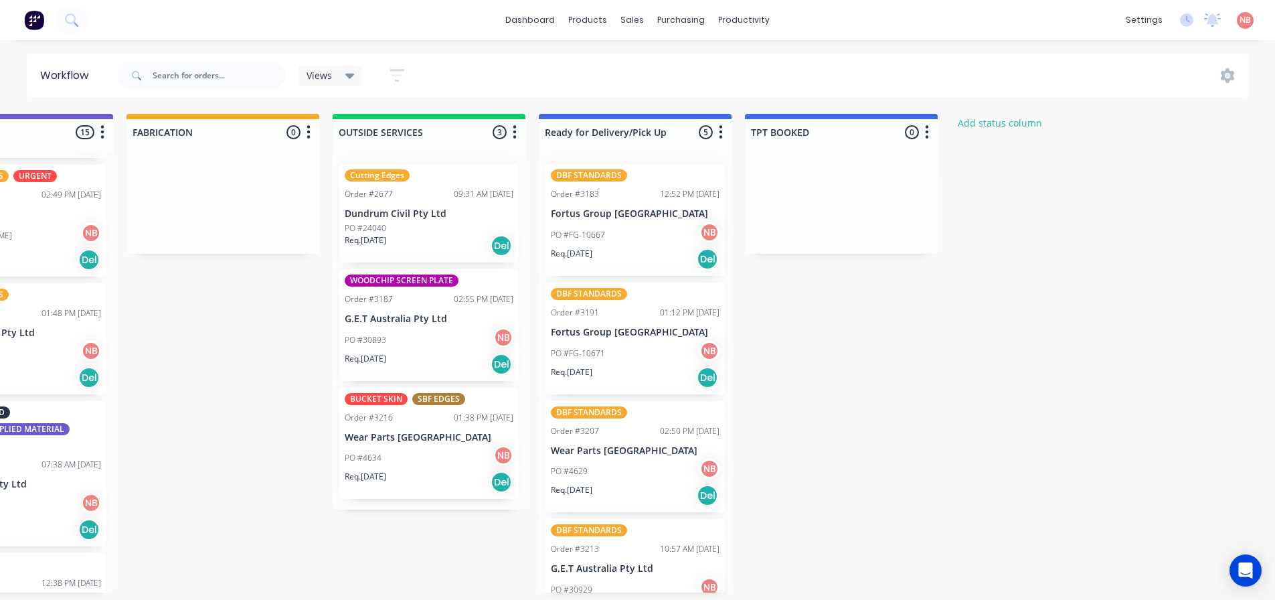
scroll to position [0, 957]
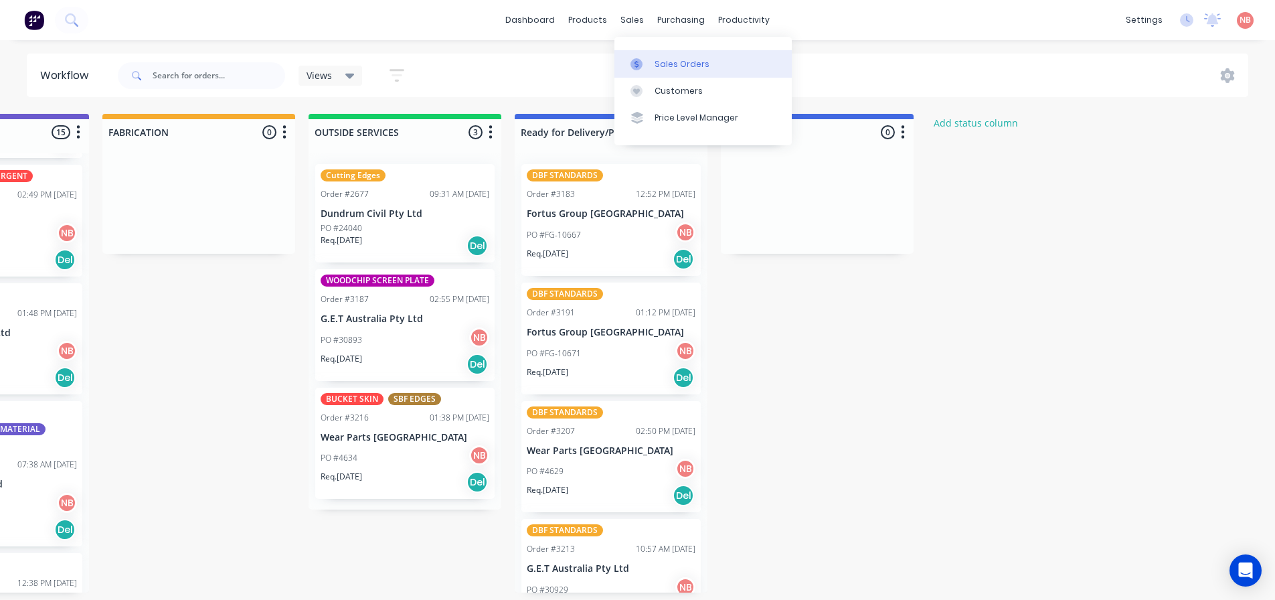
click at [658, 60] on div "Sales Orders" at bounding box center [682, 64] width 55 height 12
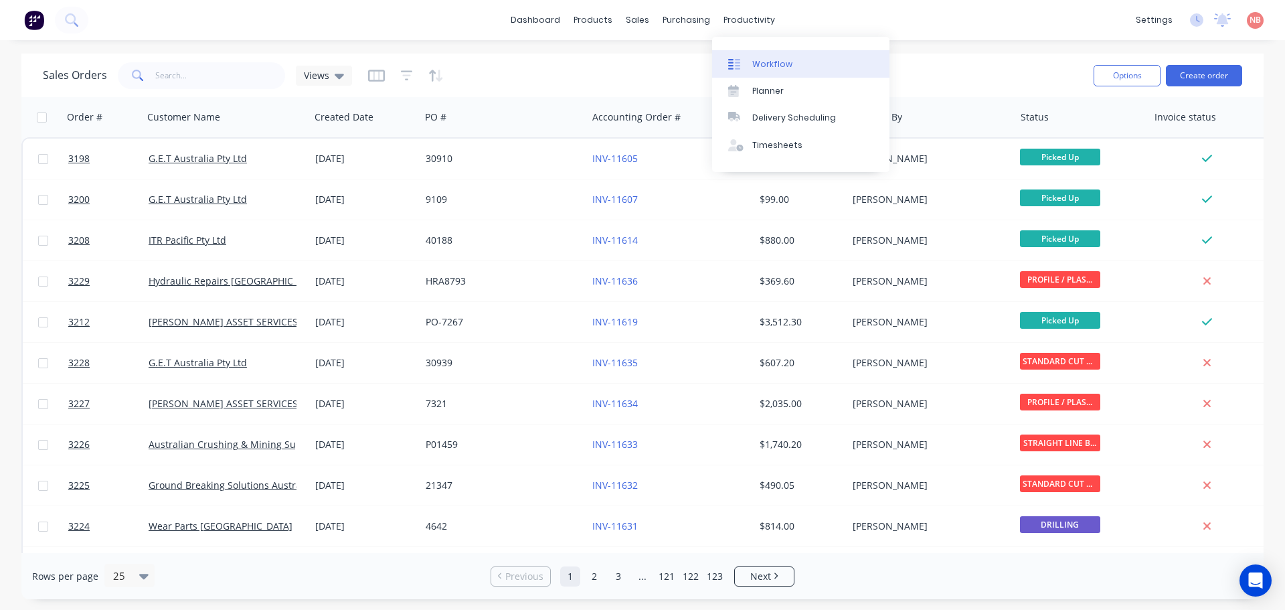
click at [749, 58] on link "Workflow" at bounding box center [800, 63] width 177 height 27
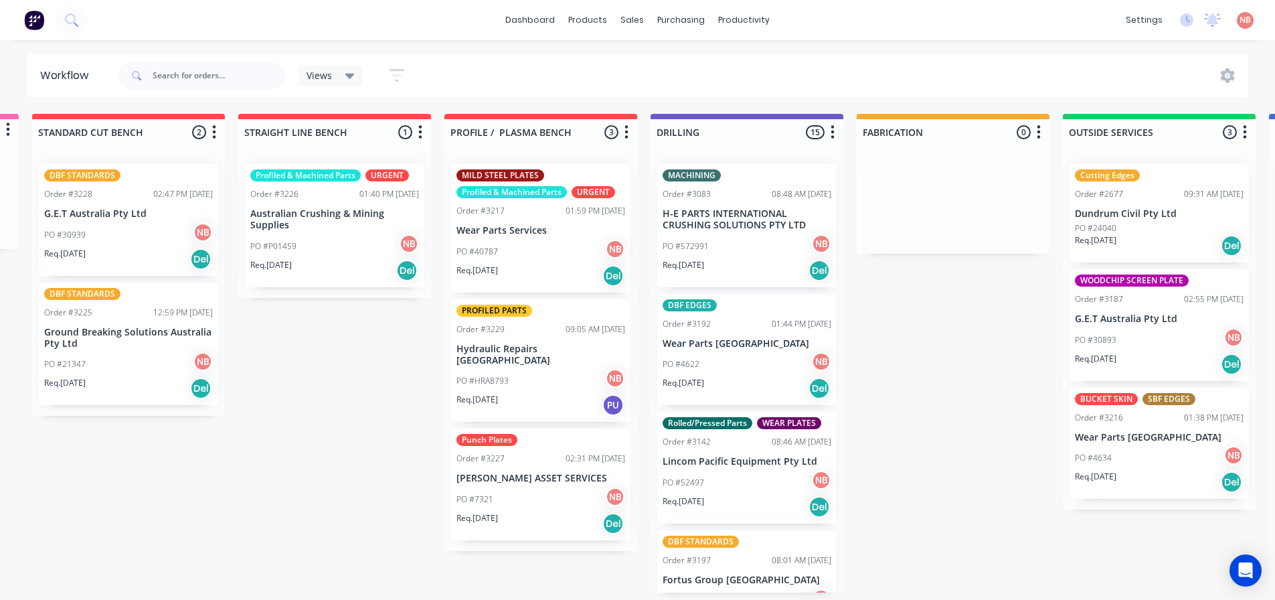
scroll to position [0, 224]
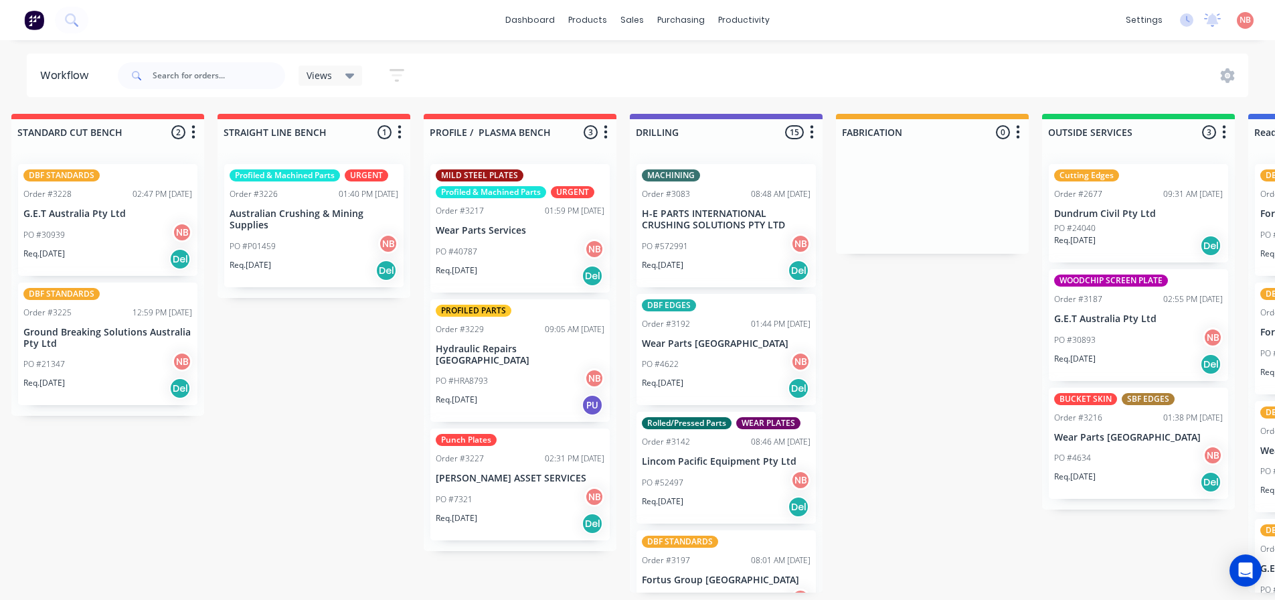
click at [695, 244] on div "PO #572991 NB" at bounding box center [726, 246] width 169 height 25
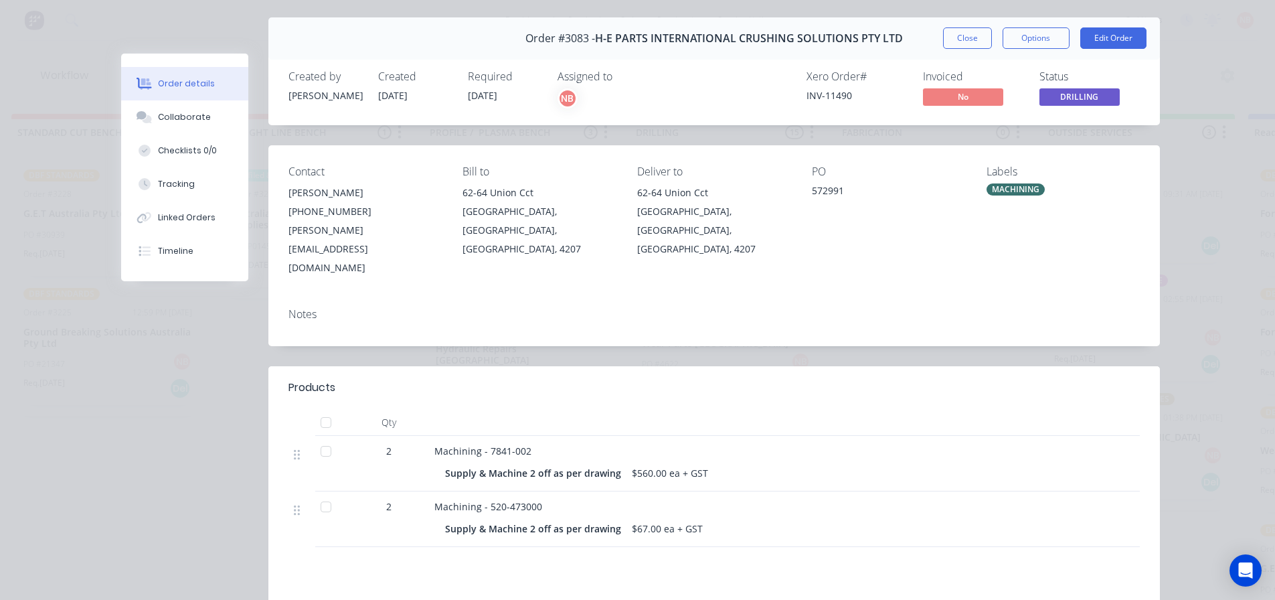
scroll to position [67, 0]
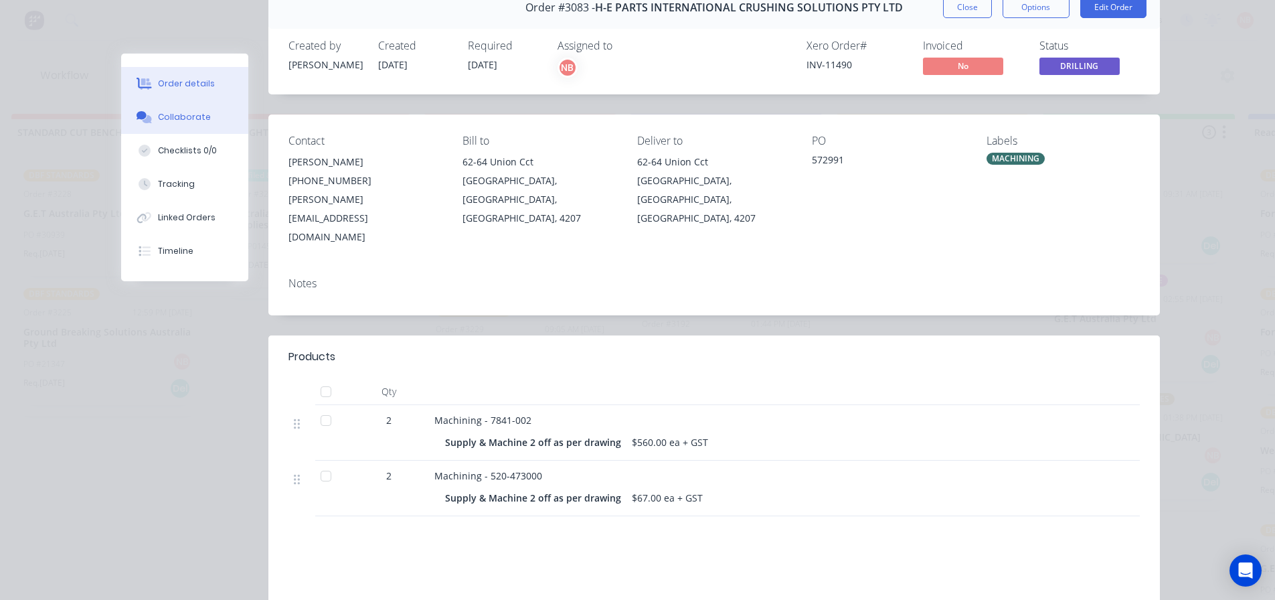
click at [161, 126] on button "Collaborate" at bounding box center [184, 116] width 127 height 33
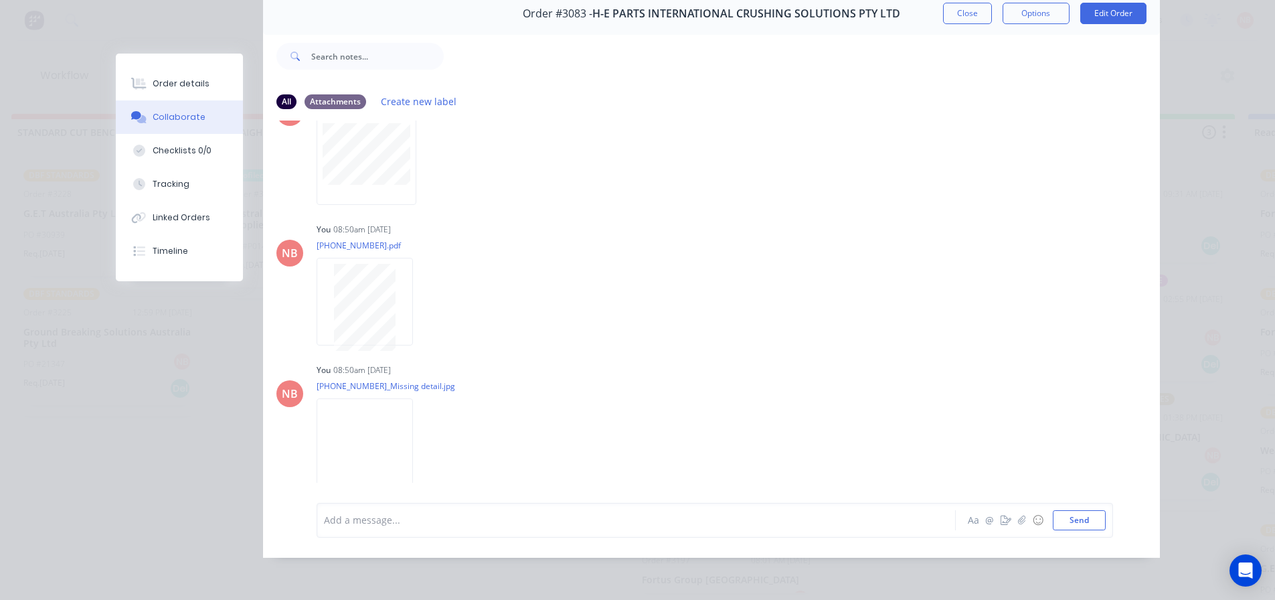
scroll to position [71, 0]
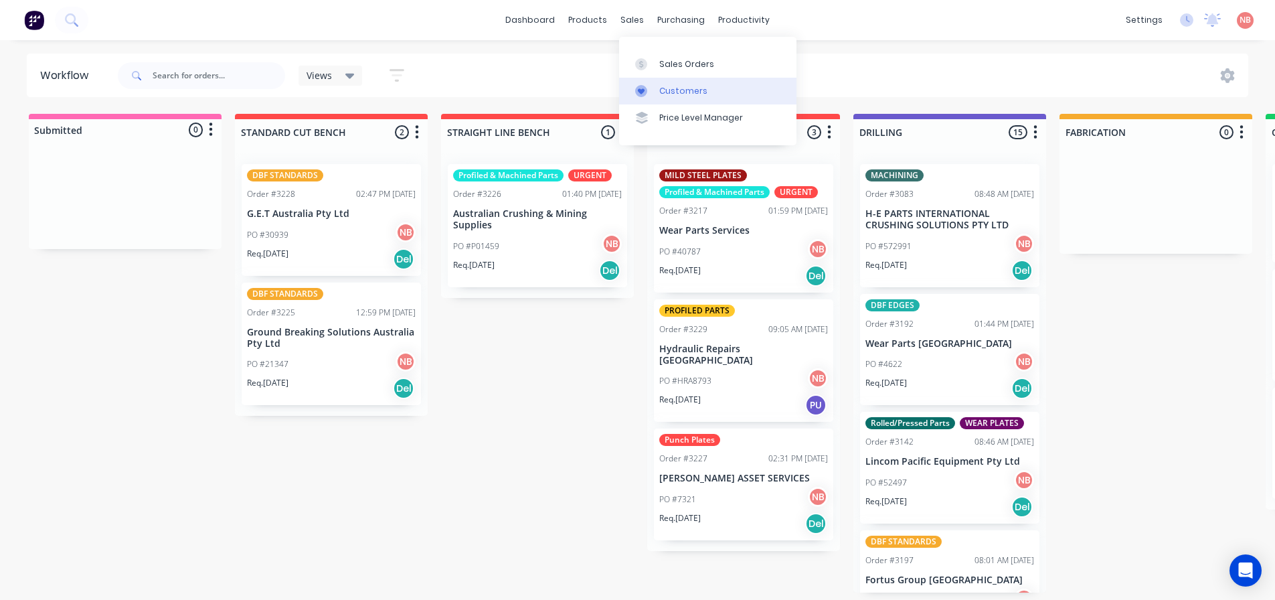
click at [655, 90] on link "Customers" at bounding box center [707, 91] width 177 height 27
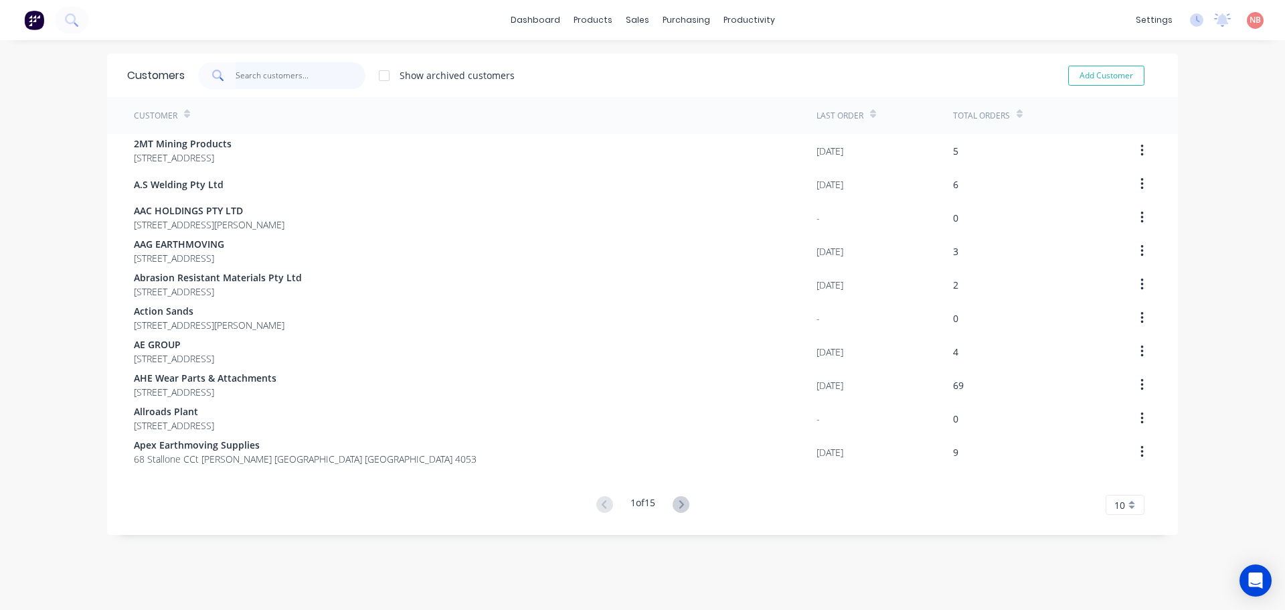
click at [294, 76] on input "text" at bounding box center [301, 75] width 131 height 27
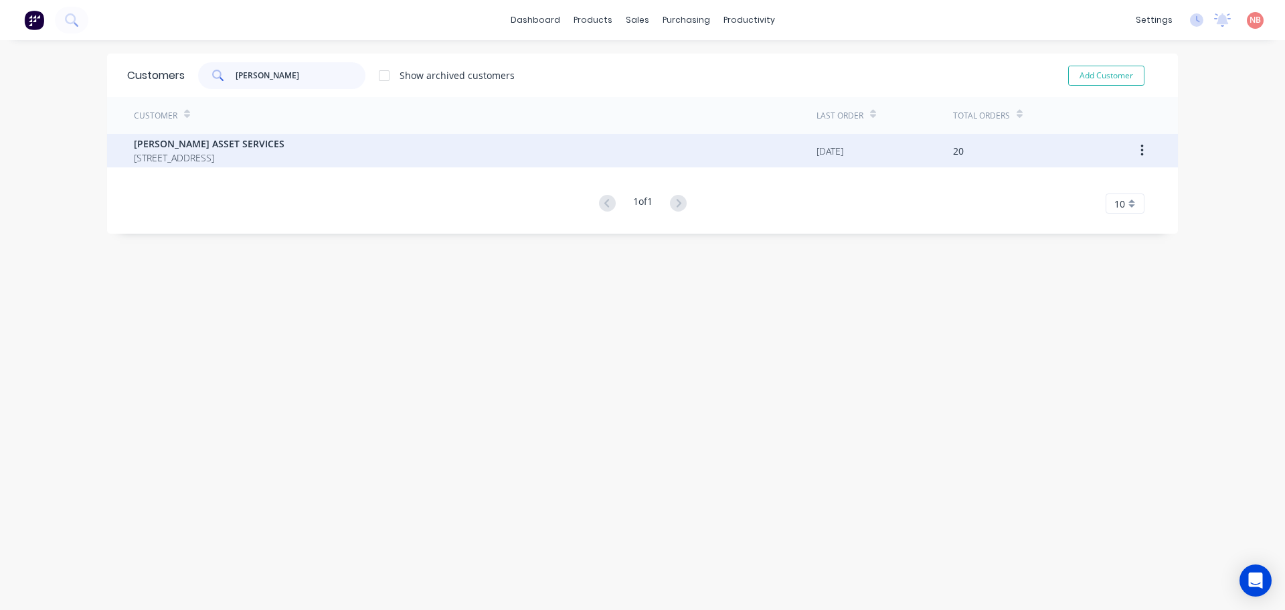
type input "edw"
click at [266, 151] on span "PO BOX 710 Park Ridge Queensland Australia 4125" at bounding box center [209, 158] width 151 height 14
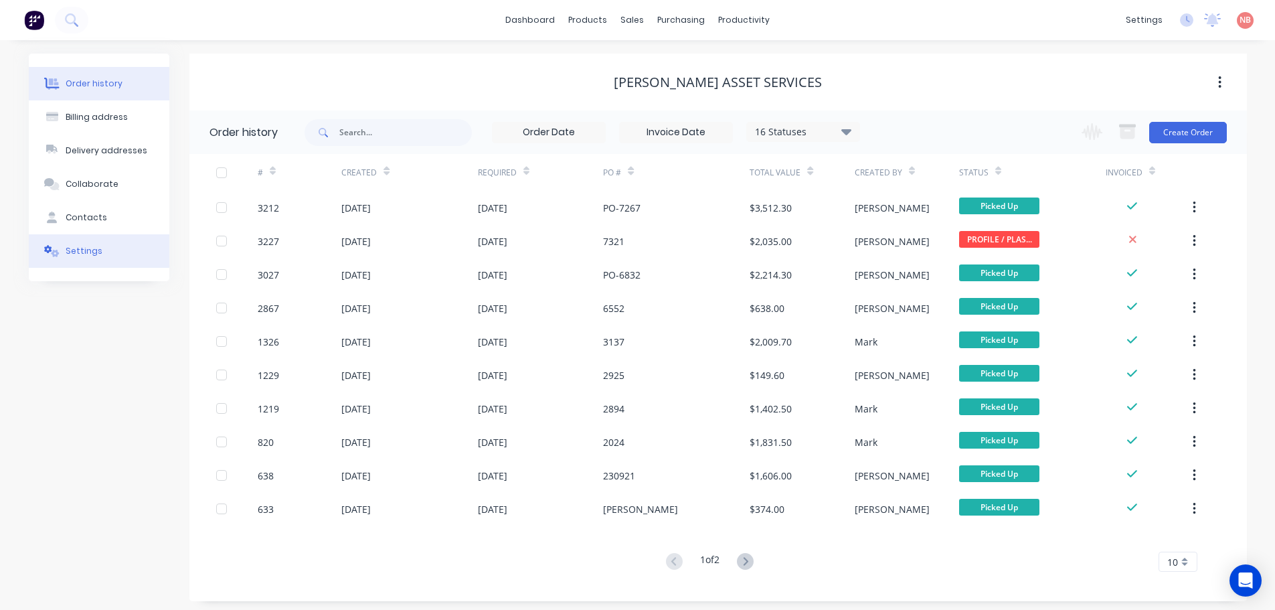
click at [81, 256] on div "Settings" at bounding box center [84, 251] width 37 height 12
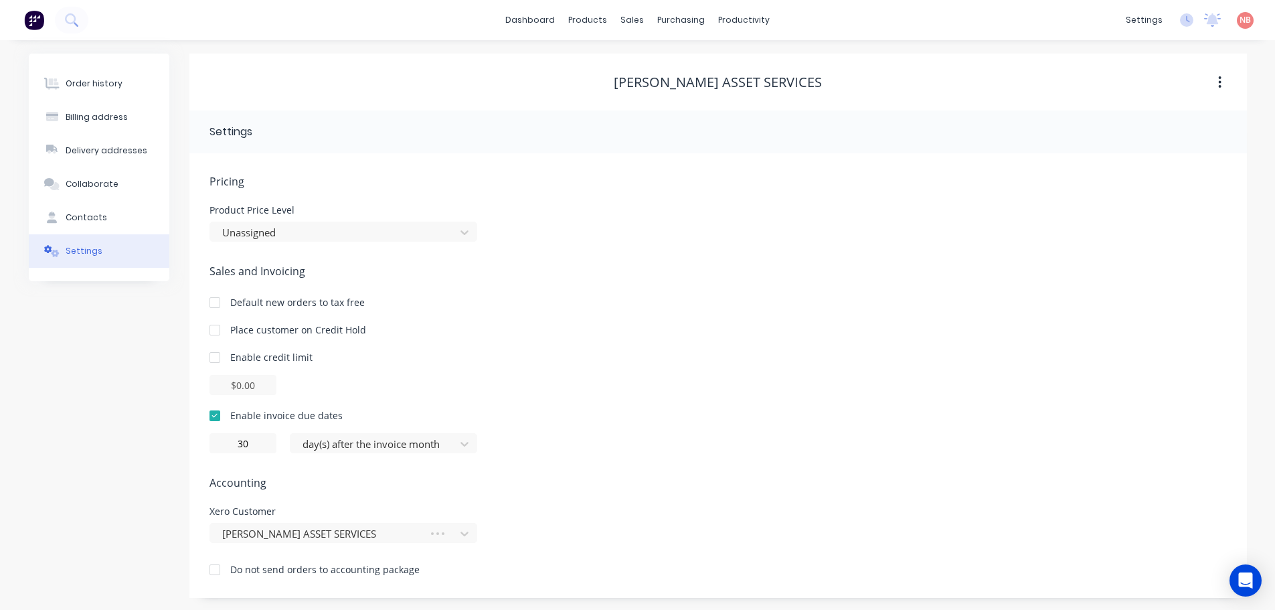
scroll to position [1, 0]
click at [360, 445] on div at bounding box center [374, 442] width 147 height 17
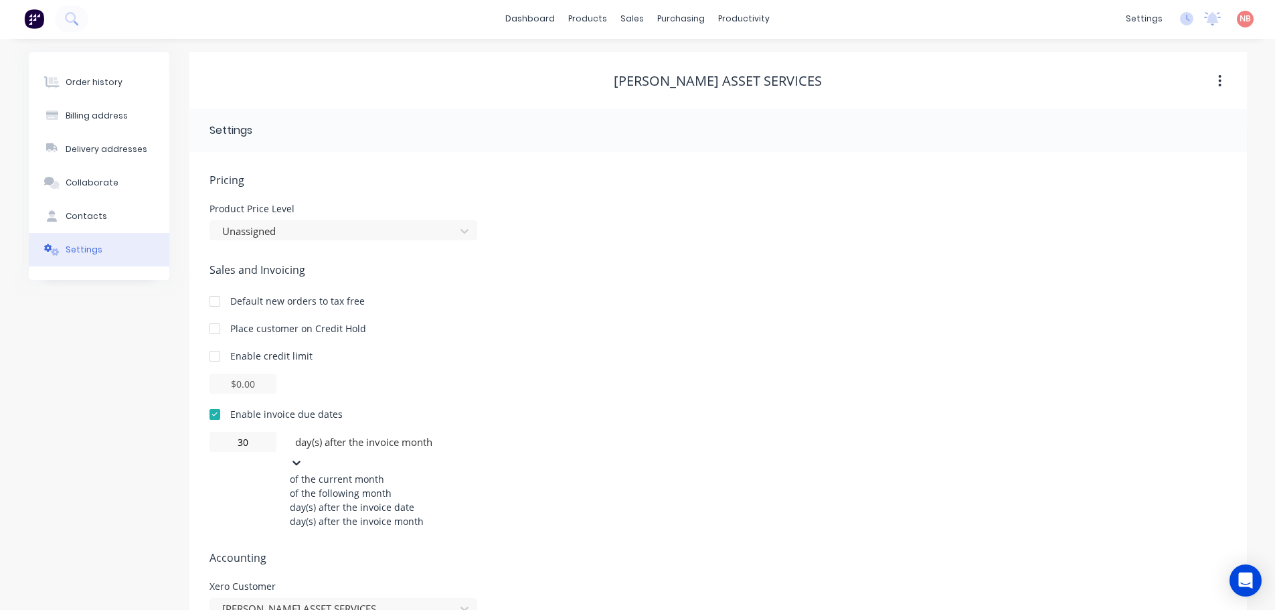
click at [374, 500] on div "of the following month" at bounding box center [390, 493] width 201 height 14
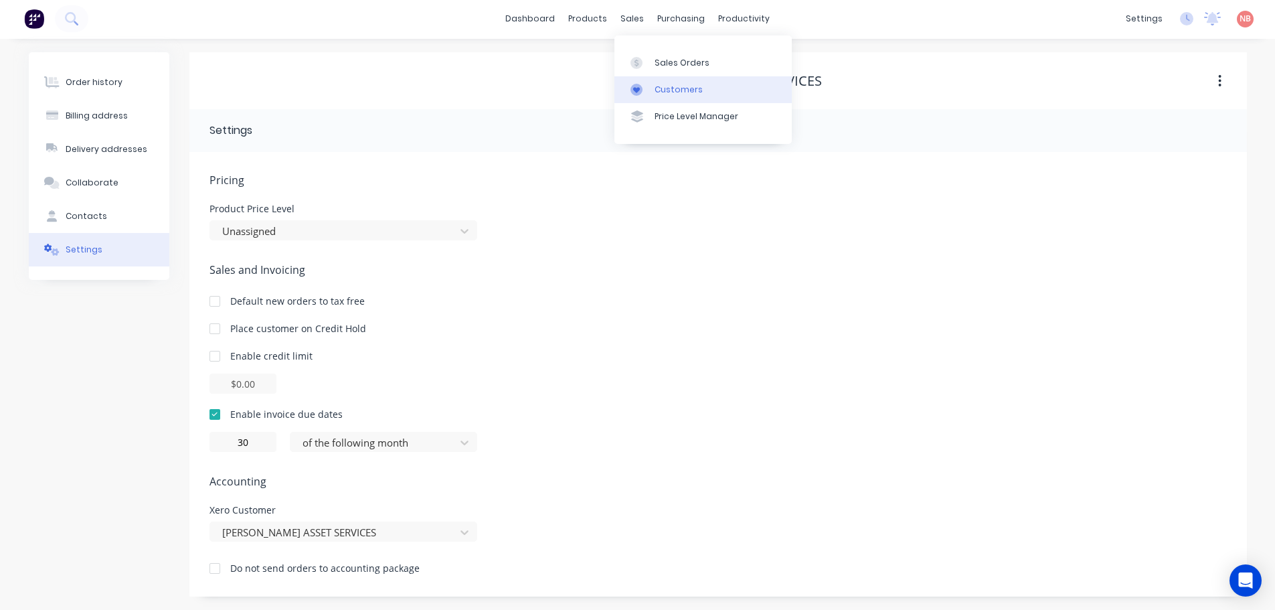
click at [652, 86] on link "Customers" at bounding box center [703, 89] width 177 height 27
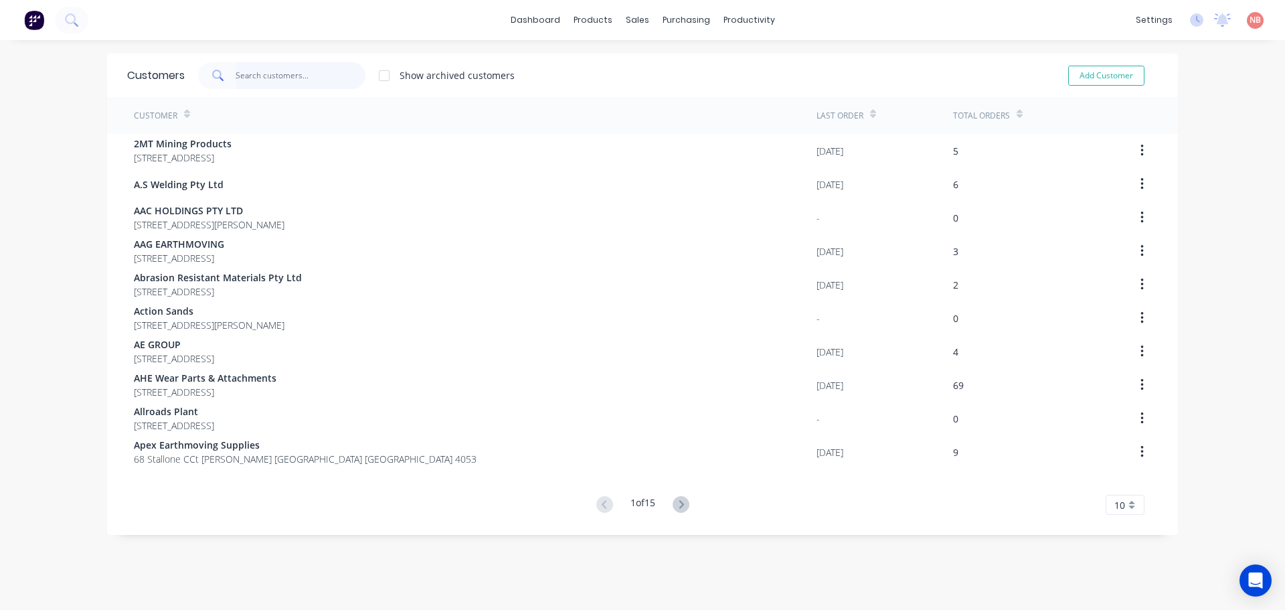
click at [307, 73] on input "text" at bounding box center [301, 75] width 131 height 27
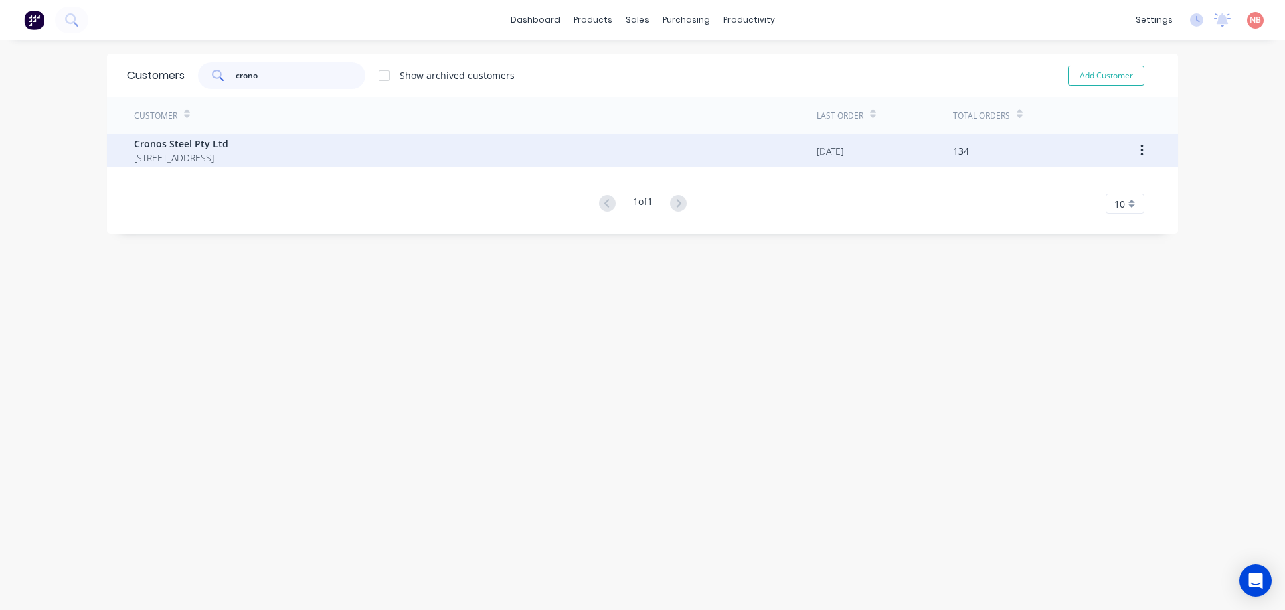
type input "crono"
click at [228, 155] on span "56 Badu Court Meadowbrook Queensland Australia 4131" at bounding box center [181, 158] width 94 height 14
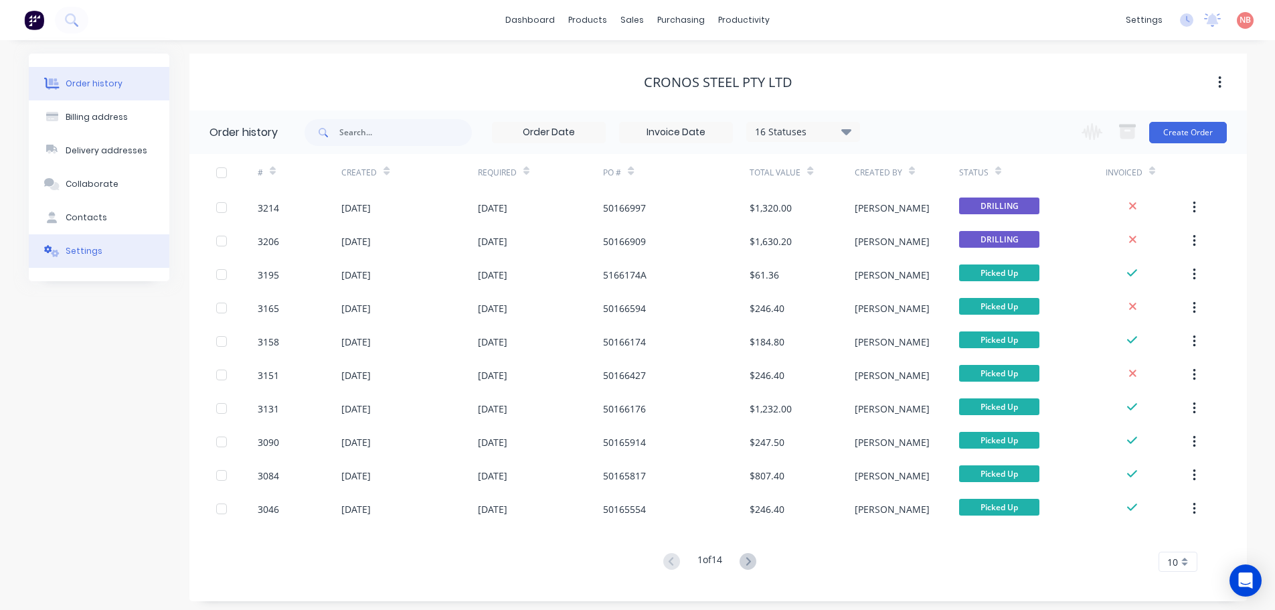
click at [95, 265] on button "Settings" at bounding box center [99, 250] width 141 height 33
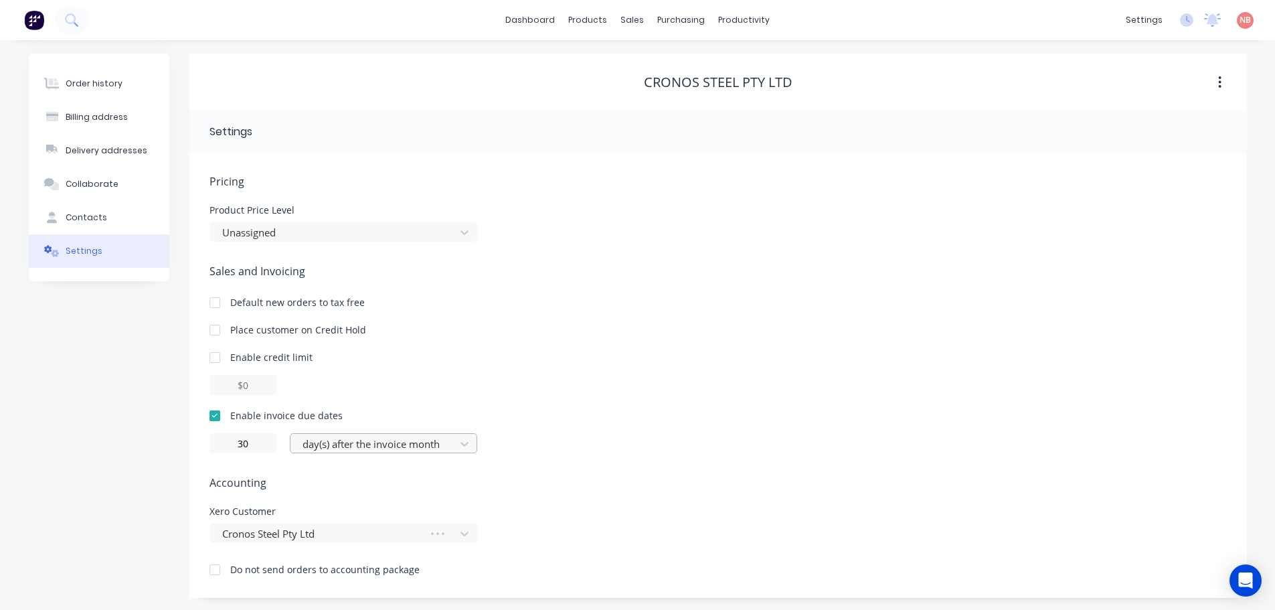
click at [355, 434] on div "day(s) after the invoice month" at bounding box center [374, 444] width 155 height 20
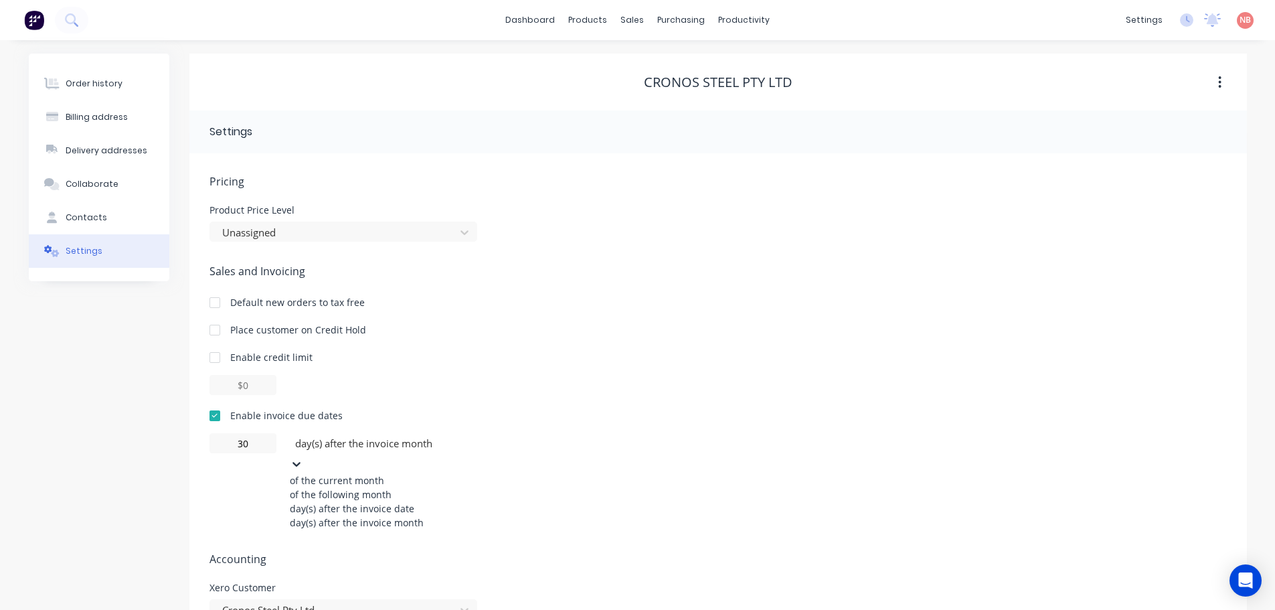
click at [358, 496] on div "of the following month" at bounding box center [390, 494] width 201 height 14
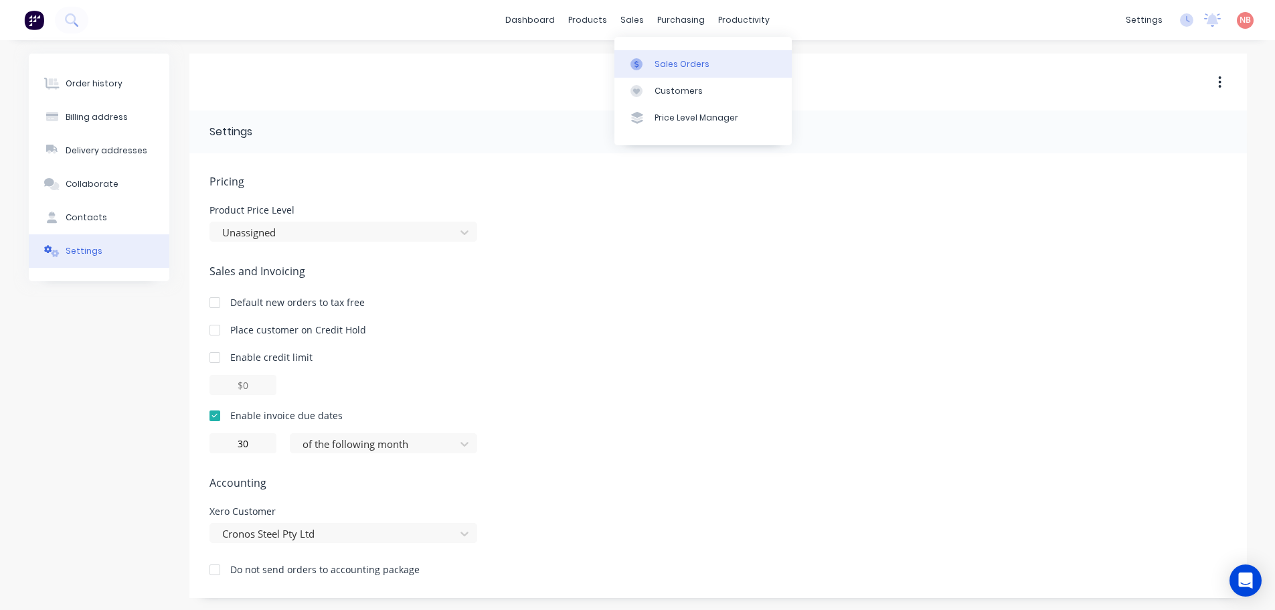
click at [651, 70] on link "Sales Orders" at bounding box center [703, 63] width 177 height 27
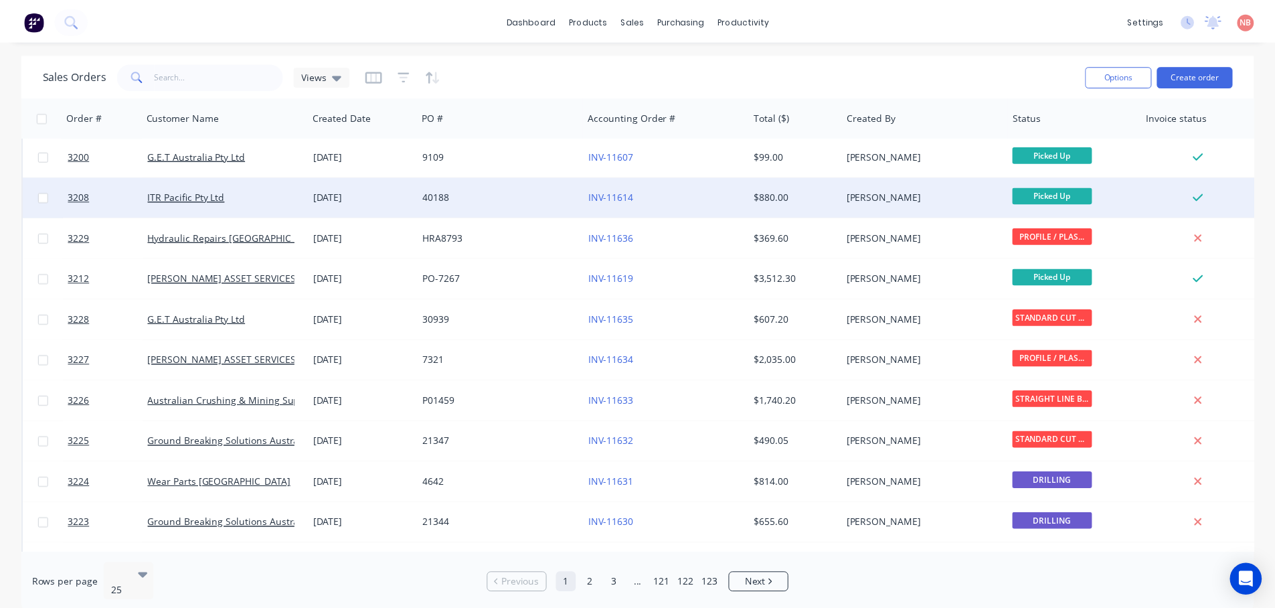
scroll to position [67, 0]
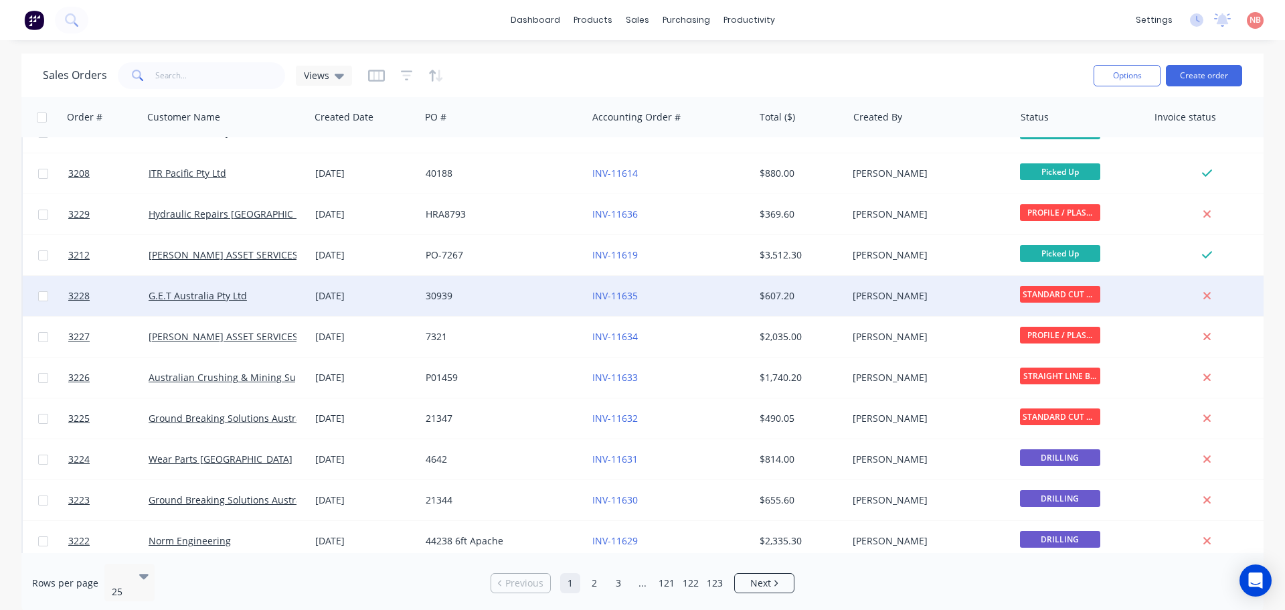
click at [570, 308] on div "30939" at bounding box center [503, 296] width 167 height 40
